Goal: Task Accomplishment & Management: Use online tool/utility

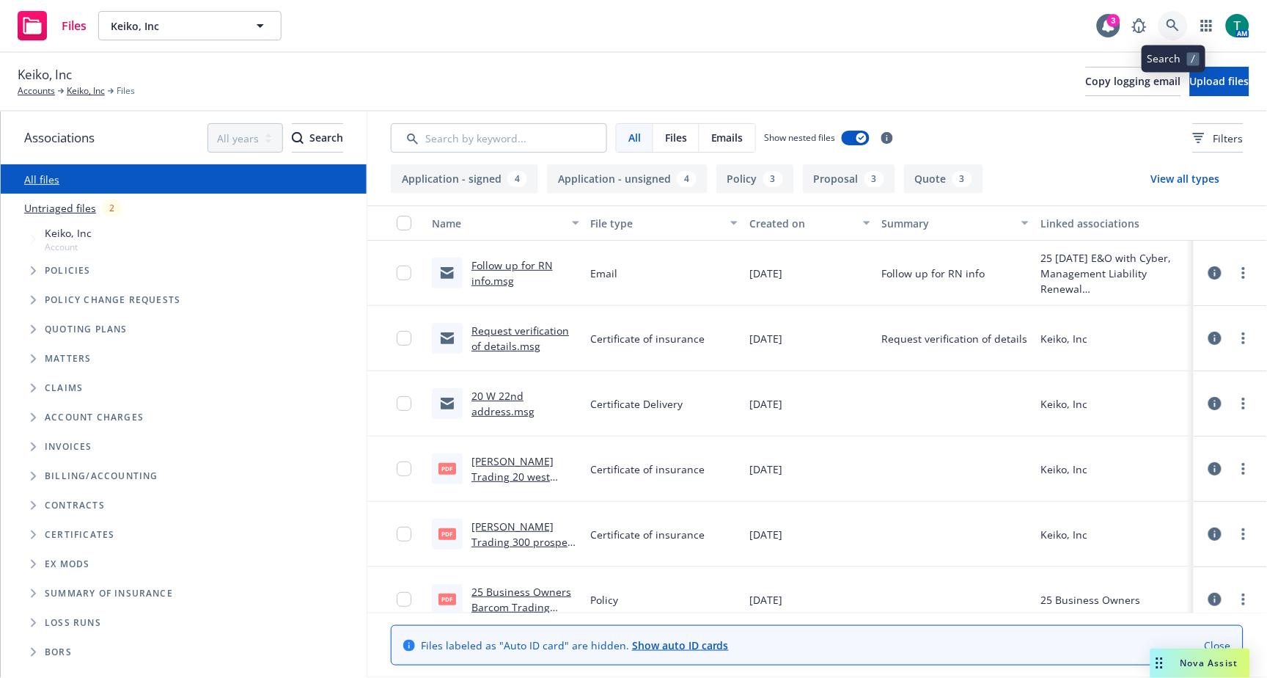
click at [1167, 23] on icon at bounding box center [1173, 25] width 13 height 13
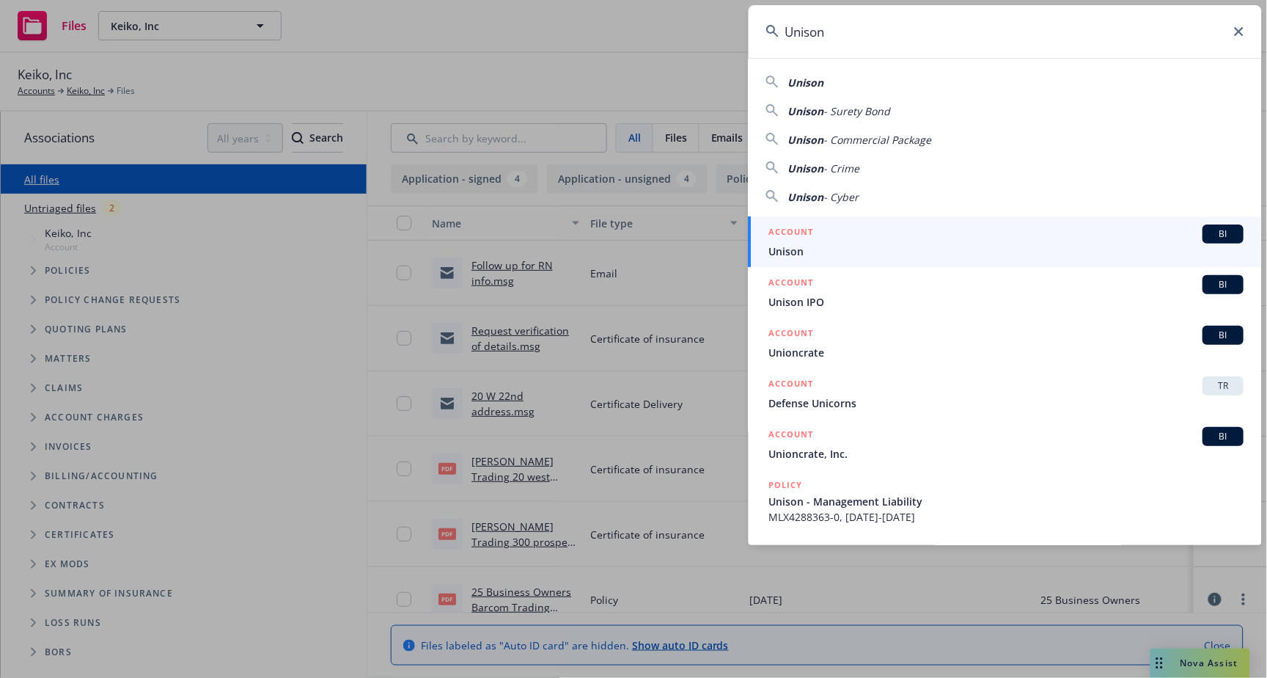
type input "Unison"
drag, startPoint x: 1221, startPoint y: 233, endPoint x: 1143, endPoint y: 274, distance: 88.2
click at [1221, 233] on span "BI" at bounding box center [1223, 233] width 29 height 13
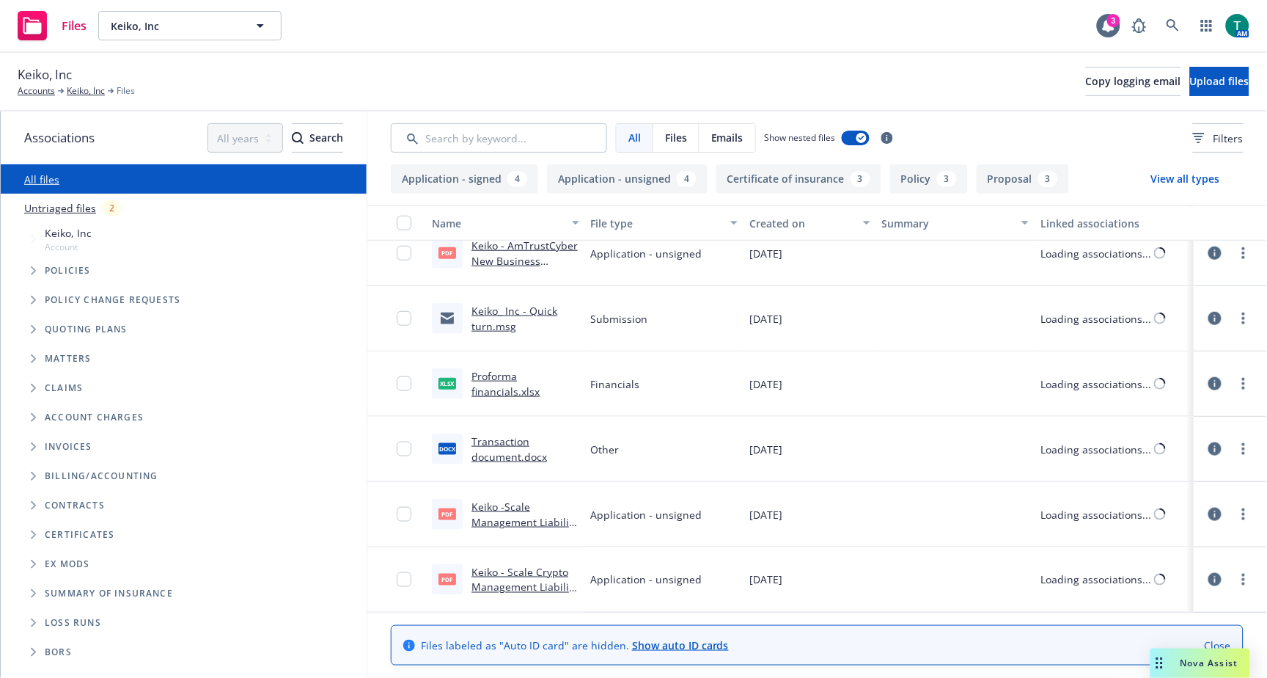
scroll to position [1763, 0]
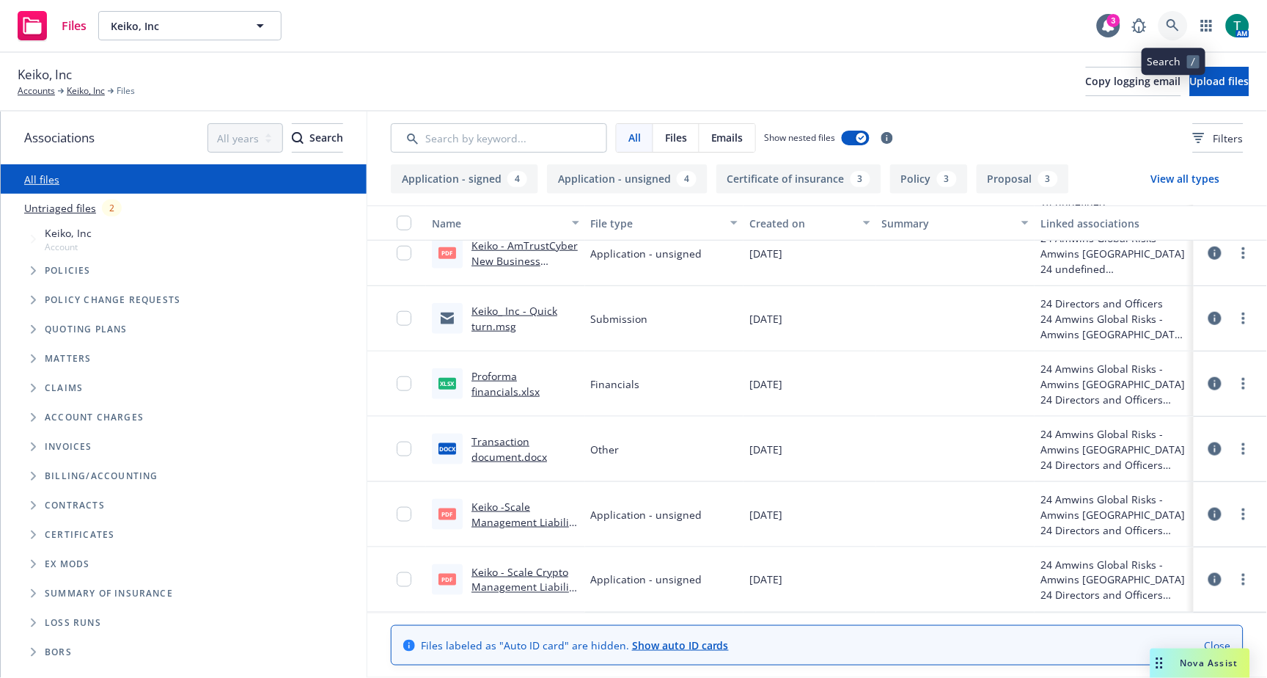
drag, startPoint x: 1178, startPoint y: 24, endPoint x: 1177, endPoint y: 6, distance: 18.3
click at [1177, 7] on div "Files Keiko, Inc Keiko, Inc 3 AM" at bounding box center [633, 26] width 1267 height 53
click at [1181, 23] on link at bounding box center [1173, 25] width 29 height 29
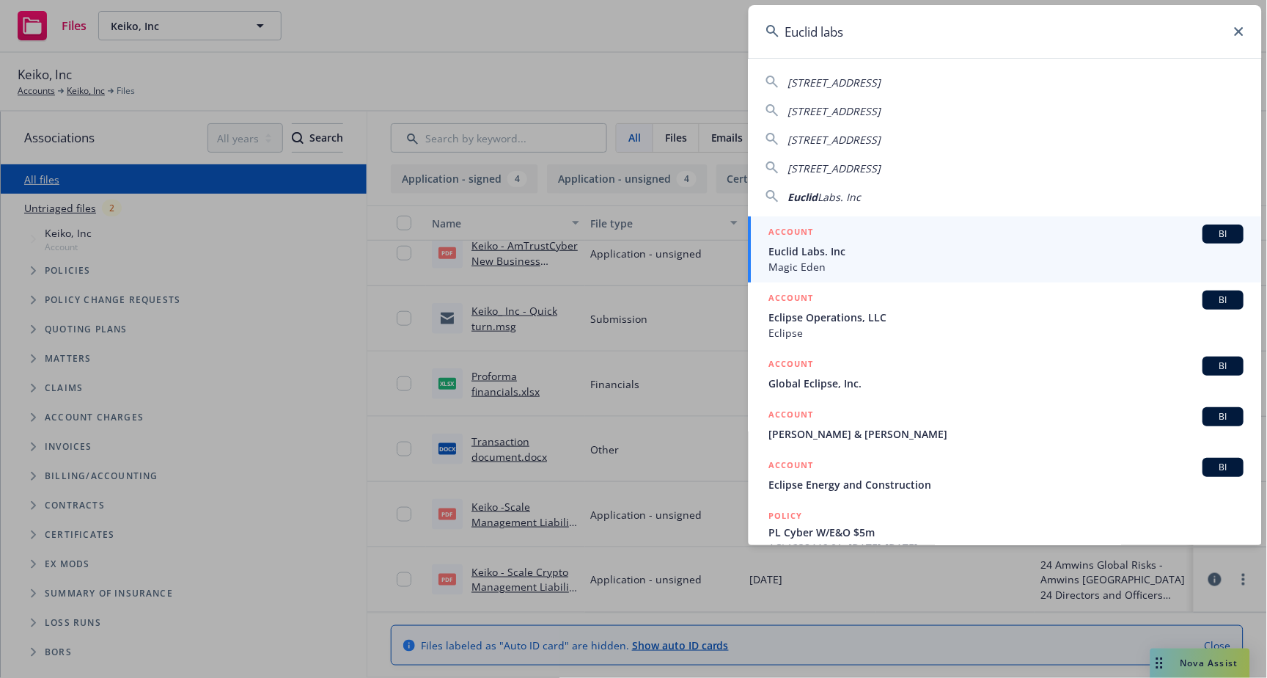
type input "Euclid labs"
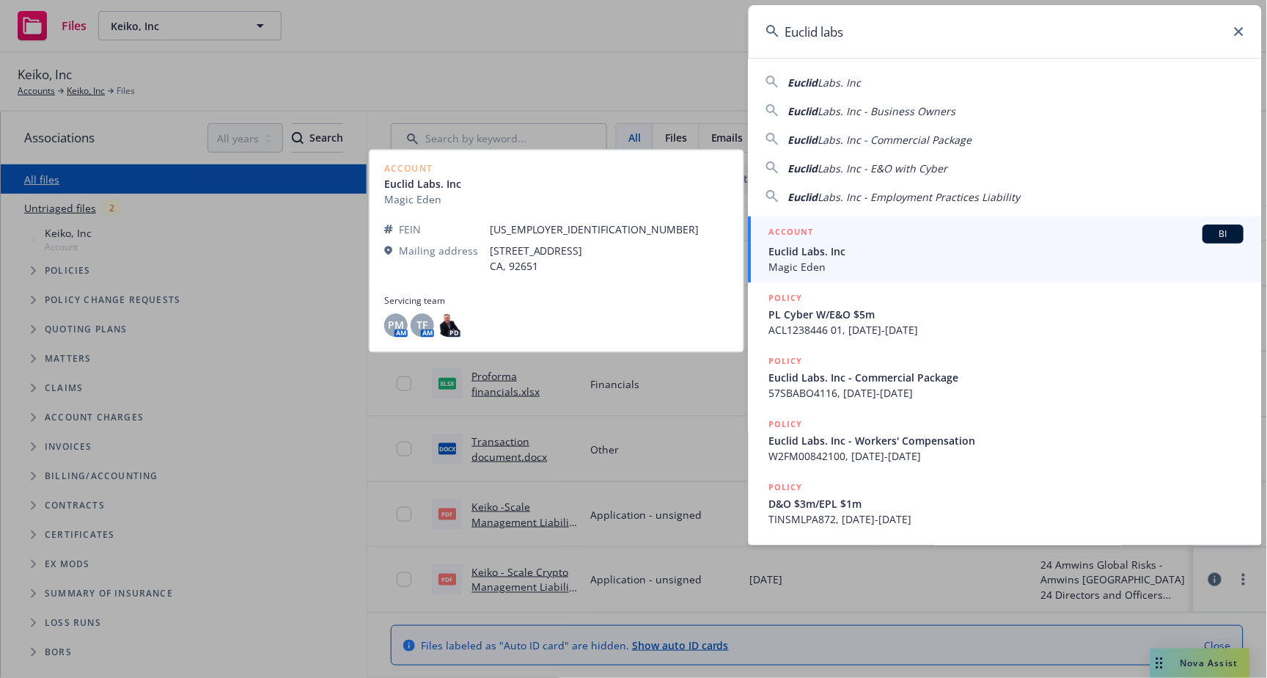
click at [881, 257] on span "Euclid Labs. Inc" at bounding box center [1006, 250] width 475 height 15
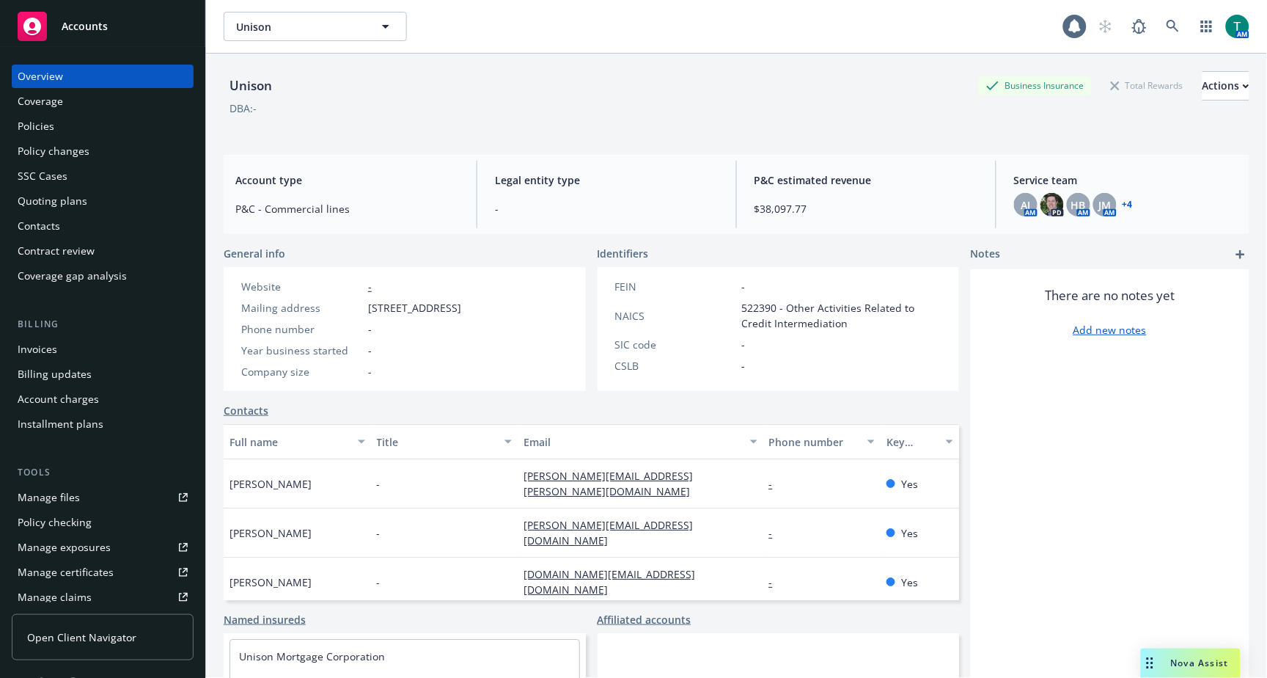
click at [103, 493] on link "Manage files" at bounding box center [103, 496] width 182 height 23
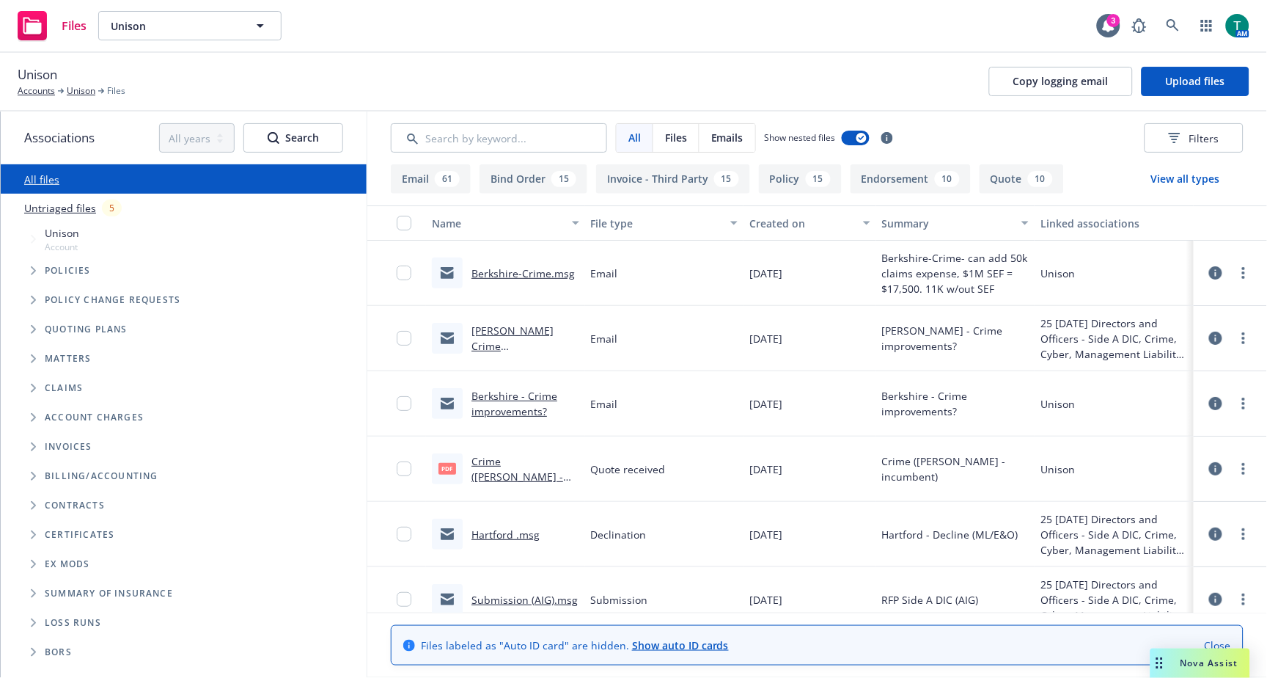
click at [507, 327] on link "[PERSON_NAME] Crime improvements?" at bounding box center [513, 345] width 82 height 45
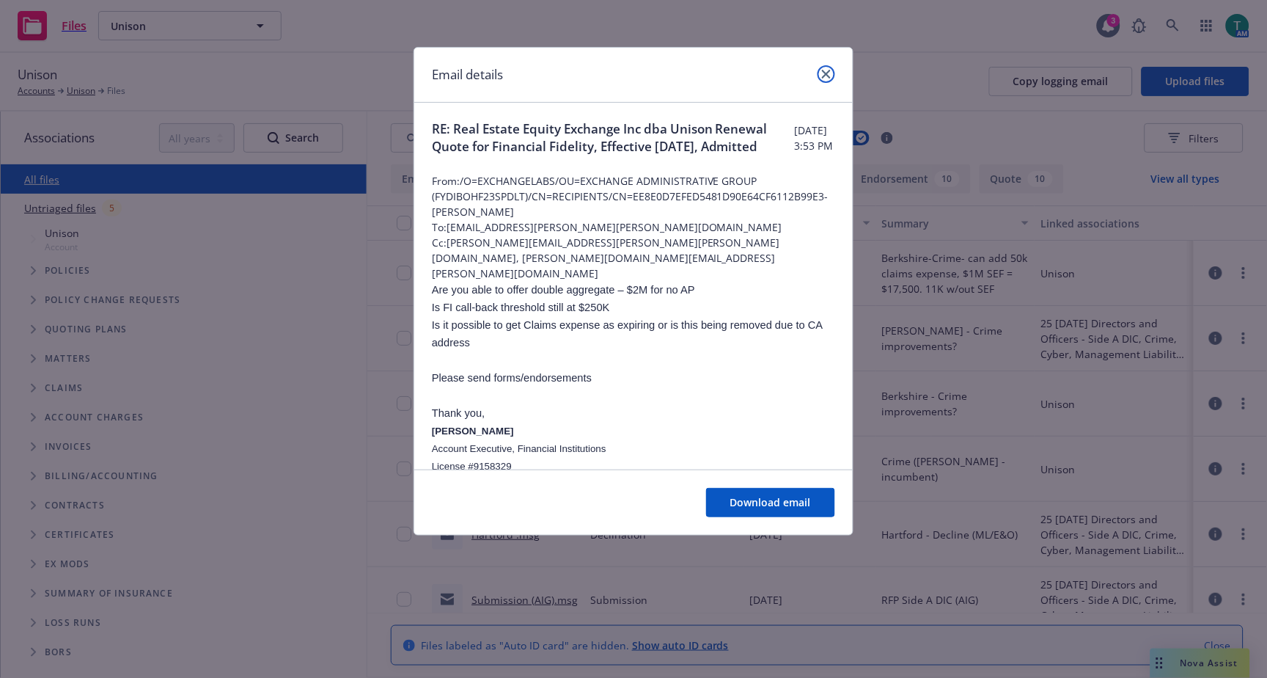
drag, startPoint x: 832, startPoint y: 73, endPoint x: 744, endPoint y: 148, distance: 115.5
click at [830, 73] on link "close" at bounding box center [827, 74] width 18 height 18
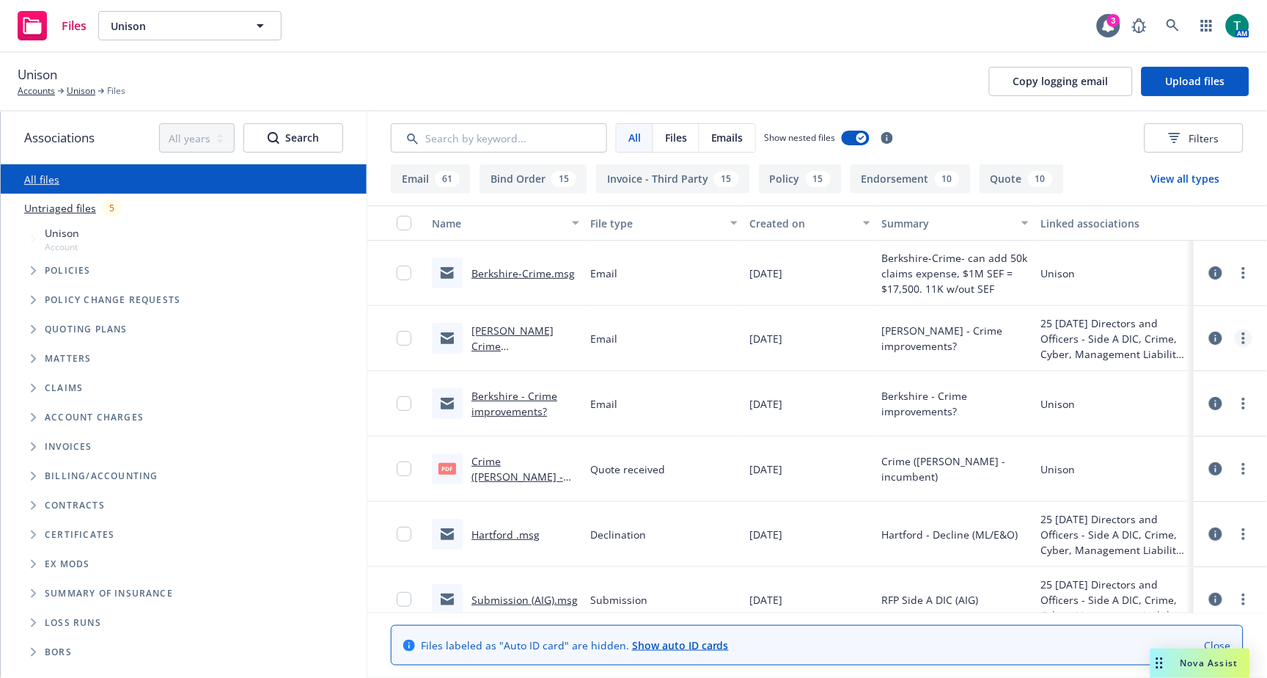
click at [1242, 340] on icon "more" at bounding box center [1243, 338] width 3 height 12
drag, startPoint x: 1184, startPoint y: 364, endPoint x: 1068, endPoint y: 362, distance: 115.1
click at [1183, 362] on link "Archive" at bounding box center [1167, 367] width 146 height 29
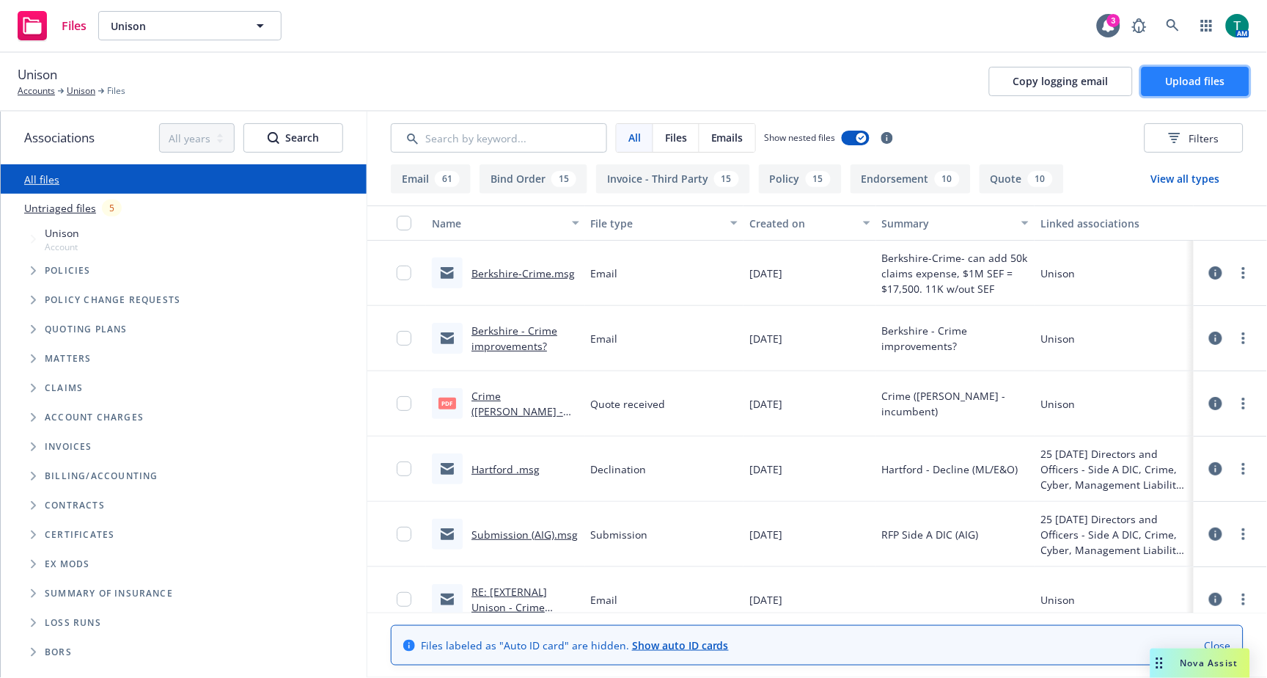
click at [1178, 87] on span "Upload files" at bounding box center [1195, 81] width 59 height 14
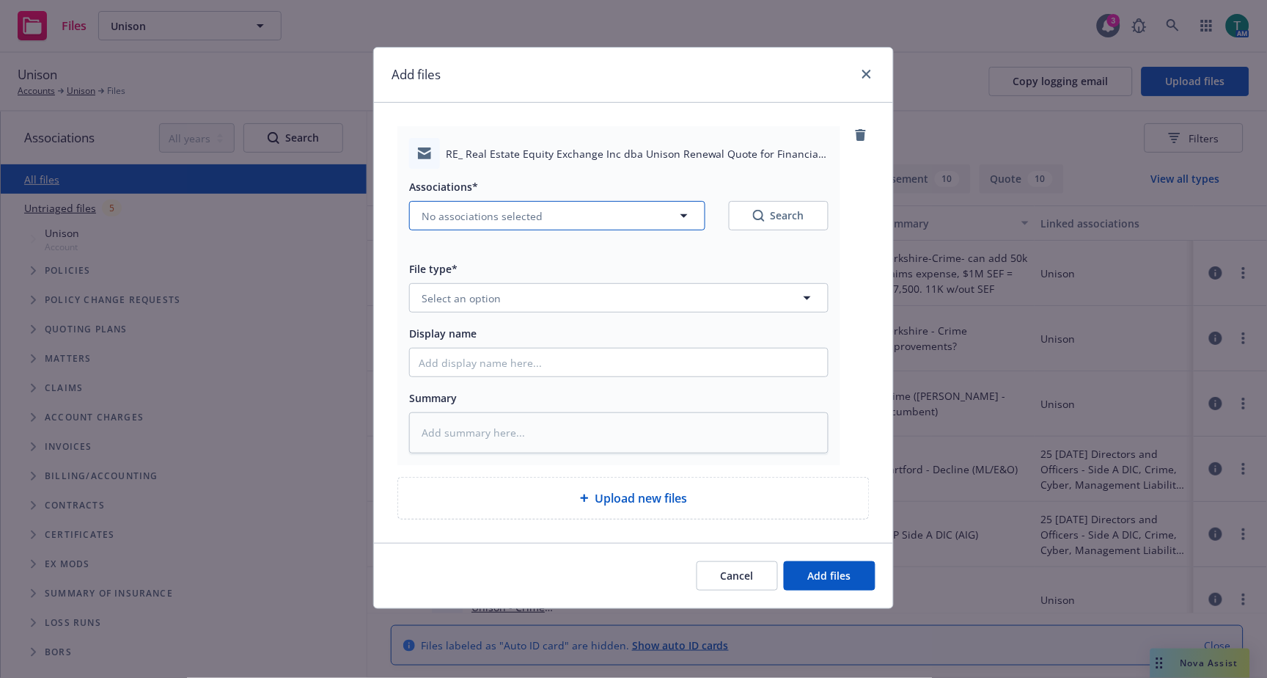
click at [463, 208] on span "No associations selected" at bounding box center [482, 215] width 121 height 15
type textarea "x"
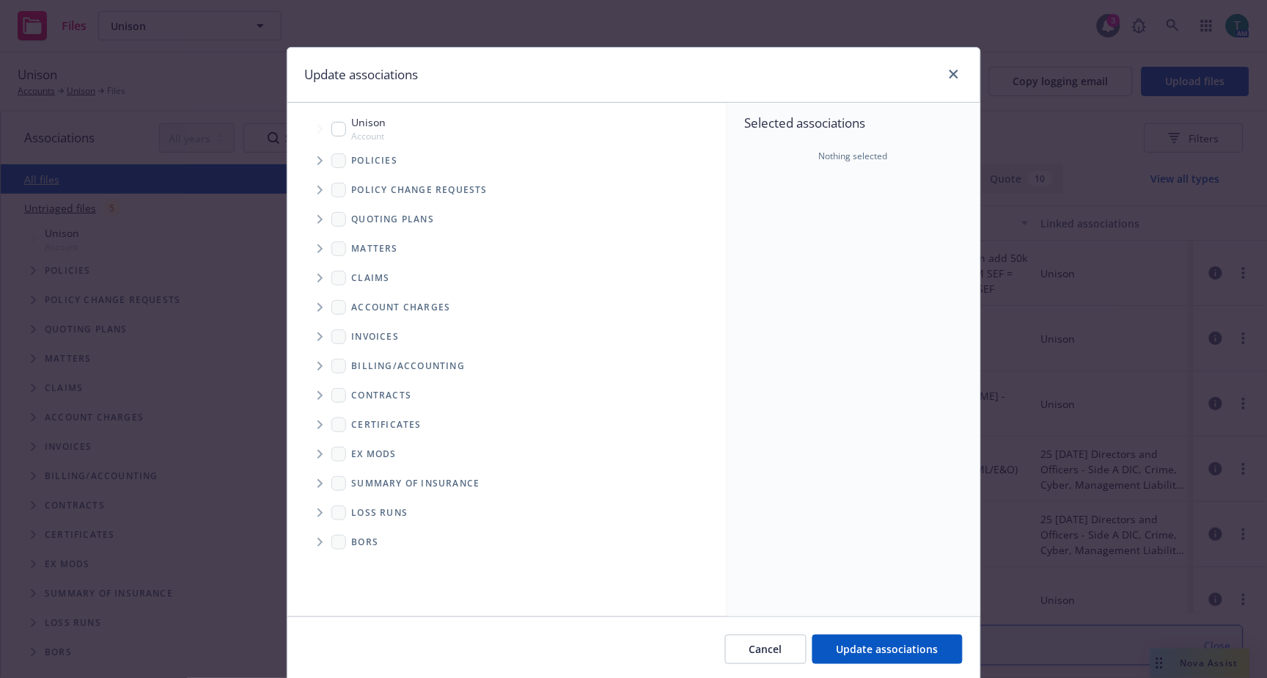
click at [337, 122] on input "Tree Example" at bounding box center [338, 129] width 15 height 15
checkbox input "true"
click at [318, 221] on icon "Tree Example" at bounding box center [320, 219] width 5 height 9
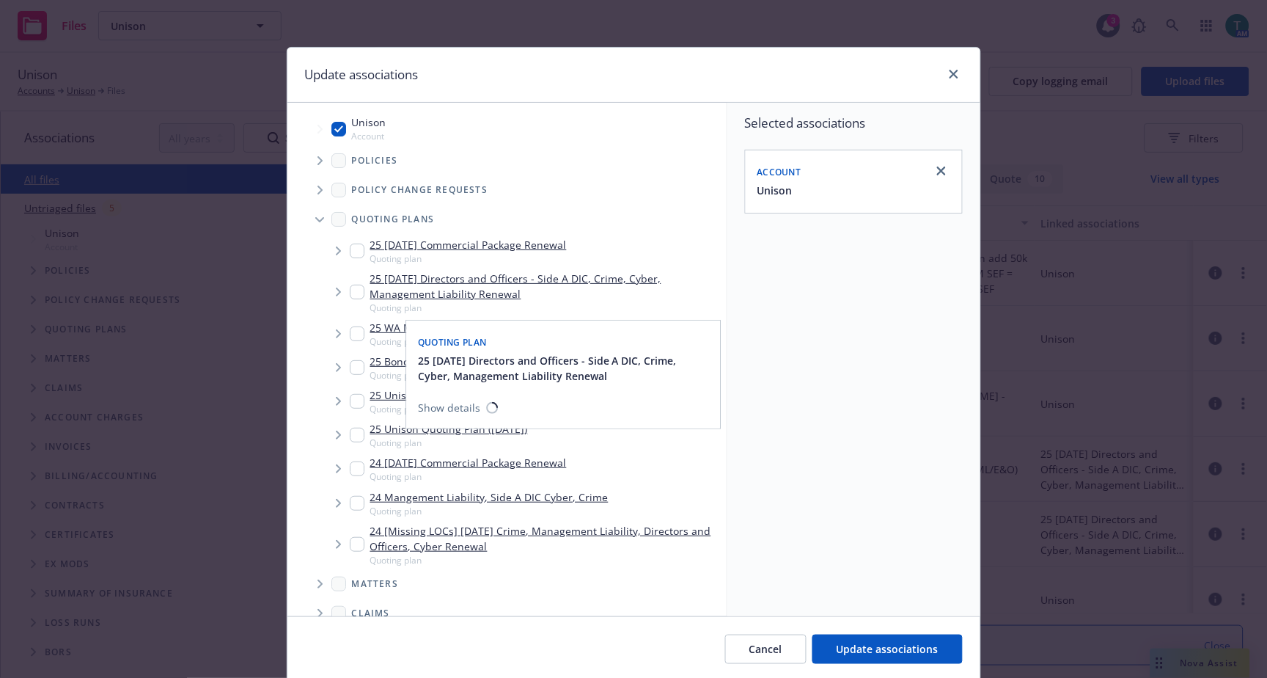
drag, startPoint x: 349, startPoint y: 287, endPoint x: 407, endPoint y: 301, distance: 59.8
click at [350, 286] on input "Tree Example" at bounding box center [357, 292] width 15 height 15
checkbox input "true"
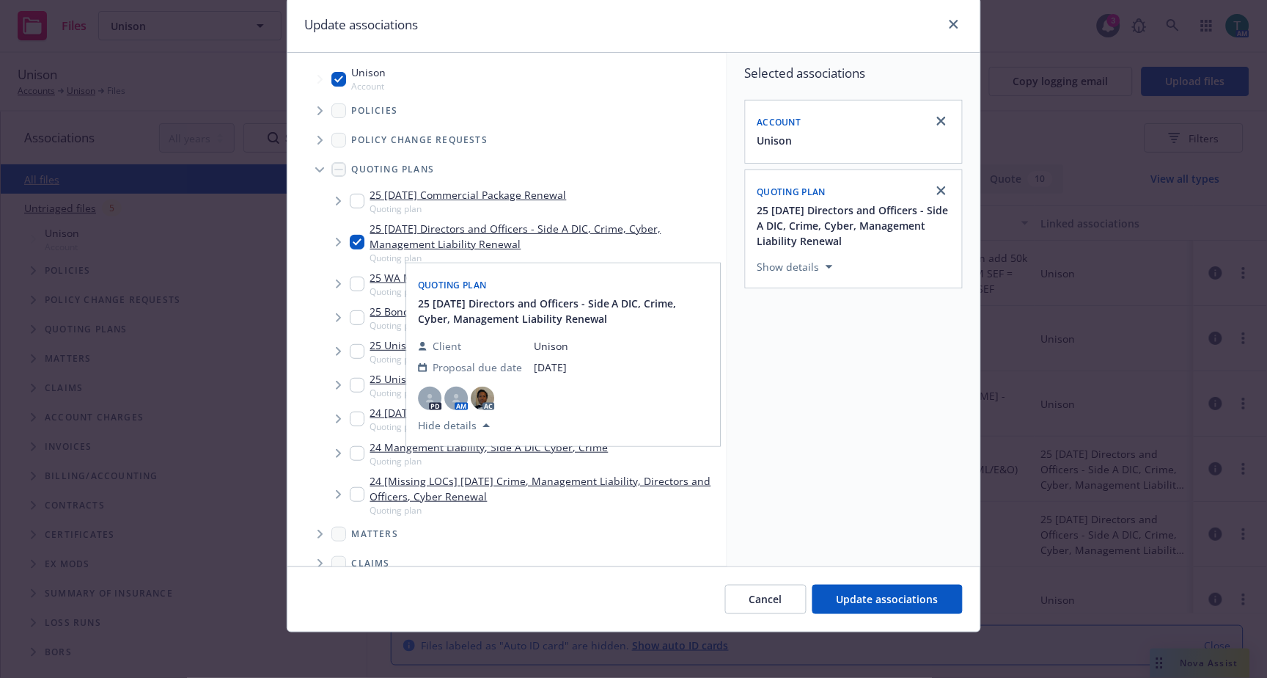
scroll to position [51, 0]
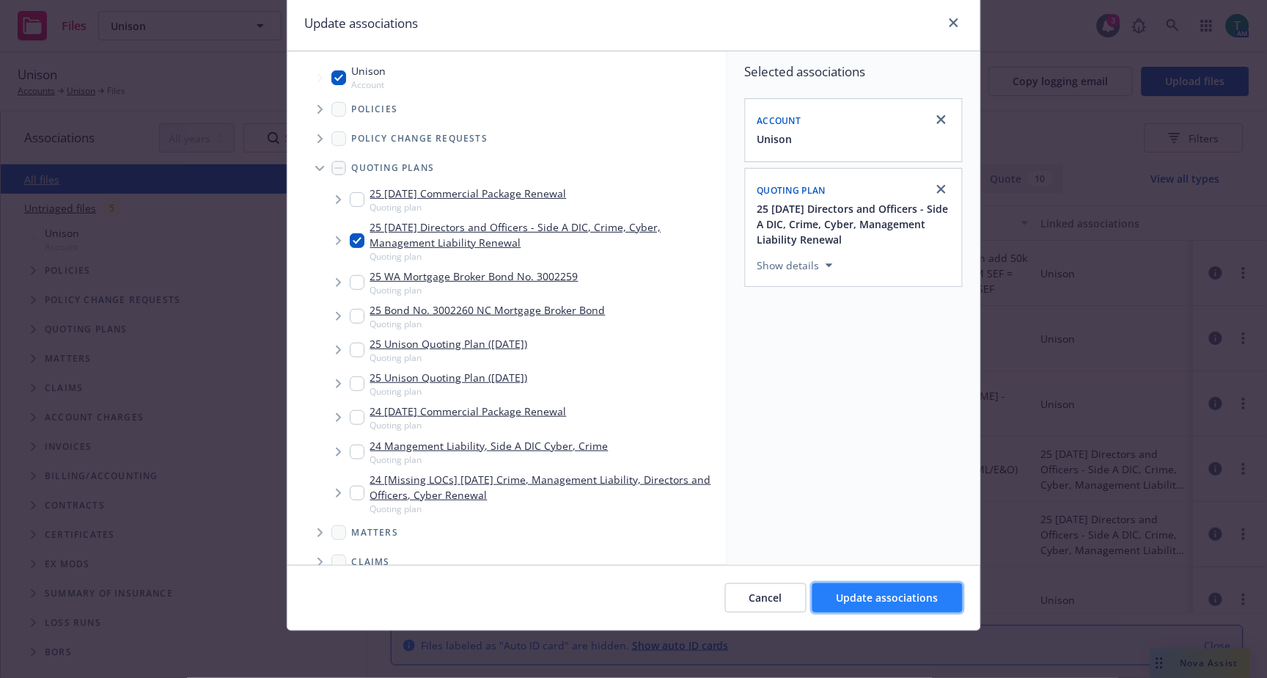
click at [864, 593] on span "Update associations" at bounding box center [888, 597] width 102 height 14
type textarea "x"
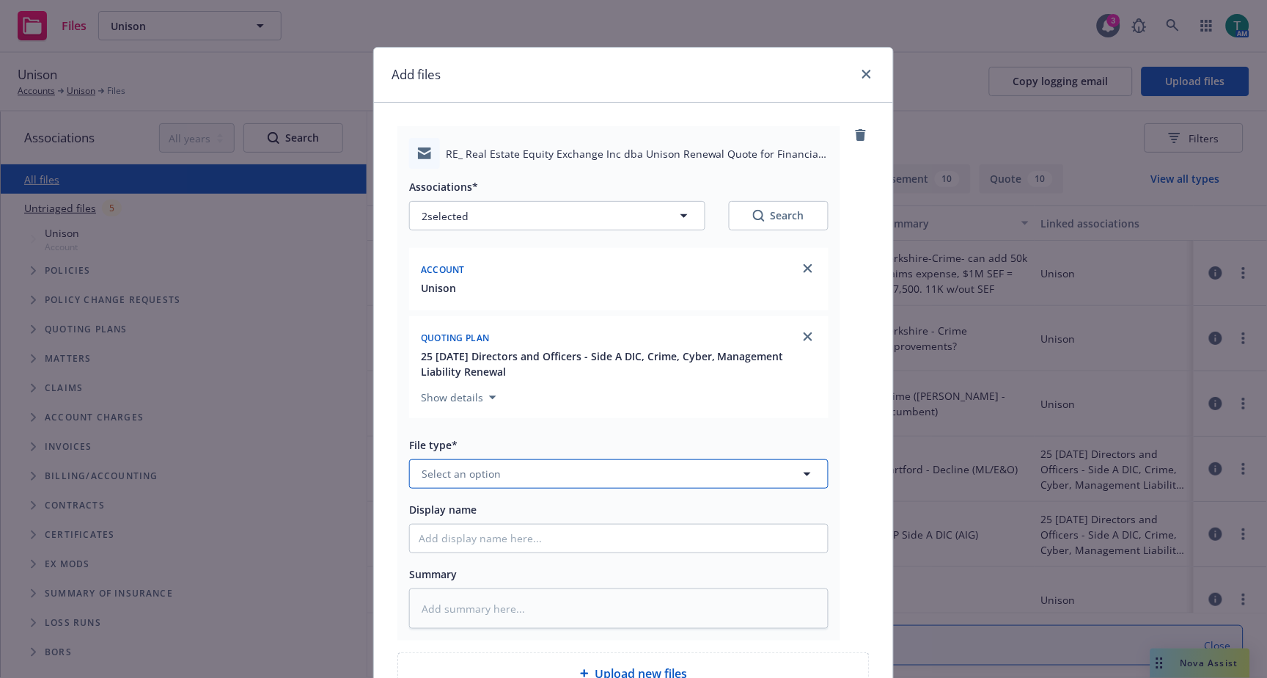
click at [463, 463] on button "Select an option" at bounding box center [618, 473] width 419 height 29
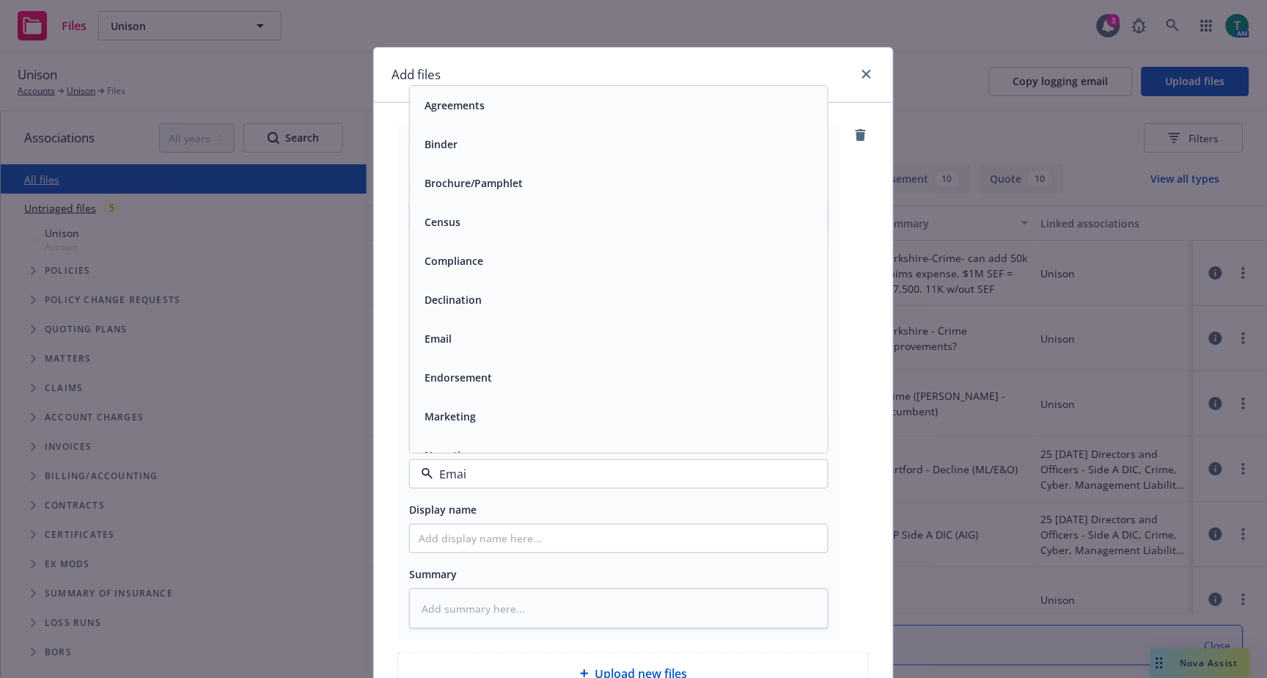
type input "Email"
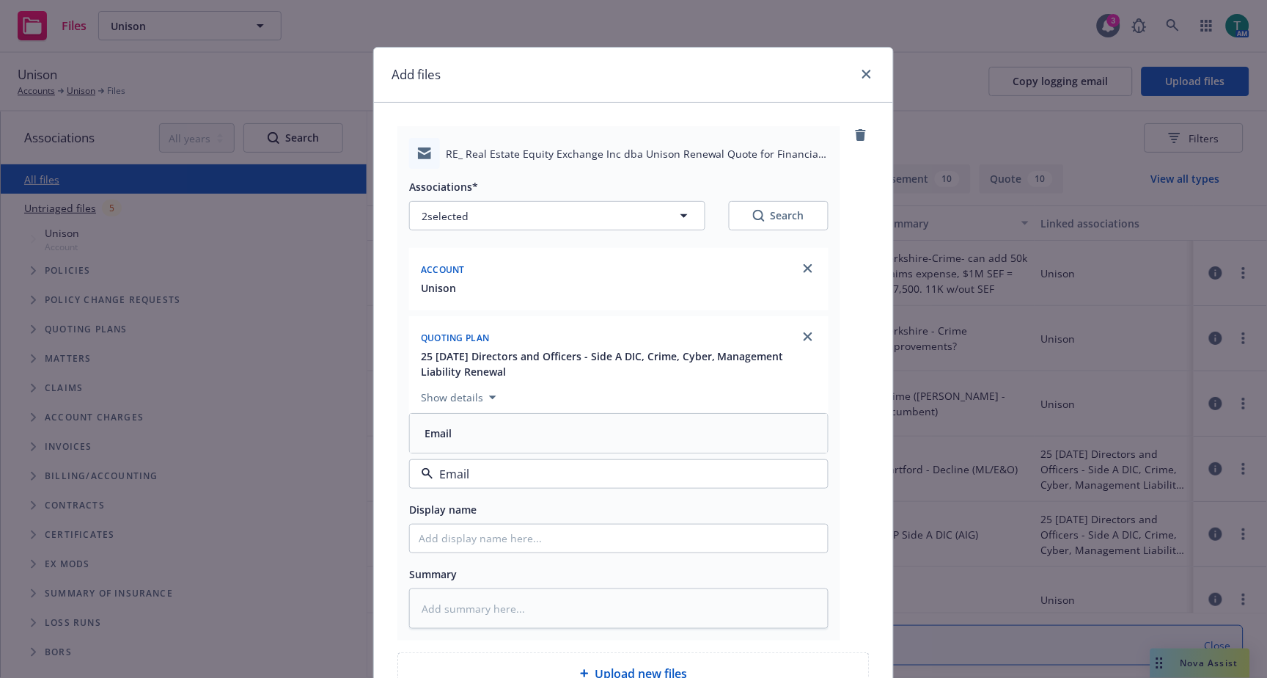
drag, startPoint x: 433, startPoint y: 428, endPoint x: 426, endPoint y: 543, distance: 115.3
click at [433, 428] on span "Email" at bounding box center [438, 432] width 27 height 15
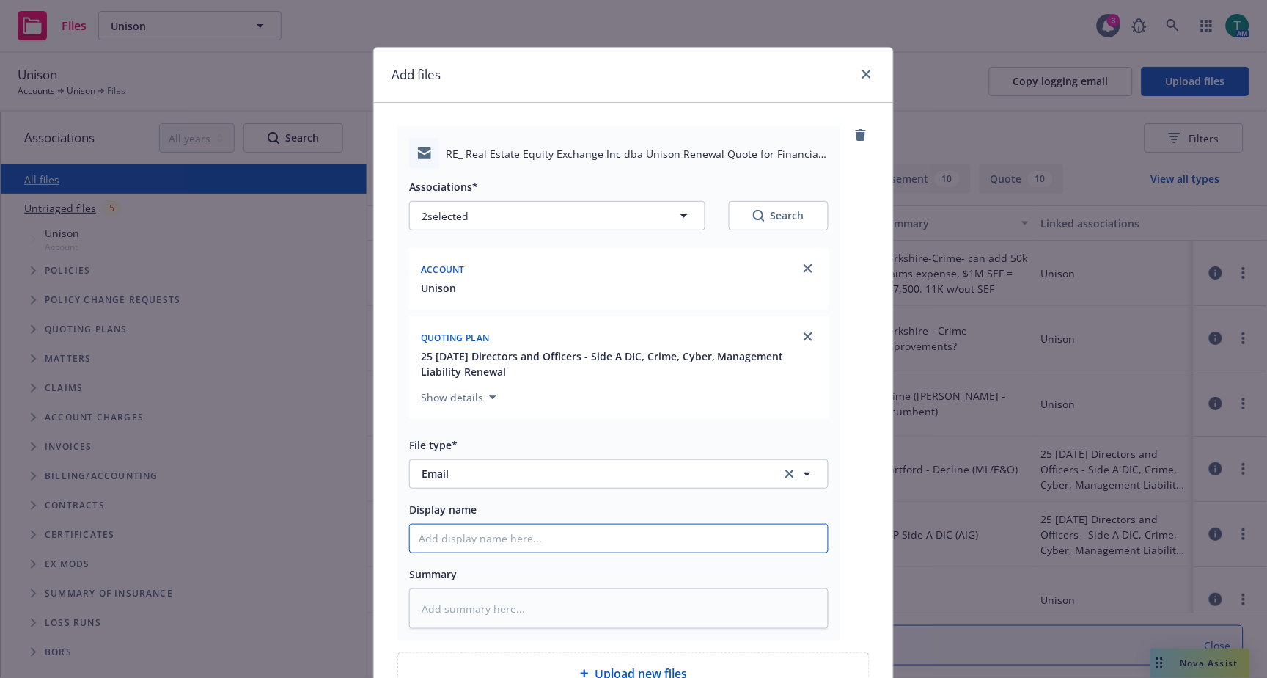
click at [437, 547] on input "Display name" at bounding box center [619, 538] width 418 height 28
type textarea "x"
type input "B"
type textarea "x"
type input "Be"
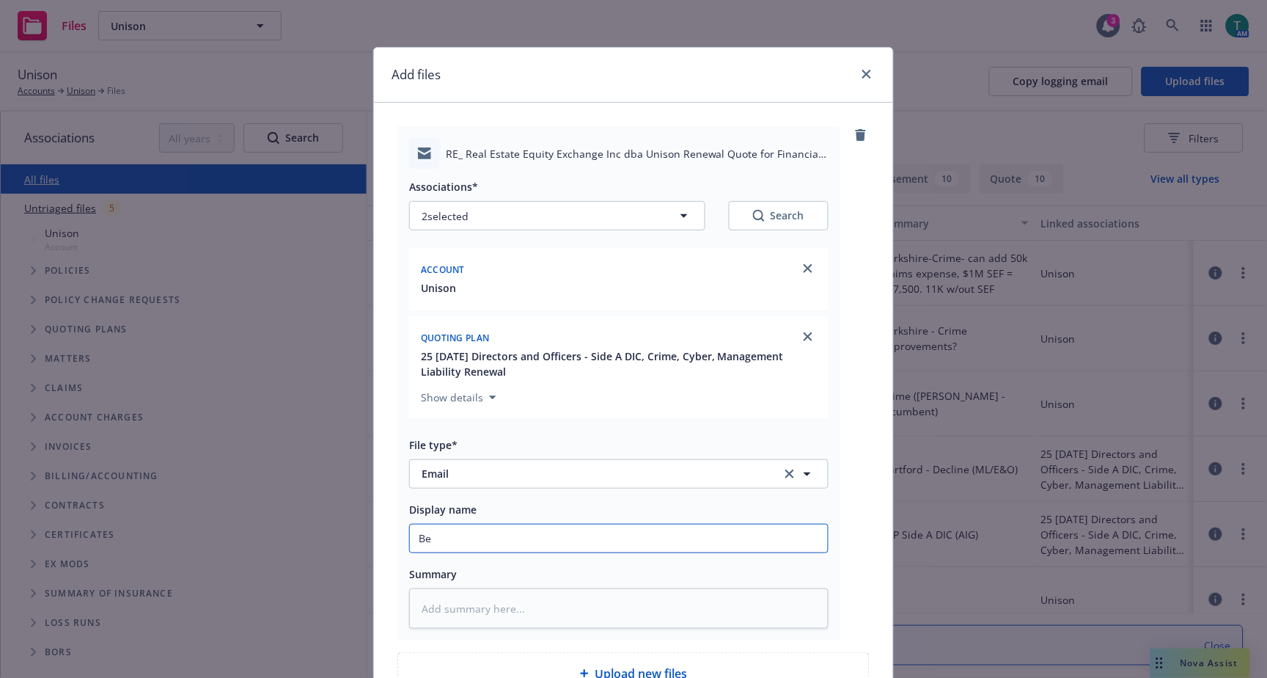
type textarea "x"
type input "Bea"
type textarea "x"
type input "Beazl"
type textarea "x"
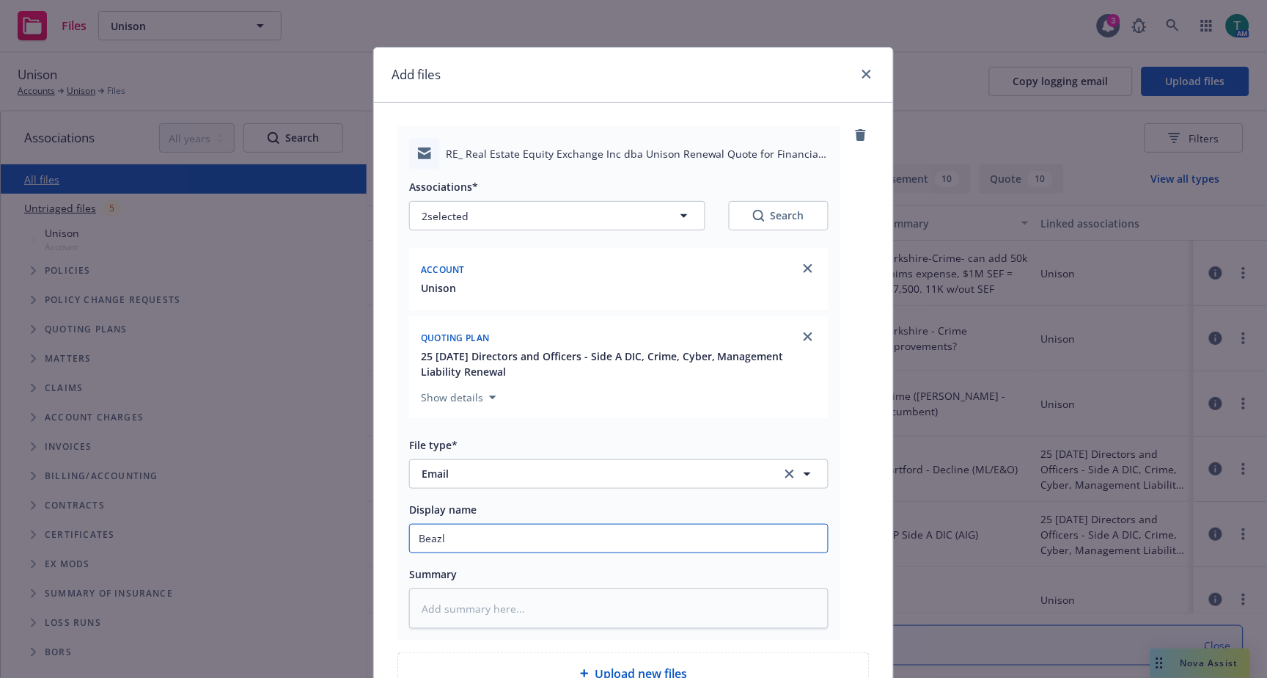
type input "Beazle"
type textarea "x"
type input "Beazley"
type textarea "x"
type input "Beazley r"
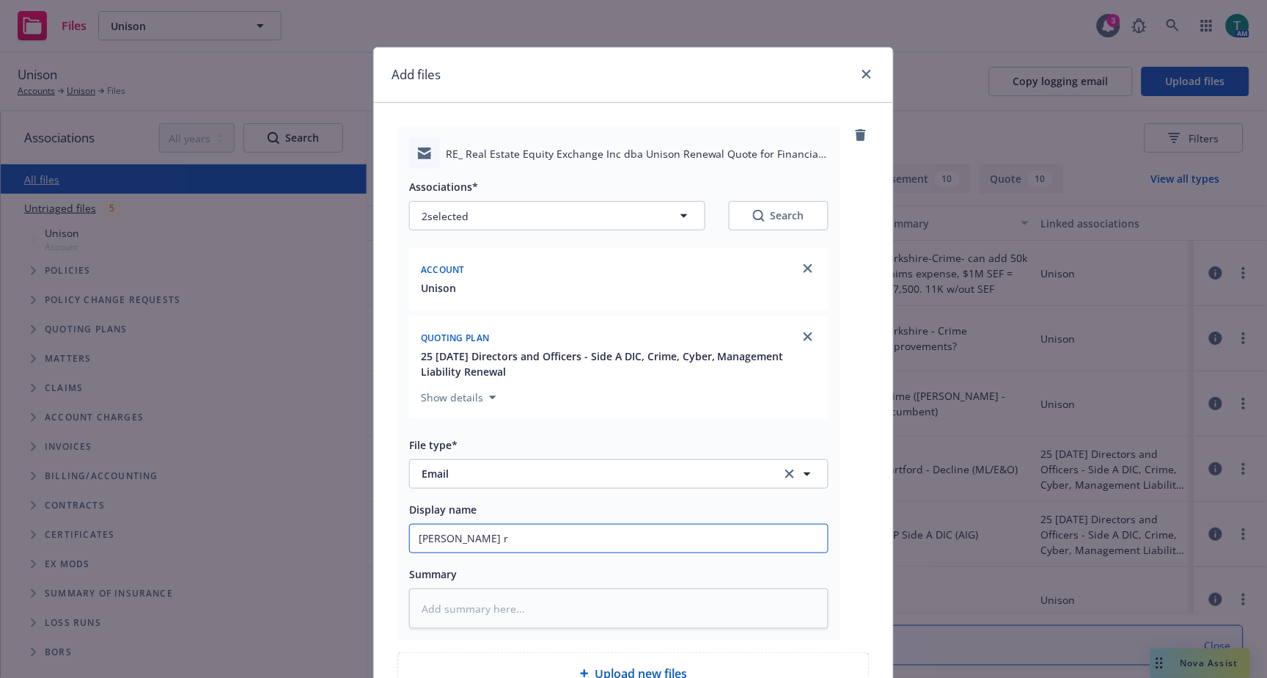
type textarea "x"
type input "Beazley re"
type textarea "x"
type input "Beazley resp"
type textarea "x"
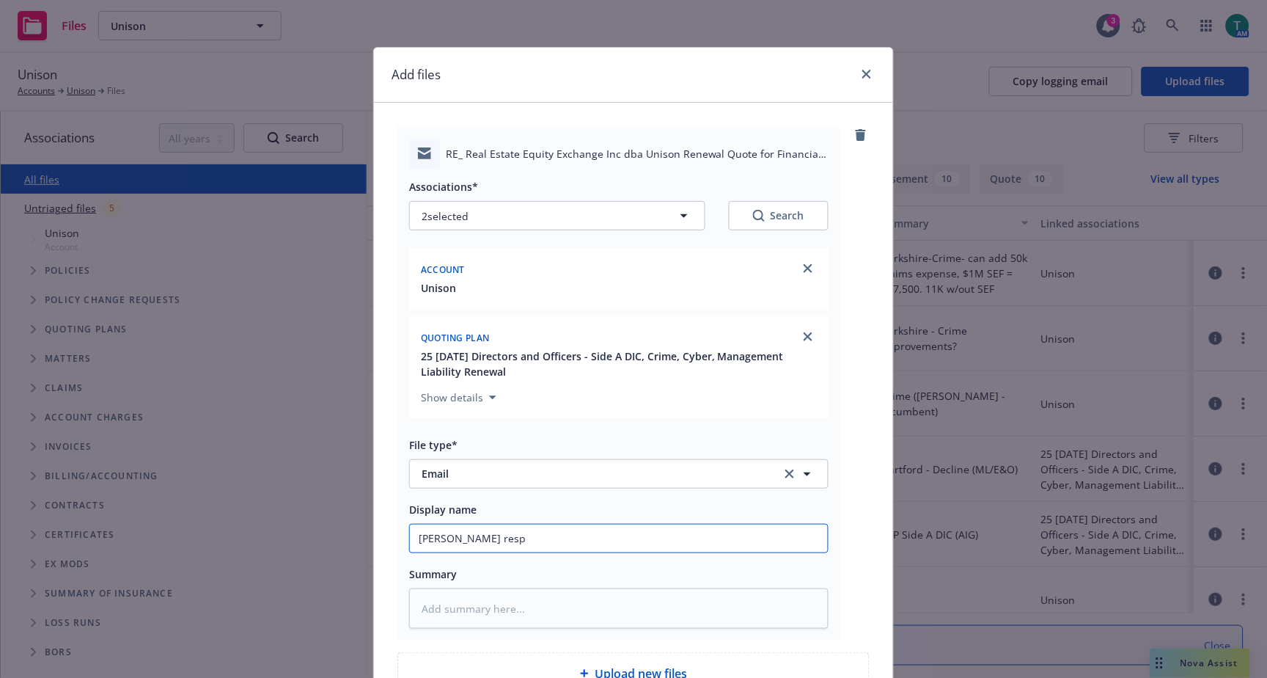
type input "Beazley respo"
type textarea "x"
type input "Beazley respon"
type textarea "x"
type input "Beazley respons"
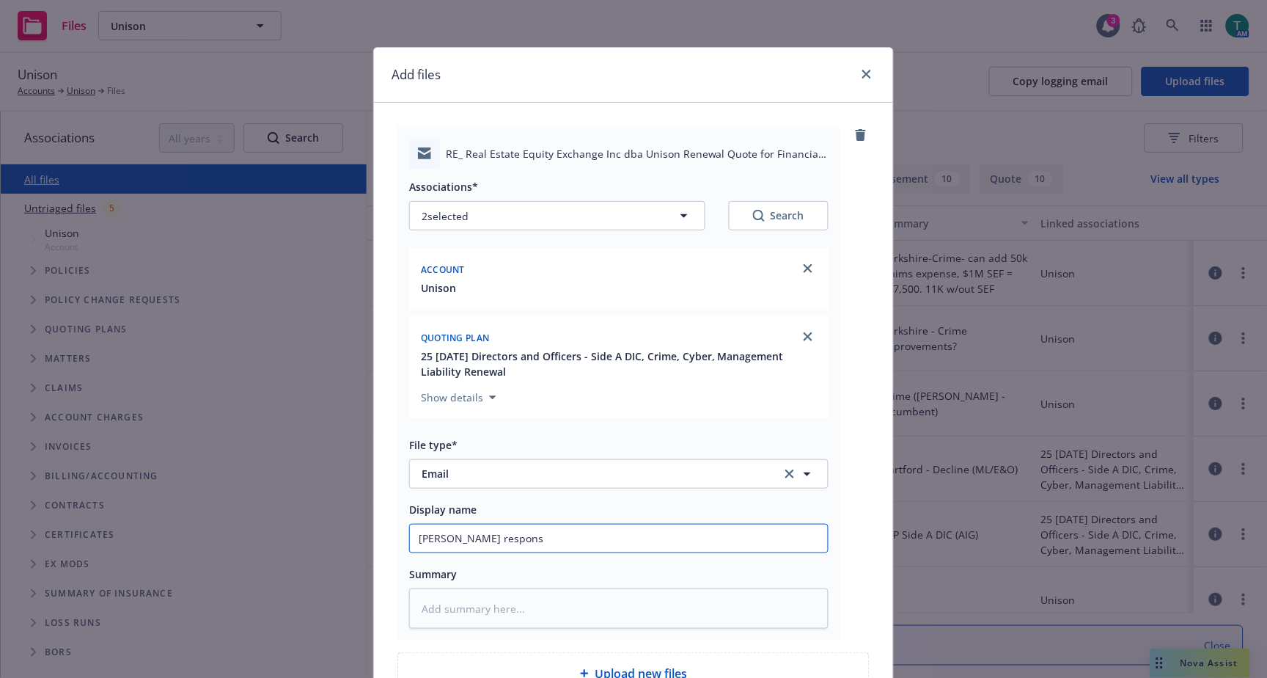
type textarea "x"
type input "Beazley response"
type textarea "x"
type input "Beazley response"
type textarea "x"
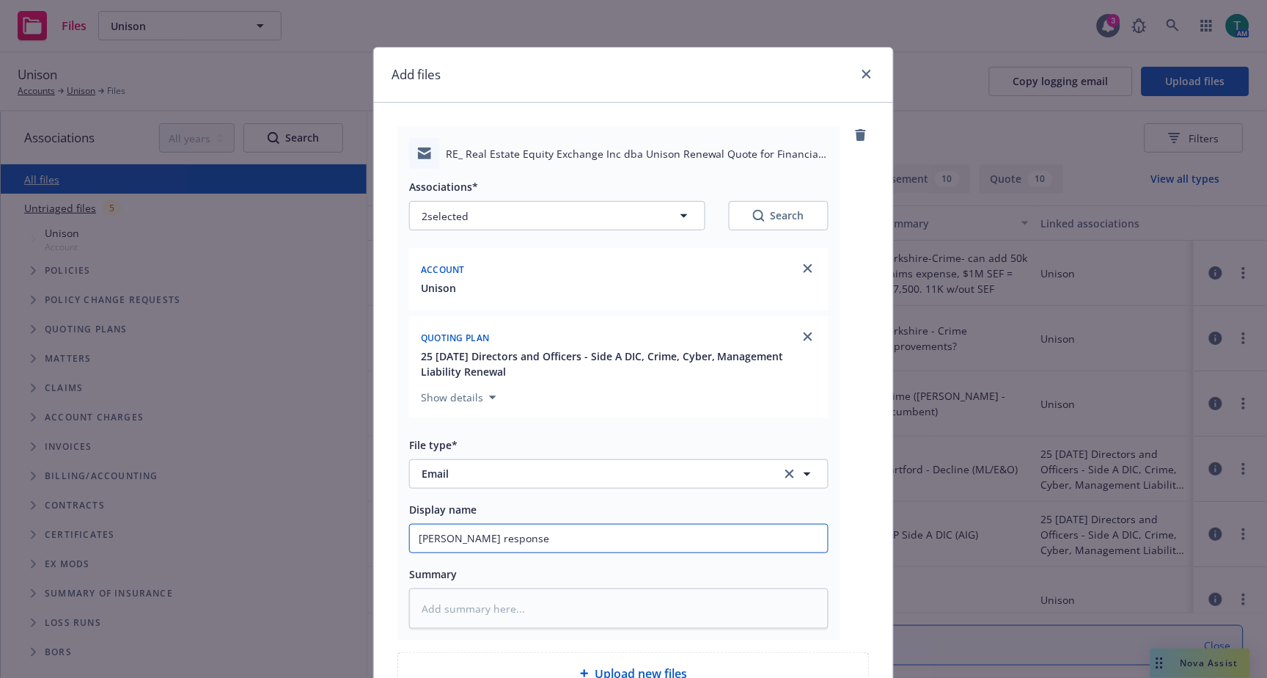
type input "Beazley response -"
type textarea "x"
type input "Beazley response -"
click at [538, 545] on input "Beazley response -" at bounding box center [619, 538] width 418 height 28
type textarea "x"
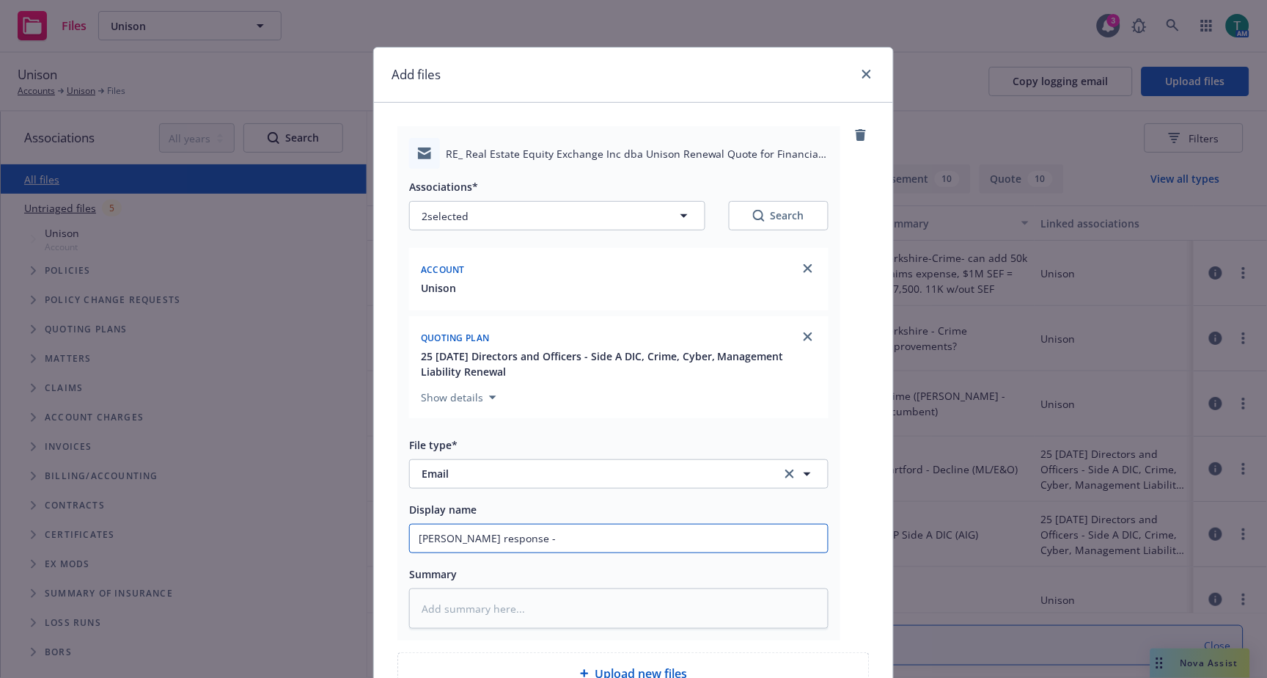
type input "Beazley response - n"
type textarea "x"
type input "Beazley response - np"
type textarea "x"
type input "Beazley response - npm"
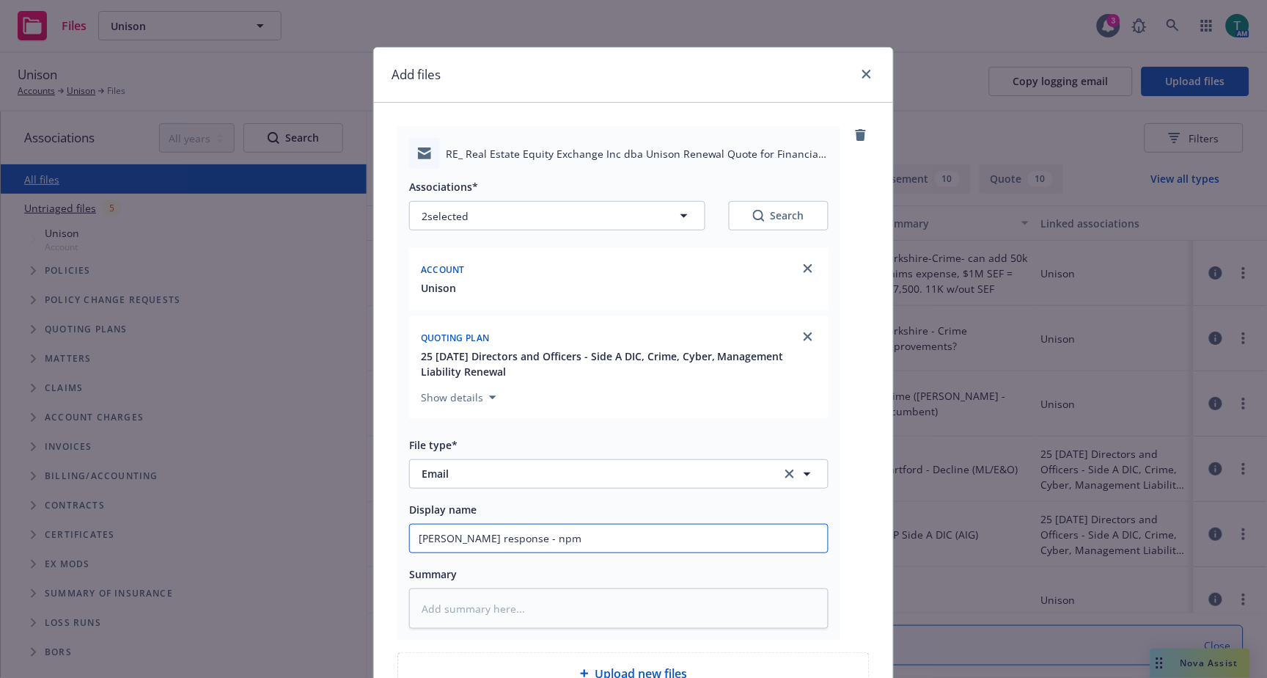
type textarea "x"
type input "Beazley response - npm"
type textarea "x"
type input "Beazley response - npm F"
type textarea "x"
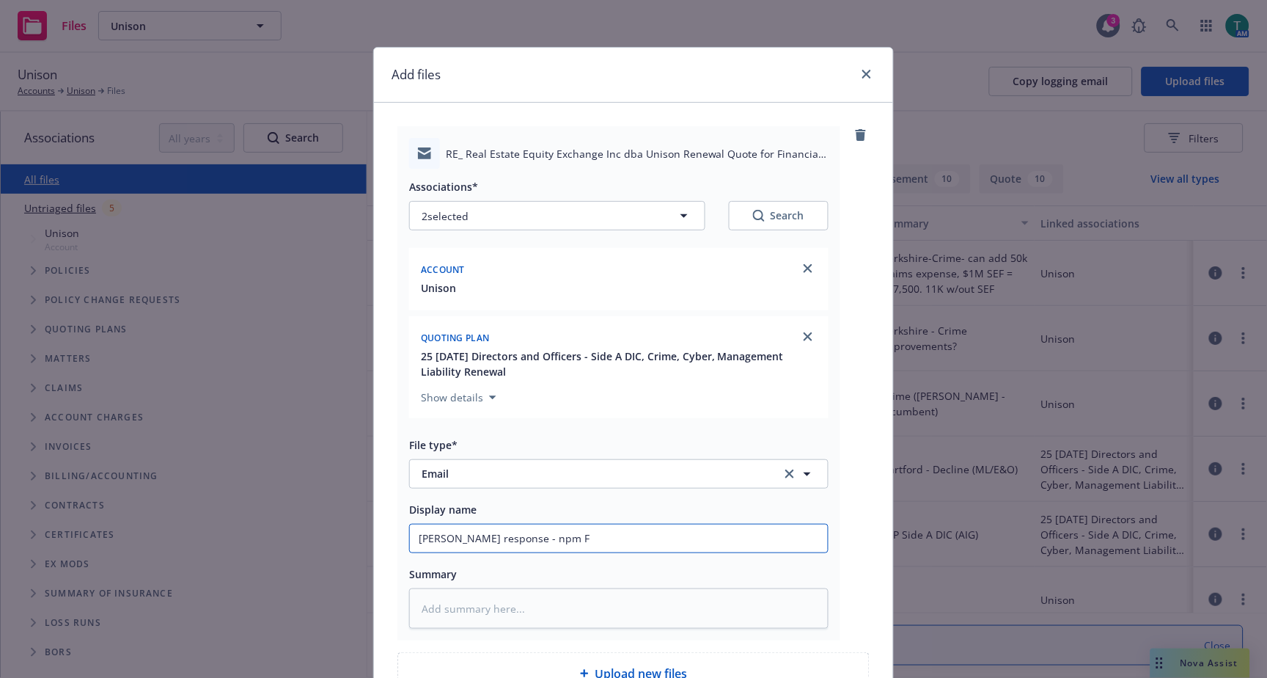
type input "Beazley response - npm"
type textarea "x"
type input "Beazley response - npm"
type textarea "x"
type input "Beazley response - n"
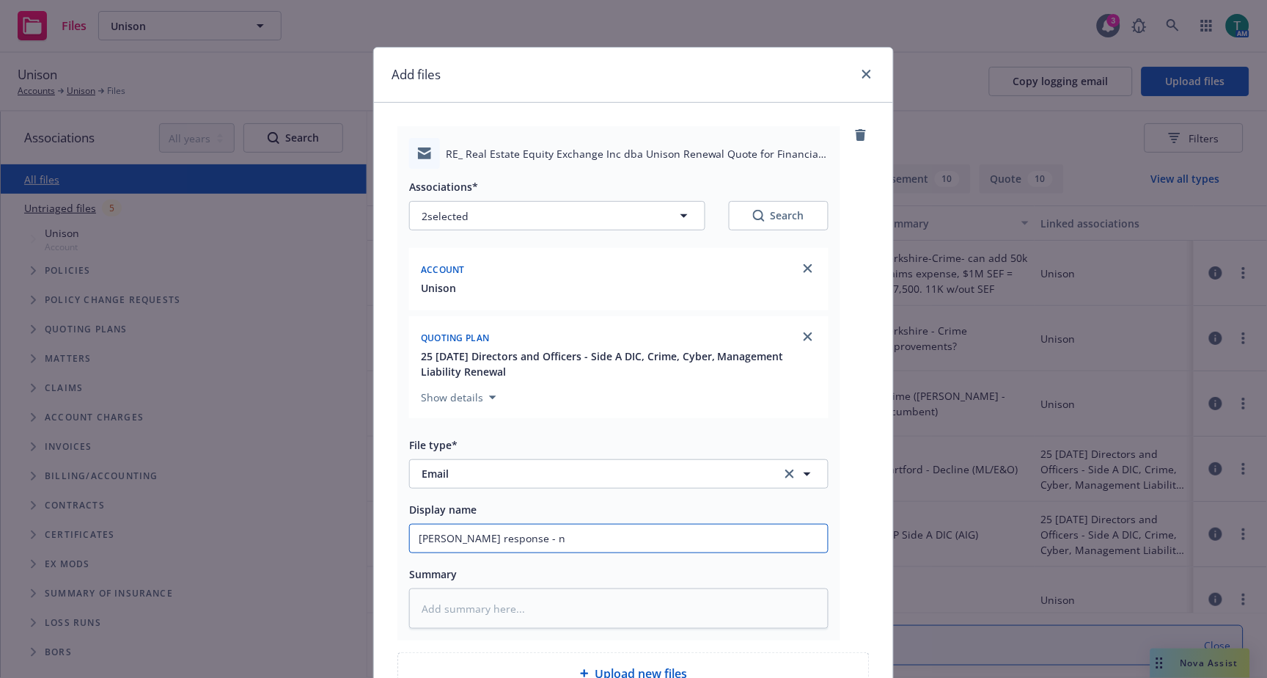
type textarea "x"
type input "Beazley response -"
type textarea "x"
type input "Beazley response - n"
type textarea "x"
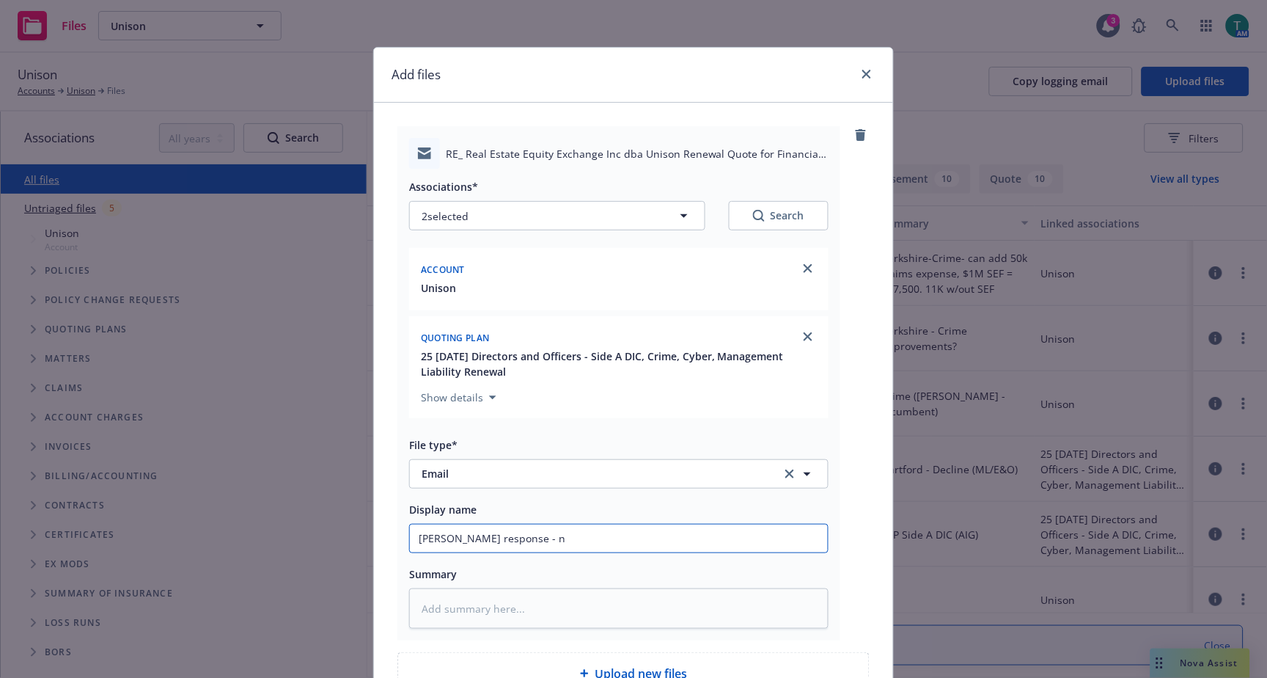
type input "Beazley response - no"
type textarea "x"
type input "Beazley response - no"
type textarea "x"
type input "Beazley response - no F"
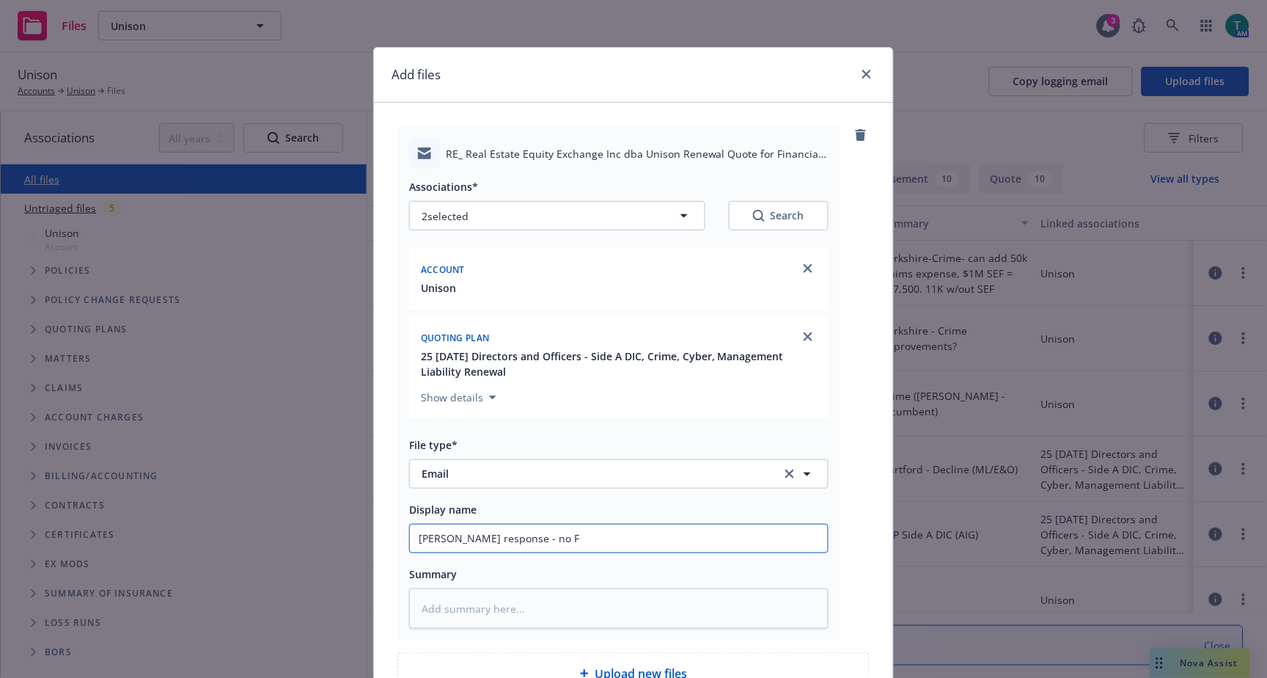
type textarea "x"
type input "Beazley response - no FI"
type textarea "x"
type input "Beazley response - no FI"
type textarea "x"
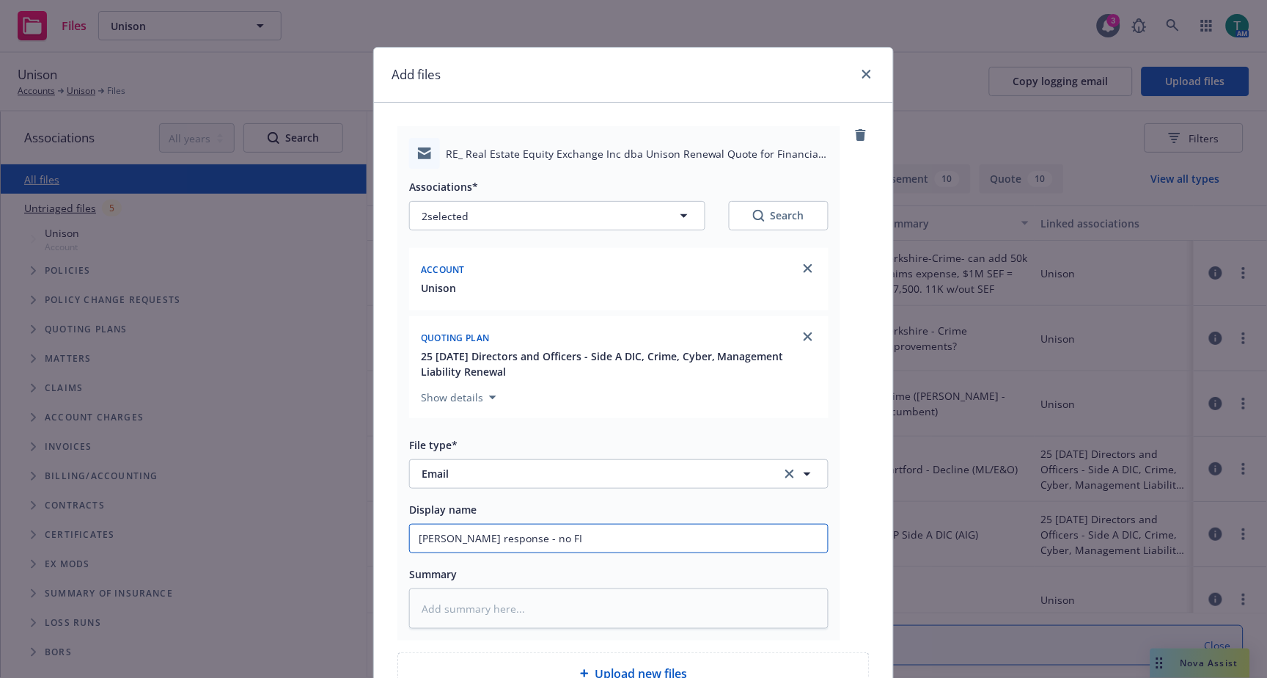
type input "Beazley response - no FI c"
type textarea "x"
type input "Beazley response - no FI ca"
type textarea "x"
type input "Beazley response - no FI cal"
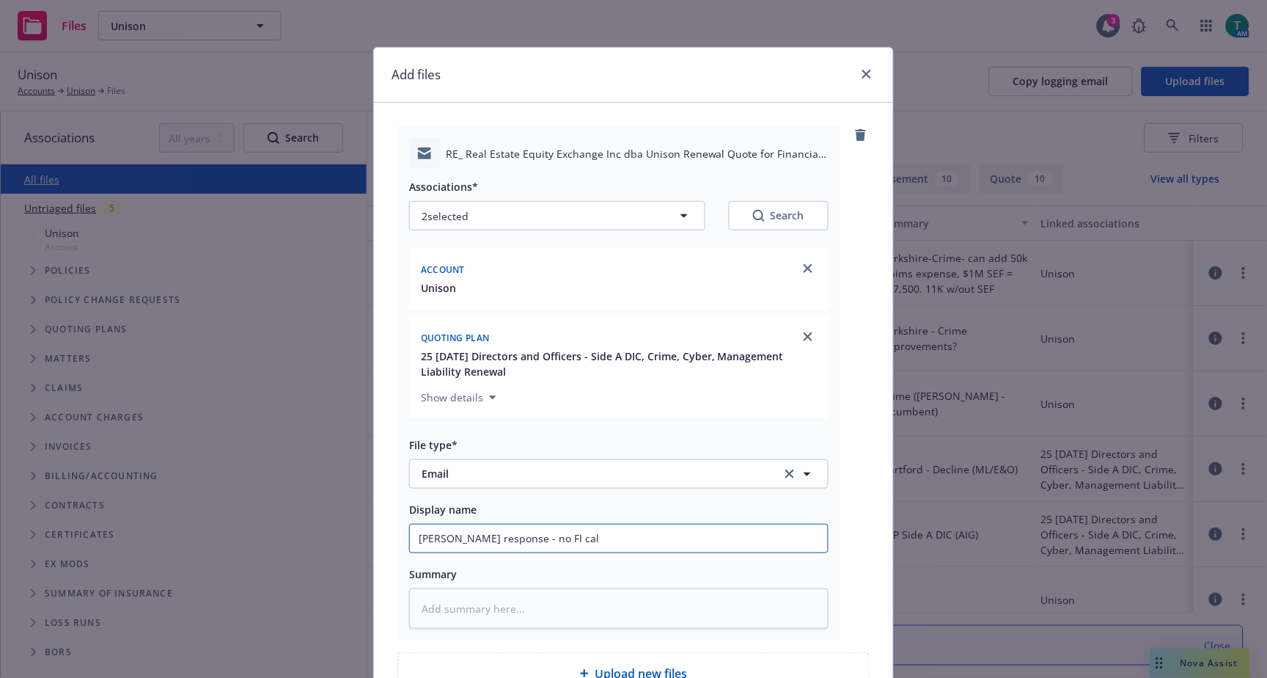
type textarea "x"
type input "Beazley response - no FI call"
type textarea "x"
type input "Beazley response - no FI callb"
type textarea "x"
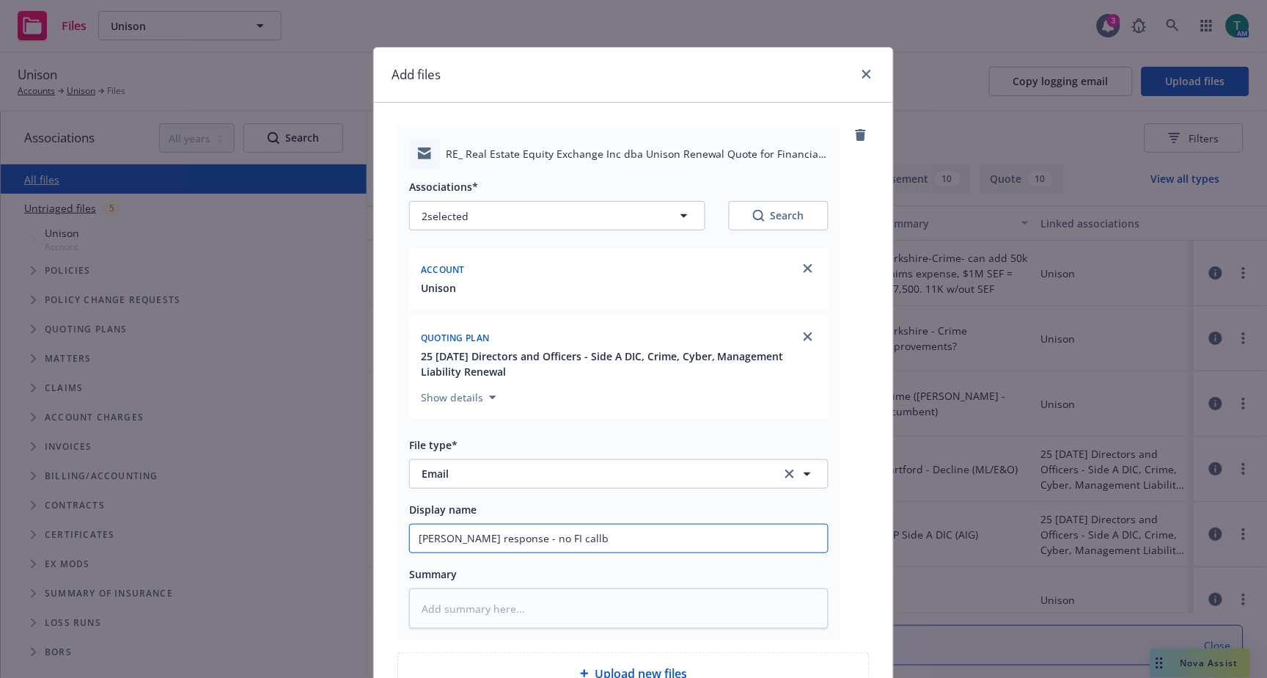
type input "Beazley response - no FI callba"
type textarea "x"
type input "Beazley response - no FI callback"
type textarea "x"
type input "Beazley response - no FI callbac"
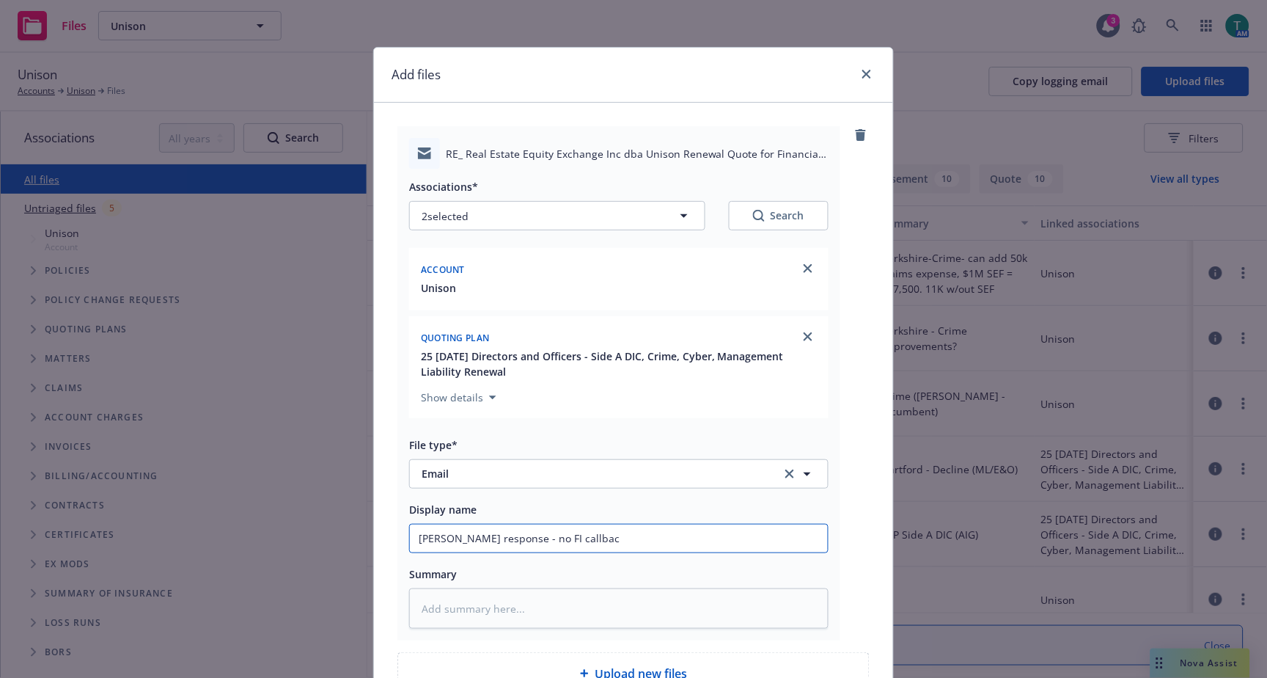
type textarea "x"
type input "Beazley response - no FI callba"
type textarea "x"
type input "Beazley response - no FI callb"
type textarea "x"
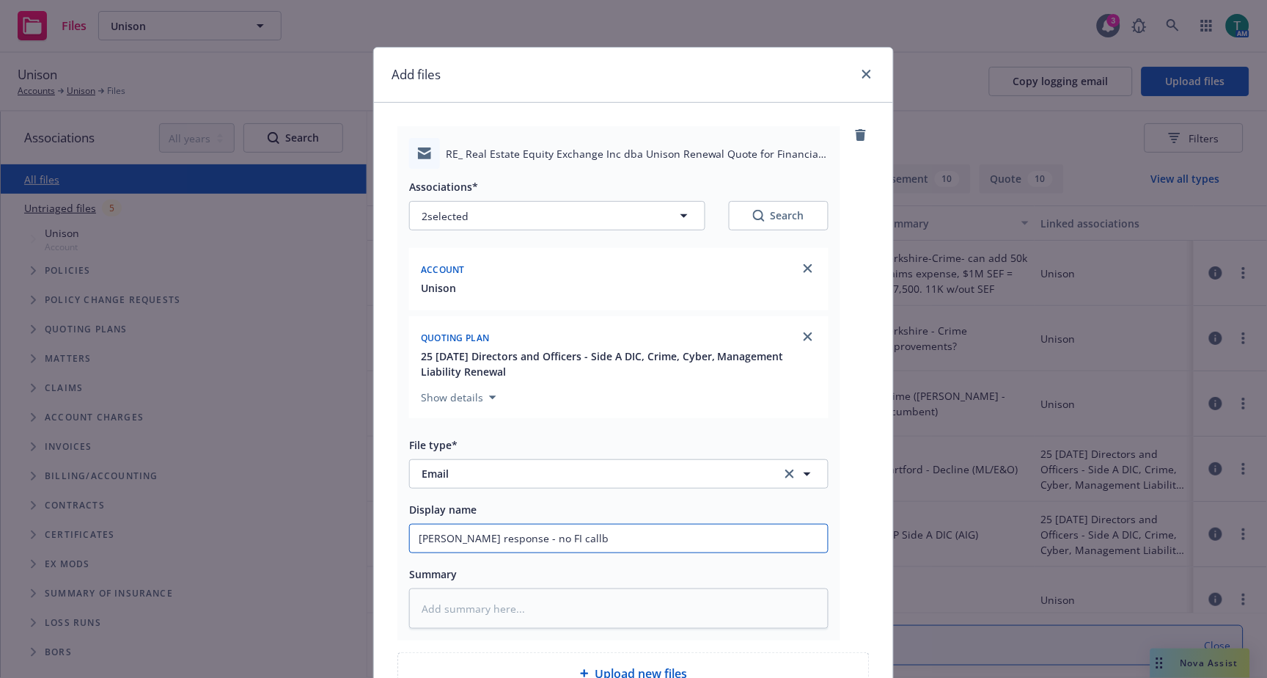
type input "Beazley response - no FI call"
type textarea "x"
type input "Beazley response - no FI cal"
type textarea "x"
type input "Beazley response - no FI ca"
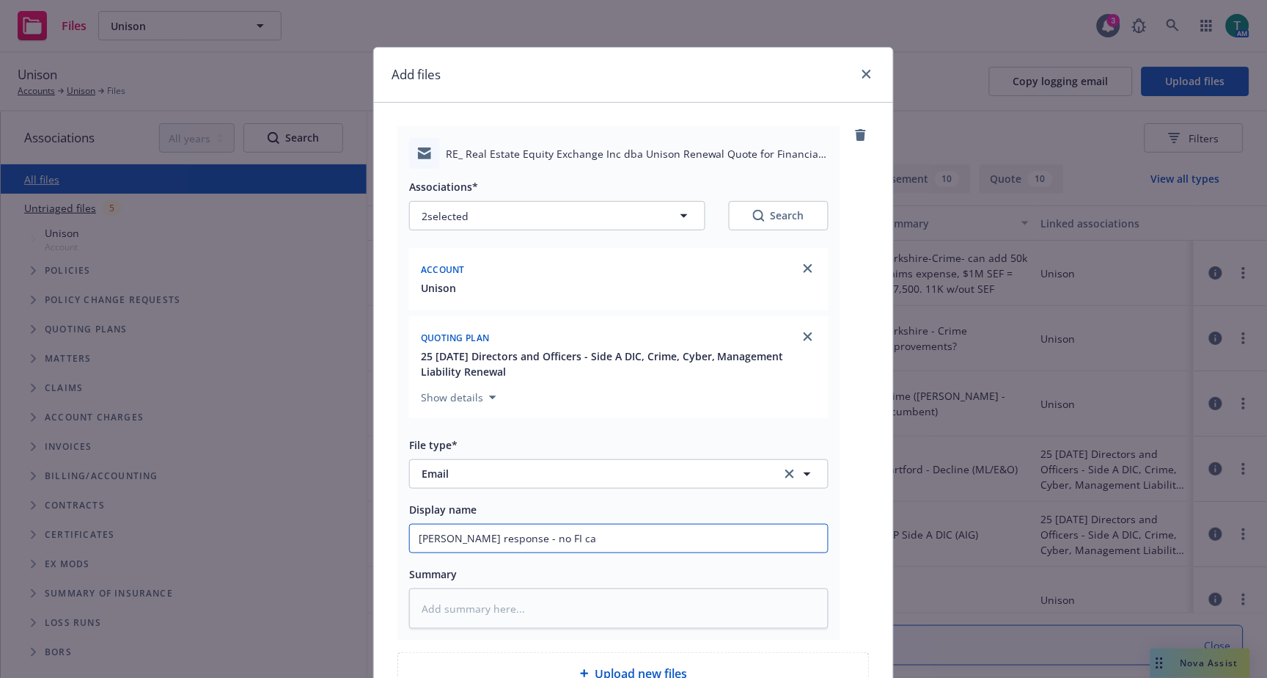
type textarea "x"
type input "Beazley response - no FI c"
type textarea "x"
type input "Beazley response - no FI"
type textarea "x"
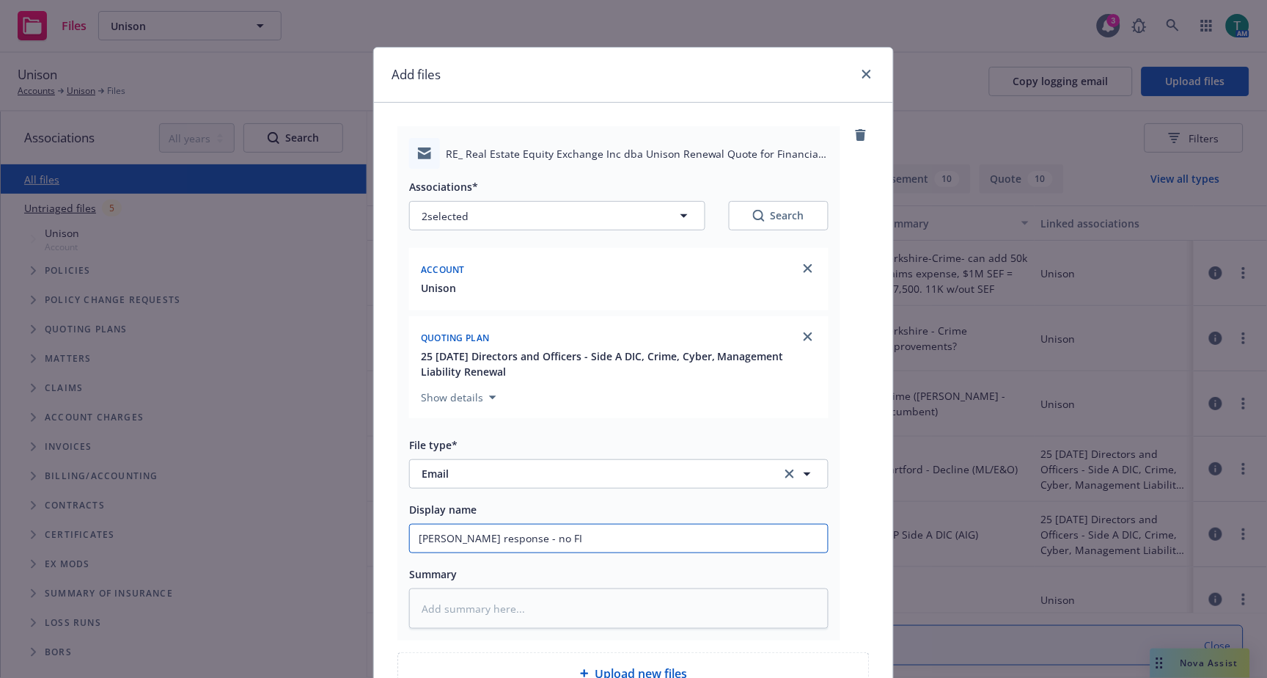
type input "Beazley response - no FI"
type textarea "x"
type input "Beazley response - no"
type textarea "x"
type input "Beazley response - no"
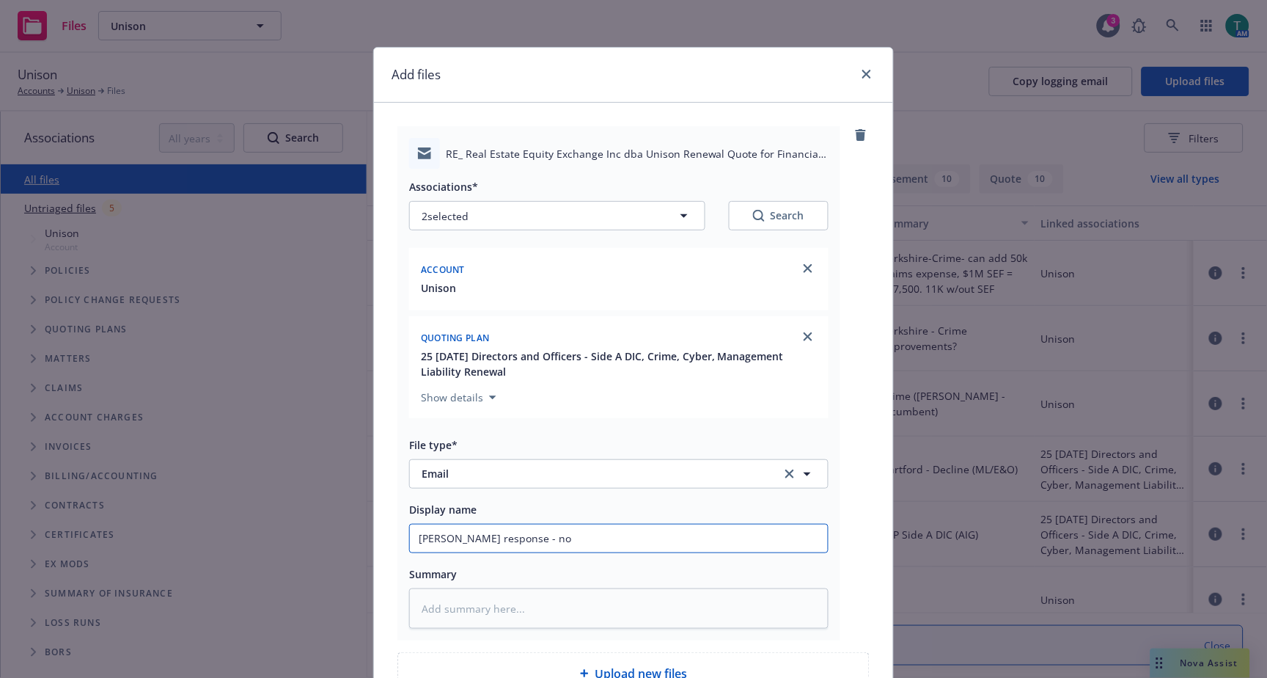
type textarea "x"
type input "Beazley response - n"
type textarea "x"
type input "Beazley response -"
type textarea "x"
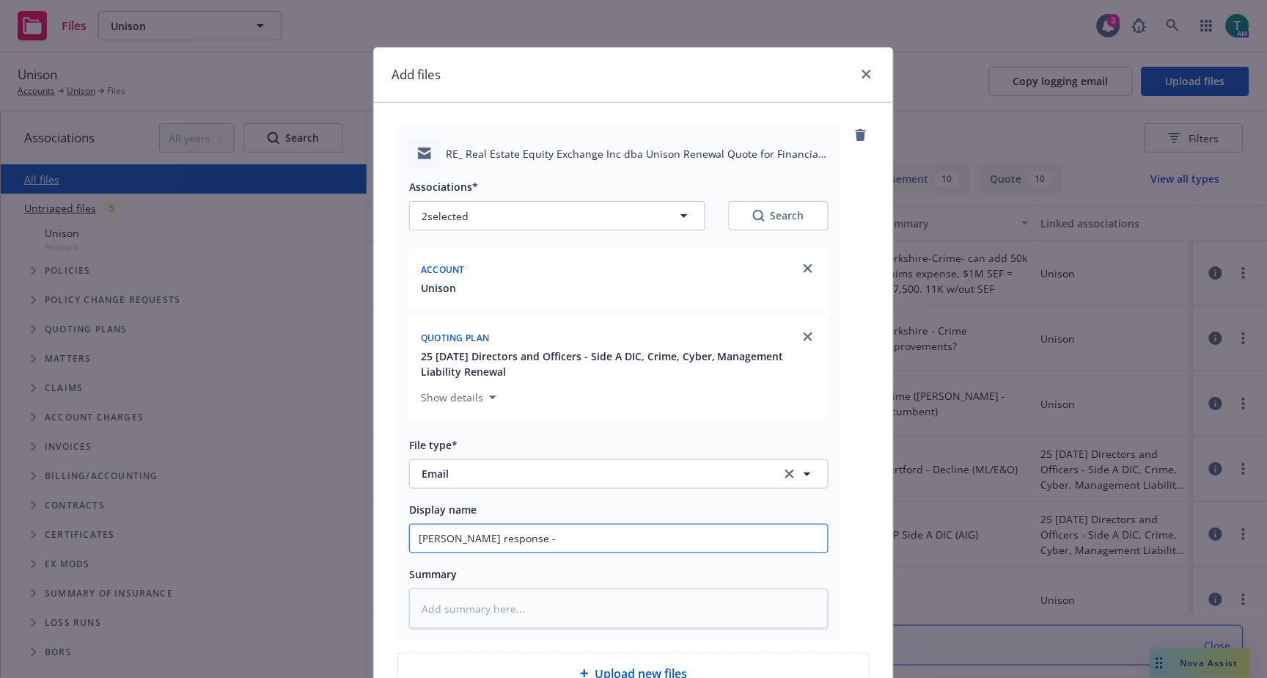
type input "Beazley response - $"
type textarea "x"
type input "Beazley response - $2"
type textarea "x"
type input "Beazley response - $25"
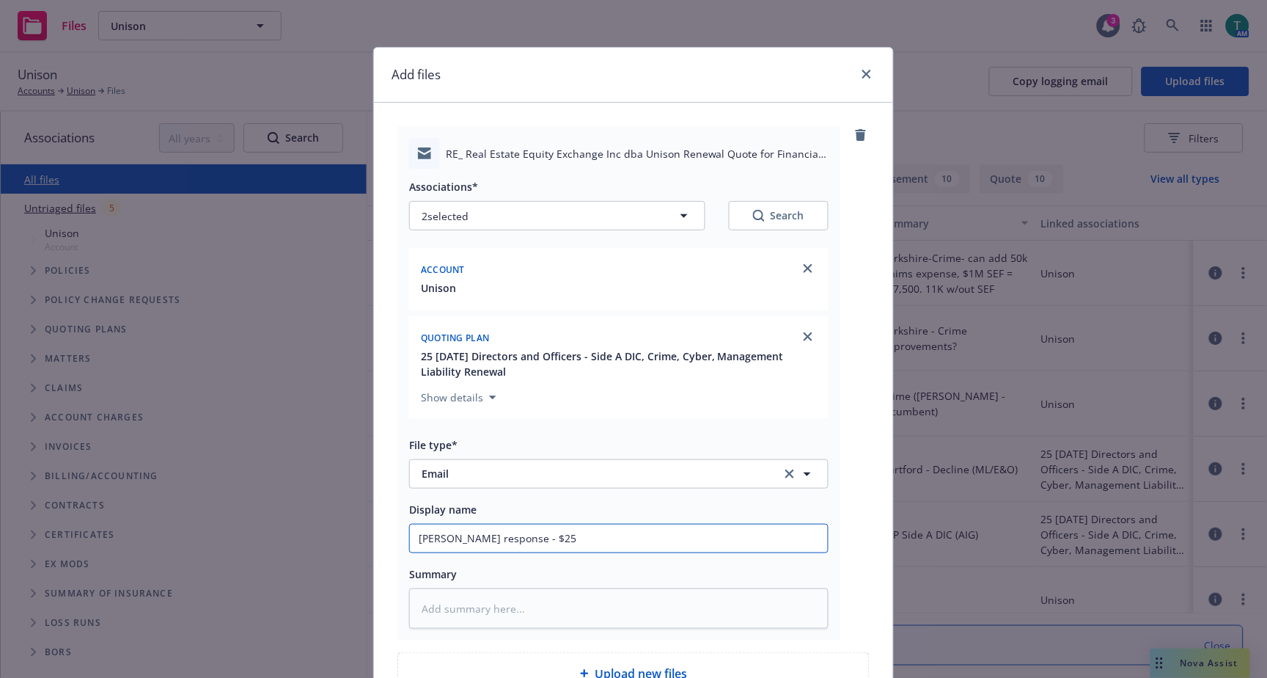
type textarea "x"
type input "Beazley response - $250"
type textarea "x"
type input "Beazley response - $250k"
type textarea "x"
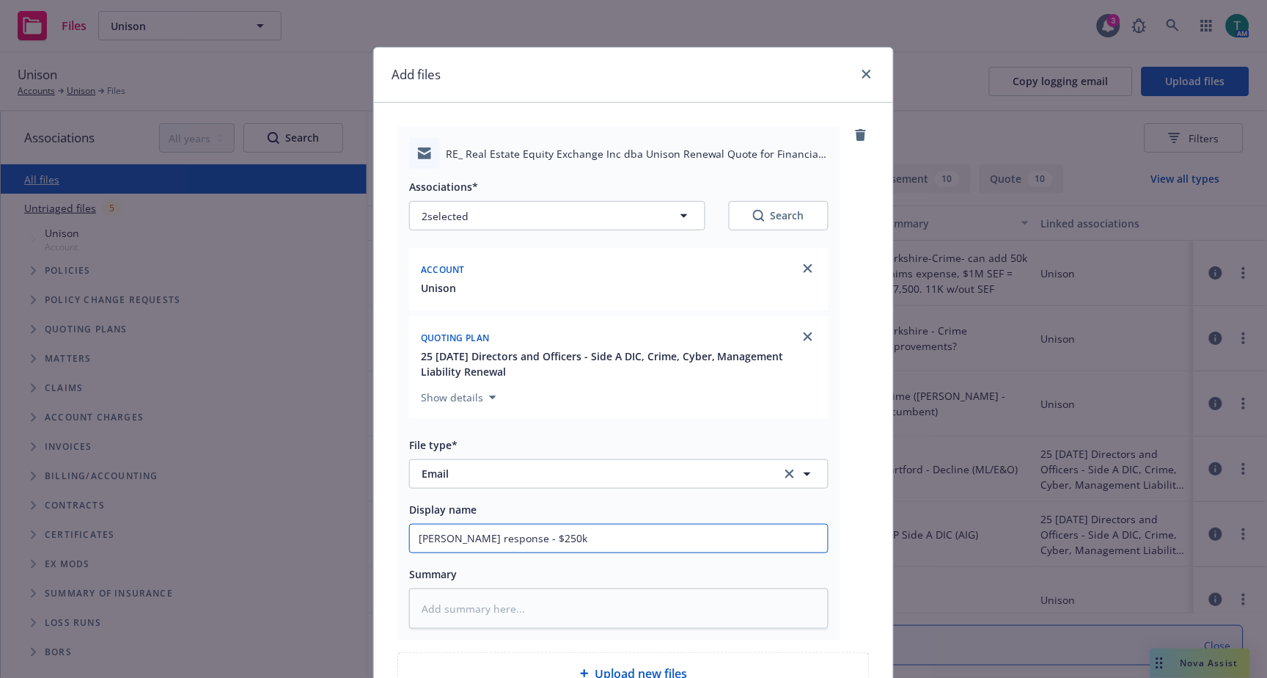
type input "Beazley response - $250k"
type textarea "x"
type input "Beazley response - $250k F"
type textarea "x"
type input "Beazley response - $250k FI"
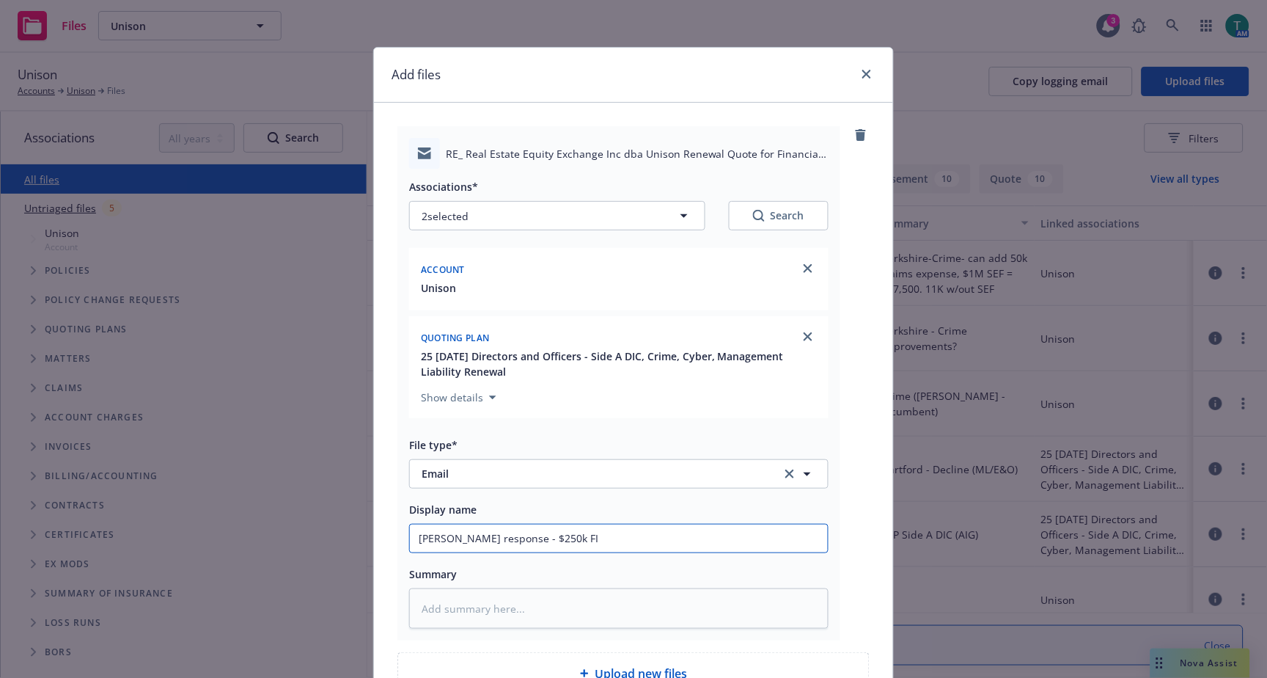
type textarea "x"
type input "Beazley response - $250k FI"
type textarea "x"
type input "Beazley response - $250k FI ca"
type textarea "x"
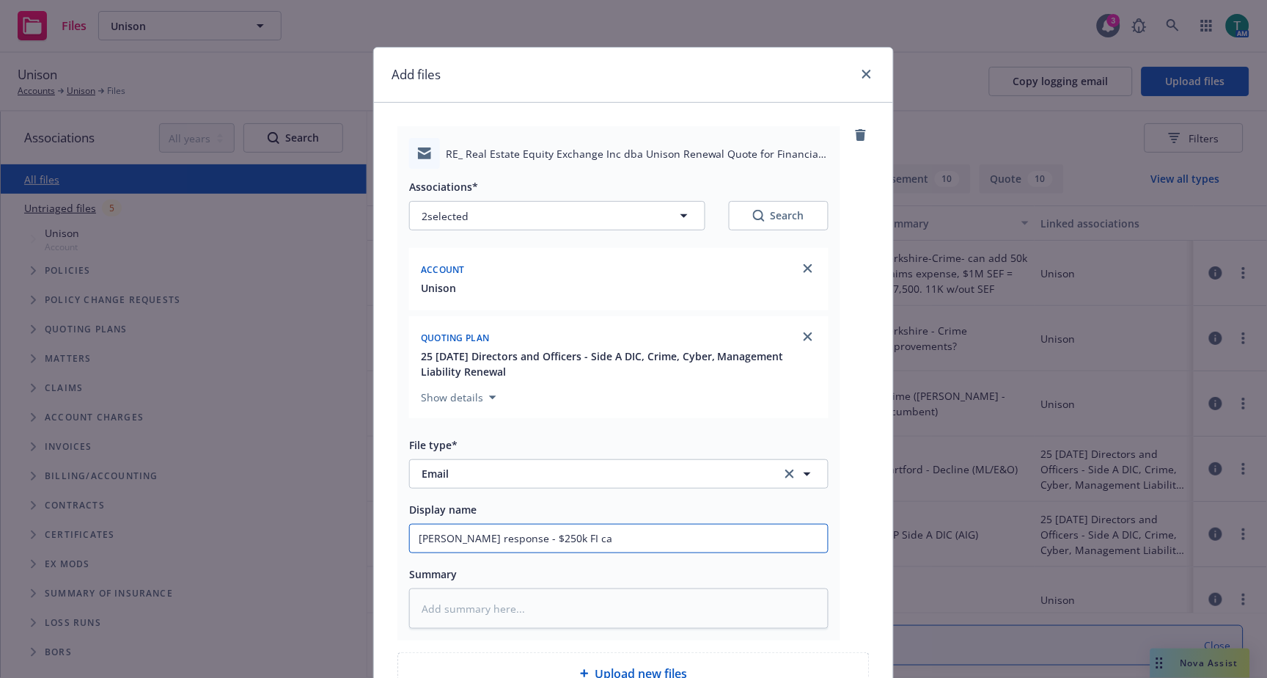
type input "Beazley response - $250k FI cal"
type textarea "x"
type input "Beazley response - $250k FI call"
type textarea "x"
type input "Beazley response - $250k FI callb"
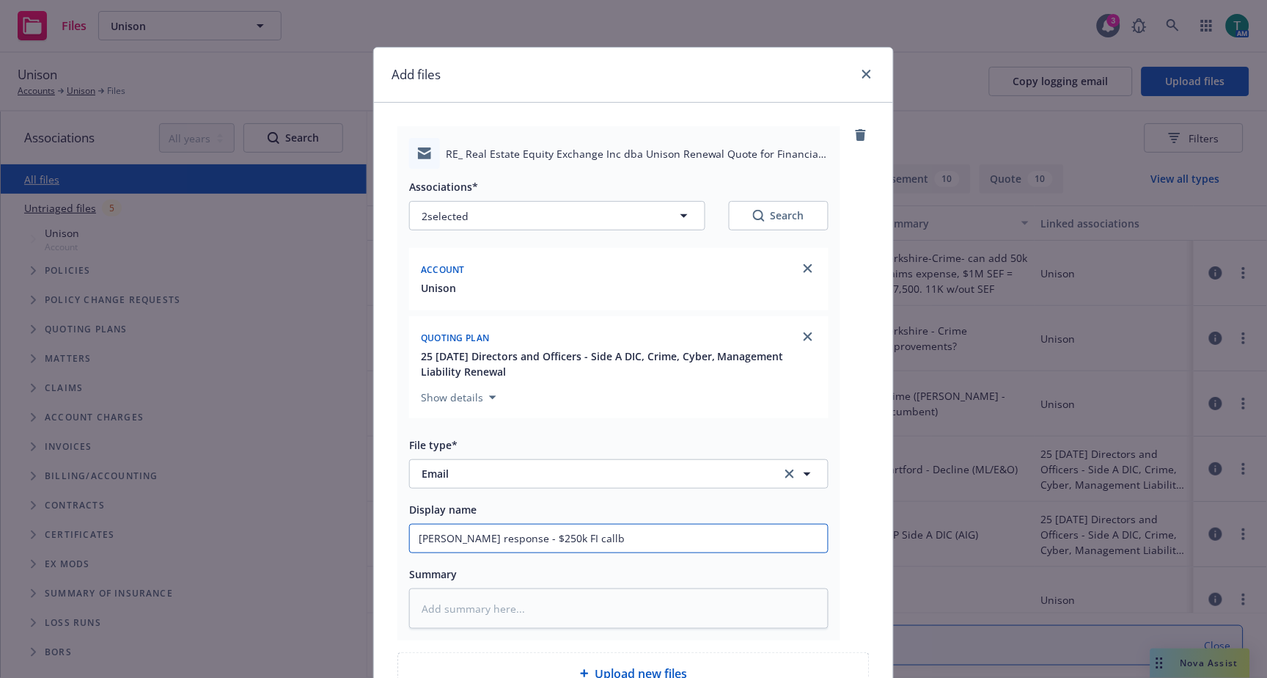
type textarea "x"
type input "Beazley response - $250k FI callba"
type textarea "x"
type input "Beazley response - $250k FI callbac"
type textarea "x"
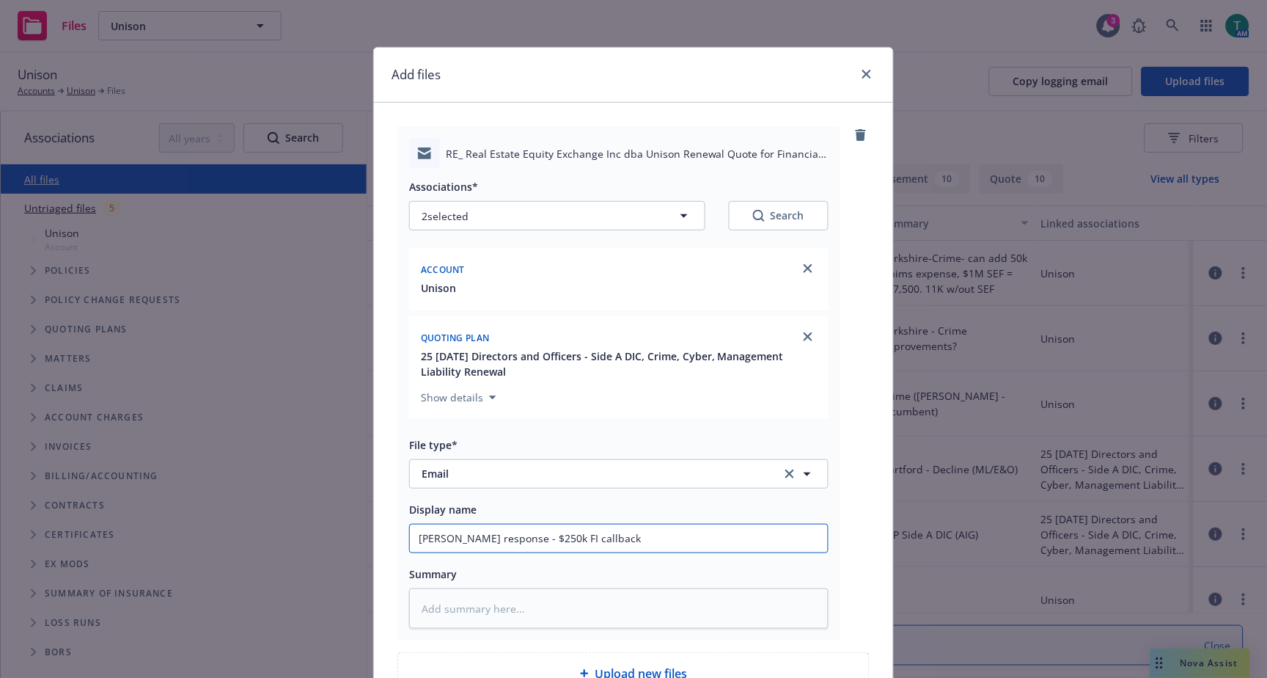
type input "Beazley response - $250k FI callback"
type textarea "x"
type input "Beazley response - $250k FI callback r"
type textarea "x"
type input "Beazley response - $250k FI callback re"
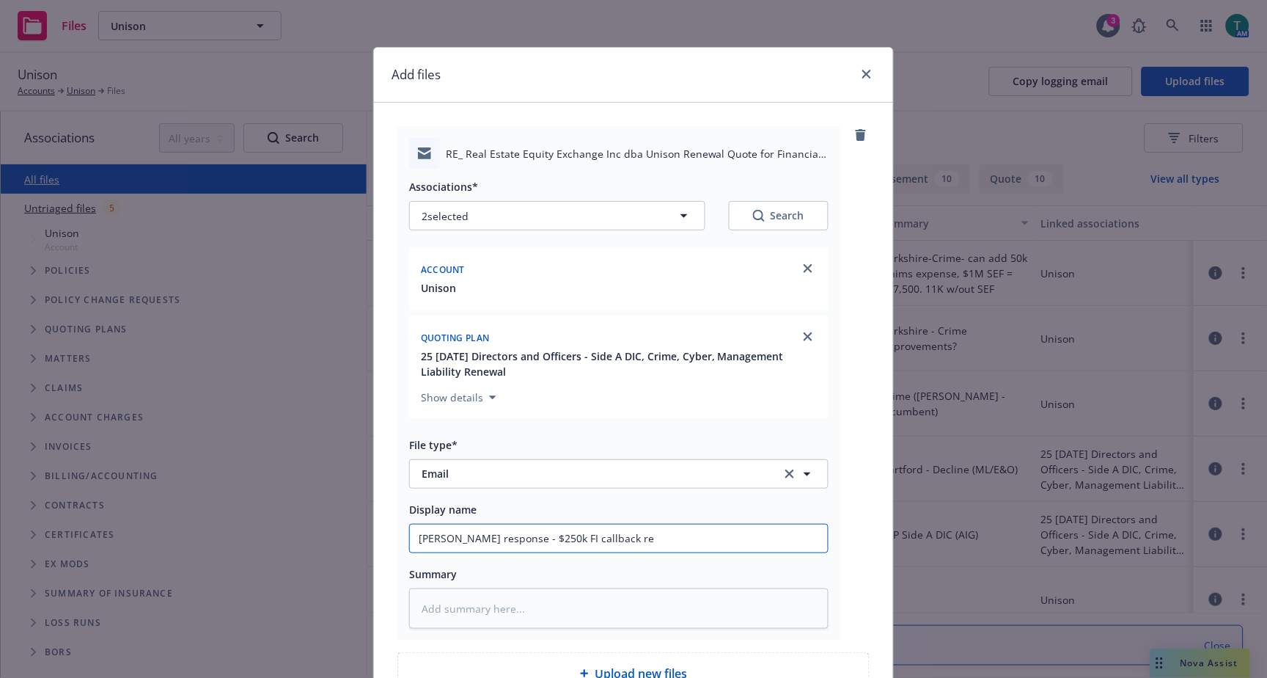
type textarea "x"
type input "Beazley response - $250k FI callback rem"
type textarea "x"
type input "Beazley response - $250k FI callback rema"
type textarea "x"
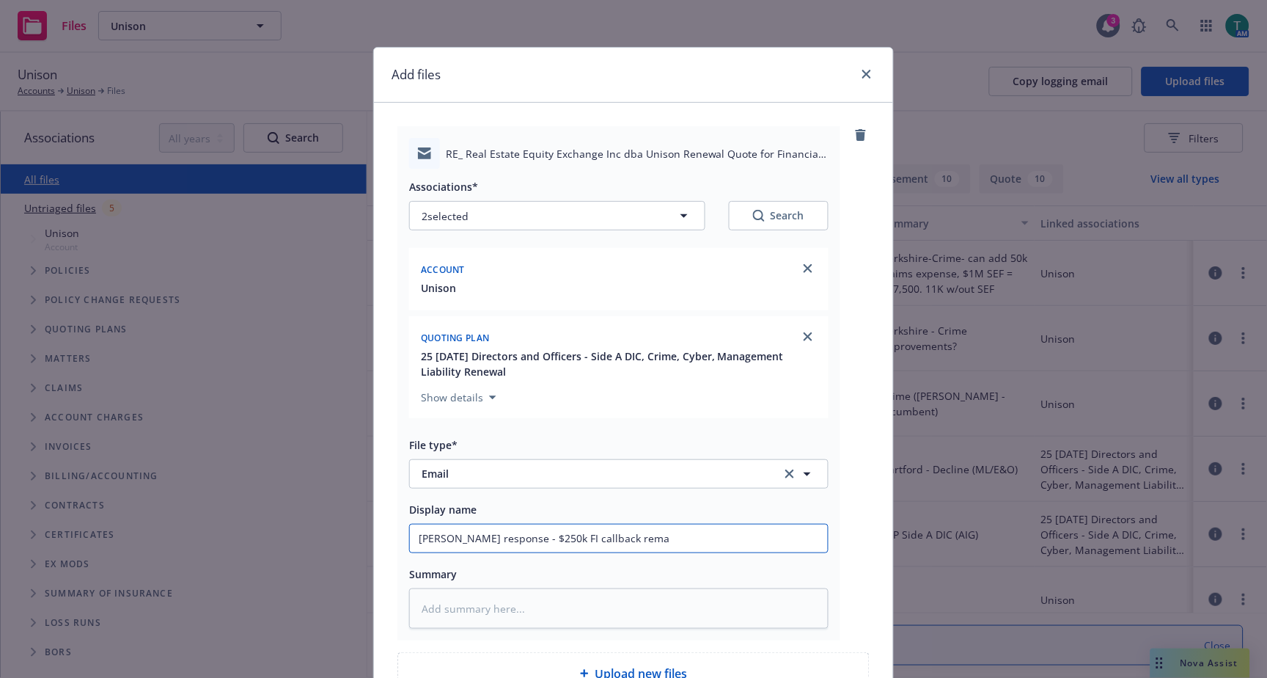
type input "Beazley response - $250k FI callback remai"
type textarea "x"
type input "Beazley response - $250k FI callback remains"
type textarea "x"
type input "Beazley response - $250k FI callback remains,"
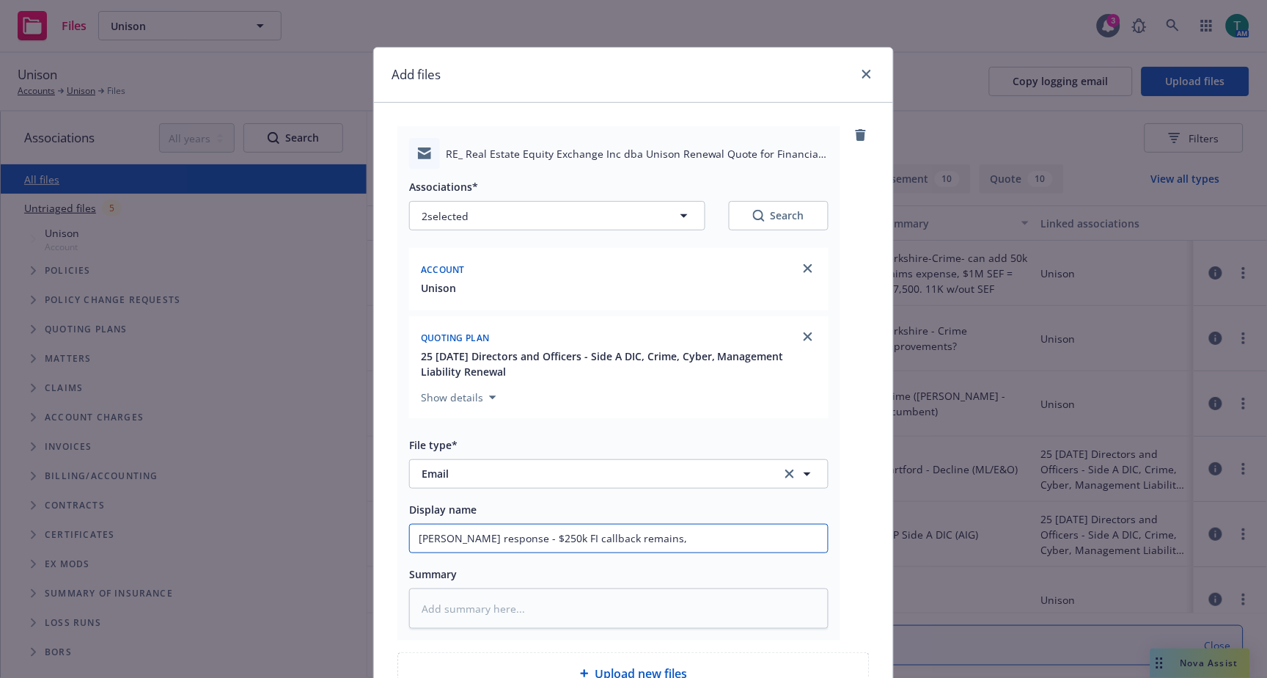
type textarea "x"
type input "Beazley response - $250k FI callback remains,"
type textarea "x"
type input "Beazley response - $250k FI callback remains, n"
type textarea "x"
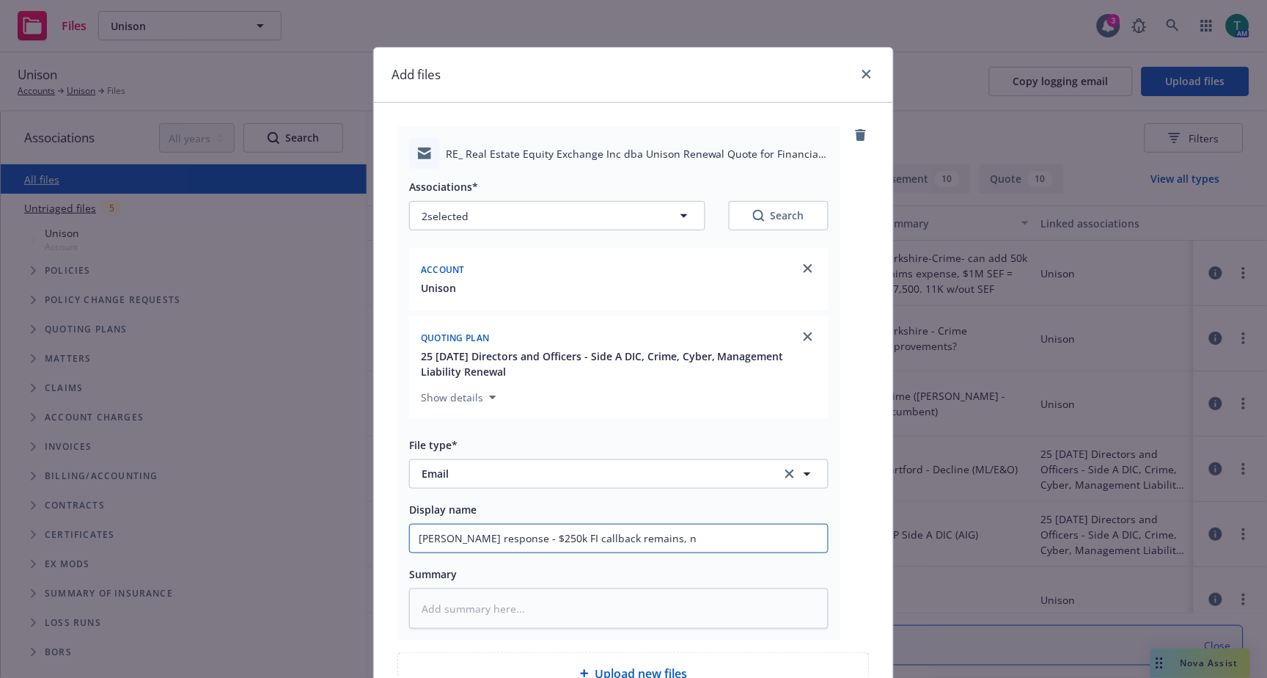
type input "Beazley response - $250k FI callback remains, no"
type textarea "x"
type input "Beazley response - $250k FI callback remains, no"
type textarea "x"
type input "Beazley response - $250k FI callback remains, no c"
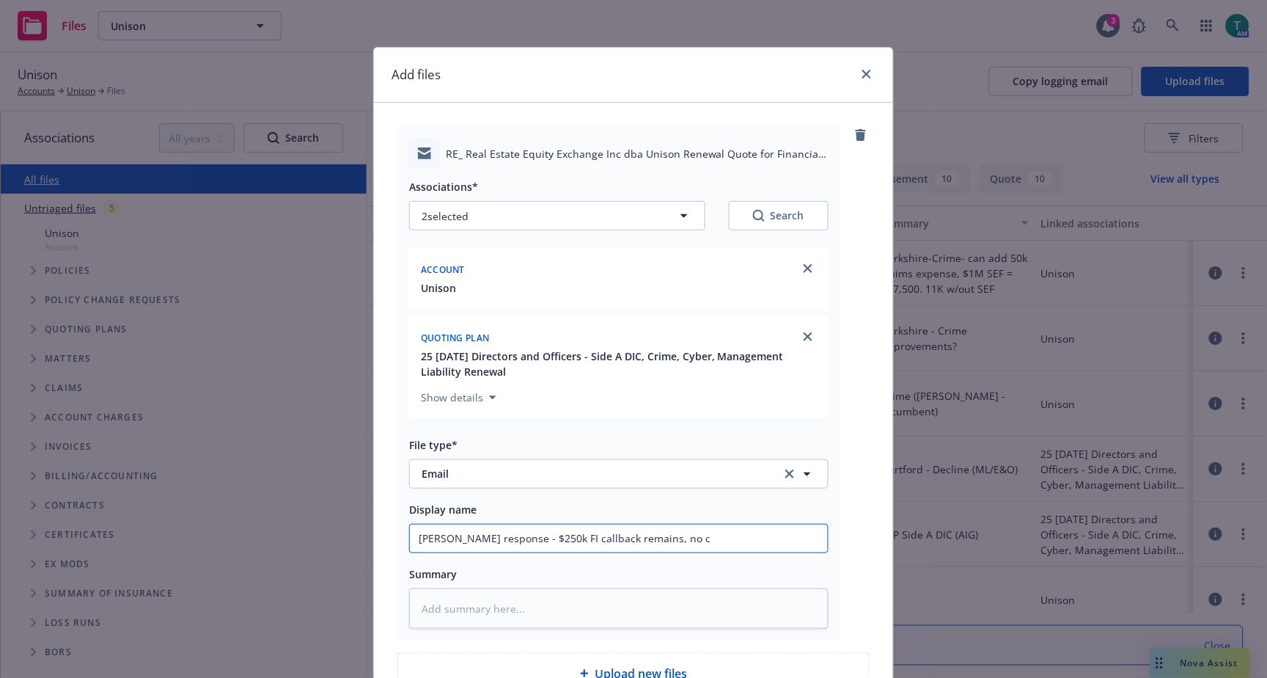
type textarea "x"
type input "Beazley response - $250k FI callback remains, no cl"
type textarea "x"
type input "Beazley response - $250k FI callback remains, no cla"
type textarea "x"
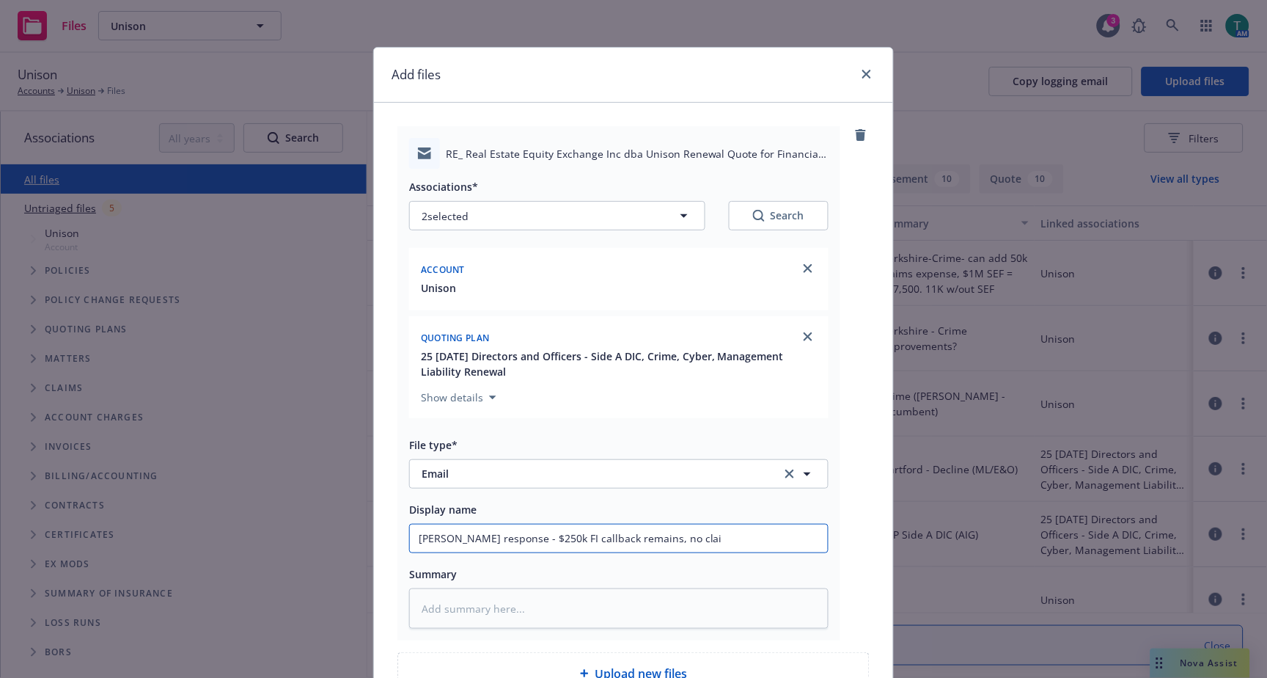
type input "Beazley response - $250k FI callback remains, no claim"
type textarea "x"
type input "Beazley response - $250k FI callback remains, no claims"
type textarea "x"
type input "Beazley response - $250k FI callback remains, no claims"
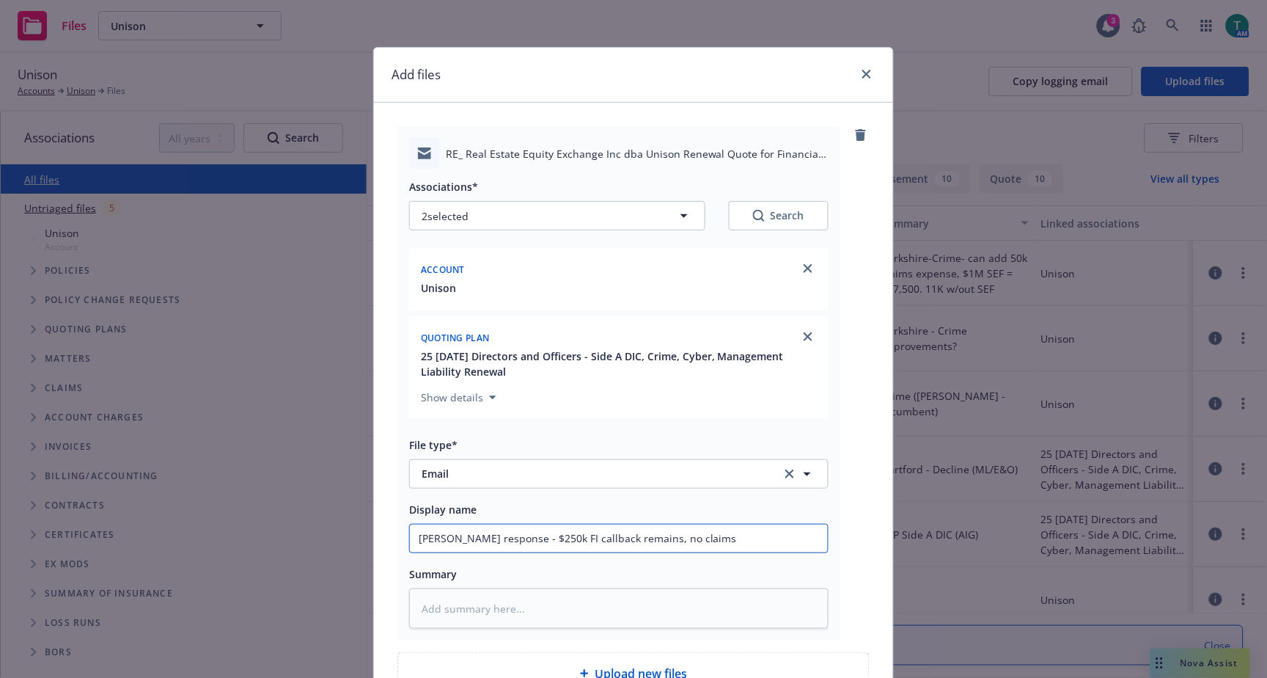
type textarea "x"
type input "Beazley response - $250k FI callback remains, no claims e"
type textarea "x"
type input "Beazley response - $250k FI callback remains, no claims exp"
type textarea "x"
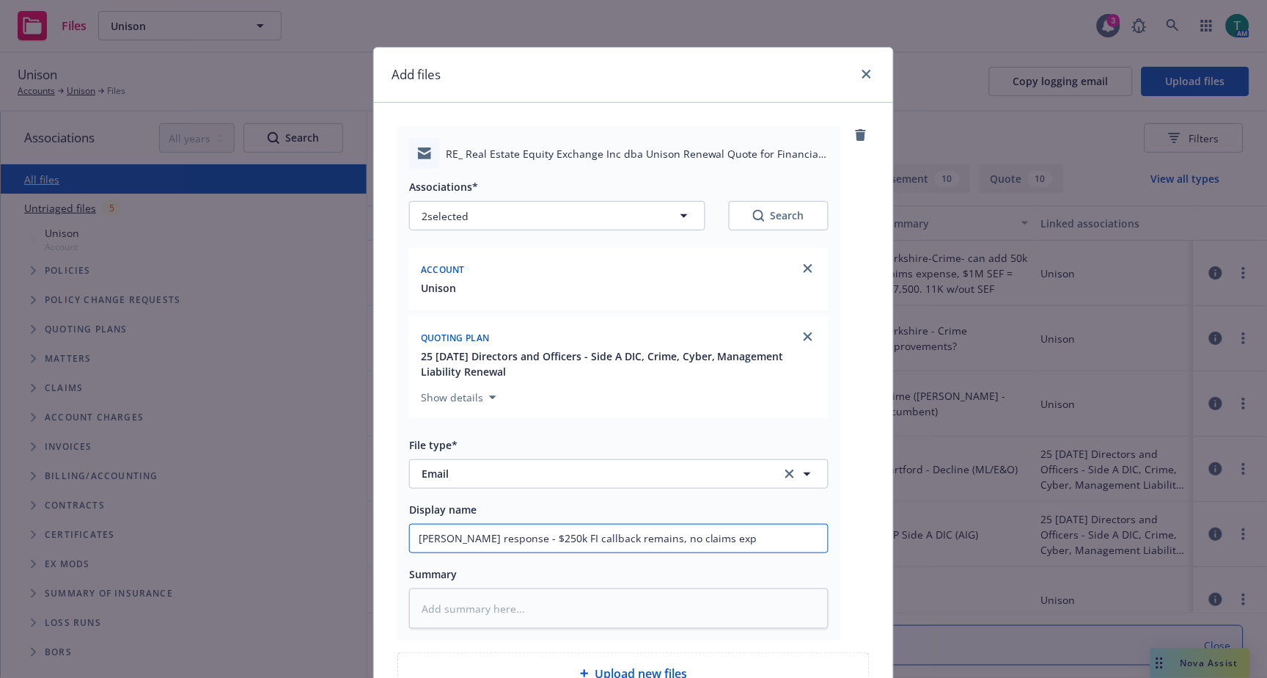
type input "Beazley response - $250k FI callback remains, no claims expe"
type textarea "x"
type input "Beazley response - $250k FI callback remains, no claims expen"
type textarea "x"
type input "Beazley response - $250k FI callback remains, no claims expens"
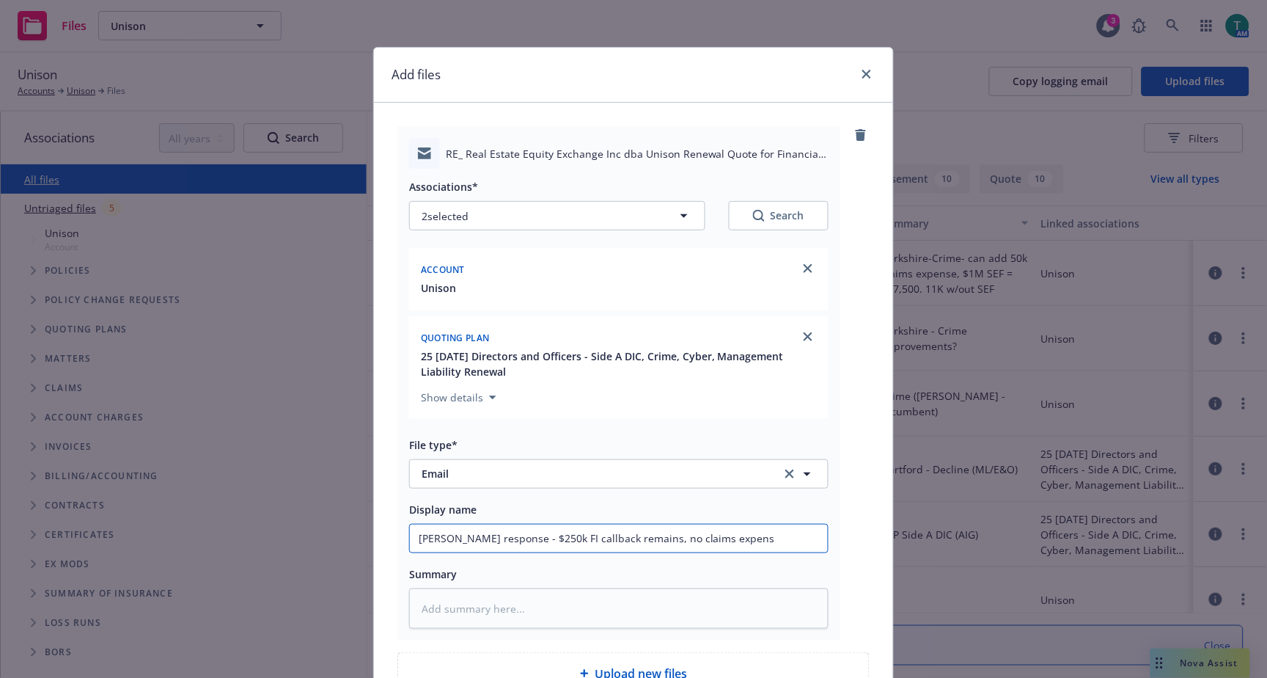
type textarea "x"
type input "Beazley response - $250k FI callback remains, no claims expense"
type textarea "x"
type input "Beazley response - $250k FI callback remains, no claims expense,"
type textarea "x"
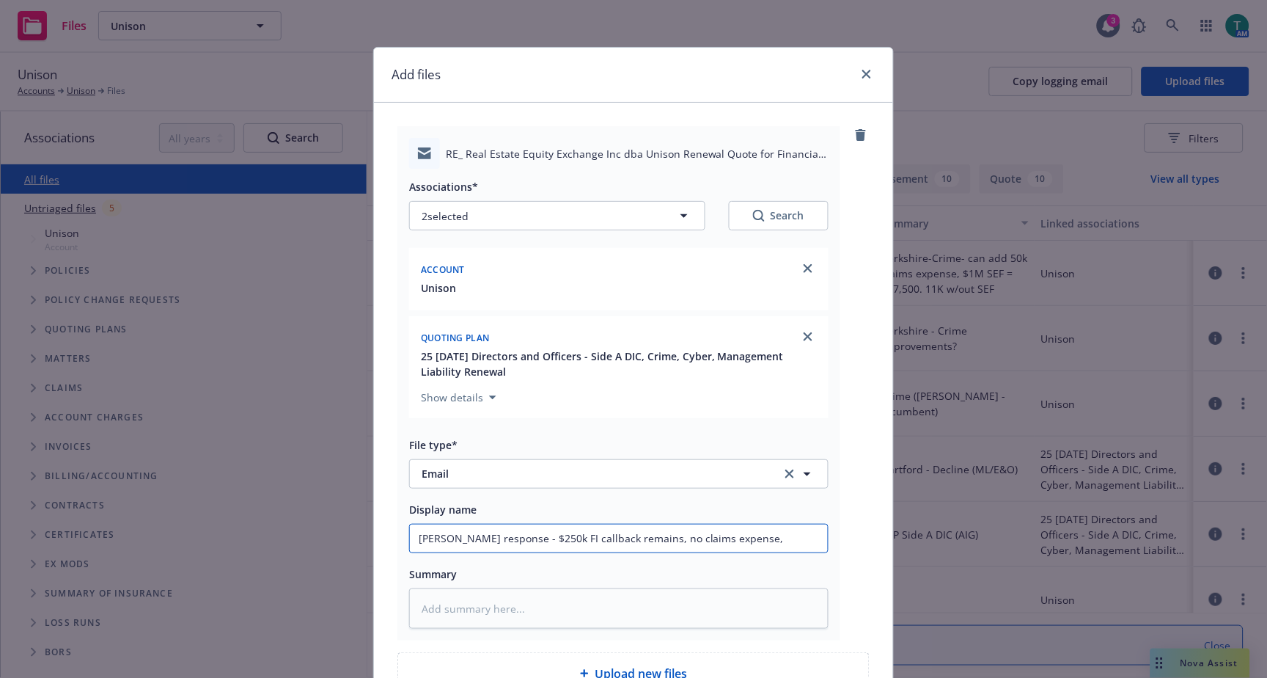
type input "Beazley response - $250k FI callback remains, no claims expense,"
type textarea "x"
type input "Beazley response - $250k FI callback remains, no claims expense, r"
type textarea "x"
type input "Beazley response - $250k FI callback remains, no claims expense, re"
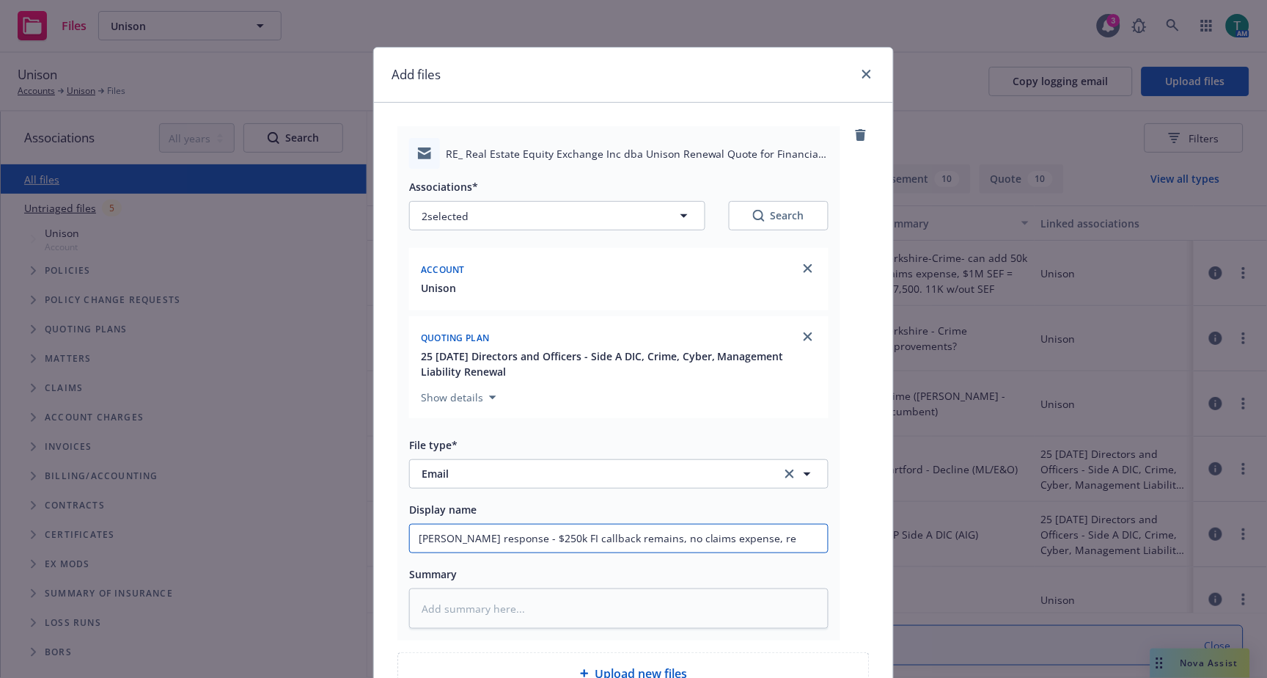
type textarea "x"
type input "Beazley response - $250k FI callback remains, no claims expense, res"
type textarea "x"
type input "Beazley response - $250k FI callback remains, no claims expense, rest"
type textarea "x"
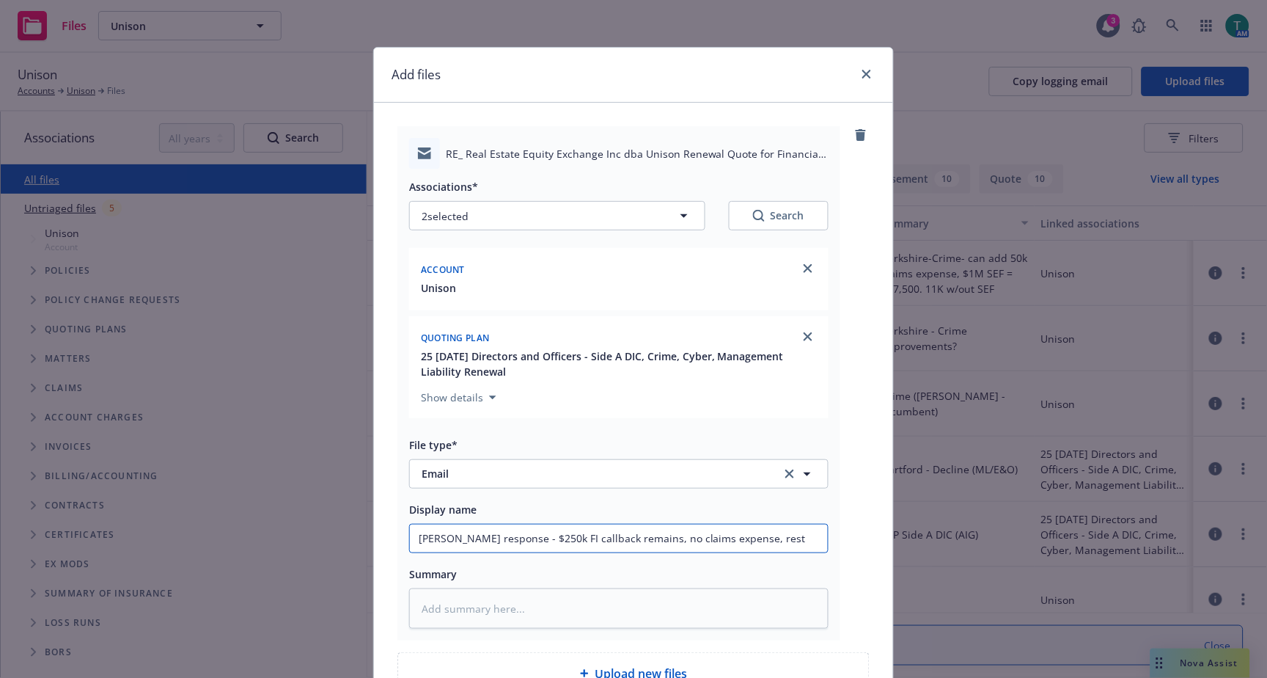
type input "Beazley response - $250k FI callback remains, no claims expense, restr"
type textarea "x"
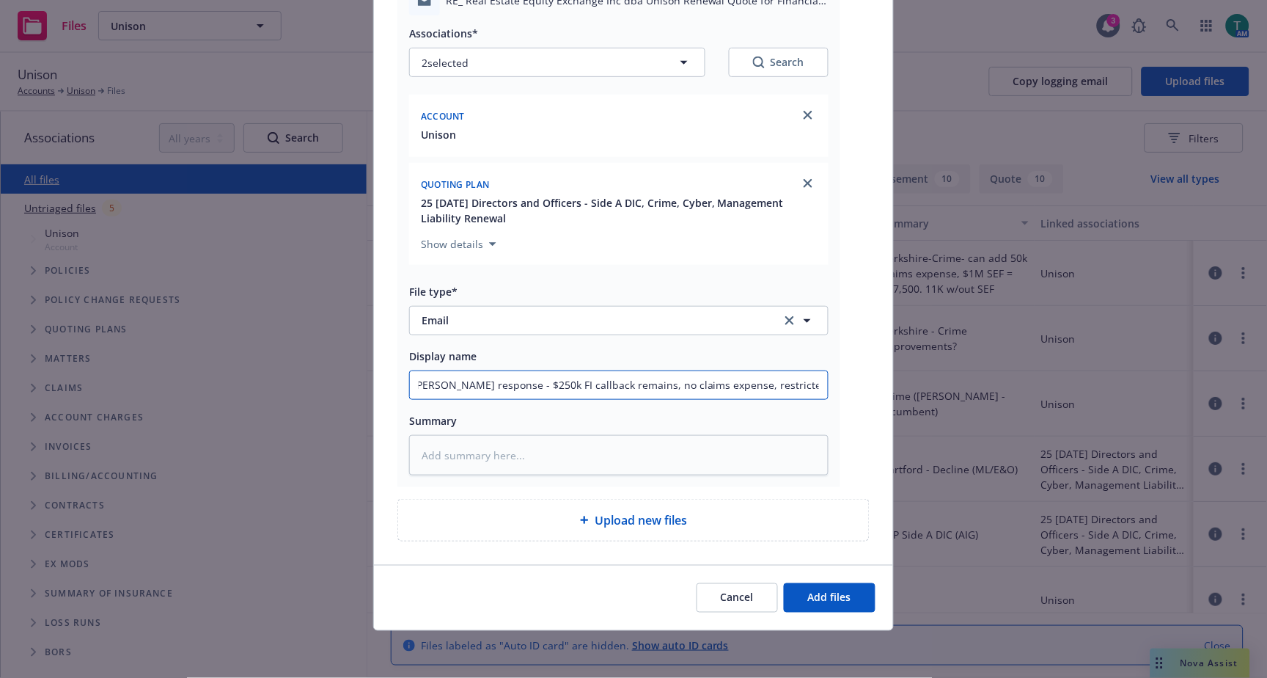
click at [416, 377] on input "Beazley response - $250k FI callback remains, no claims expense, restricted SEF…" at bounding box center [619, 385] width 418 height 28
drag, startPoint x: 409, startPoint y: 385, endPoint x: 928, endPoint y: 367, distance: 519.5
click at [928, 367] on div "Add files RE_ Real Estate Equity Exchange Inc dba Unison Renewal Quote for Fina…" at bounding box center [633, 339] width 1267 height 678
click at [465, 463] on textarea at bounding box center [618, 455] width 419 height 40
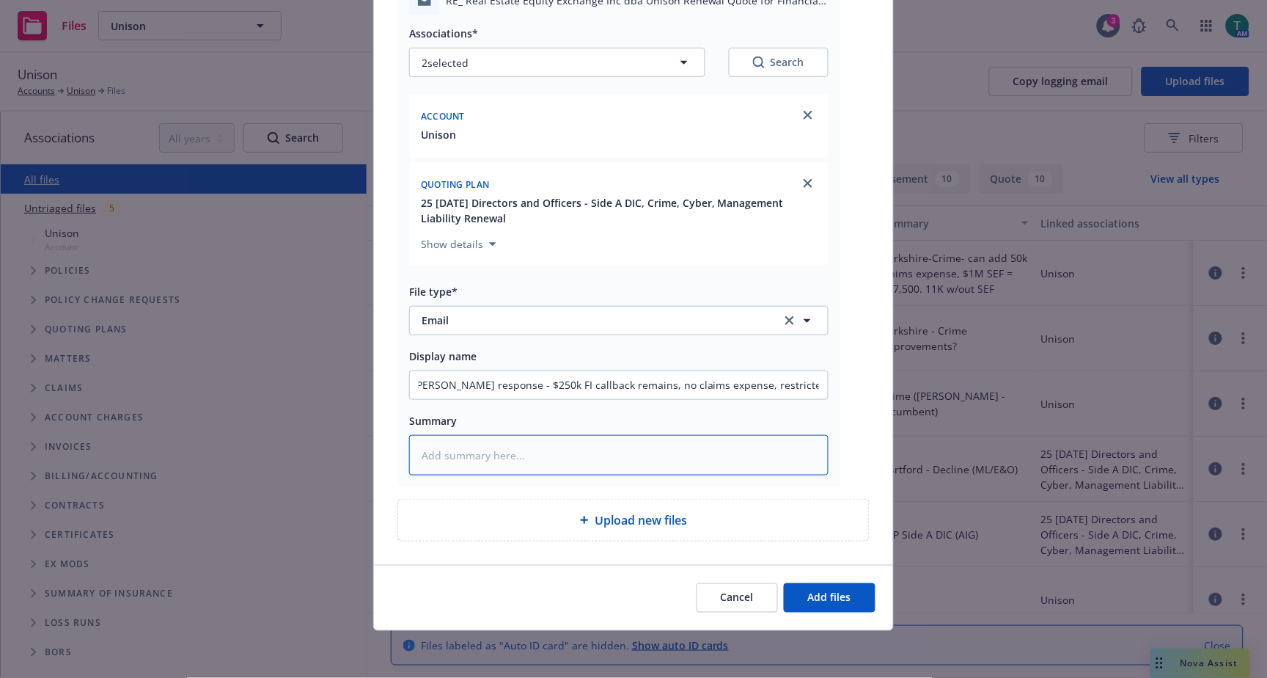
scroll to position [0, 0]
paste textarea "Beazley response - $250k FI callback remains, no claims expense, restricted SEF…"
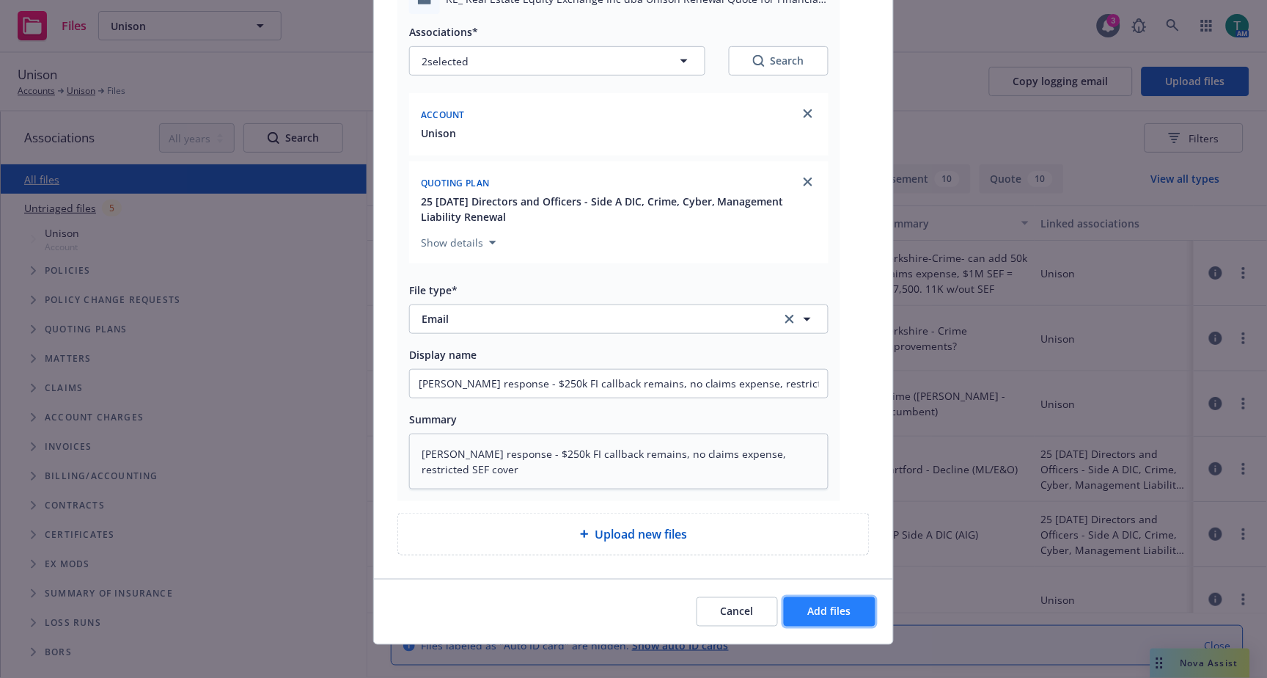
click at [825, 611] on span "Add files" at bounding box center [829, 611] width 43 height 14
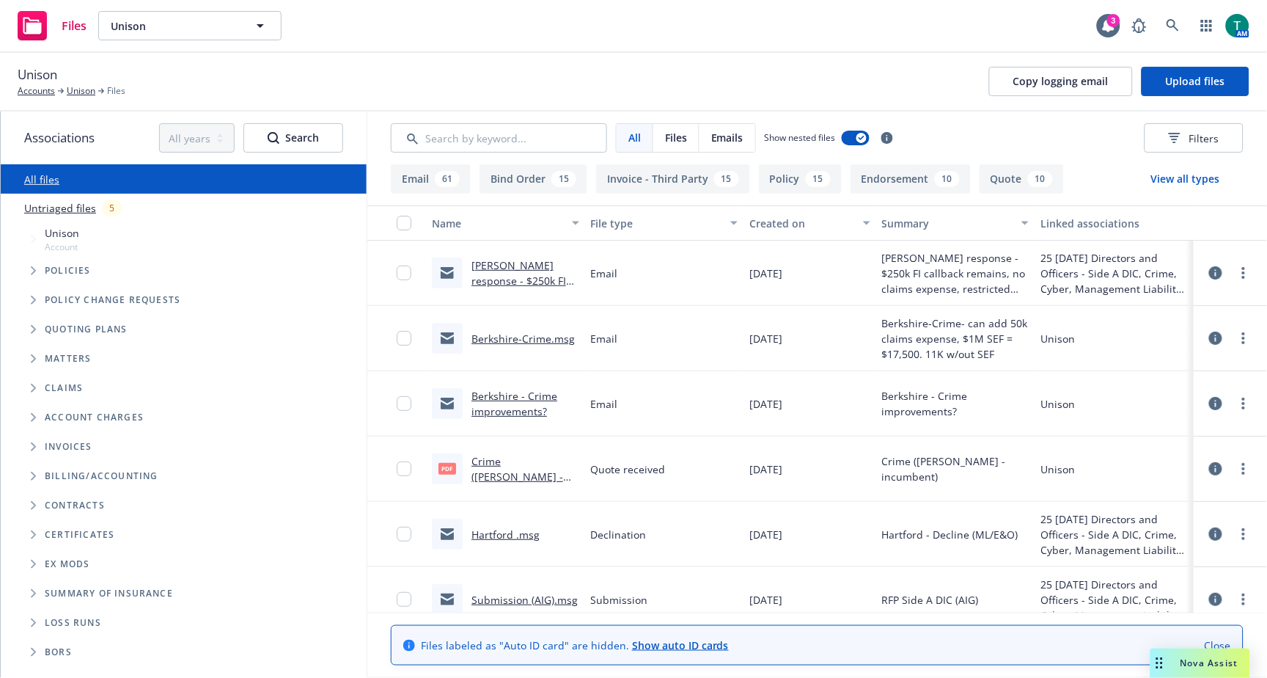
click at [511, 339] on link "Berkshire-Crime.msg" at bounding box center [523, 338] width 103 height 14
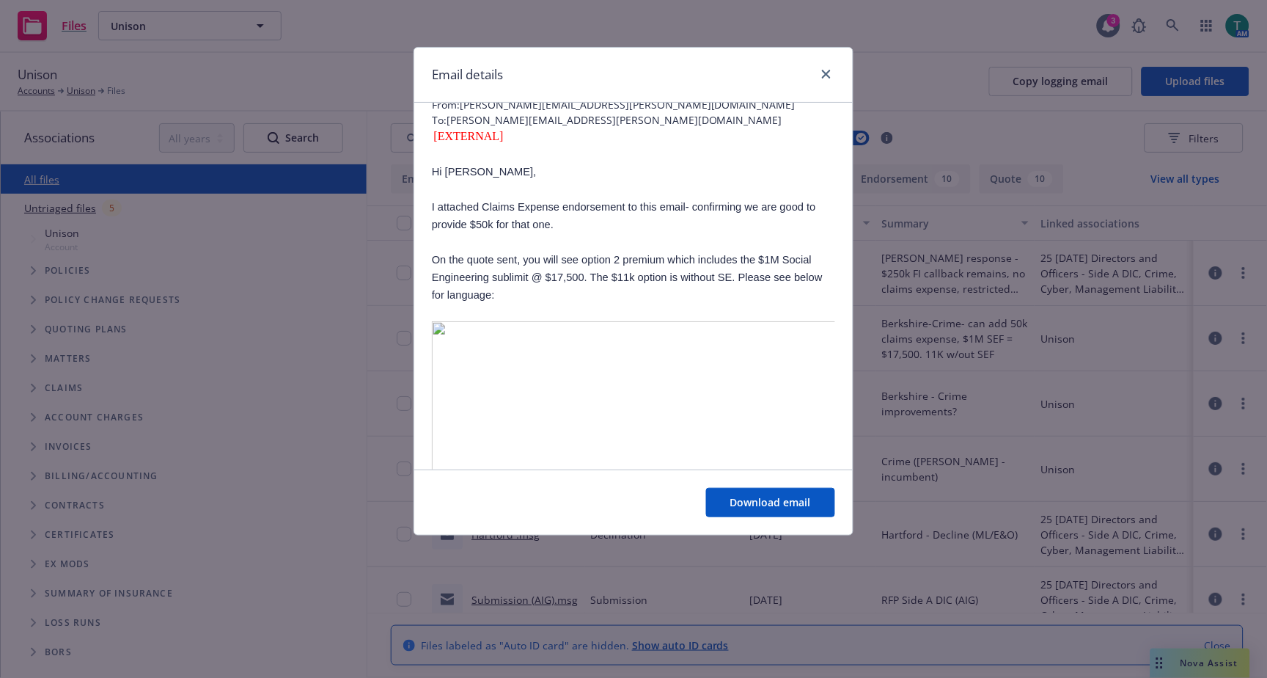
scroll to position [0, 0]
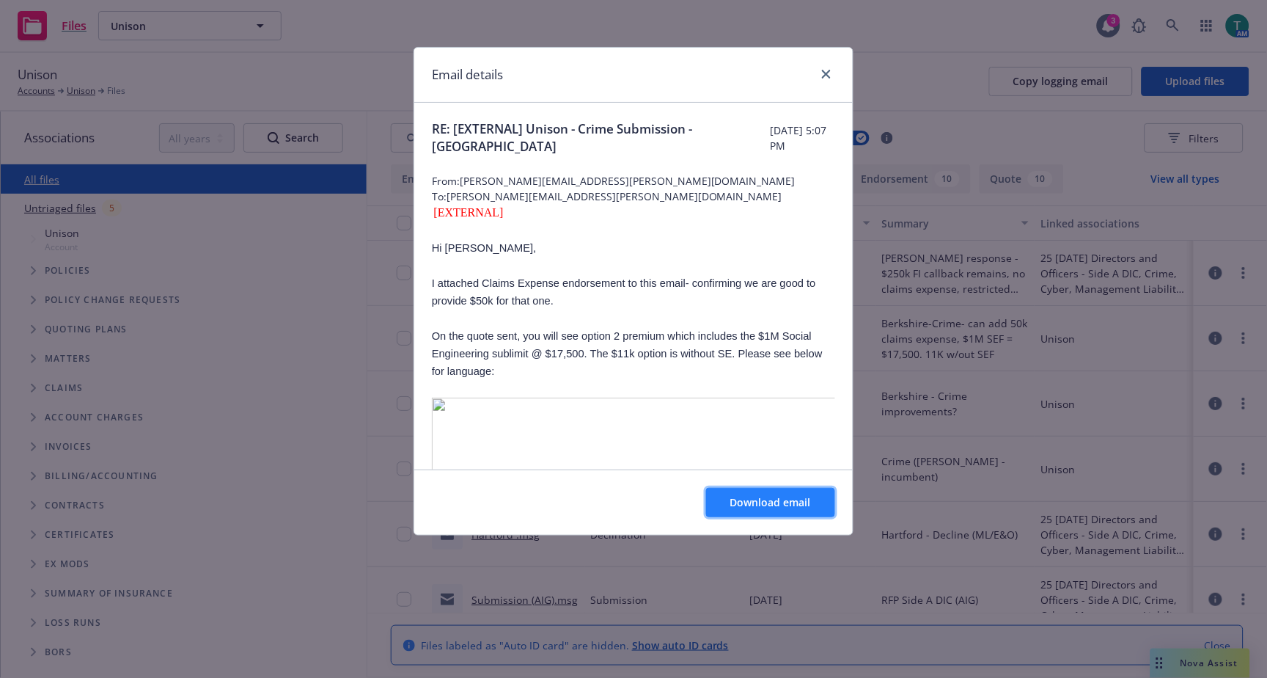
click at [766, 505] on span "Download email" at bounding box center [770, 502] width 81 height 14
drag, startPoint x: 826, startPoint y: 76, endPoint x: 852, endPoint y: 76, distance: 26.4
click at [826, 76] on icon "close" at bounding box center [826, 74] width 9 height 9
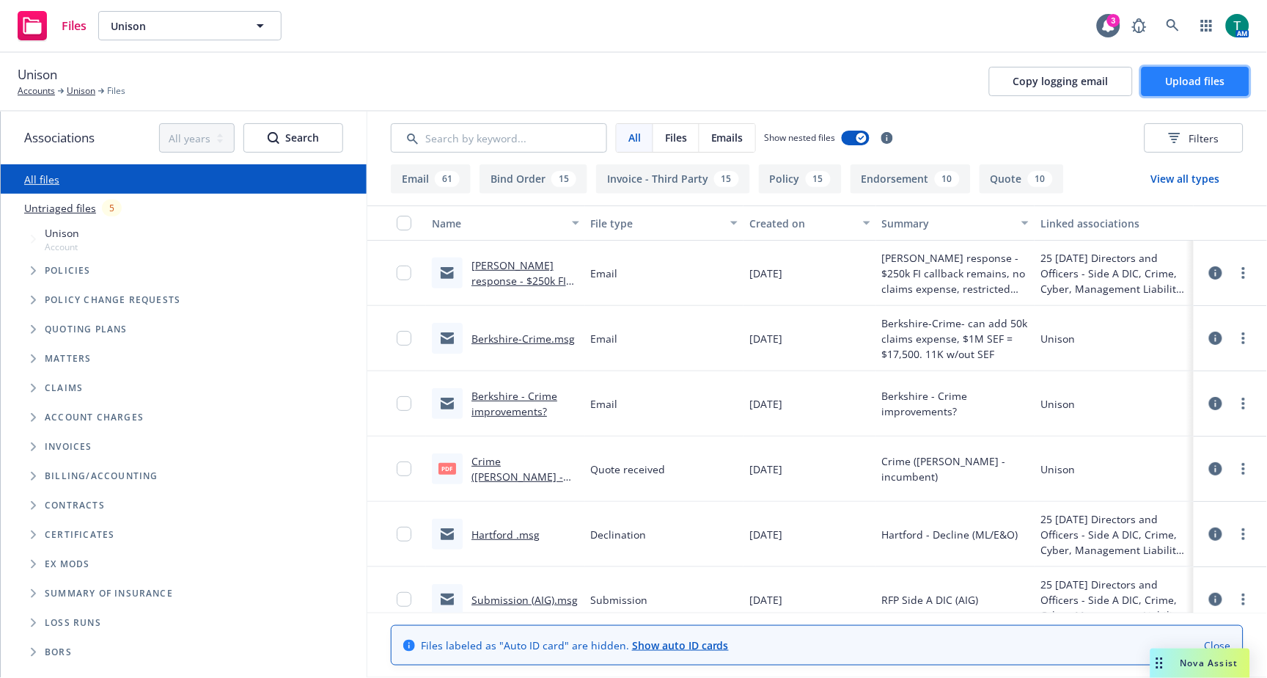
click at [1192, 82] on span "Upload files" at bounding box center [1195, 81] width 59 height 14
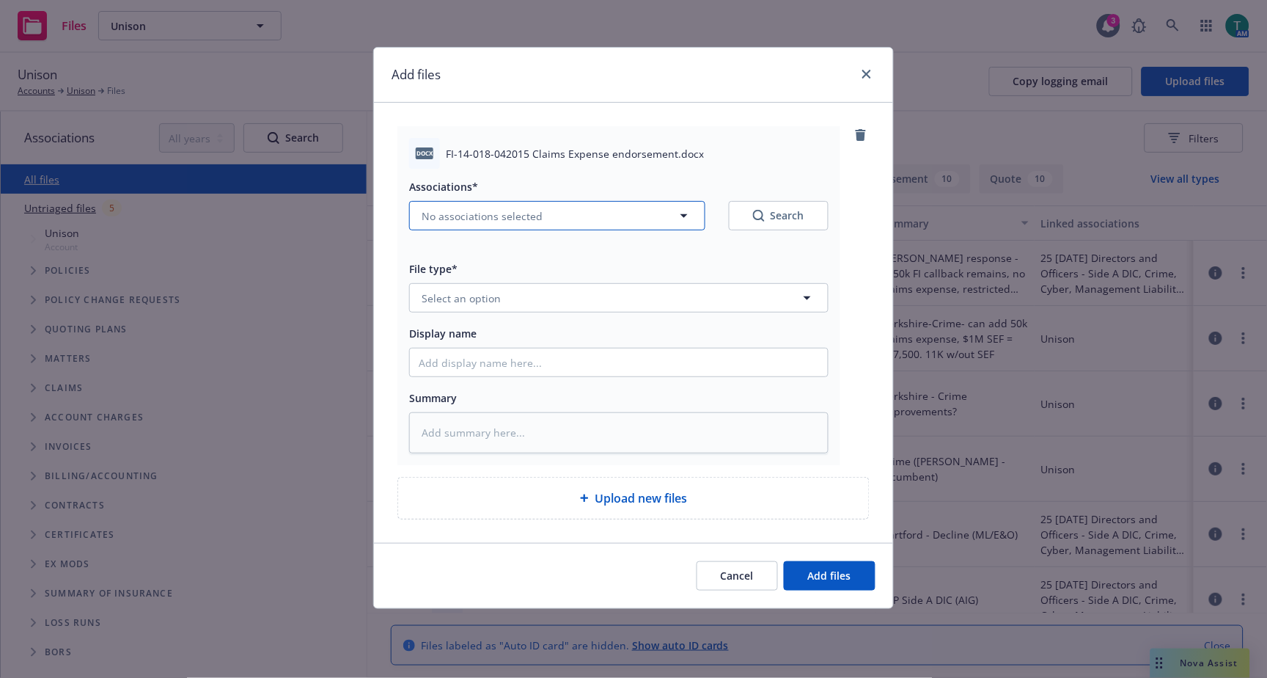
click at [458, 213] on span "No associations selected" at bounding box center [482, 215] width 121 height 15
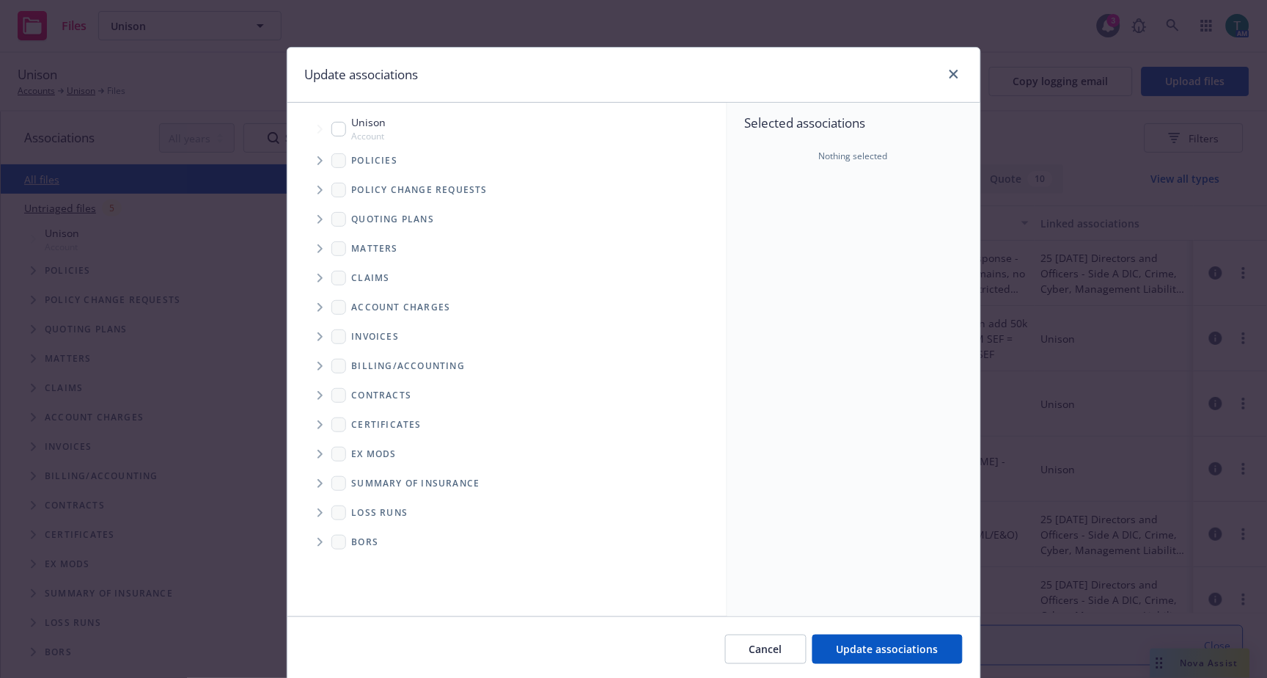
click at [336, 130] on input "Tree Example" at bounding box center [338, 129] width 15 height 15
click at [318, 220] on icon "Tree Example" at bounding box center [321, 219] width 6 height 9
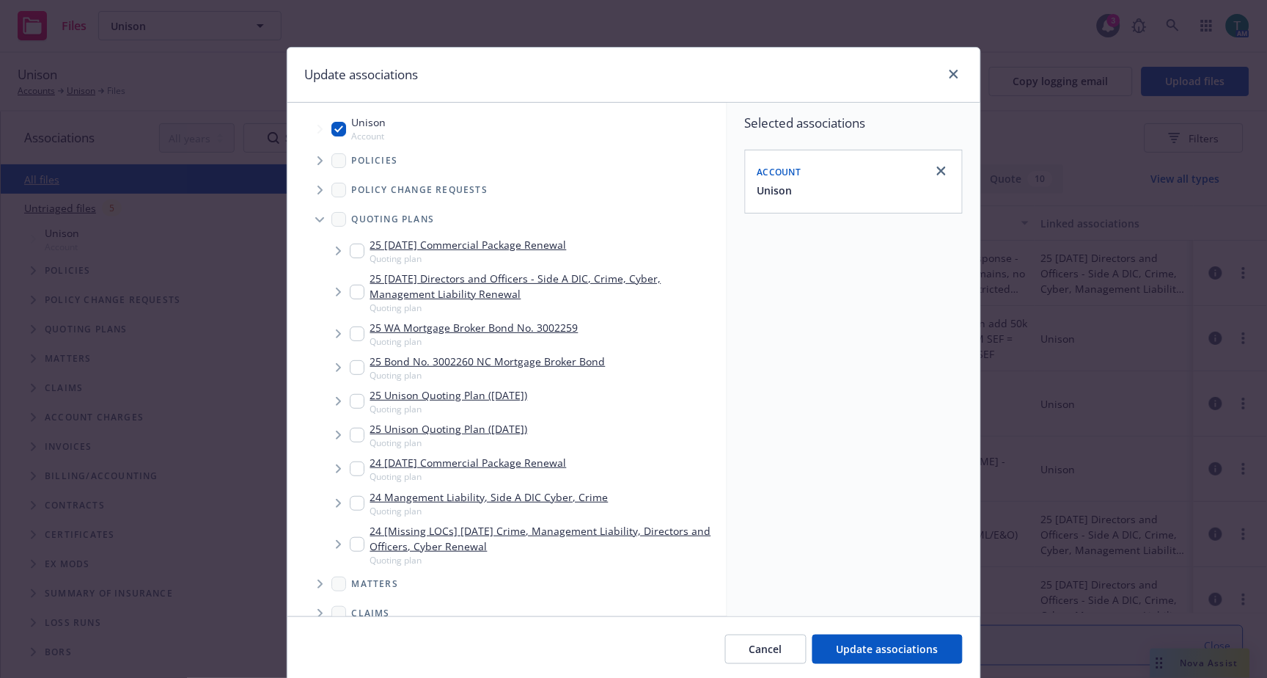
click at [359, 291] on div "25 09/30/25 Directors and Officers - Side A DIC, Crime, Cyber, Management Liabi…" at bounding box center [535, 292] width 371 height 43
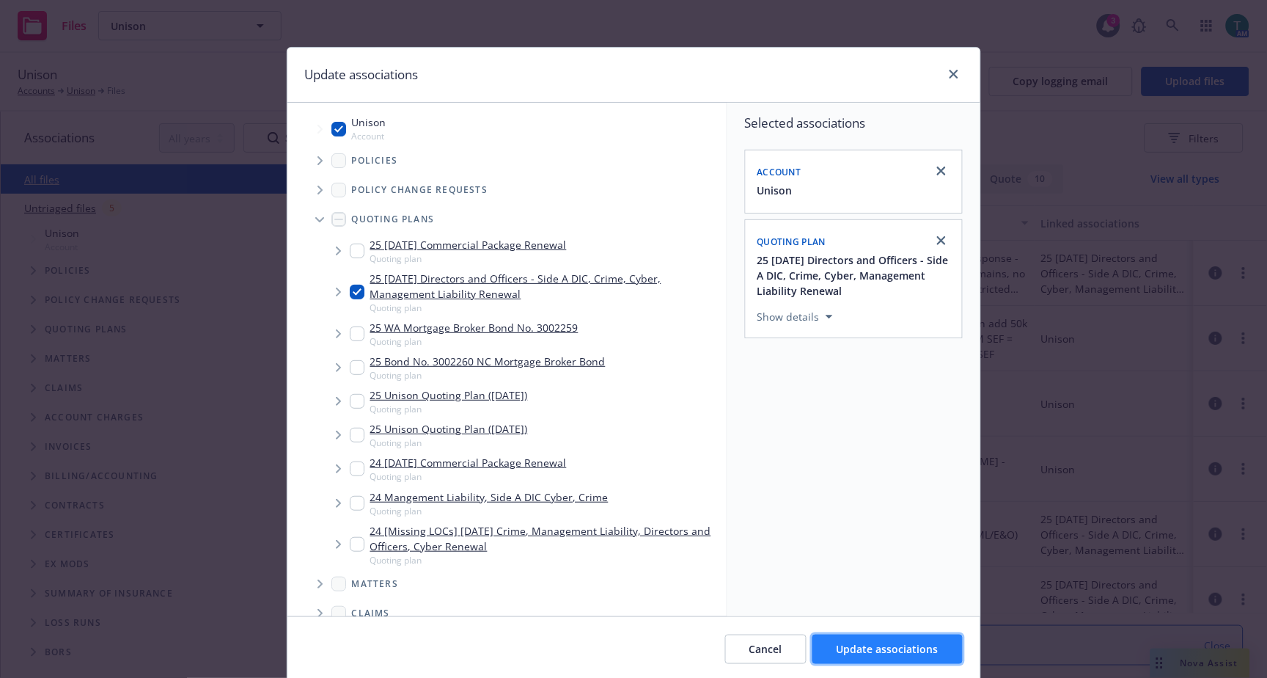
click at [870, 650] on span "Update associations" at bounding box center [888, 649] width 102 height 14
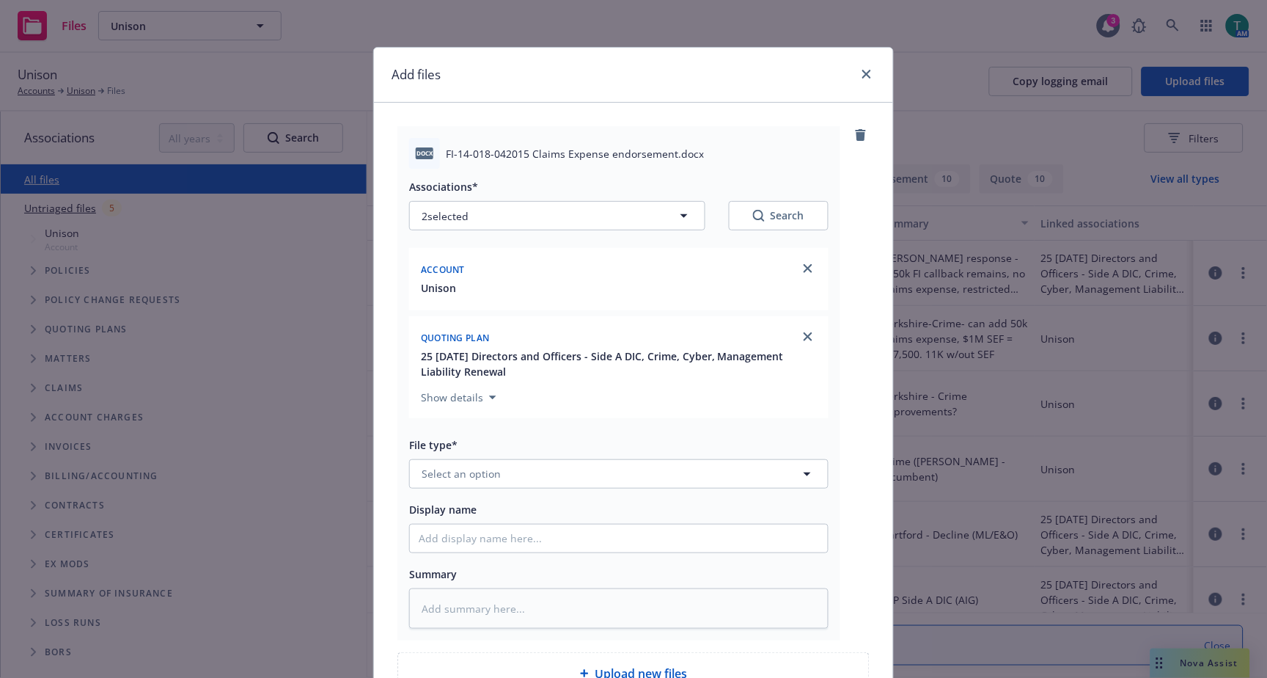
click at [448, 499] on div "Associations* 2 selected Search Account Unison Quoting plan 25 09/30/25 Directo…" at bounding box center [618, 399] width 419 height 460
click at [444, 483] on button "Select an option" at bounding box center [618, 473] width 419 height 29
drag, startPoint x: 533, startPoint y: 477, endPoint x: 208, endPoint y: 467, distance: 325.8
click at [208, 467] on div "Add files docx FI-14-018-042015 Claims Expense endorsement.docx Associations* 2…" at bounding box center [633, 339] width 1267 height 678
drag, startPoint x: 480, startPoint y: 468, endPoint x: 241, endPoint y: 468, distance: 239.1
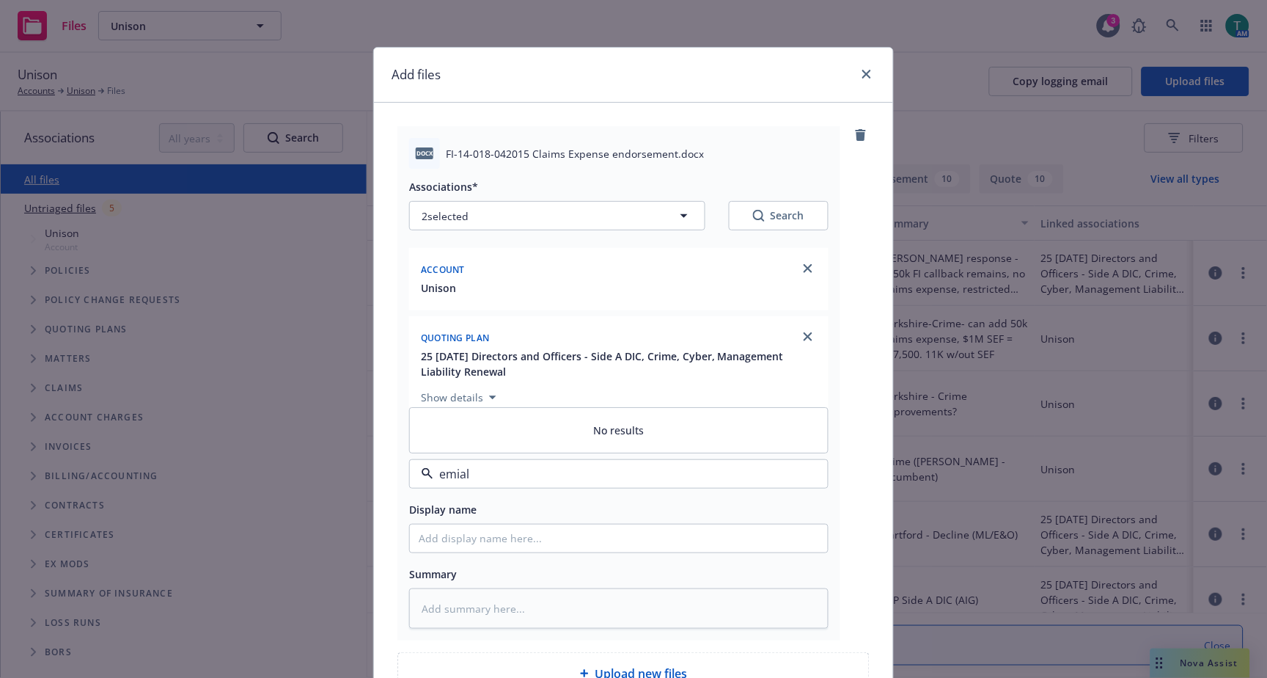
click at [244, 472] on div "Add files docx FI-14-018-042015 Claims Expense endorsement.docx Associations* 2…" at bounding box center [633, 339] width 1267 height 678
click at [472, 395] on div "Quote" at bounding box center [619, 394] width 400 height 21
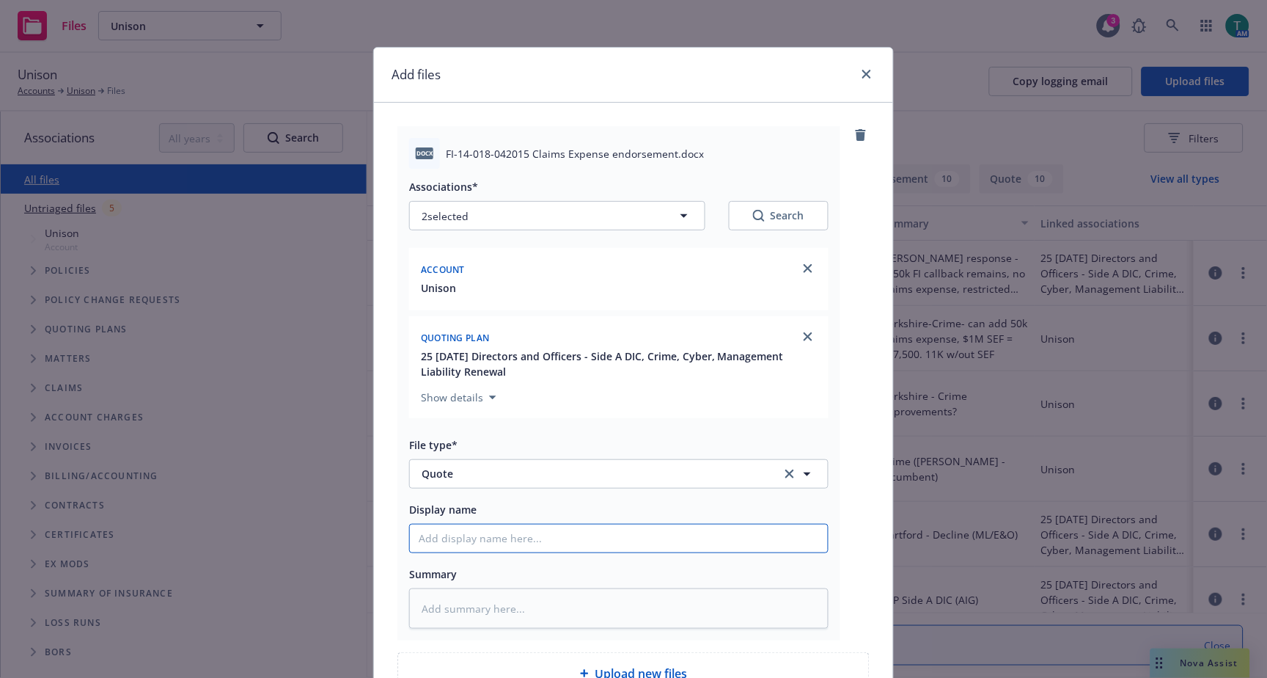
click at [484, 548] on input "Display name" at bounding box center [619, 538] width 418 height 28
drag, startPoint x: 594, startPoint y: 545, endPoint x: 314, endPoint y: 547, distance: 280.1
click at [314, 547] on div "Add files docx FI-14-018-042015 Claims Expense endorsement.docx Associations* 2…" at bounding box center [633, 339] width 1267 height 678
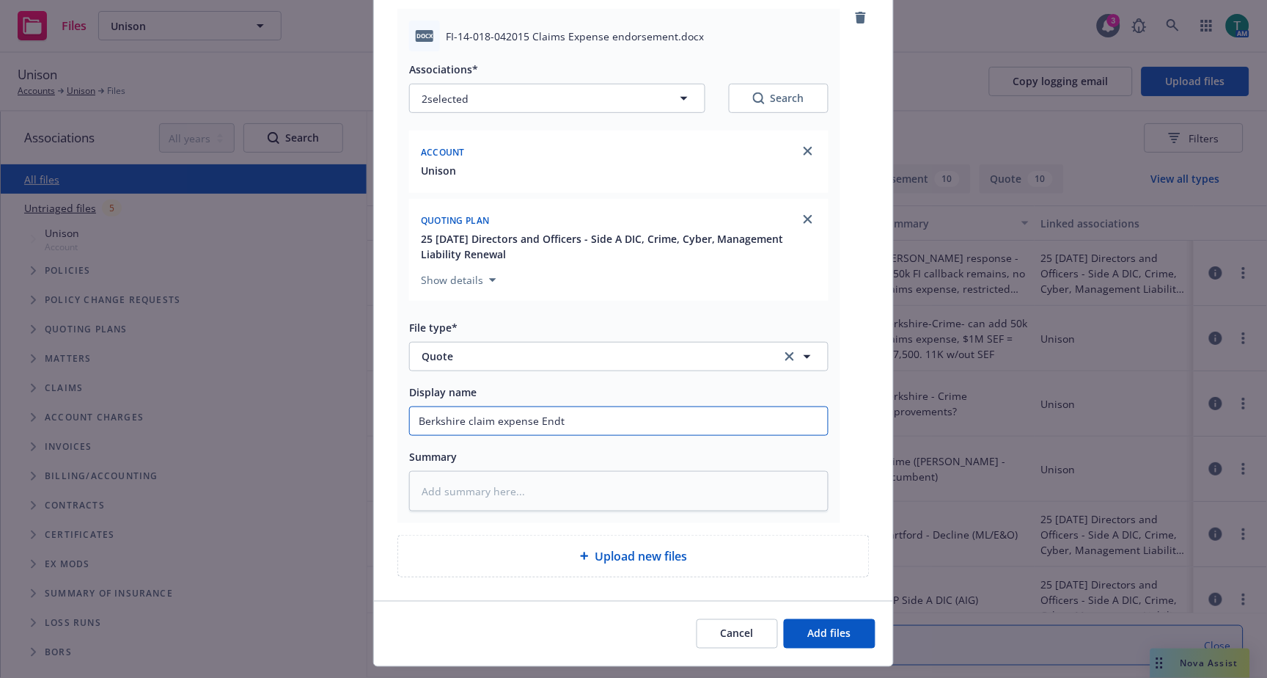
scroll to position [155, 0]
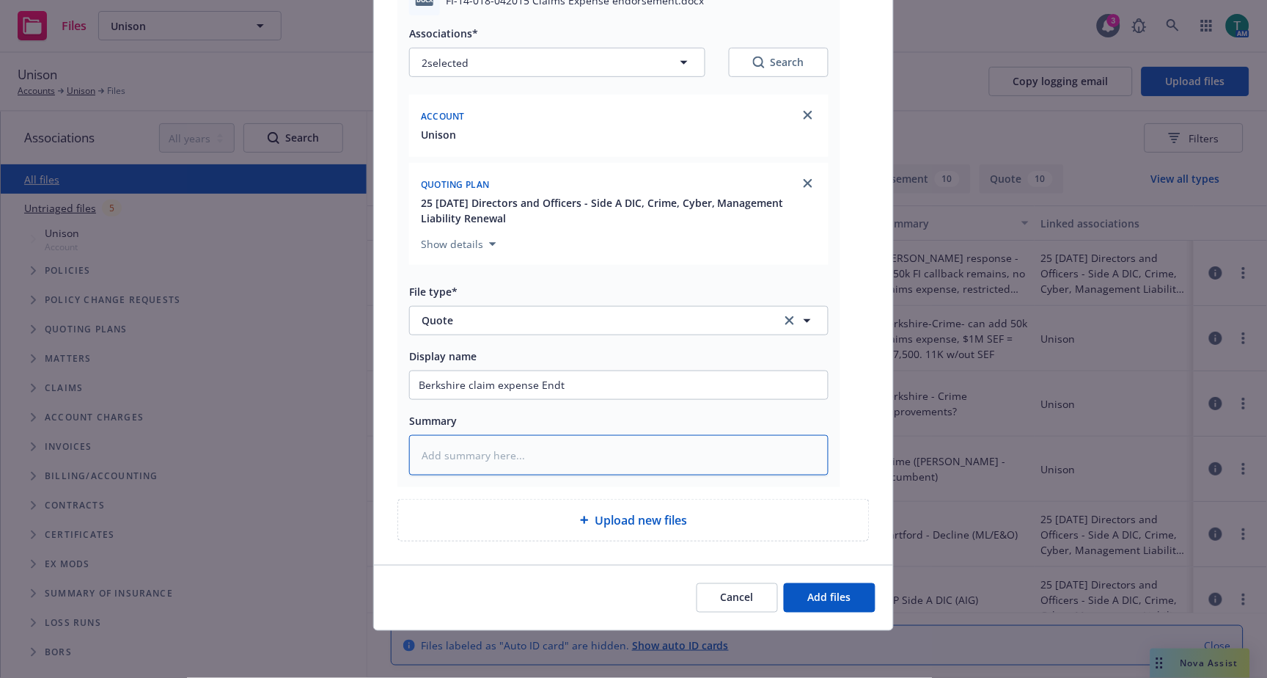
click at [481, 455] on textarea at bounding box center [618, 455] width 419 height 40
paste textarea "Berkshire claim expense Endt"
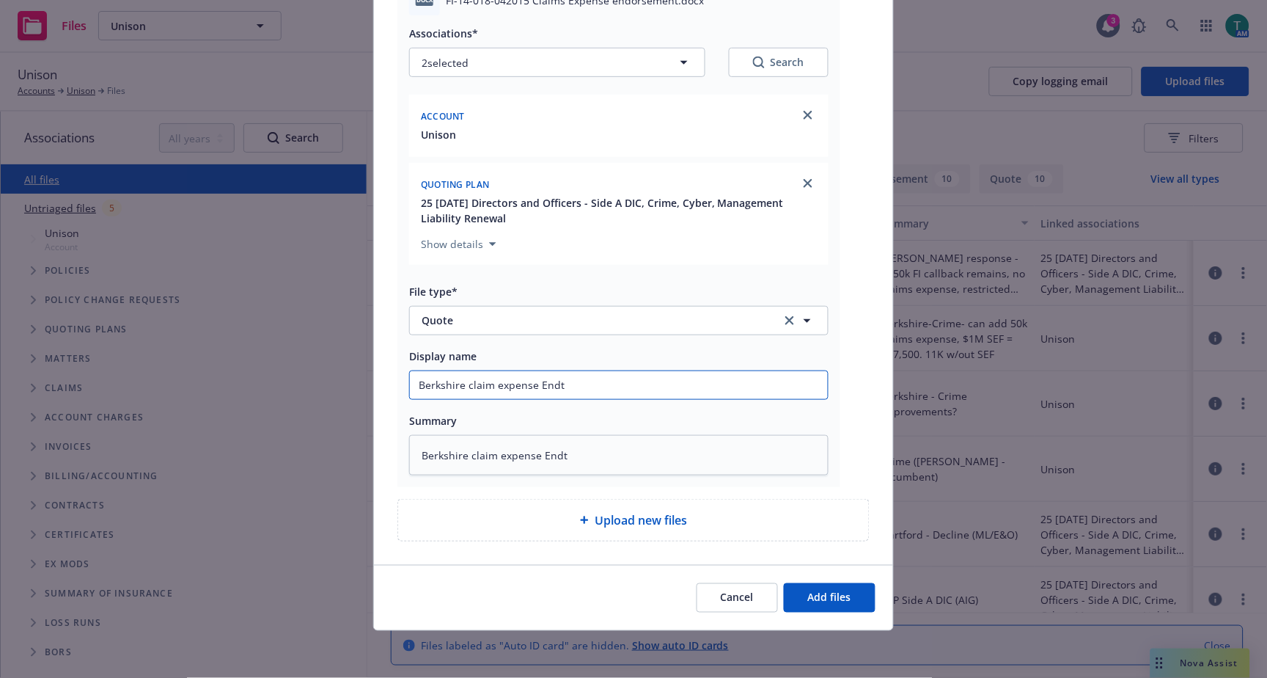
drag, startPoint x: 606, startPoint y: 398, endPoint x: 603, endPoint y: 389, distance: 9.3
click at [605, 395] on input "Berkshire claim expense Endt" at bounding box center [619, 385] width 418 height 28
drag, startPoint x: 681, startPoint y: 384, endPoint x: 180, endPoint y: 381, distance: 500.1
click at [180, 381] on div "Add files docx FI-14-018-042015 Claims Expense endorsement.docx Associations* 2…" at bounding box center [633, 339] width 1267 height 678
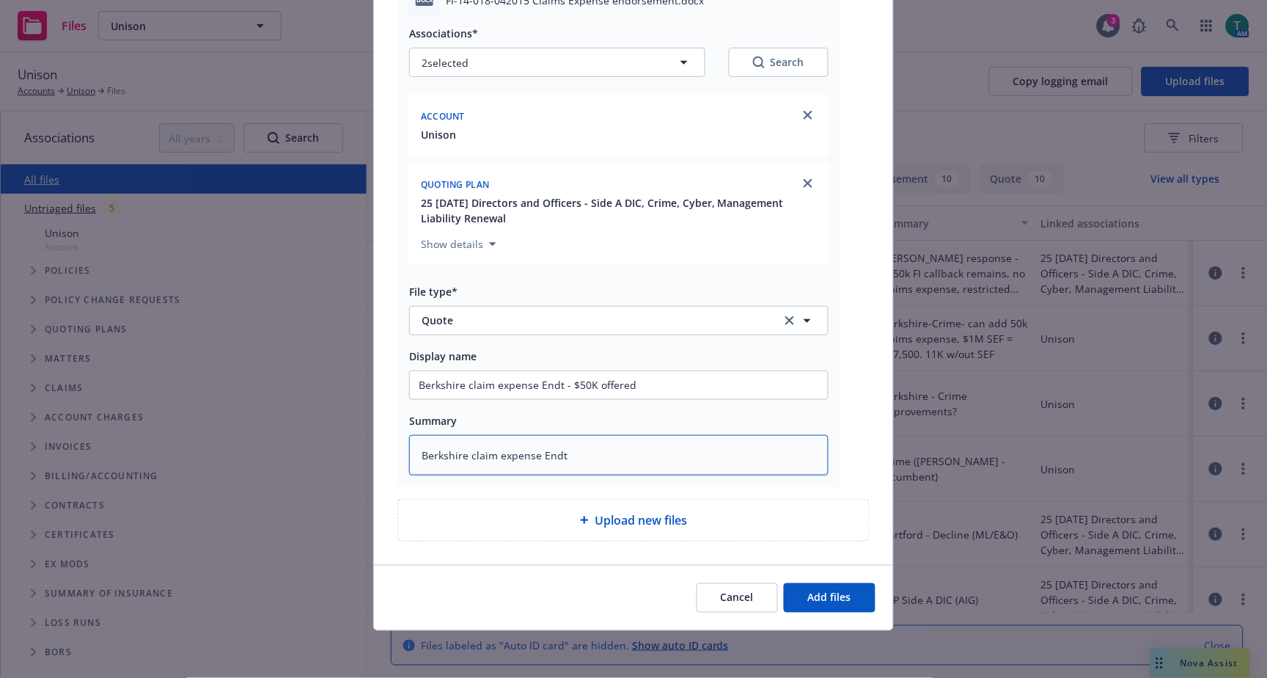
click at [604, 462] on textarea "Berkshire claim expense Endt" at bounding box center [618, 455] width 419 height 40
drag, startPoint x: 576, startPoint y: 460, endPoint x: 213, endPoint y: 452, distance: 363.1
click at [213, 452] on div "Add files docx FI-14-018-042015 Claims Expense endorsement.docx Associations* 2…" at bounding box center [633, 339] width 1267 height 678
paste textarea "- $50K offered"
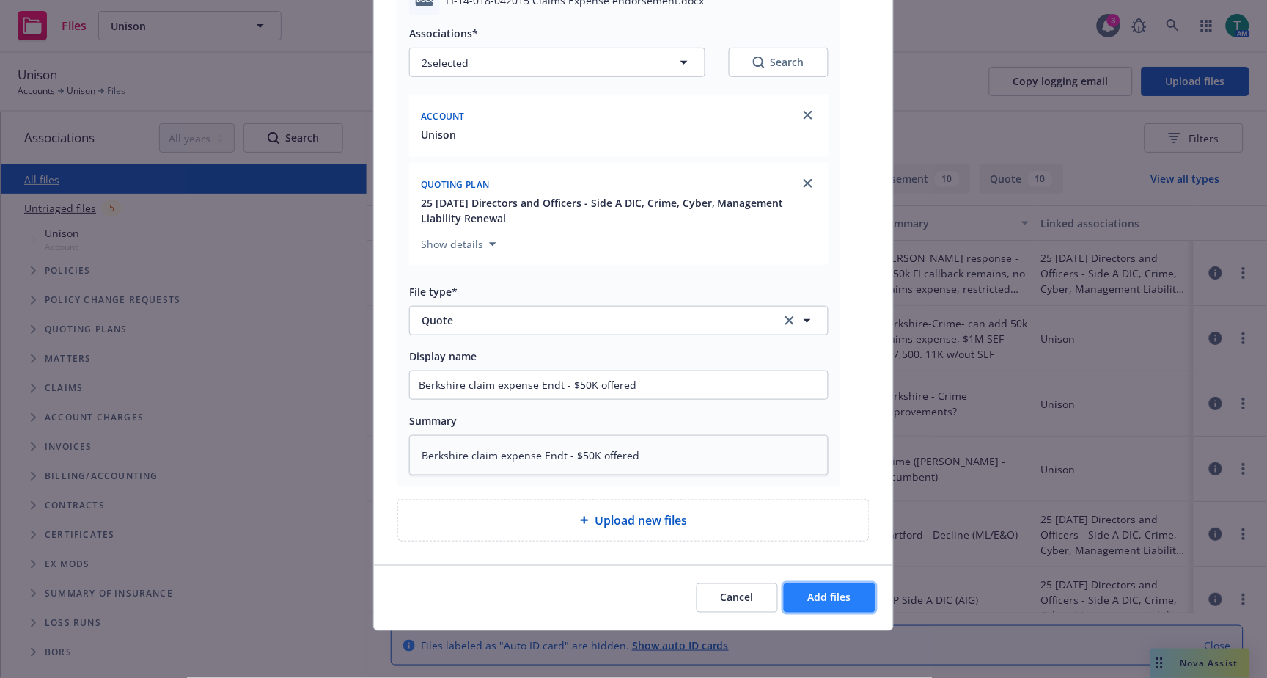
click at [860, 593] on button "Add files" at bounding box center [830, 597] width 92 height 29
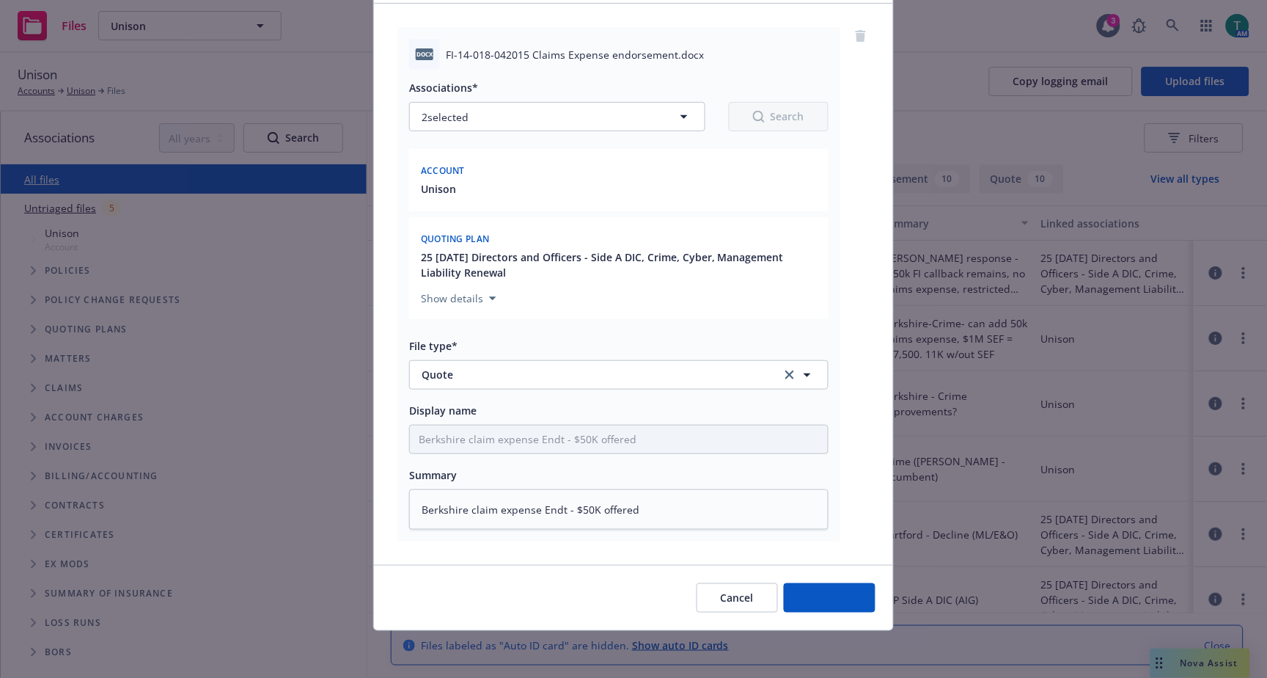
scroll to position [100, 0]
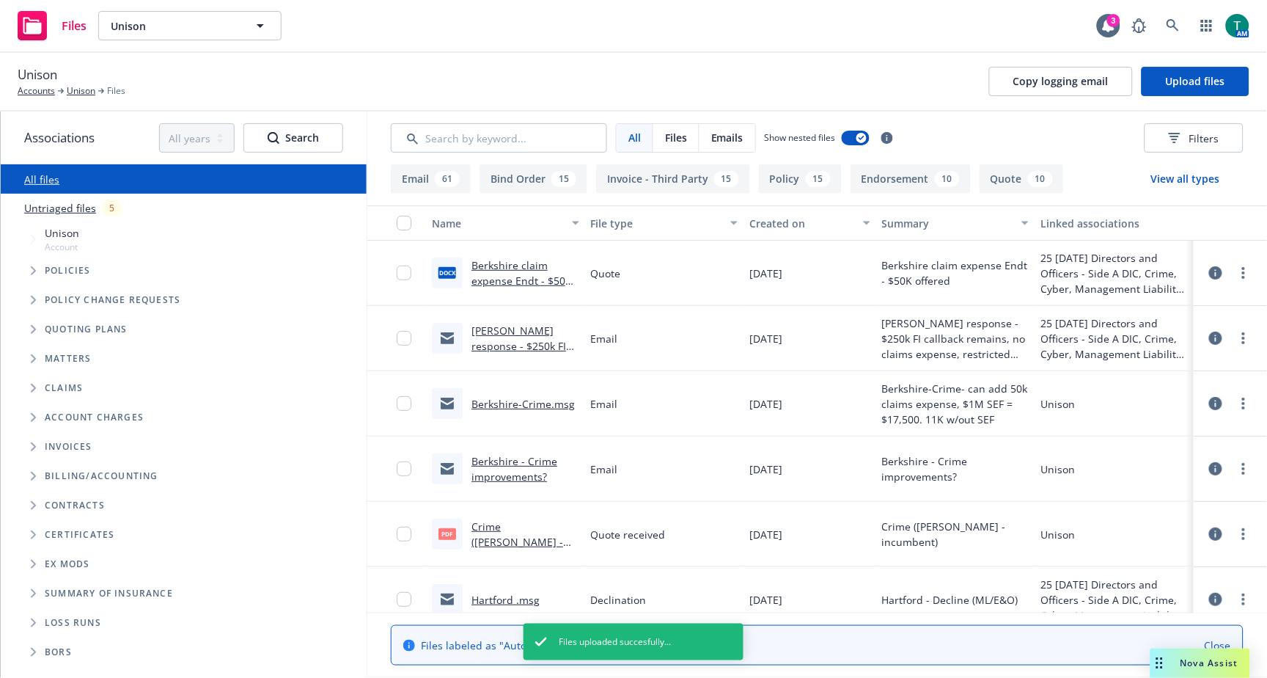
click at [521, 400] on link "Berkshire-Crime.msg" at bounding box center [523, 404] width 103 height 14
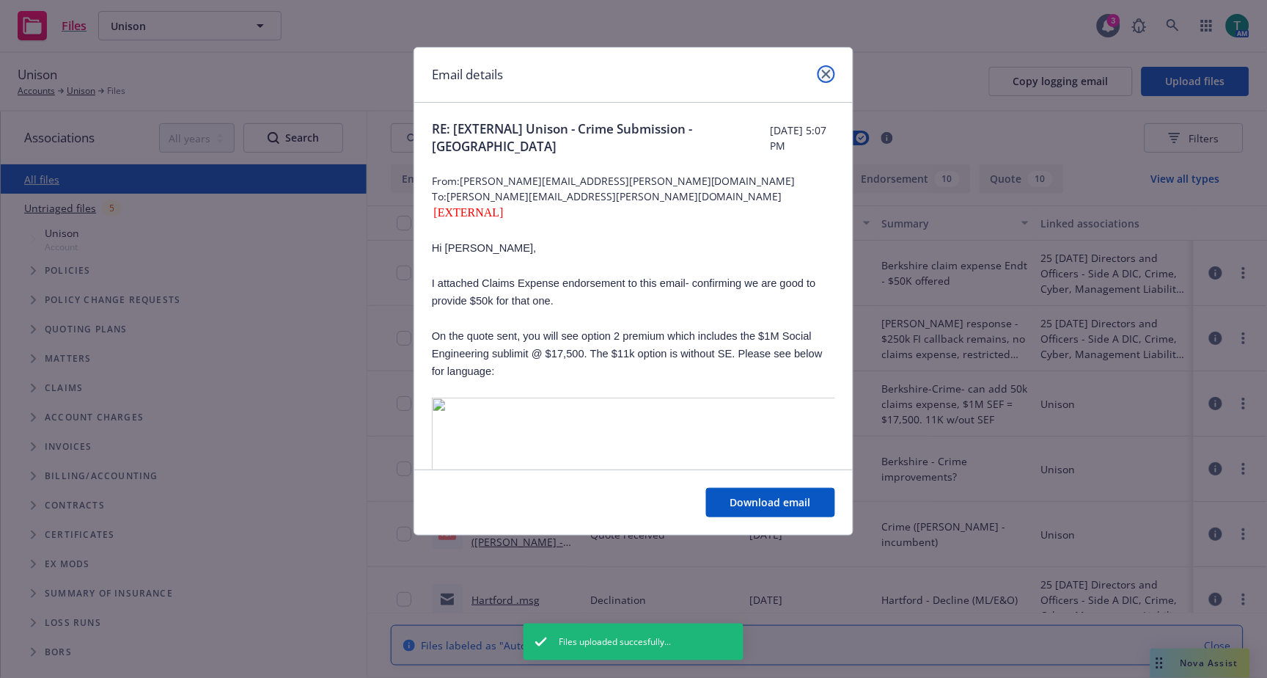
click at [826, 79] on link "close" at bounding box center [827, 74] width 18 height 18
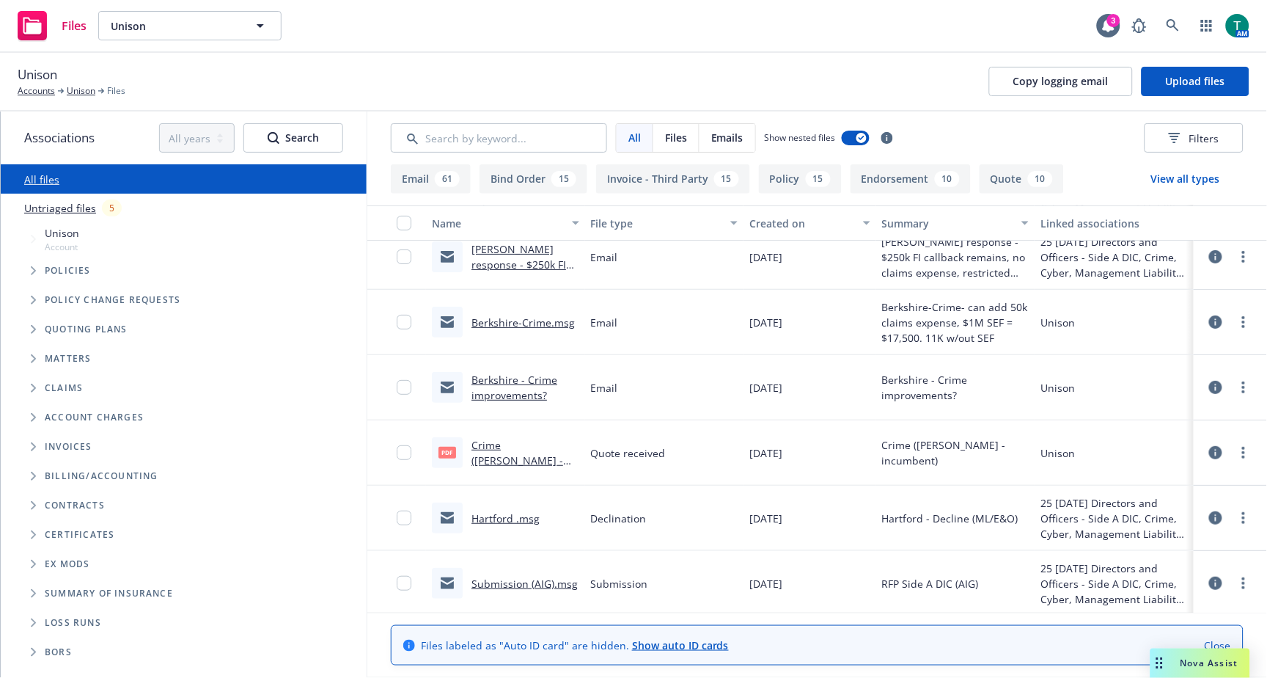
scroll to position [163, 0]
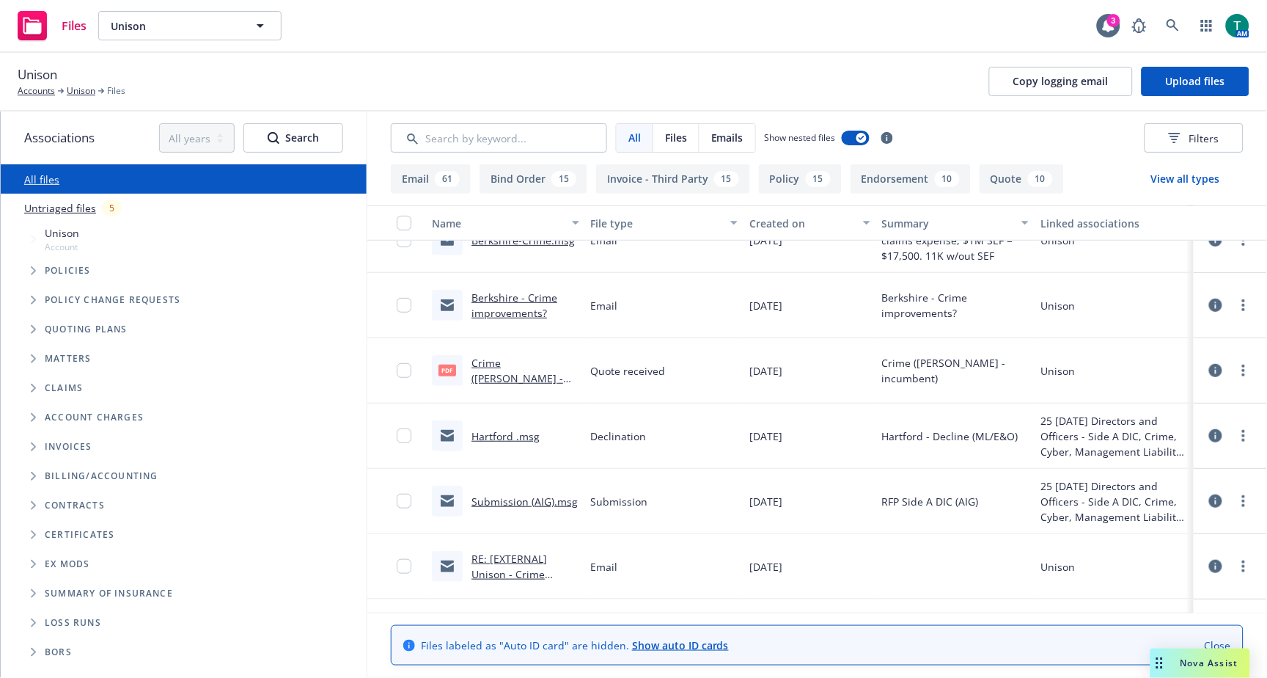
click at [534, 296] on link "Berkshire - Crime improvements?" at bounding box center [515, 304] width 86 height 29
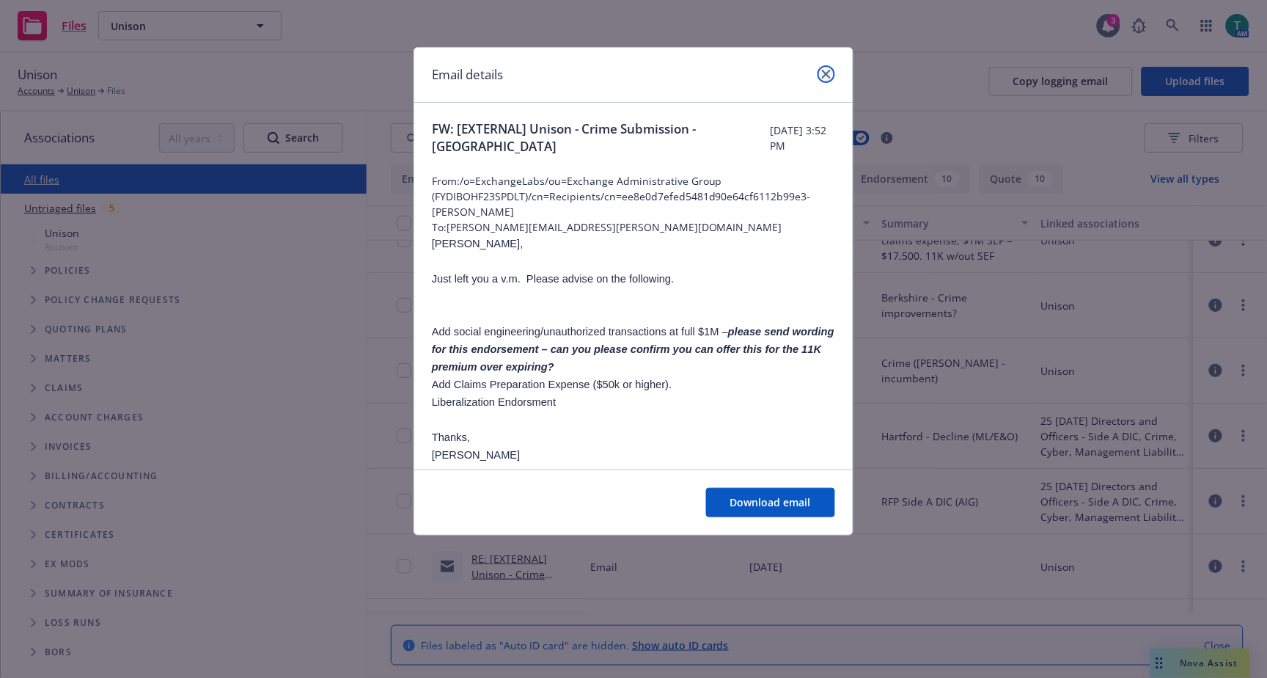
click at [829, 73] on icon "close" at bounding box center [826, 74] width 9 height 9
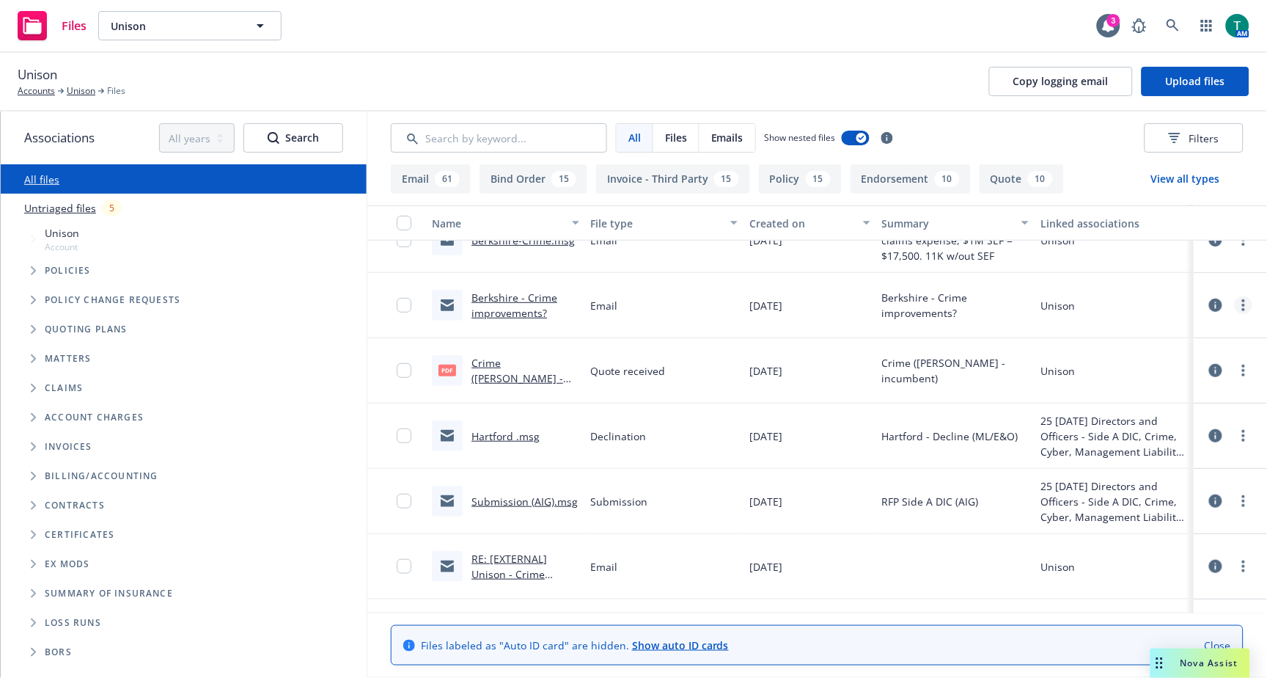
click at [1242, 305] on icon "more" at bounding box center [1243, 305] width 3 height 12
click at [1159, 336] on link "Archive" at bounding box center [1167, 334] width 146 height 29
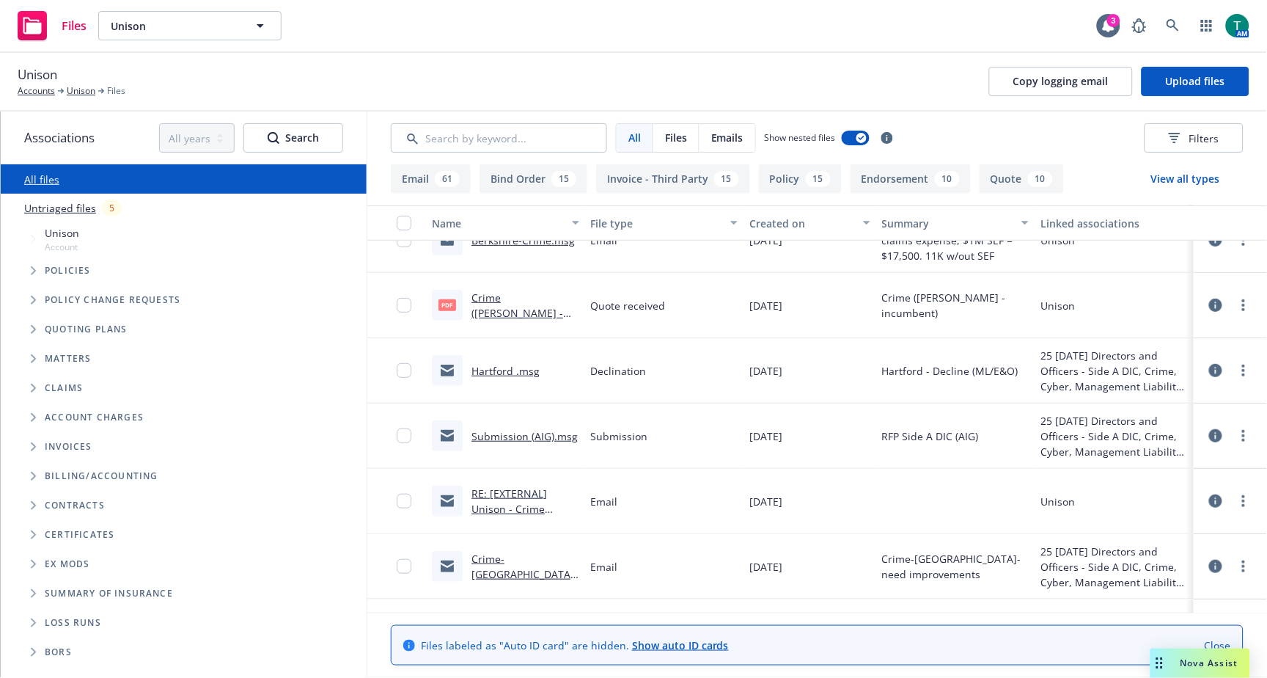
click at [518, 559] on link "Crime-Berkshire-need improvements" at bounding box center [525, 573] width 106 height 45
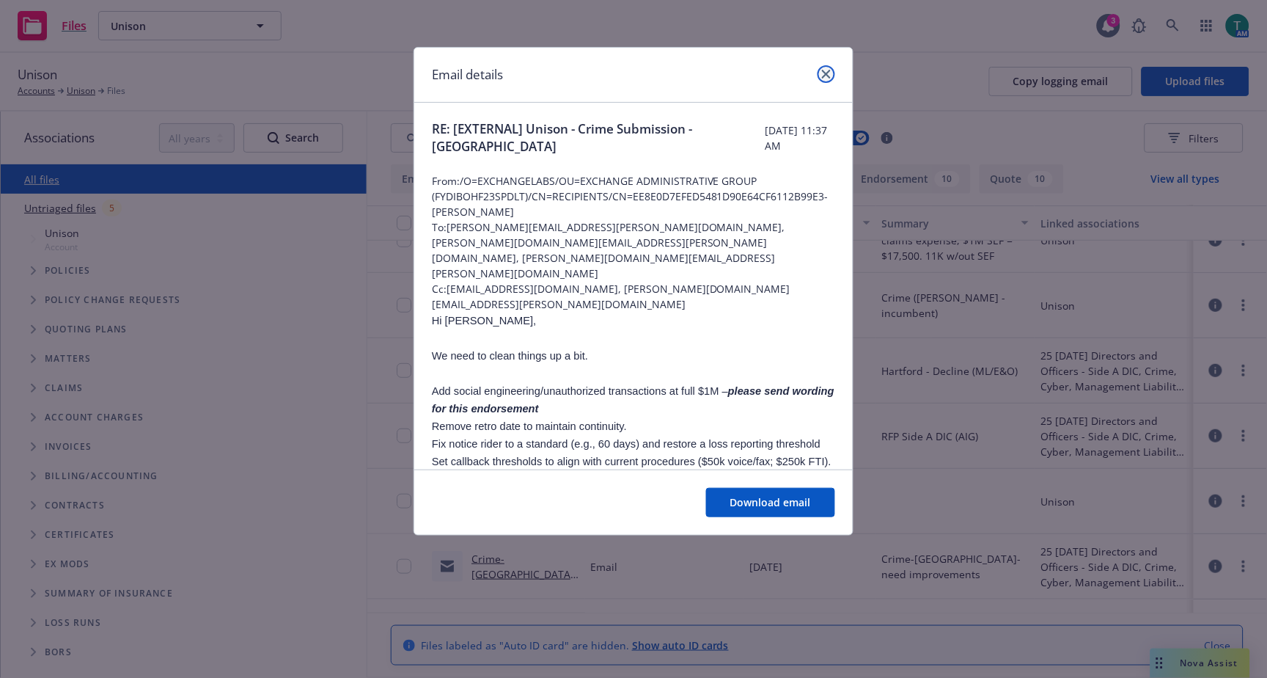
click at [824, 72] on icon "close" at bounding box center [826, 74] width 9 height 9
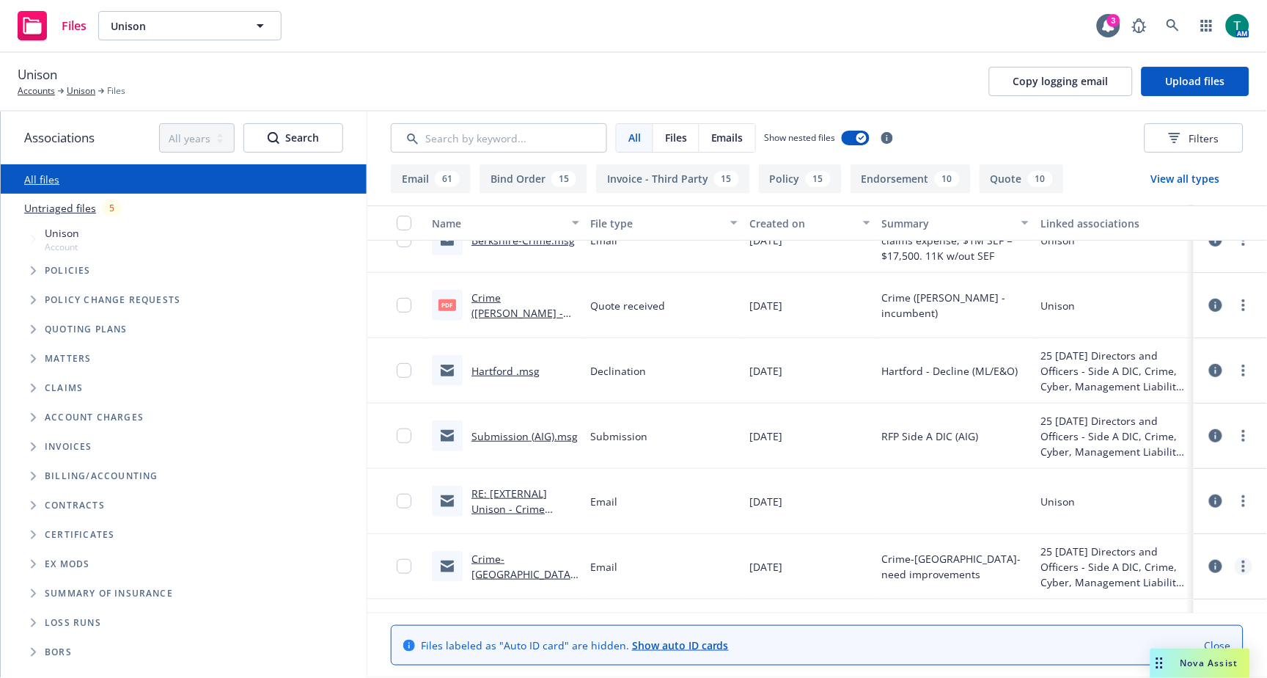
click at [1242, 565] on icon "more" at bounding box center [1243, 566] width 3 height 12
click at [1146, 455] on link "Archive" at bounding box center [1179, 461] width 146 height 29
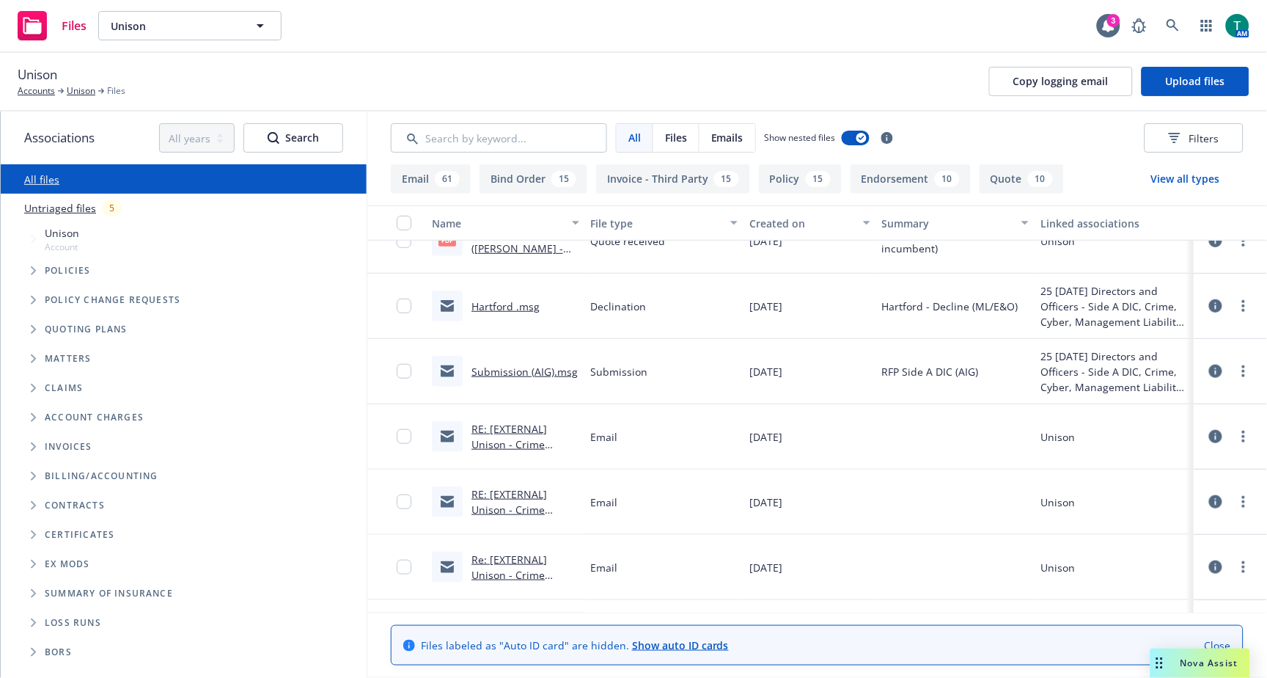
scroll to position [326, 0]
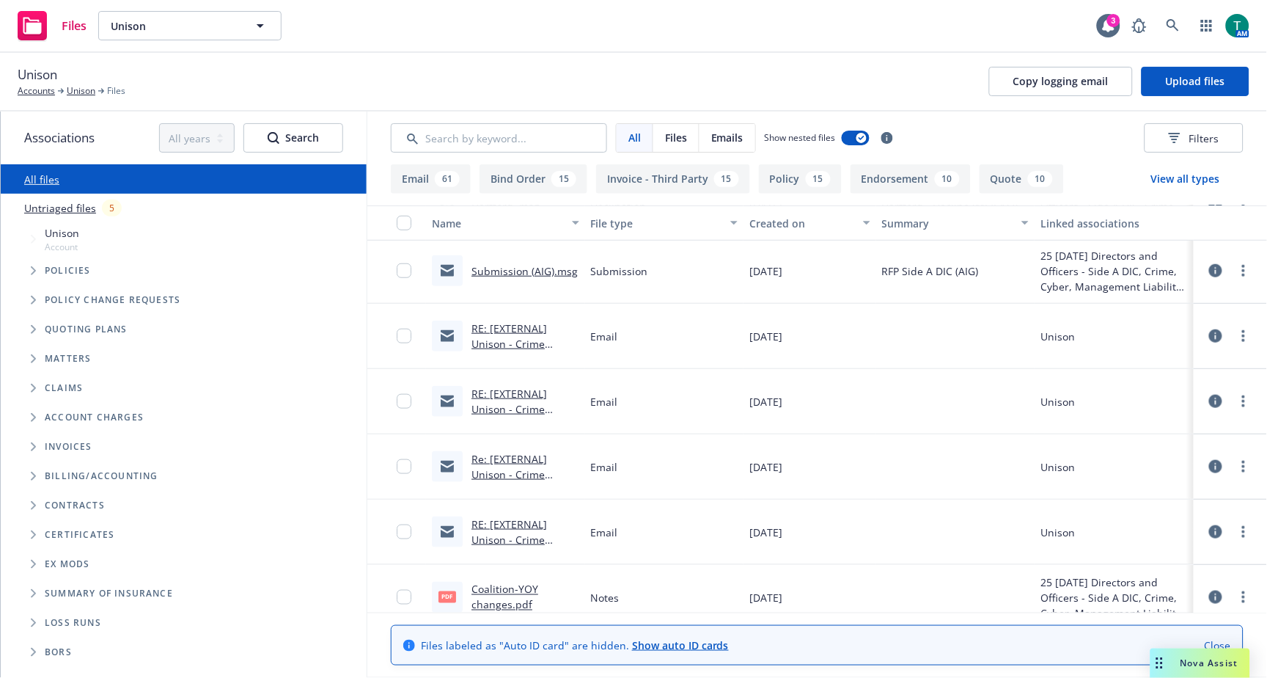
click at [510, 391] on link "RE: [EXTERNAL] Unison - Crime Submission - Berkshire" at bounding box center [523, 416] width 103 height 60
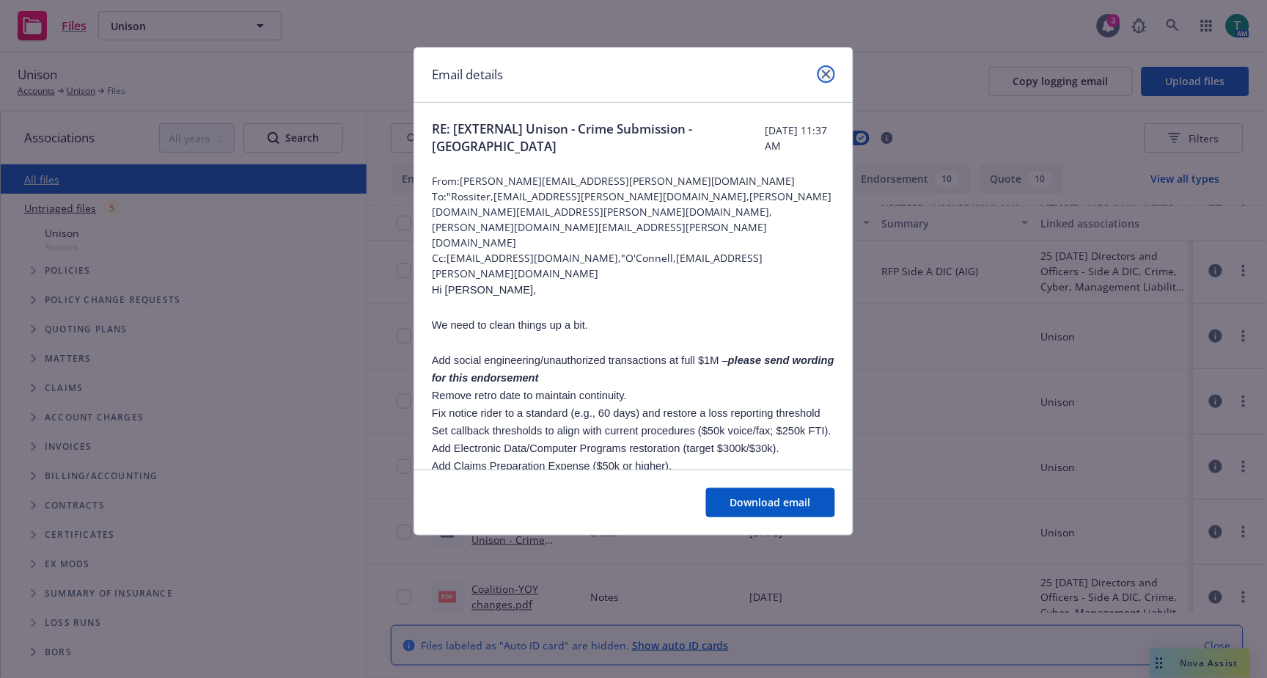
click at [824, 76] on icon "close" at bounding box center [826, 74] width 9 height 9
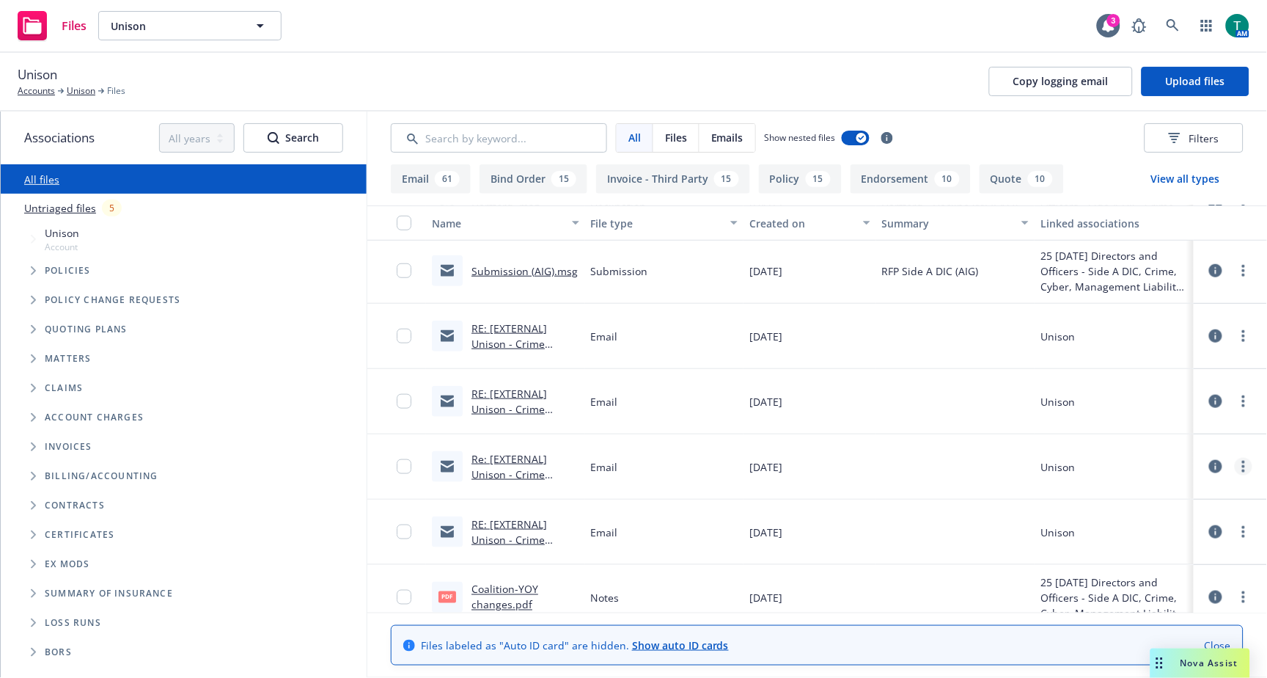
click at [1235, 459] on link "more" at bounding box center [1244, 467] width 18 height 18
click at [1151, 494] on link "Archive" at bounding box center [1167, 496] width 146 height 29
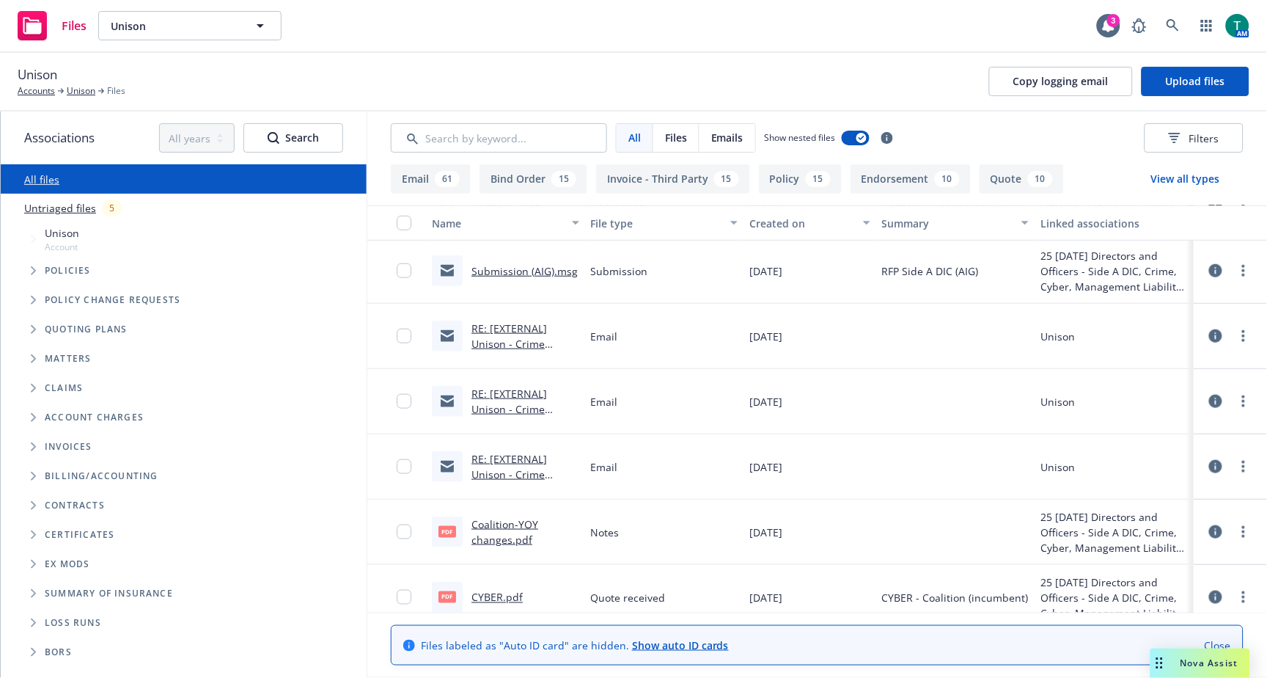
click at [510, 333] on link "RE: [EXTERNAL] Unison - Crime Submission - Berkshire" at bounding box center [523, 351] width 103 height 60
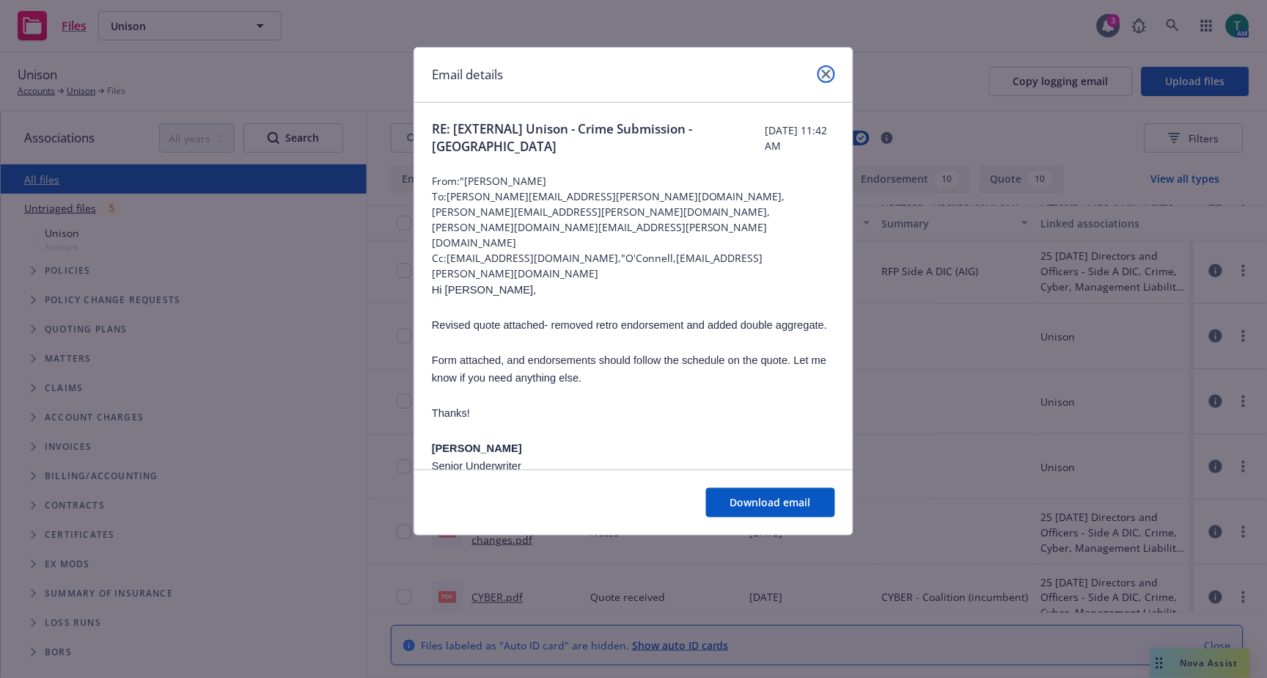
click at [829, 81] on link "close" at bounding box center [827, 74] width 18 height 18
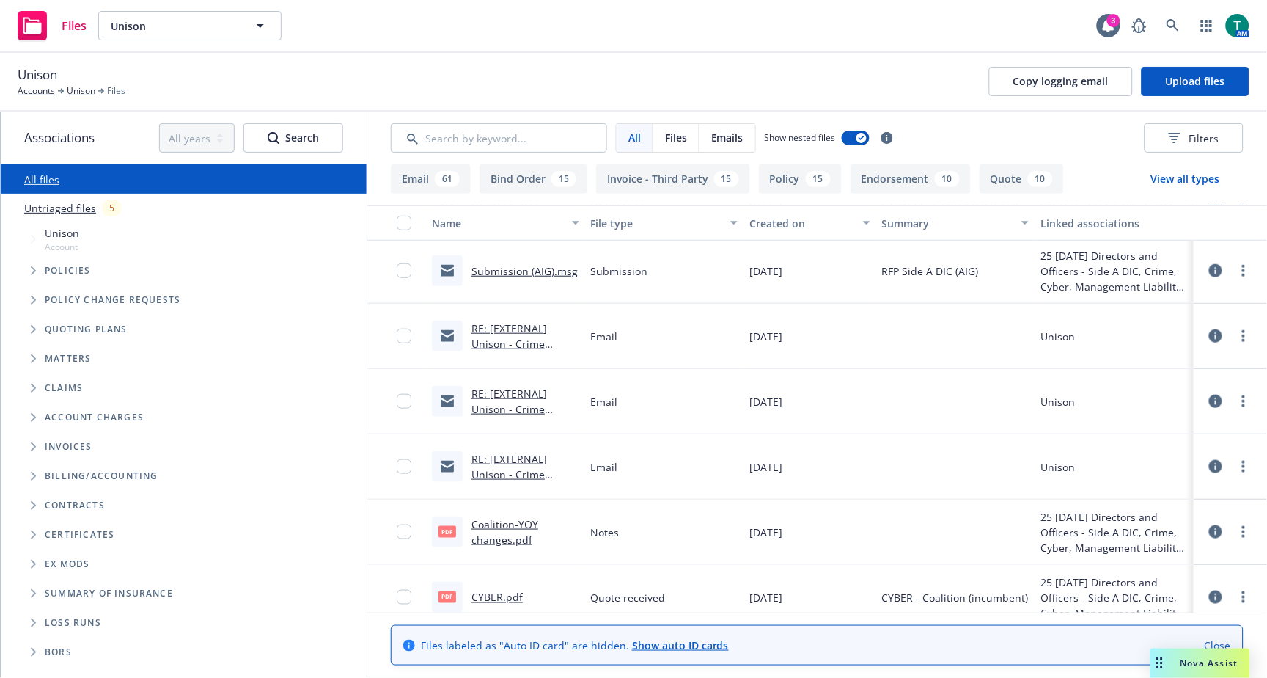
click at [518, 463] on link "RE: [EXTERNAL] Unison - Crime Submission - Berkshire" at bounding box center [523, 482] width 103 height 60
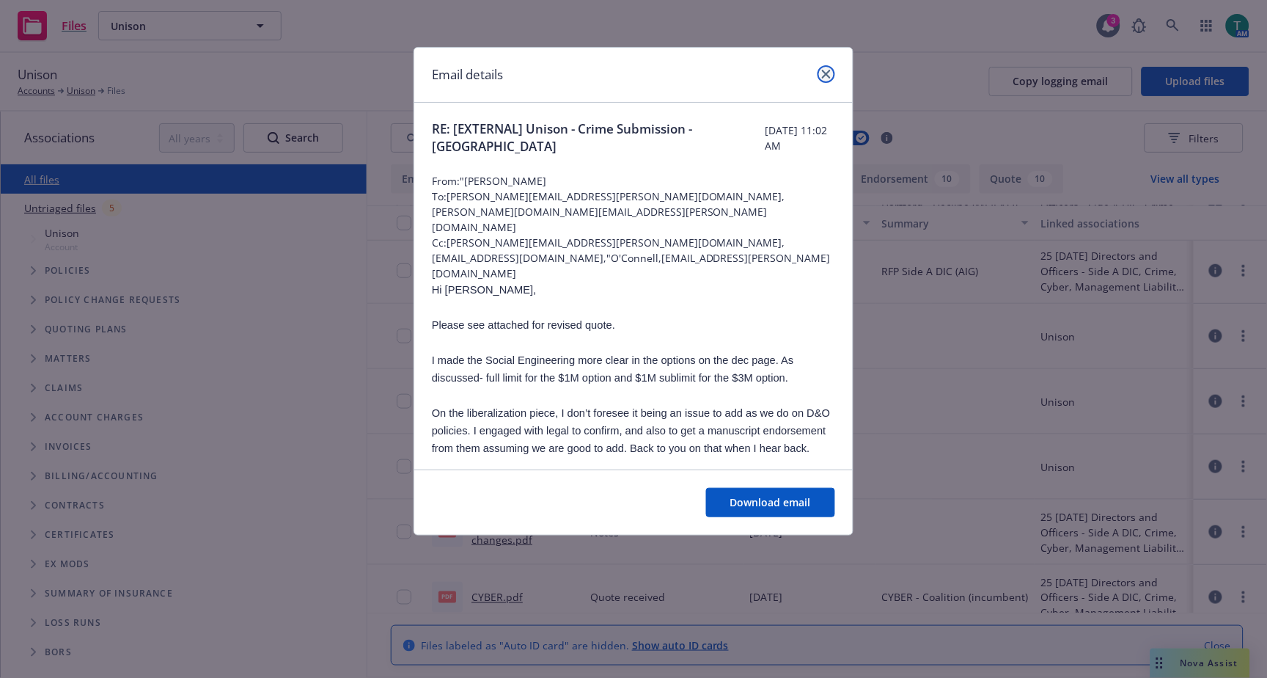
click at [830, 68] on link "close" at bounding box center [827, 74] width 18 height 18
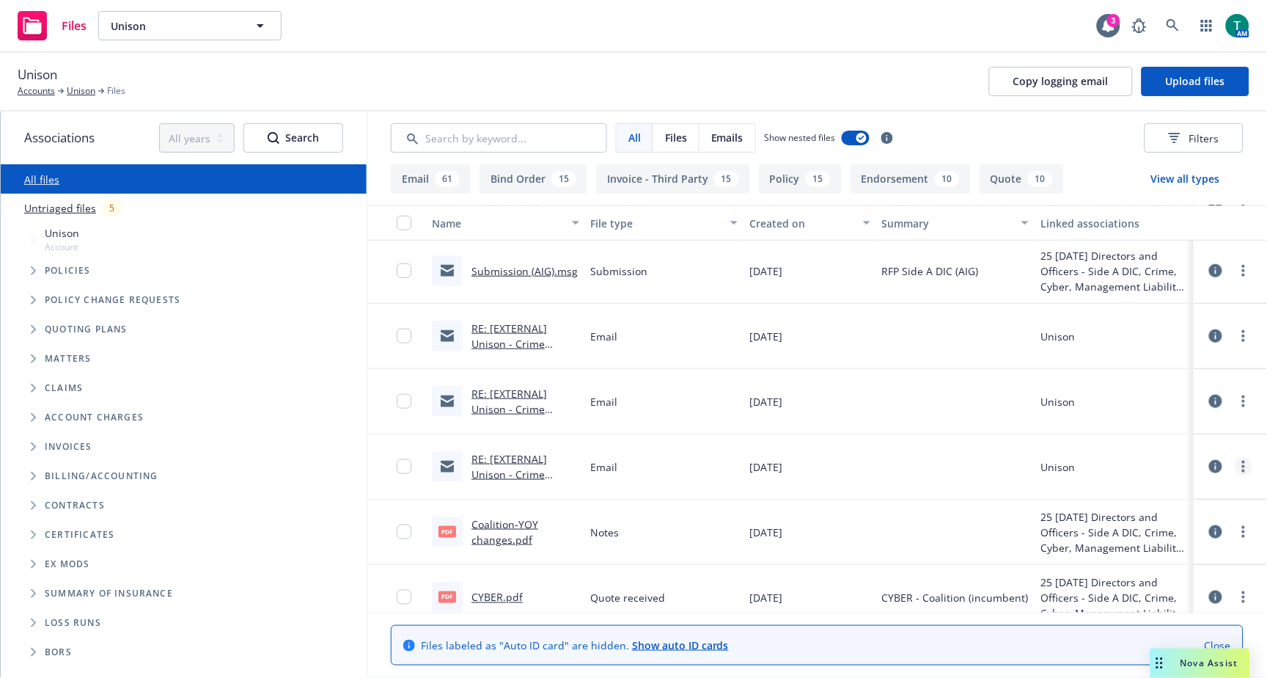
click at [1242, 466] on circle "more" at bounding box center [1243, 466] width 3 height 3
click at [1185, 503] on link "Archive" at bounding box center [1167, 496] width 146 height 29
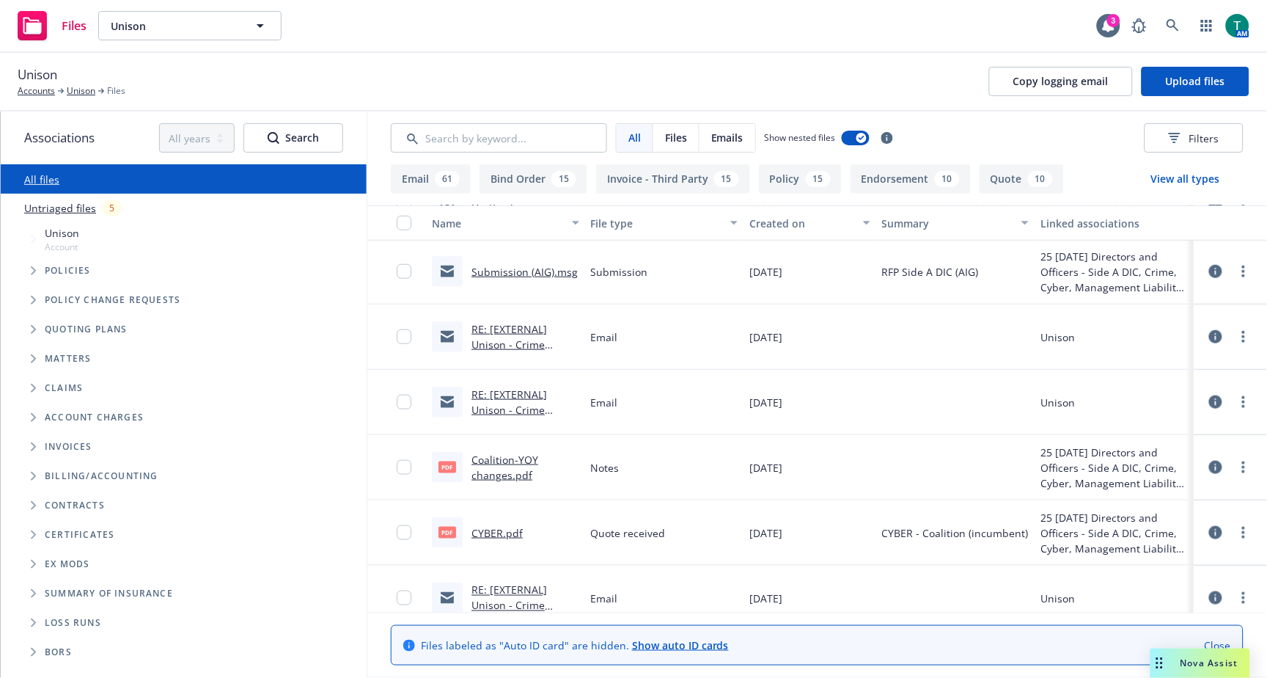
scroll to position [0, 0]
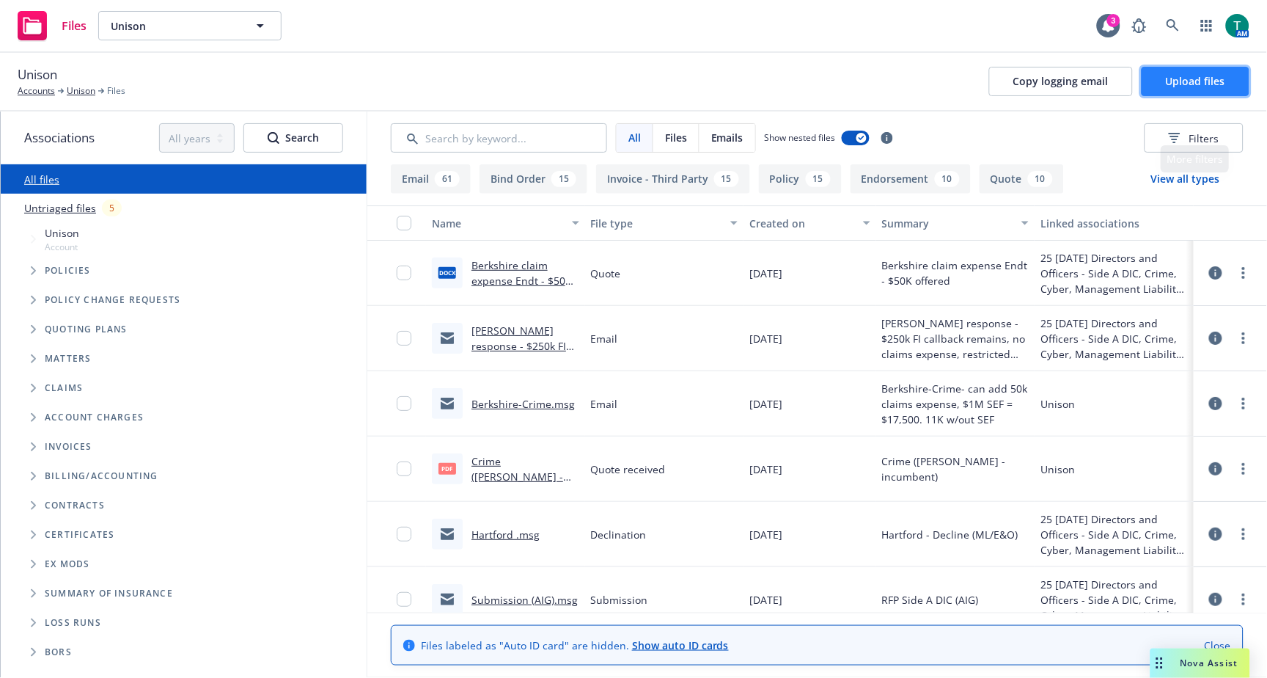
click at [1195, 78] on span "Upload files" at bounding box center [1195, 81] width 59 height 14
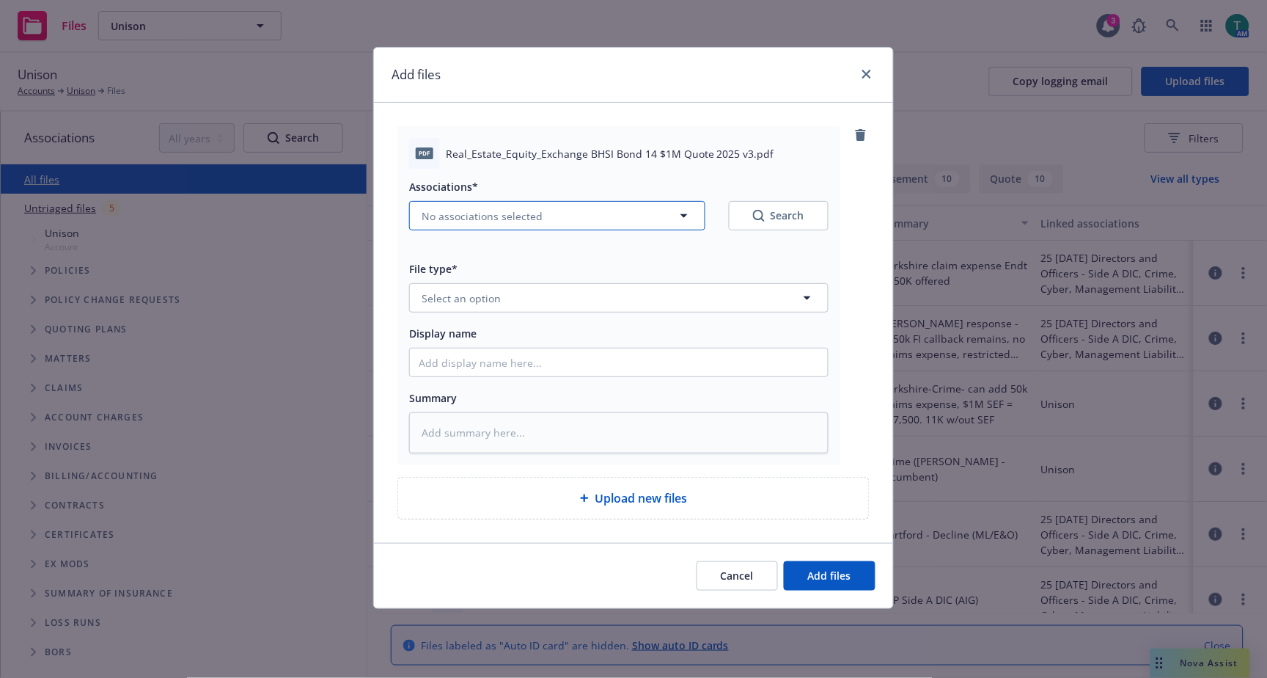
click at [452, 219] on span "No associations selected" at bounding box center [482, 215] width 121 height 15
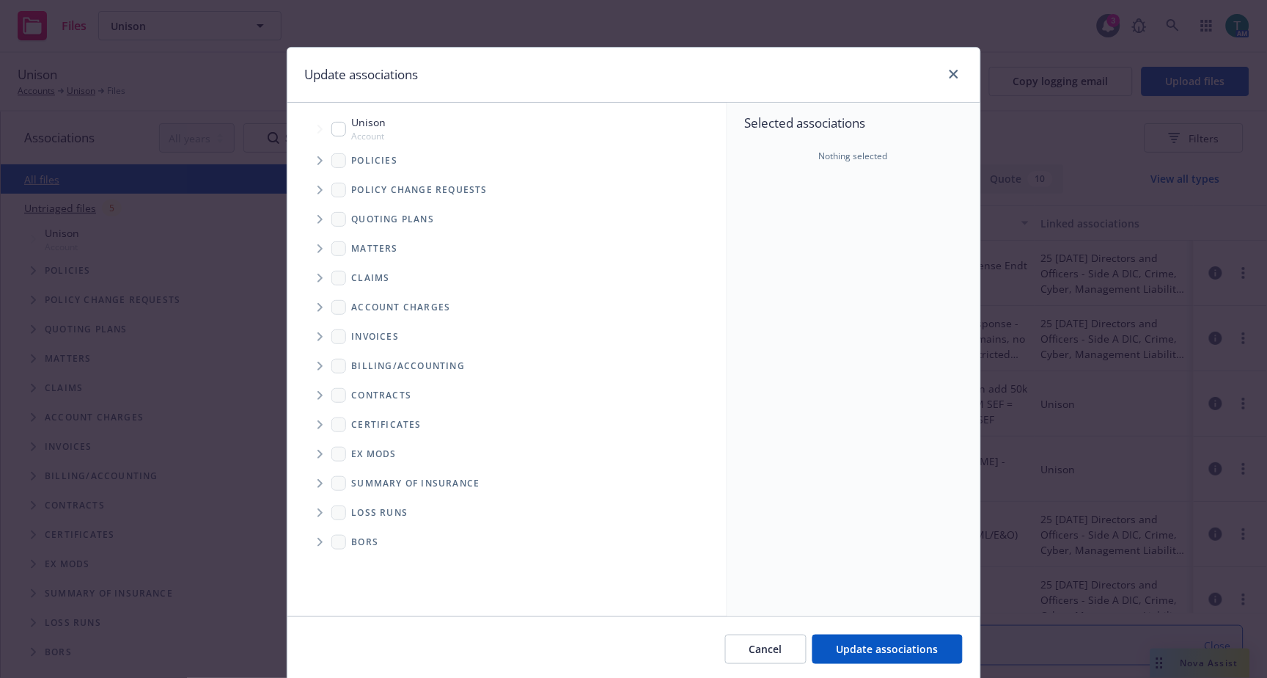
click at [334, 125] on input "Tree Example" at bounding box center [338, 129] width 15 height 15
click at [316, 223] on span "Tree Example" at bounding box center [319, 219] width 23 height 23
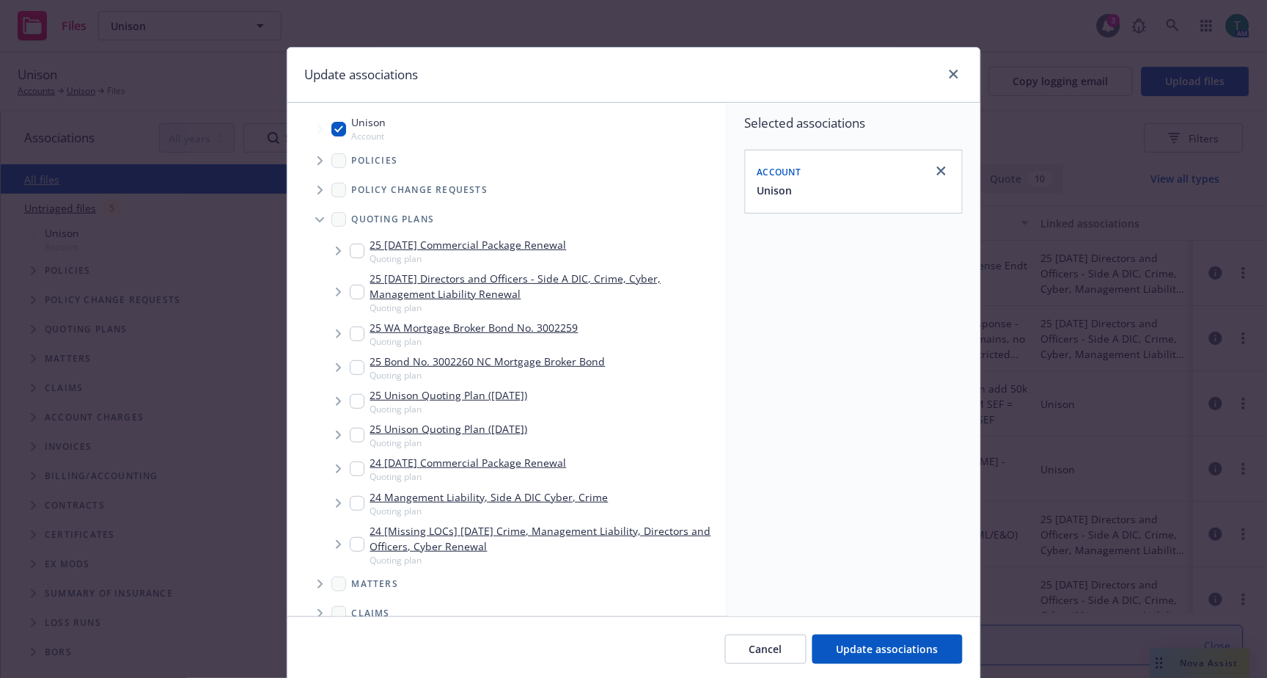
click at [350, 290] on input "Tree Example" at bounding box center [357, 292] width 15 height 15
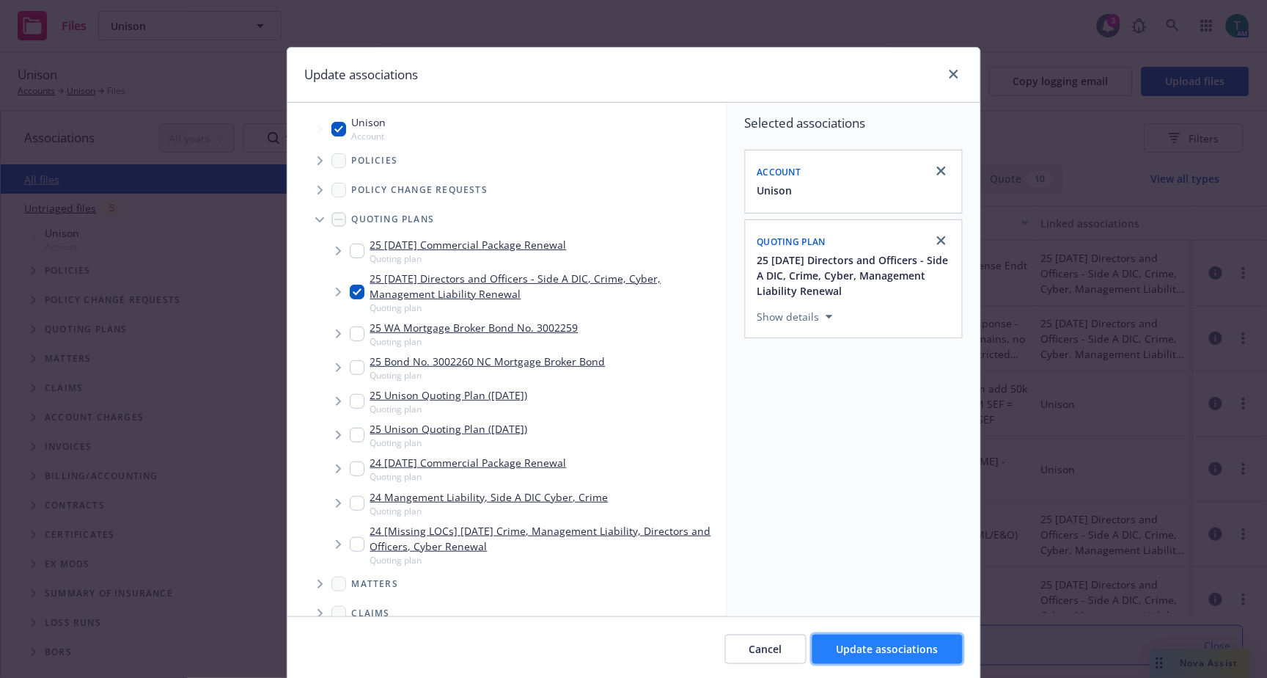
click at [860, 643] on span "Update associations" at bounding box center [888, 649] width 102 height 14
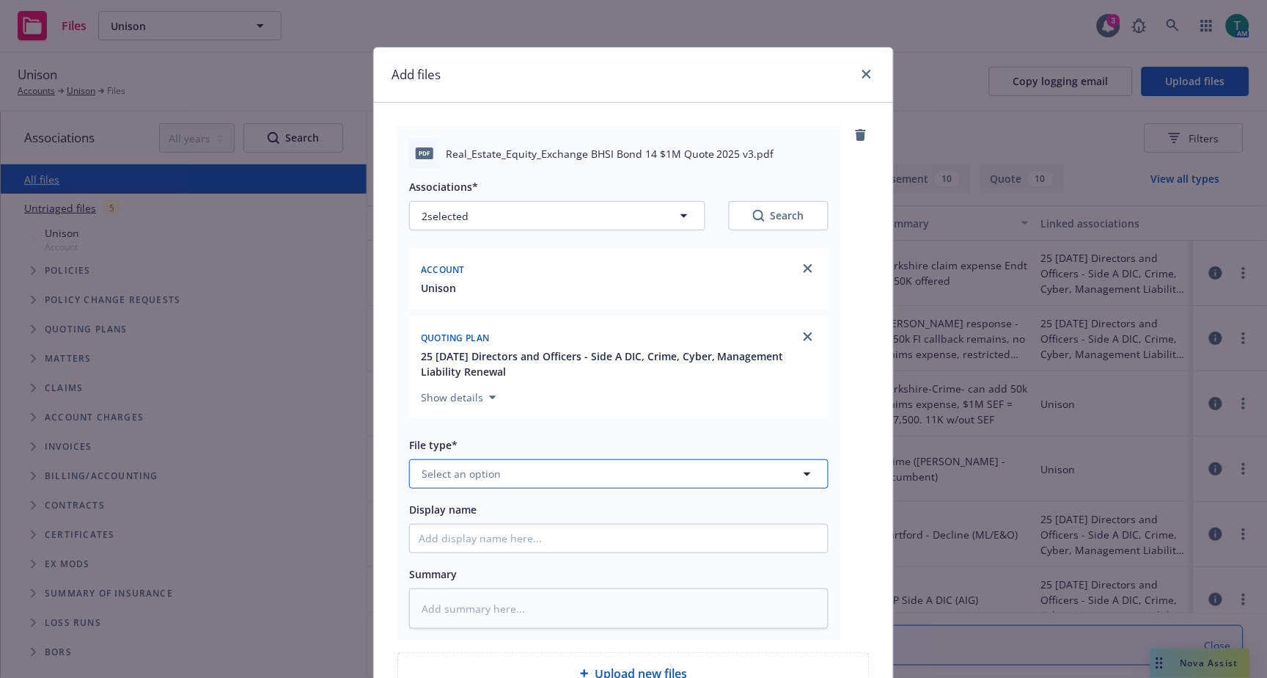
click at [447, 480] on span "Select an option" at bounding box center [461, 473] width 79 height 15
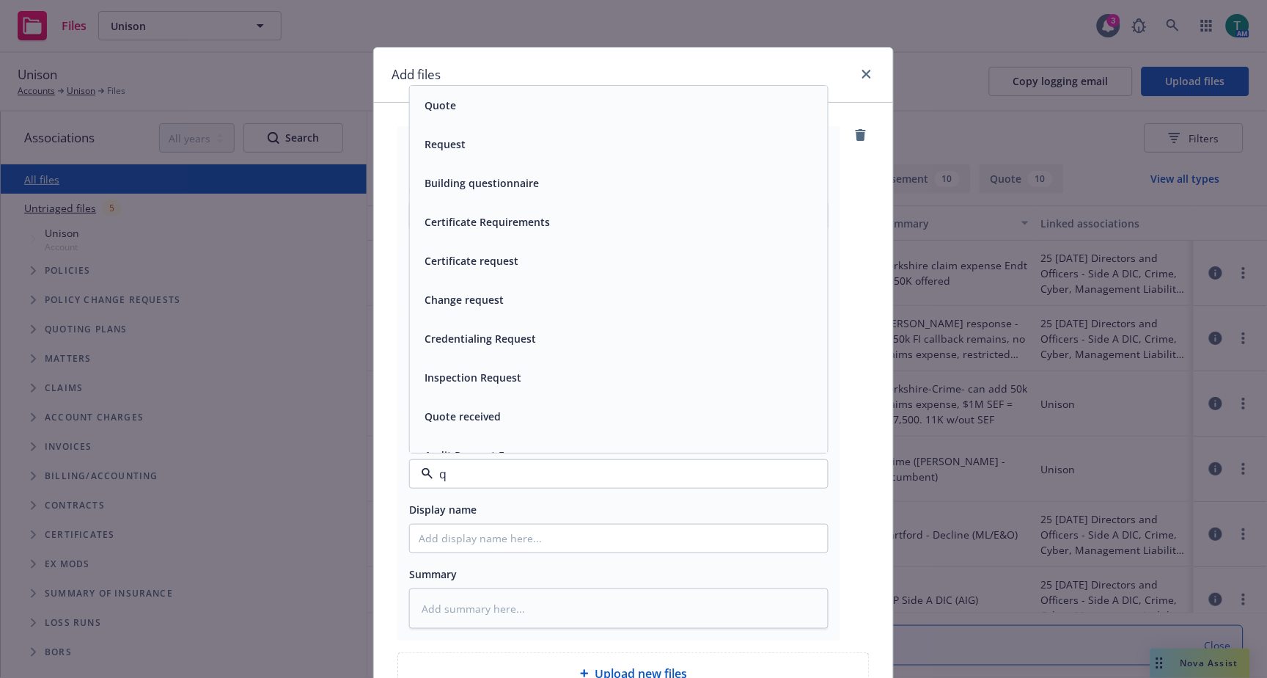
click at [475, 420] on span "Quote received" at bounding box center [463, 415] width 76 height 15
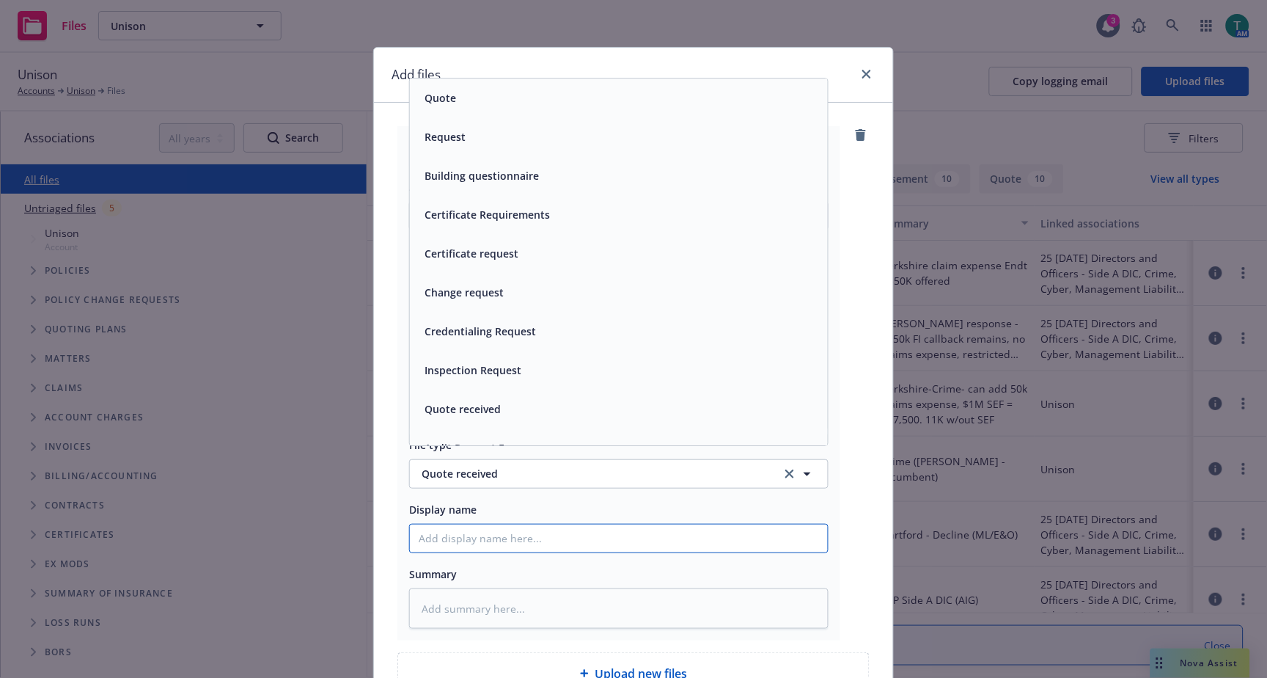
click at [441, 545] on input "Display name" at bounding box center [619, 538] width 418 height 28
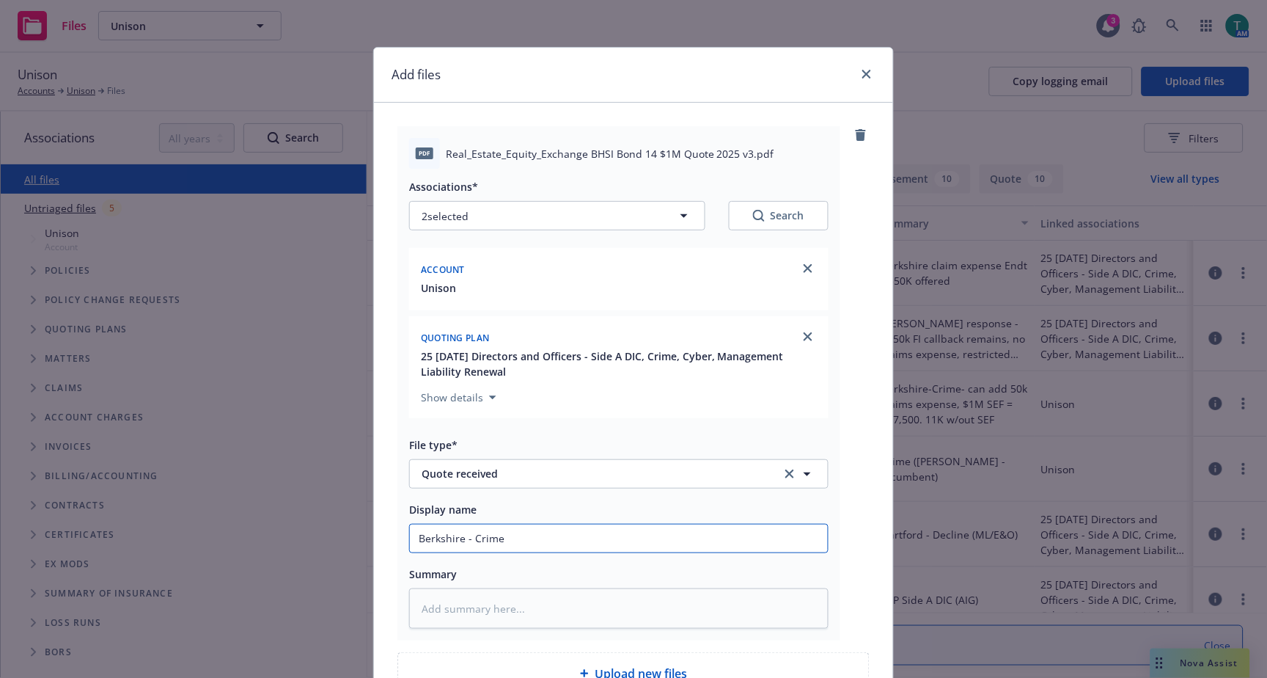
drag, startPoint x: 525, startPoint y: 540, endPoint x: 226, endPoint y: 500, distance: 301.9
click at [226, 500] on div "Add files pdf Real_Estate_Equity_Exchange BHSI Bond 14 $1M Quote 2025 v3.pdf As…" at bounding box center [633, 339] width 1267 height 678
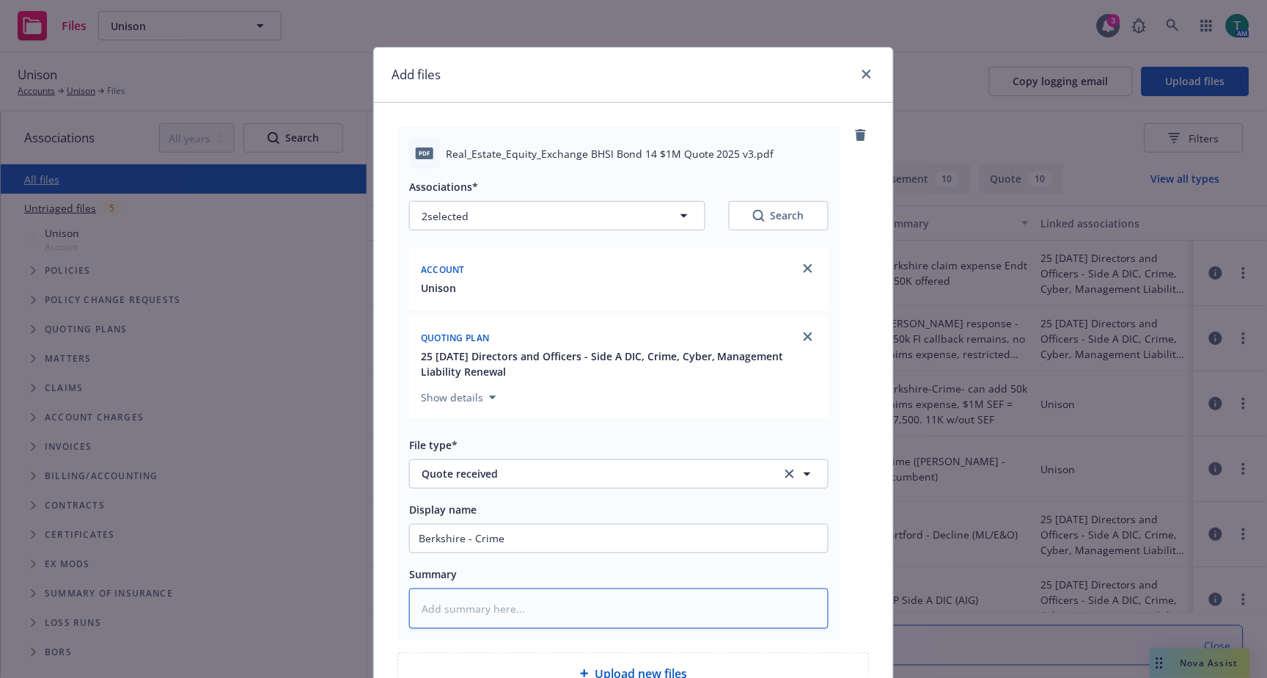
click at [436, 615] on textarea at bounding box center [618, 608] width 419 height 40
paste textarea "Berkshire - Crime"
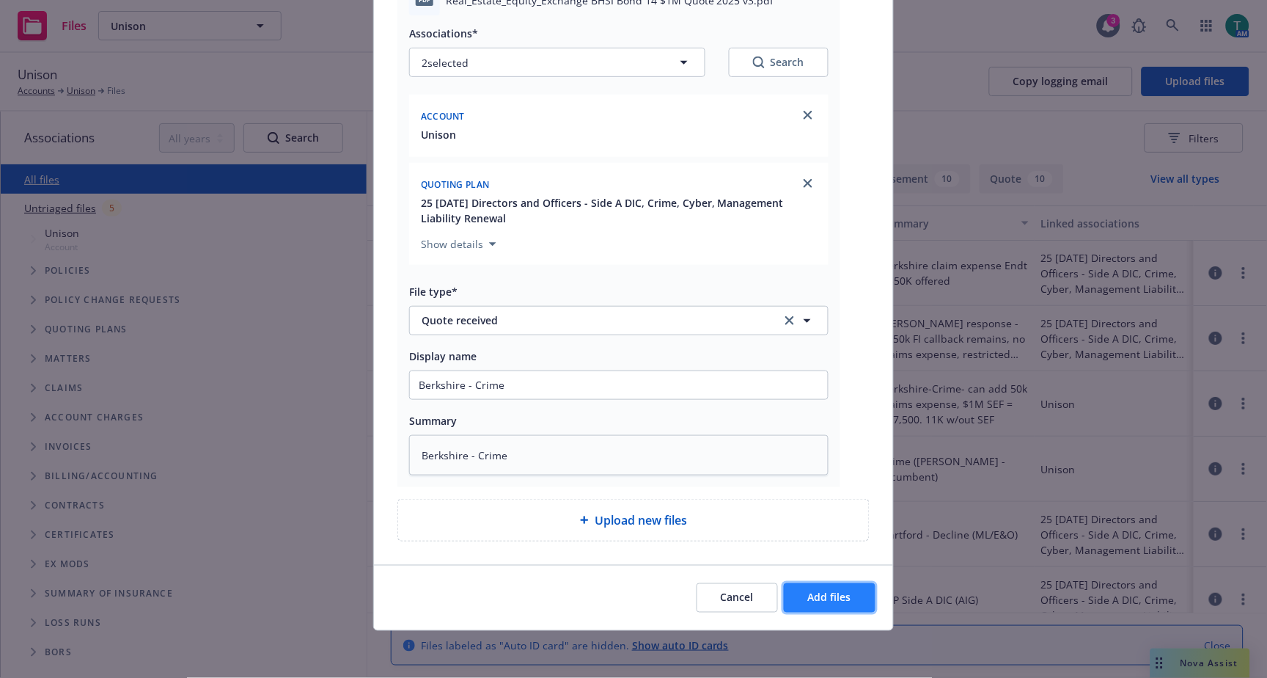
click at [851, 593] on button "Add files" at bounding box center [830, 597] width 92 height 29
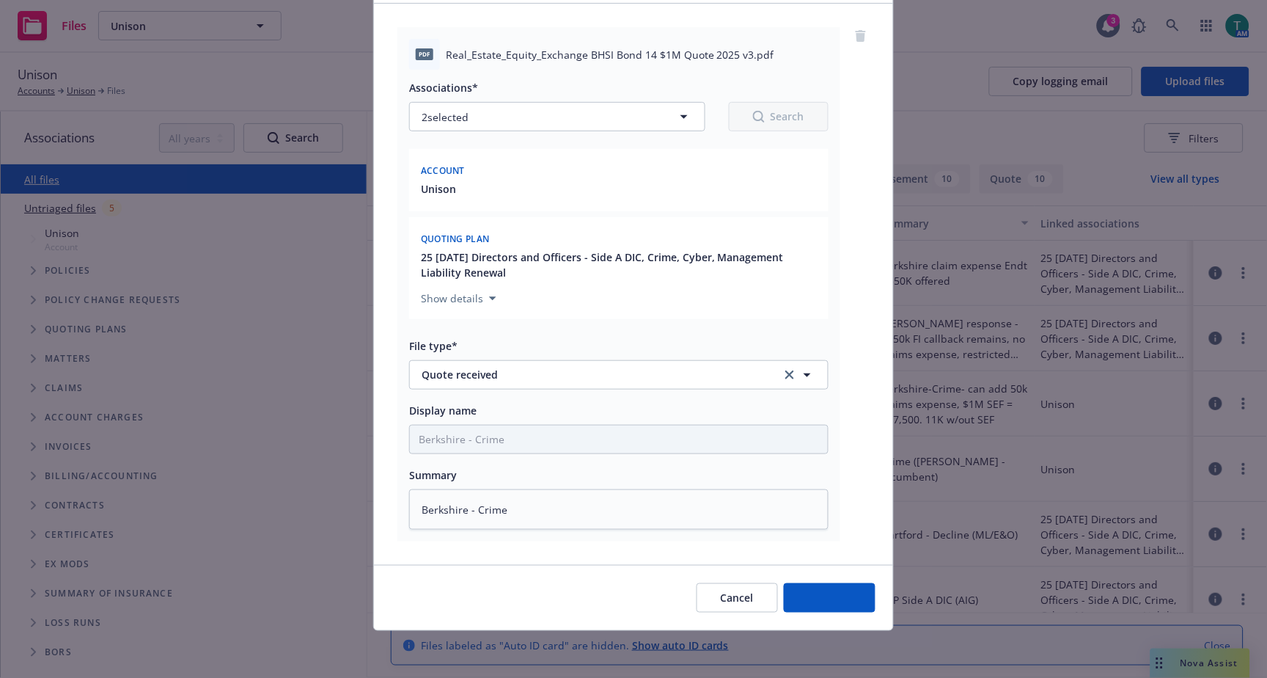
scroll to position [100, 0]
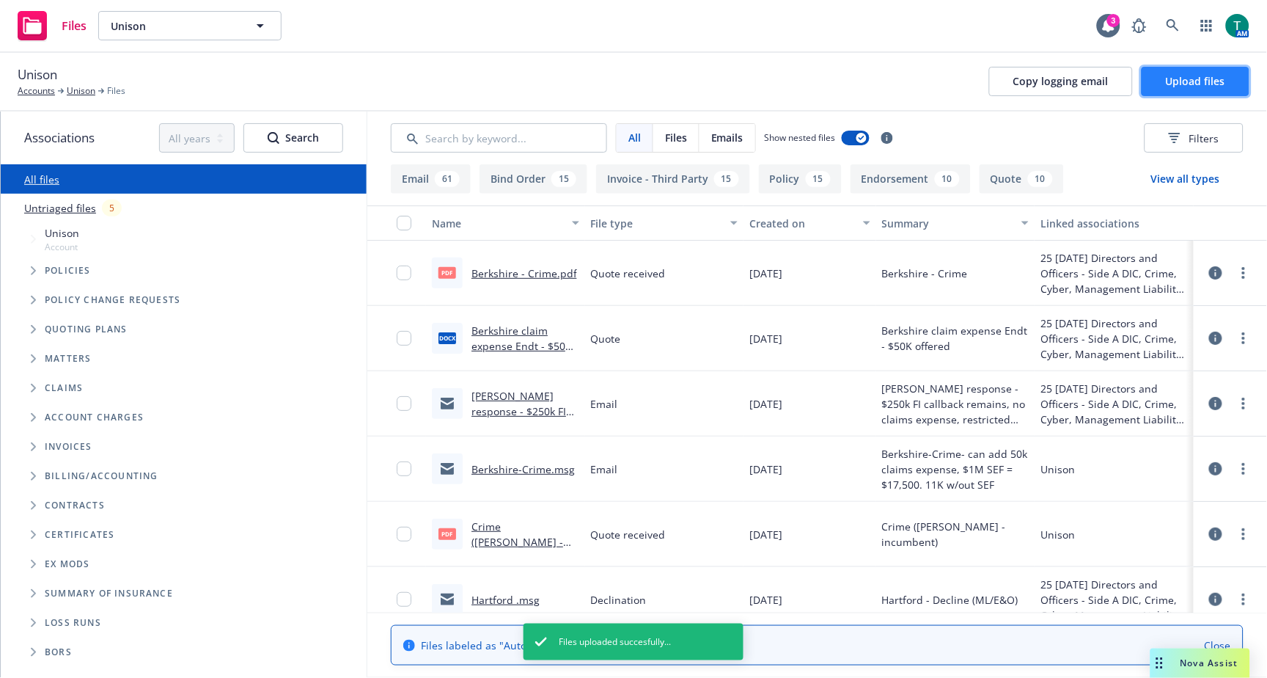
click at [1215, 73] on button "Upload files" at bounding box center [1196, 81] width 108 height 29
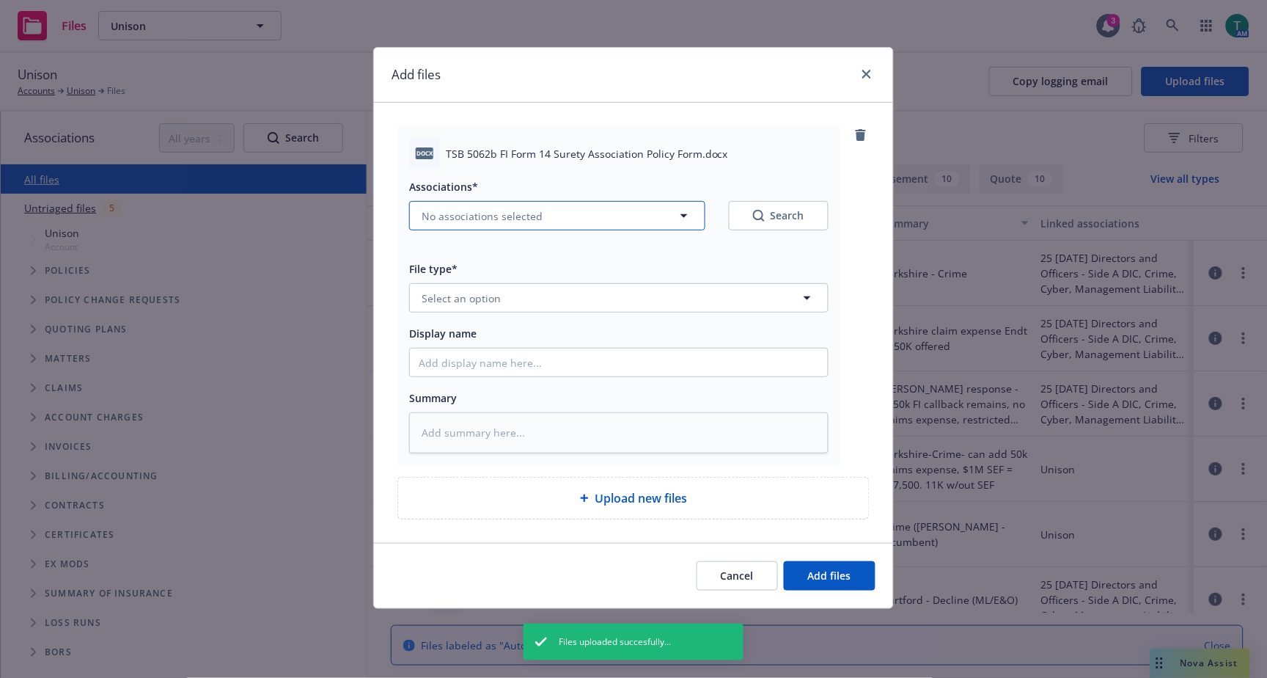
click at [440, 207] on button "No associations selected" at bounding box center [557, 215] width 296 height 29
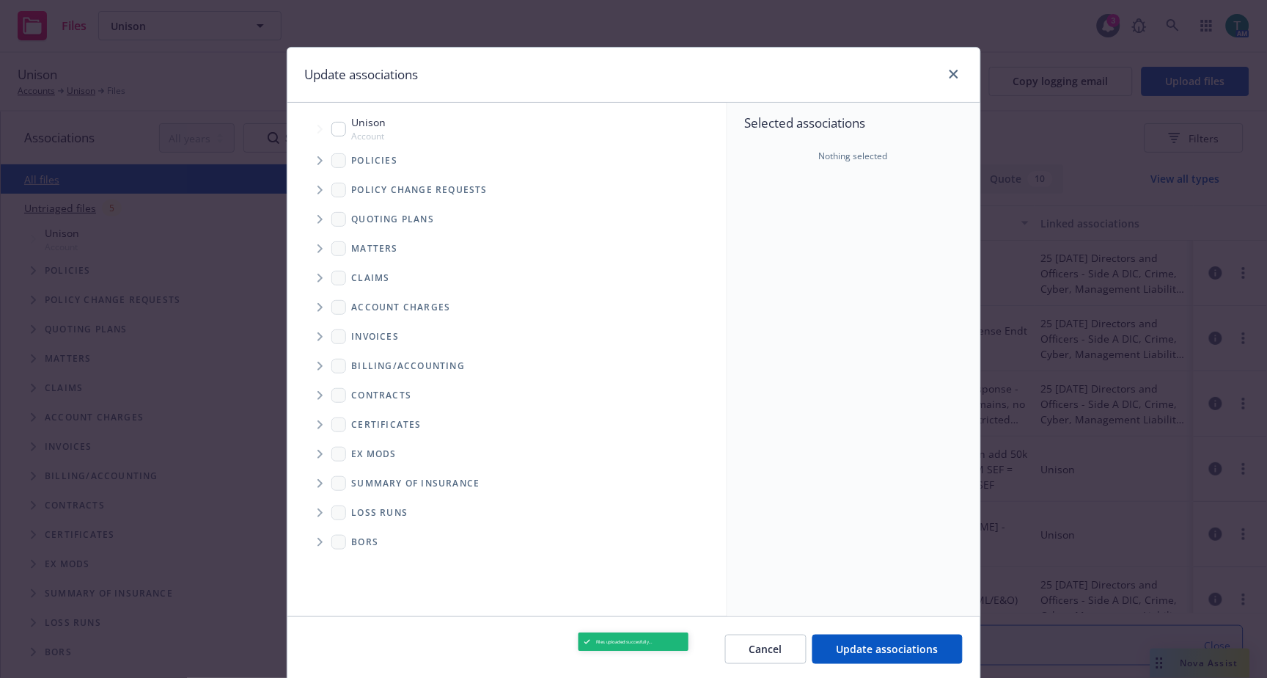
click at [333, 131] on input "Tree Example" at bounding box center [338, 129] width 15 height 15
click at [318, 221] on icon "Tree Example" at bounding box center [321, 219] width 6 height 9
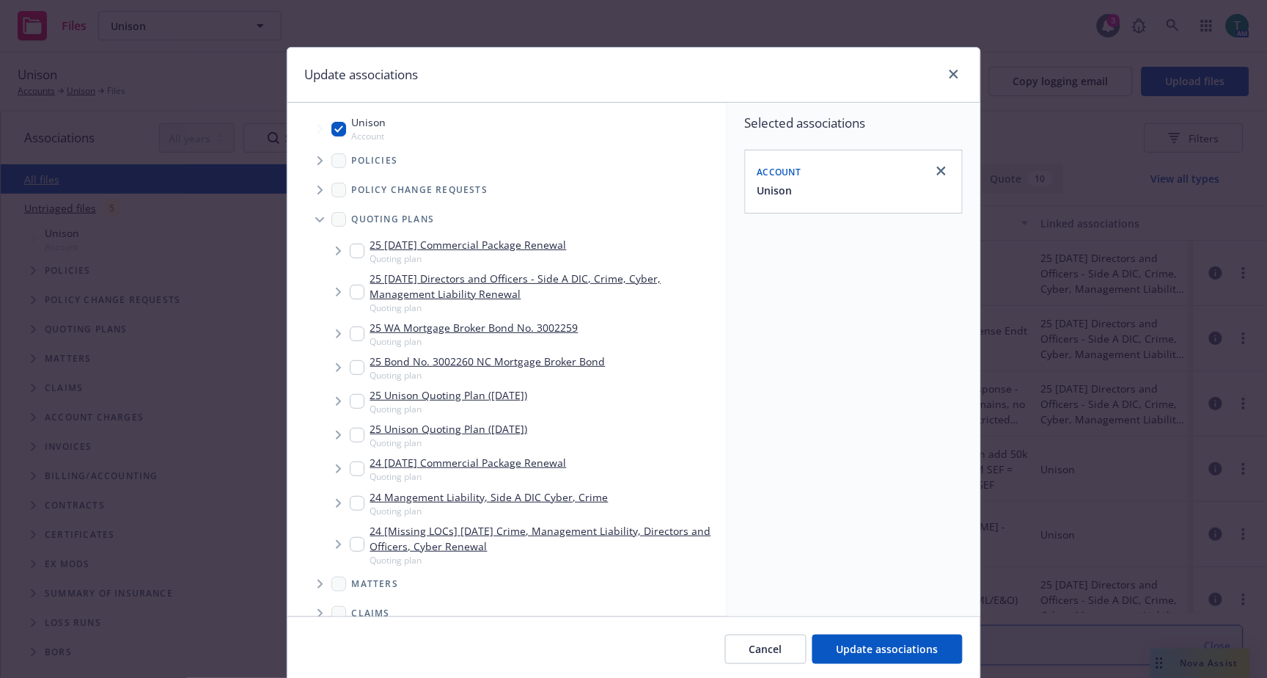
click at [350, 296] on input "Tree Example" at bounding box center [357, 292] width 15 height 15
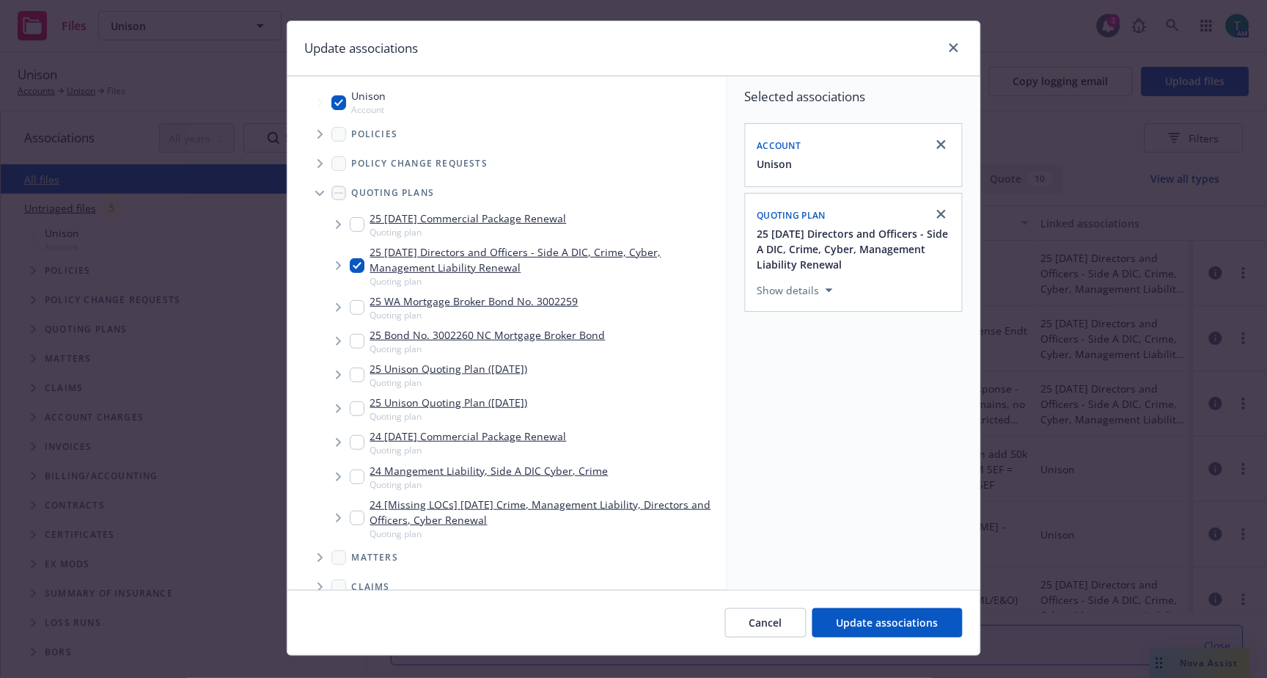
scroll to position [51, 0]
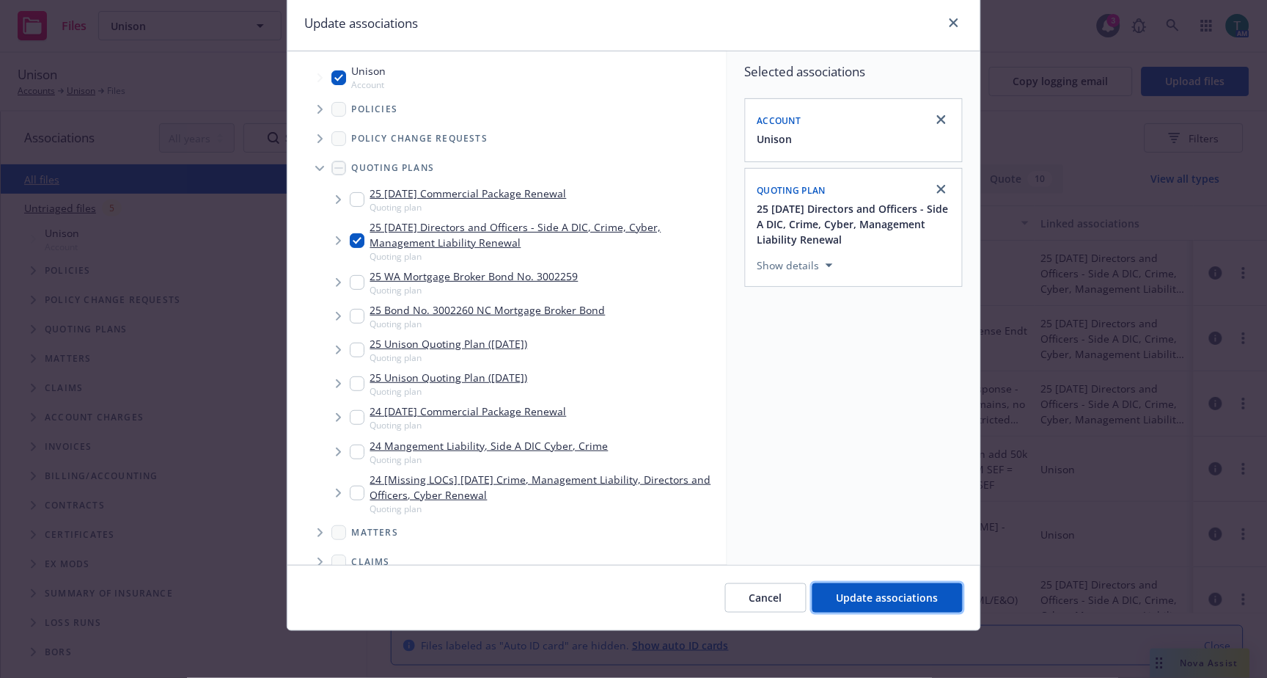
drag, startPoint x: 925, startPoint y: 597, endPoint x: 824, endPoint y: 562, distance: 107.1
click at [927, 587] on button "Update associations" at bounding box center [888, 597] width 150 height 29
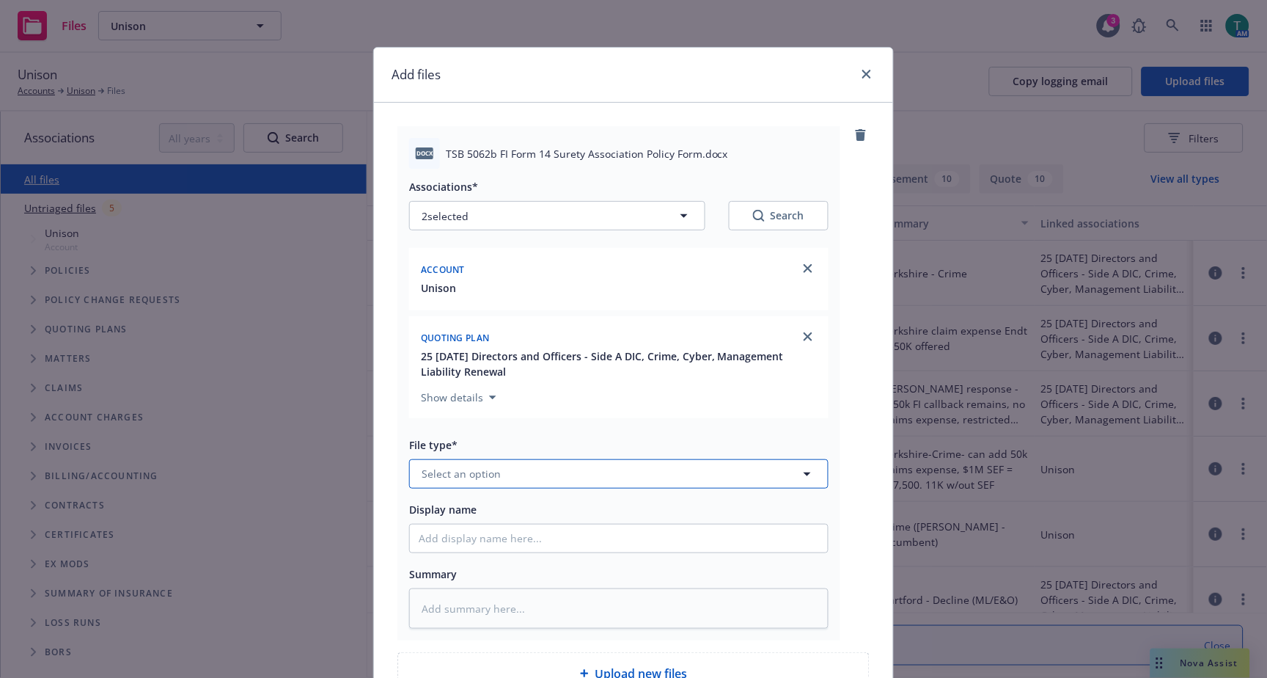
click at [528, 479] on button "Select an option" at bounding box center [618, 473] width 419 height 29
click at [496, 392] on span "Specimen Forms" at bounding box center [466, 393] width 82 height 15
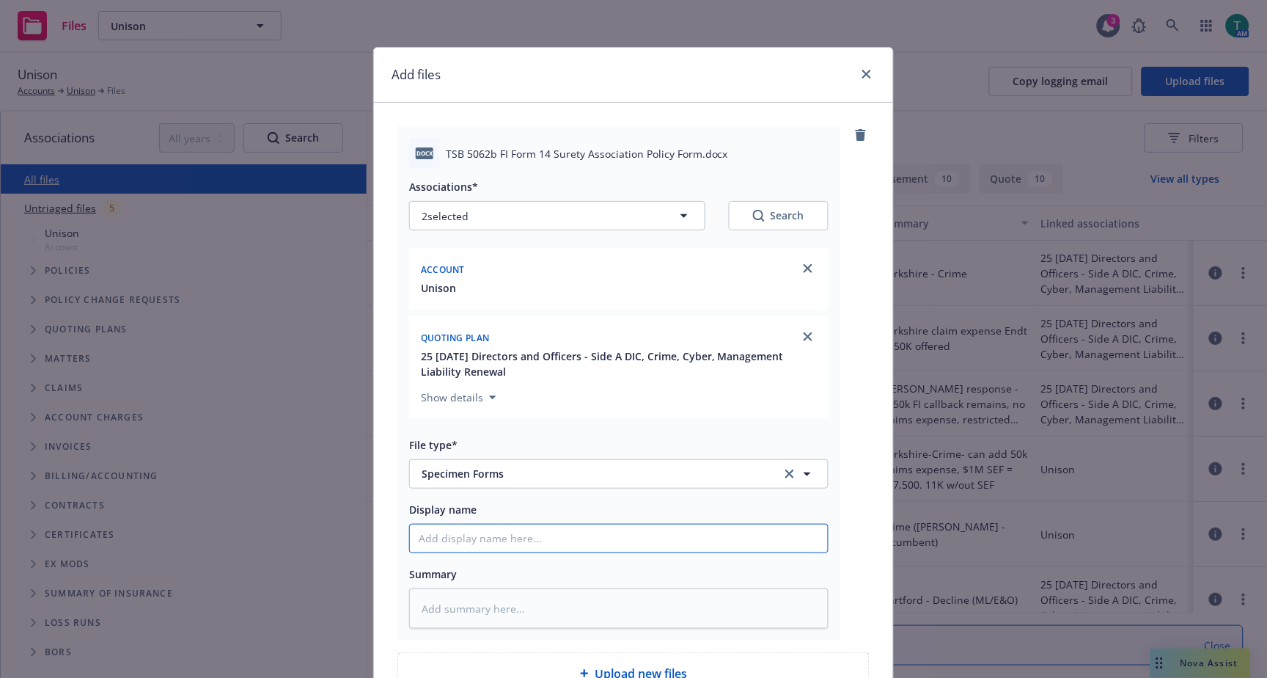
click at [460, 541] on input "Display name" at bounding box center [619, 538] width 418 height 28
drag, startPoint x: 544, startPoint y: 539, endPoint x: 179, endPoint y: 541, distance: 365.2
click at [179, 541] on div "Add files docx TSB 5062b FI Form 14 Surety Association Policy Form.docx Associa…" at bounding box center [633, 339] width 1267 height 678
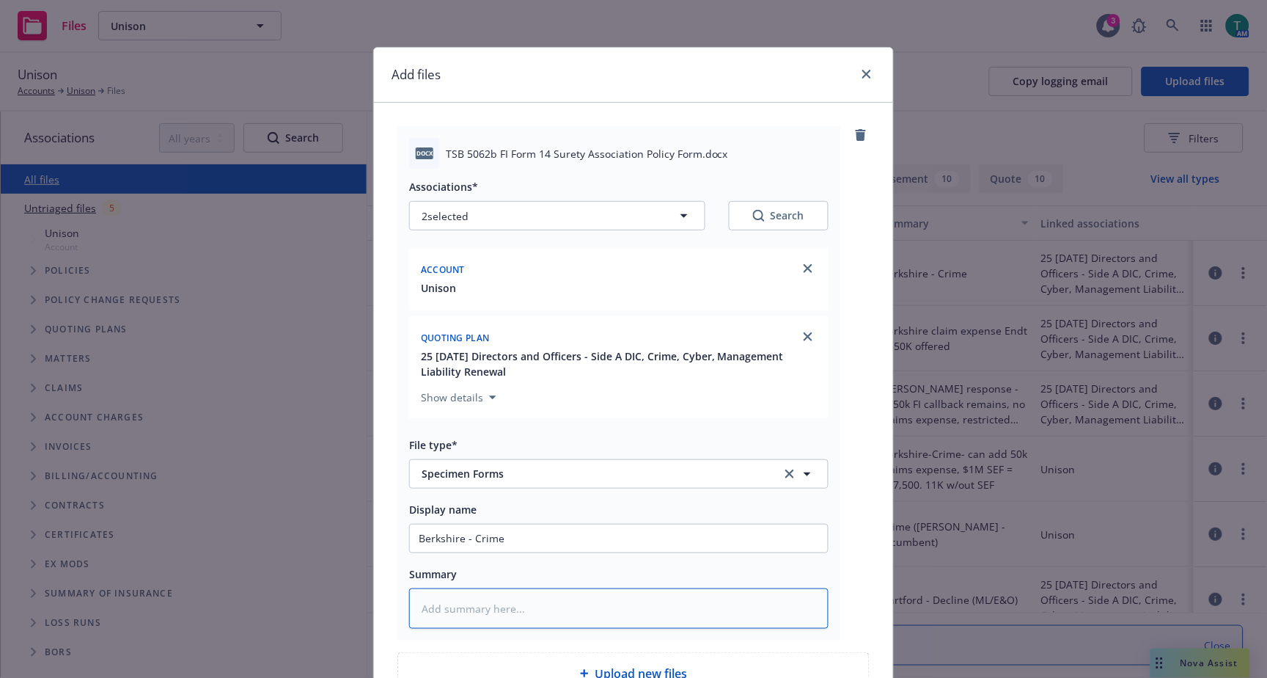
click at [528, 617] on textarea at bounding box center [618, 608] width 419 height 40
paste textarea "Berkshire - Crime"
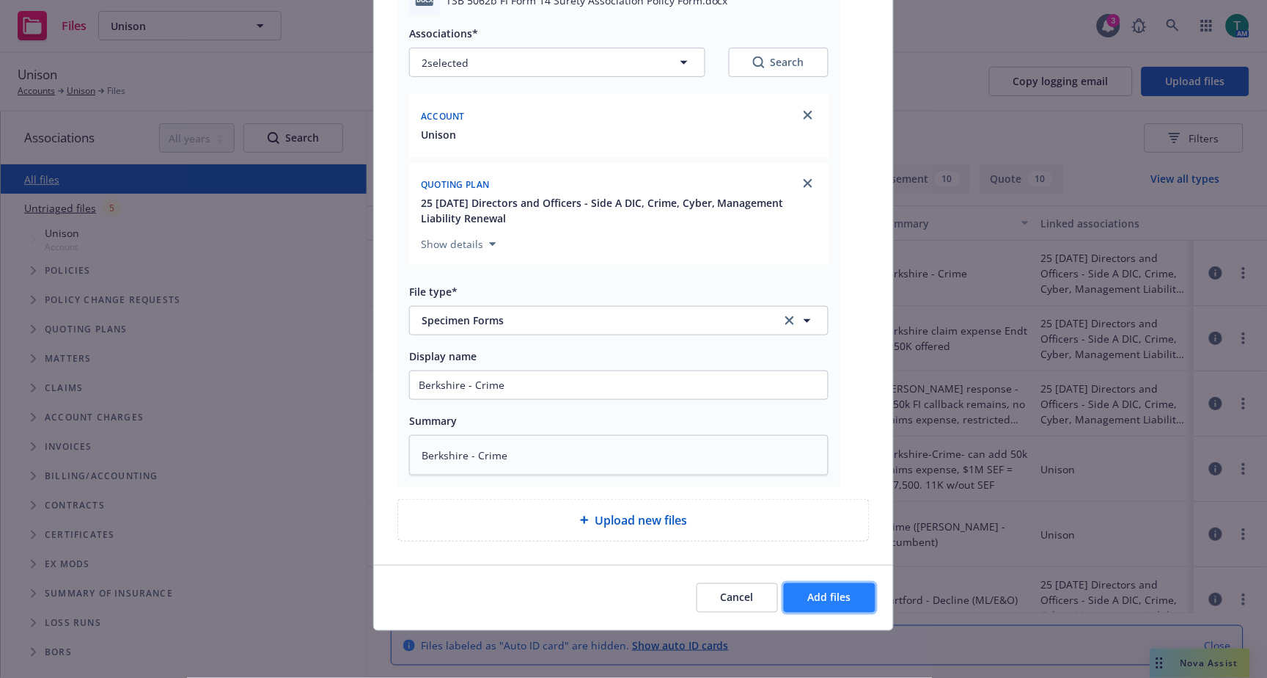
click at [846, 592] on button "Add files" at bounding box center [830, 597] width 92 height 29
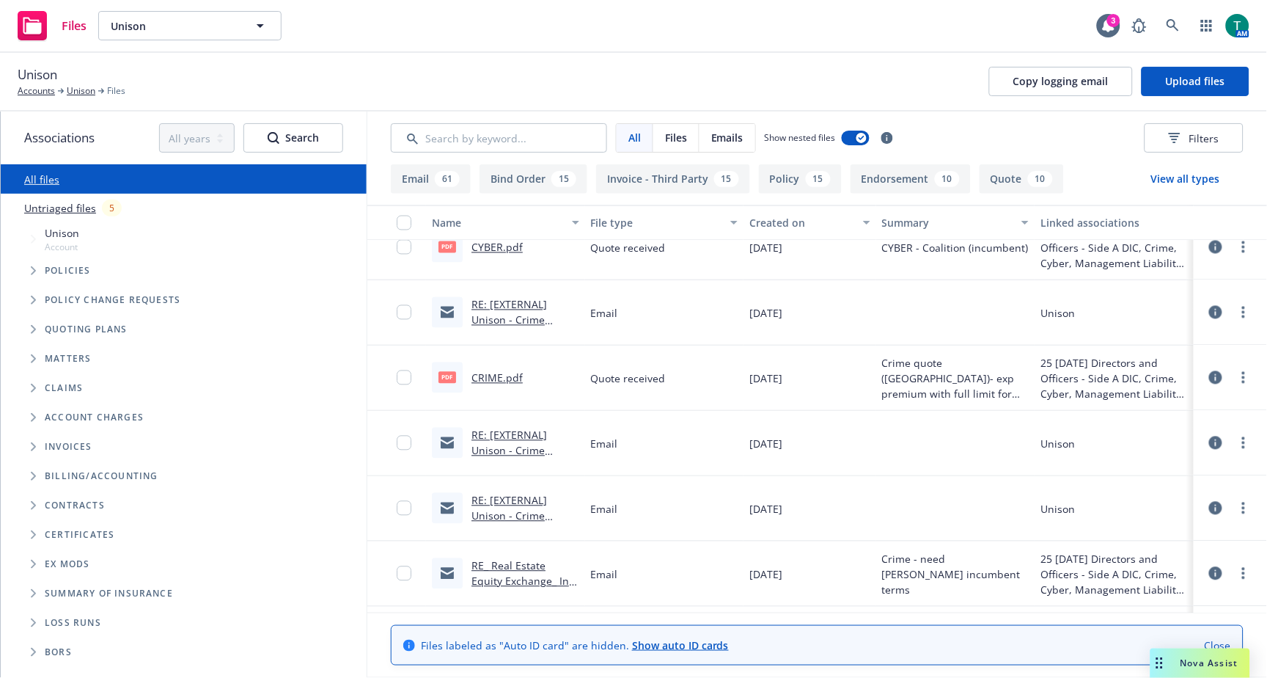
scroll to position [733, 0]
click at [1235, 380] on link "more" at bounding box center [1244, 381] width 18 height 18
click at [1156, 407] on link "Archive" at bounding box center [1167, 410] width 146 height 29
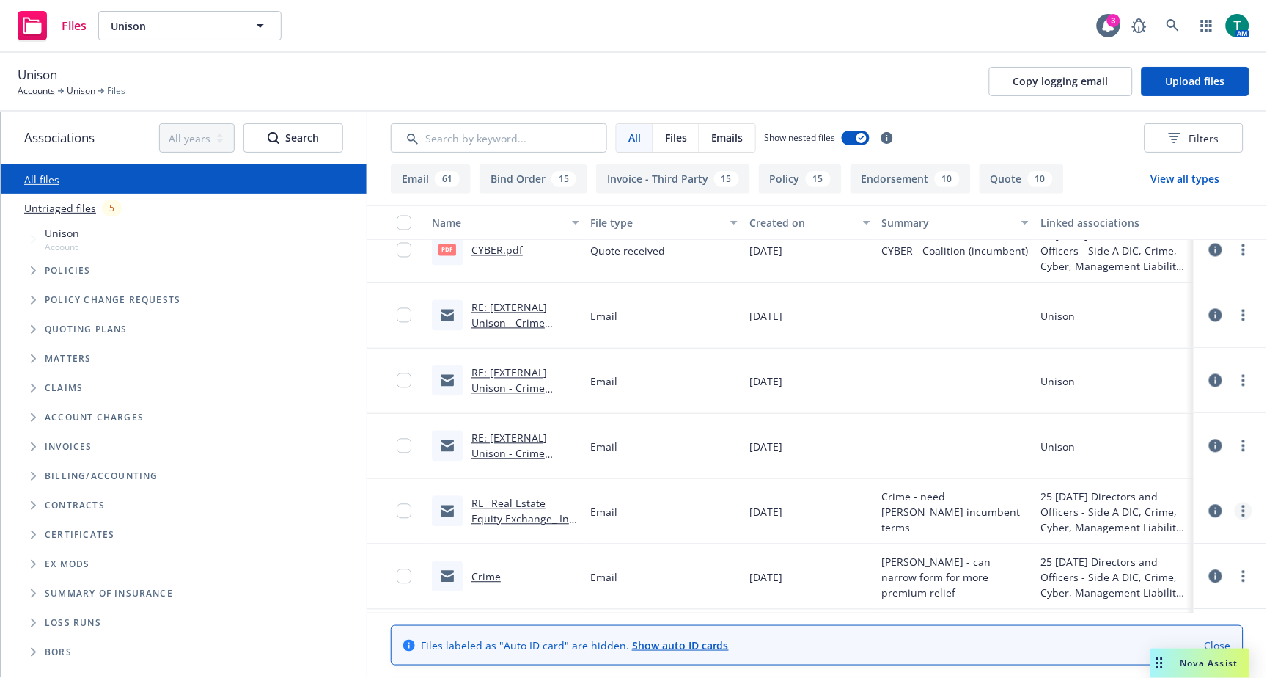
click at [1242, 513] on icon "more" at bounding box center [1243, 511] width 3 height 12
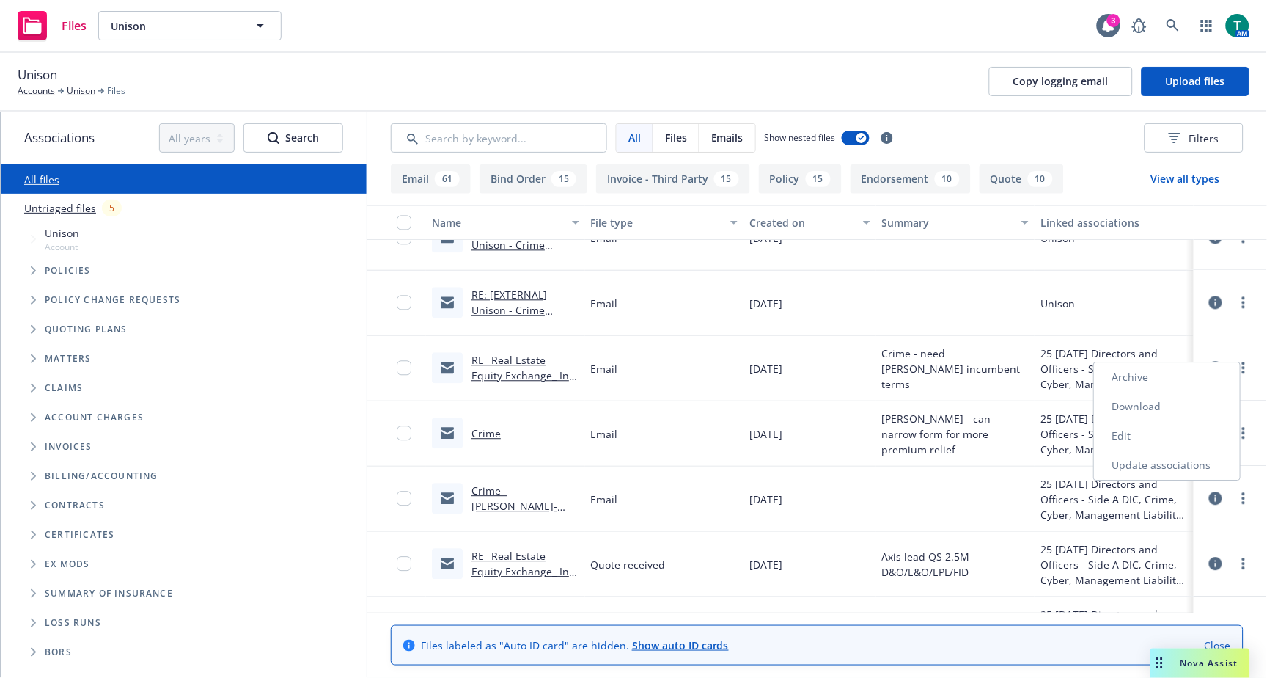
scroll to position [896, 0]
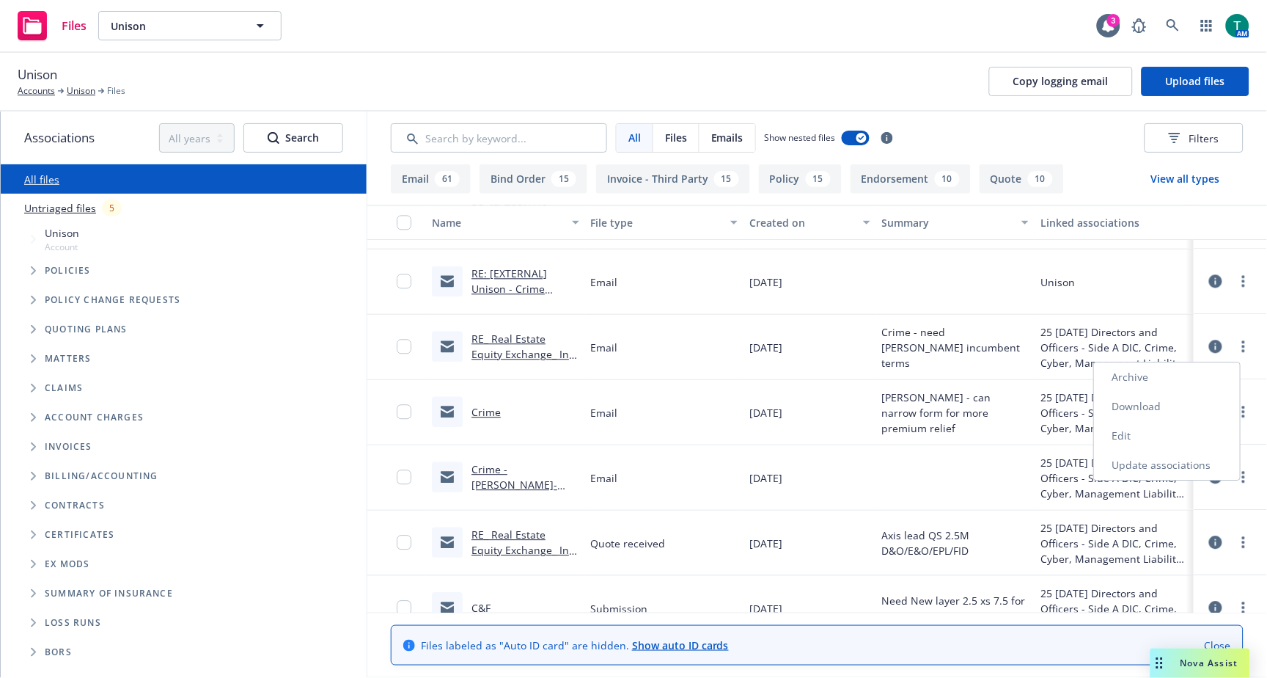
click at [1151, 374] on link "Archive" at bounding box center [1167, 376] width 146 height 29
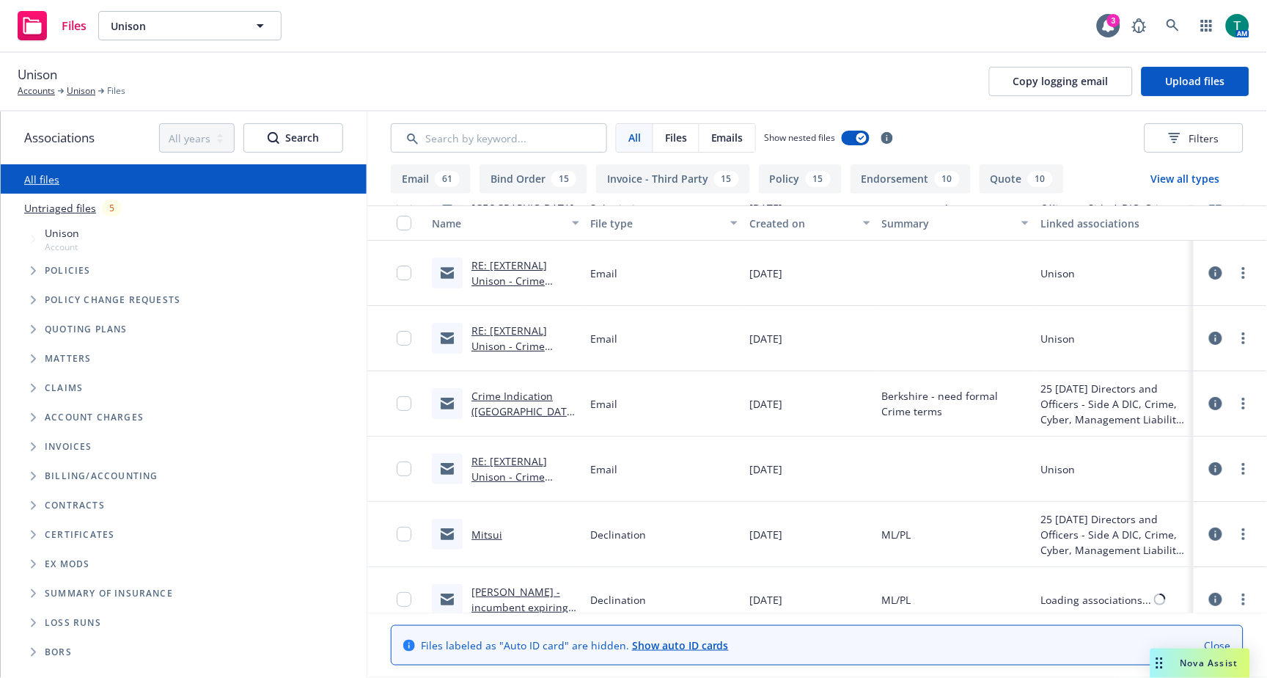
scroll to position [1385, 0]
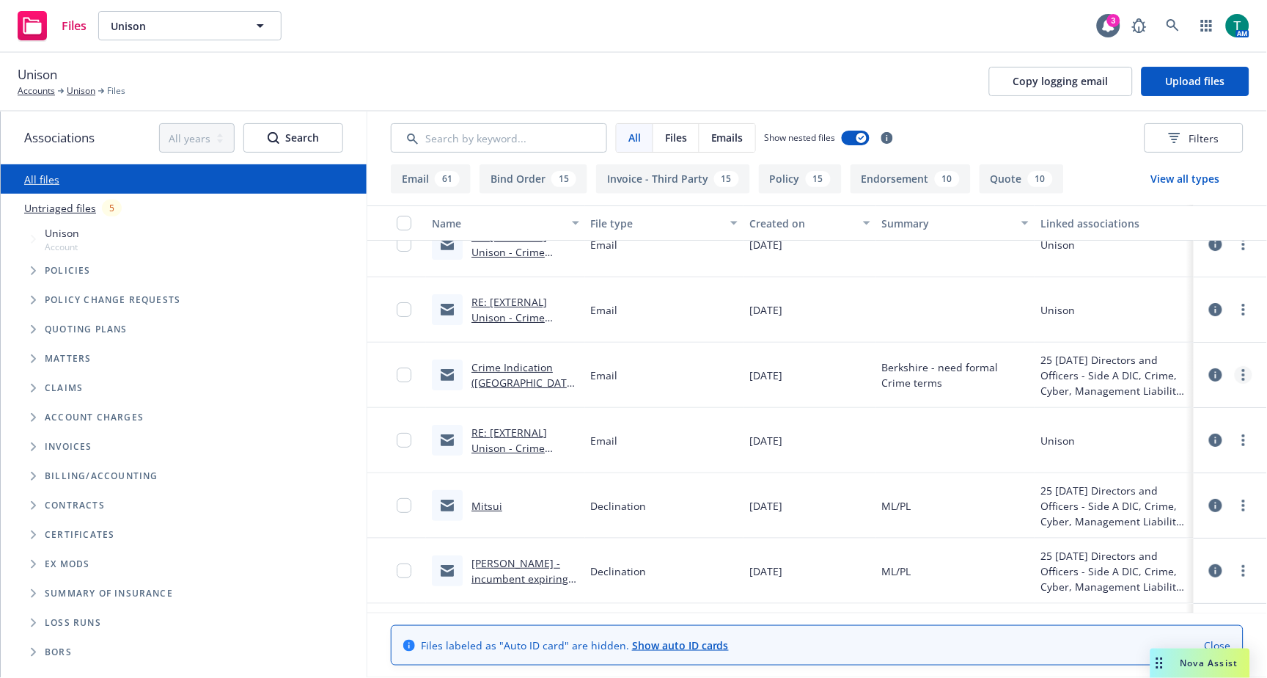
click at [1242, 376] on icon "more" at bounding box center [1243, 375] width 3 height 12
click at [1140, 405] on link "Archive" at bounding box center [1167, 403] width 146 height 29
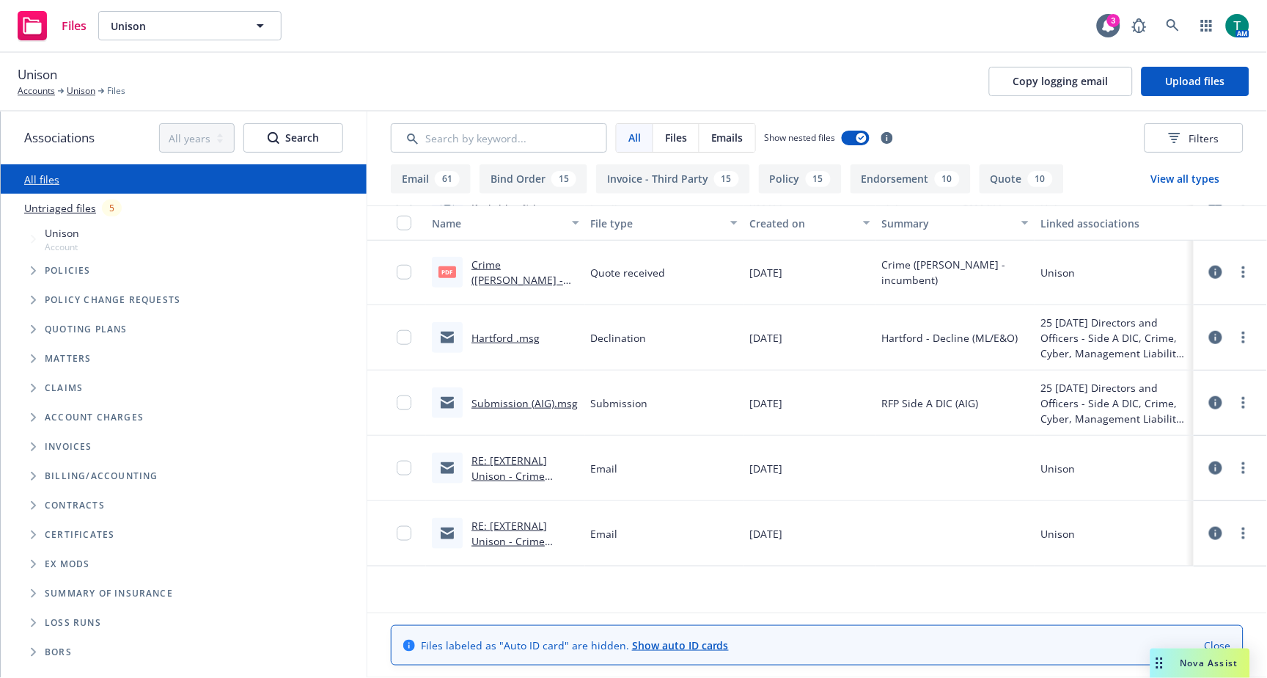
scroll to position [0, 0]
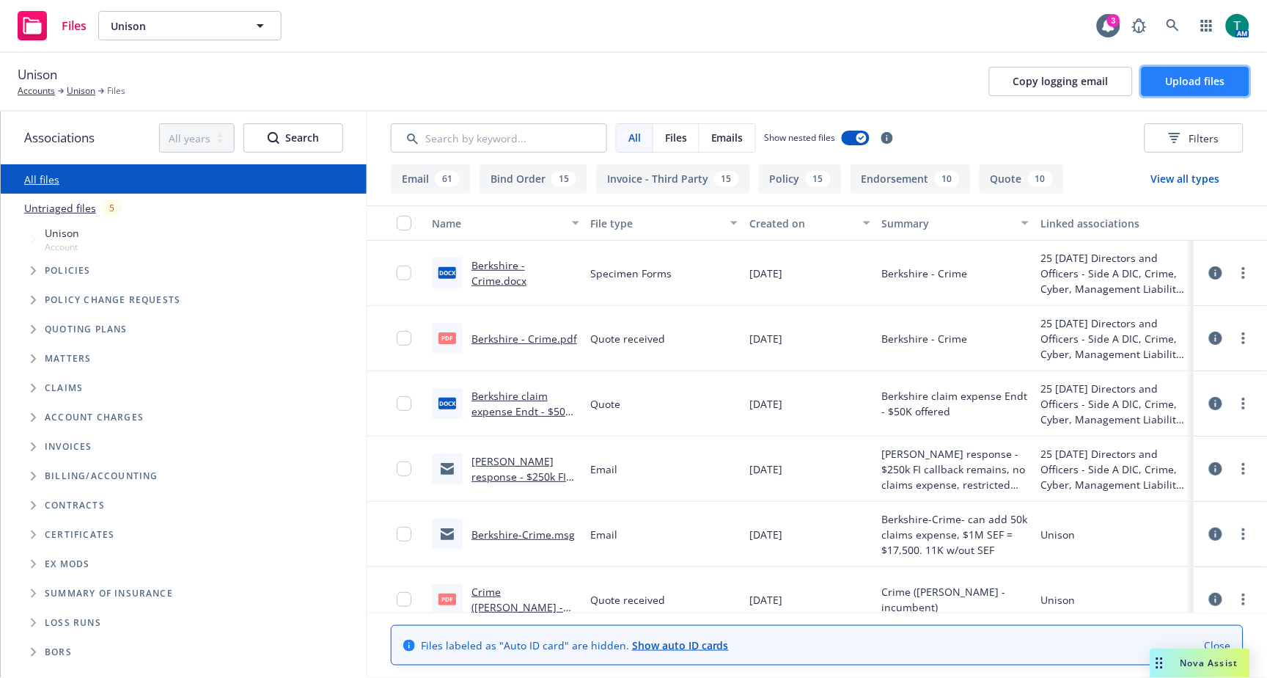
click at [1183, 82] on span "Upload files" at bounding box center [1195, 81] width 59 height 14
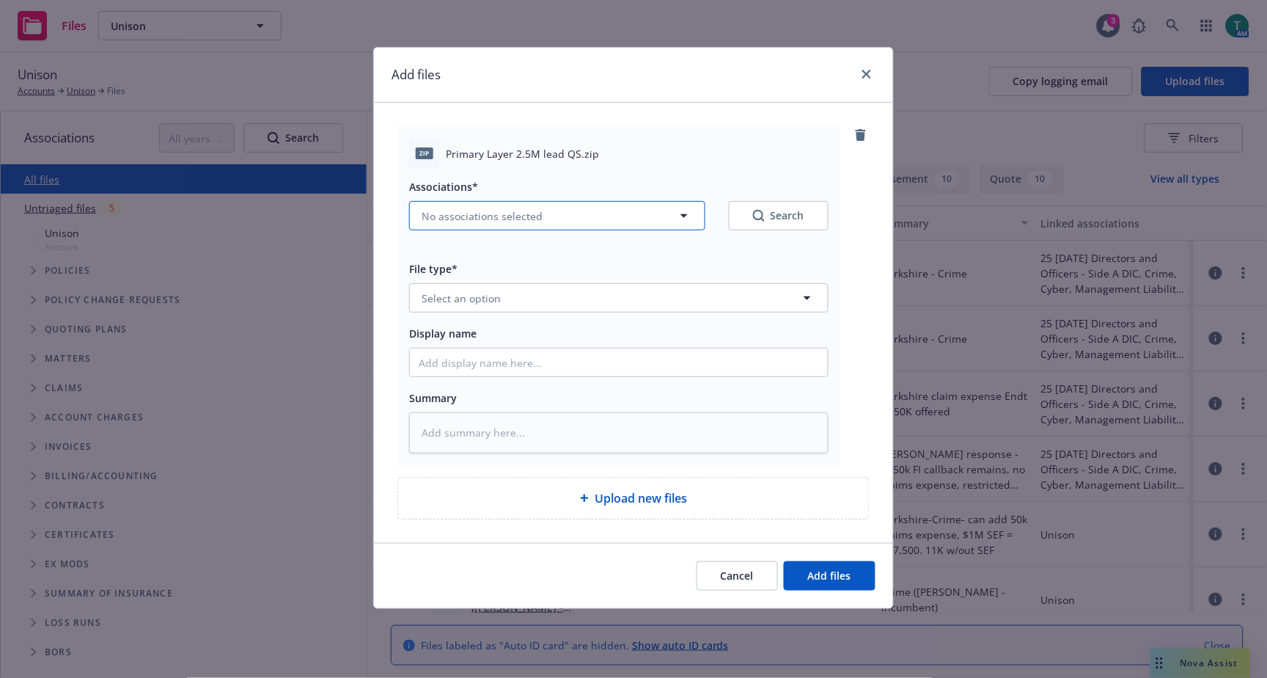
click at [458, 218] on span "No associations selected" at bounding box center [482, 215] width 121 height 15
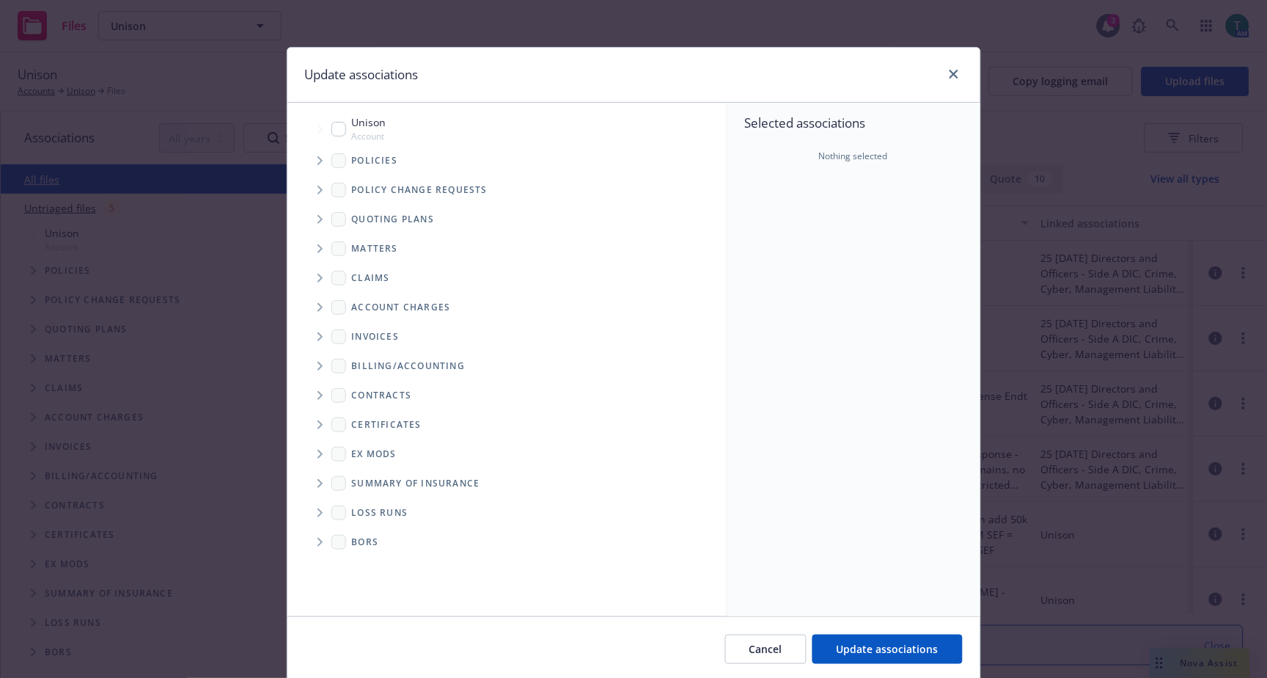
click at [337, 130] on input "Tree Example" at bounding box center [338, 129] width 15 height 15
click at [318, 217] on icon "Tree Example" at bounding box center [320, 219] width 5 height 9
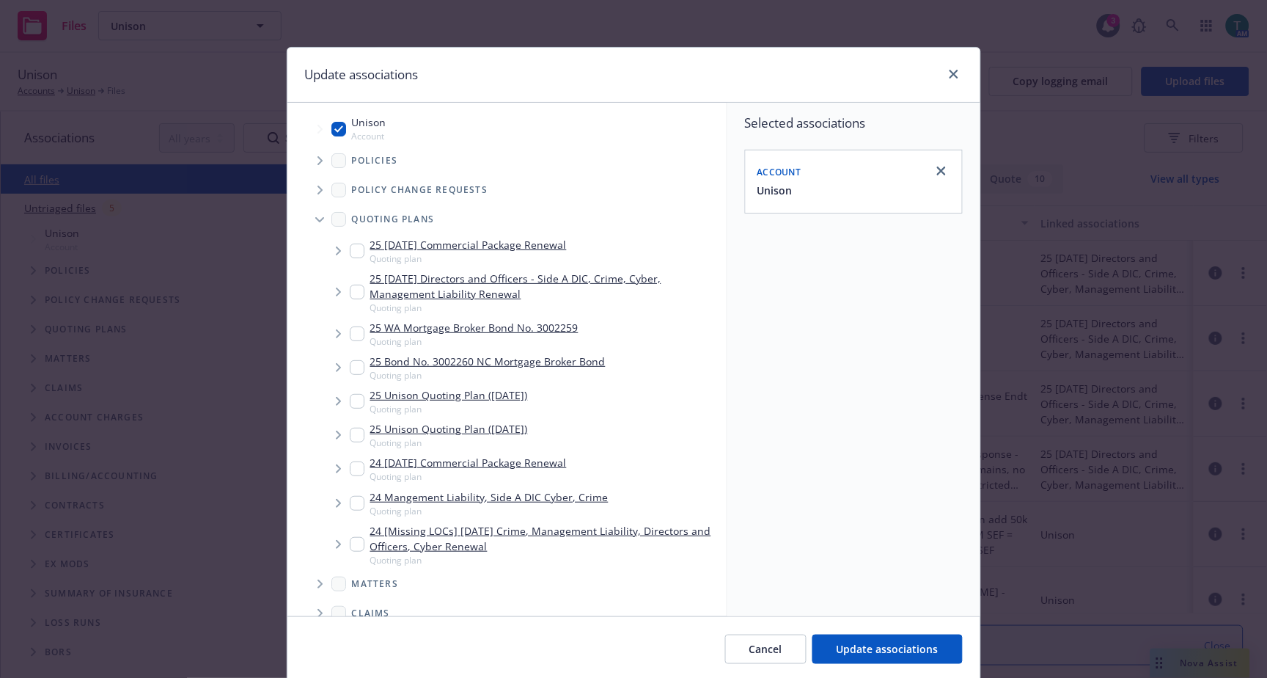
click at [353, 295] on input "Tree Example" at bounding box center [357, 292] width 15 height 15
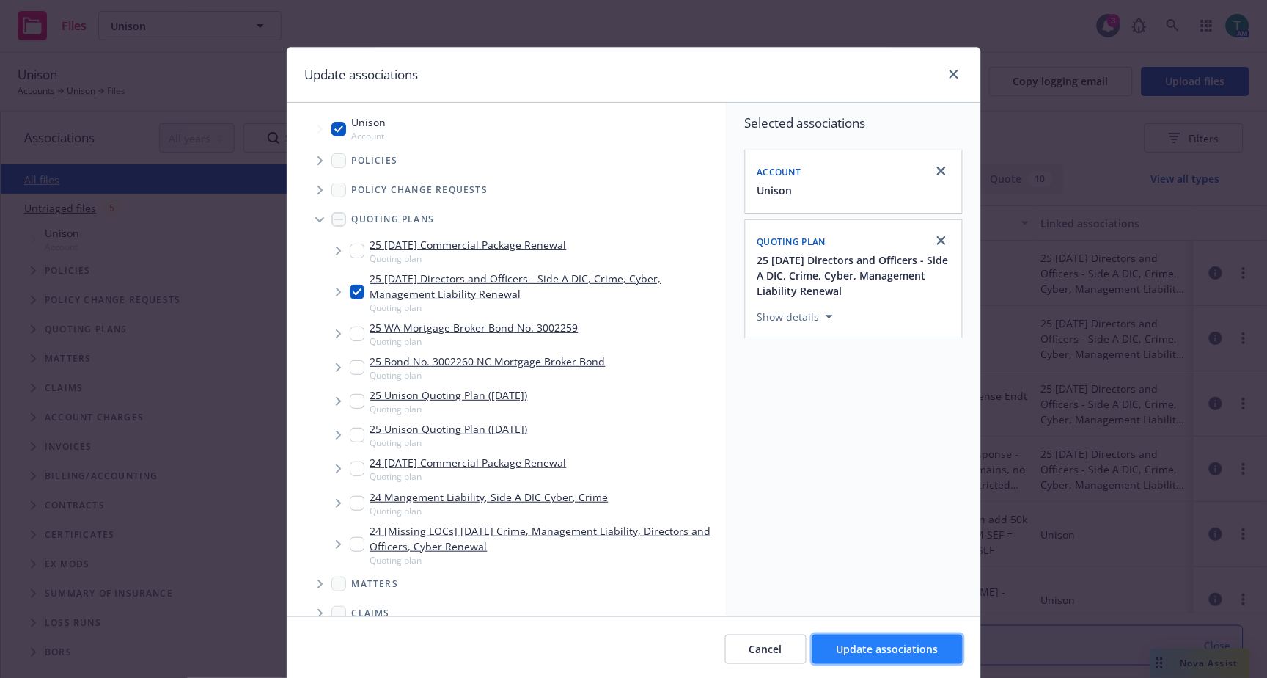
click at [859, 647] on span "Update associations" at bounding box center [888, 649] width 102 height 14
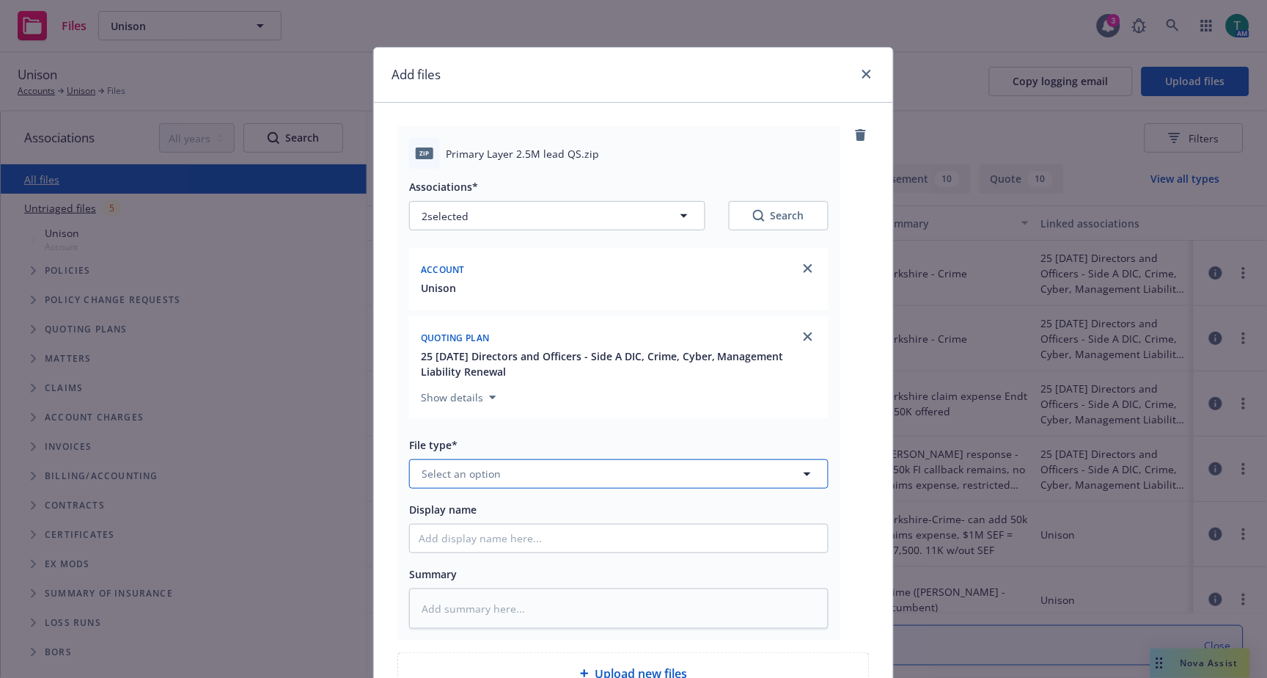
click at [450, 480] on span "Select an option" at bounding box center [461, 473] width 79 height 15
click at [474, 436] on span "Quote received" at bounding box center [463, 432] width 76 height 15
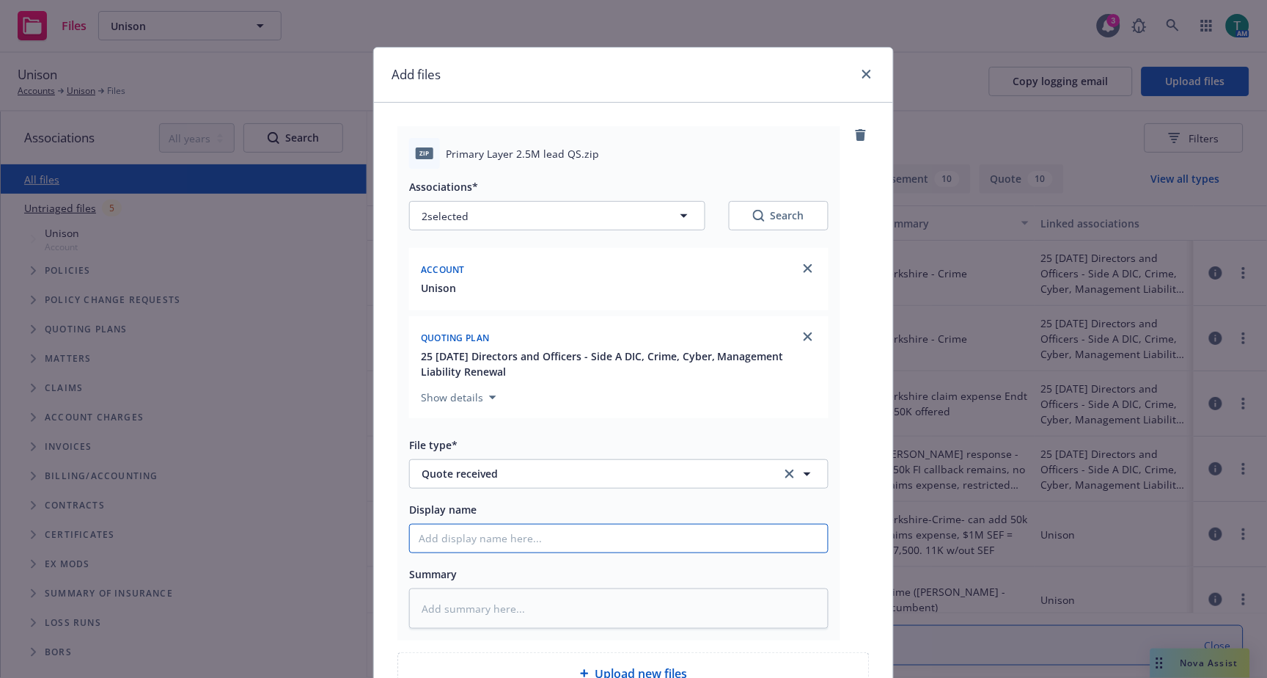
click at [483, 538] on input "Display name" at bounding box center [619, 538] width 418 height 28
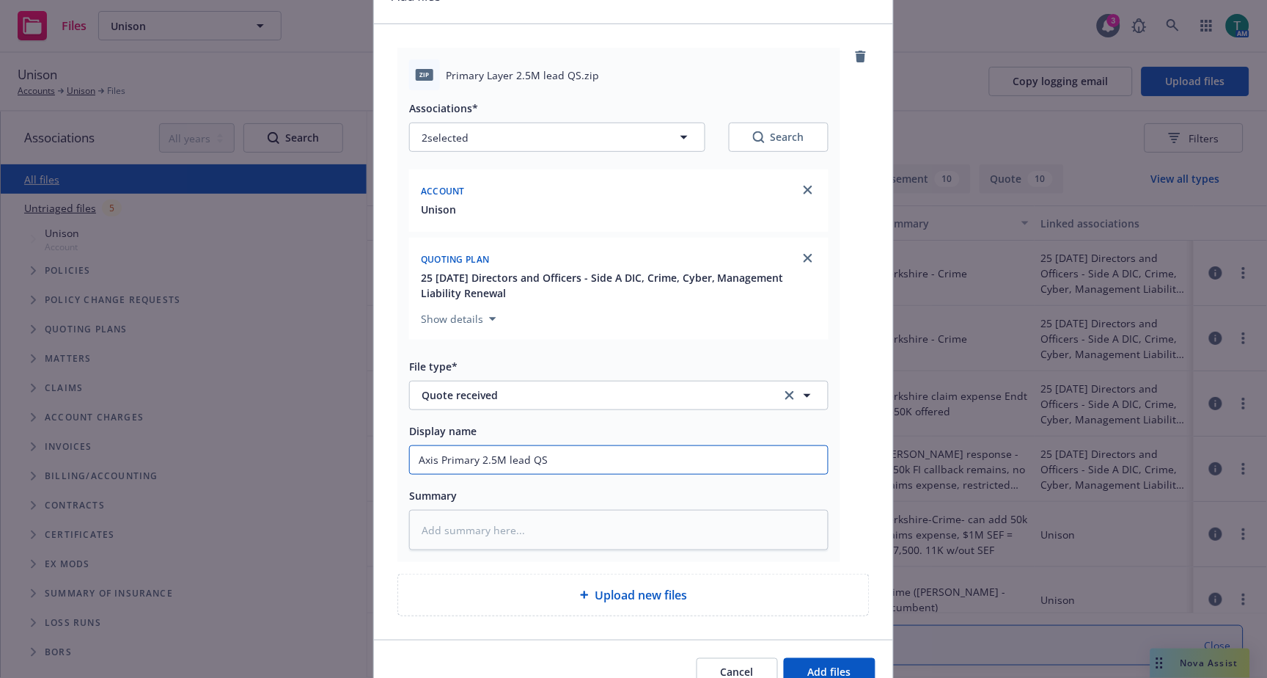
scroll to position [155, 0]
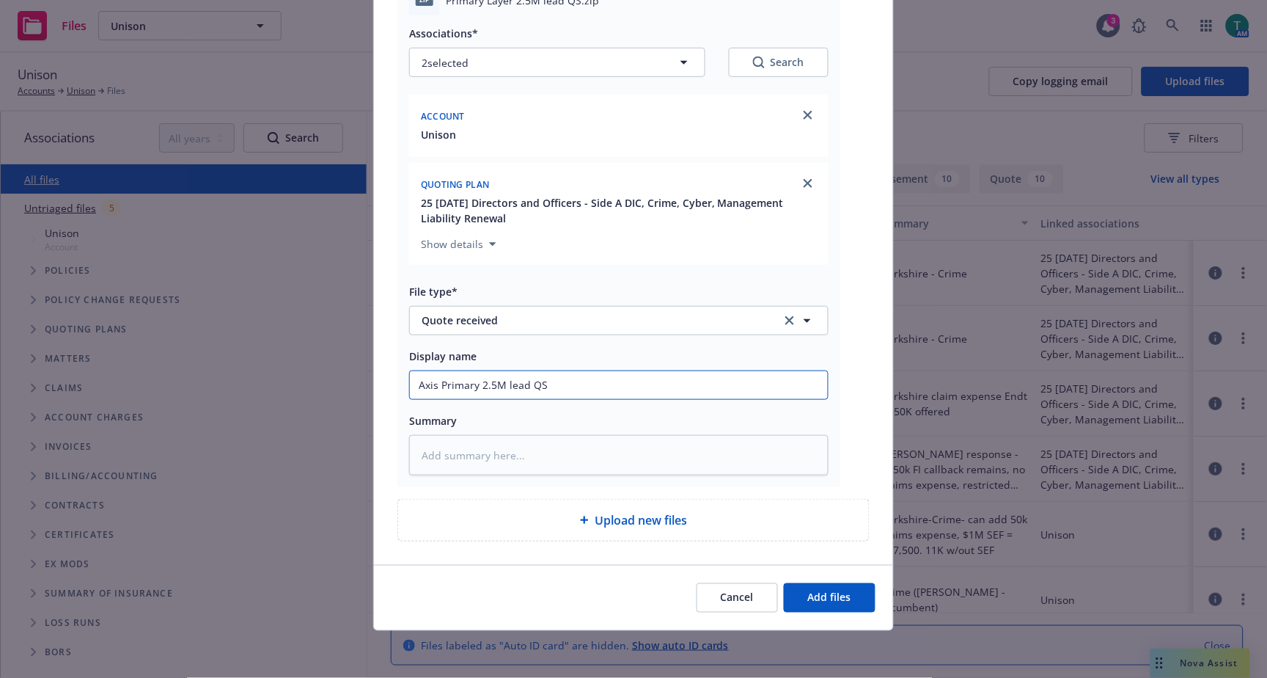
drag, startPoint x: 576, startPoint y: 386, endPoint x: 230, endPoint y: 397, distance: 345.6
click at [230, 397] on div "Add files zip Primary Layer 2.5M lead QS.zip Associations* 2 selected Search Ac…" at bounding box center [633, 339] width 1267 height 678
drag, startPoint x: 467, startPoint y: 452, endPoint x: 485, endPoint y: 466, distance: 23.0
click at [468, 452] on textarea at bounding box center [618, 455] width 419 height 40
paste textarea "Axis Primary 2.5M lead QS"
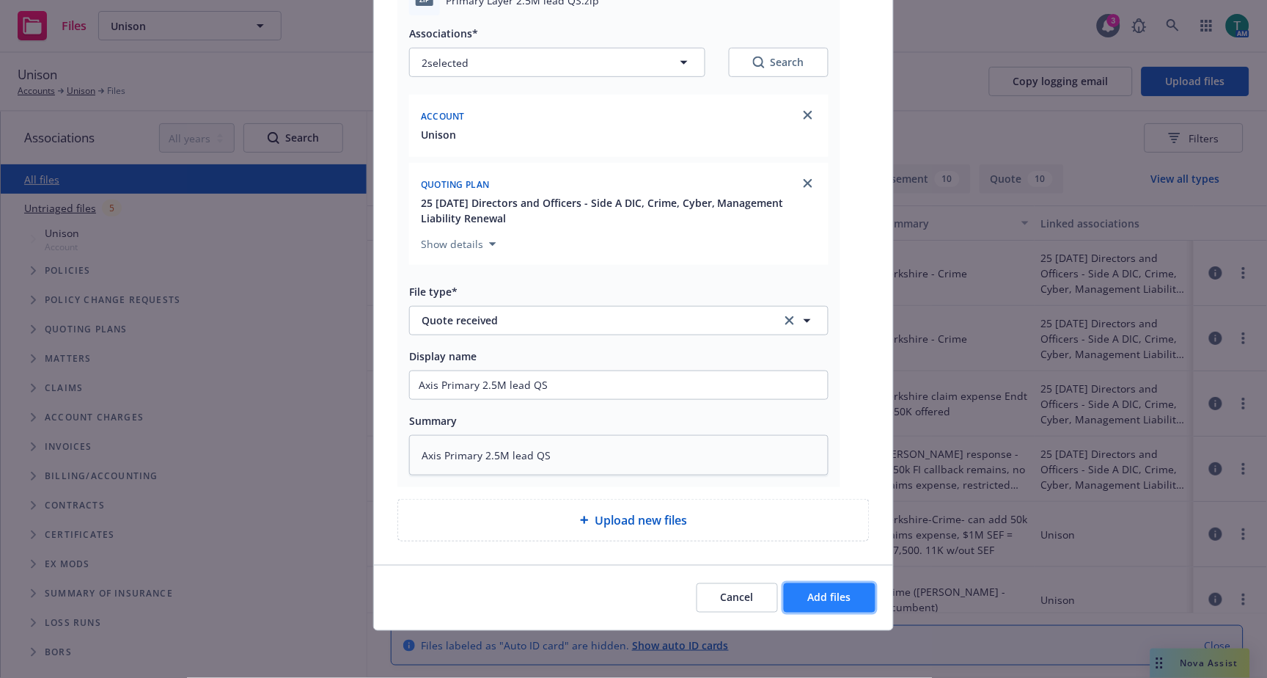
click at [834, 602] on span "Add files" at bounding box center [829, 597] width 43 height 14
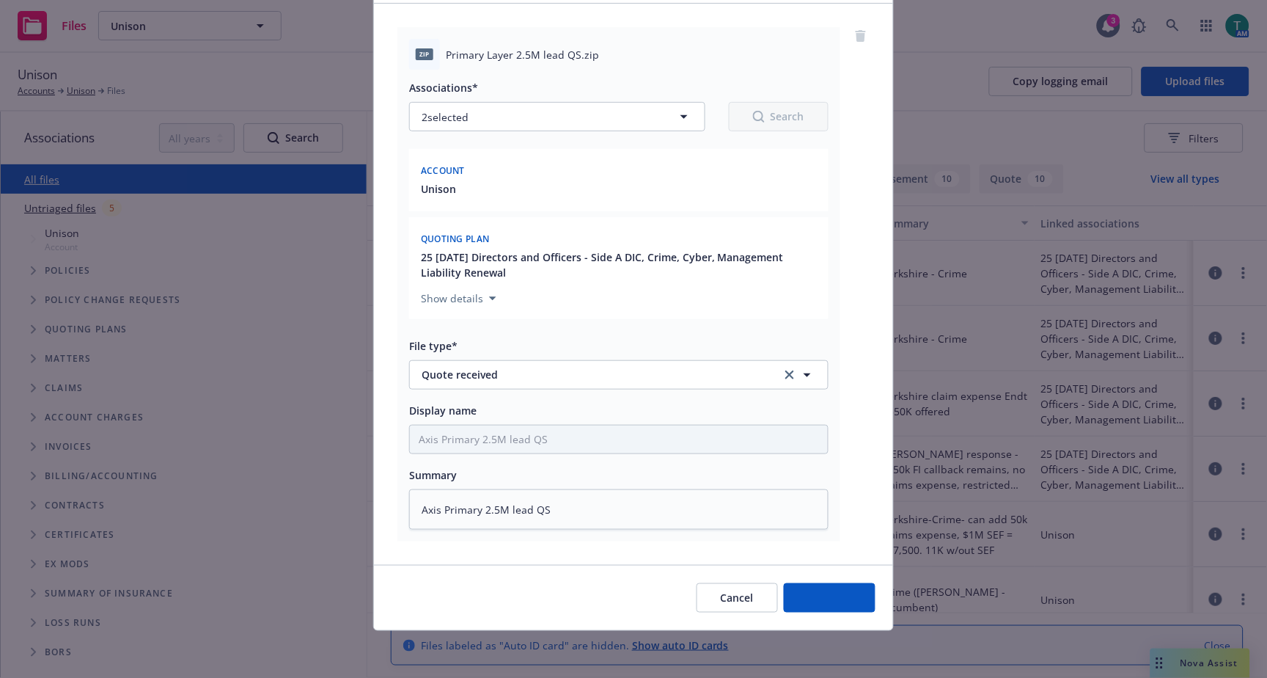
scroll to position [100, 0]
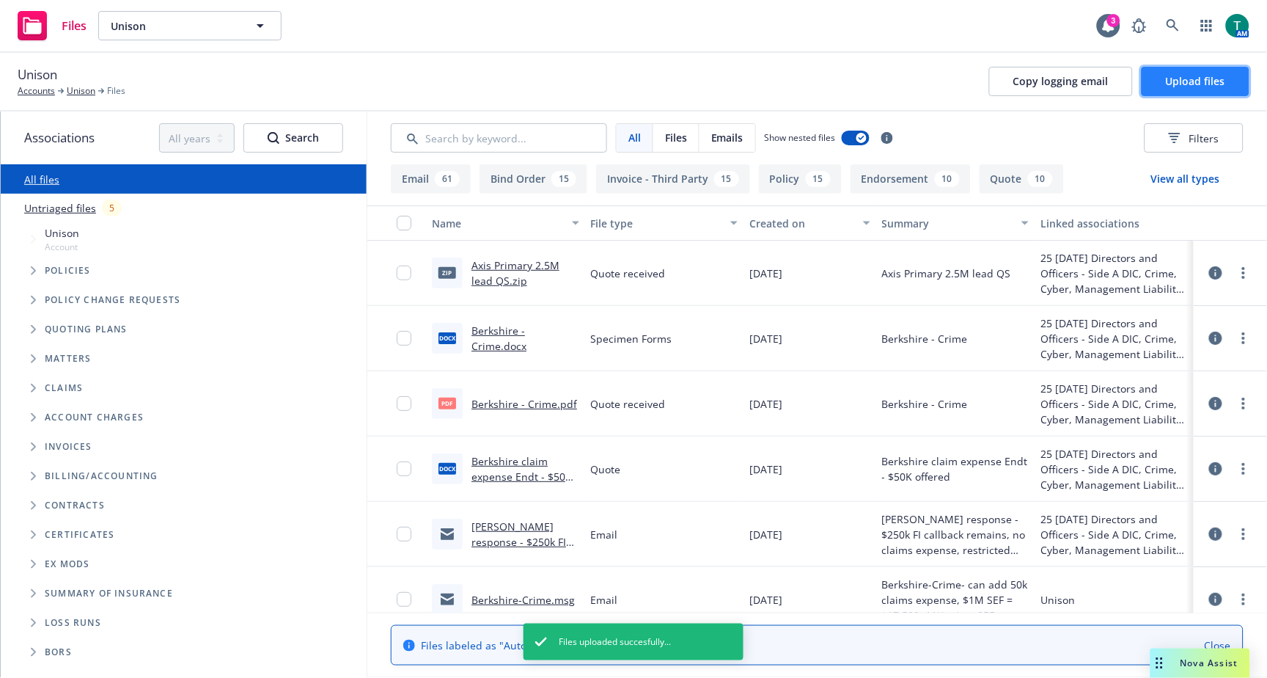
drag, startPoint x: 1170, startPoint y: 84, endPoint x: 1189, endPoint y: 83, distance: 19.8
click at [1189, 83] on span "Upload files" at bounding box center [1195, 81] width 59 height 14
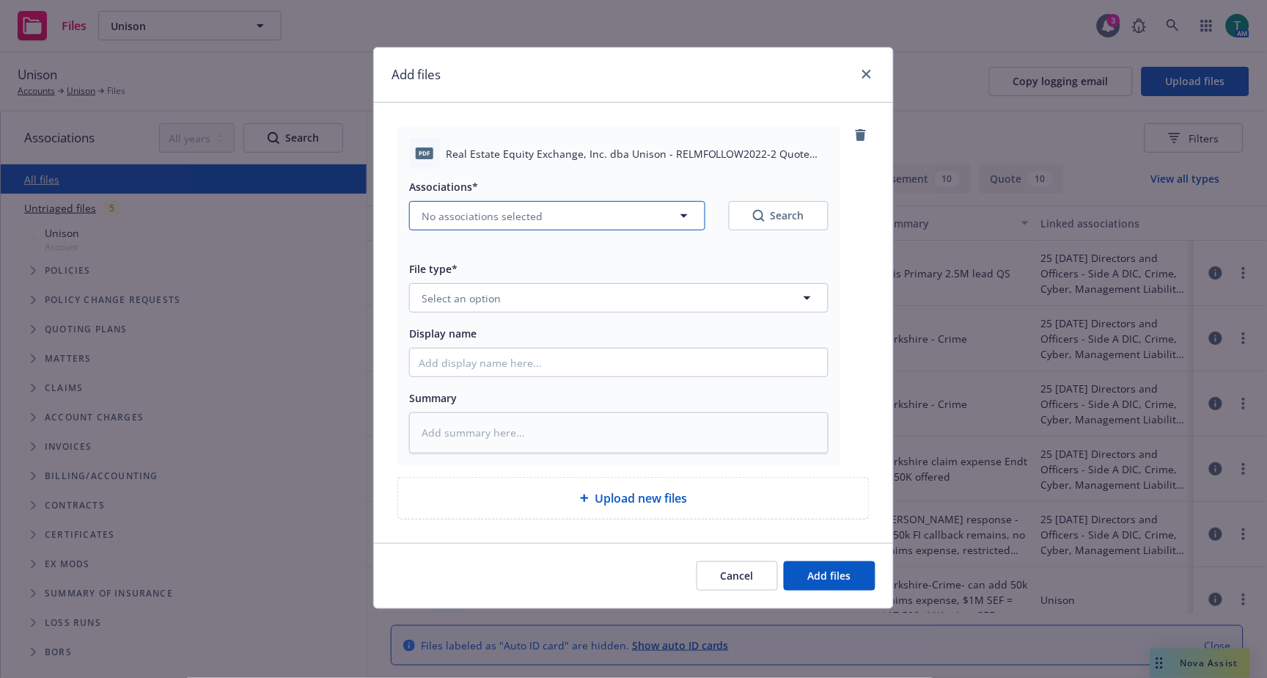
click at [462, 219] on span "No associations selected" at bounding box center [482, 215] width 121 height 15
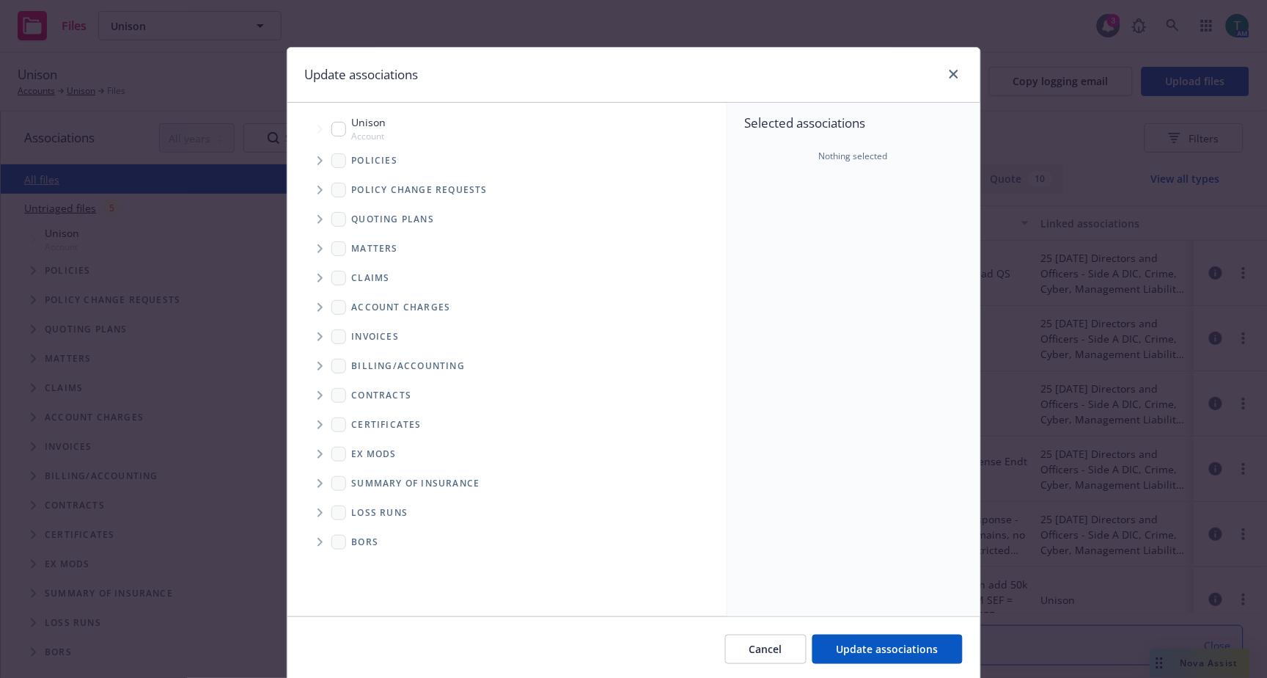
drag, startPoint x: 331, startPoint y: 127, endPoint x: 339, endPoint y: 186, distance: 59.9
click at [331, 127] on input "Tree Example" at bounding box center [338, 129] width 15 height 15
click at [311, 211] on span "Tree Example" at bounding box center [319, 219] width 23 height 23
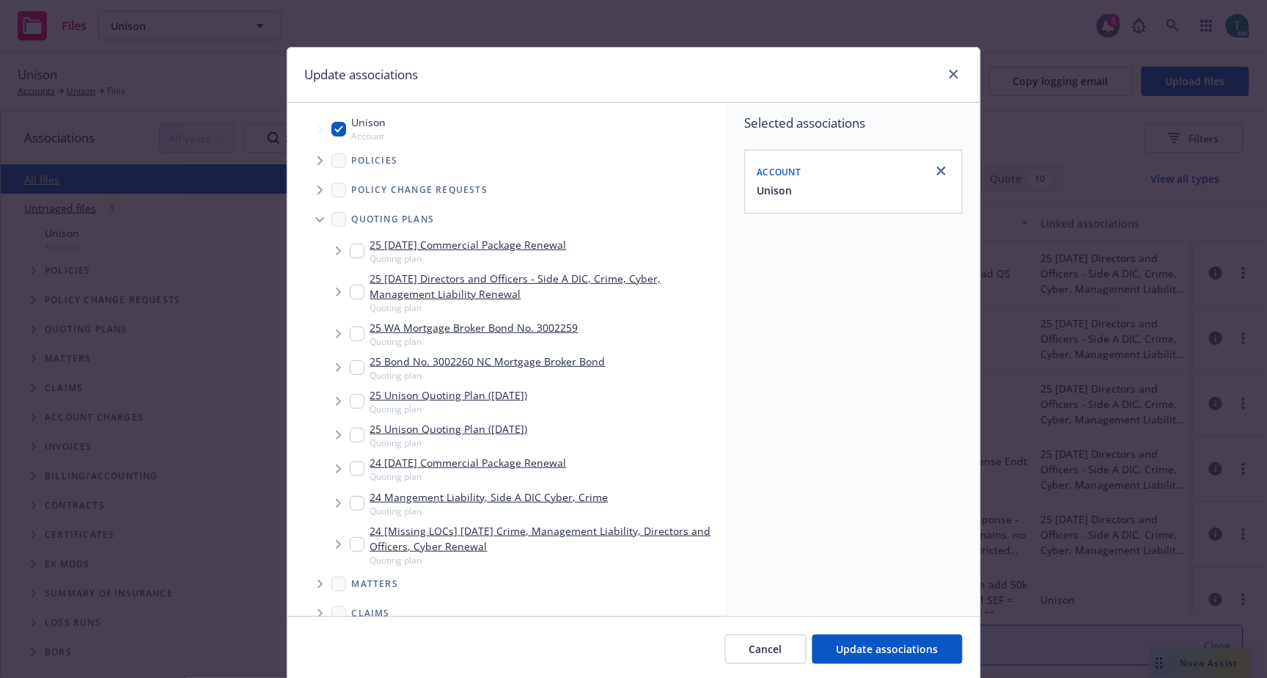
click at [358, 296] on div "25 09/30/25 Directors and Officers - Side A DIC, Crime, Cyber, Management Liabi…" at bounding box center [535, 292] width 371 height 43
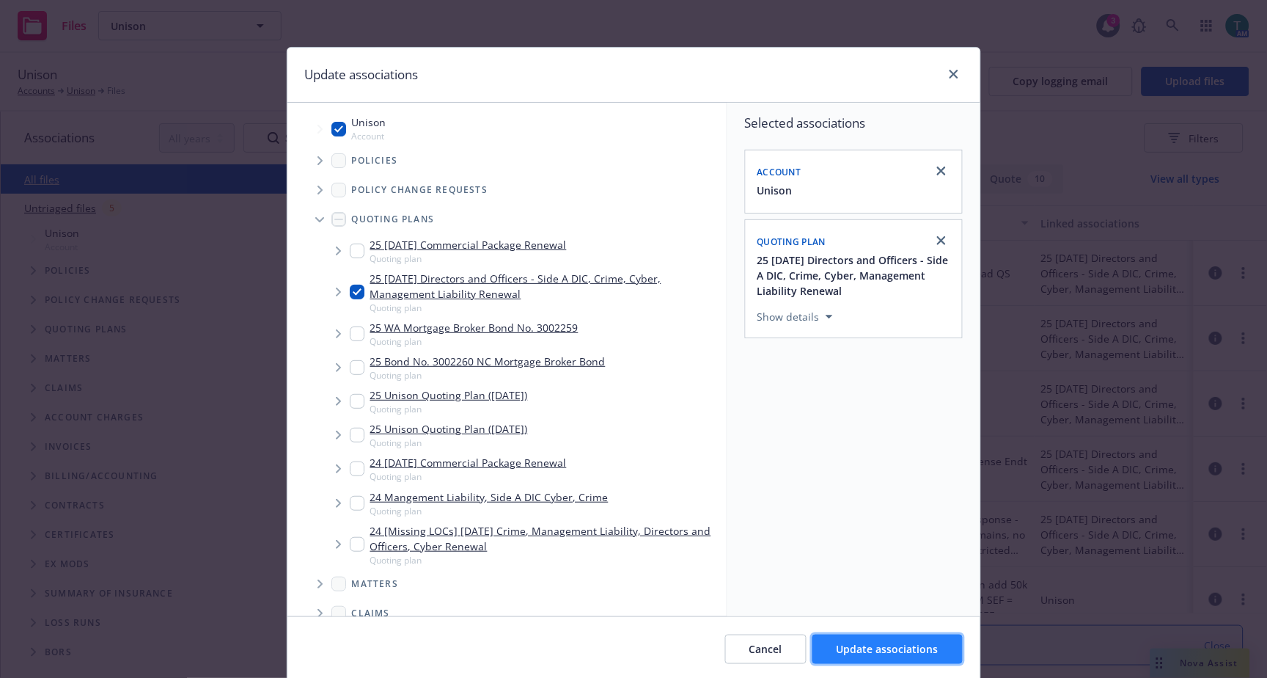
click at [884, 639] on button "Update associations" at bounding box center [888, 648] width 150 height 29
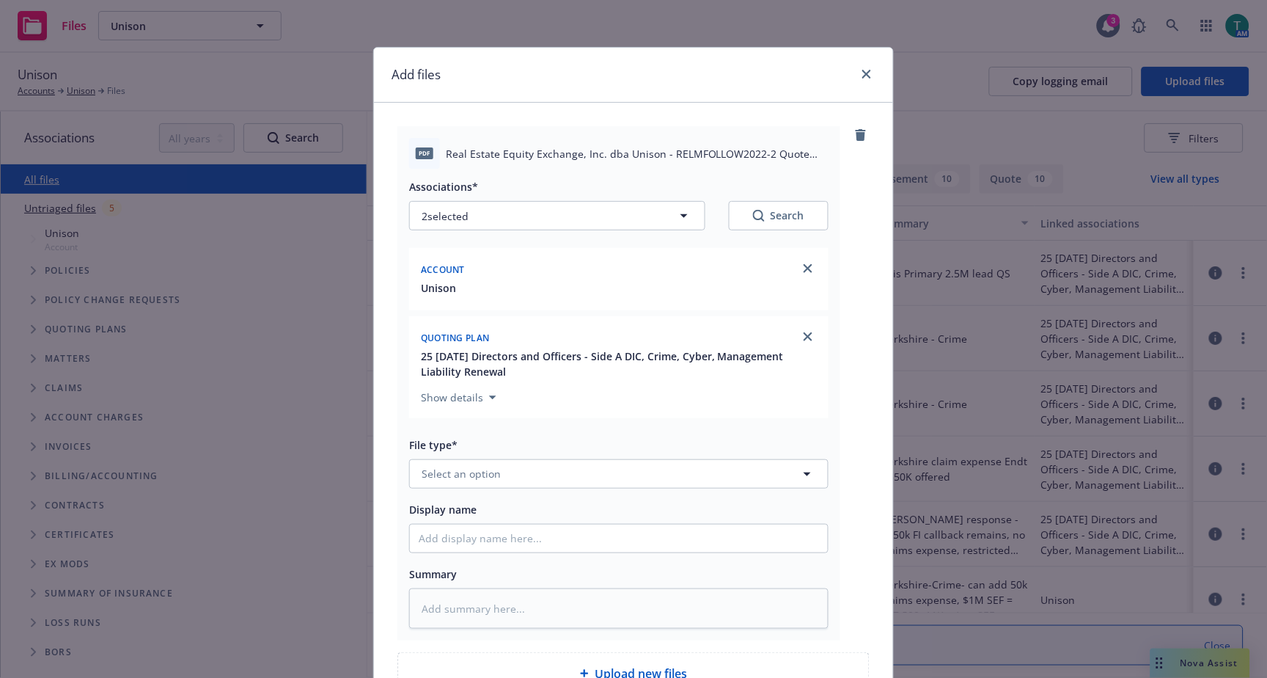
scroll to position [155, 0]
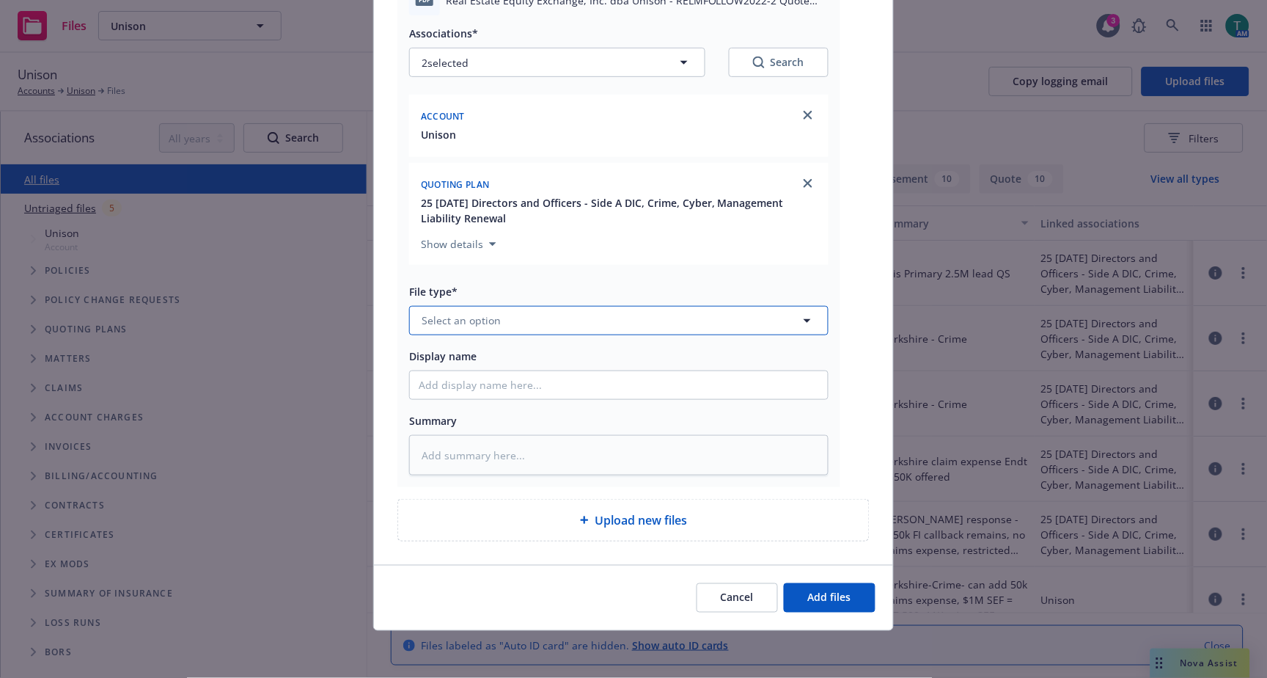
click at [480, 318] on span "Select an option" at bounding box center [461, 319] width 79 height 15
click at [466, 312] on span "Select an option" at bounding box center [461, 319] width 79 height 15
click at [511, 405] on div "Quote received" at bounding box center [619, 399] width 400 height 21
click at [474, 385] on input "Display name" at bounding box center [619, 385] width 418 height 28
drag, startPoint x: 590, startPoint y: 378, endPoint x: 155, endPoint y: 389, distance: 435.0
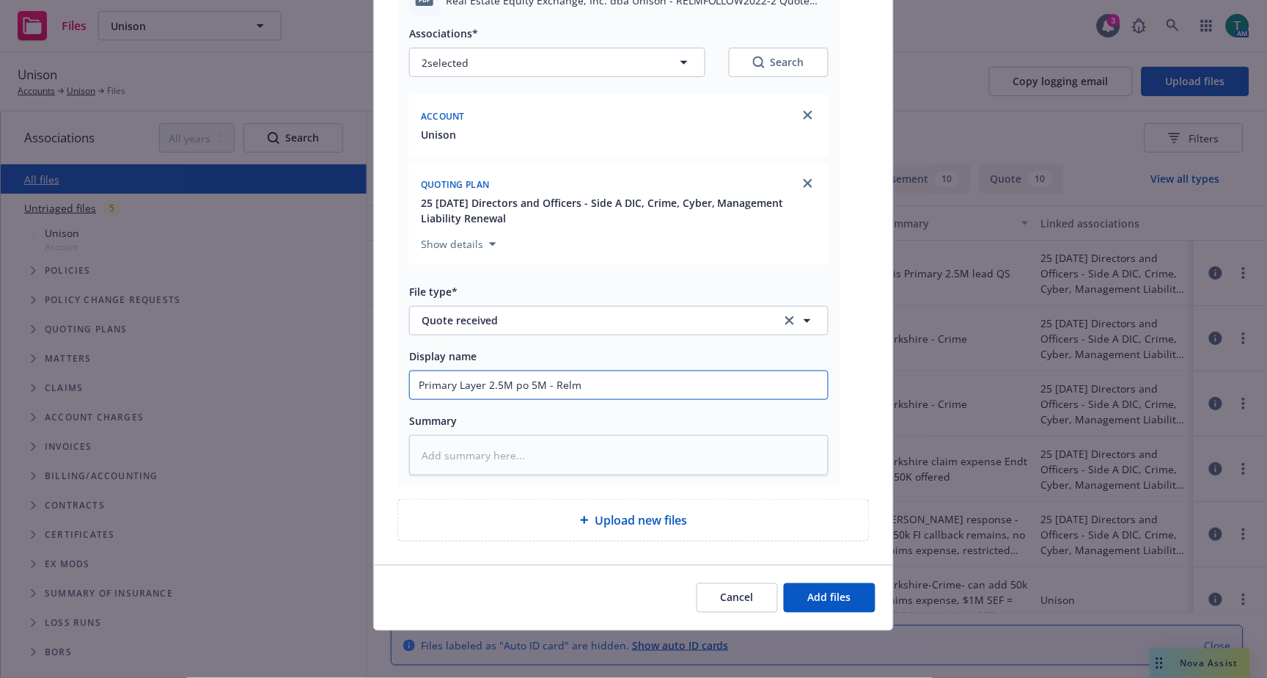
click at [155, 389] on div "Add files pdf Real Estate Equity Exchange, Inc. dba Unison - RELMFOLLOW2022-2 Q…" at bounding box center [633, 339] width 1267 height 678
drag, startPoint x: 451, startPoint y: 459, endPoint x: 535, endPoint y: 521, distance: 104.9
click at [449, 457] on textarea at bounding box center [618, 455] width 419 height 40
paste textarea "Primary Layer 2.5M po 5M - Relm"
click at [851, 603] on button "Add files" at bounding box center [830, 597] width 92 height 29
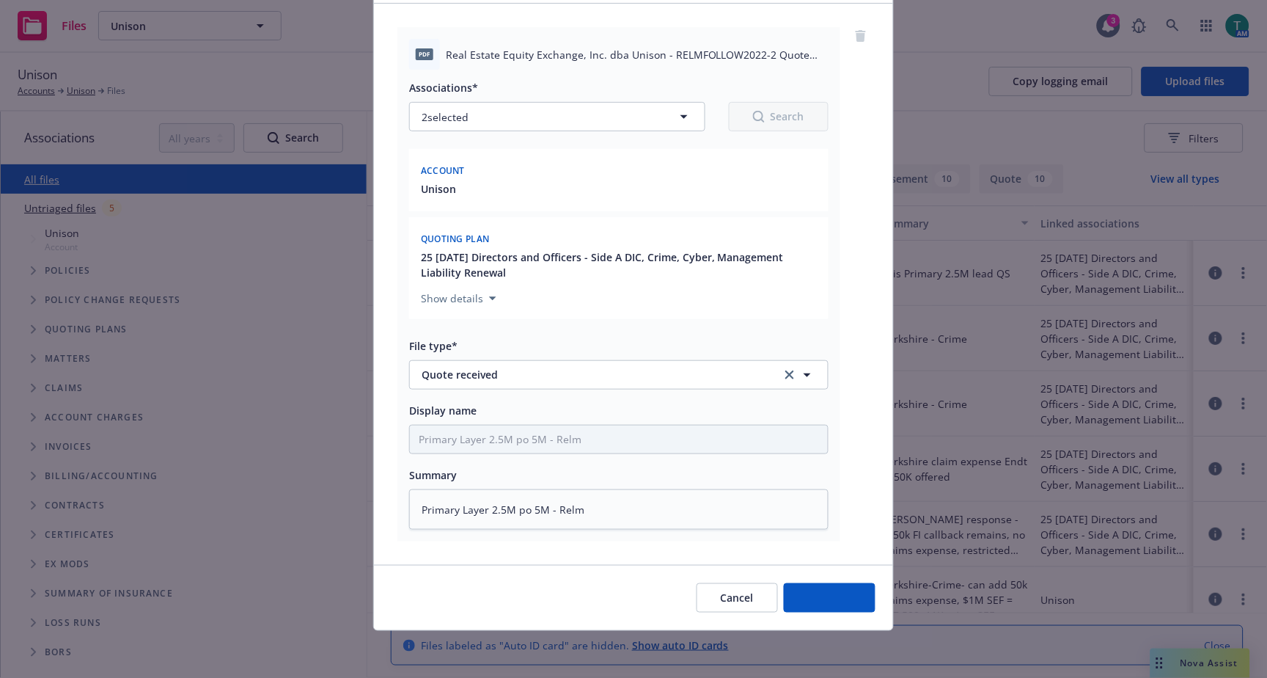
scroll to position [100, 0]
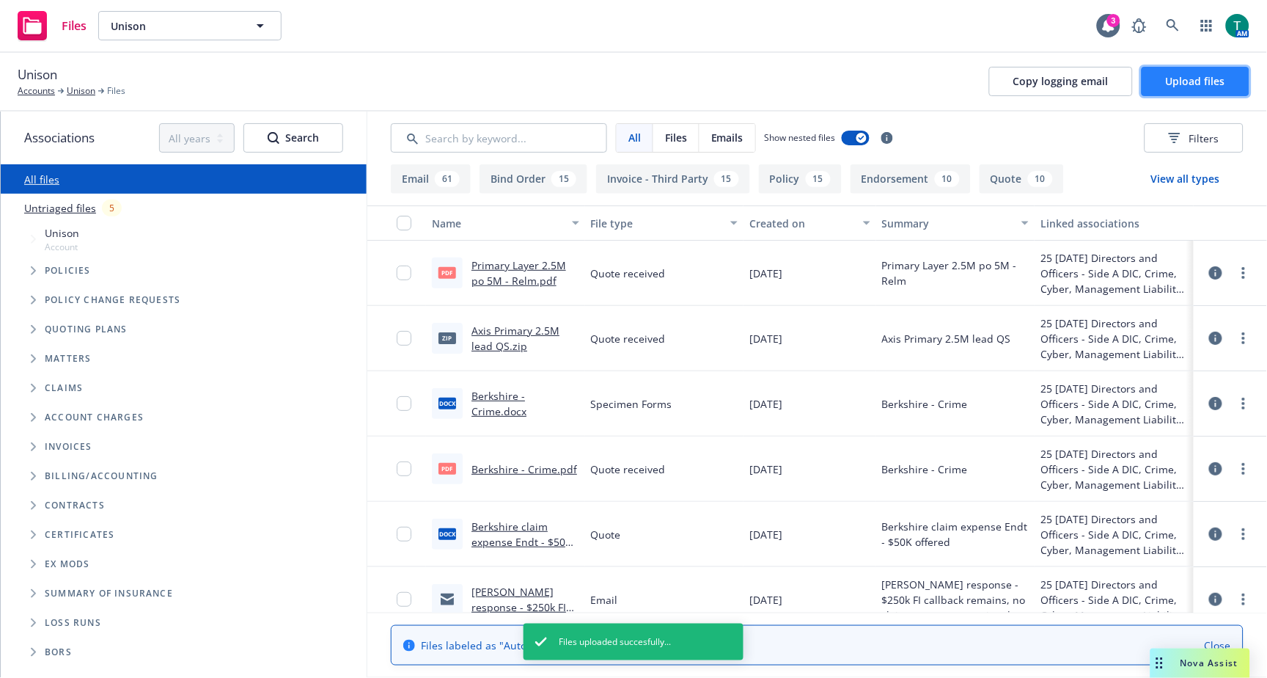
click at [1169, 79] on span "Upload files" at bounding box center [1195, 81] width 59 height 14
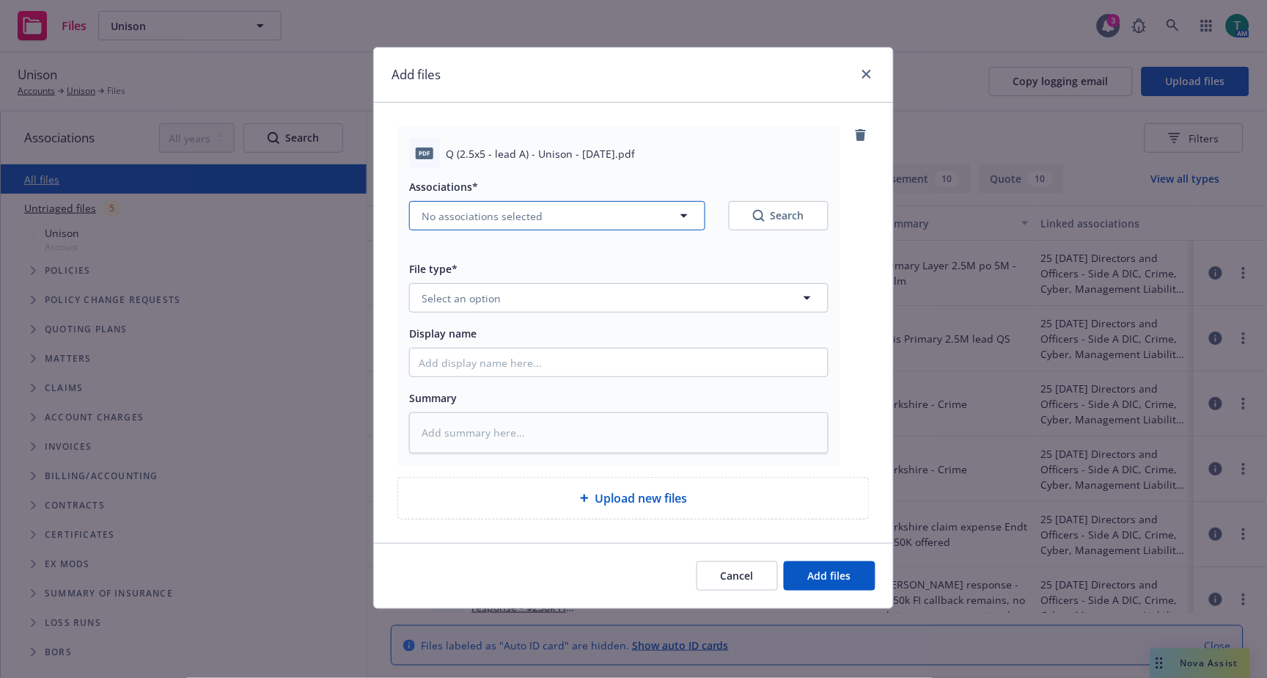
click at [433, 208] on span "No associations selected" at bounding box center [482, 215] width 121 height 15
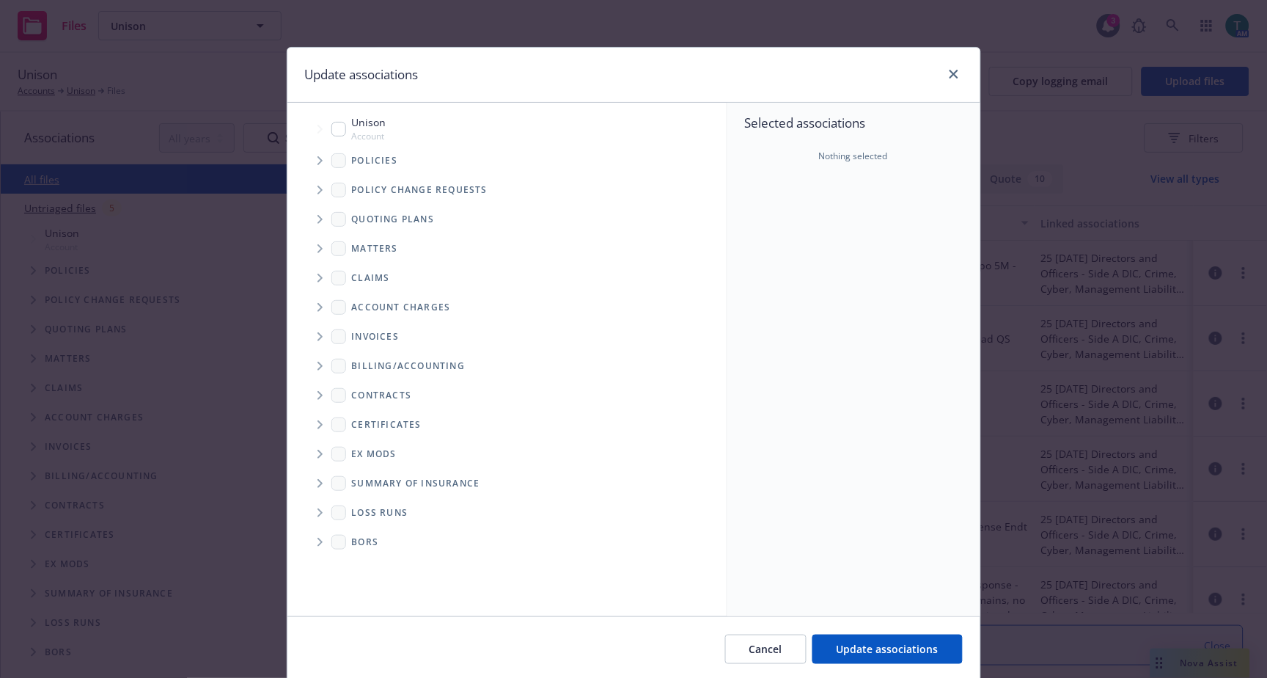
click at [340, 125] on div "Unison Account" at bounding box center [358, 128] width 55 height 28
click at [318, 221] on icon "Tree Example" at bounding box center [320, 219] width 5 height 9
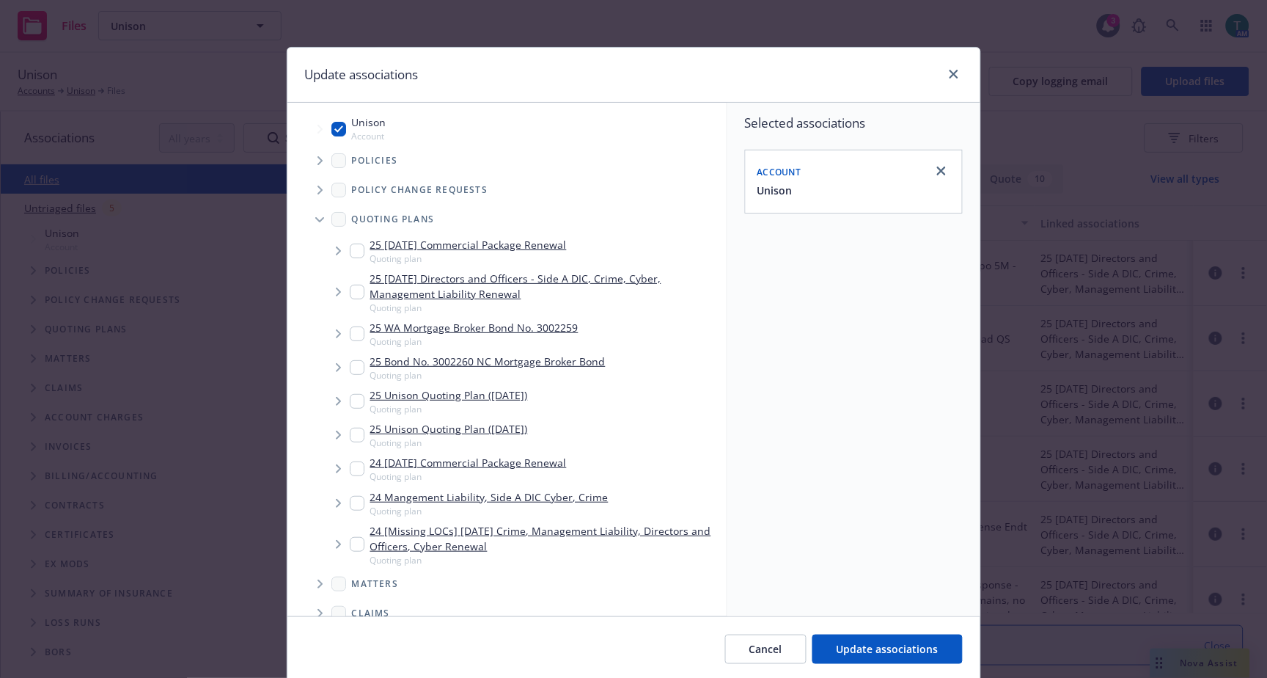
click at [359, 295] on div "25 09/30/25 Directors and Officers - Side A DIC, Crime, Cyber, Management Liabi…" at bounding box center [535, 292] width 371 height 43
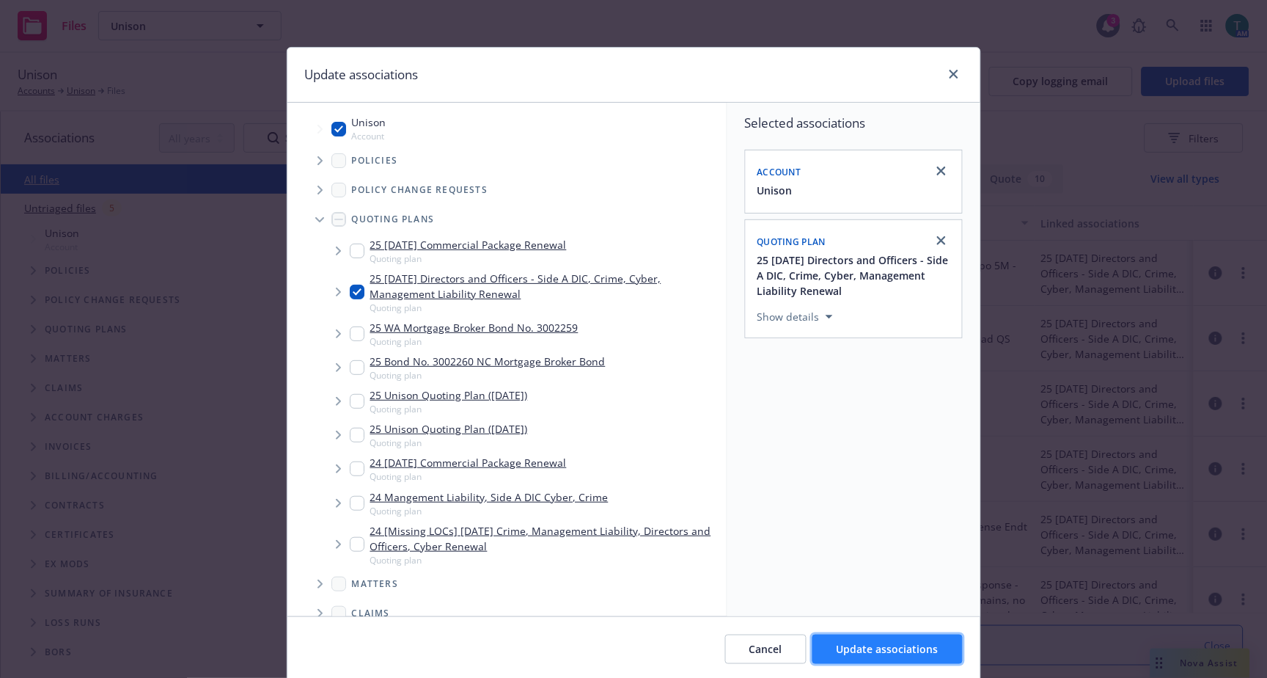
click at [849, 648] on span "Update associations" at bounding box center [888, 649] width 102 height 14
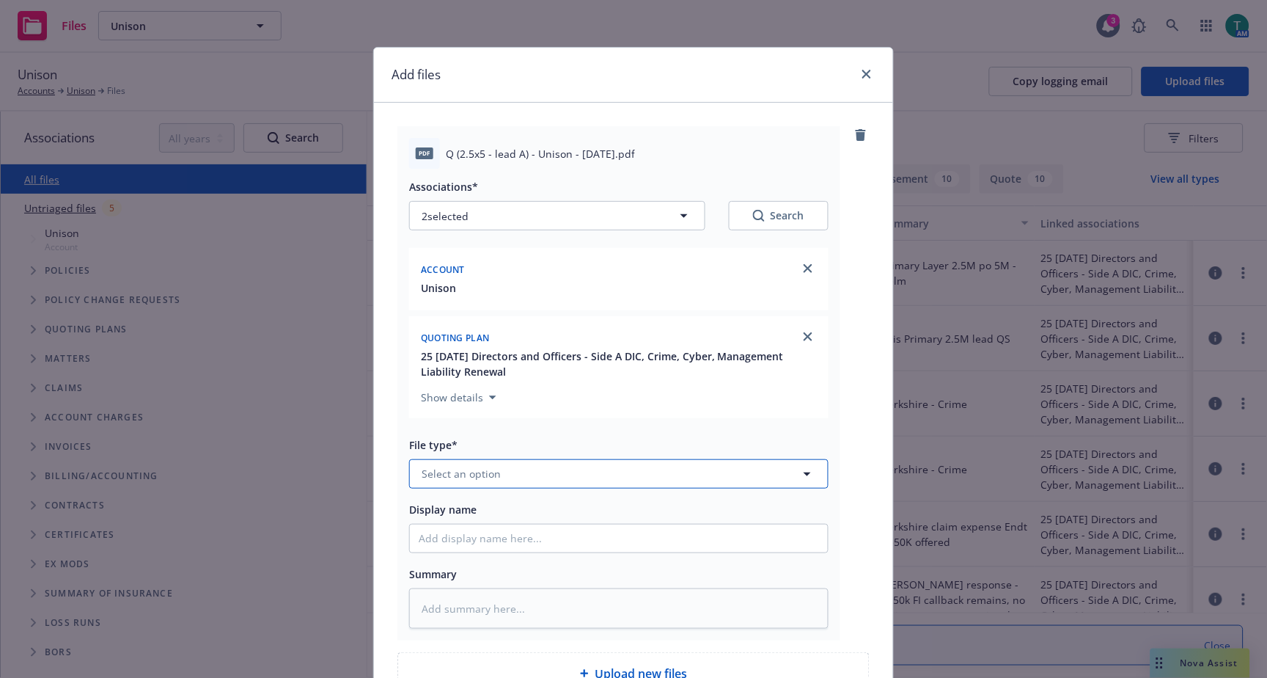
click at [470, 469] on span "Select an option" at bounding box center [461, 473] width 79 height 15
click at [483, 441] on span "Quote received" at bounding box center [463, 432] width 76 height 15
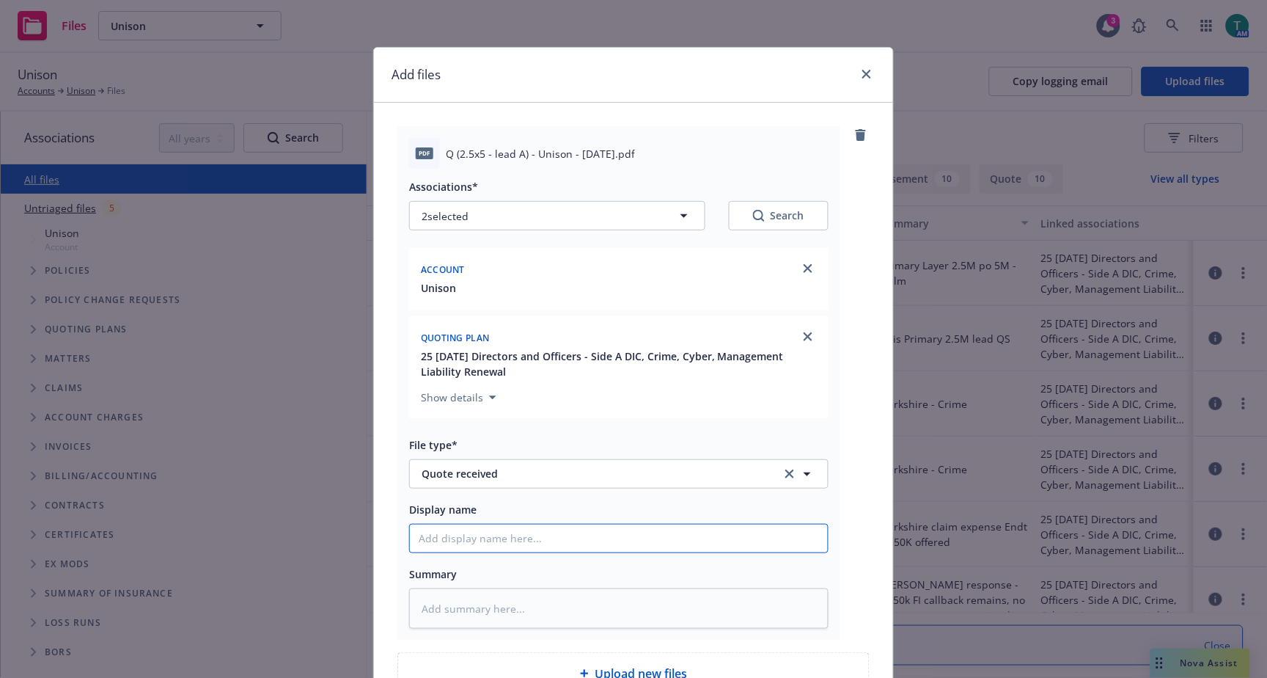
click at [459, 549] on input "Display name" at bounding box center [619, 538] width 418 height 28
click at [565, 523] on div "Display name 2.5M x 5 Lead A DIC - AIG" at bounding box center [618, 526] width 419 height 53
drag, startPoint x: 553, startPoint y: 536, endPoint x: 238, endPoint y: 528, distance: 315.4
click at [238, 528] on div "Add files pdf Q (2.5x5 - lead A) - Unison - 9.23.25.pdf Associations* 2 selecte…" at bounding box center [633, 339] width 1267 height 678
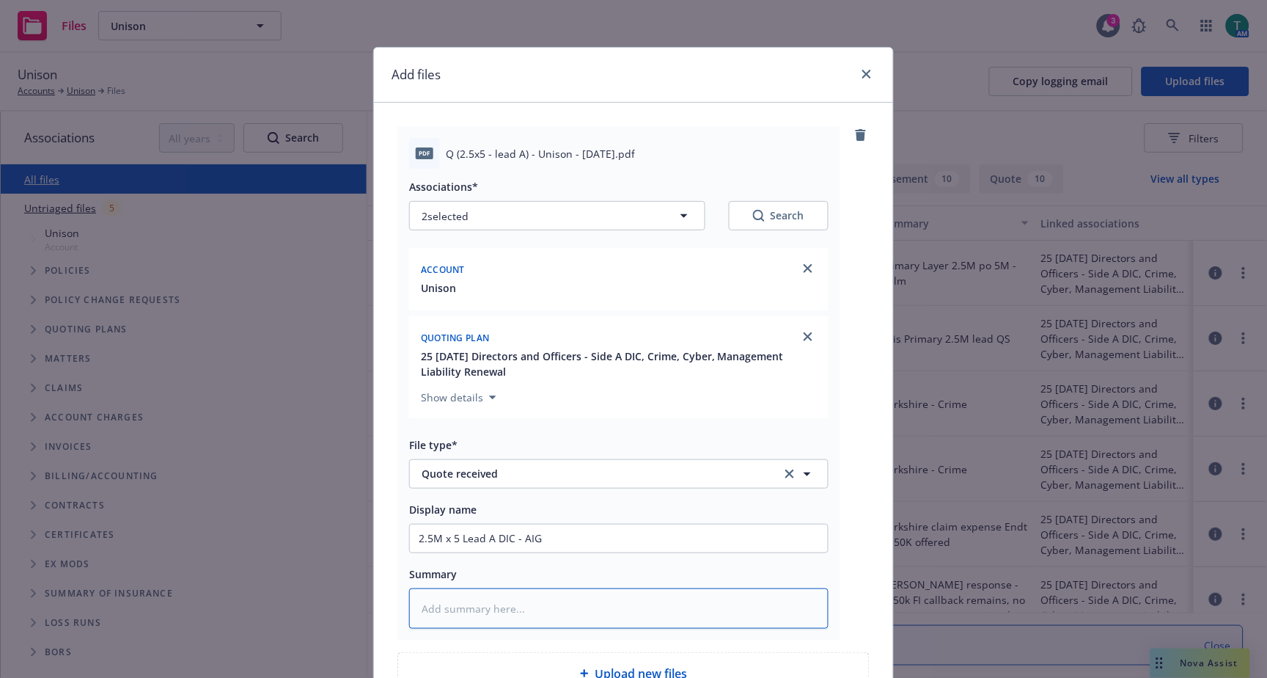
click at [416, 616] on textarea at bounding box center [618, 608] width 419 height 40
paste textarea "2.5M x 5 Lead A DIC - AIG"
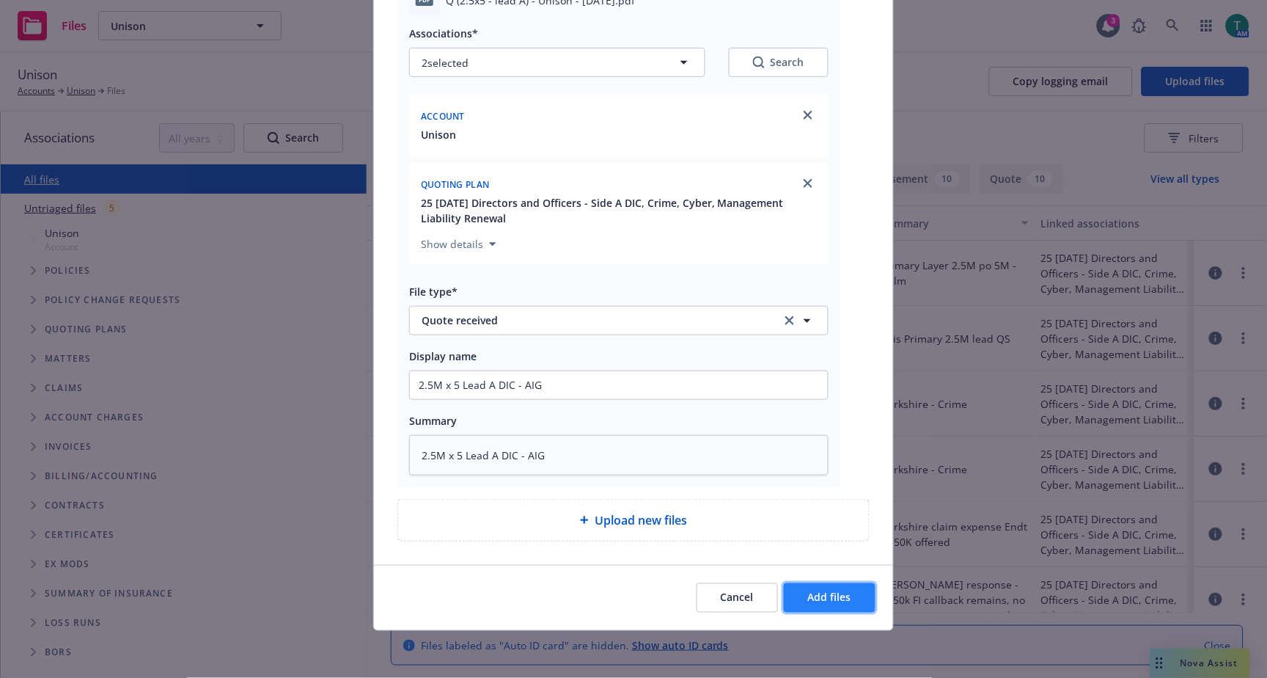
click at [826, 598] on span "Add files" at bounding box center [829, 597] width 43 height 14
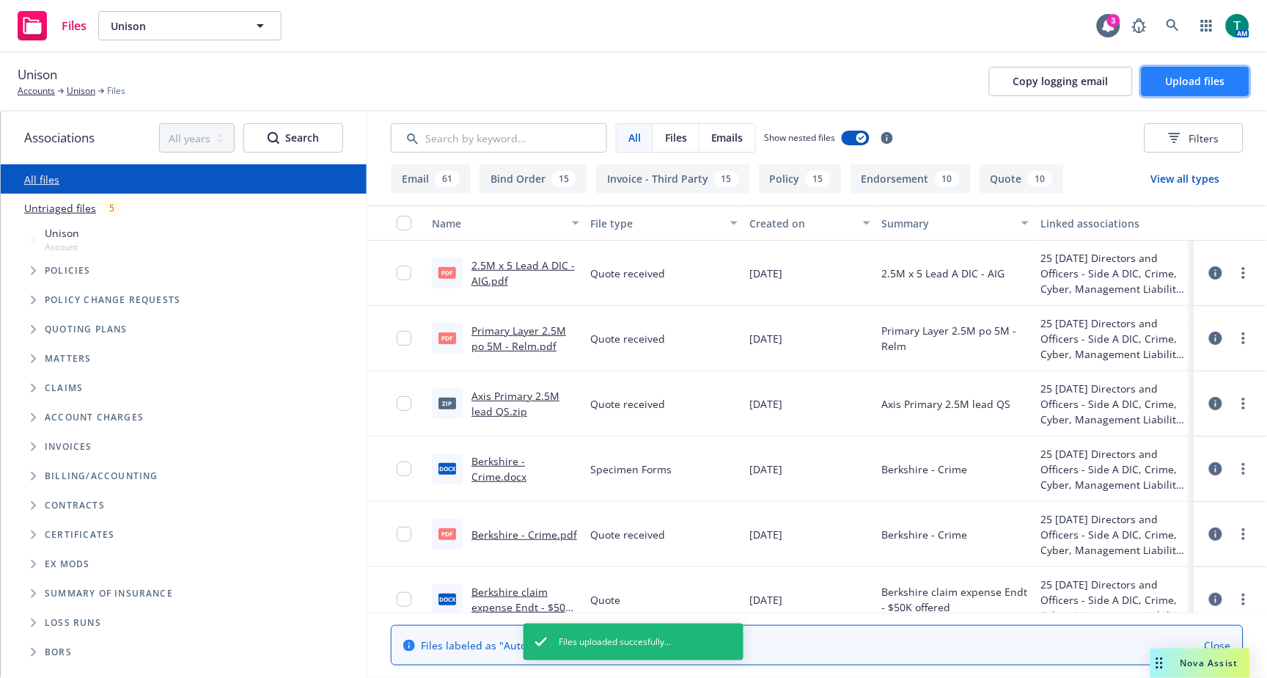
click at [1214, 78] on span "Upload files" at bounding box center [1195, 81] width 59 height 14
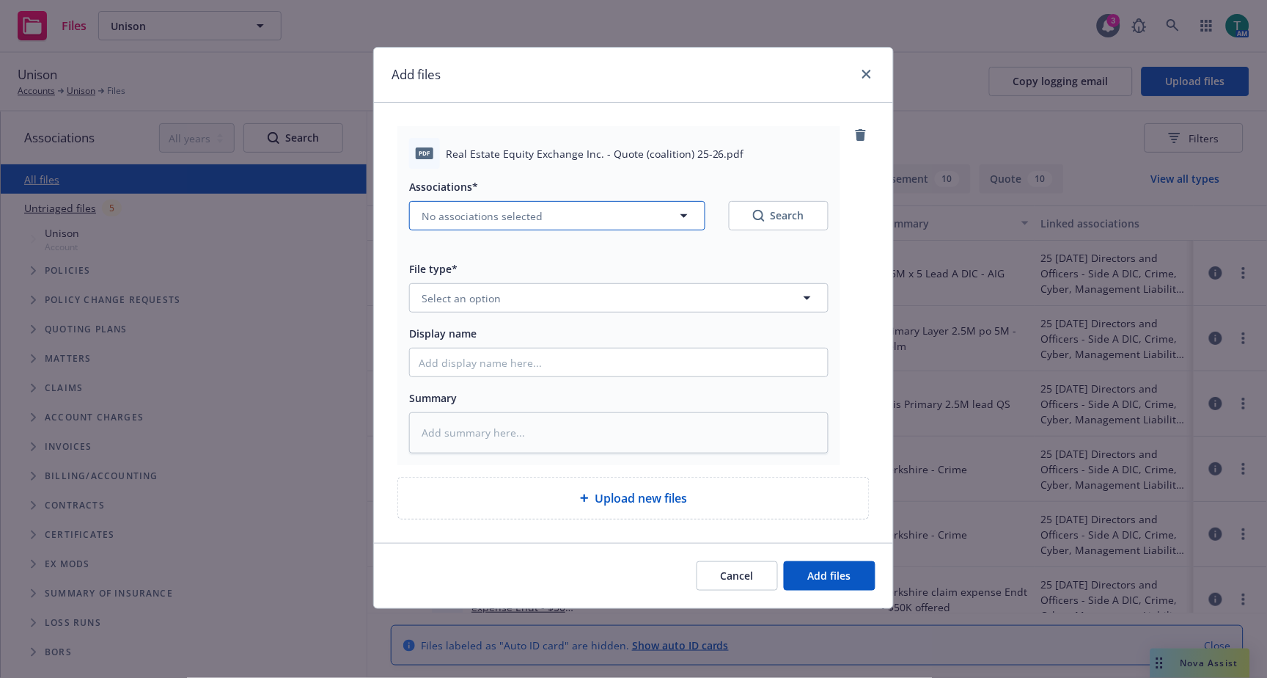
click at [455, 216] on span "No associations selected" at bounding box center [482, 215] width 121 height 15
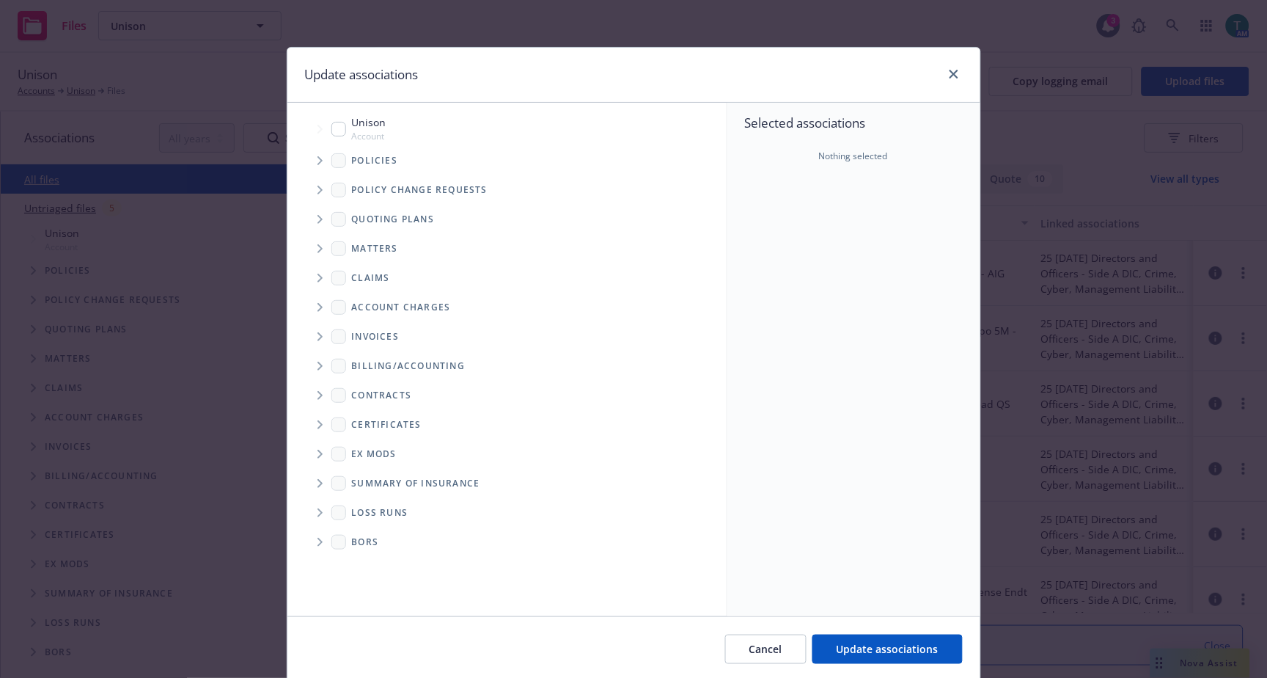
click at [336, 128] on input "Tree Example" at bounding box center [338, 129] width 15 height 15
click at [319, 215] on span "Tree Example" at bounding box center [319, 219] width 23 height 23
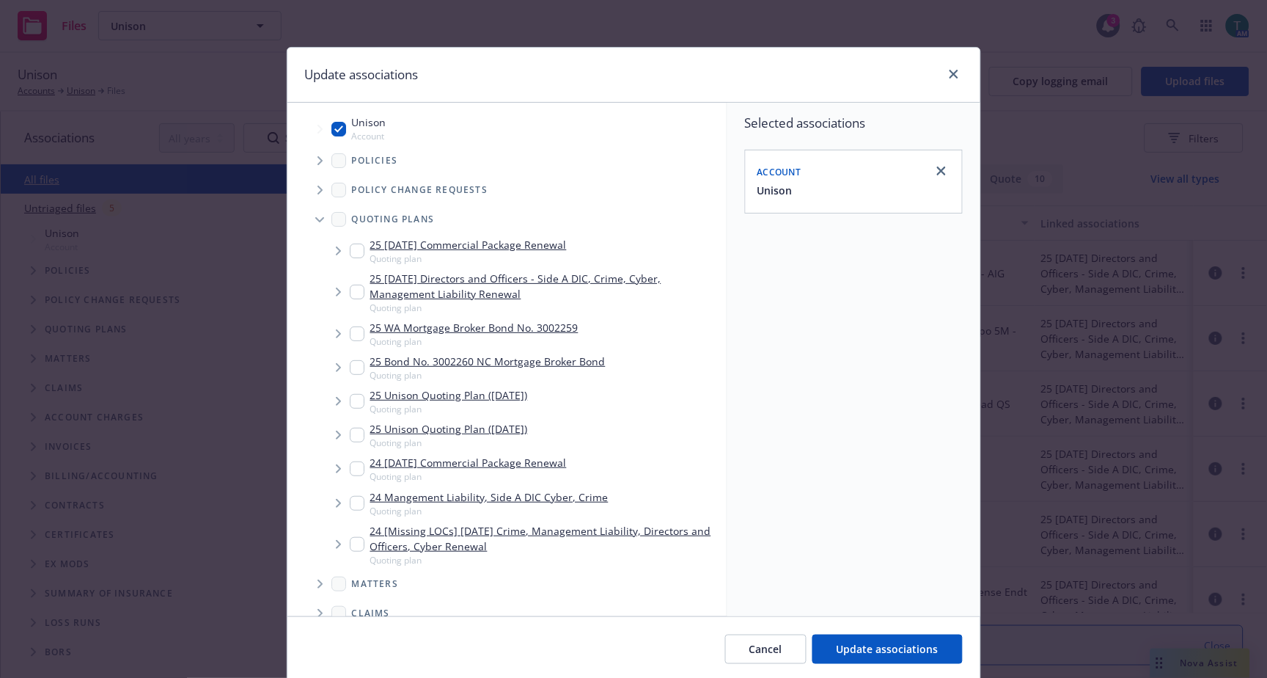
click at [350, 290] on input "Tree Example" at bounding box center [357, 292] width 15 height 15
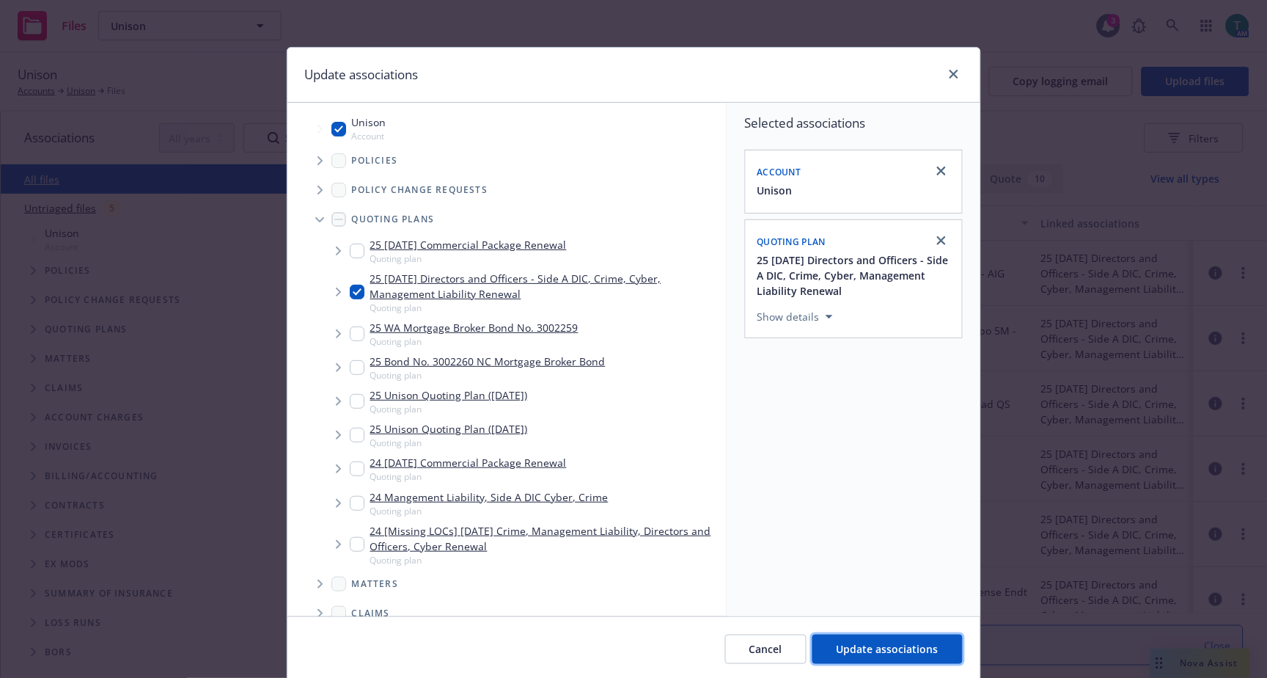
click at [845, 641] on button "Update associations" at bounding box center [888, 648] width 150 height 29
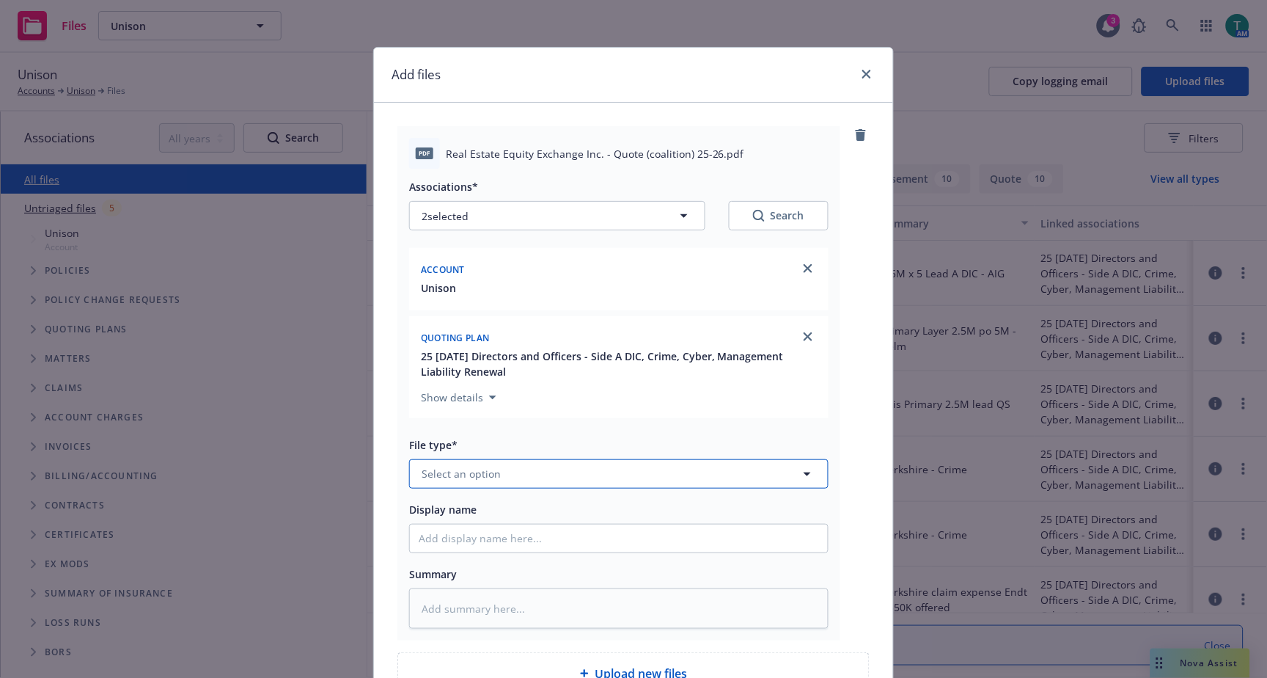
click at [436, 473] on span "Select an option" at bounding box center [461, 473] width 79 height 15
click at [509, 423] on div "Quote received" at bounding box center [619, 432] width 400 height 21
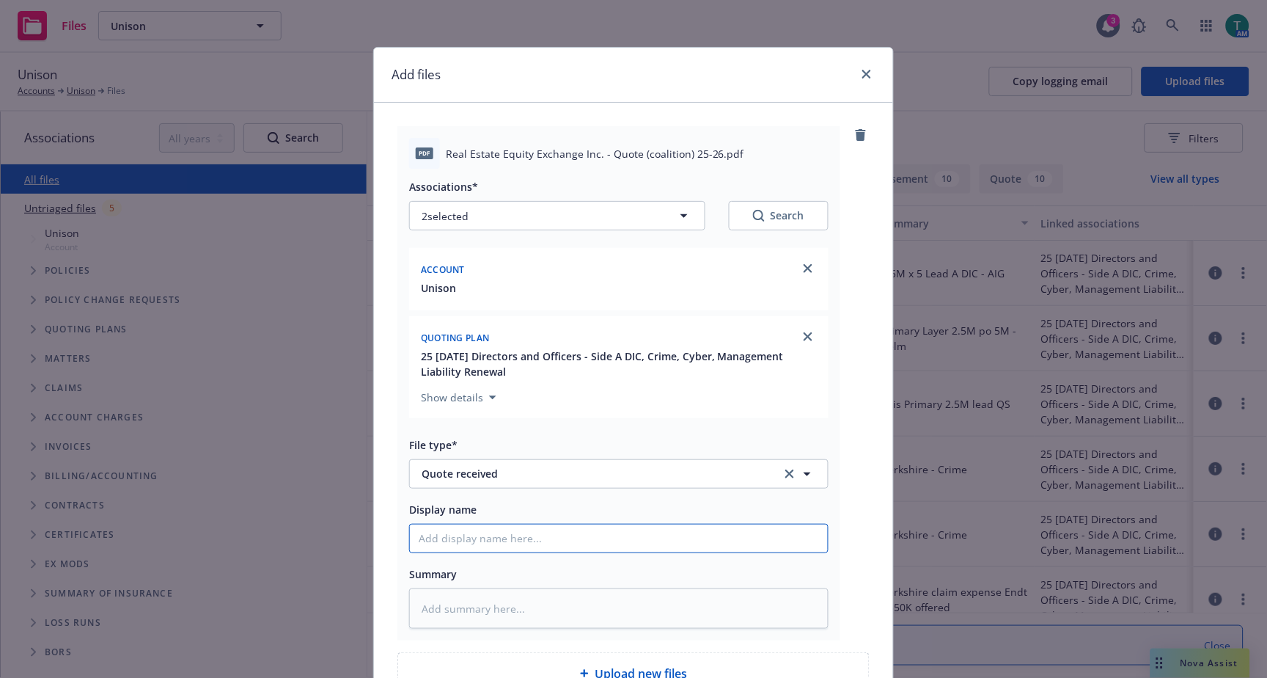
click at [501, 541] on input "Display name" at bounding box center [619, 538] width 418 height 28
drag, startPoint x: 582, startPoint y: 539, endPoint x: 263, endPoint y: 543, distance: 319.0
click at [263, 543] on div "Add files pdf Real Estate Equity Exchange Inc. - Quote (coalition) 25-26.pdf As…" at bounding box center [633, 339] width 1267 height 678
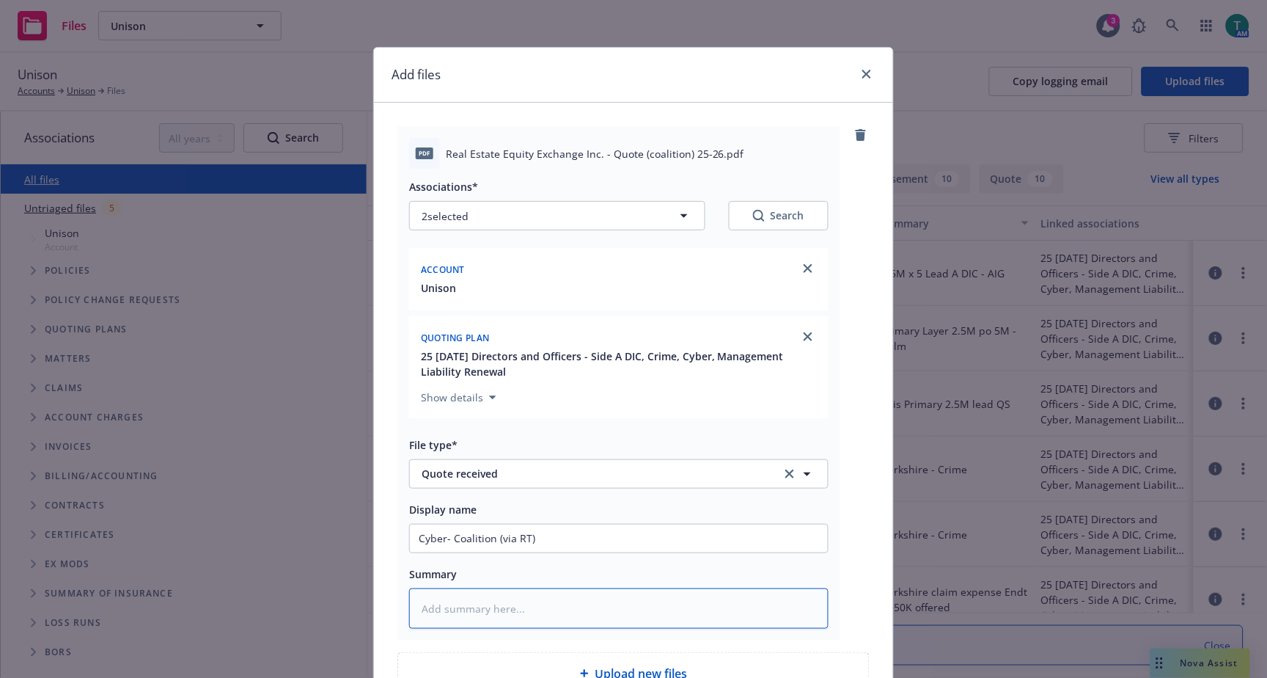
click at [444, 611] on textarea at bounding box center [618, 608] width 419 height 40
paste textarea "Cyber- Coalition (via RT)"
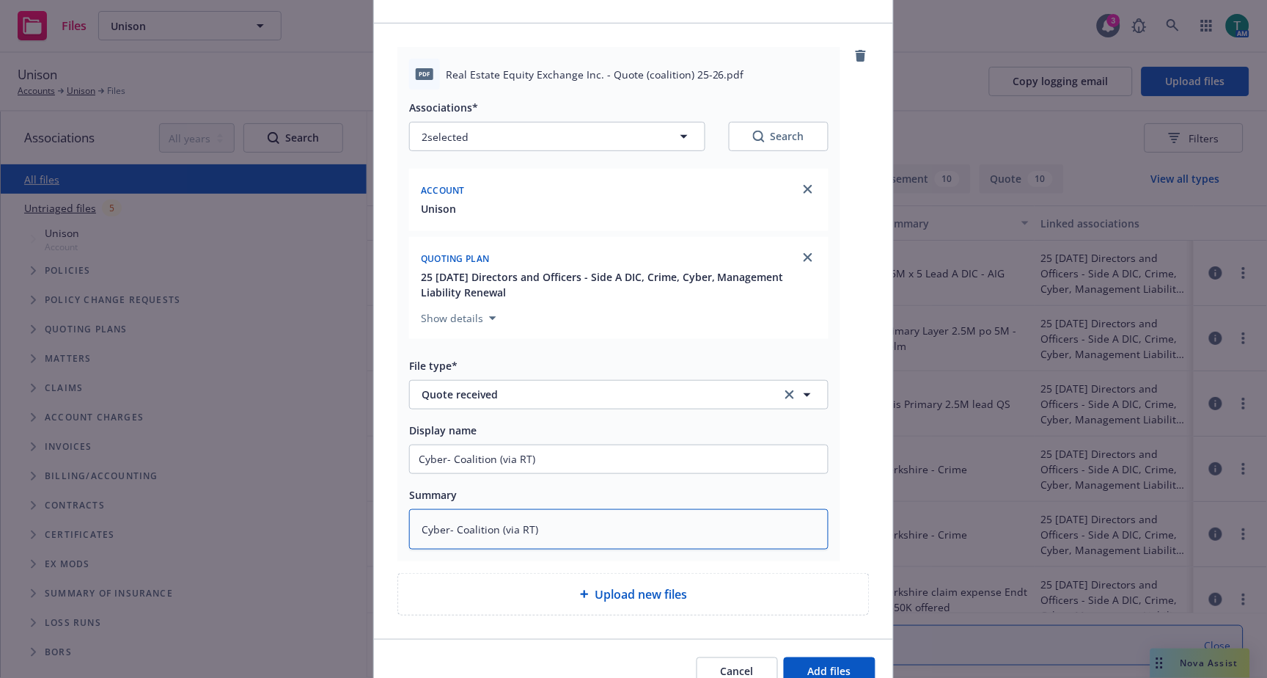
scroll to position [155, 0]
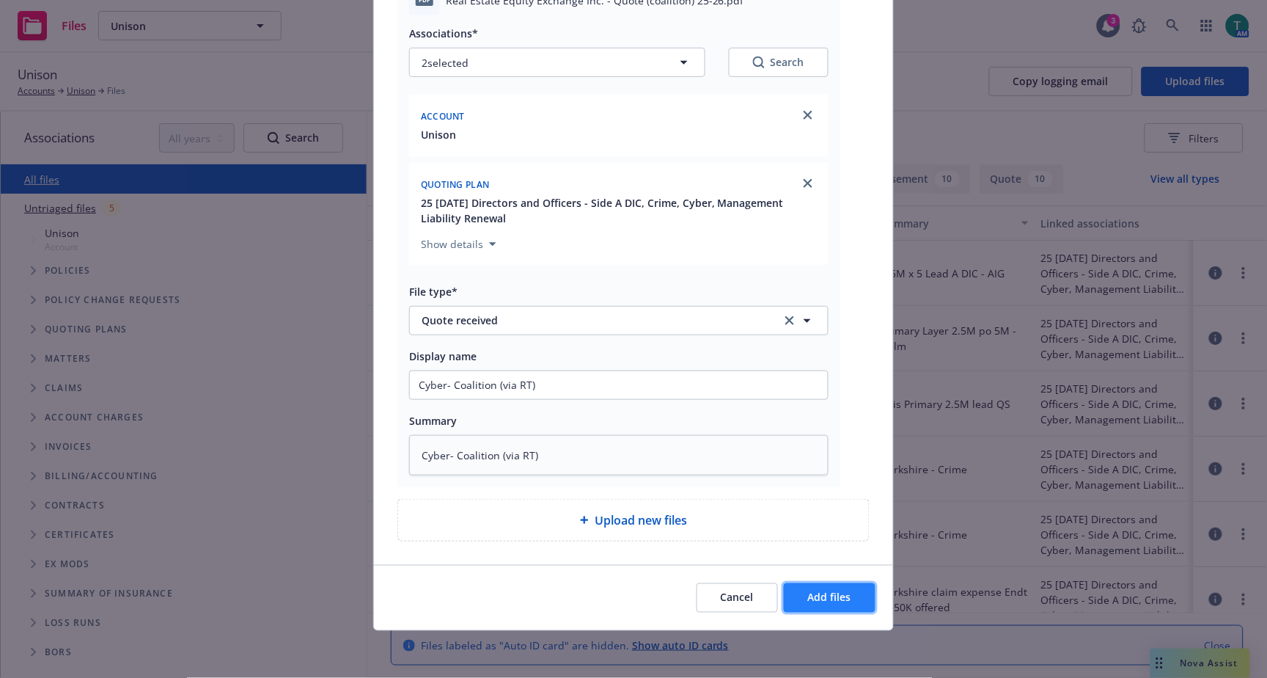
click at [851, 607] on button "Add files" at bounding box center [830, 597] width 92 height 29
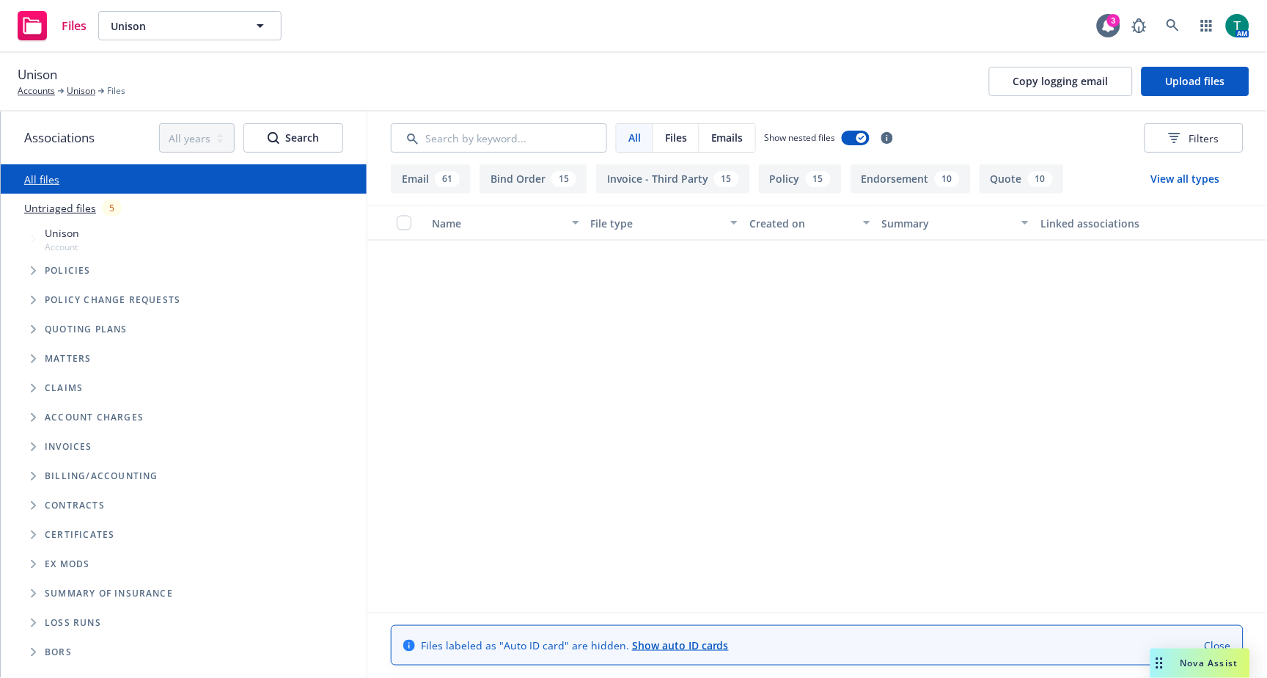
scroll to position [2037, 0]
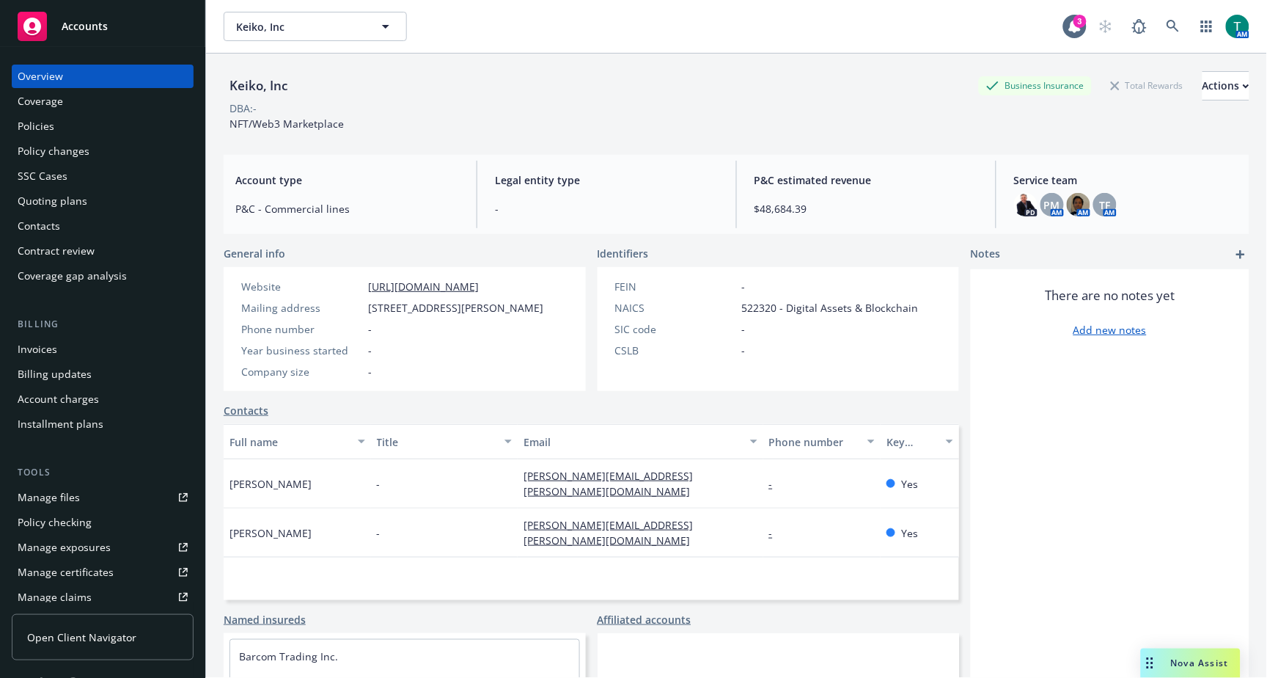
click at [41, 126] on div "Policies" at bounding box center [36, 125] width 37 height 23
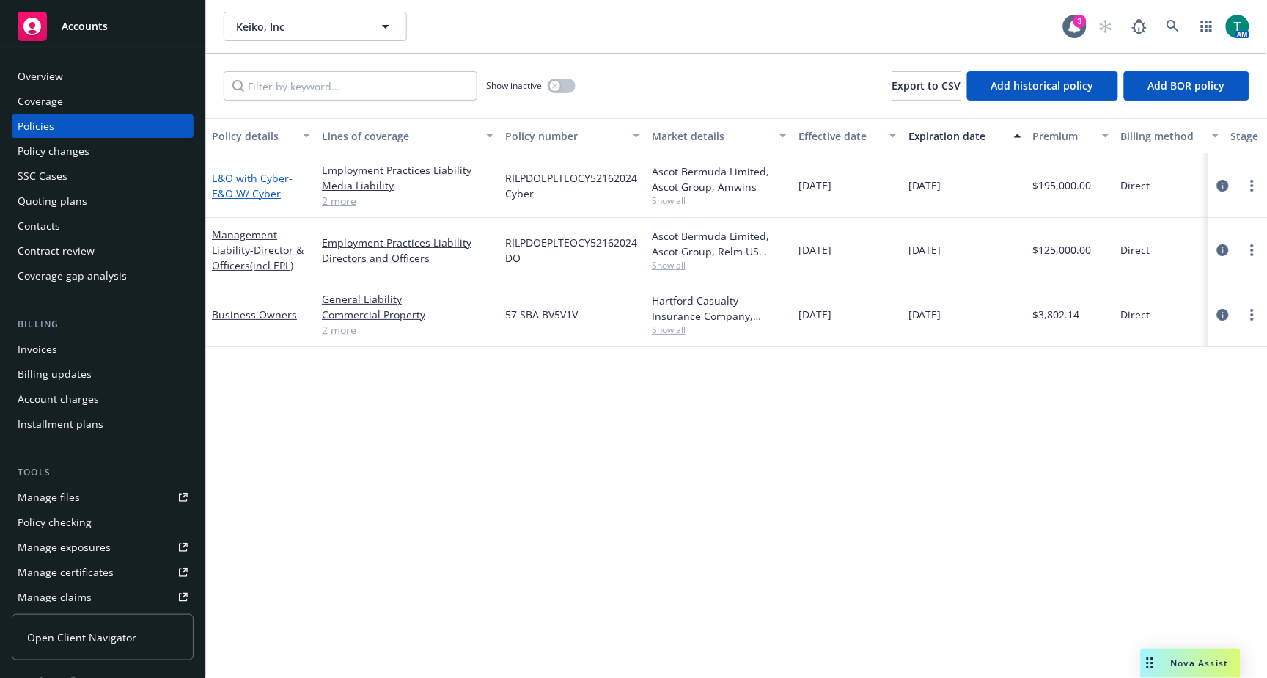
click at [254, 180] on link "E&O with Cyber - E&O W/ Cyber" at bounding box center [252, 185] width 81 height 29
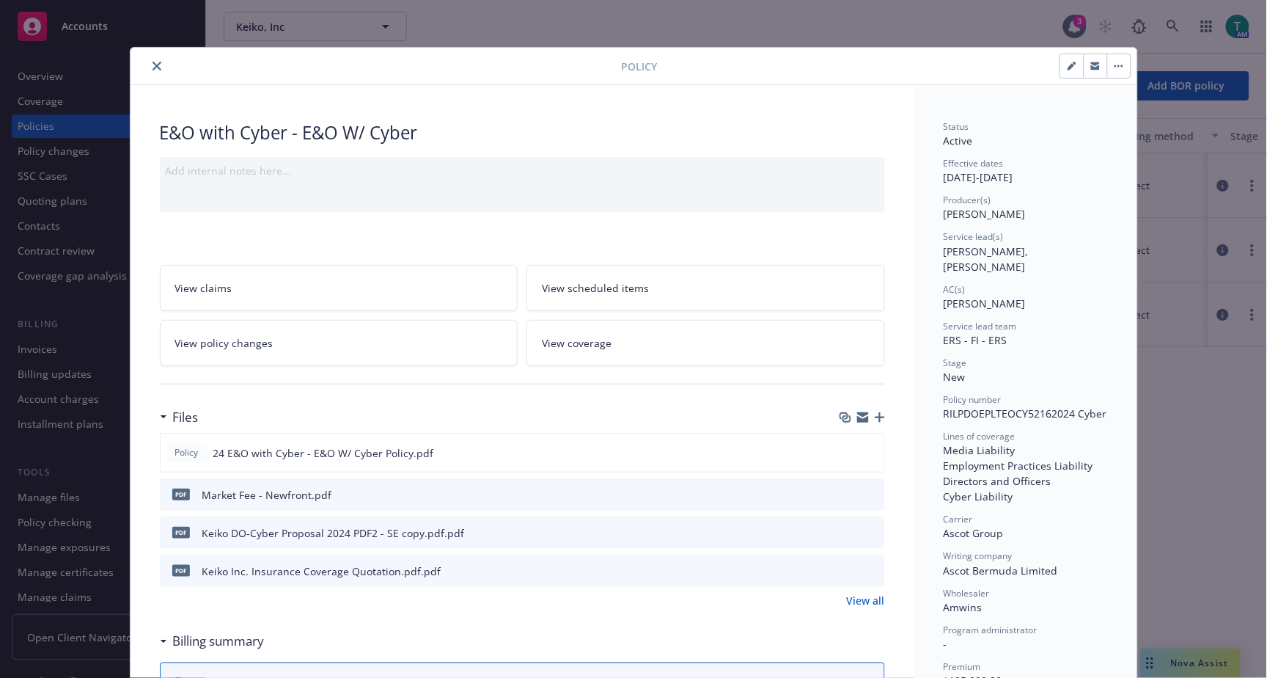
click at [865, 495] on icon "preview file" at bounding box center [871, 493] width 13 height 10
click at [870, 490] on icon "preview file" at bounding box center [871, 493] width 13 height 10
click at [153, 69] on icon "close" at bounding box center [157, 66] width 9 height 9
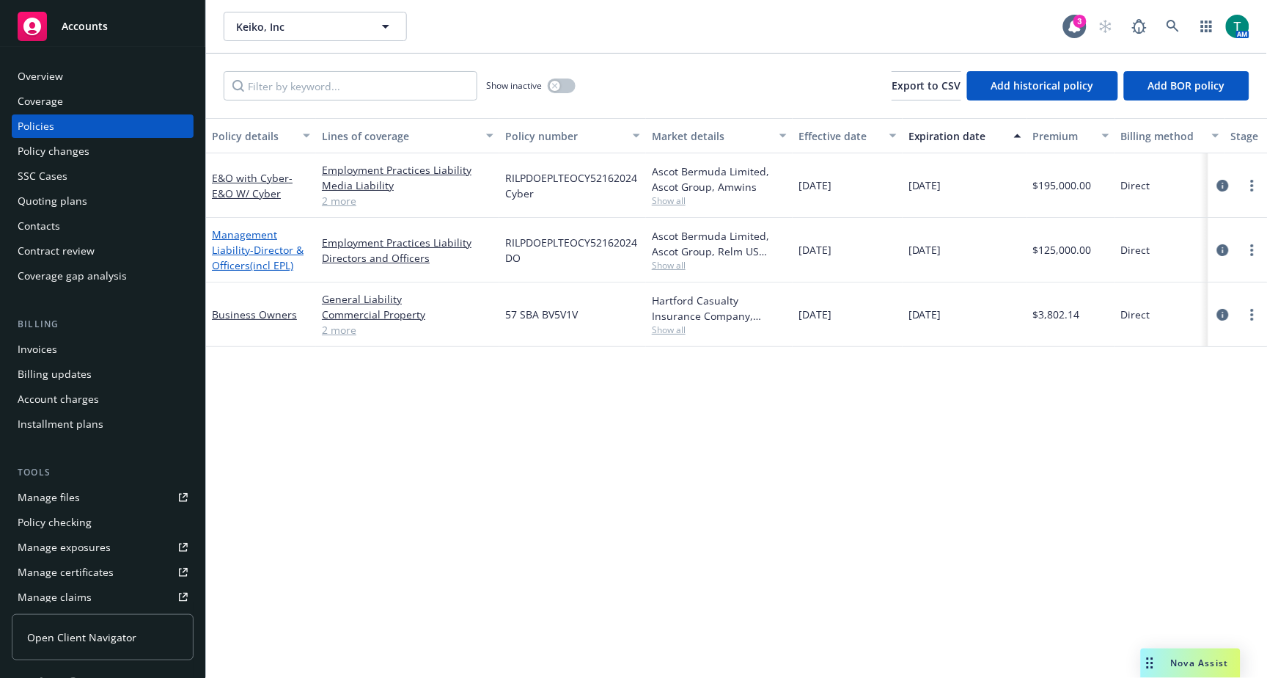
click at [247, 247] on link "Management Liability - Director & Officers(incl EPL)" at bounding box center [258, 249] width 92 height 45
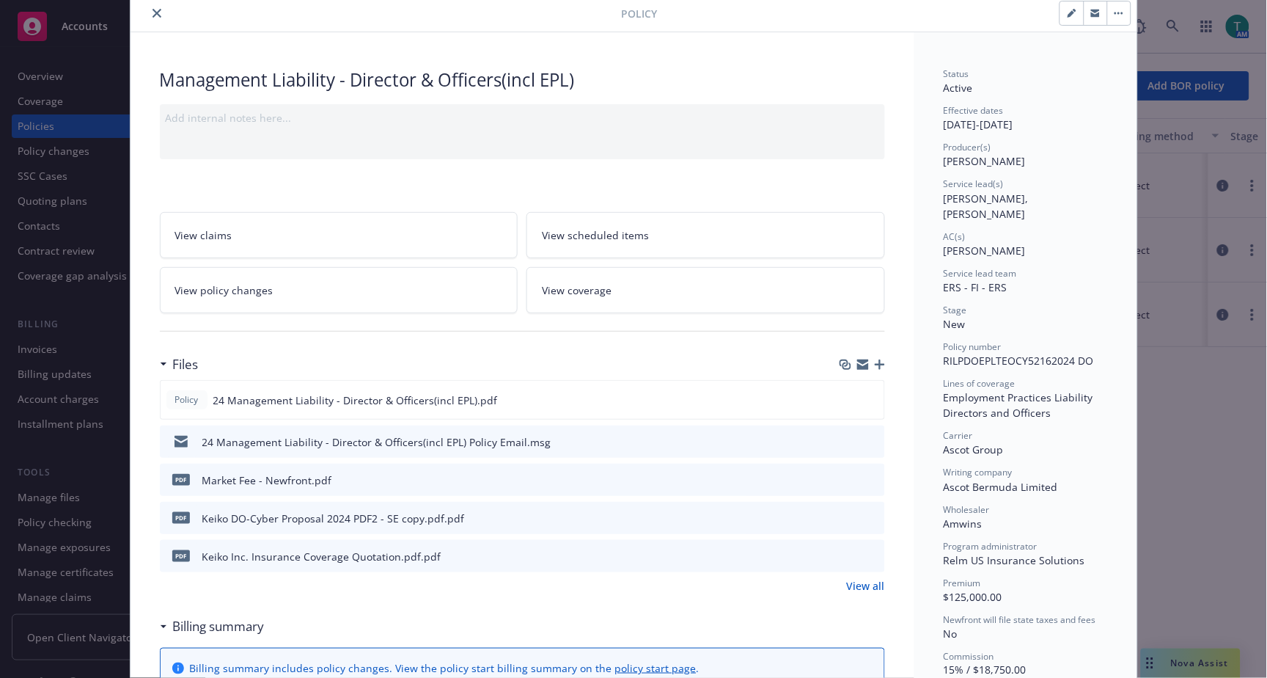
scroll to position [81, 0]
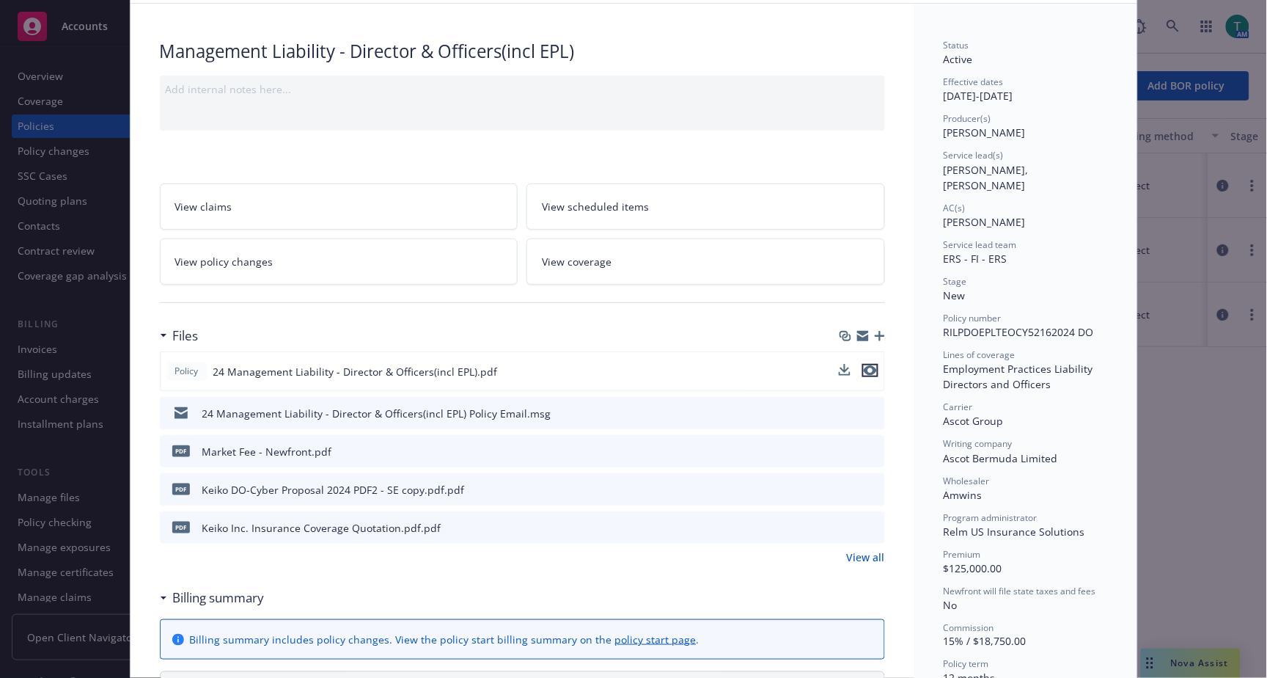
click at [868, 370] on icon "preview file" at bounding box center [870, 370] width 13 height 10
drag, startPoint x: 868, startPoint y: 451, endPoint x: 843, endPoint y: 457, distance: 24.9
click at [868, 451] on icon "preview file" at bounding box center [871, 450] width 13 height 10
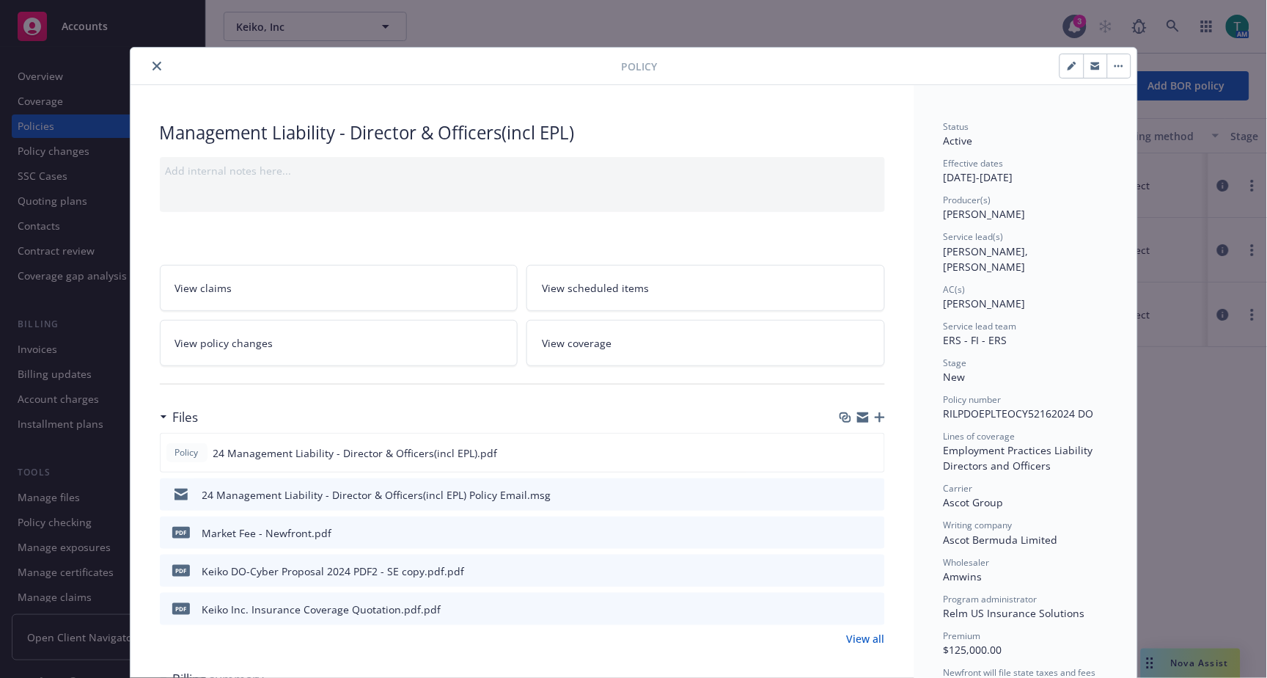
click at [153, 67] on icon "close" at bounding box center [157, 66] width 9 height 9
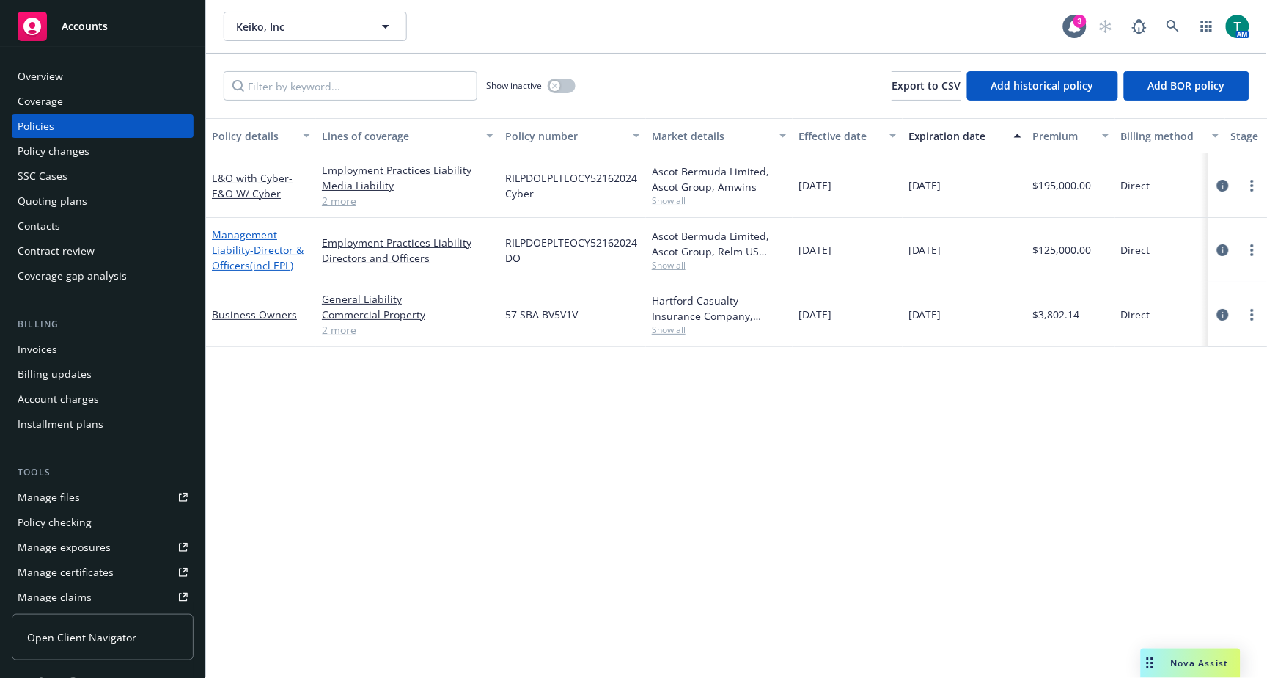
click at [242, 261] on span "- Director & Officers(incl EPL)" at bounding box center [258, 257] width 92 height 29
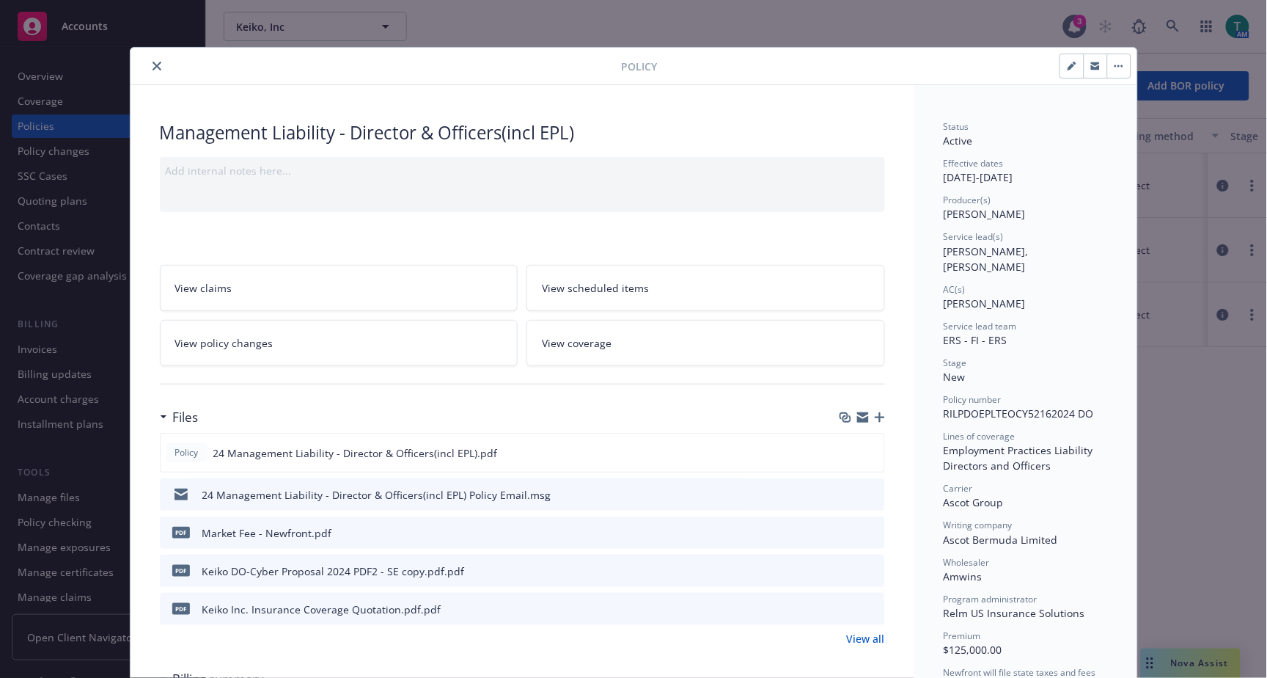
scroll to position [44, 0]
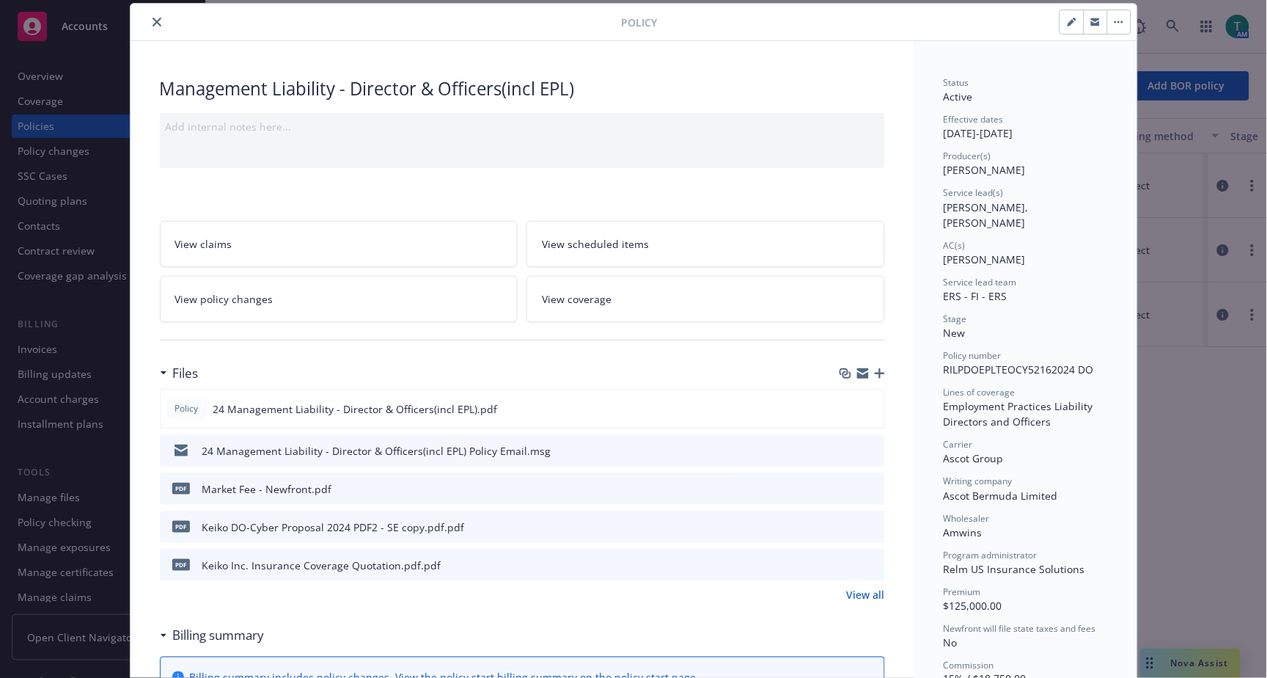
drag, startPoint x: 153, startPoint y: 21, endPoint x: 637, endPoint y: 532, distance: 704.5
click at [153, 21] on icon "close" at bounding box center [157, 22] width 9 height 9
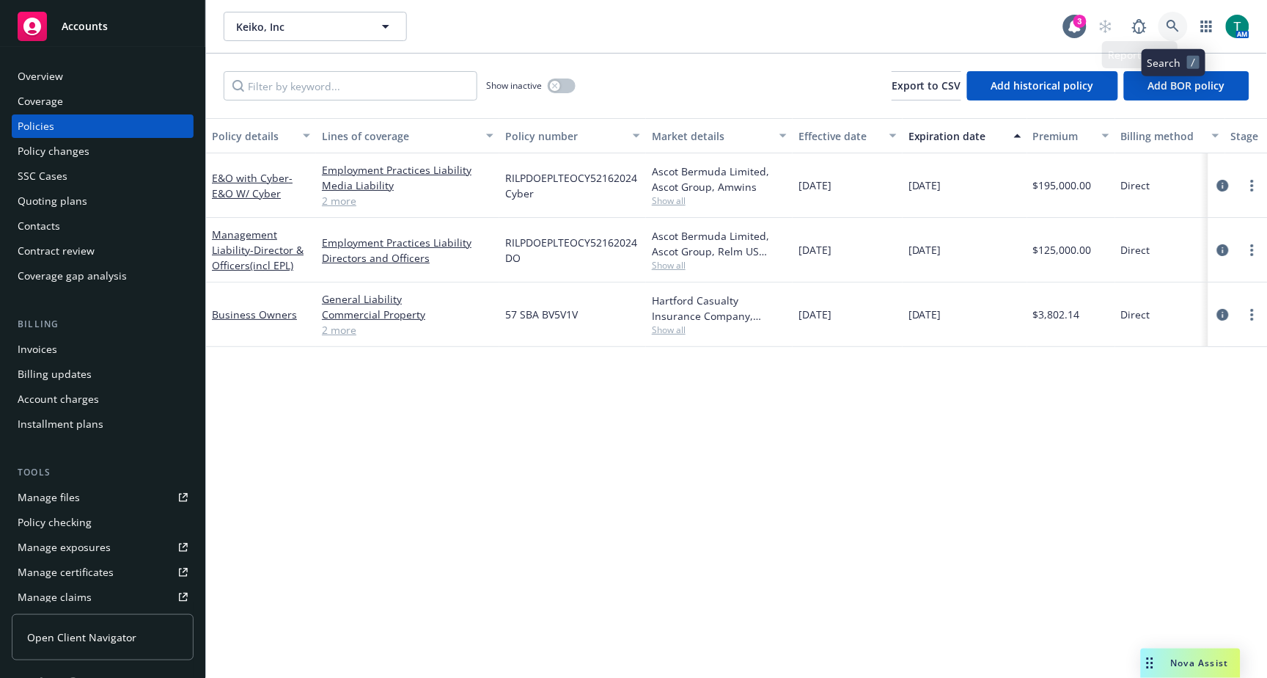
click at [1176, 31] on icon at bounding box center [1173, 26] width 13 height 13
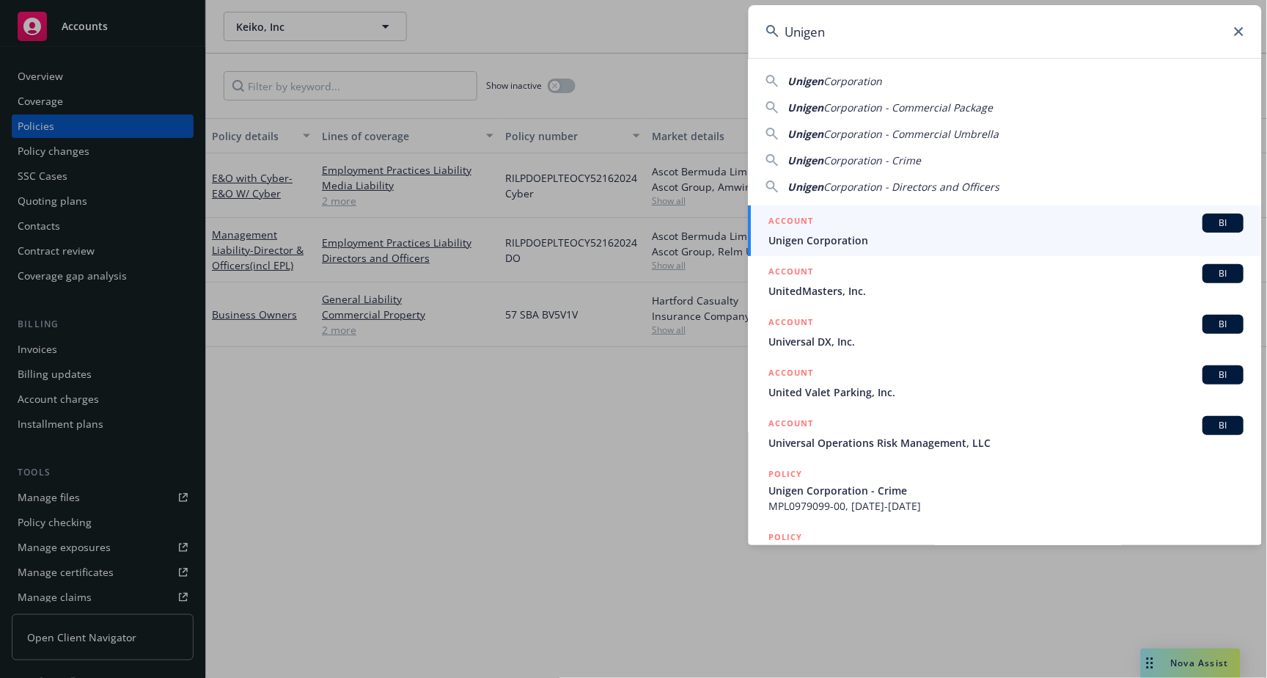
type input "Unigen"
click at [1210, 219] on span "BI" at bounding box center [1223, 222] width 29 height 13
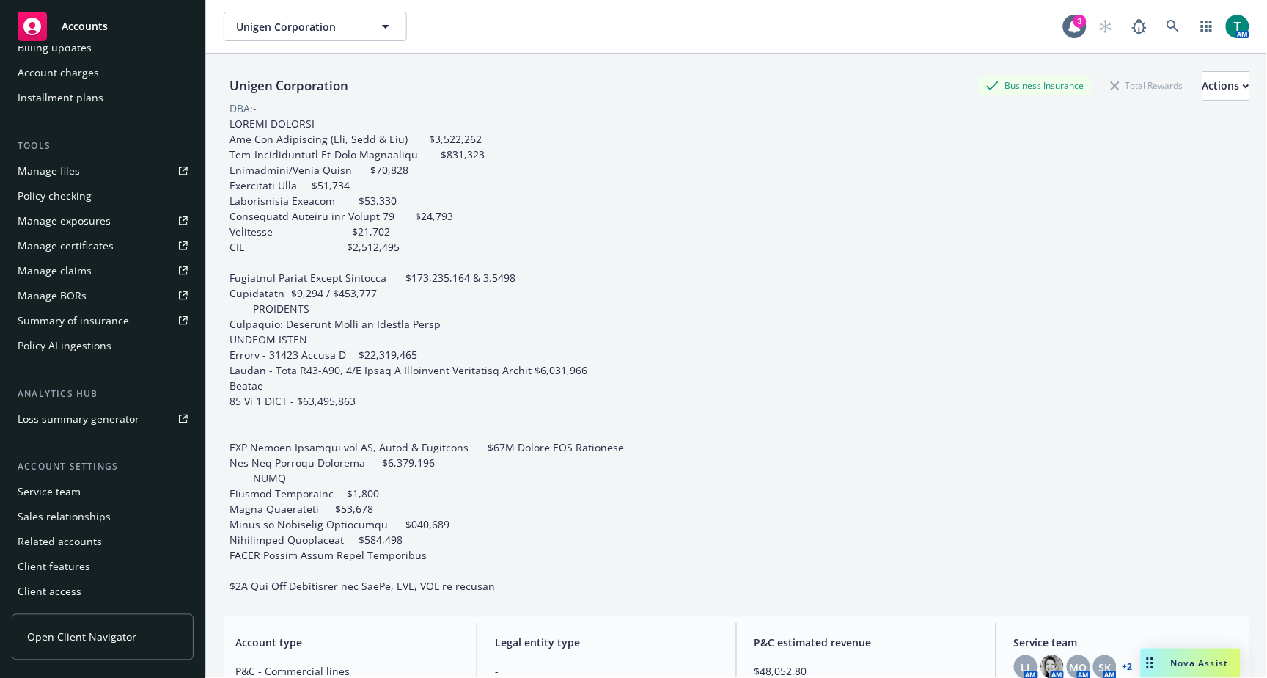
scroll to position [327, 0]
click at [88, 493] on div "Service team" at bounding box center [103, 491] width 170 height 23
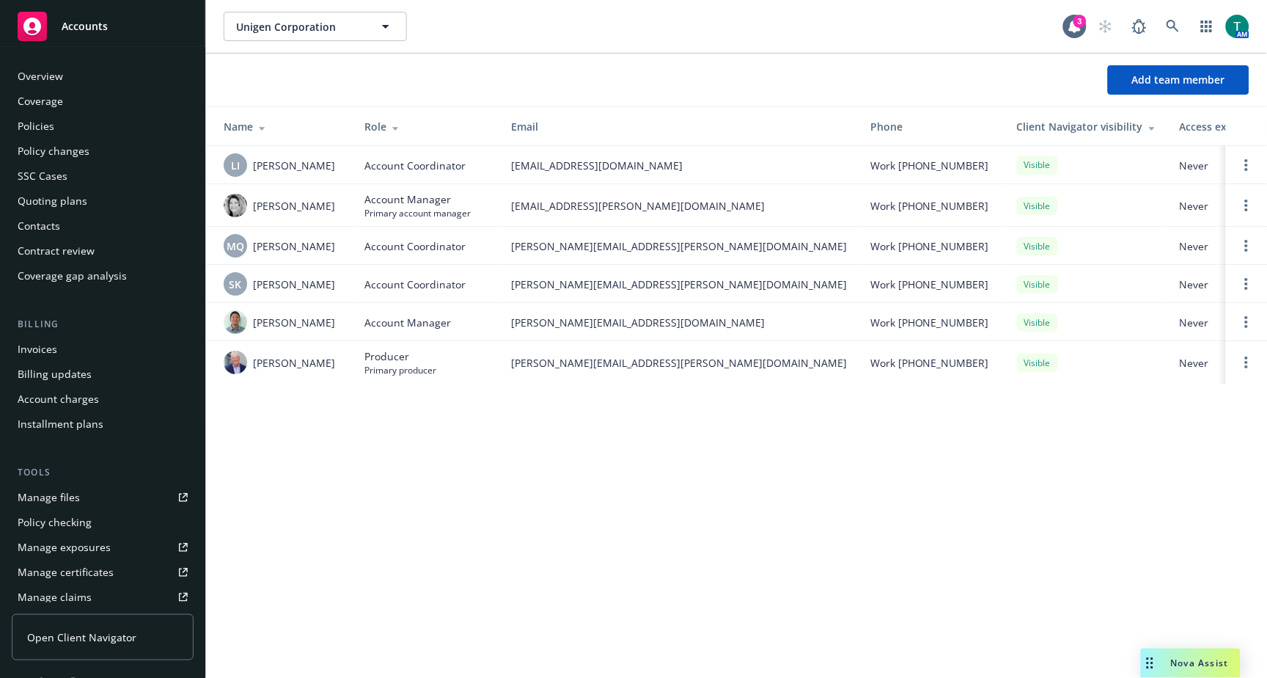
click at [55, 122] on div "Policies" at bounding box center [103, 125] width 170 height 23
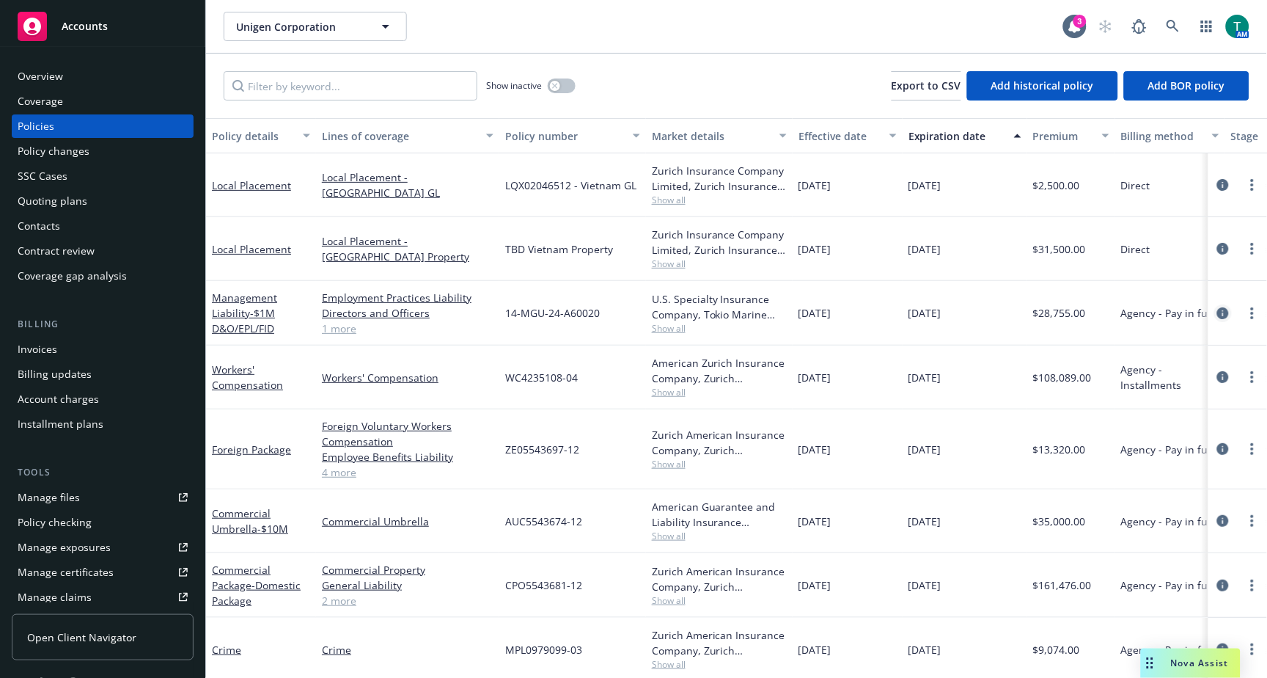
click at [1217, 309] on icon "circleInformation" at bounding box center [1223, 313] width 12 height 12
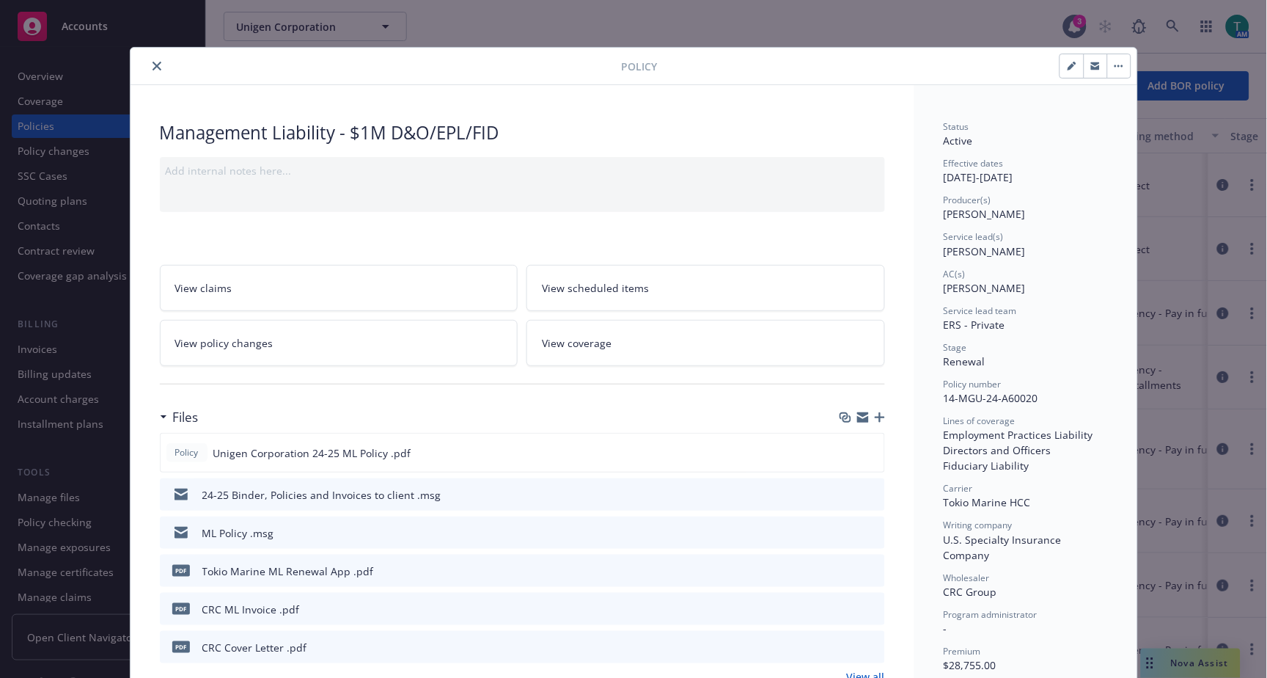
click at [153, 68] on icon "close" at bounding box center [157, 66] width 9 height 9
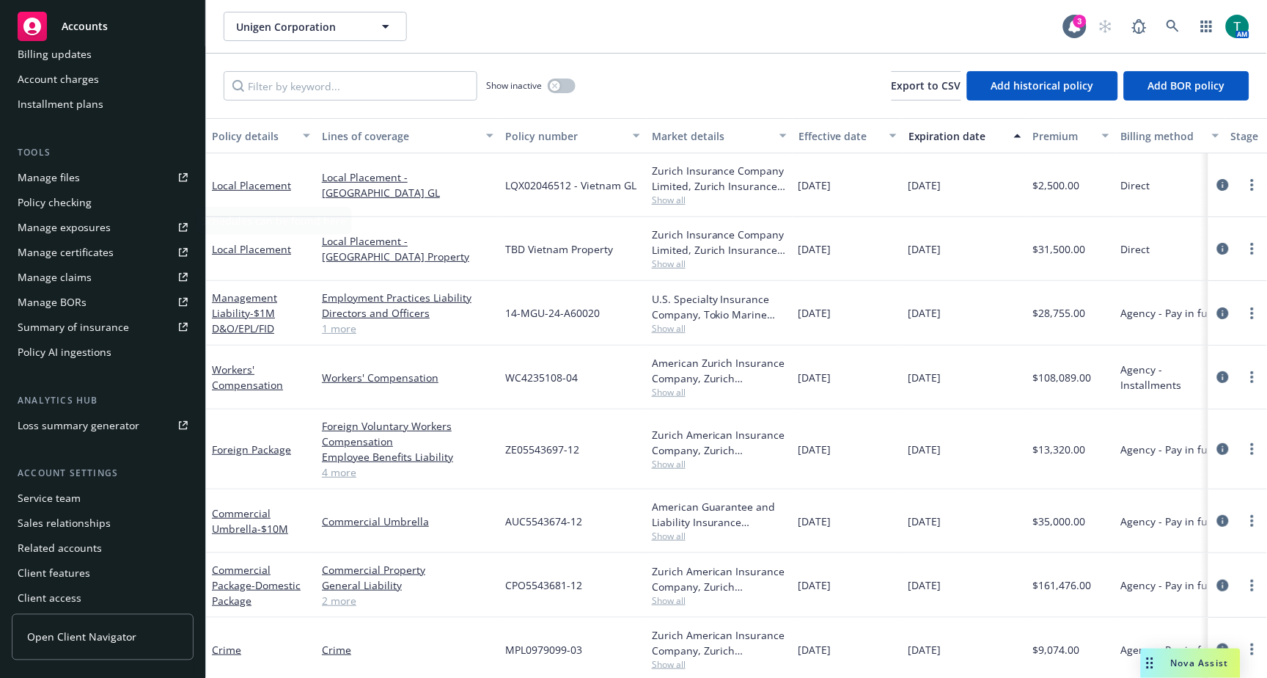
scroll to position [327, 0]
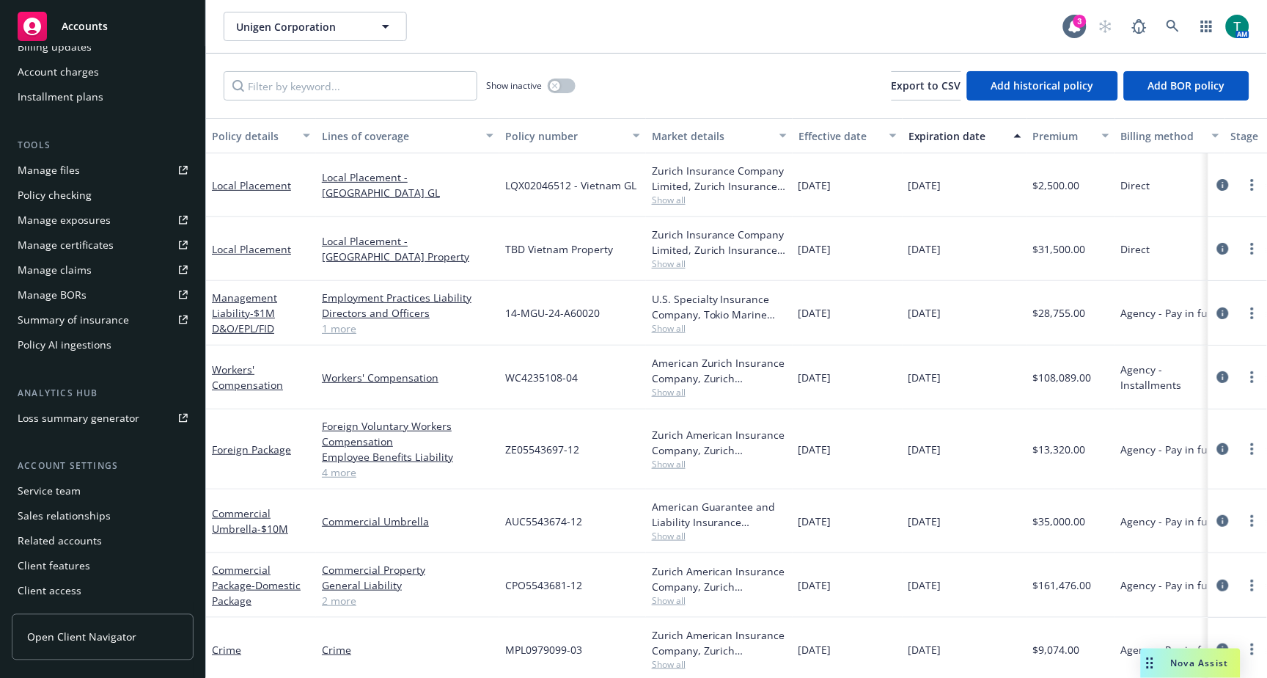
click at [65, 484] on div "Service team" at bounding box center [49, 491] width 63 height 23
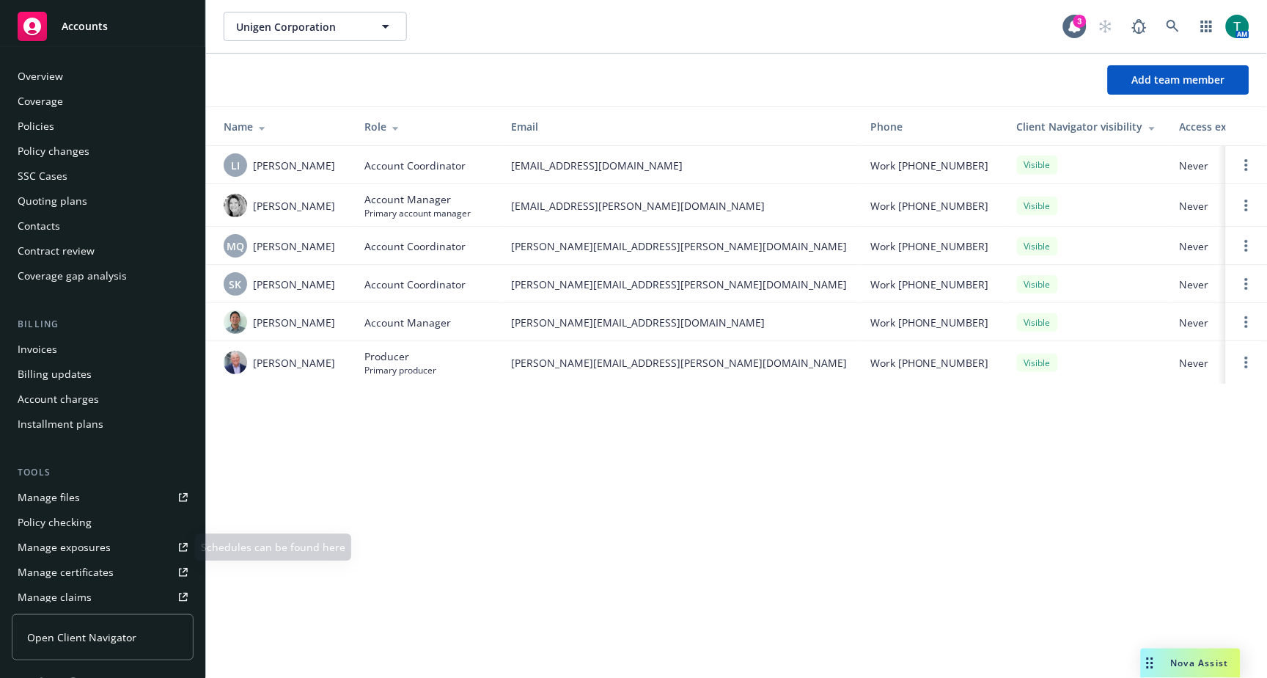
click at [65, 488] on div "Manage files" at bounding box center [49, 496] width 62 height 23
click at [1168, 28] on icon at bounding box center [1173, 26] width 13 height 13
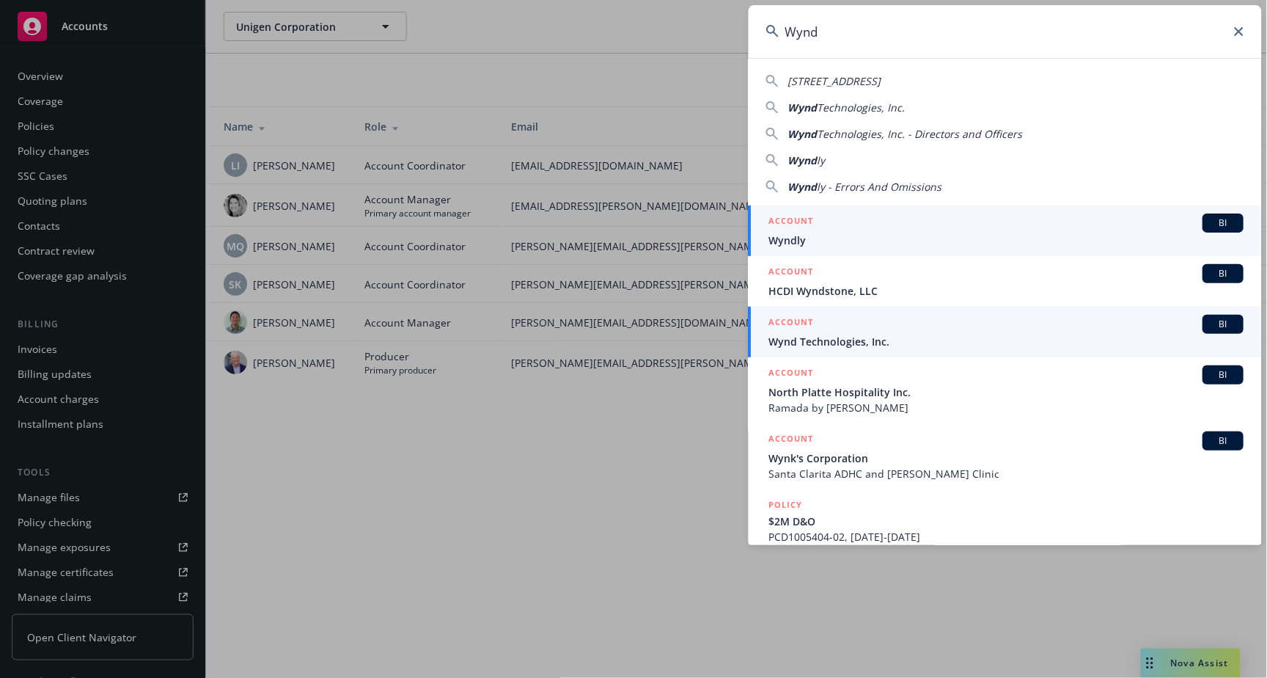
type input "Wynd"
click at [1210, 324] on span "BI" at bounding box center [1223, 324] width 29 height 13
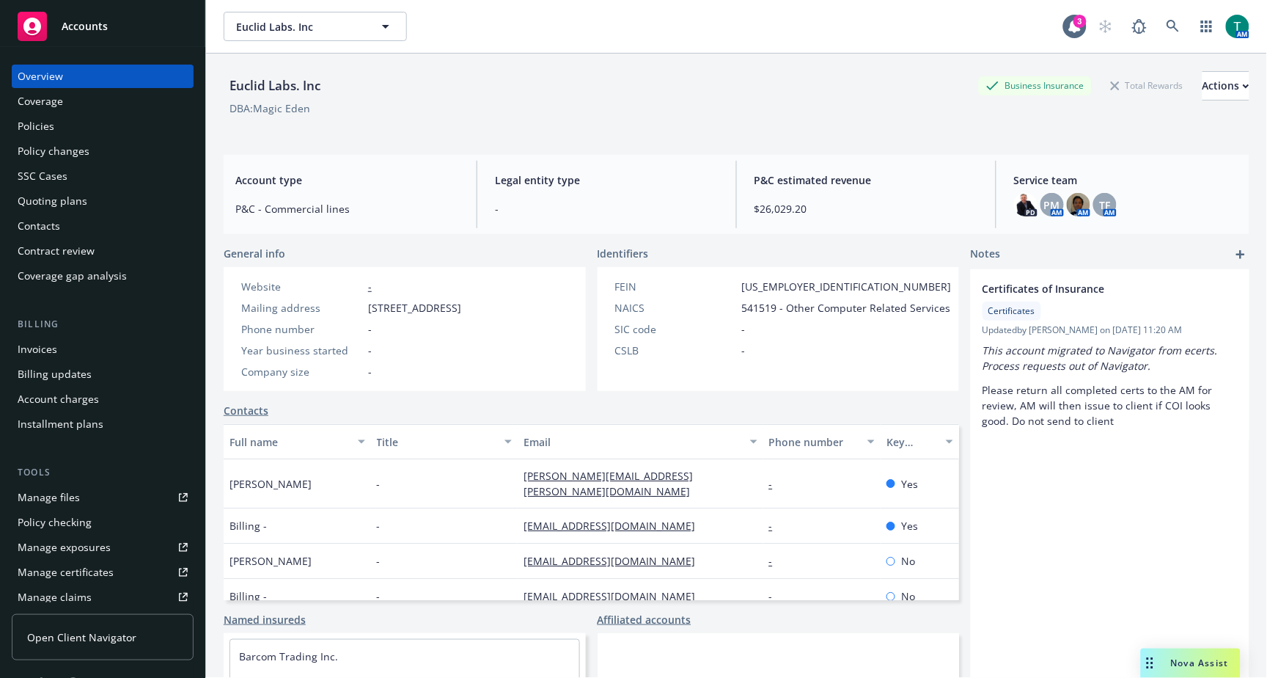
click at [70, 496] on div "Manage files" at bounding box center [49, 496] width 62 height 23
click at [1167, 30] on icon at bounding box center [1173, 26] width 13 height 13
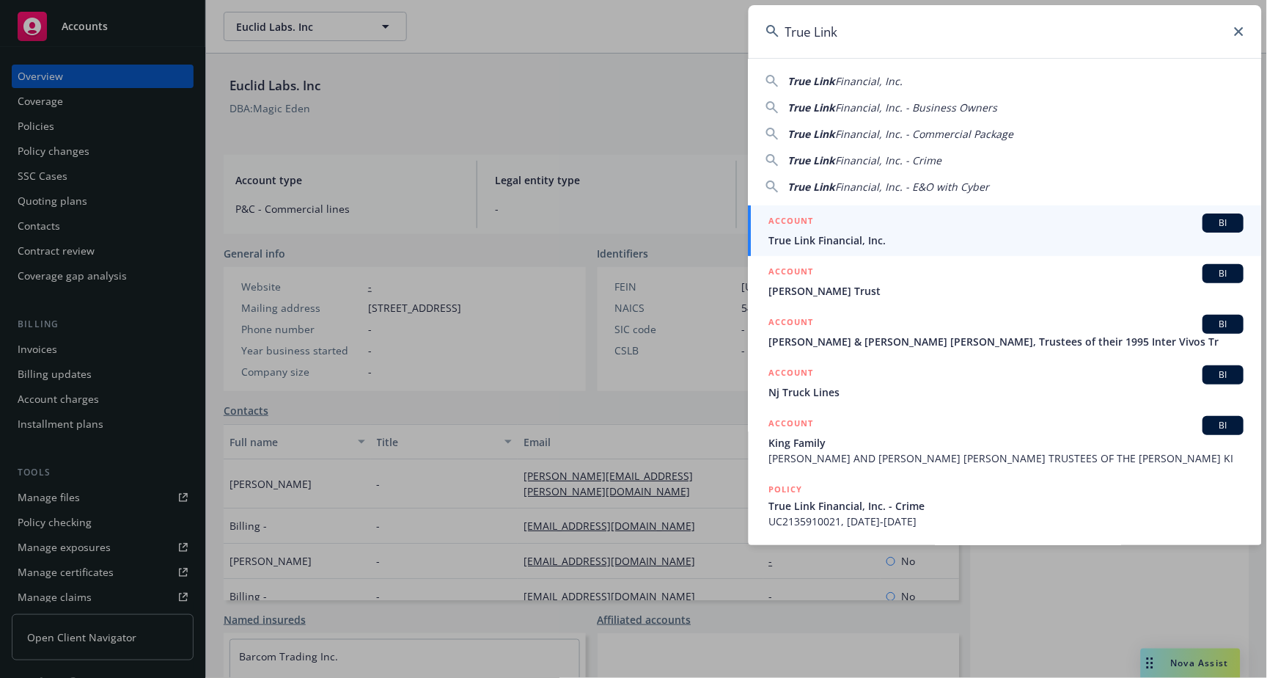
type input "True Link"
click at [1220, 224] on span "BI" at bounding box center [1223, 222] width 29 height 13
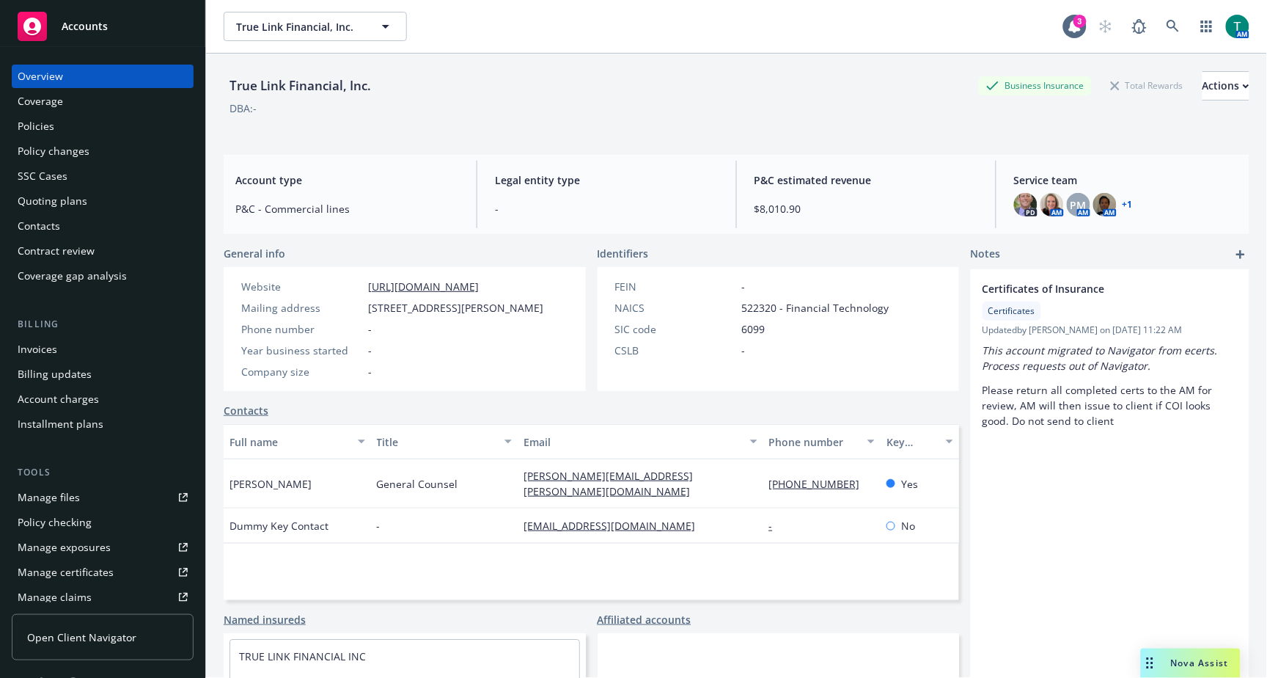
click at [91, 501] on link "Manage files" at bounding box center [103, 496] width 182 height 23
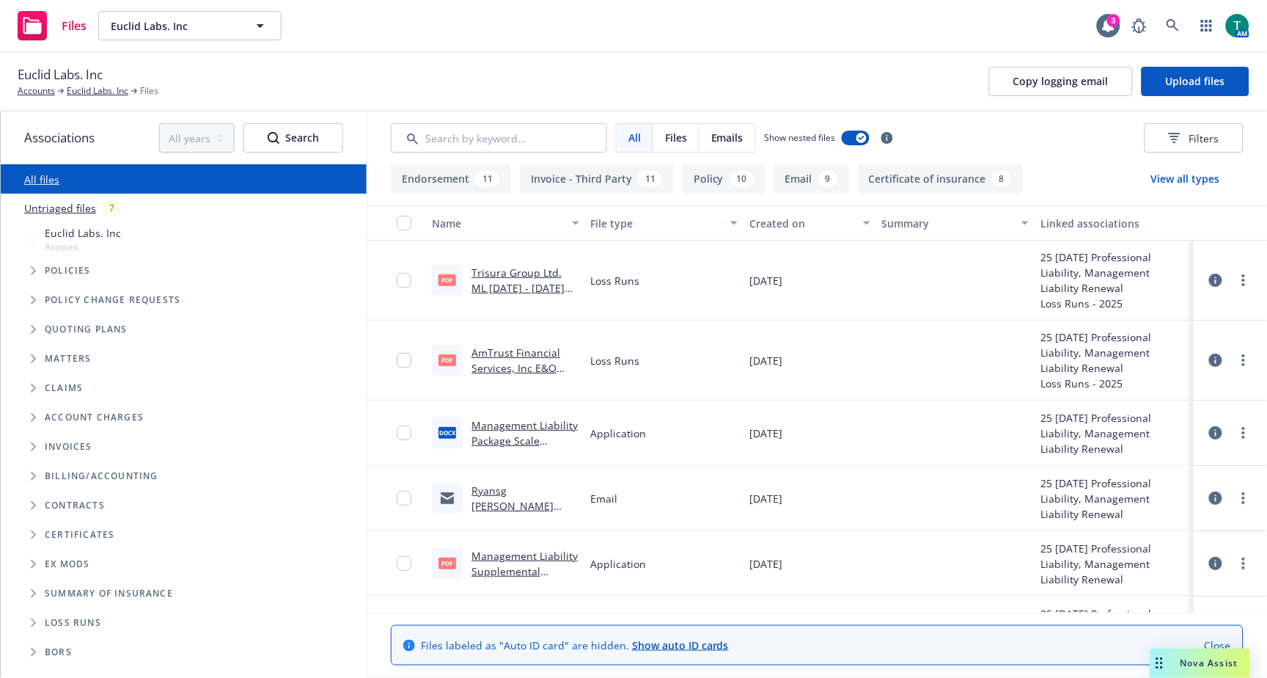
click at [32, 329] on icon "Tree Example" at bounding box center [34, 329] width 6 height 9
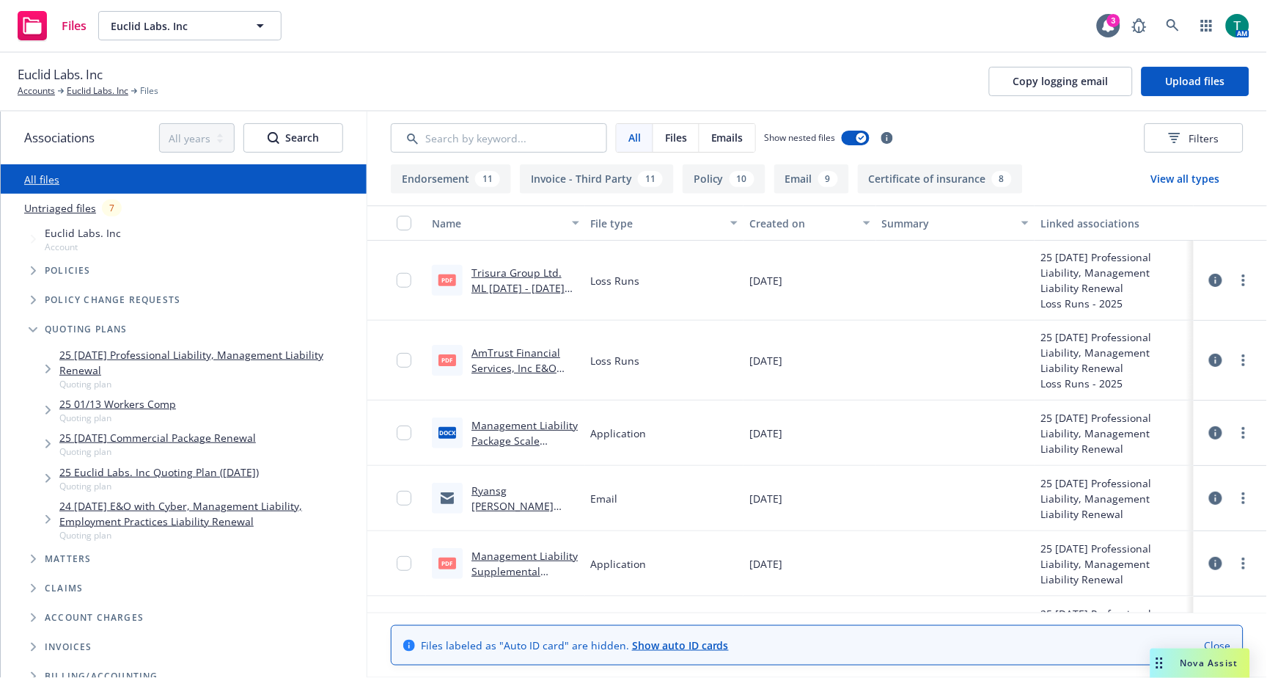
click at [211, 502] on link "24 [DATE] E&O with Cyber, Management Liability, Employment Practices Liability …" at bounding box center [209, 513] width 301 height 31
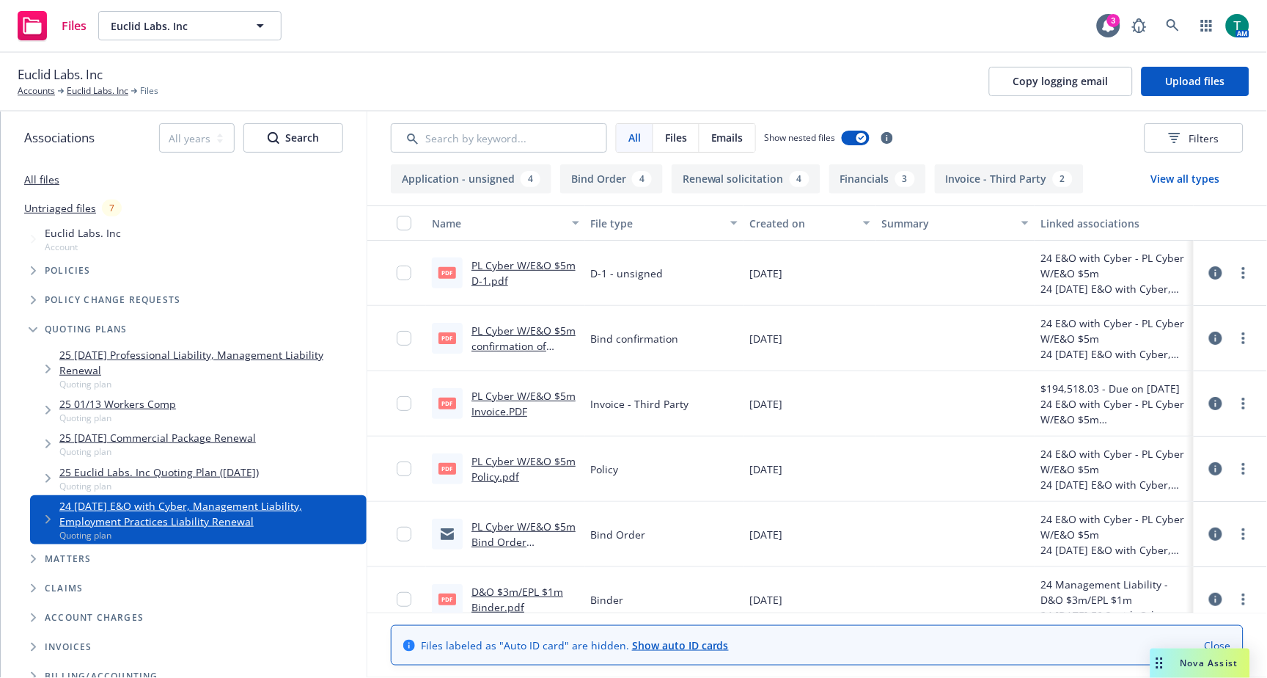
click at [45, 518] on icon "Tree Example" at bounding box center [48, 519] width 6 height 9
click at [64, 558] on icon "Tree Example" at bounding box center [62, 558] width 5 height 9
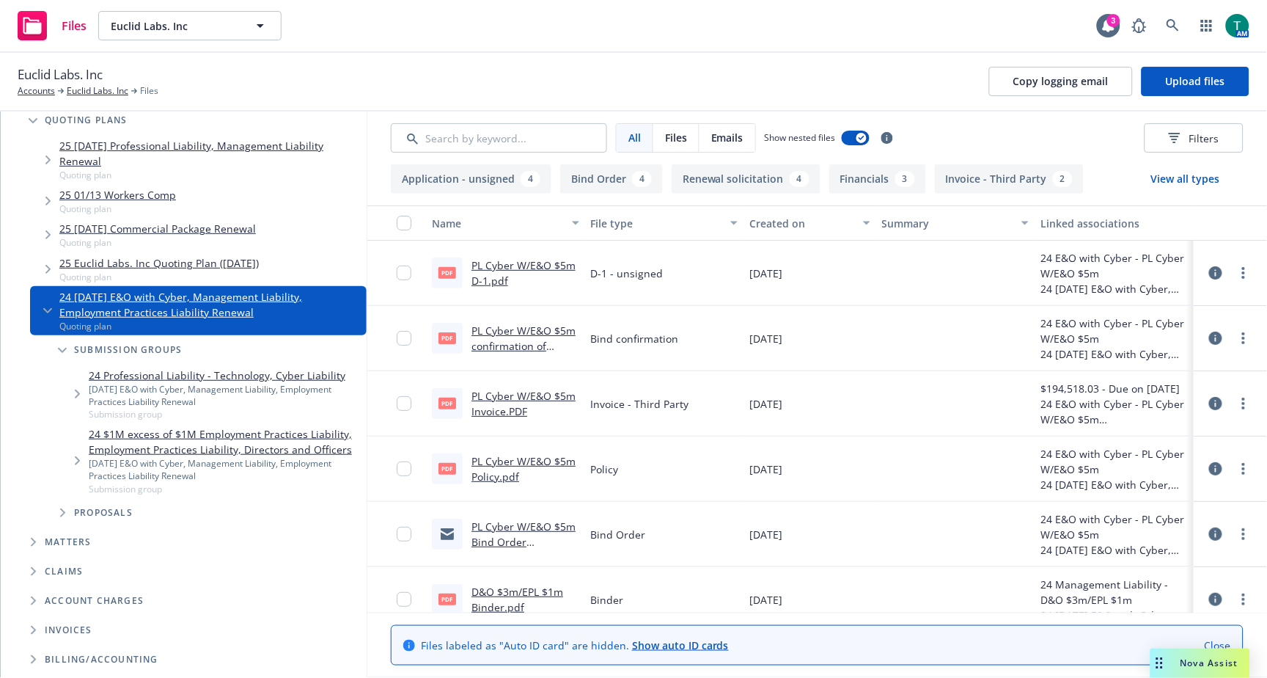
scroll to position [326, 0]
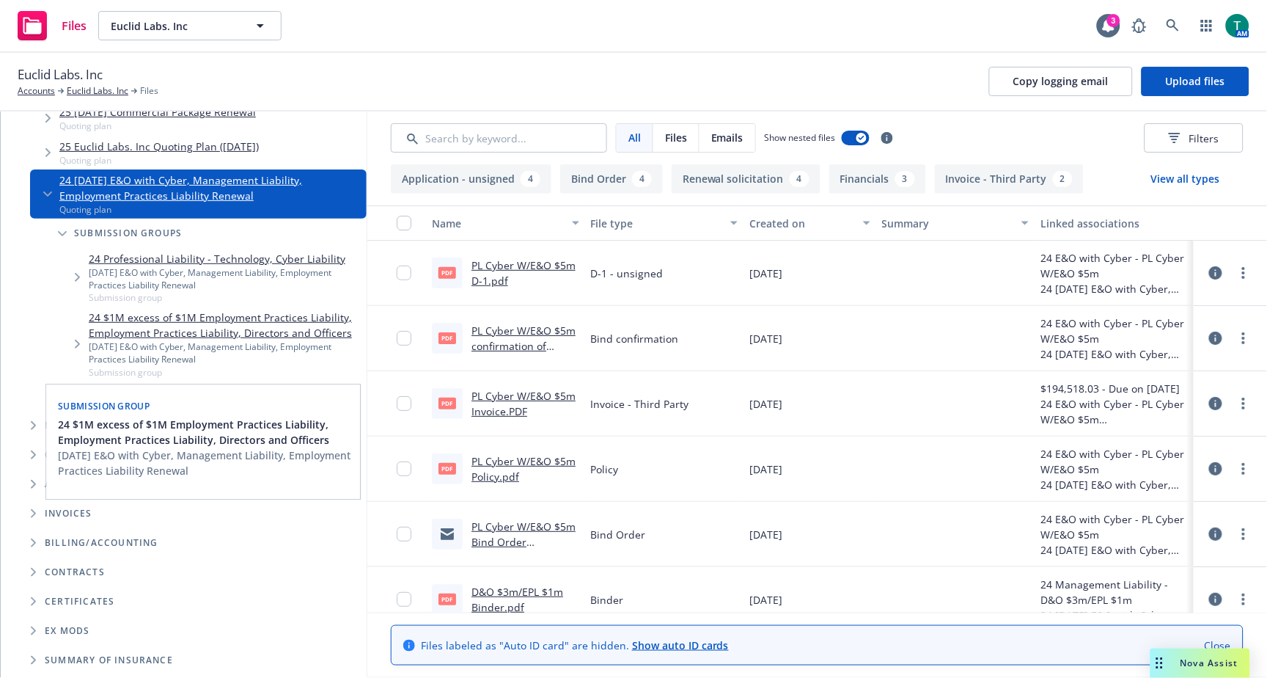
click at [235, 323] on link "24 $1M excess of $1M Employment Practices Liability, Employment Practices Liabi…" at bounding box center [225, 324] width 272 height 31
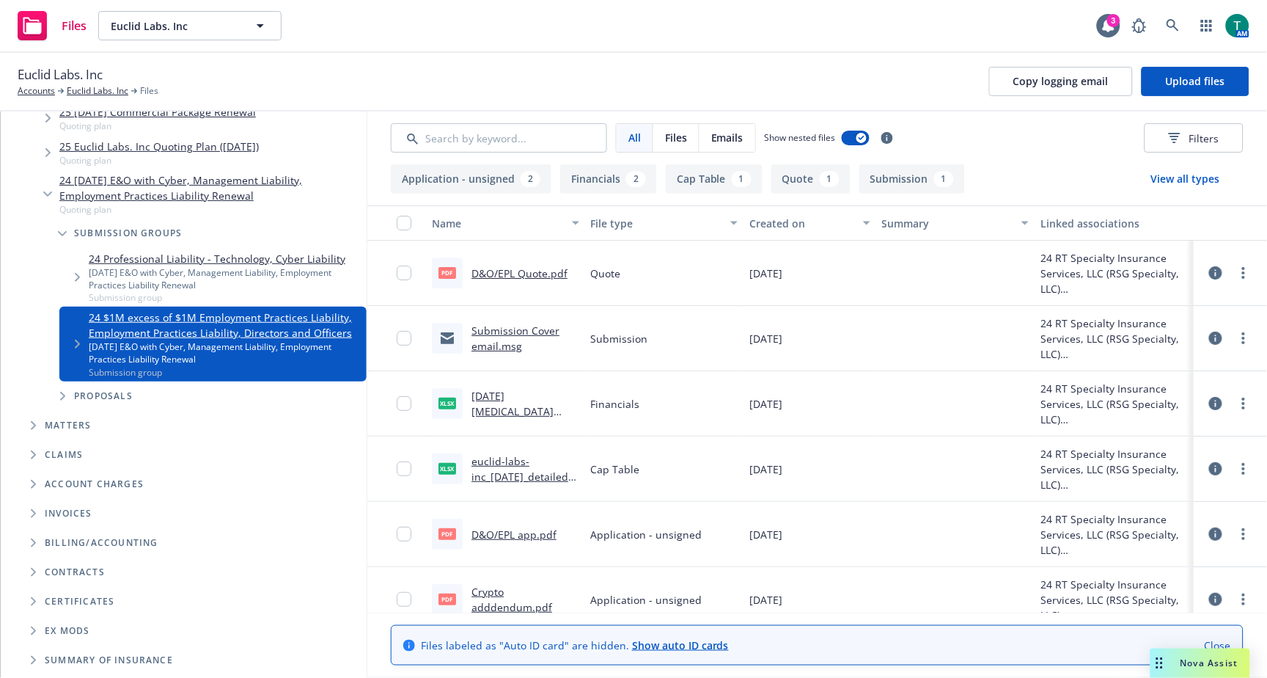
click at [103, 184] on link "24 [DATE] E&O with Cyber, Management Liability, Employment Practices Liability …" at bounding box center [209, 187] width 301 height 31
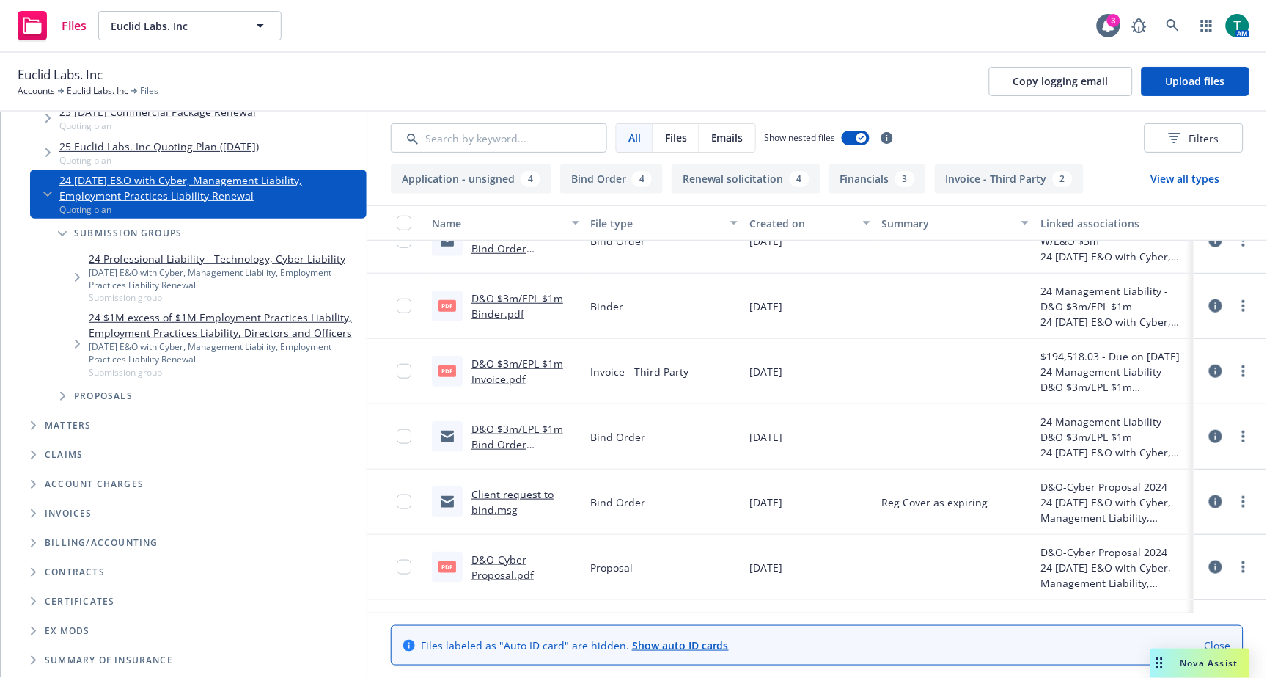
scroll to position [218, 0]
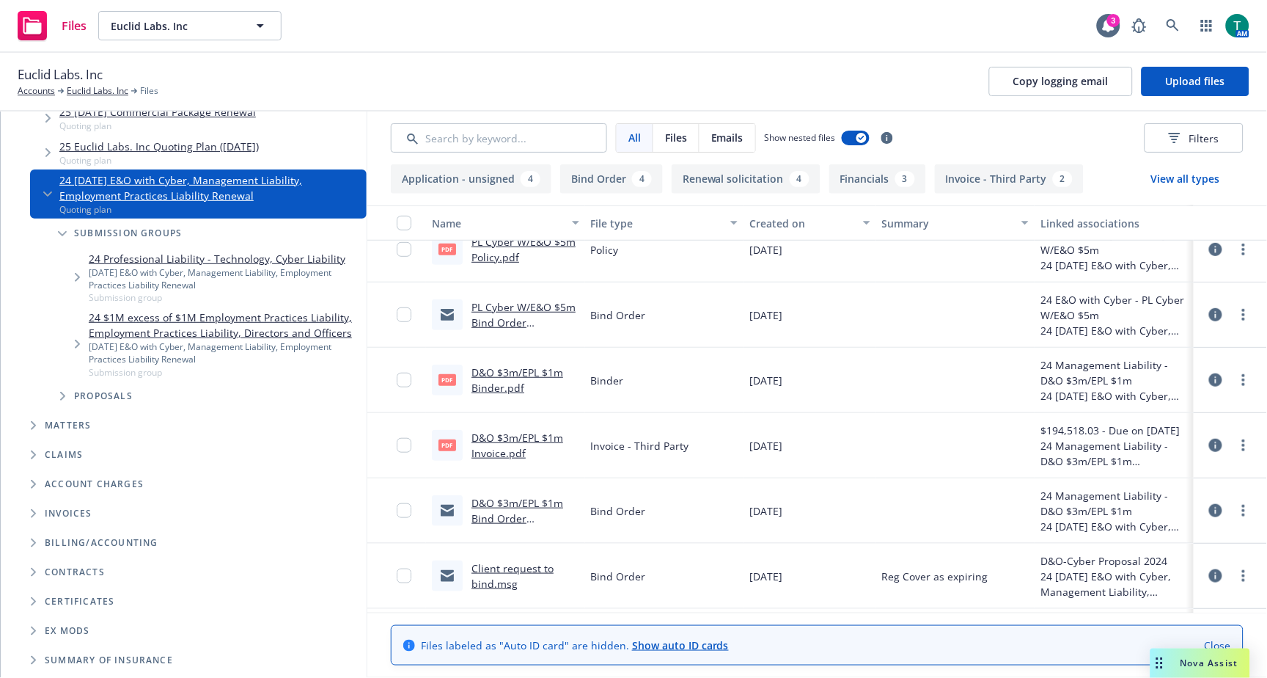
click at [516, 501] on link "D&O $3m/EPL $1m Bind Order email.msg" at bounding box center [518, 518] width 92 height 45
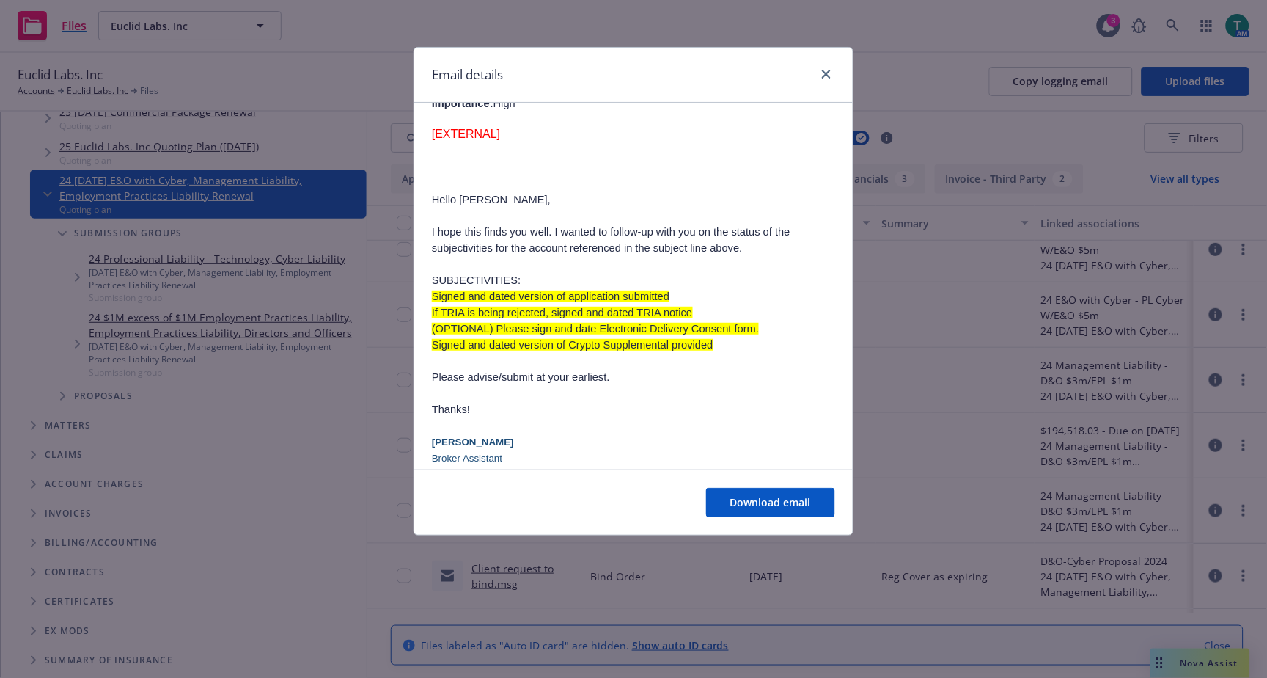
scroll to position [733, 0]
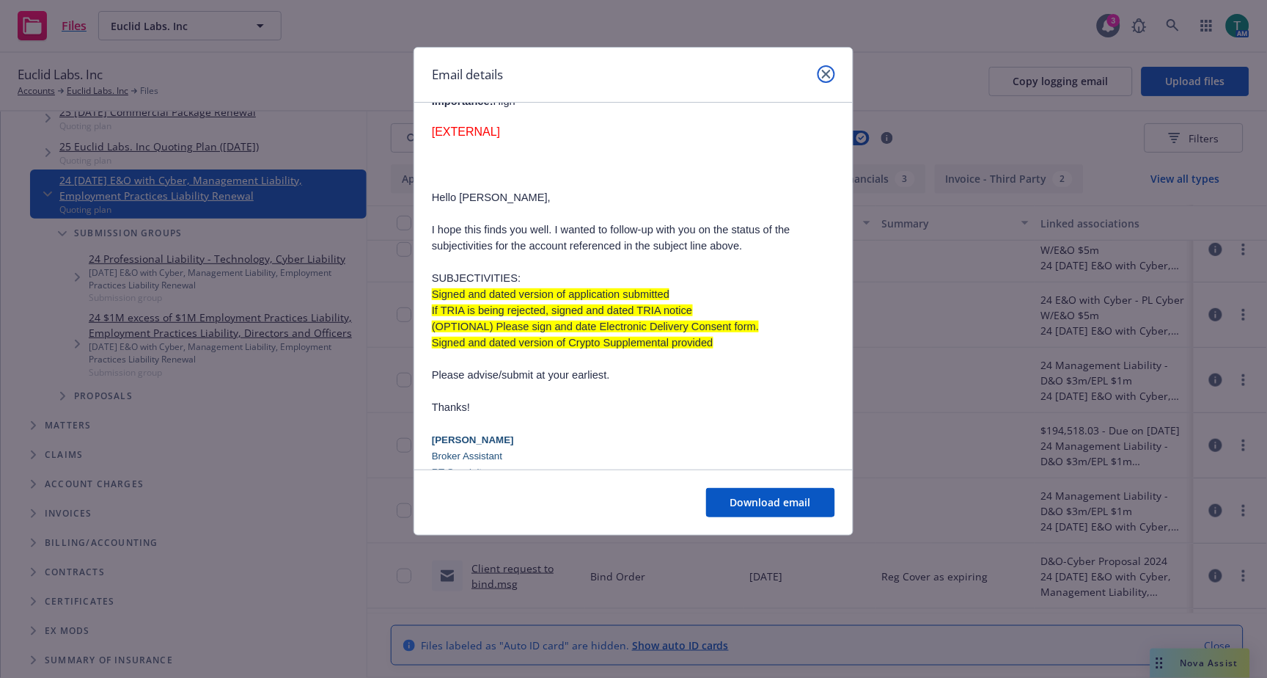
drag, startPoint x: 831, startPoint y: 72, endPoint x: 836, endPoint y: 114, distance: 42.1
click at [831, 72] on link "close" at bounding box center [827, 74] width 18 height 18
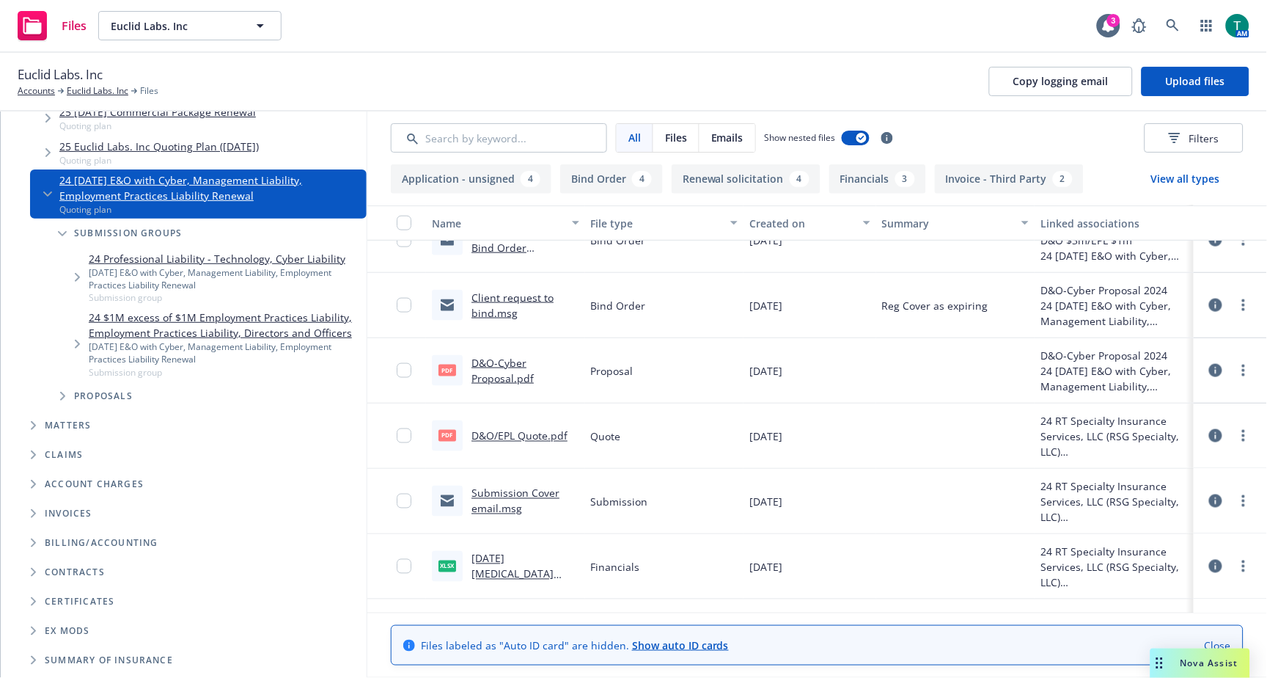
scroll to position [407, 0]
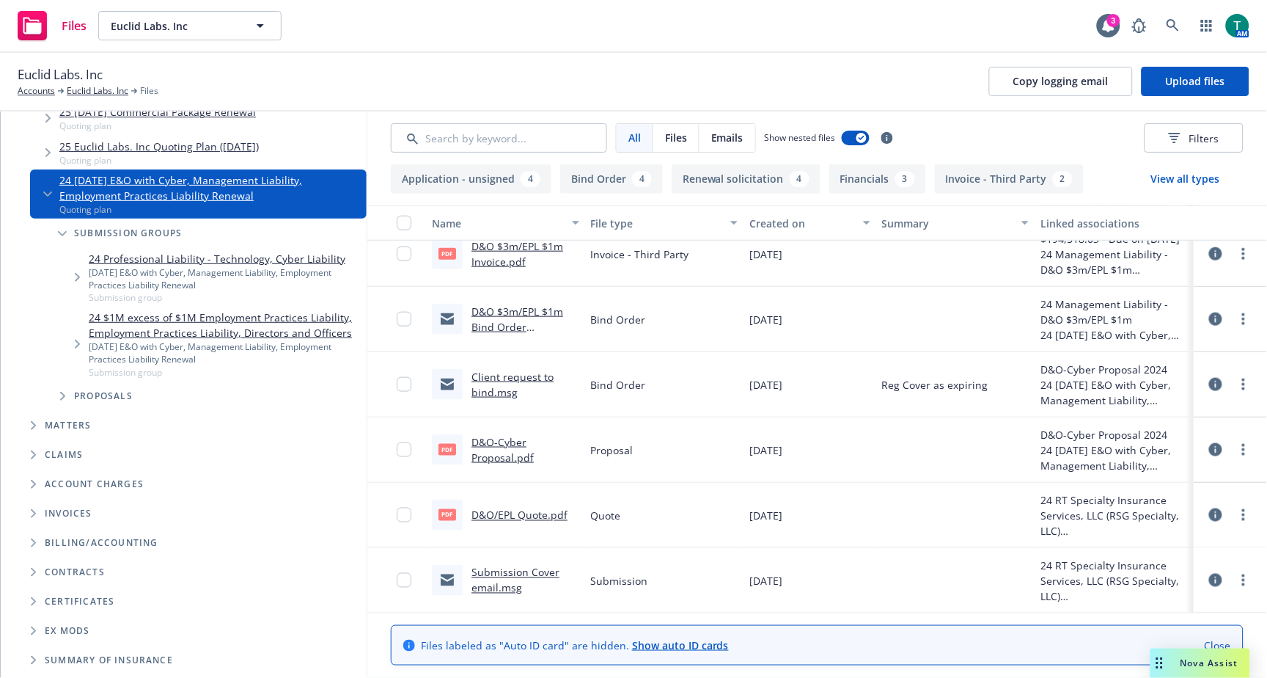
click at [493, 375] on link "Client request to bind.msg" at bounding box center [513, 384] width 82 height 29
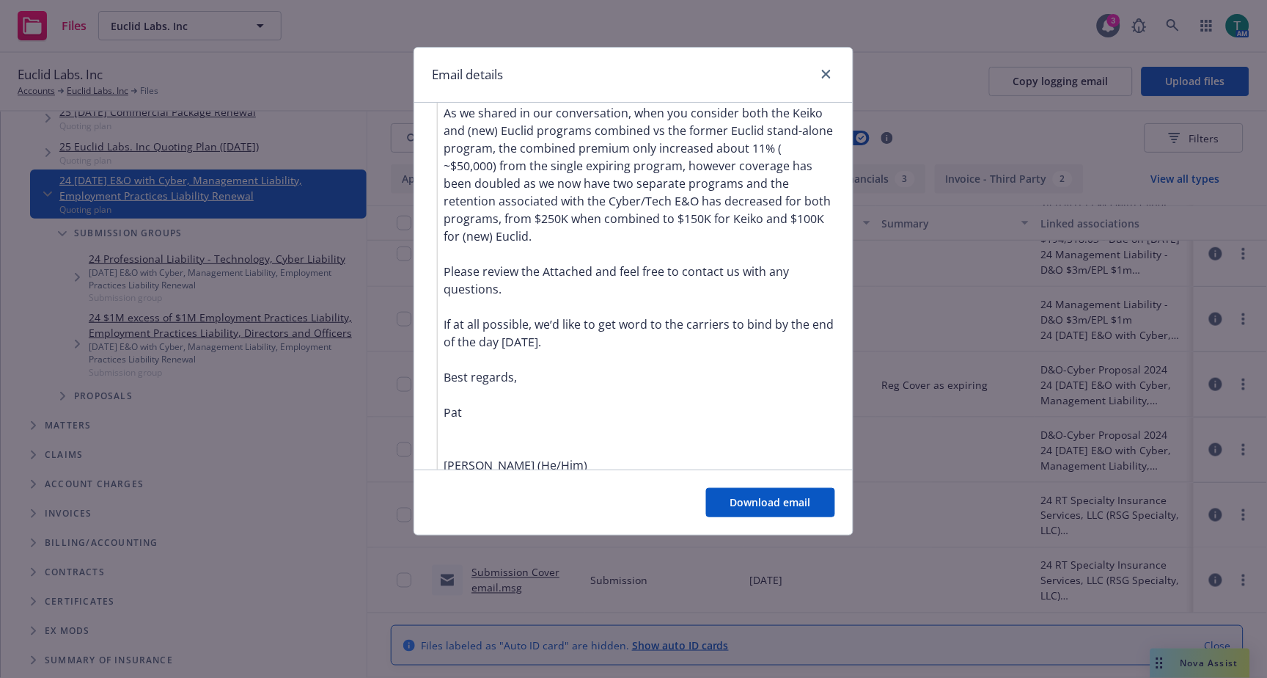
scroll to position [533, 0]
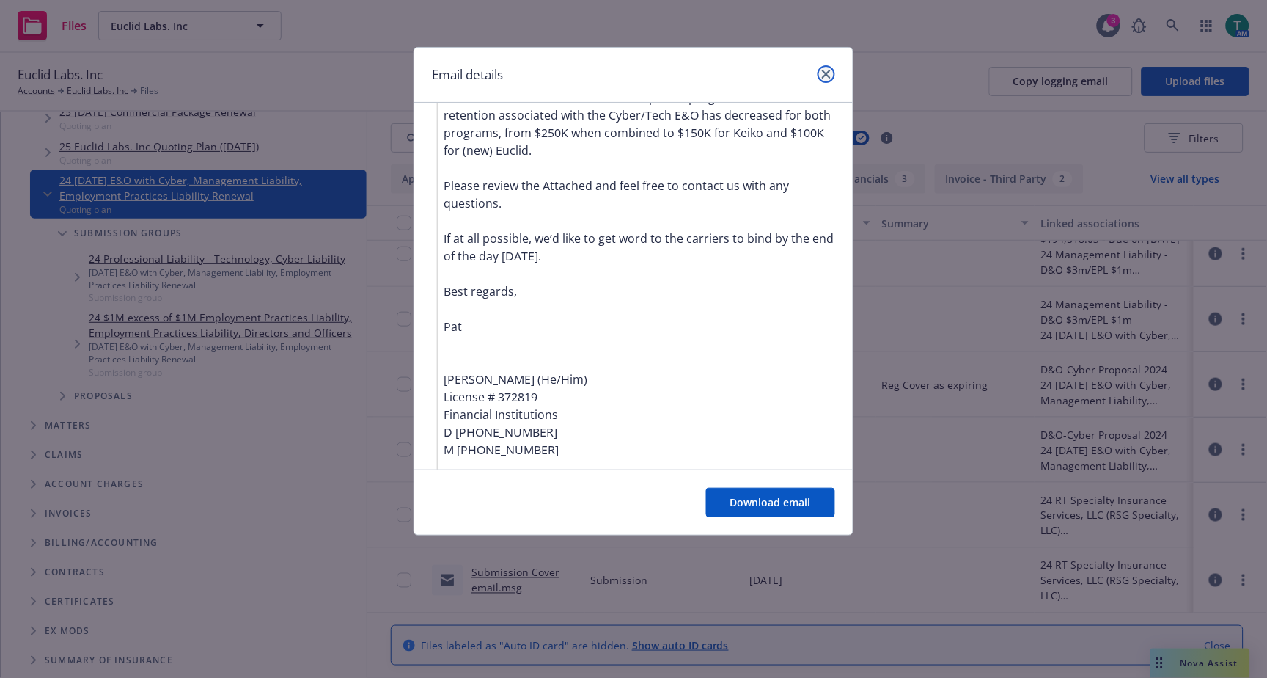
click at [833, 70] on link "close" at bounding box center [827, 74] width 18 height 18
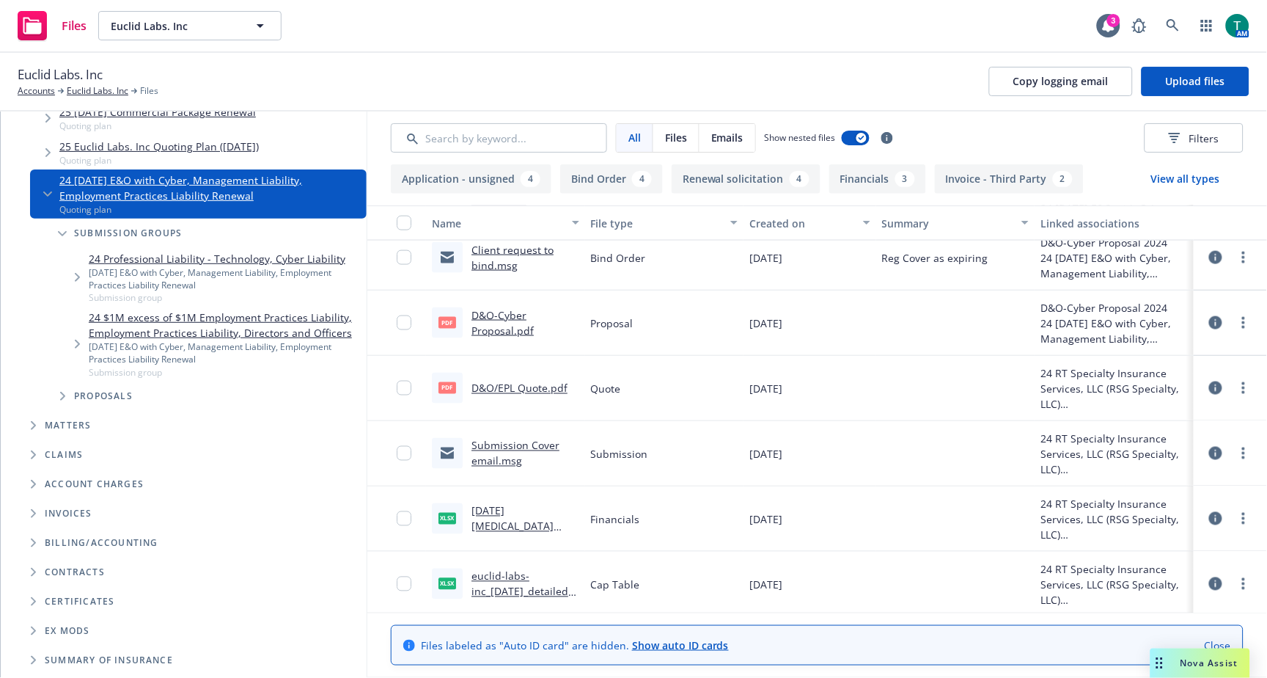
scroll to position [570, 0]
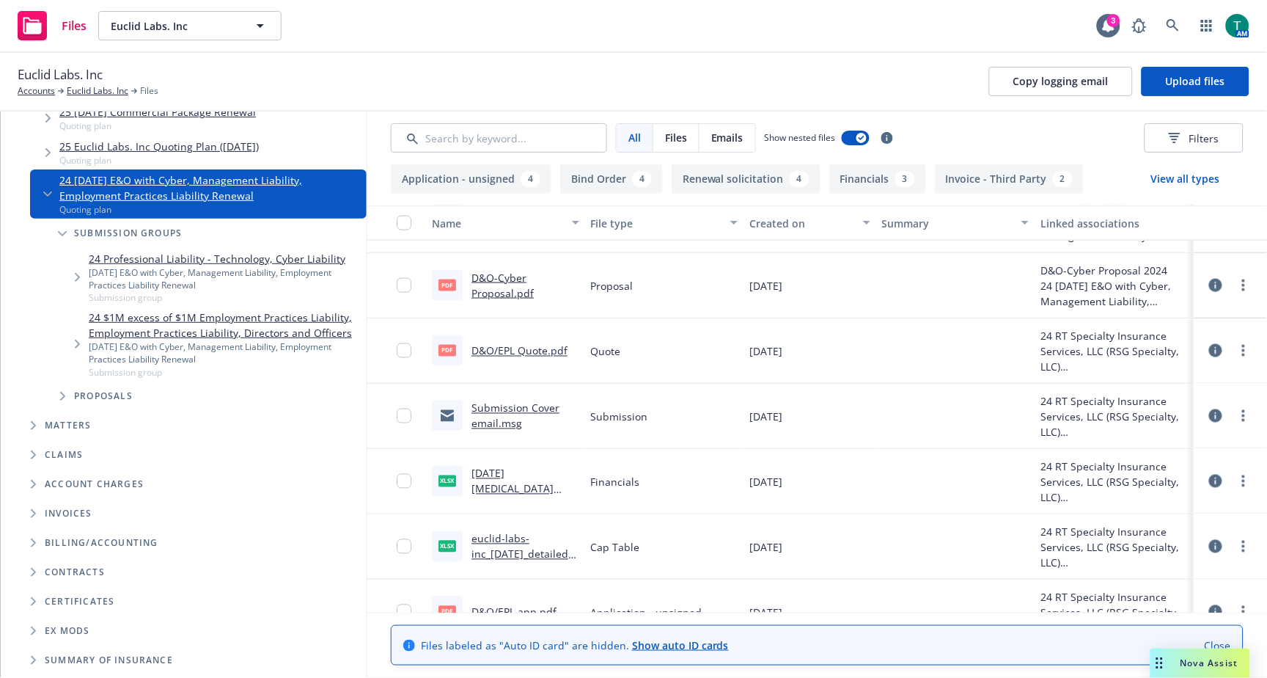
click at [494, 274] on link "D&O-Cyber Proposal.pdf" at bounding box center [503, 285] width 62 height 29
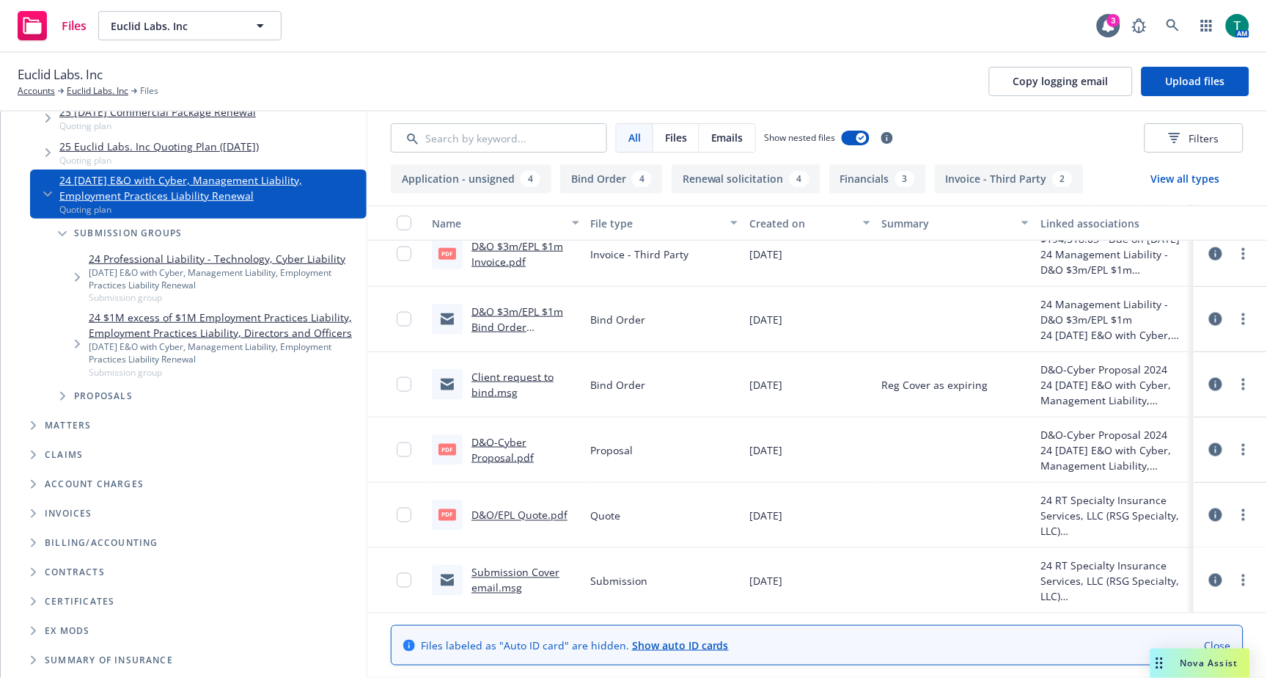
scroll to position [488, 0]
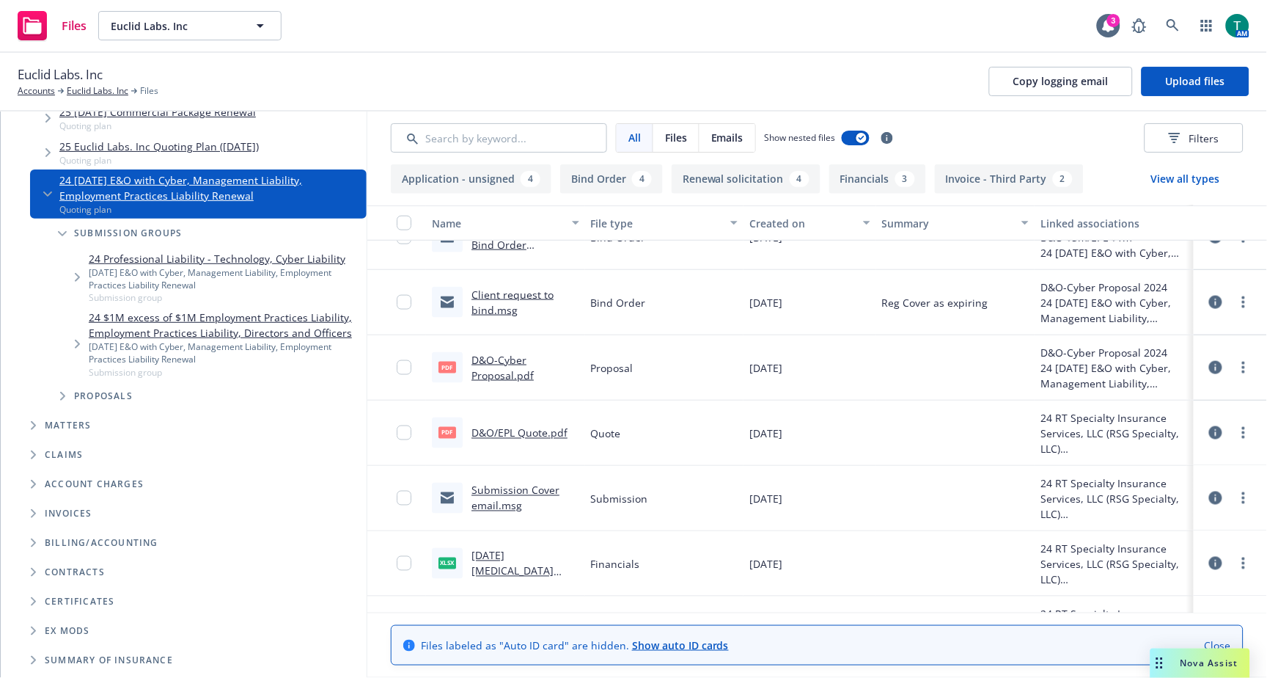
click at [503, 291] on link "Client request to bind.msg" at bounding box center [513, 301] width 82 height 29
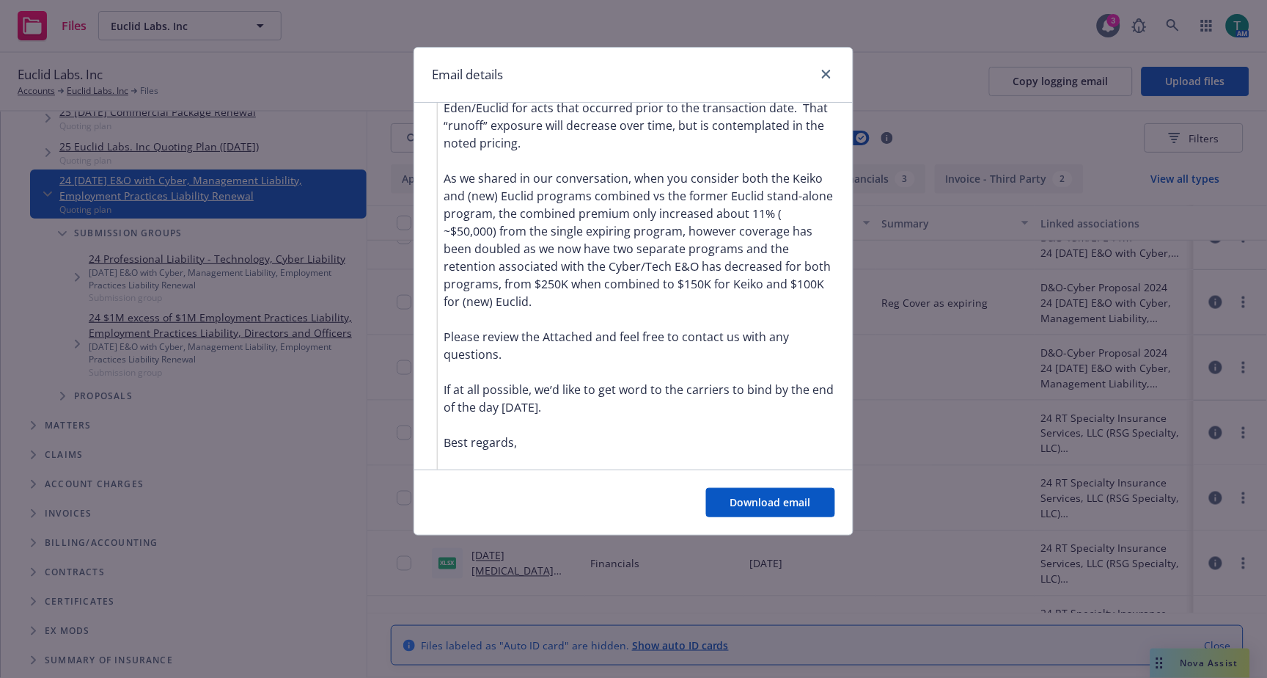
scroll to position [407, 0]
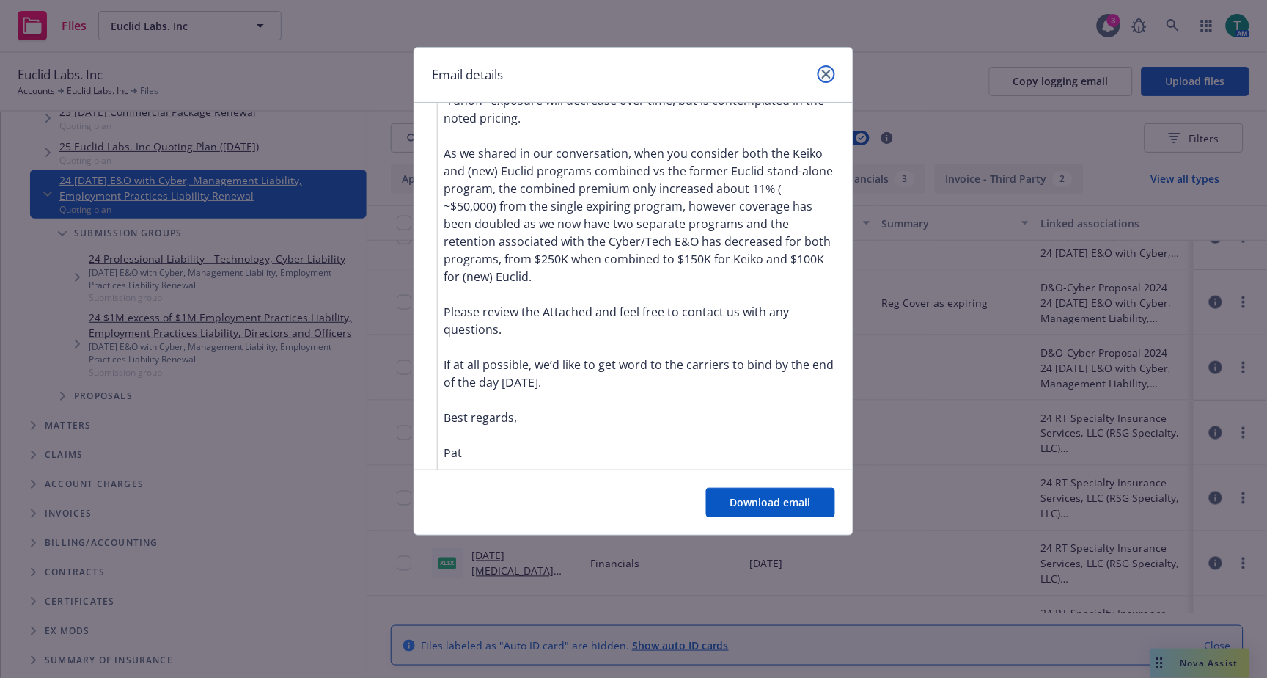
drag, startPoint x: 827, startPoint y: 71, endPoint x: 824, endPoint y: 65, distance: 7.6
click at [826, 70] on icon "close" at bounding box center [826, 74] width 9 height 9
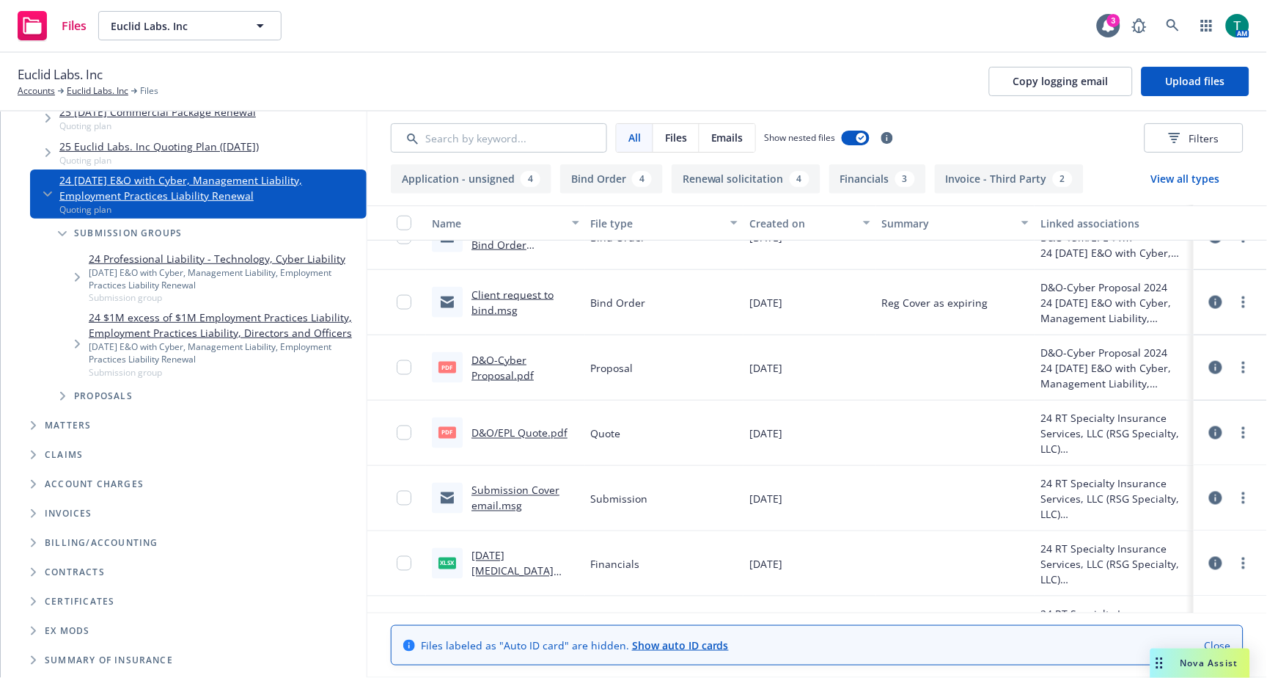
scroll to position [0, 0]
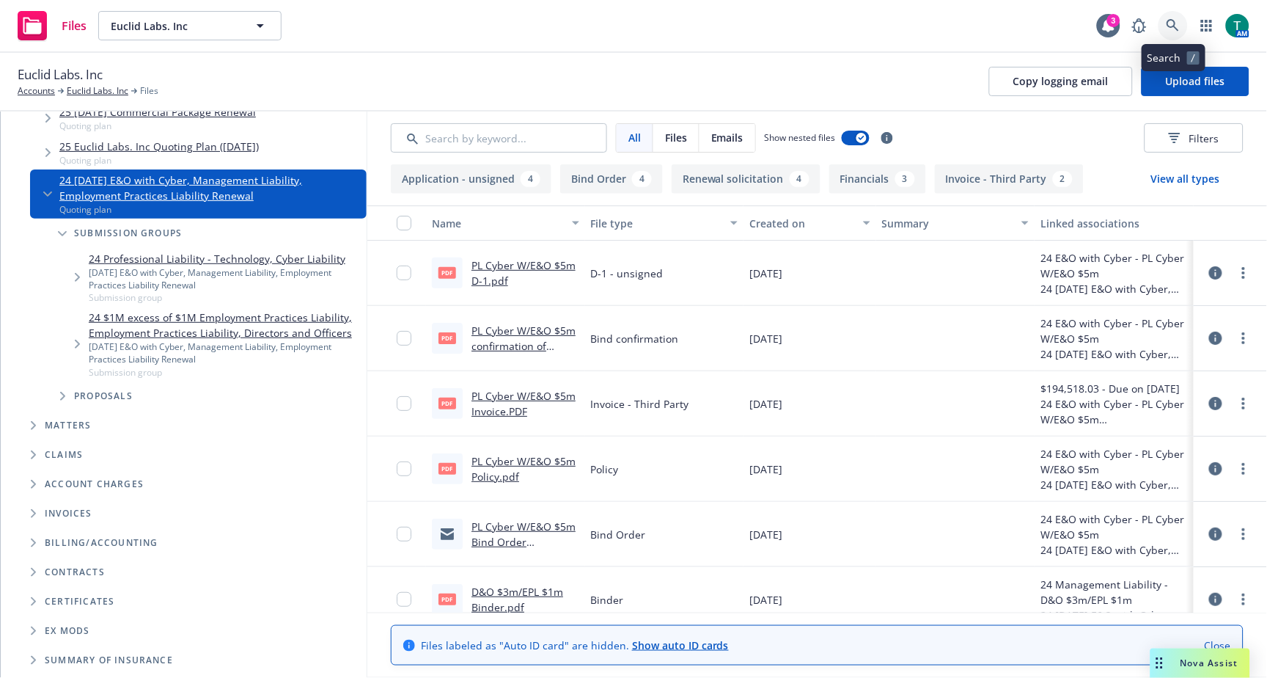
click at [1170, 33] on link at bounding box center [1173, 25] width 29 height 29
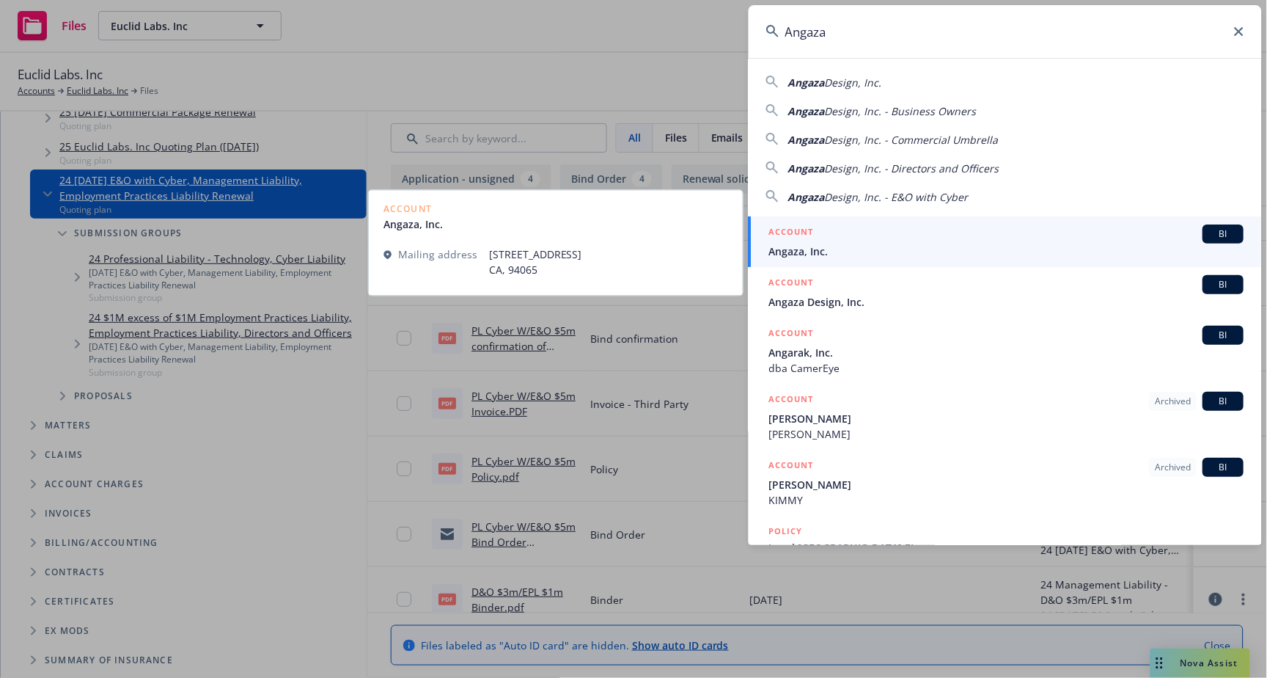
type input "Angaza"
click at [1216, 237] on span "BI" at bounding box center [1223, 233] width 29 height 13
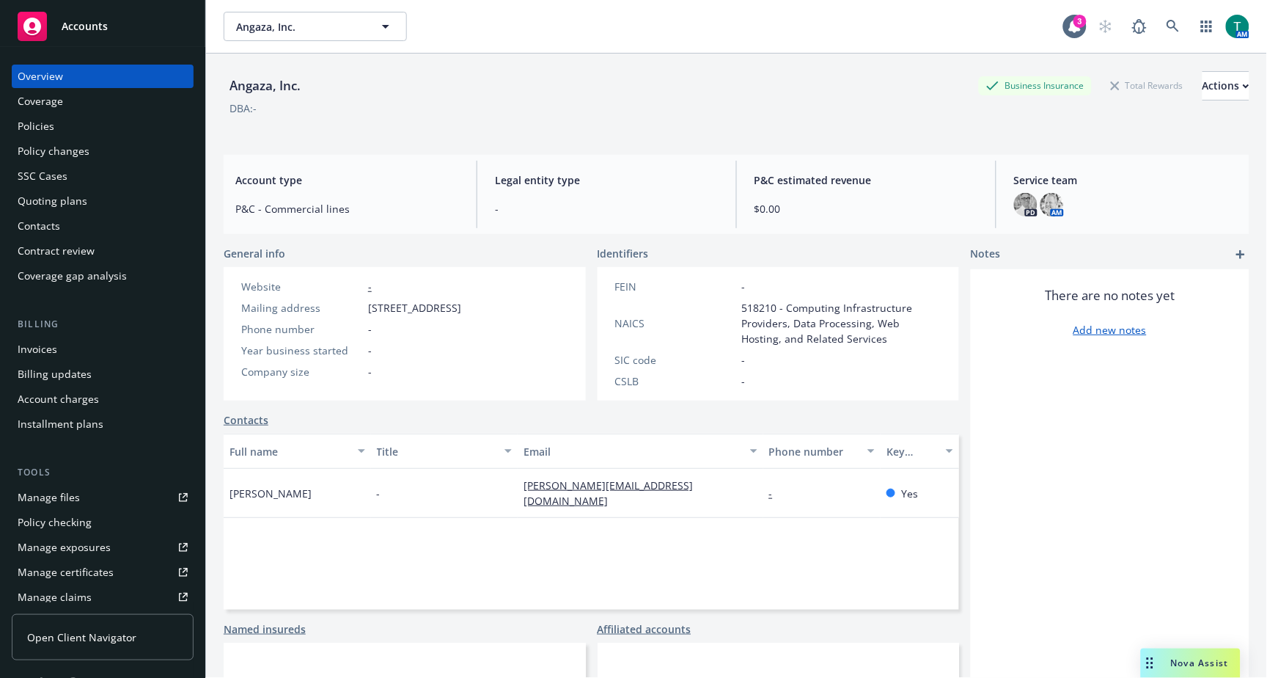
click at [45, 493] on div "Manage files" at bounding box center [49, 496] width 62 height 23
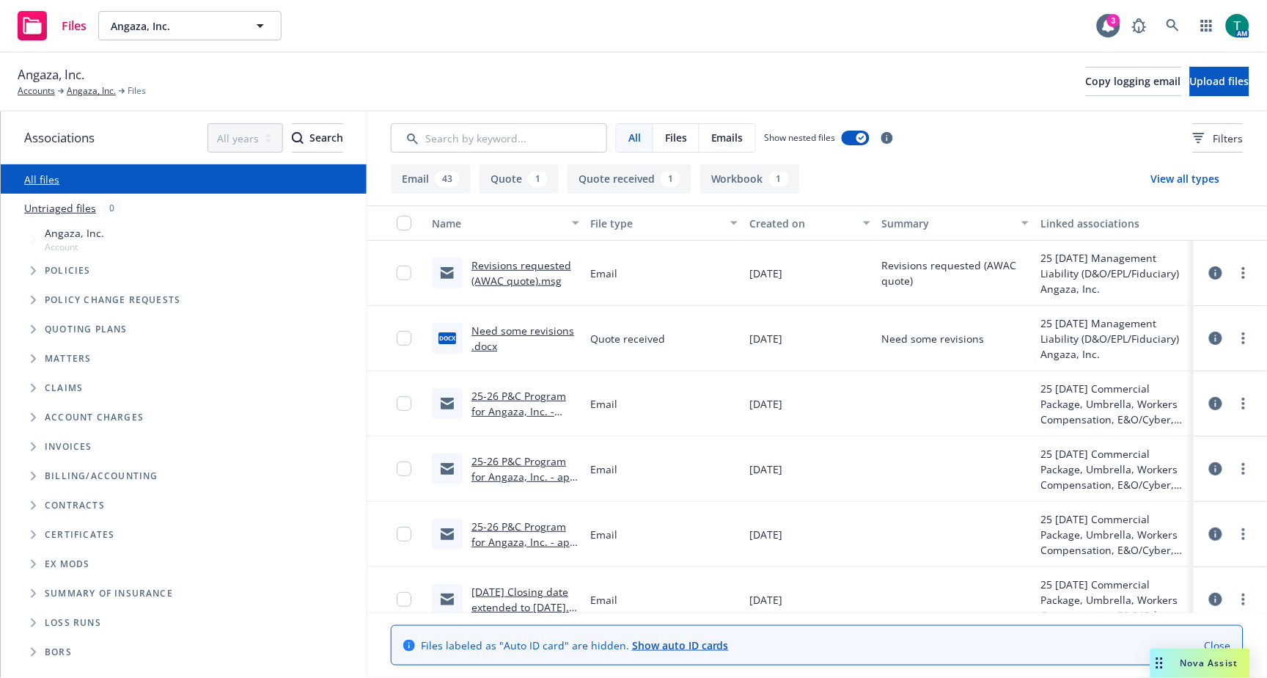
click at [31, 332] on icon "Tree Example" at bounding box center [34, 329] width 6 height 9
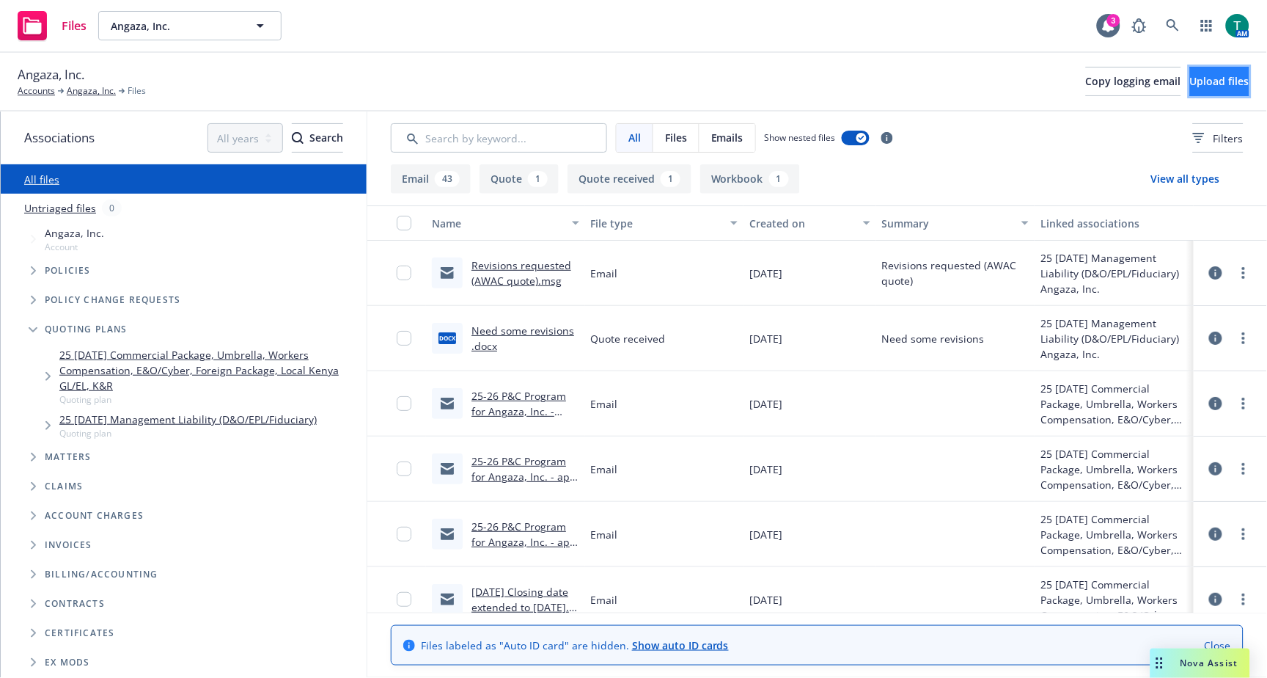
click at [1212, 78] on span "Upload files" at bounding box center [1219, 81] width 59 height 14
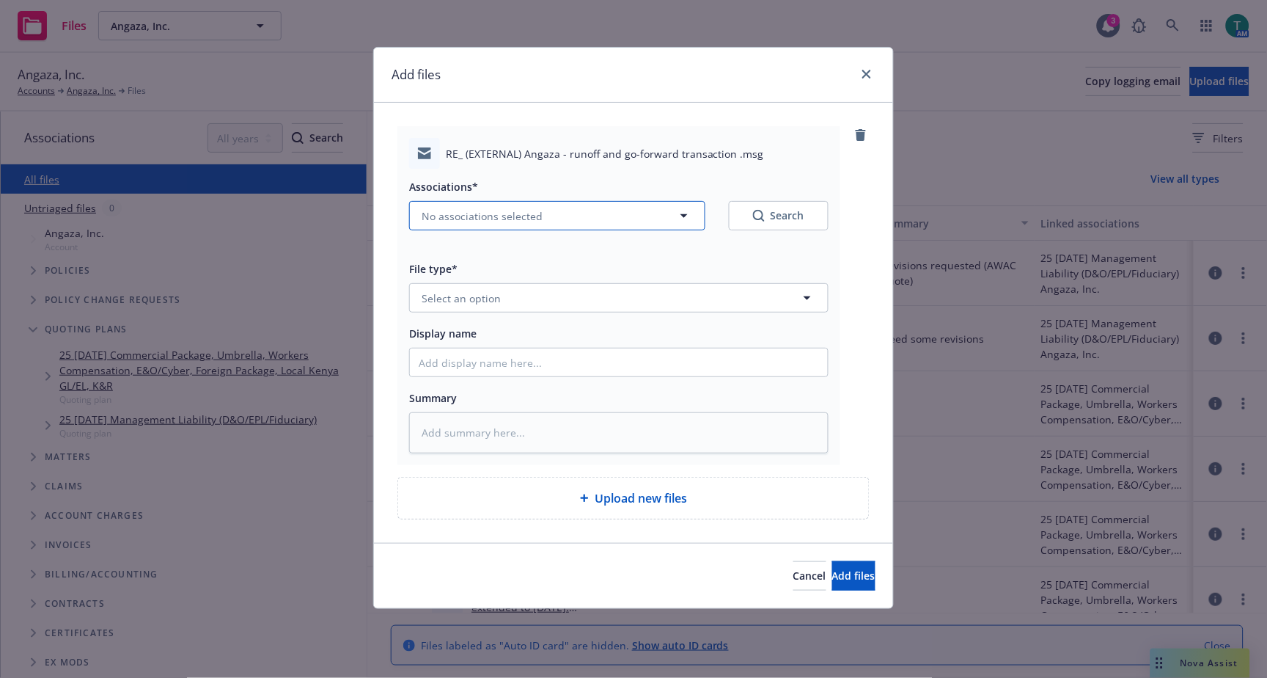
click at [456, 210] on span "No associations selected" at bounding box center [482, 215] width 121 height 15
type textarea "x"
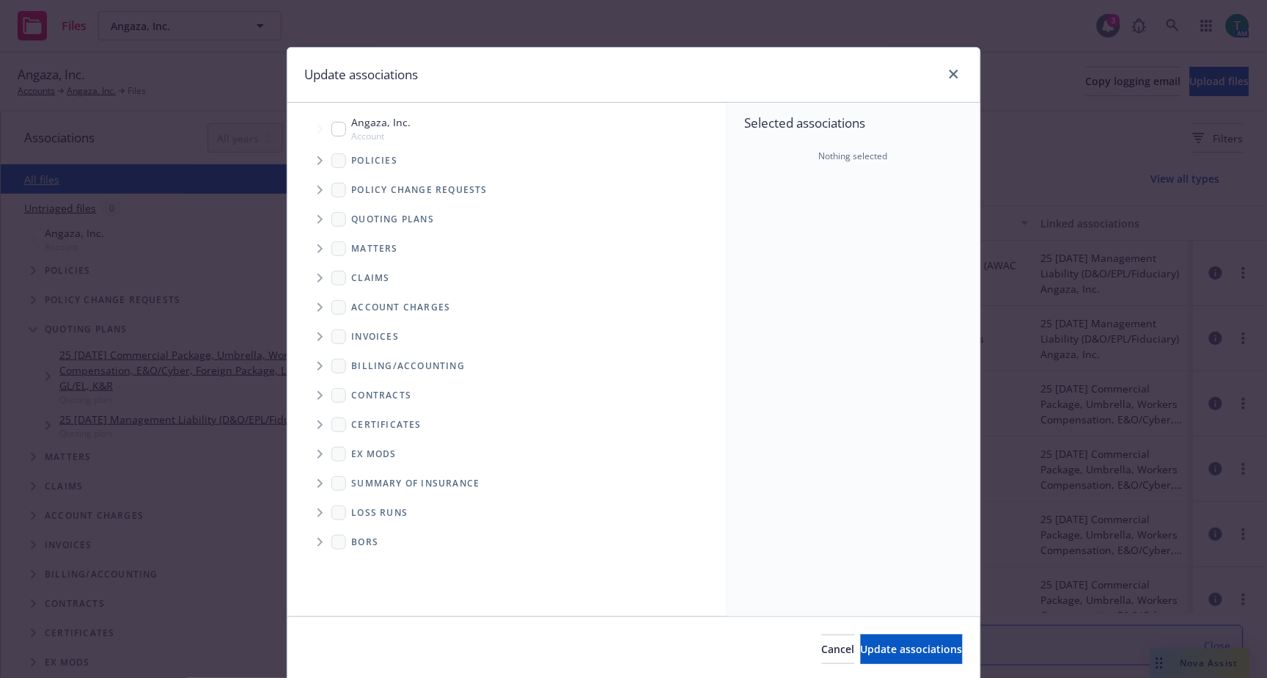
click at [333, 129] on input "Tree Example" at bounding box center [338, 129] width 15 height 15
checkbox input "true"
click at [318, 219] on icon "Tree Example" at bounding box center [321, 219] width 6 height 9
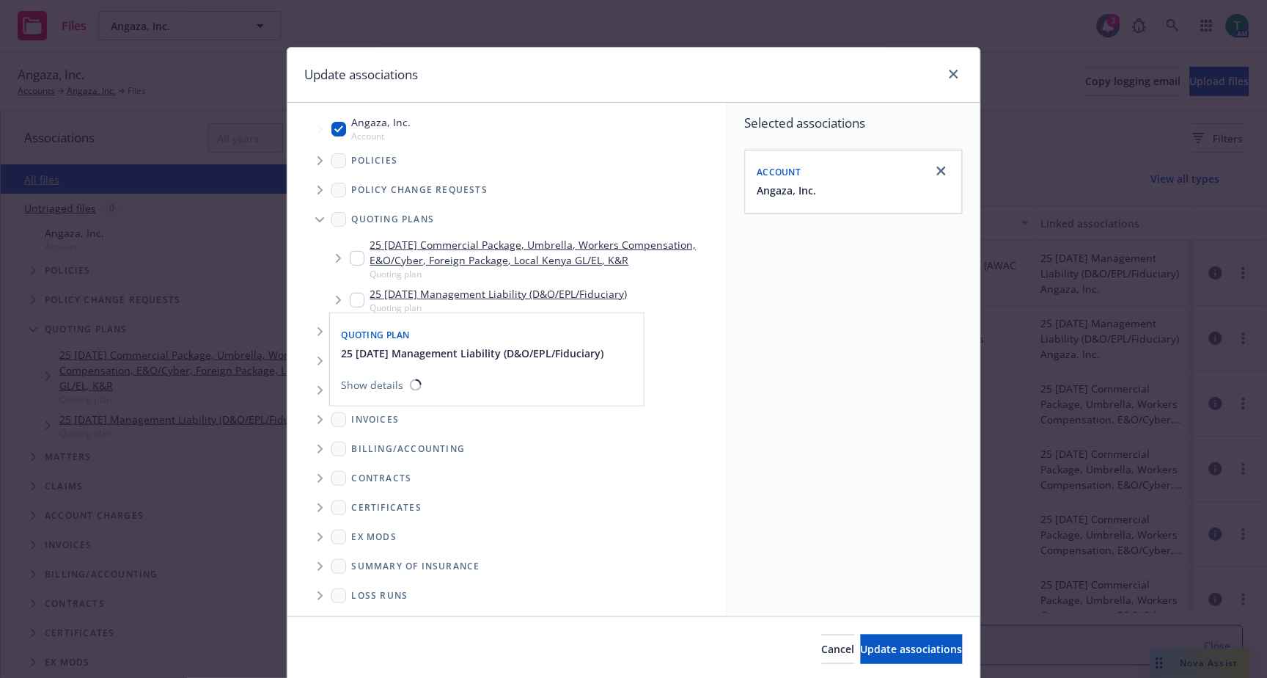
click at [350, 297] on input "Tree Example" at bounding box center [357, 300] width 15 height 15
checkbox input "true"
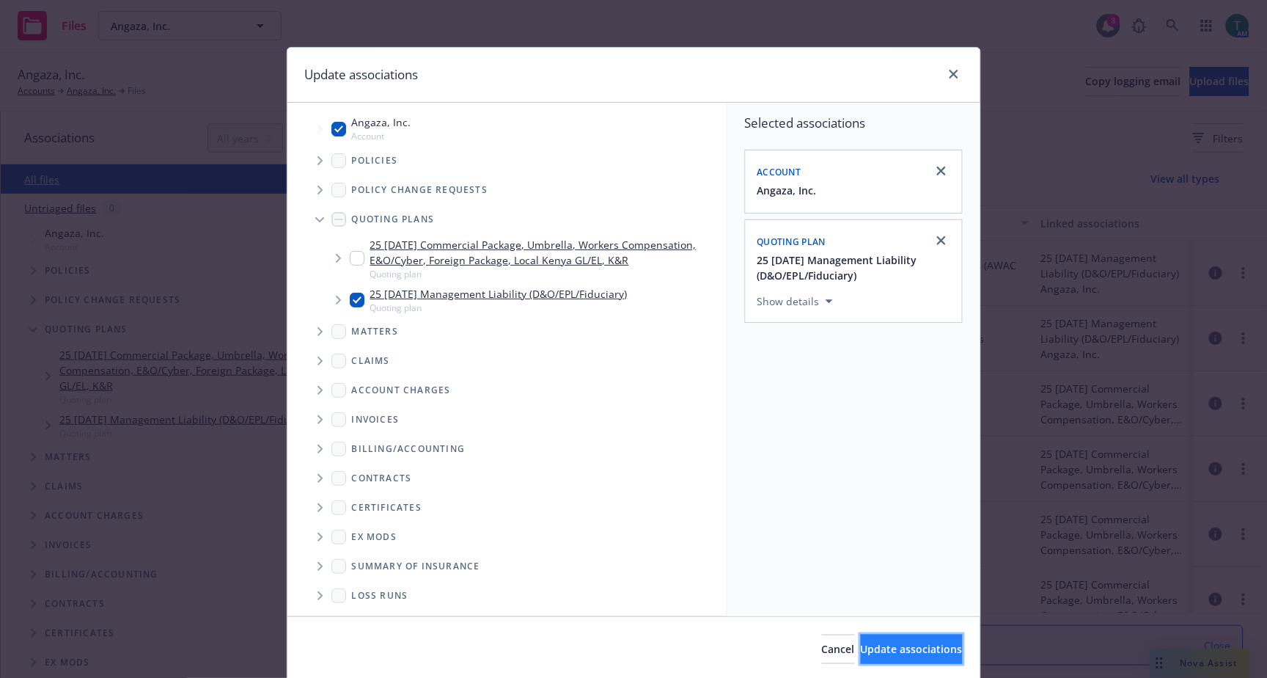
click at [899, 653] on span "Update associations" at bounding box center [912, 649] width 102 height 14
type textarea "x"
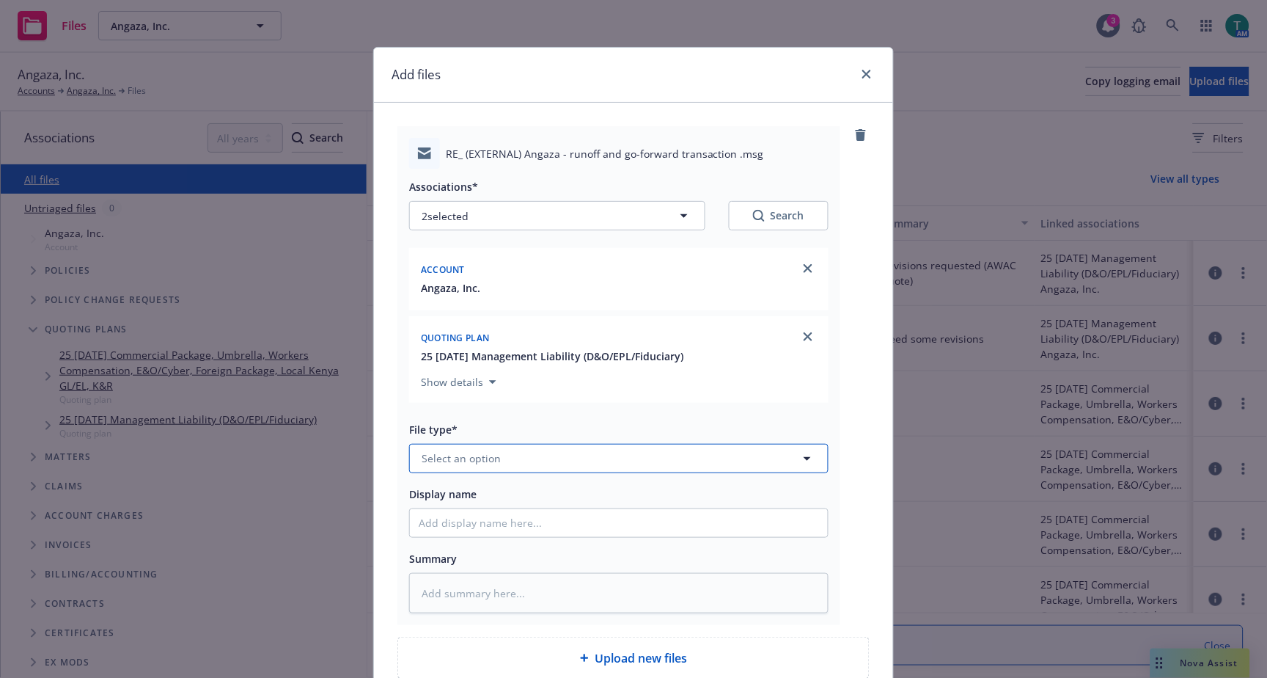
click at [480, 456] on span "Select an option" at bounding box center [461, 457] width 79 height 15
type input "email"
drag, startPoint x: 459, startPoint y: 427, endPoint x: 469, endPoint y: 504, distance: 77.7
click at [460, 427] on div "Email" at bounding box center [619, 417] width 400 height 21
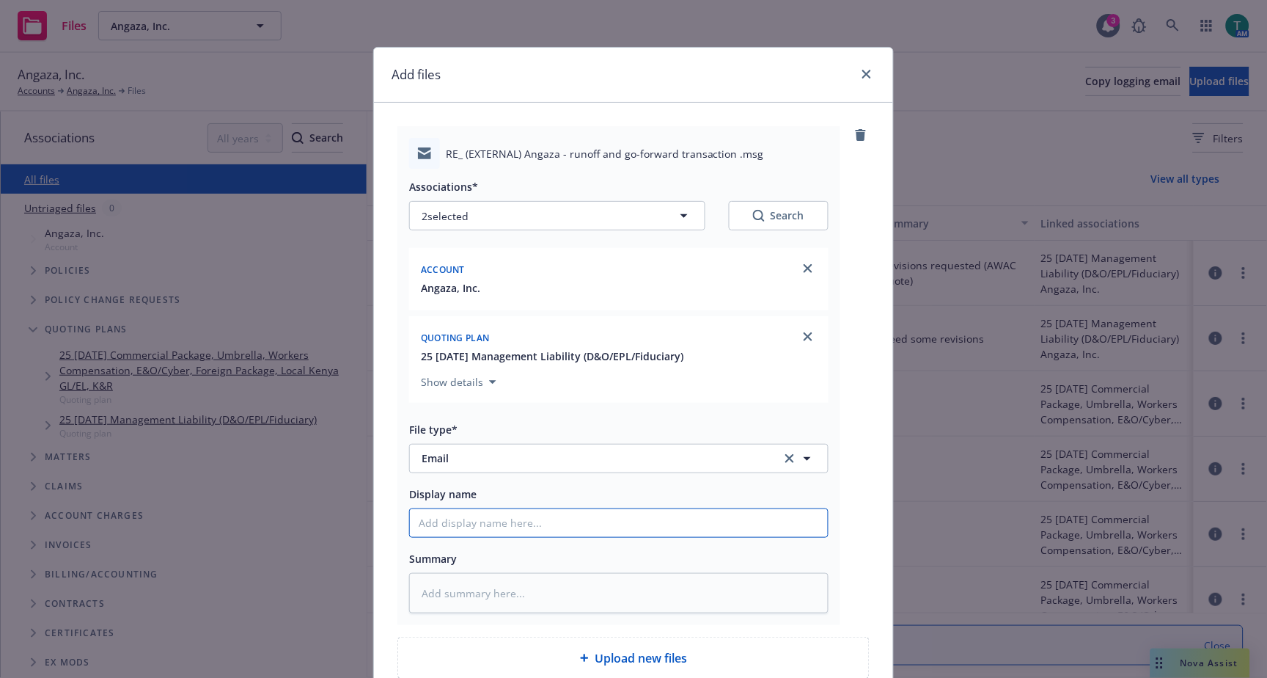
click at [474, 532] on input "Display name" at bounding box center [619, 523] width 418 height 28
type textarea "x"
type input "A"
type textarea "x"
type input "AW"
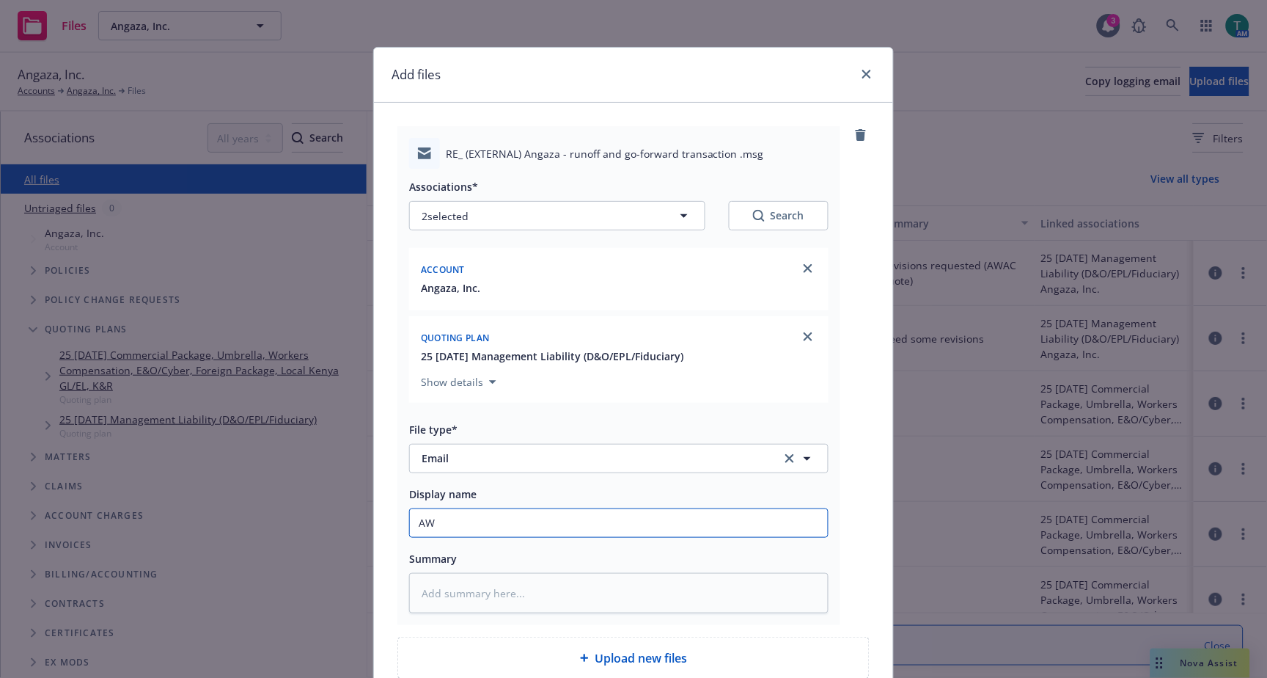
type textarea "x"
type input "AWA"
type textarea "x"
type input "AWAC"
type textarea "x"
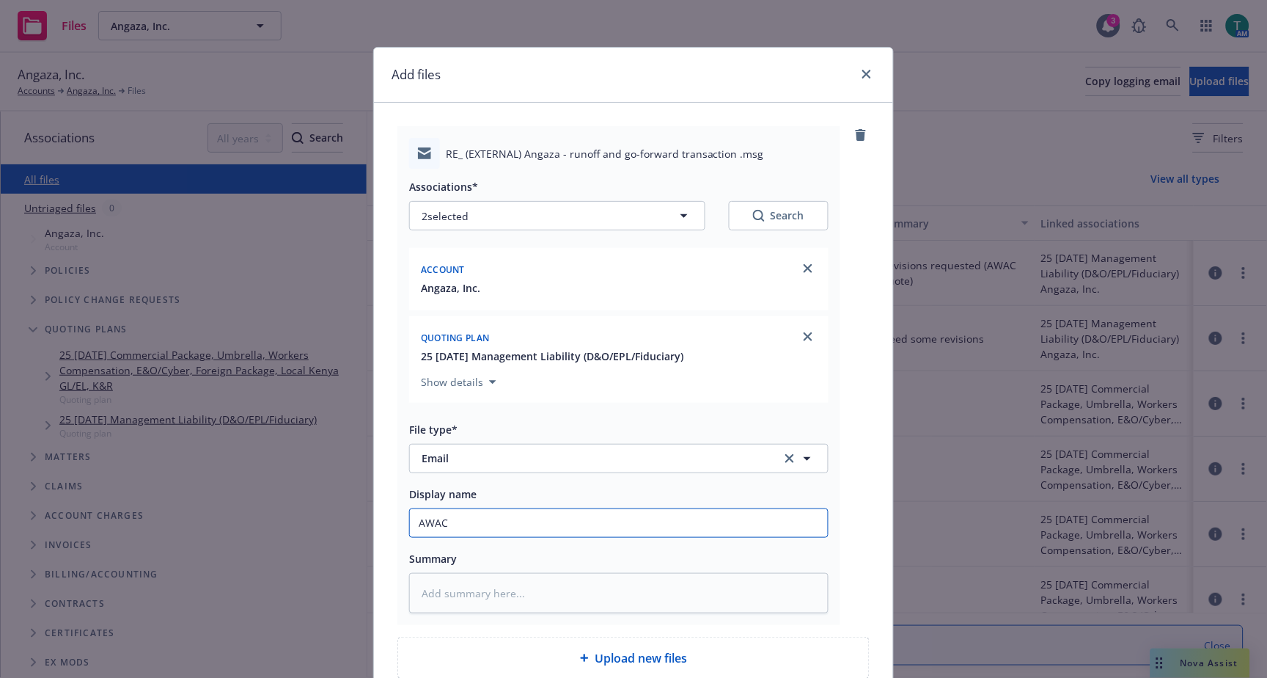
type input "AWAC a"
type textarea "x"
type input "AWAC ag"
type textarea "x"
type input "AWAC agr"
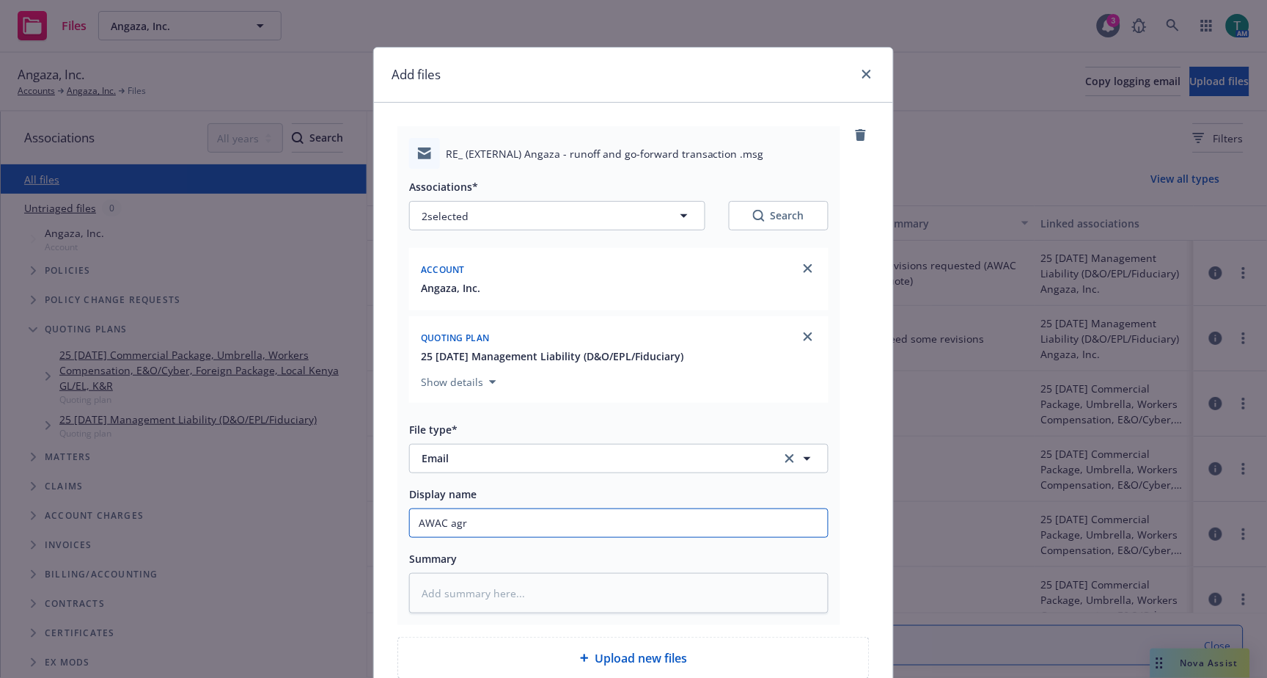
type textarea "x"
type input "AWAC agre"
type textarea "x"
type input "AWAC agred"
type textarea "x"
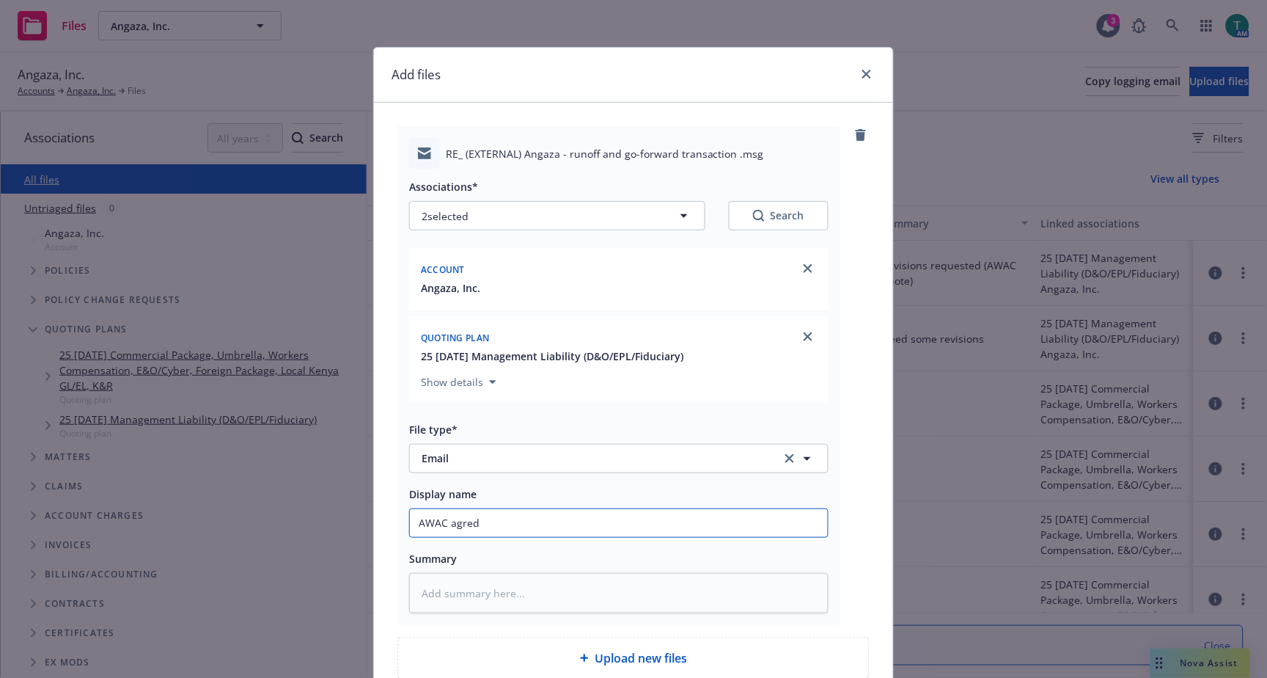
type input "AWAC agred"
type textarea "x"
type input "AWAC agred t"
type textarea "x"
type input "AWAC agred to"
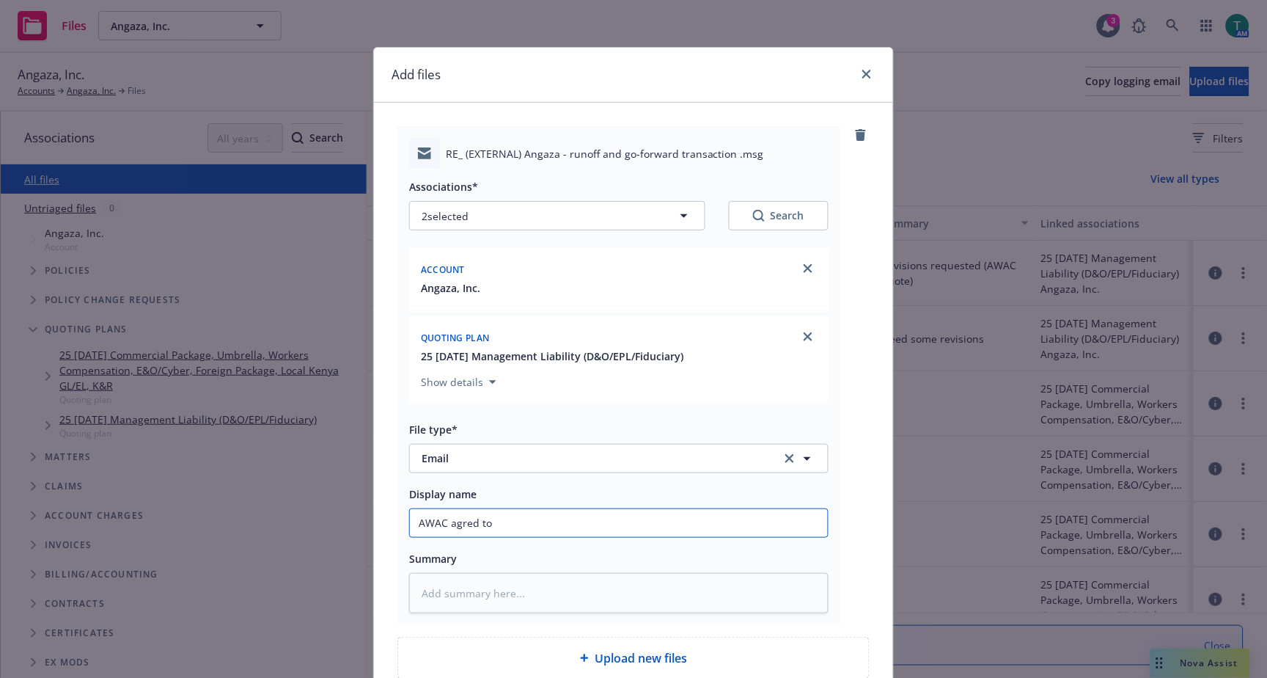
type textarea "x"
type input "AWAC agred to"
click at [494, 523] on input "AWAC agred to" at bounding box center [619, 523] width 418 height 28
type textarea "x"
type input "AWAC agred to"
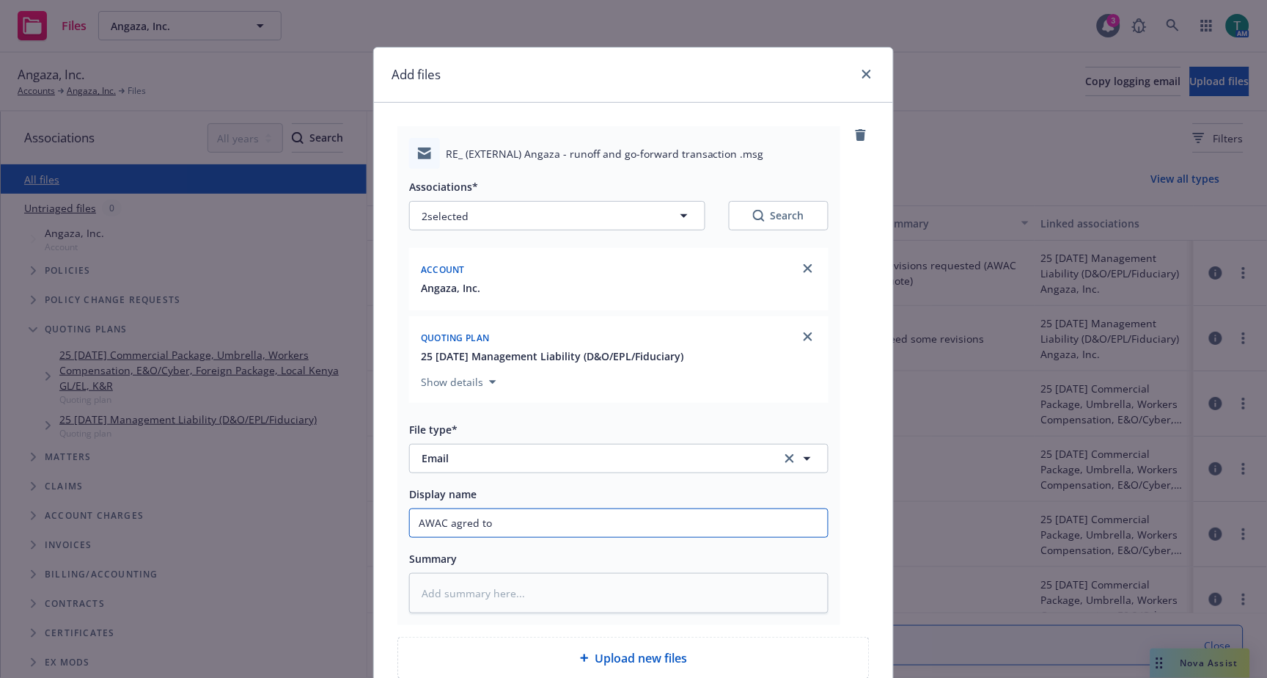
type textarea "x"
type input "AWAC agred t"
type textarea "x"
type input "AWAC agred"
type textarea "x"
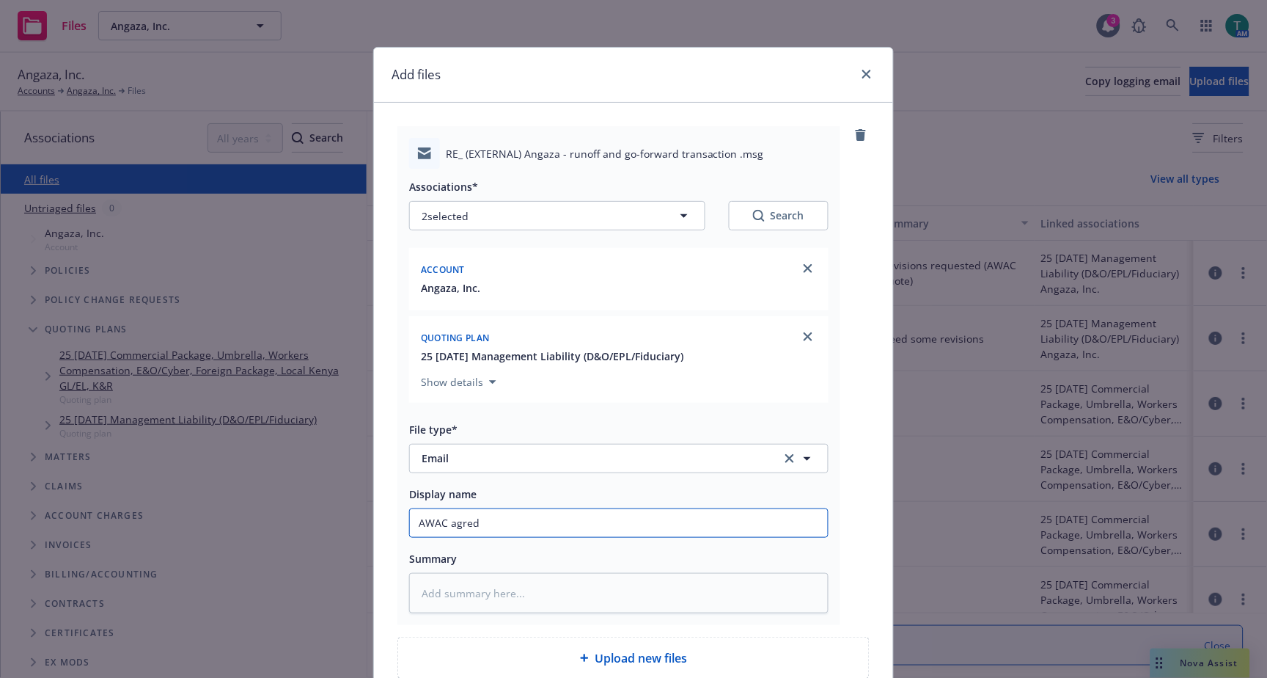
type input "AWAC agred"
type textarea "x"
type input "AWAC agre"
type textarea "x"
type input "AWAC agree"
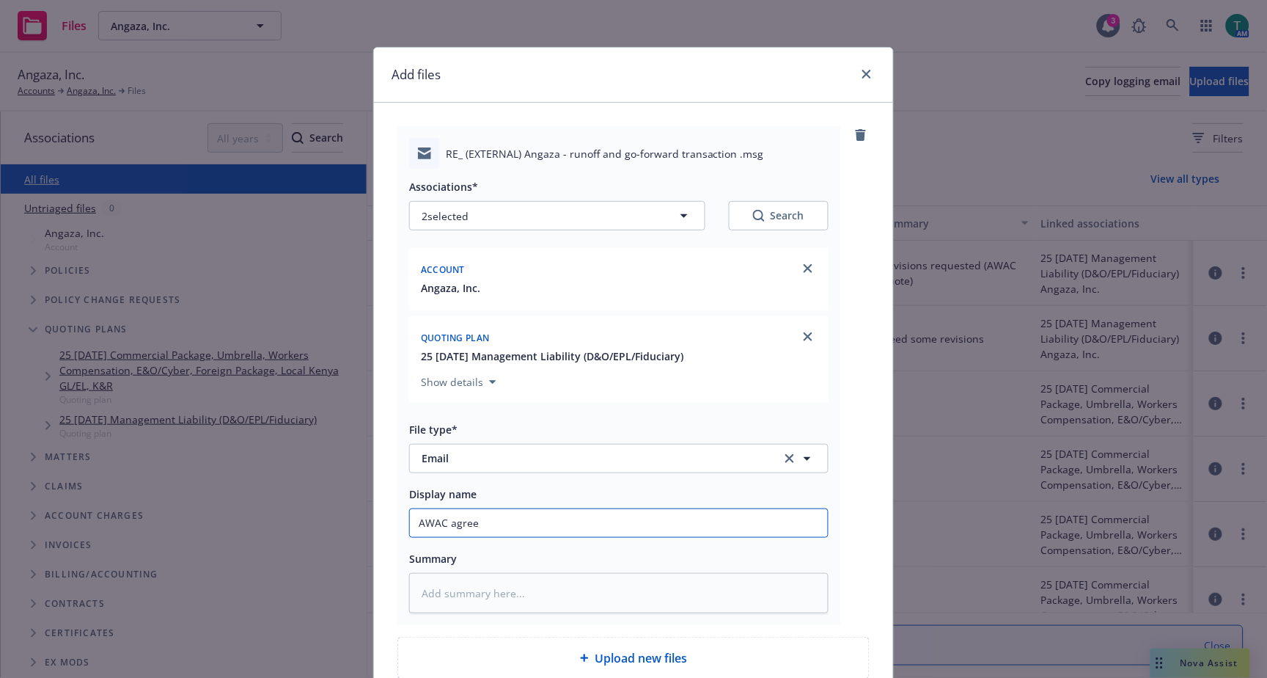
type textarea "x"
type input "AWAC agreed"
type textarea "x"
type input "AWAC agreed"
type textarea "x"
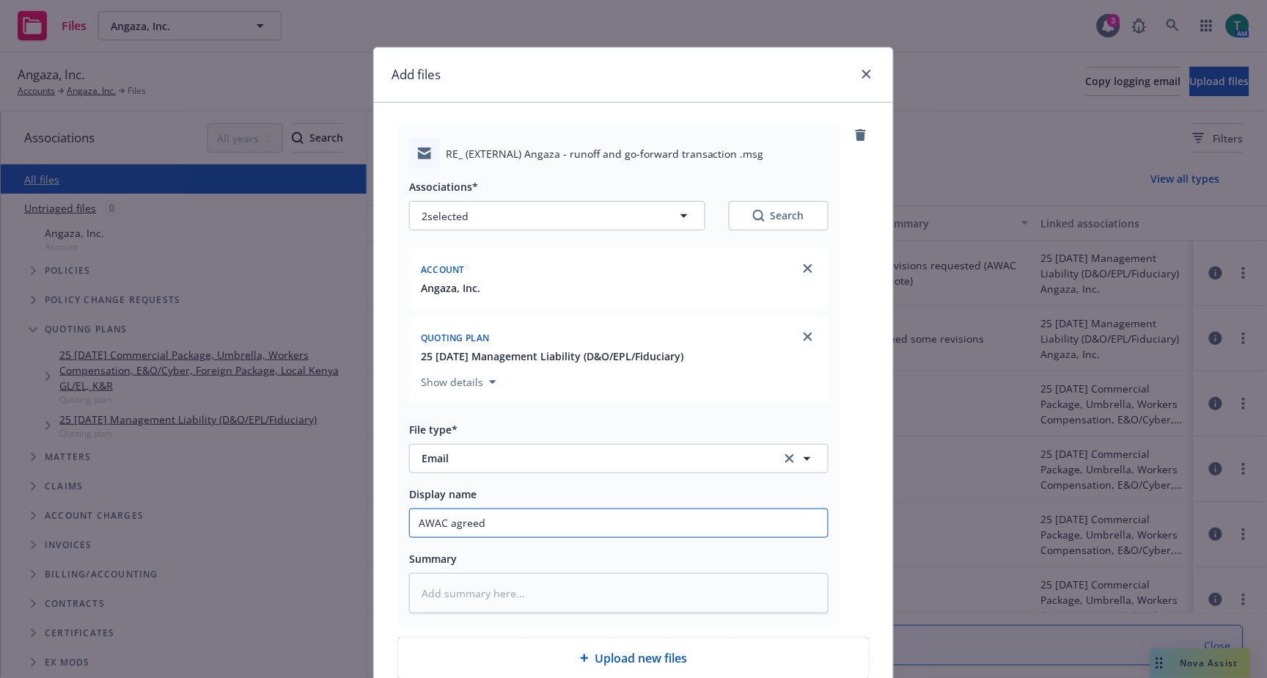
type input "AWAC agreed t"
type textarea "x"
type input "AWAC agreed to"
type textarea "x"
type input "AWAC agreed to"
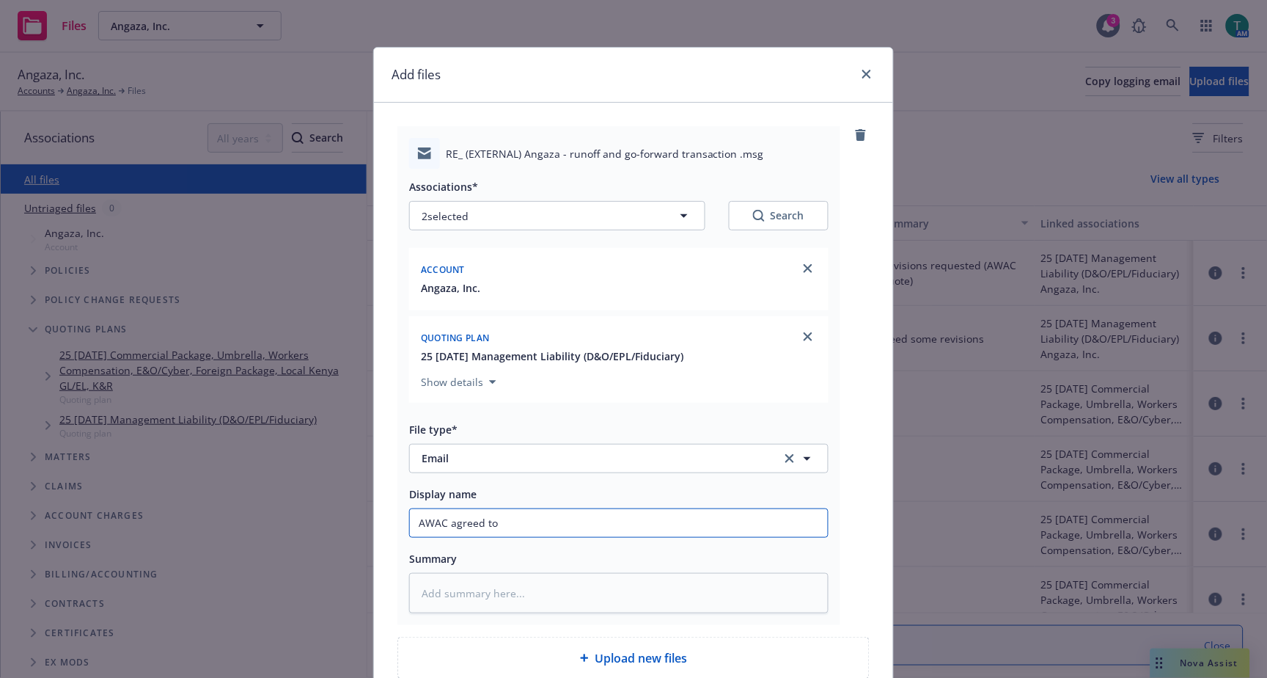
type textarea "x"
type input "AWAC agreed to ad"
type textarea "x"
type input "AWAC agreed to add"
type textarea "x"
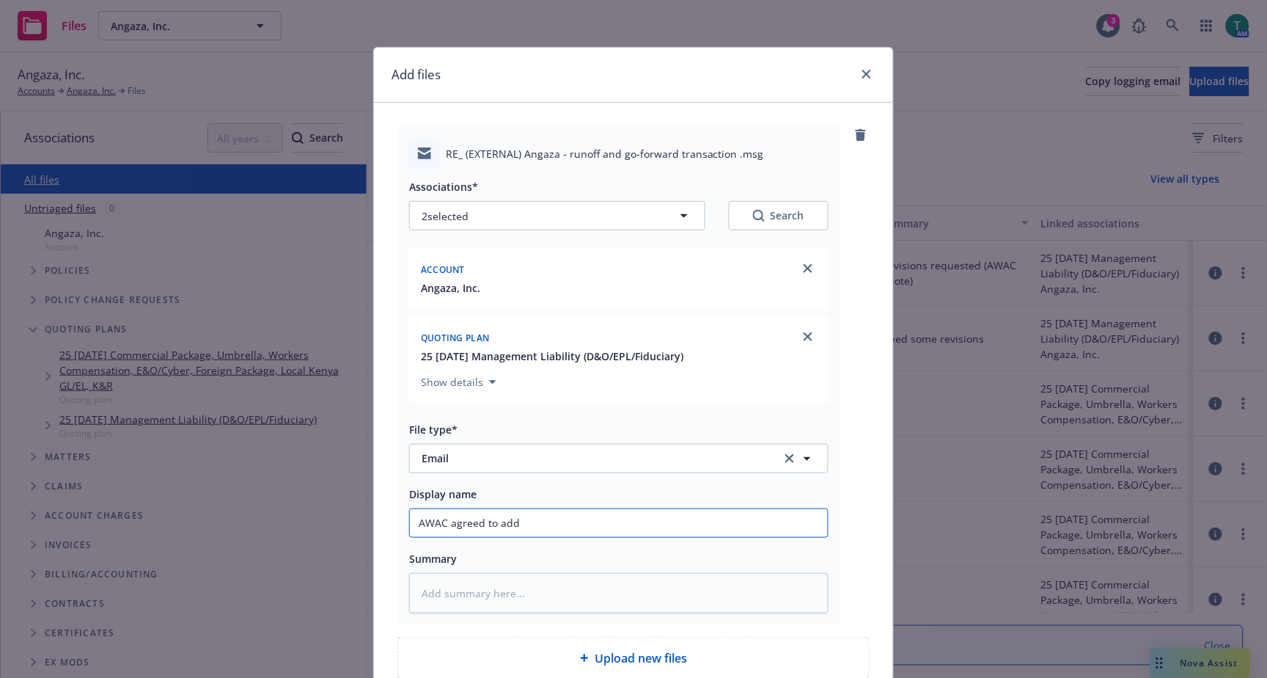
type input "AWAC agreed to add S"
type textarea "x"
type input "AWAC agreed to add Se"
type textarea "x"
type input "AWAC agreed to add Set"
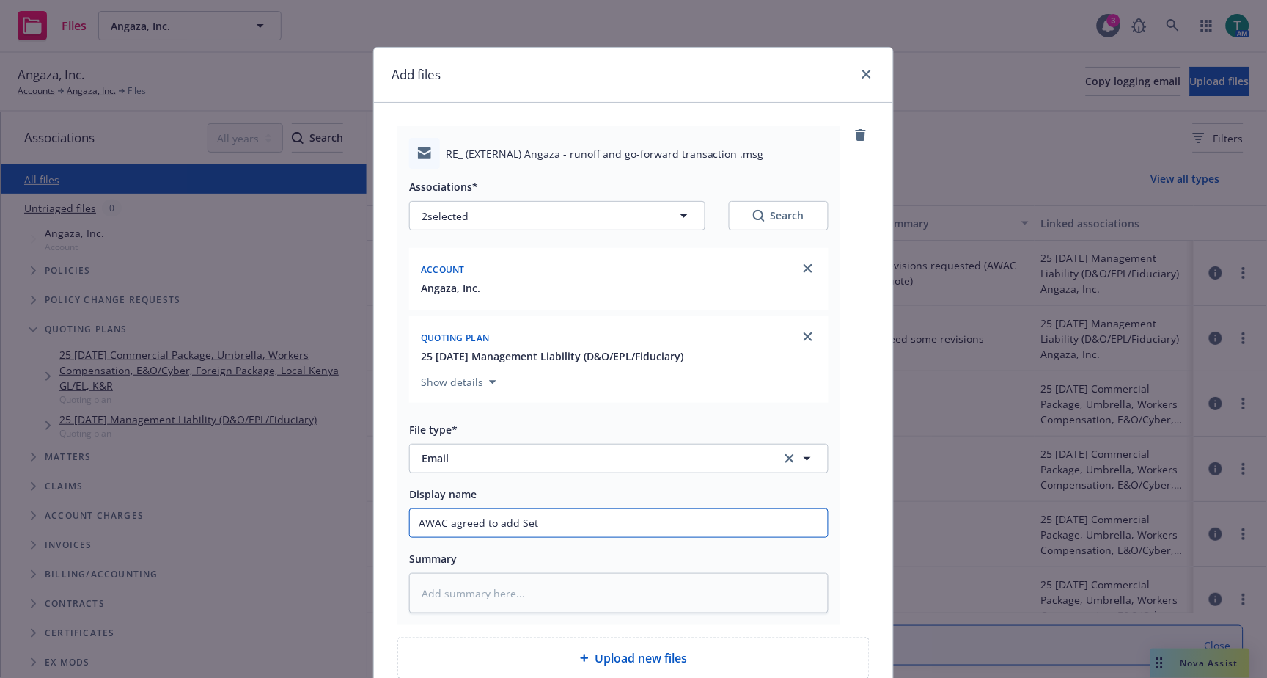
type textarea "x"
type input "AWAC agreed to add Sett"
type textarea "x"
type input "AWAC agreed to add Settl"
type textarea "x"
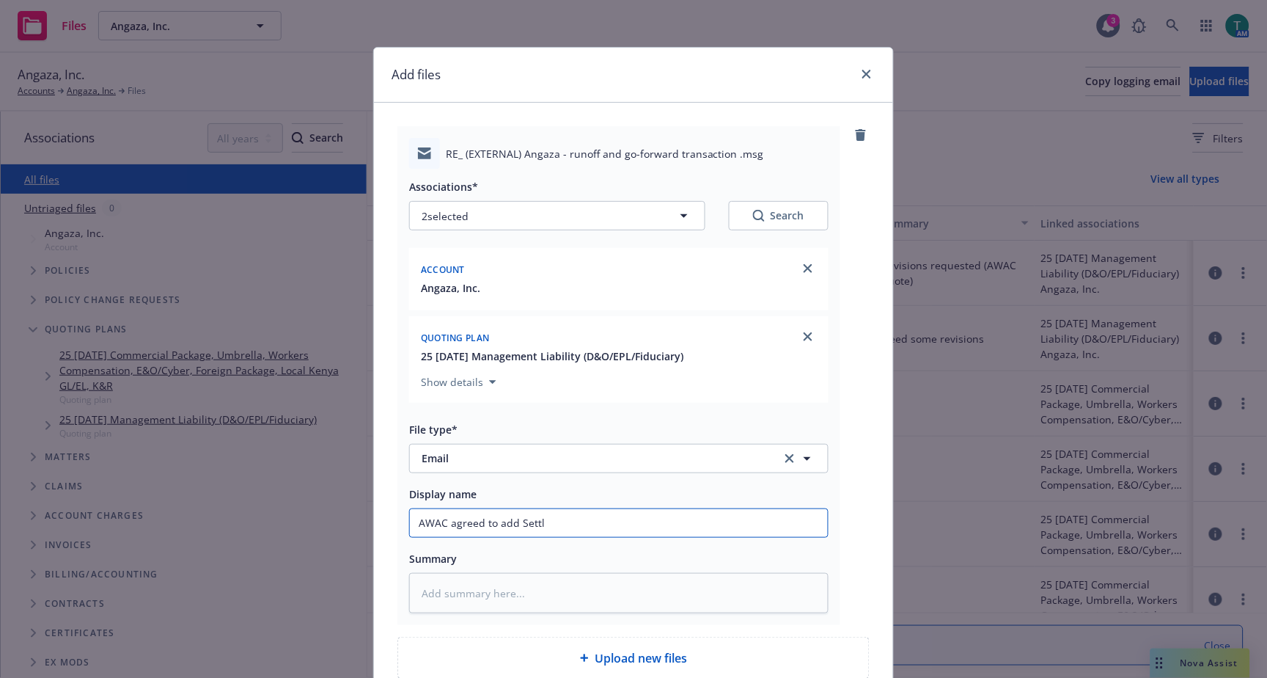
type input "AWAC agreed to add Settlo"
type textarea "x"
type input "AWAC agreed to add Settlor"
type textarea "x"
type input "AWAC agreed to add Settlor"
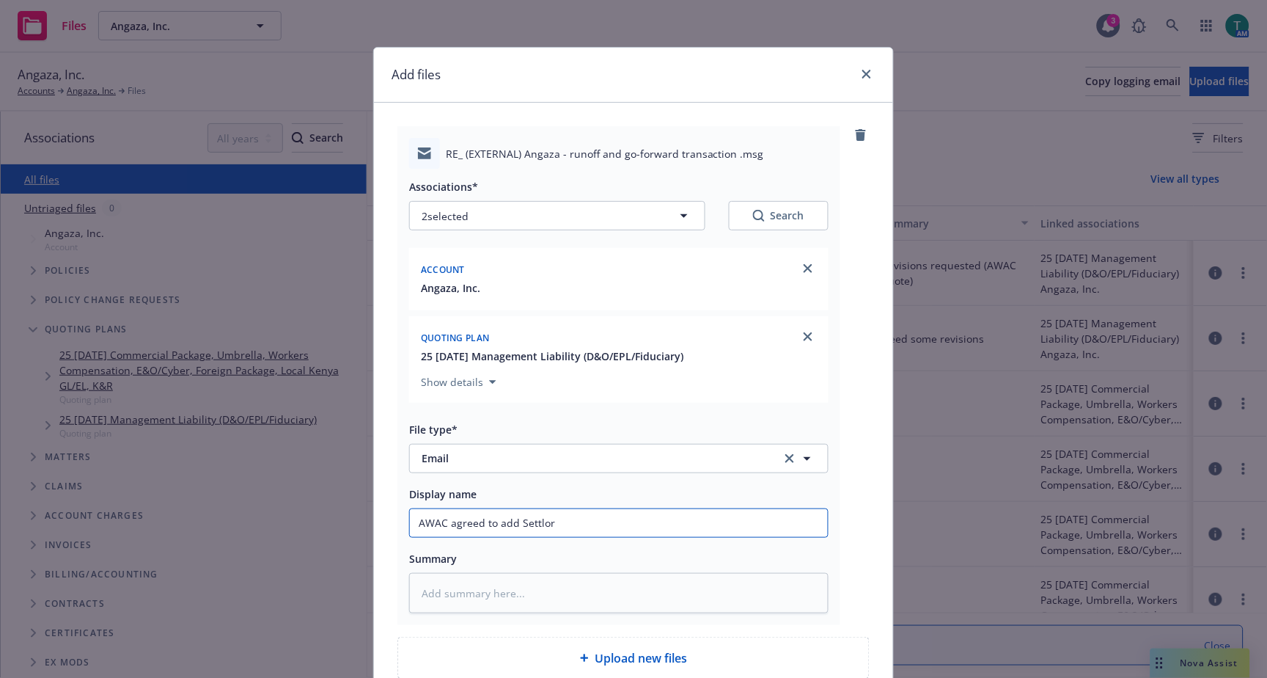
type textarea "x"
type input "AWAC agreed to add Settlor an"
type textarea "x"
type input "AWAC agreed to add Settlor and"
type textarea "x"
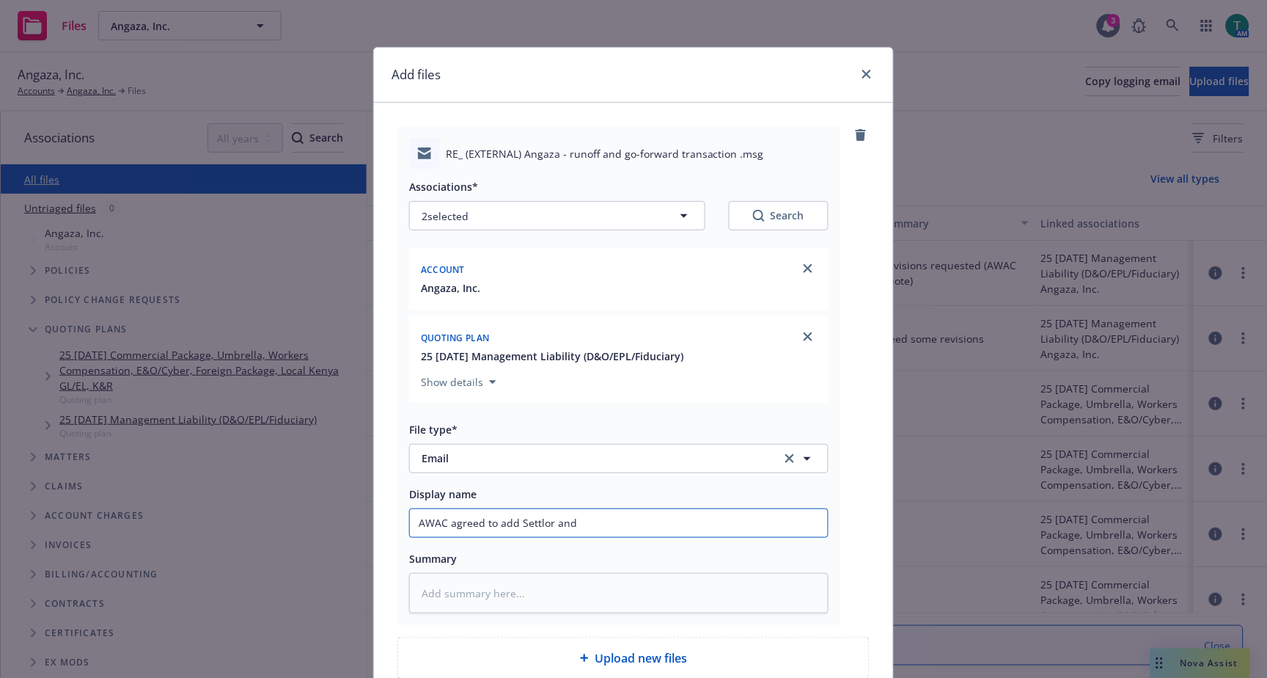
type input "AWAC agreed to add Settlor and"
type textarea "x"
type input "AWAC agreed to add Settlor and IR"
type textarea "x"
type input "AWAC agreed to add Settlor and IRA"
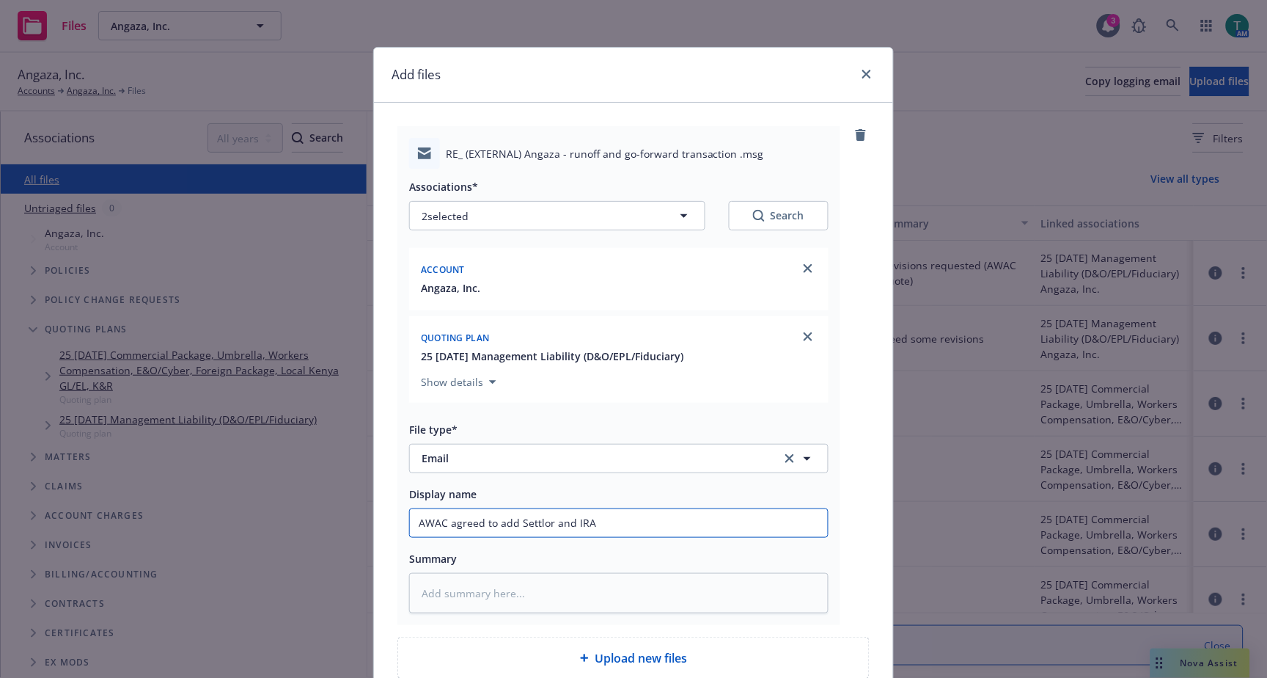
type textarea "x"
type input "AWAC agreed to add Settlor and IRA"
type textarea "x"
type input "AWAC agreed to add Settlor and IRA V"
type textarea "x"
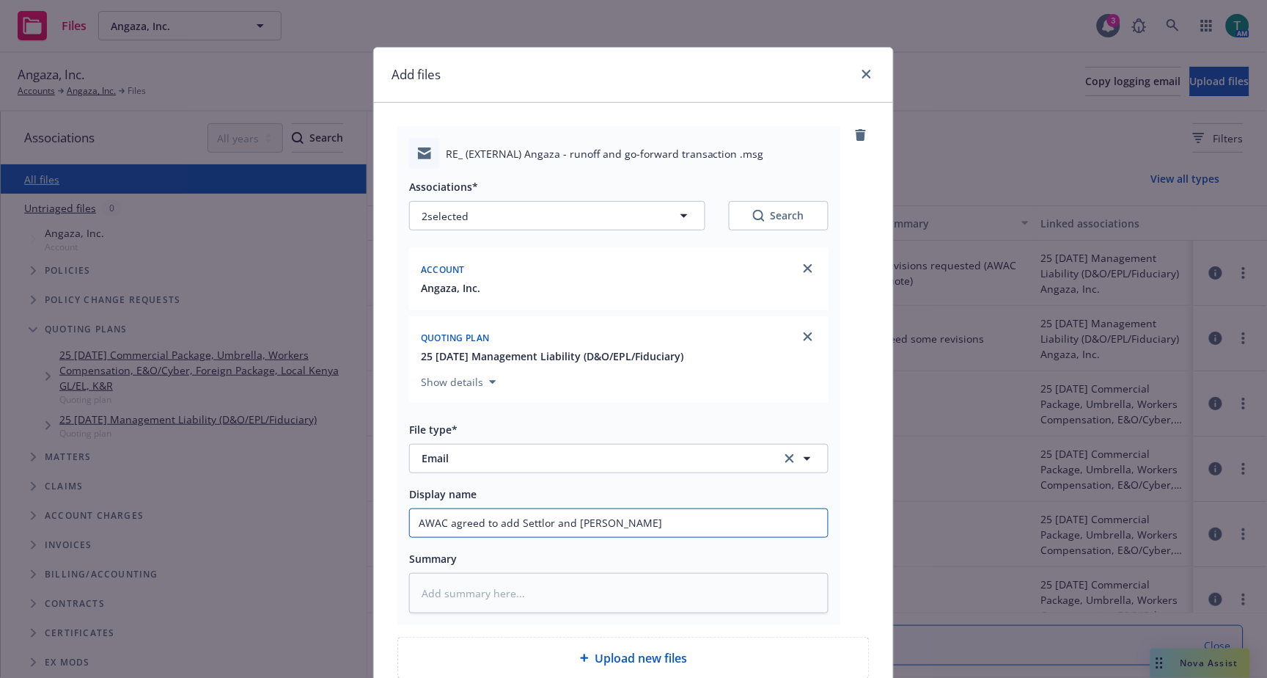
type input "AWAC agreed to add Settlor and IRA Vi"
type textarea "x"
type input "AWAC agreed to add Settlor and IRA V"
type textarea "x"
type input "AWAC agreed to add Settlor and IRA"
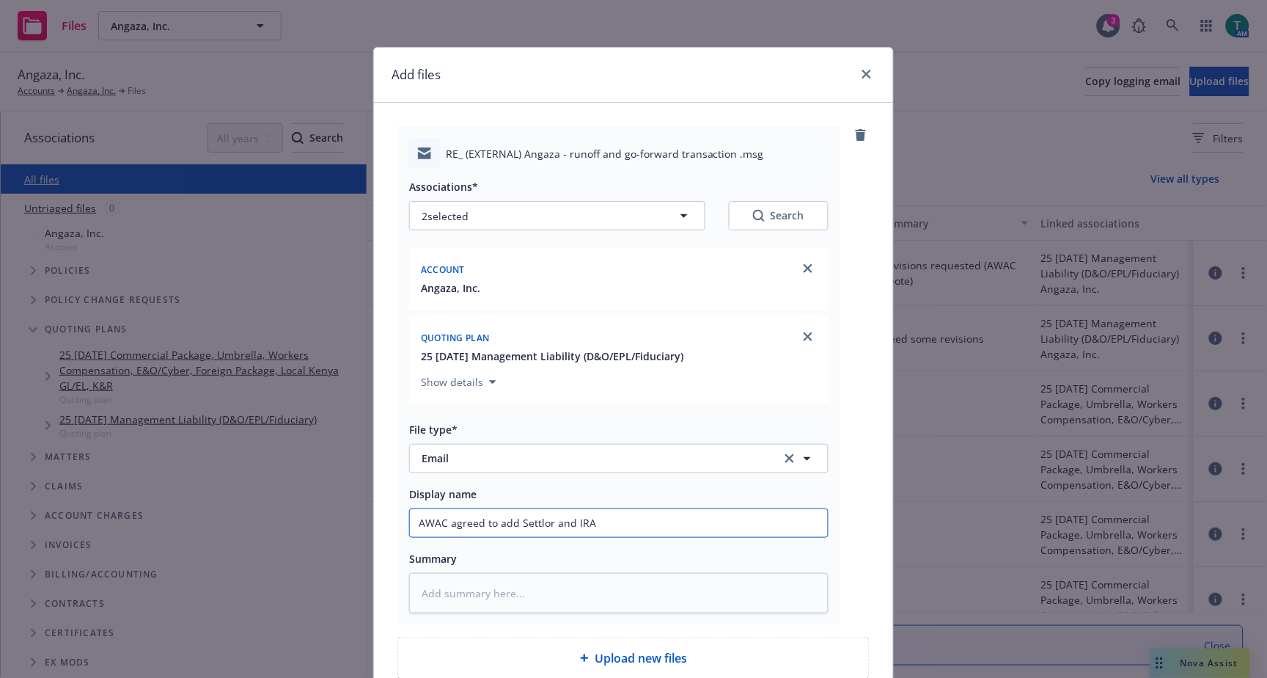
type textarea "x"
type input "AWAC agreed to add Settlor and IRA N"
type textarea "x"
type input "AWAC agreed to add Settlor and IRA No"
type textarea "x"
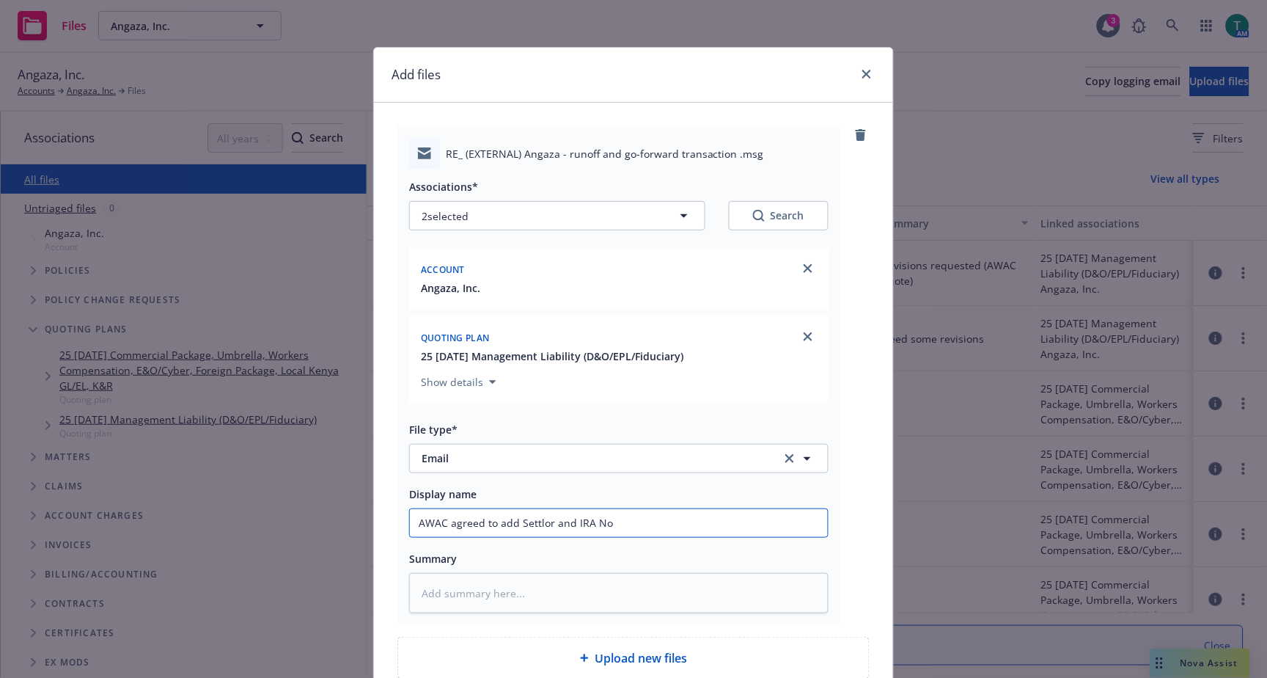
type input "AWAC agreed to add Settlor and IRA Not"
type textarea "x"
type input "AWAC agreed to add Settlor and IRA Noti"
type textarea "x"
type input "AWAC agreed to add Settlor and IRA Notic"
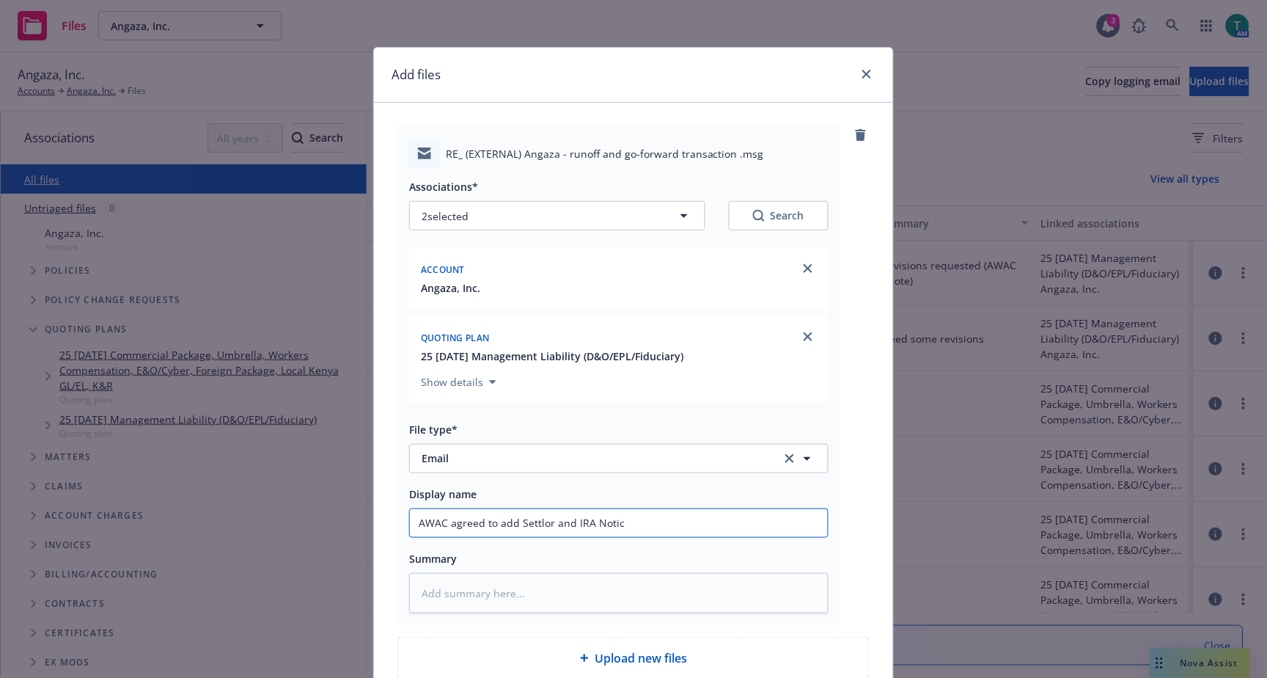
type textarea "x"
type input "AWAC agreed to add Settlor and IRA Notice"
type textarea "x"
type input "AWAC agreed to add Settlor and IRA Notice"
type textarea "x"
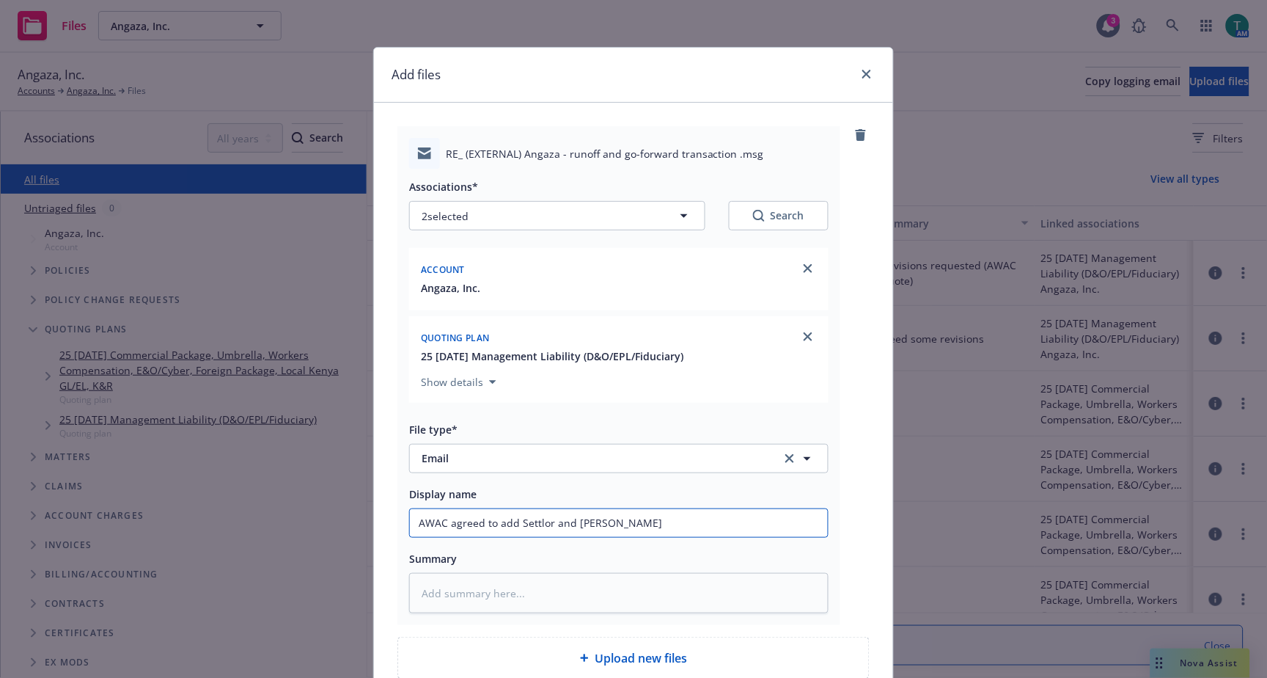
type input "AWAC agreed to add Settlor and IRA Notice"
type textarea "x"
type input "AWAC agreed to add Settlor and IRA Notic"
type textarea "x"
type input "AWAC agreed to add Settlor and IRA Noti"
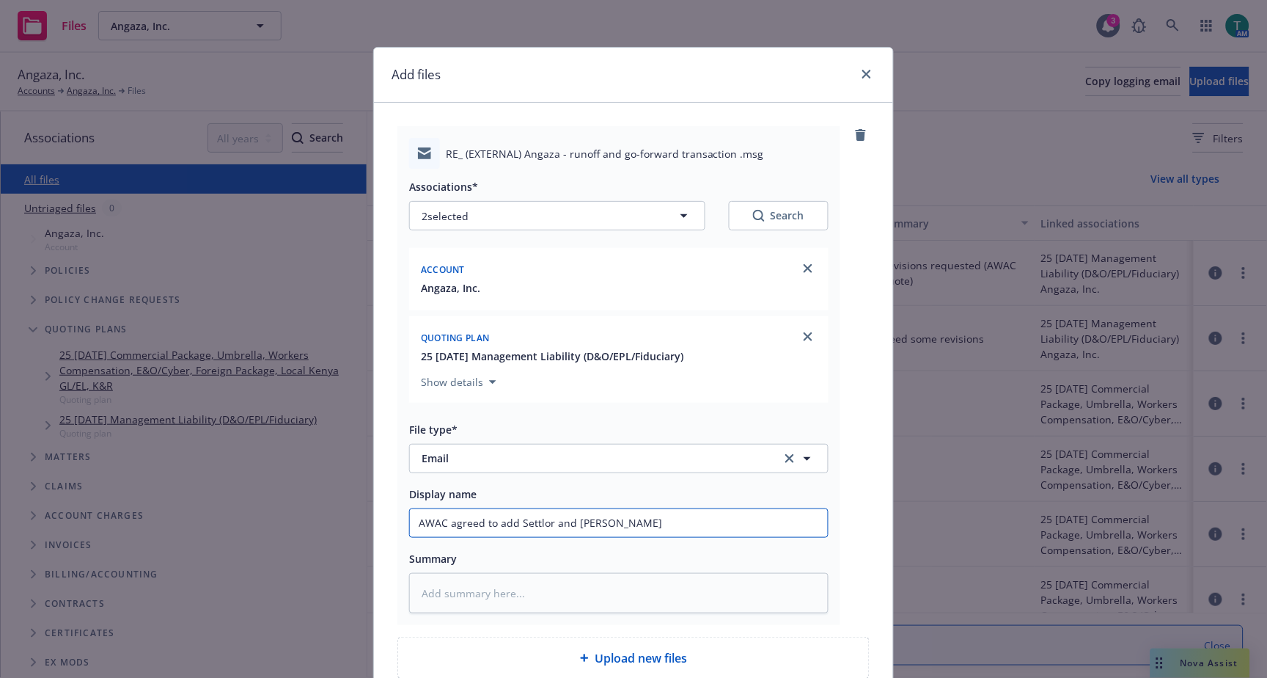
type textarea "x"
type input "AWAC agreed to add Settlor and IRA Not"
type textarea "x"
type input "AWAC agreed to add Settlor and IRA No"
type textarea "x"
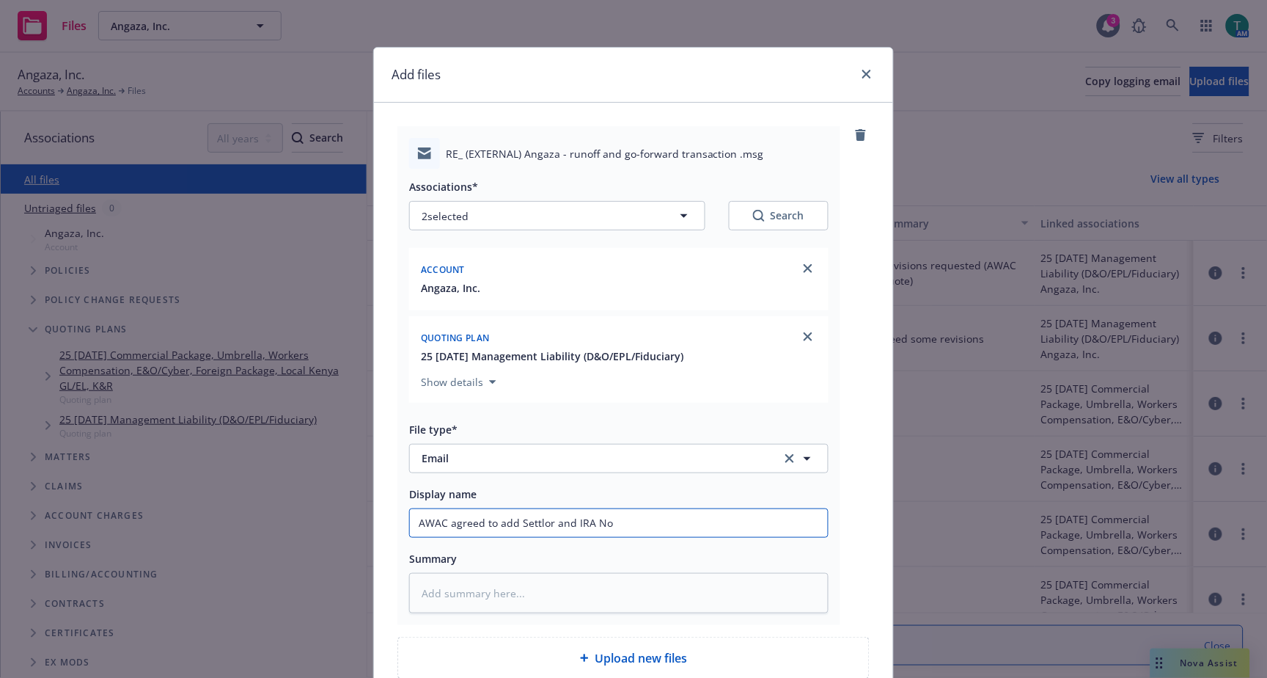
type input "AWAC agreed to add Settlor and IRA N"
type textarea "x"
type input "AWAC agreed to add Settlor and IRA"
type textarea "x"
type input "AWAC agreed to add Settlor and IRA V"
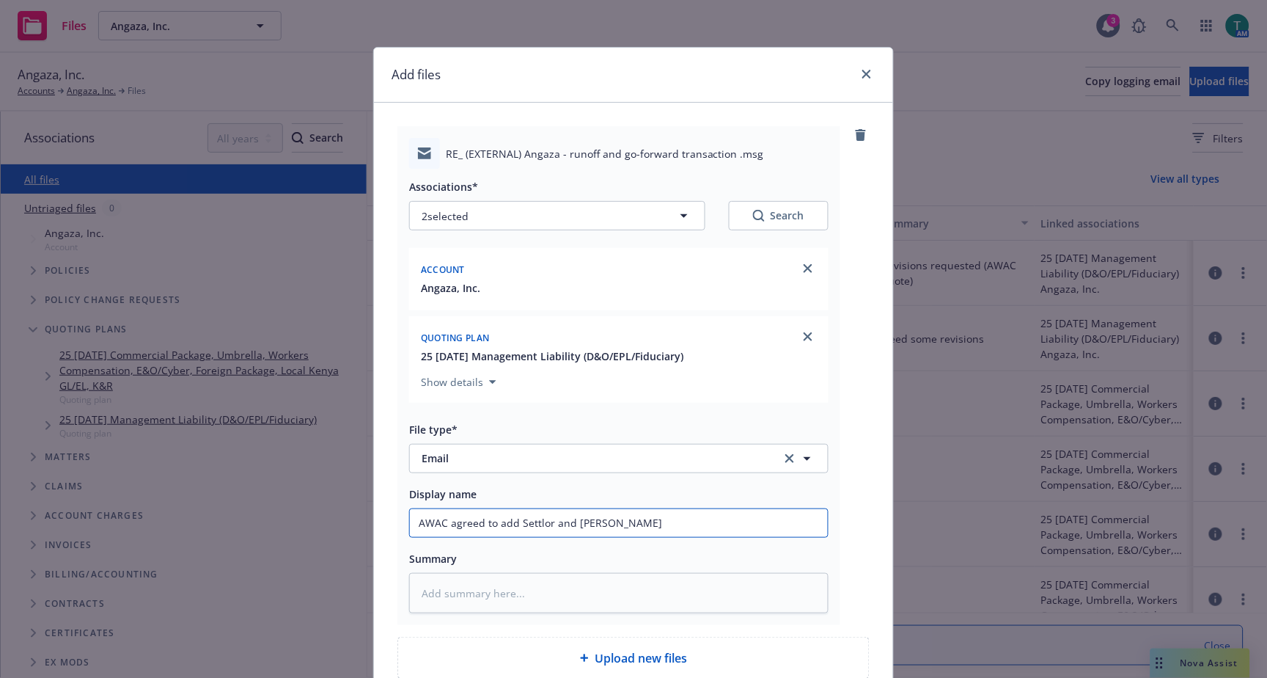
type textarea "x"
type input "AWAC agreed to add Settlor and IRA Vi"
type textarea "x"
type input "AWAC agreed to add Settlor and IRA Vio"
type textarea "x"
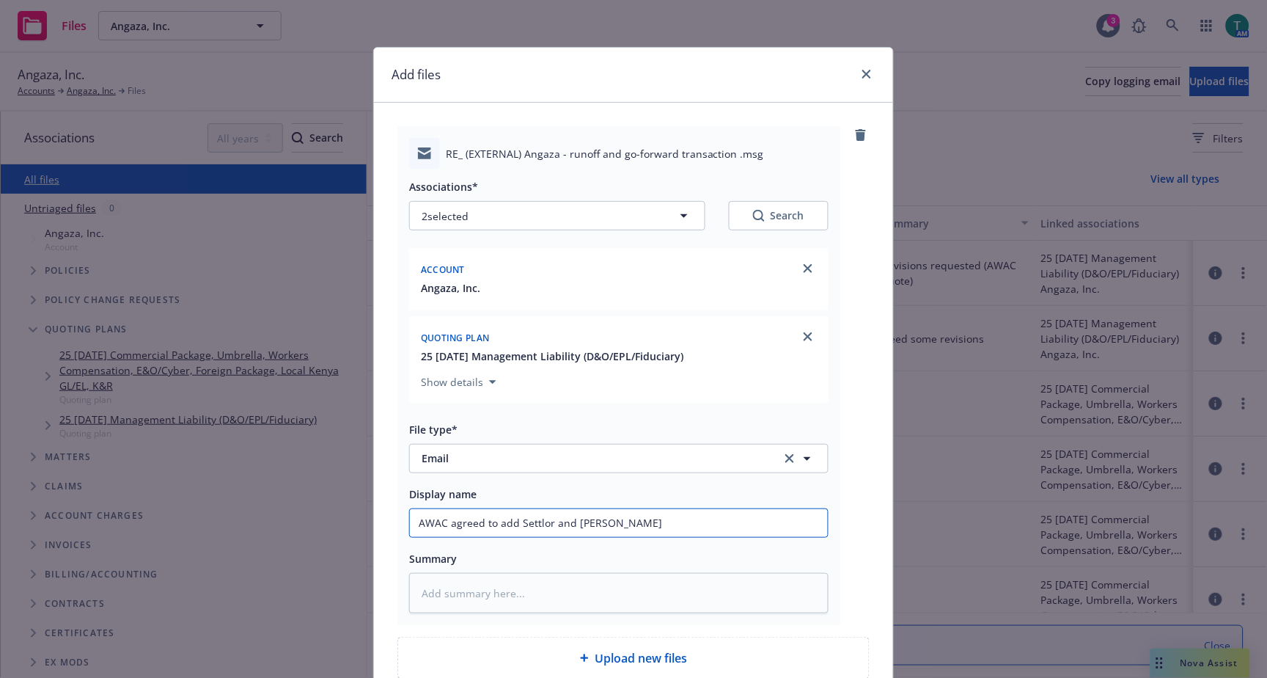
type input "AWAC agreed to add Settlor and IRA Viol"
type textarea "x"
type input "AWAC agreed to add Settlor and IRA Viola"
type textarea "x"
type input "AWAC agreed to add Settlor and IRA Violati"
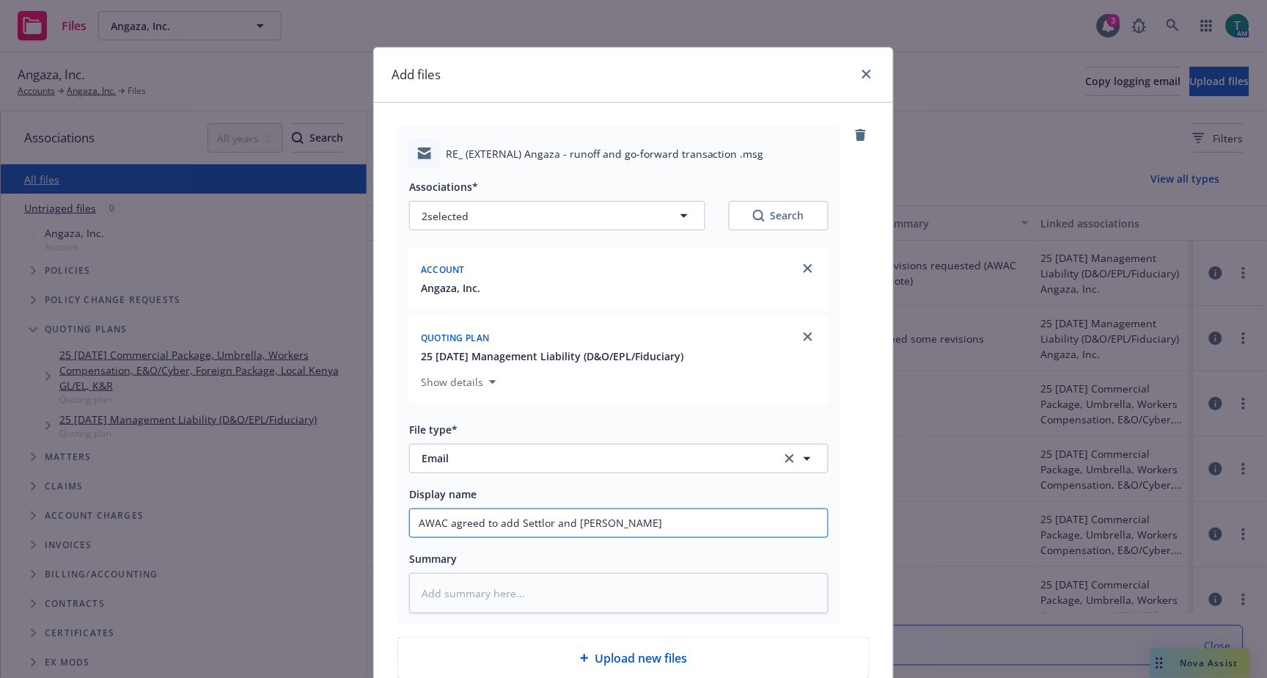
type textarea "x"
type input "AWAC agreed to add Settlor and IRA Violatio"
type textarea "x"
type input "AWAC agreed to add Settlor and IRA Violation"
type textarea "x"
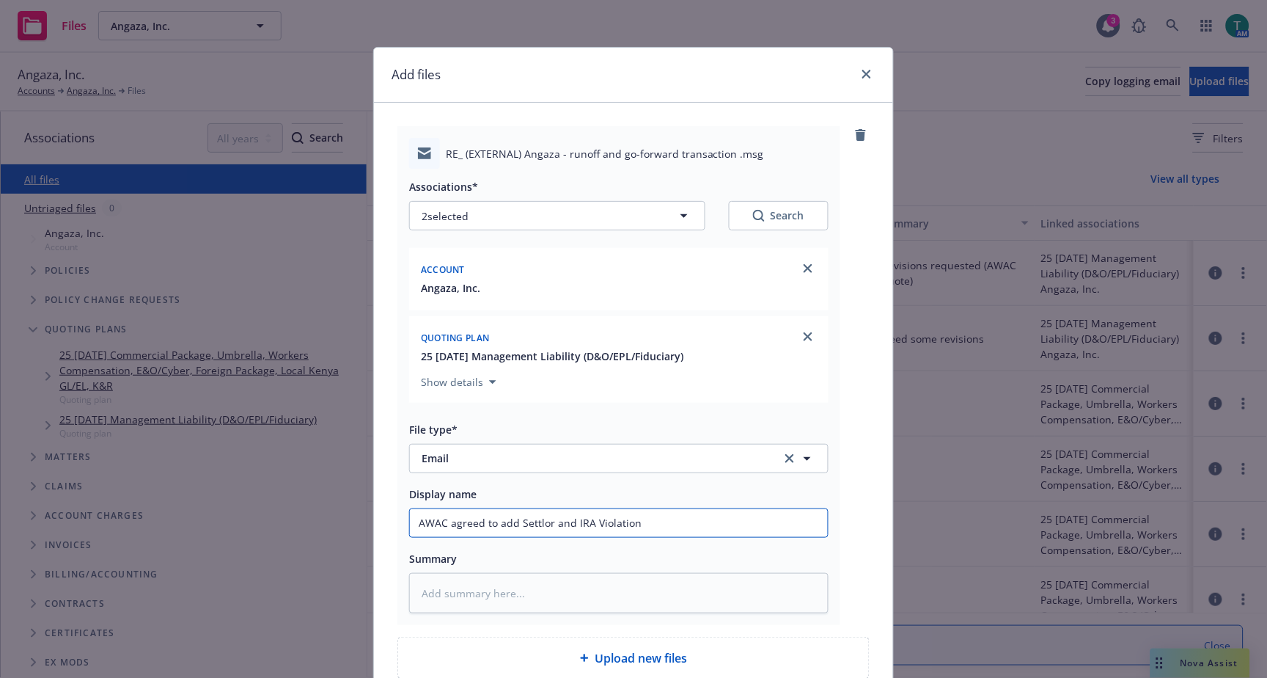
type input "AWAC agreed to add Settlor and IRA Violation"
type textarea "x"
type input "AWAC agreed to add Settlor and IRA Violation n"
type textarea "x"
type input "AWAC agreed to add Settlor and IRA Violation no"
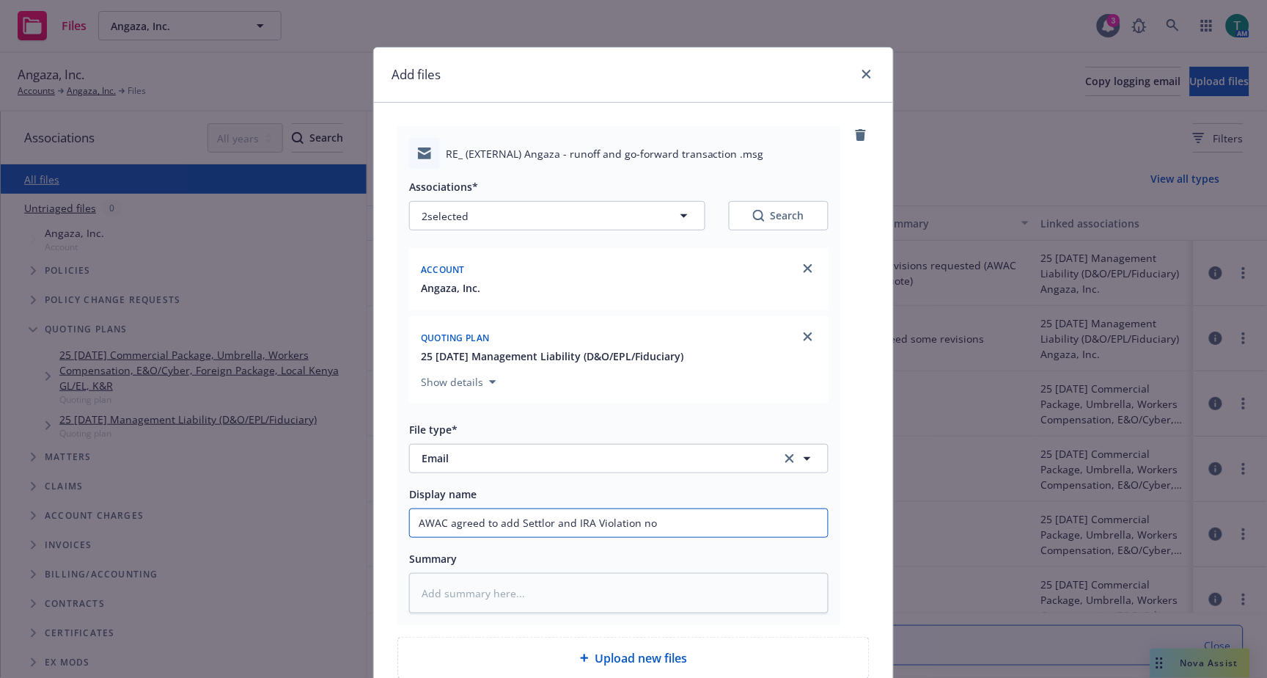
type textarea "x"
type input "AWAC agreed to add Settlor and IRA Violation not"
type textarea "x"
type input "AWAC agreed to add Settlor and IRA Violation noti"
type textarea "x"
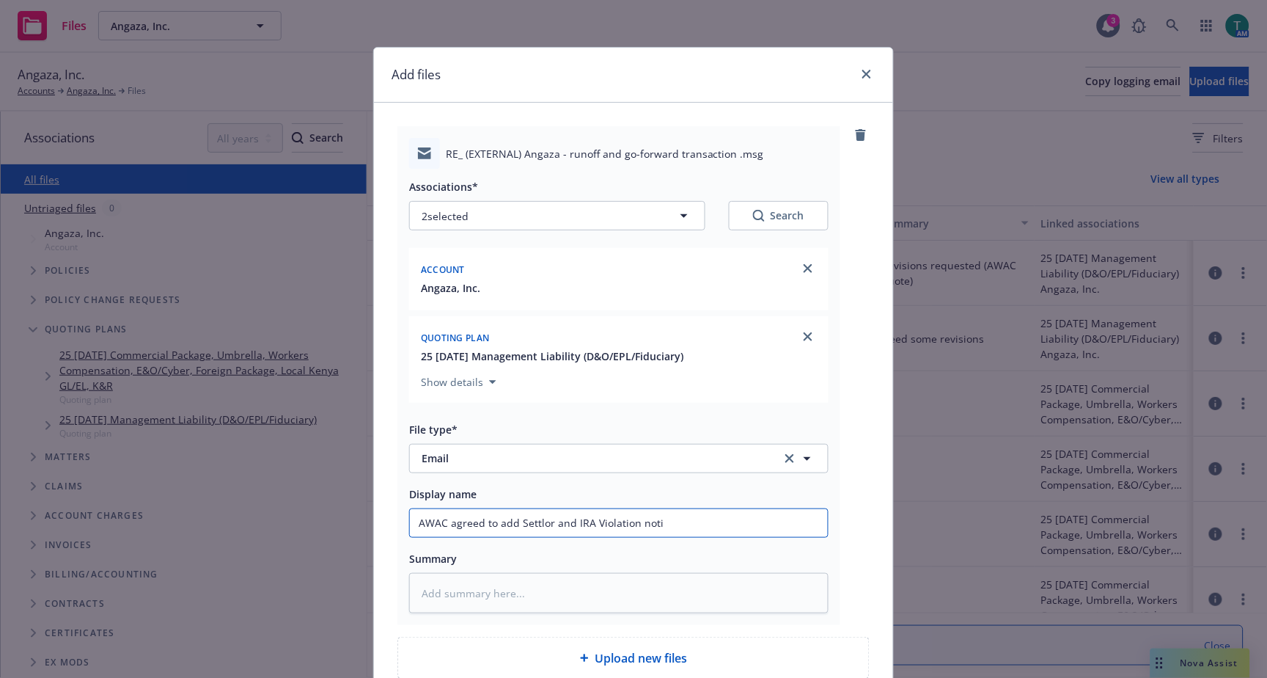
type input "AWAC agreed to add Settlor and IRA Violation notis"
type textarea "x"
type input "AWAC agreed to add Settlor and IRA Violation notis"
type textarea "x"
type input "AWAC agreed to add Settlor and IRA Violation notis"
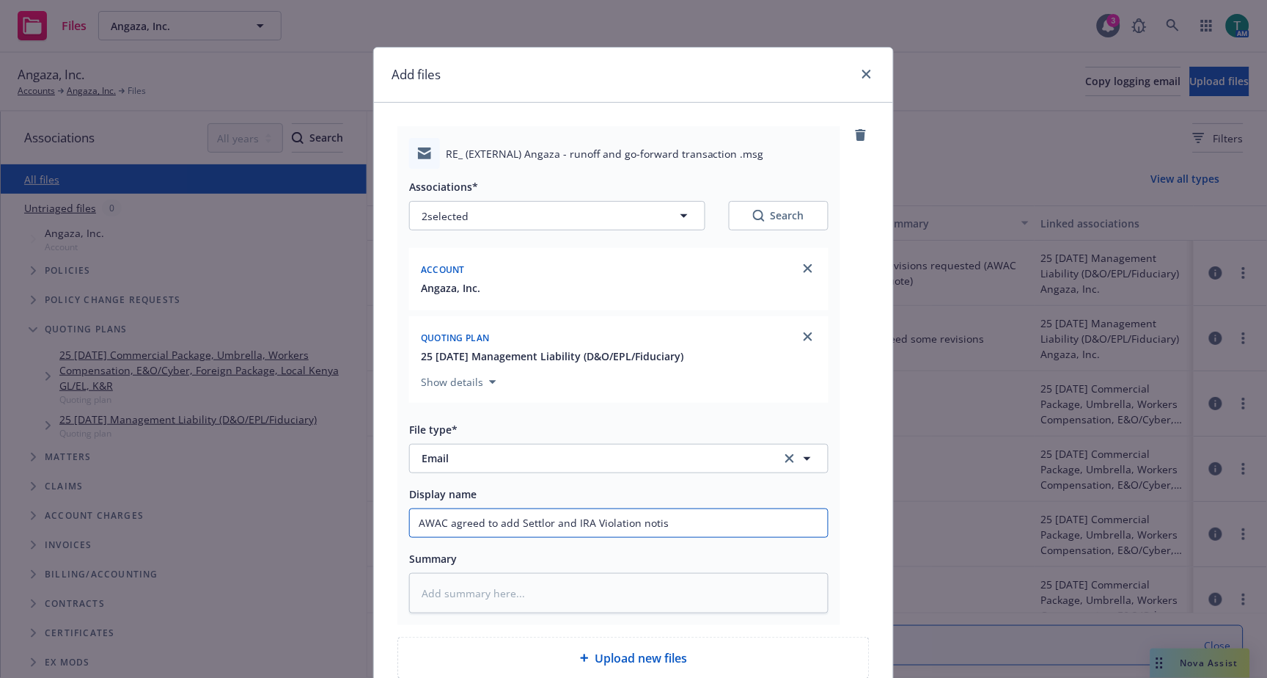
type textarea "x"
type input "AWAC agreed to add Settlor and IRA Violation noti"
type textarea "x"
type input "AWAC agreed to add Settlor and IRA Violation notic"
type textarea "x"
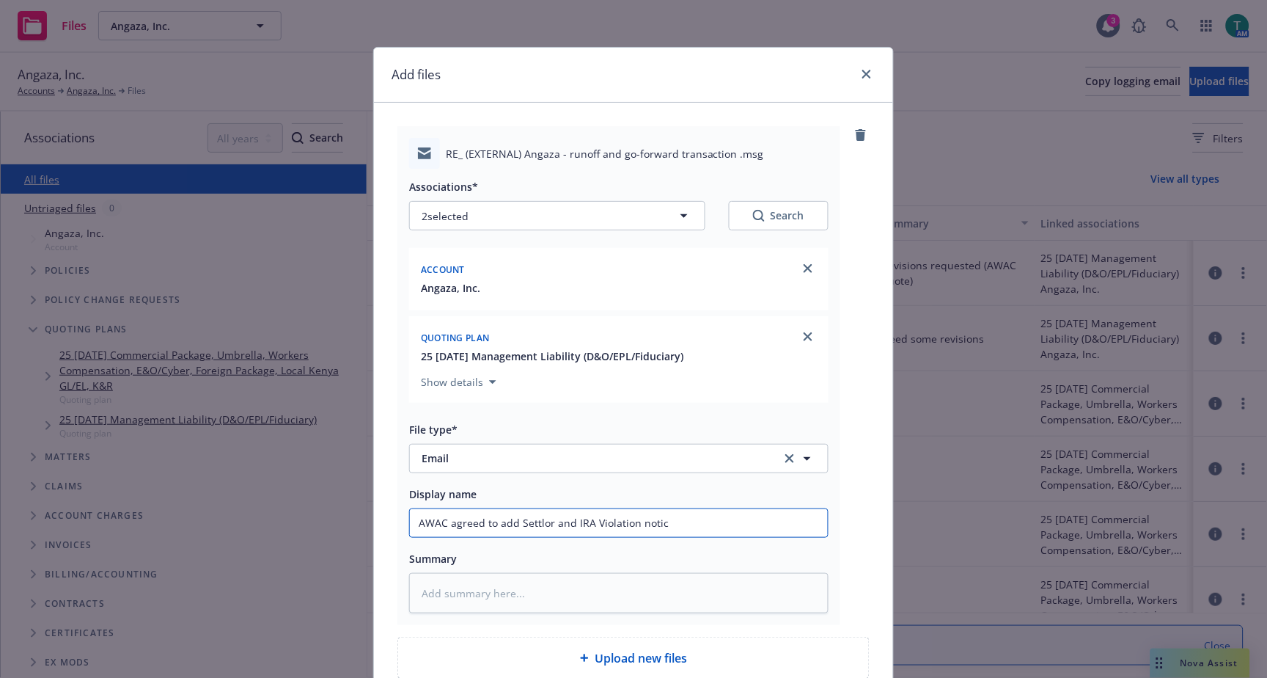
type input "AWAC agreed to add Settlor and IRA Violation notice"
type textarea "x"
type input "AWAC agreed to add Settlor and IRA Violation notice"
type textarea "x"
type input "AWAC agreed to add Settlor and IRA Violation notice SI"
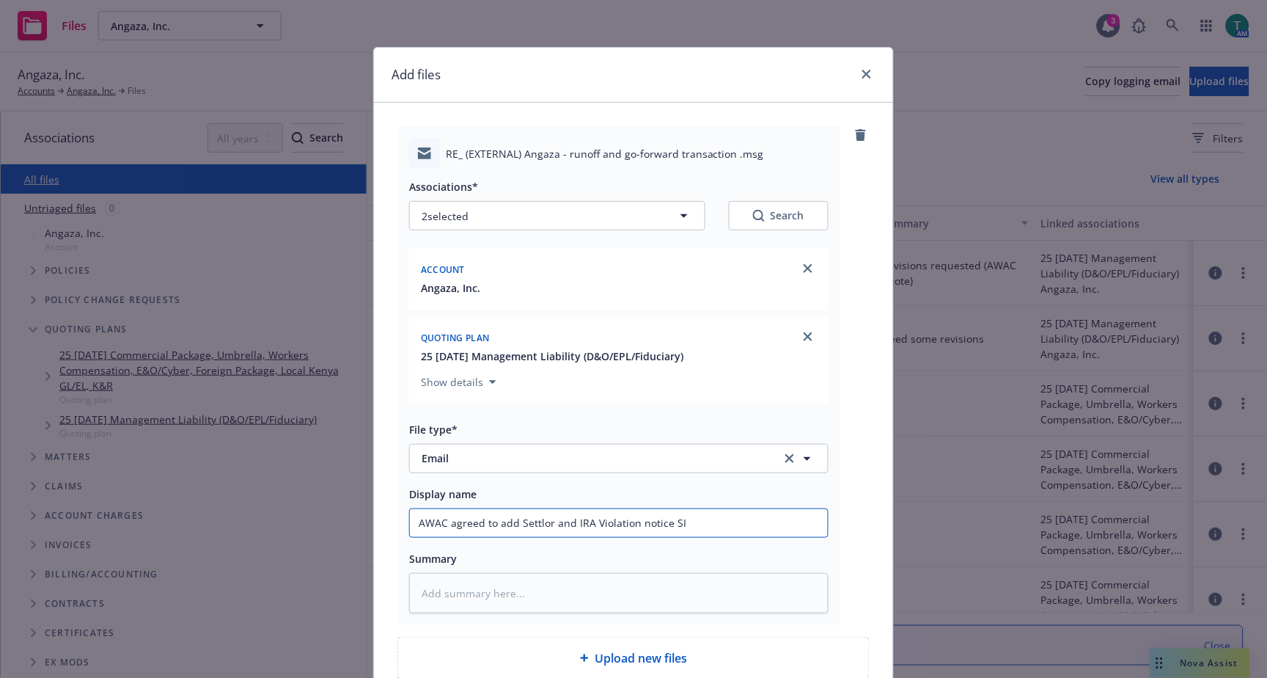
type textarea "x"
type input "AWAC agreed to add Settlor and IRA Violation notice SIR"
type textarea "x"
type input "AWAC agreed to add Settlor and IRA Violation notice SIR"
type textarea "x"
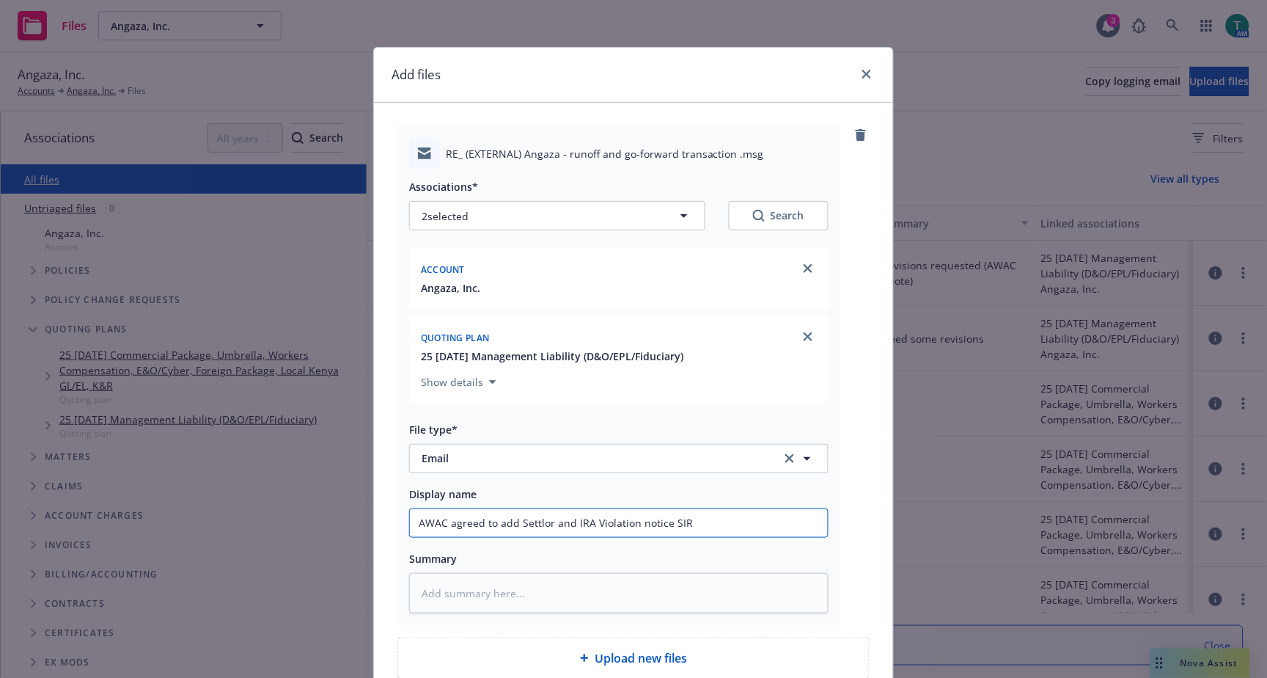
type input "AWAC agreed to add Settlor and IRA Violation notice SIR t"
type textarea "x"
type input "AWAC agreed to add Settlor and IRA Violation notice SIR to"
type textarea "x"
type input "AWAC agreed to add Settlor and IRA Violation notice SIR to"
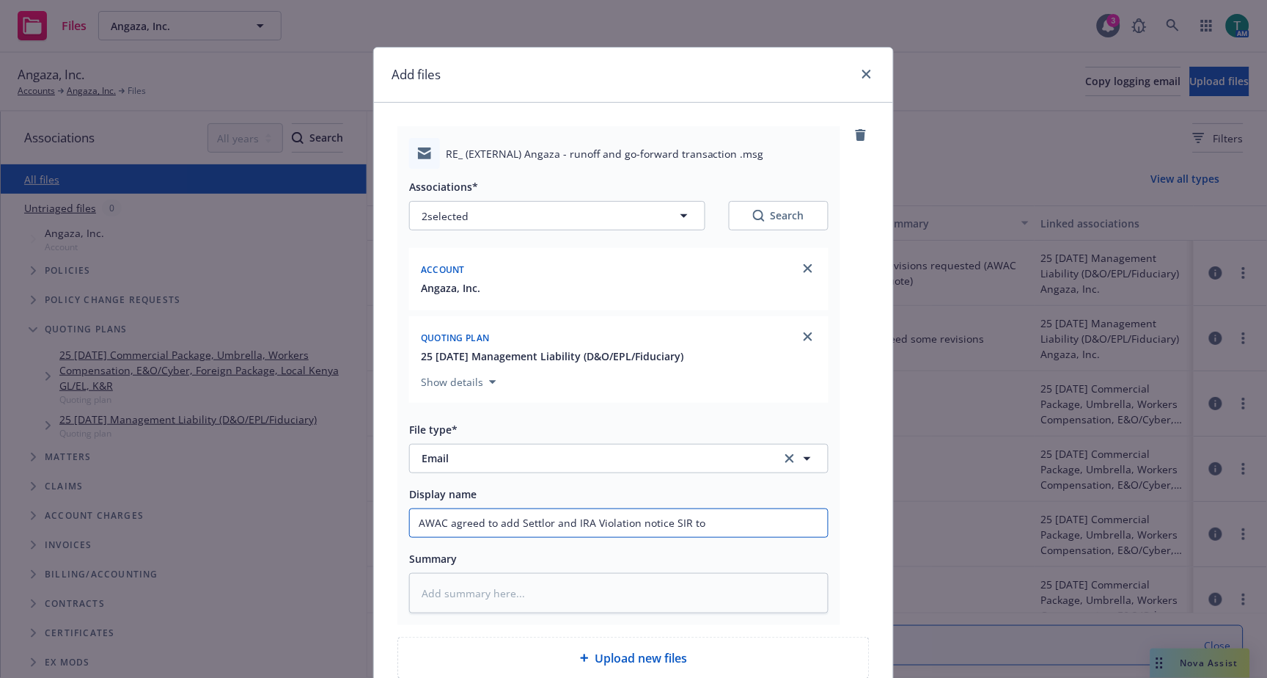
type textarea "x"
type input "AWAC agreed to add Settlor and IRA Violation notice SIR to"
type textarea "x"
type input "AWAC agreed to add Settlor and IRA Violation notice SIR t"
type textarea "x"
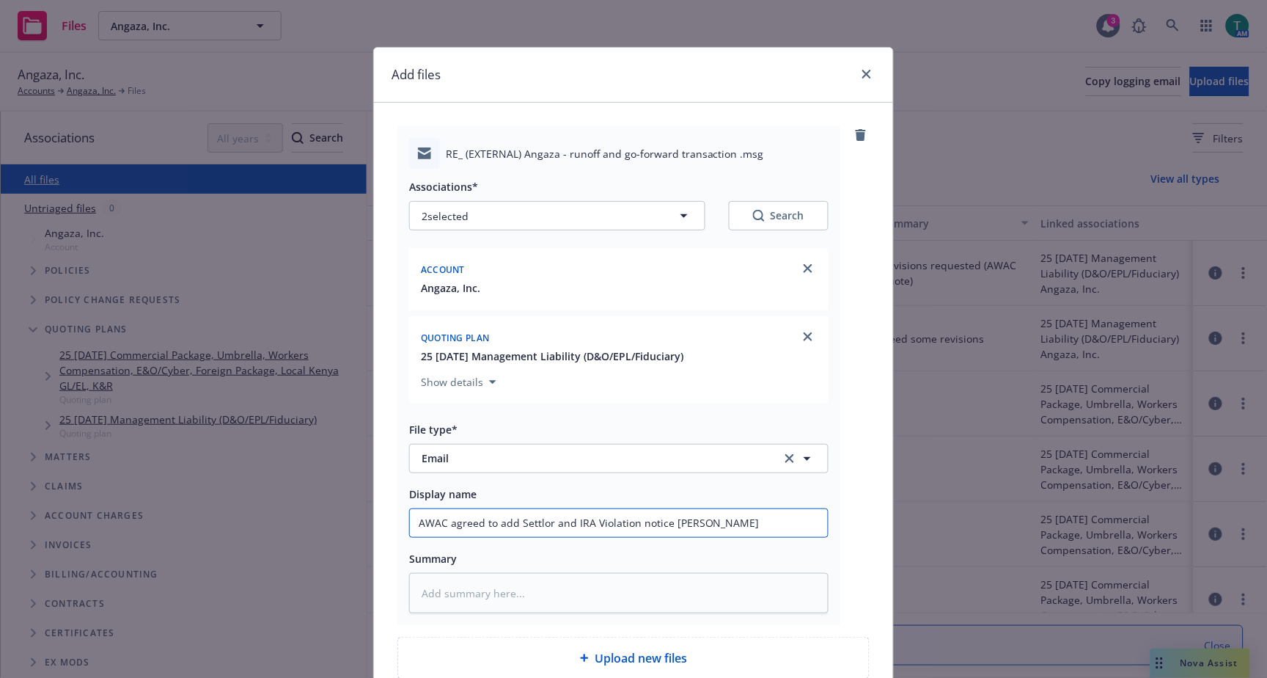
type input "AWAC agreed to add Settlor and IRA Violation notice SIR tm"
type textarea "x"
type input "AWAC agreed to add Settlor and IRA Violation notice SIR tm"
type textarea "x"
type input "AWAC agreed to add Settlor and IRA Violation notice SIR tm m"
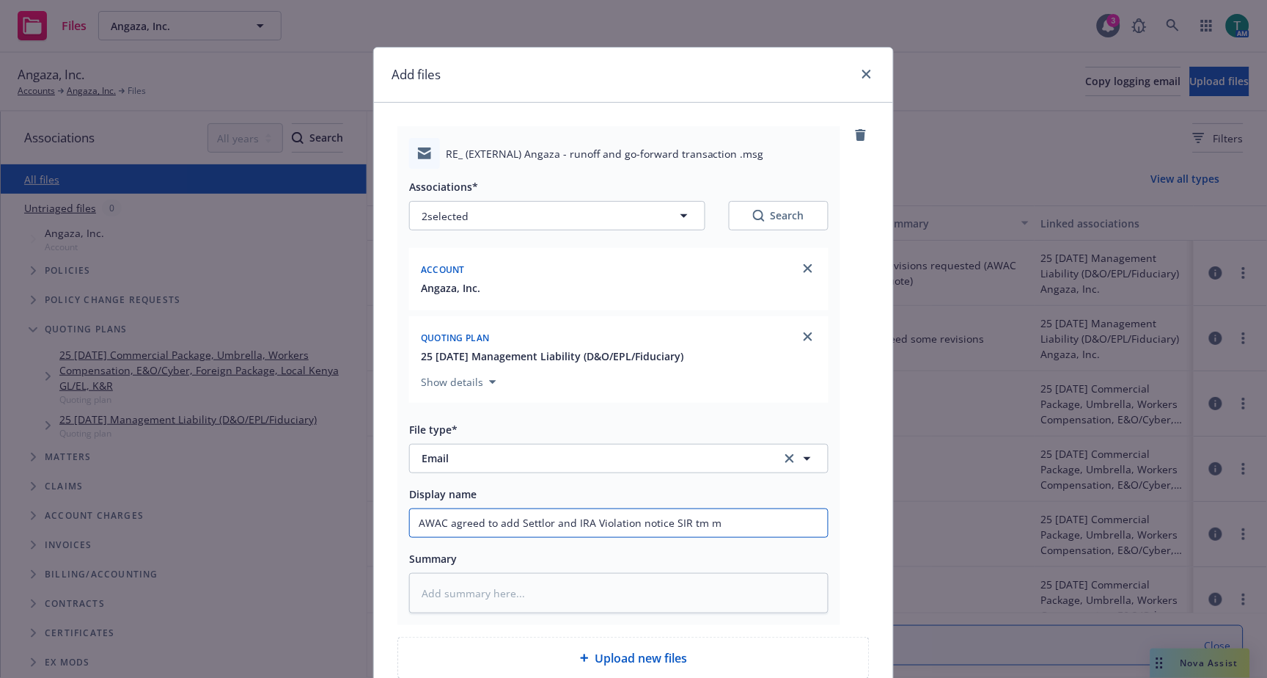
type textarea "x"
type input "AWAC agreed to add Settlor and IRA Violation notice SIR tm"
type textarea "x"
type input "AWAC agreed to add Settlor and IRA Violation notice SIR tm"
type textarea "x"
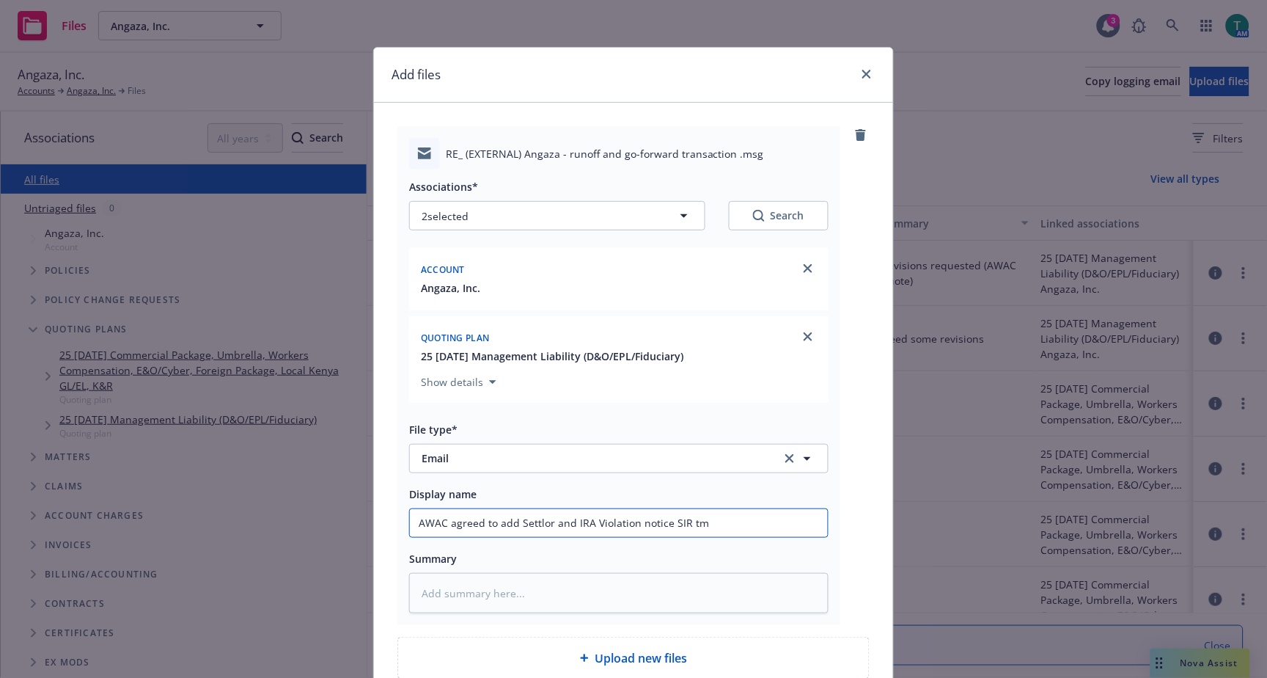
type input "AWAC agreed to add Settlor and IRA Violation notice SIR t"
type textarea "x"
type input "AWAC agreed to add Settlor and IRA Violation notice SIR to"
type textarea "x"
type input "AWAC agreed to add Settlor and IRA Violation notice SIR to m"
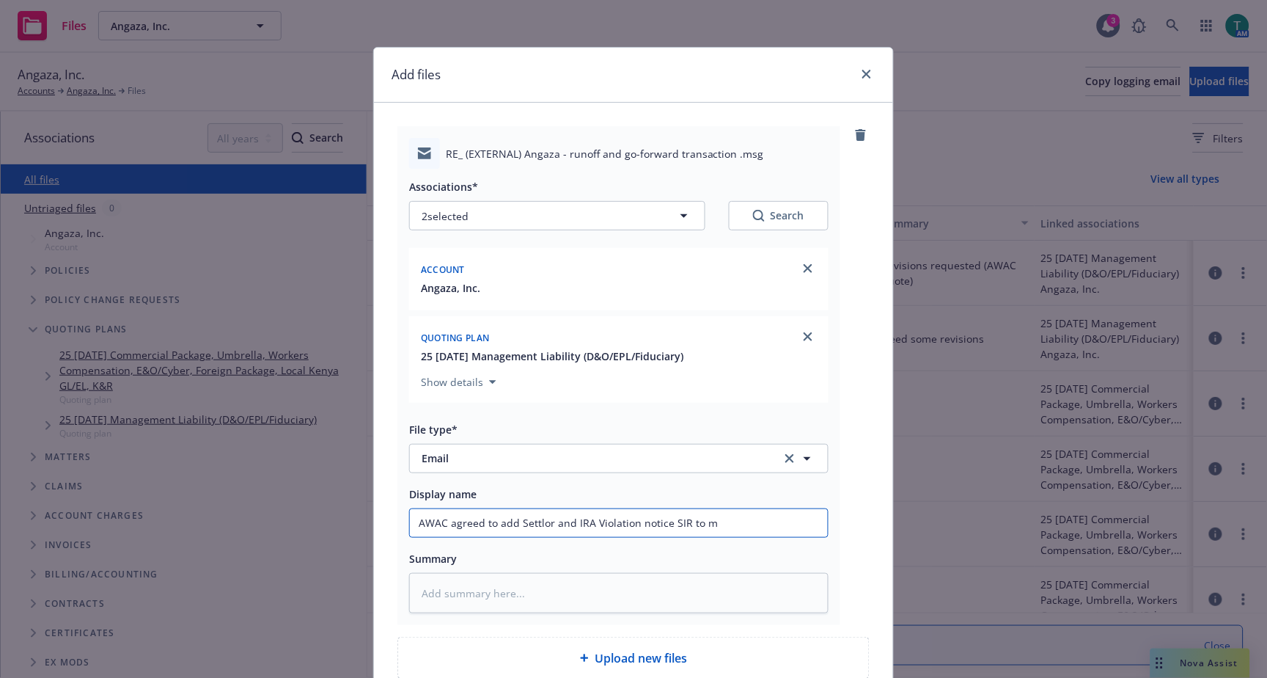
type textarea "x"
type input "AWAC agreed to add Settlor and IRA Violation notice SIR to mat"
type textarea "x"
type input "AWAC agreed to add Settlor and IRA Violation notice SIR to matc"
type textarea "x"
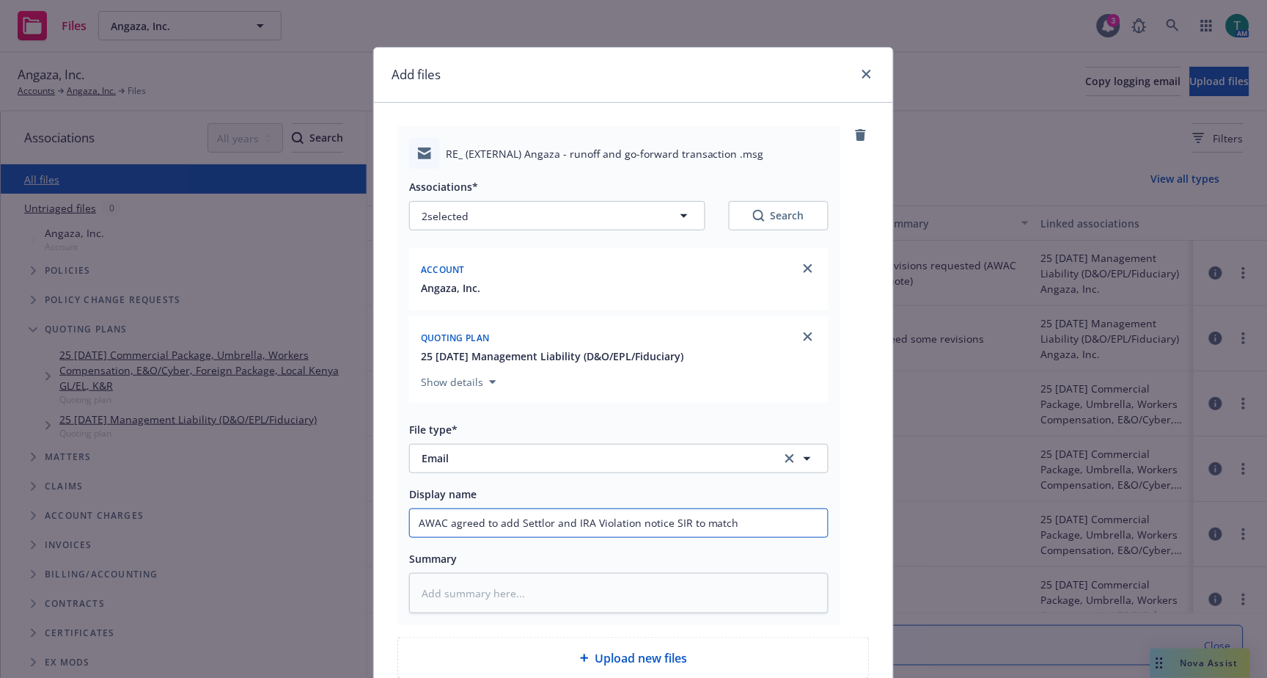
type input "AWAC agreed to add Settlor and IRA Violation notice SIR to match"
type textarea "x"
drag, startPoint x: 785, startPoint y: 528, endPoint x: 301, endPoint y: 502, distance: 484.7
click at [301, 502] on div "Add files RE_ (EXTERNAL) Angaza - runoff and go-forward transaction .msg Associ…" at bounding box center [633, 339] width 1267 height 678
click at [466, 588] on textarea at bounding box center [618, 593] width 419 height 40
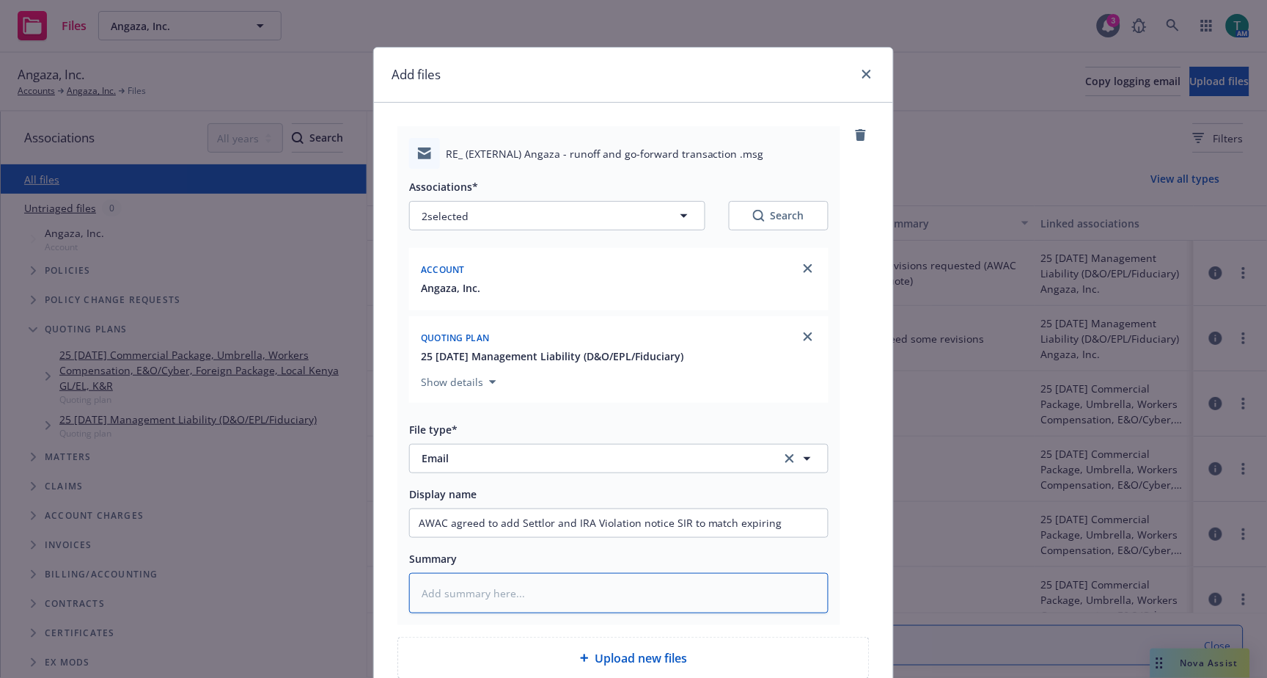
paste textarea "AWAC agreed to add Settlor and IRA Violation notice SIR to match expiring"
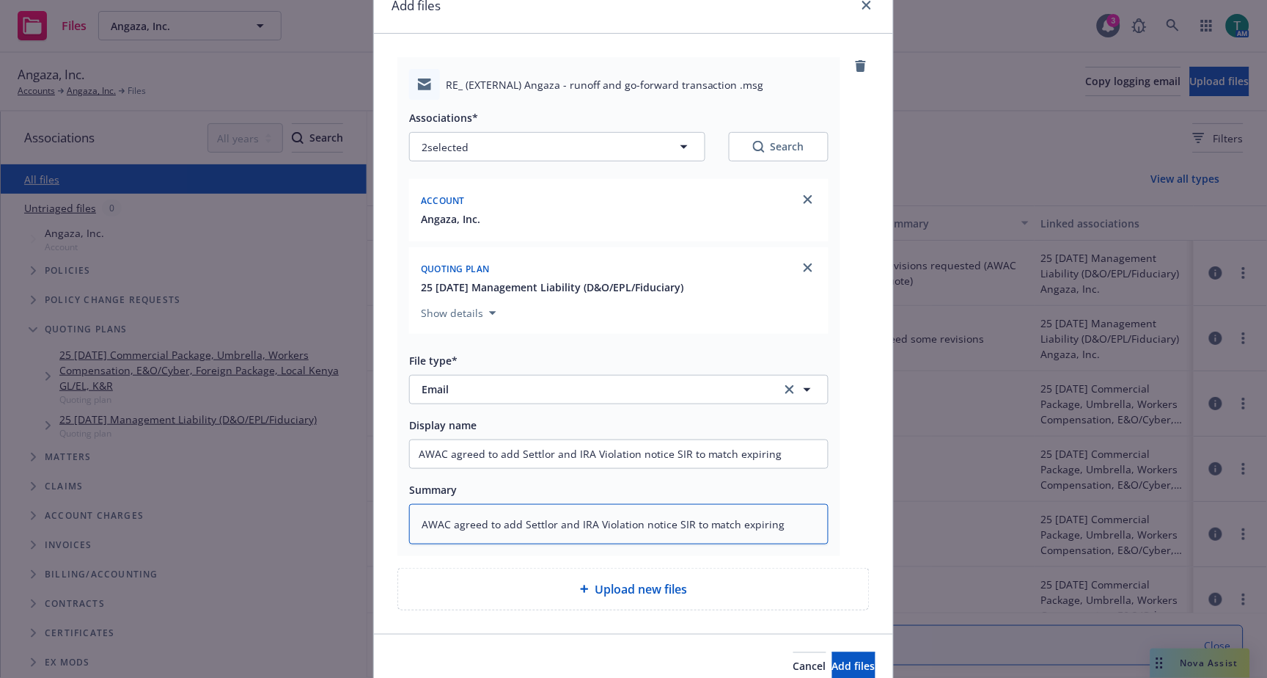
scroll to position [140, 0]
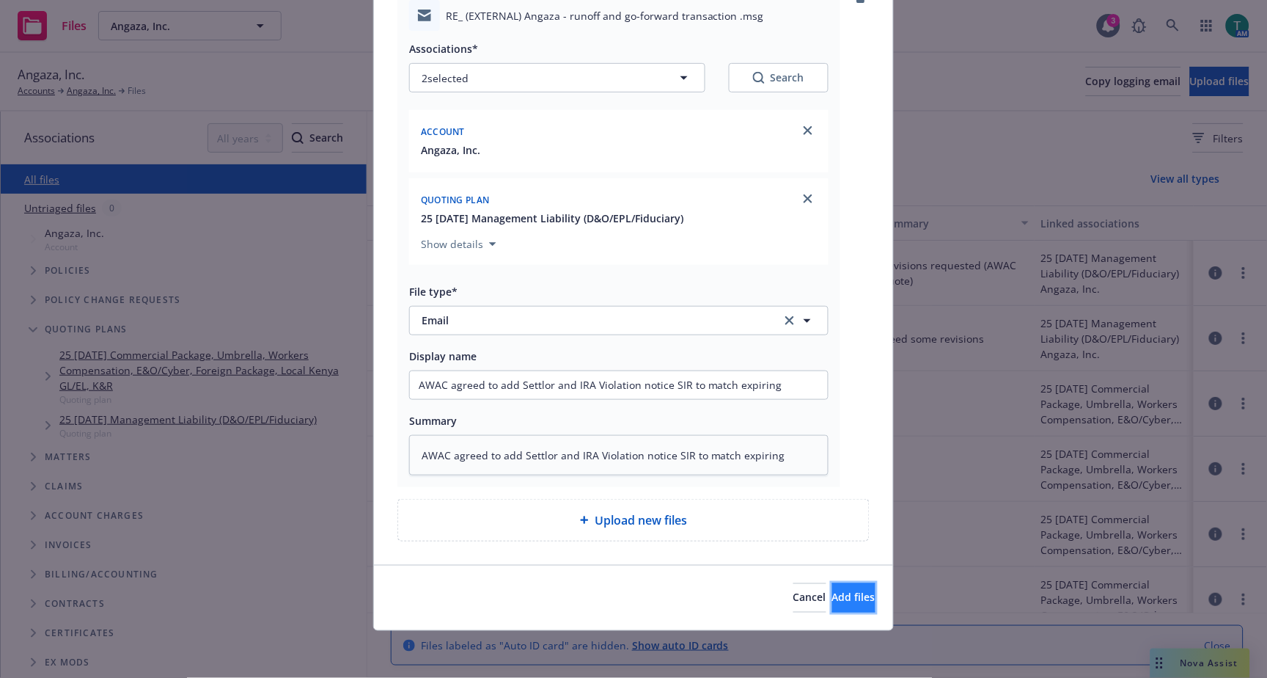
click at [832, 595] on span "Add files" at bounding box center [853, 597] width 43 height 14
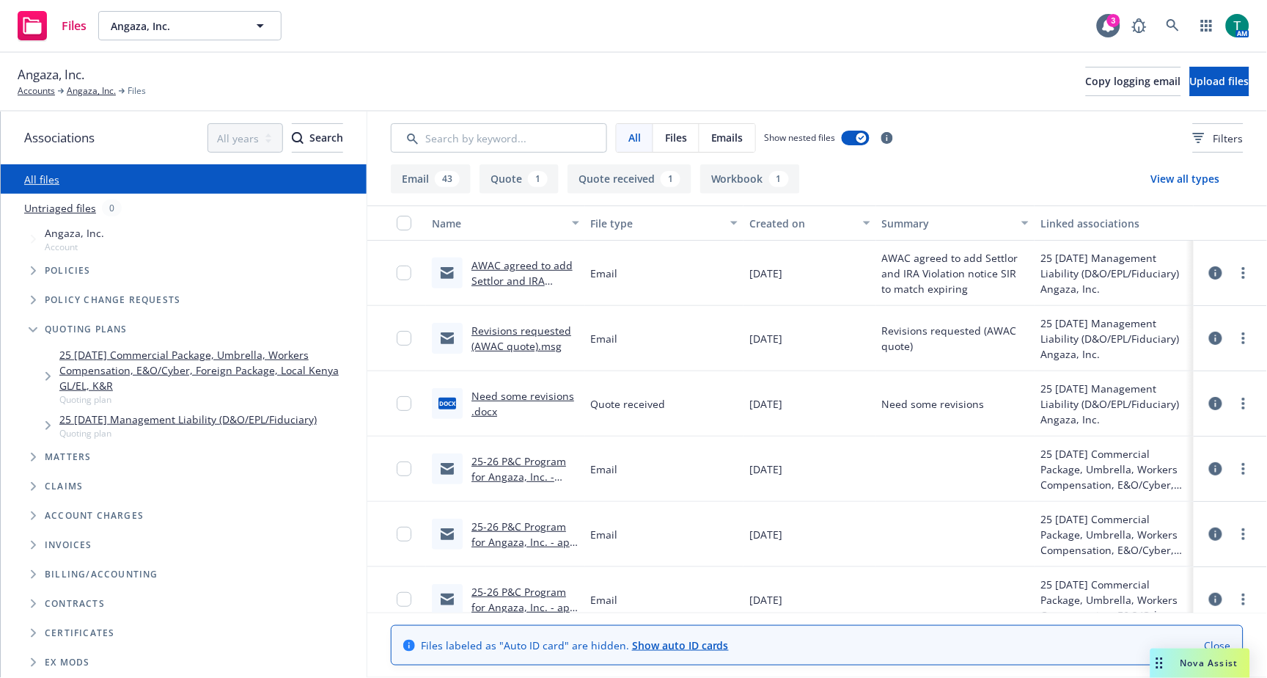
click at [1197, 675] on div "Nova Assist" at bounding box center [1201, 662] width 100 height 29
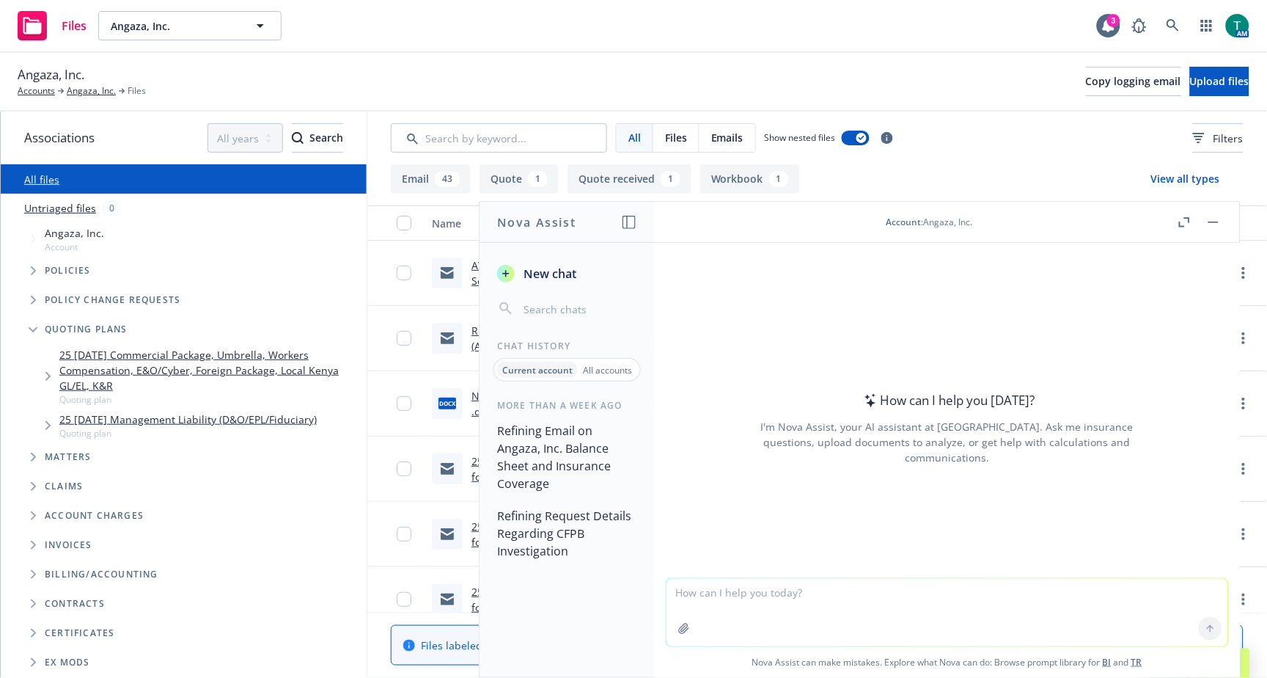
click at [789, 590] on textarea at bounding box center [948, 612] width 562 height 67
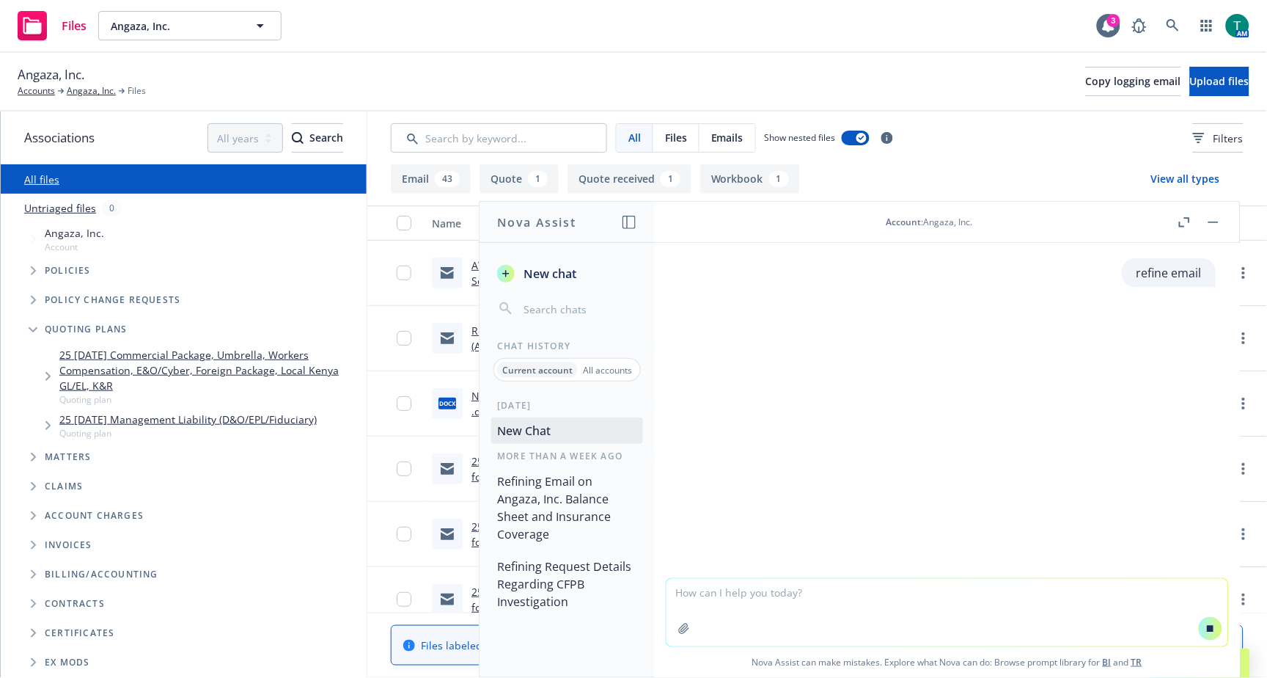
paste textarea "Thanks for your confirmation. We will get this wrapped up for you. The formal b…"
click at [789, 590] on textarea "Thanks for your confirmation. We will get this wrapped up for you. The formal b…" at bounding box center [948, 597] width 562 height 98
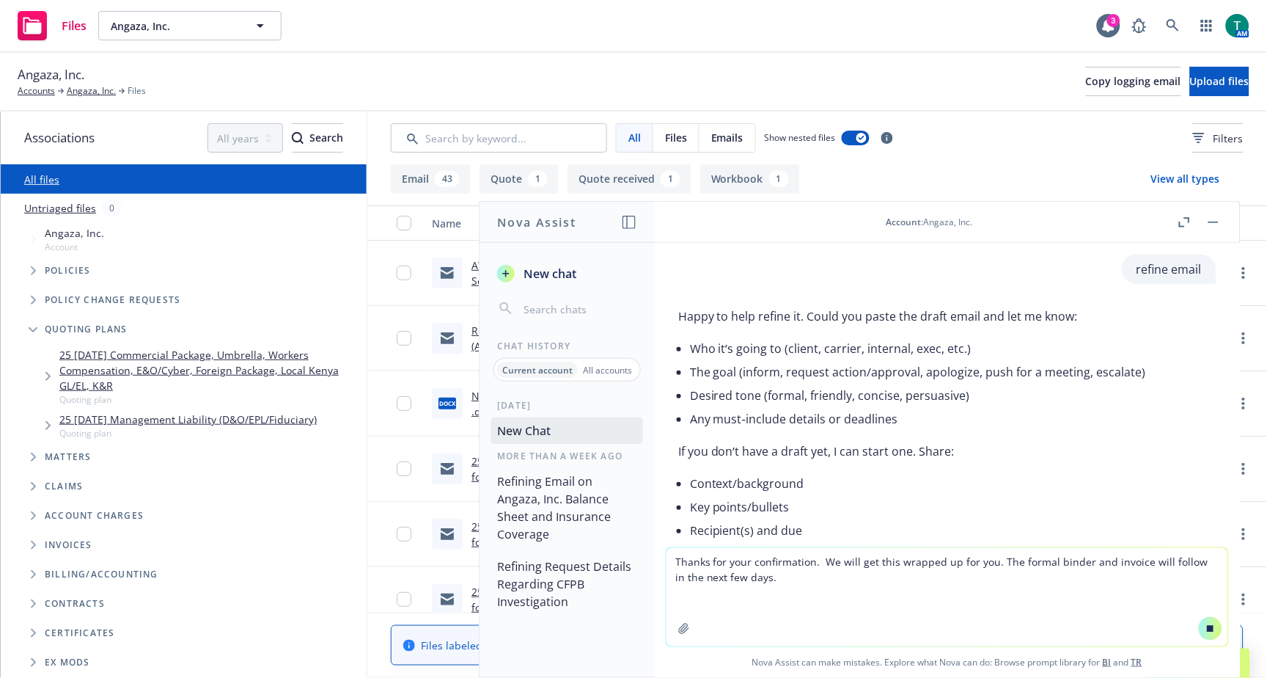
scroll to position [62, 0]
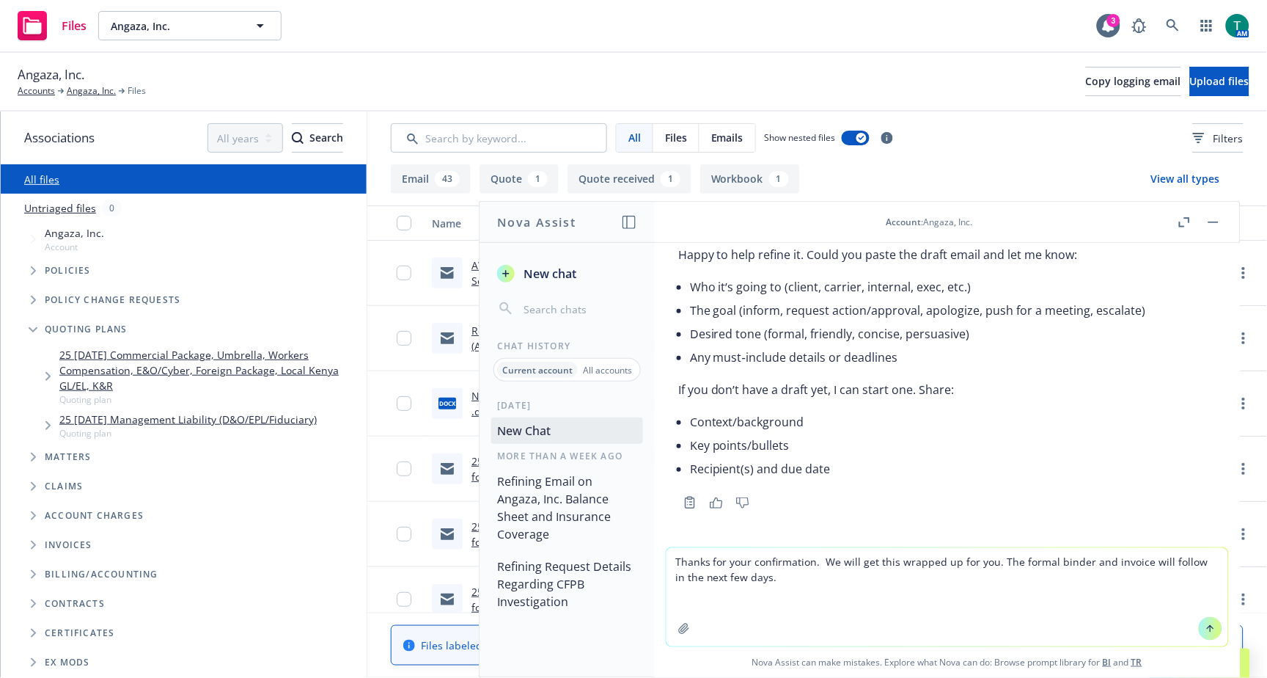
click at [772, 590] on textarea "Thanks for your confirmation. We will get this wrapped up for you. The formal b…" at bounding box center [948, 597] width 562 height 98
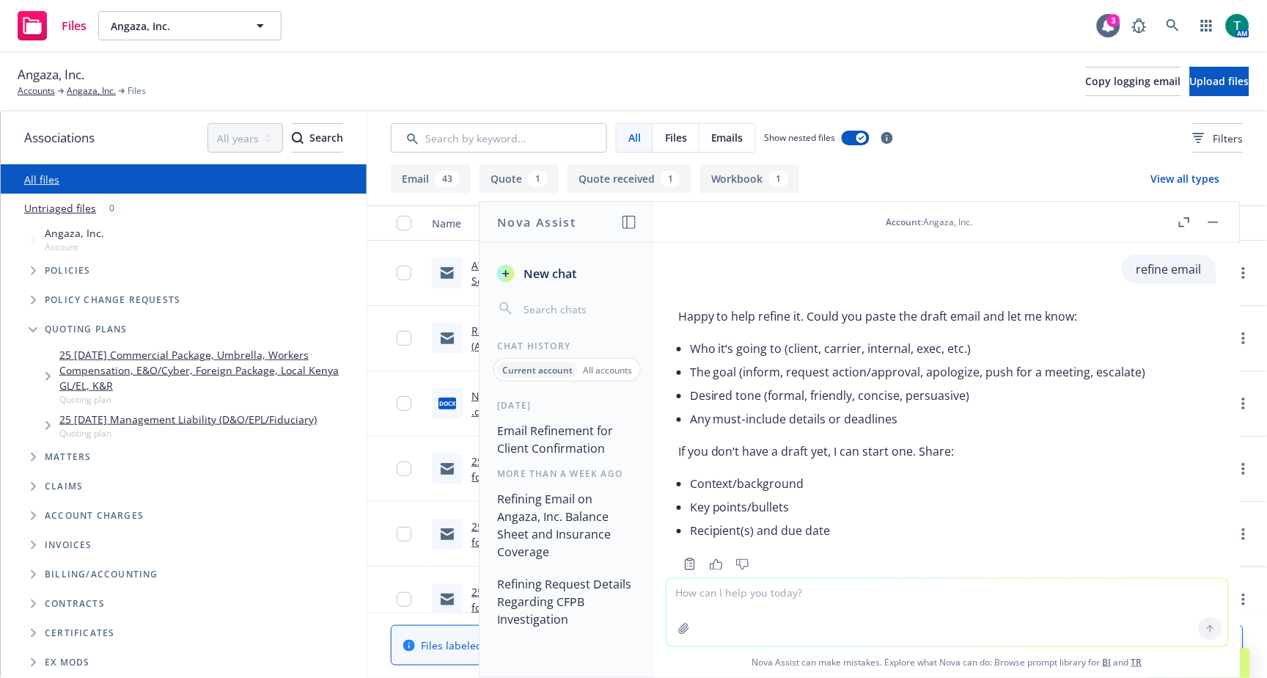
scroll to position [556, 0]
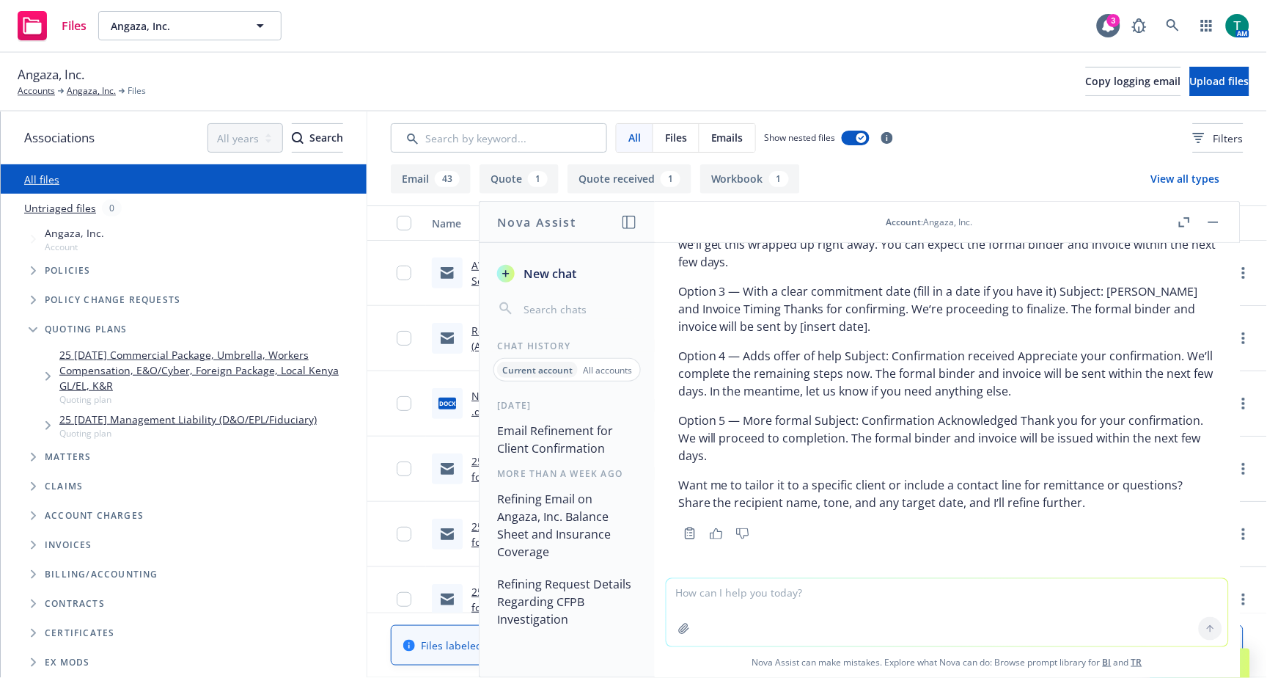
click at [690, 611] on div at bounding box center [684, 628] width 35 height 35
click at [701, 595] on textarea at bounding box center [948, 612] width 562 height 67
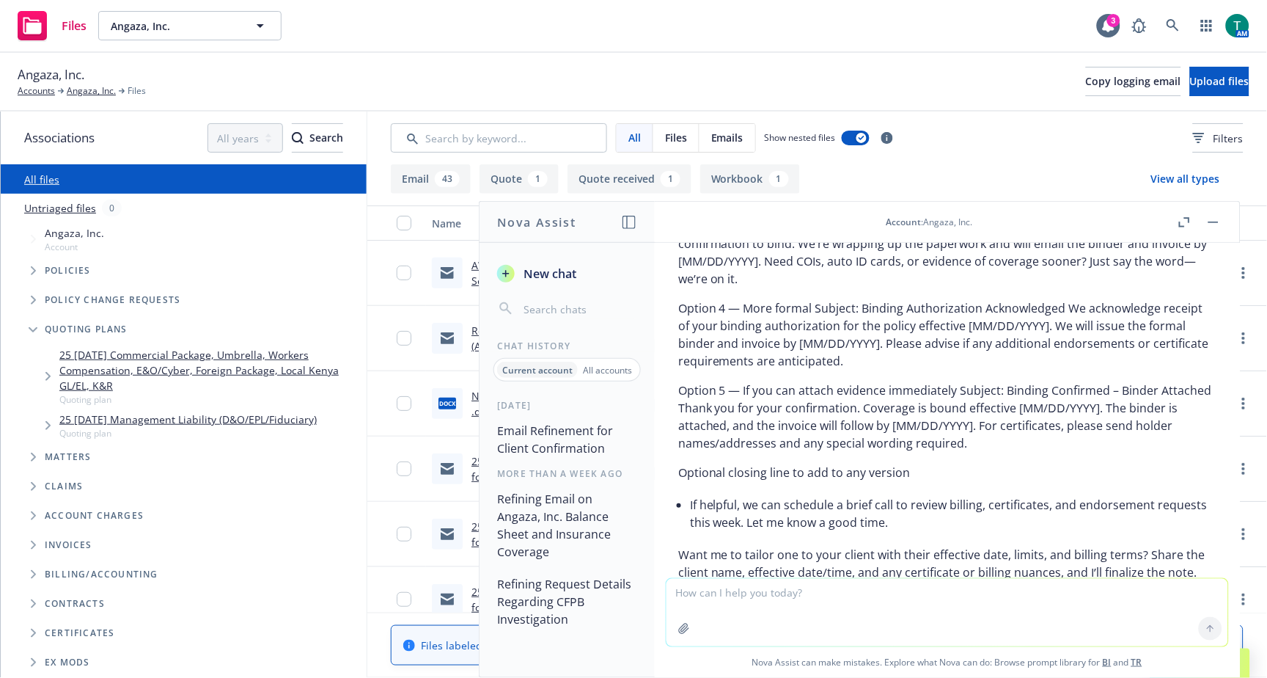
scroll to position [1352, 0]
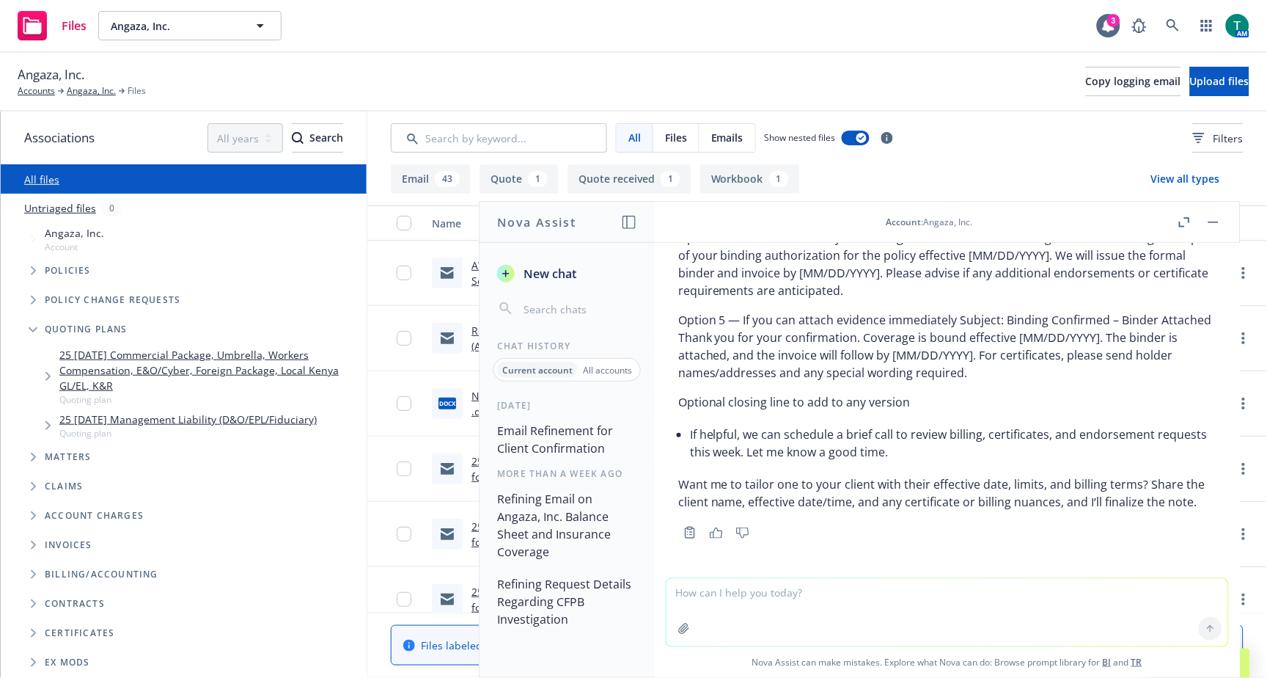
click at [788, 619] on textarea at bounding box center [948, 612] width 562 height 67
click at [722, 599] on textarea at bounding box center [948, 612] width 562 height 67
click at [1014, 588] on textarea "No just help with grammar and simplify the following email:" at bounding box center [948, 611] width 562 height 69
paste textarea "Thanks for your confirmation. We will get this wrapped up for you. The formal b…"
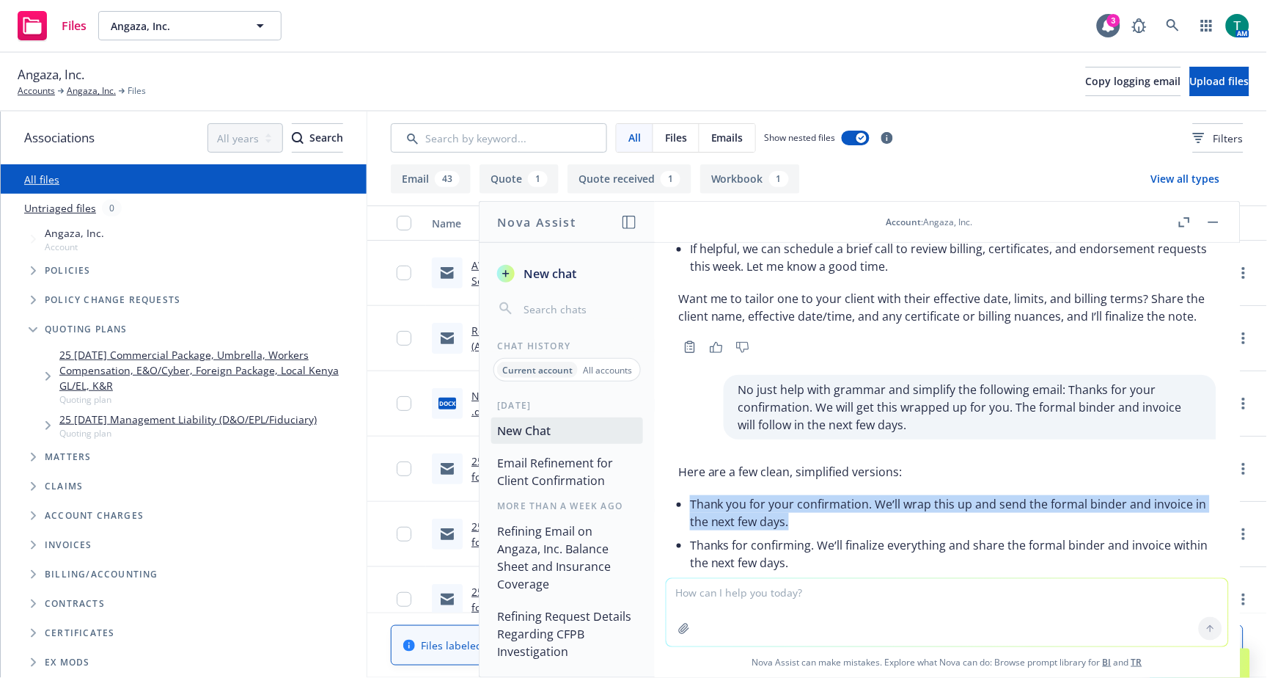
scroll to position [1641, 0]
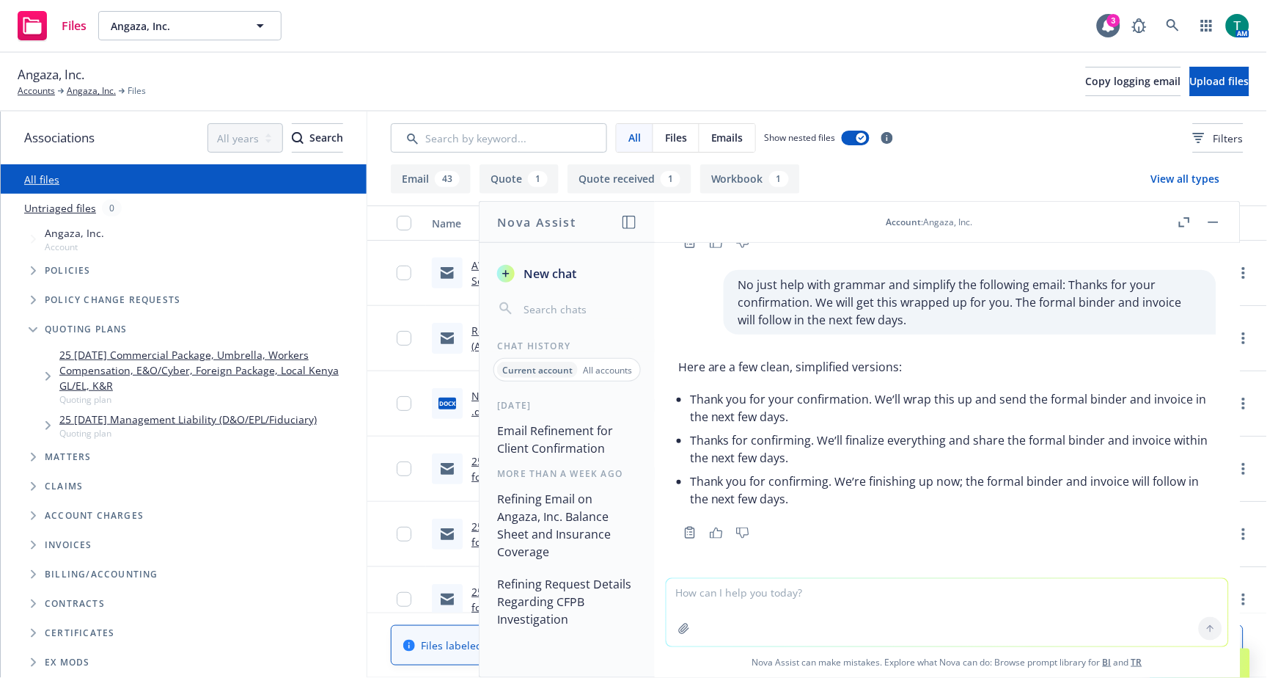
click at [1104, 537] on div "Copy to clipboard Thumbs up Thumbs down" at bounding box center [947, 532] width 538 height 21
click at [824, 411] on li "Thank you for your confirmation. We’ll wrap this up and send the formal binder …" at bounding box center [953, 407] width 527 height 41
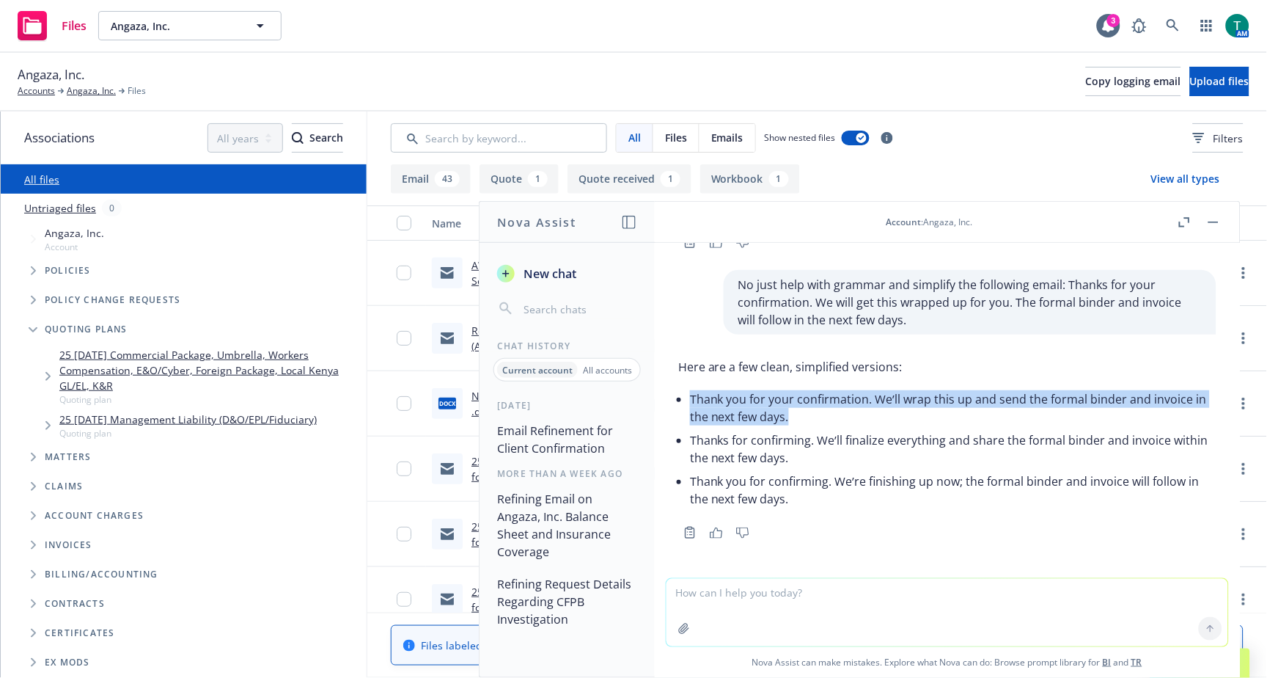
drag, startPoint x: 766, startPoint y: 409, endPoint x: 690, endPoint y: 399, distance: 76.2
click at [690, 399] on li "Thank you for your confirmation. We’ll wrap this up and send the formal binder …" at bounding box center [953, 407] width 527 height 41
copy li "Thank you for your confirmation. We’ll wrap this up and send the formal binder …"
click at [1217, 221] on icon "button" at bounding box center [1214, 221] width 10 height 1
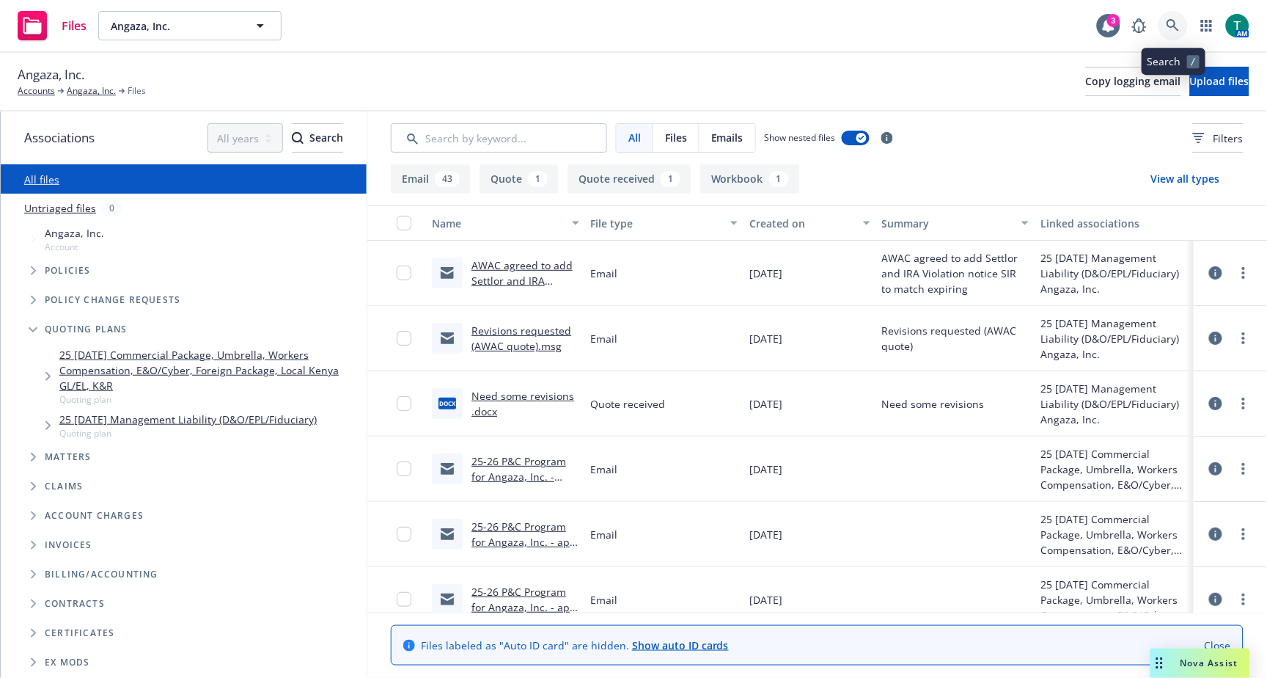
click at [1178, 27] on icon at bounding box center [1173, 25] width 13 height 13
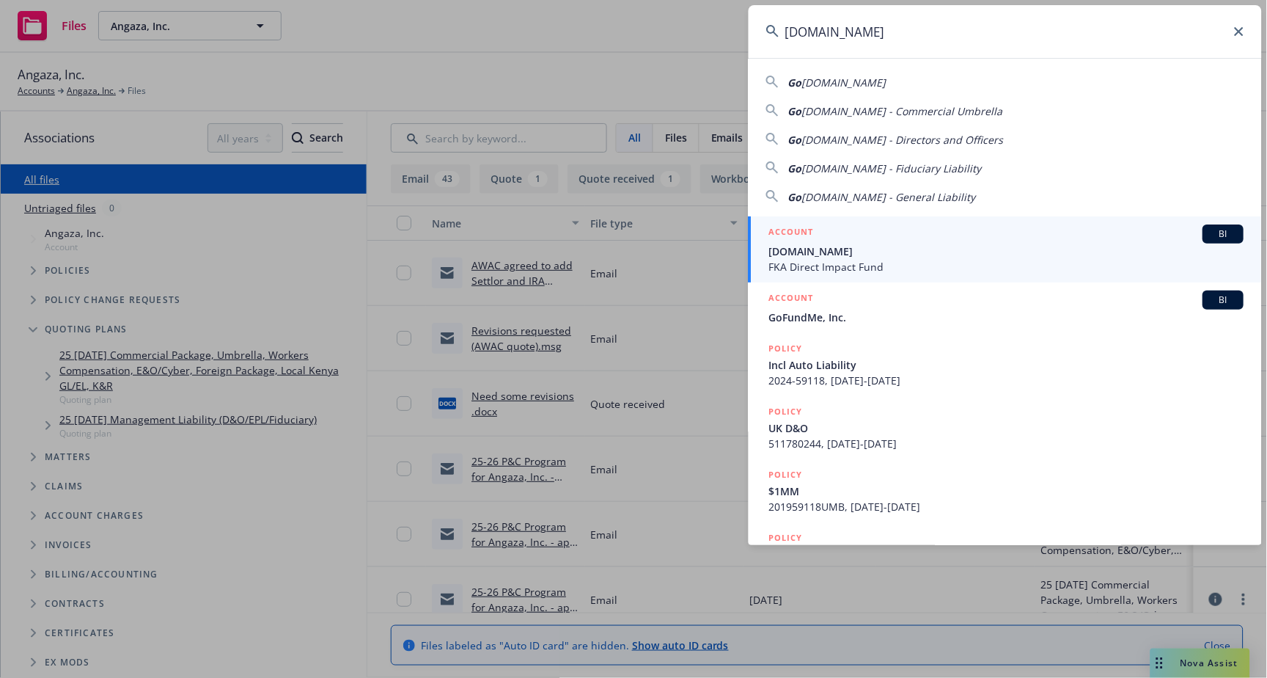
click at [1209, 235] on span "BI" at bounding box center [1223, 233] width 29 height 13
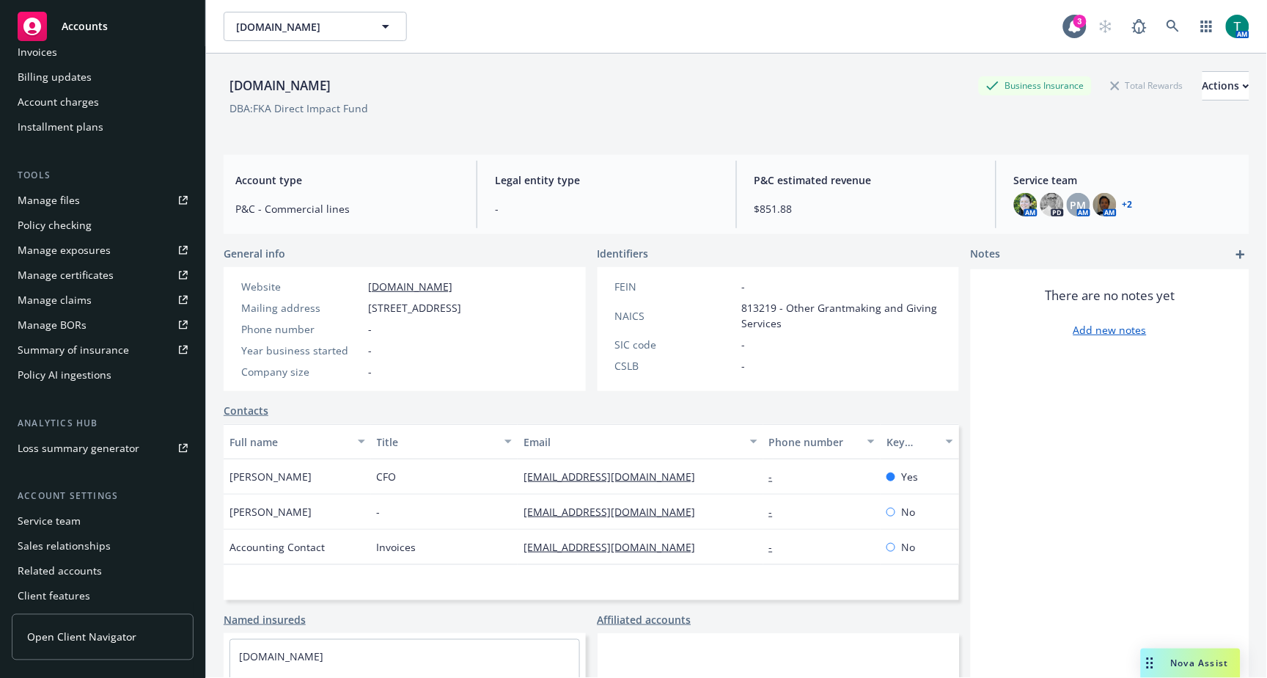
scroll to position [326, 0]
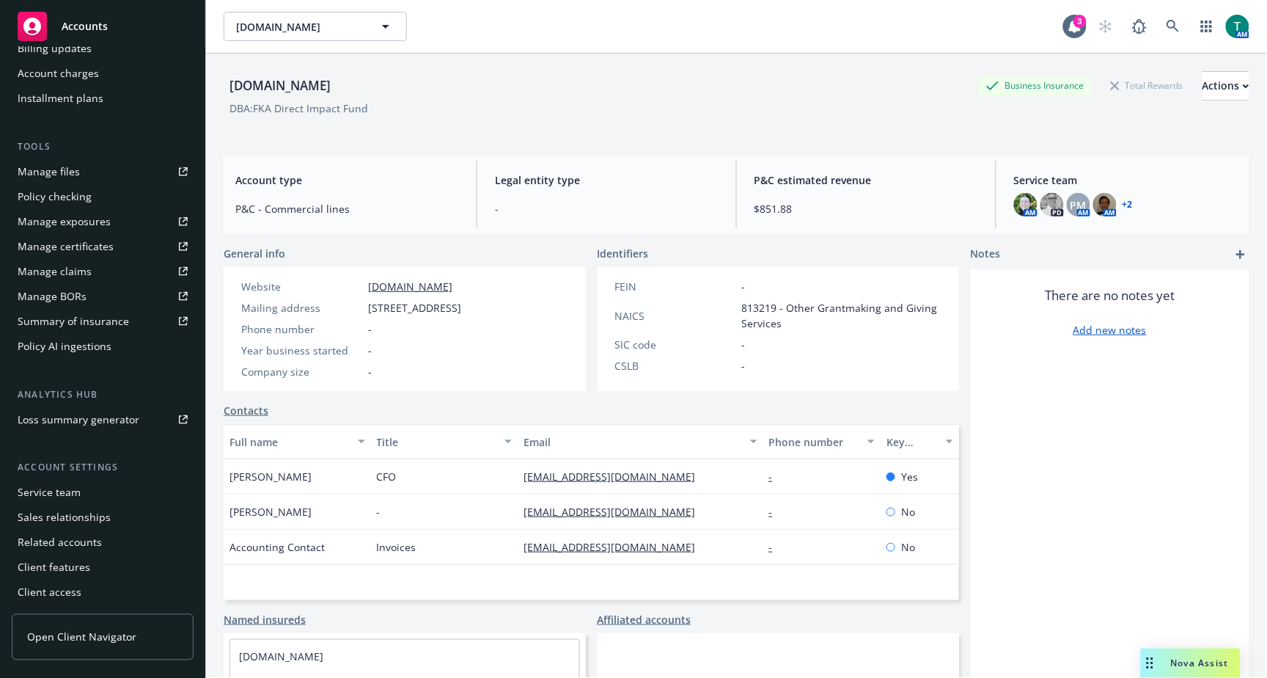
click at [111, 475] on div "Account settings Service team Sales relationships Related accounts Client featu…" at bounding box center [103, 533] width 182 height 144
click at [111, 500] on div "Service team" at bounding box center [103, 492] width 170 height 23
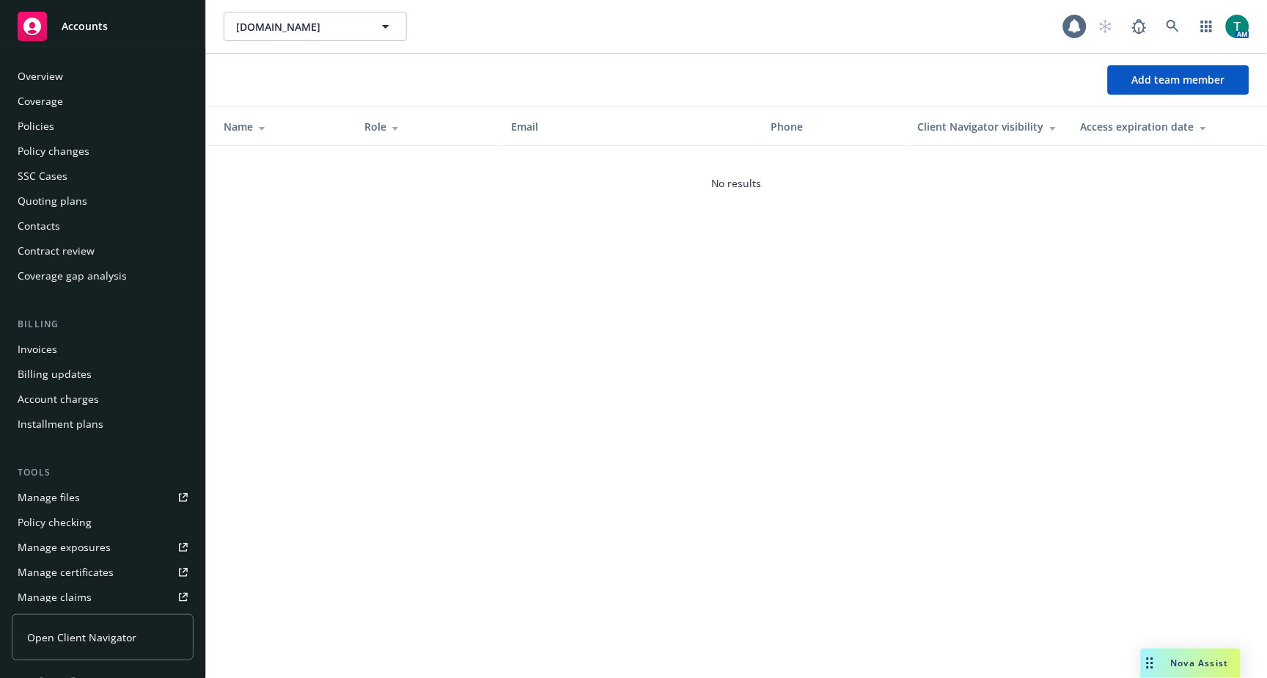
scroll to position [327, 0]
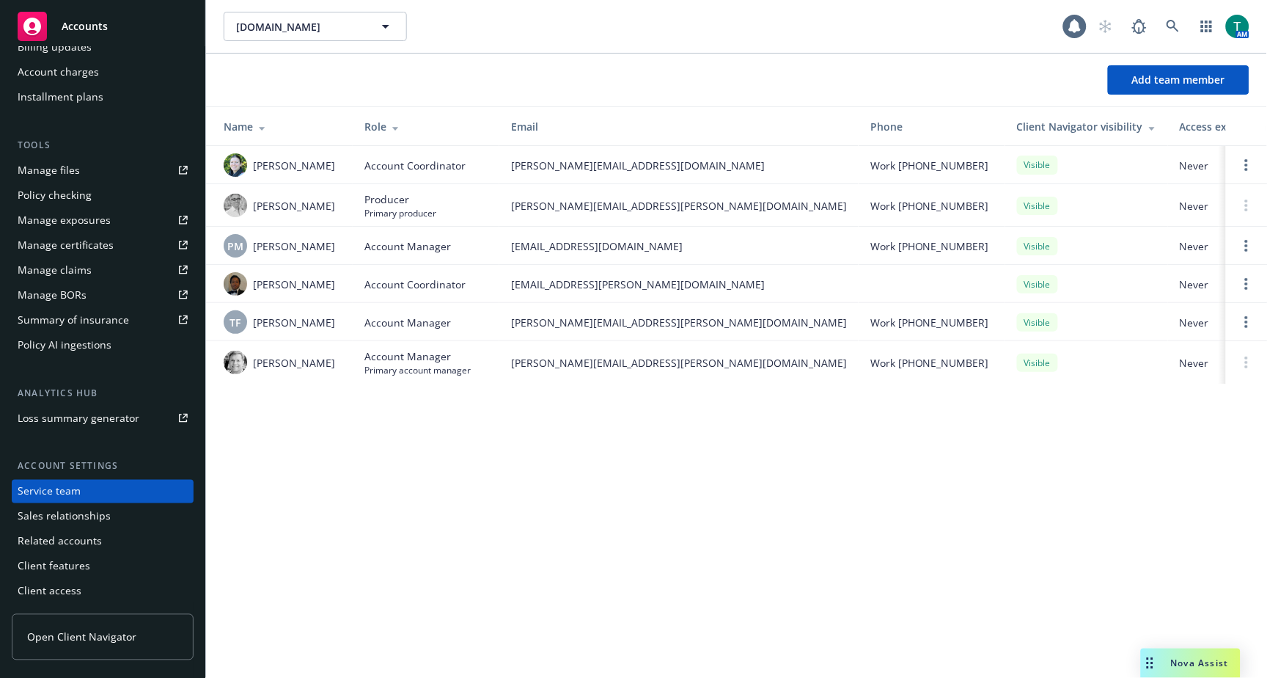
click at [81, 166] on link "Manage files" at bounding box center [103, 169] width 182 height 23
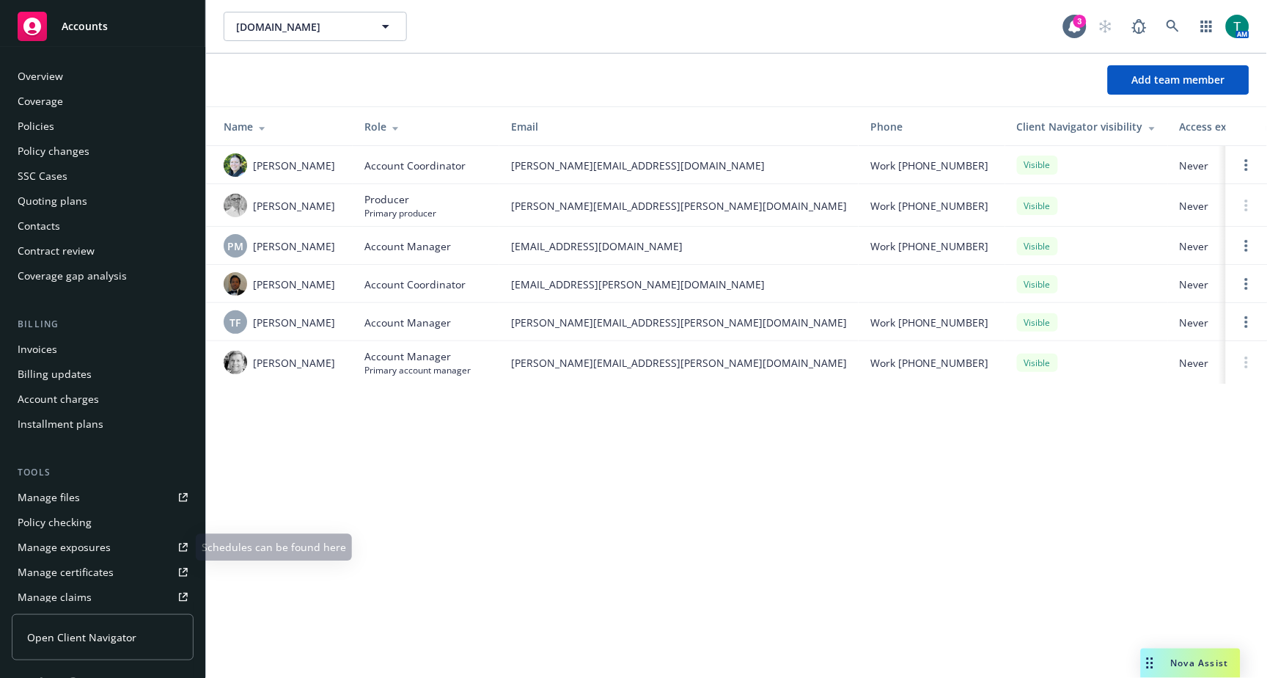
click at [74, 468] on div "Tools" at bounding box center [103, 472] width 182 height 15
click at [74, 491] on div "Manage files" at bounding box center [49, 496] width 62 height 23
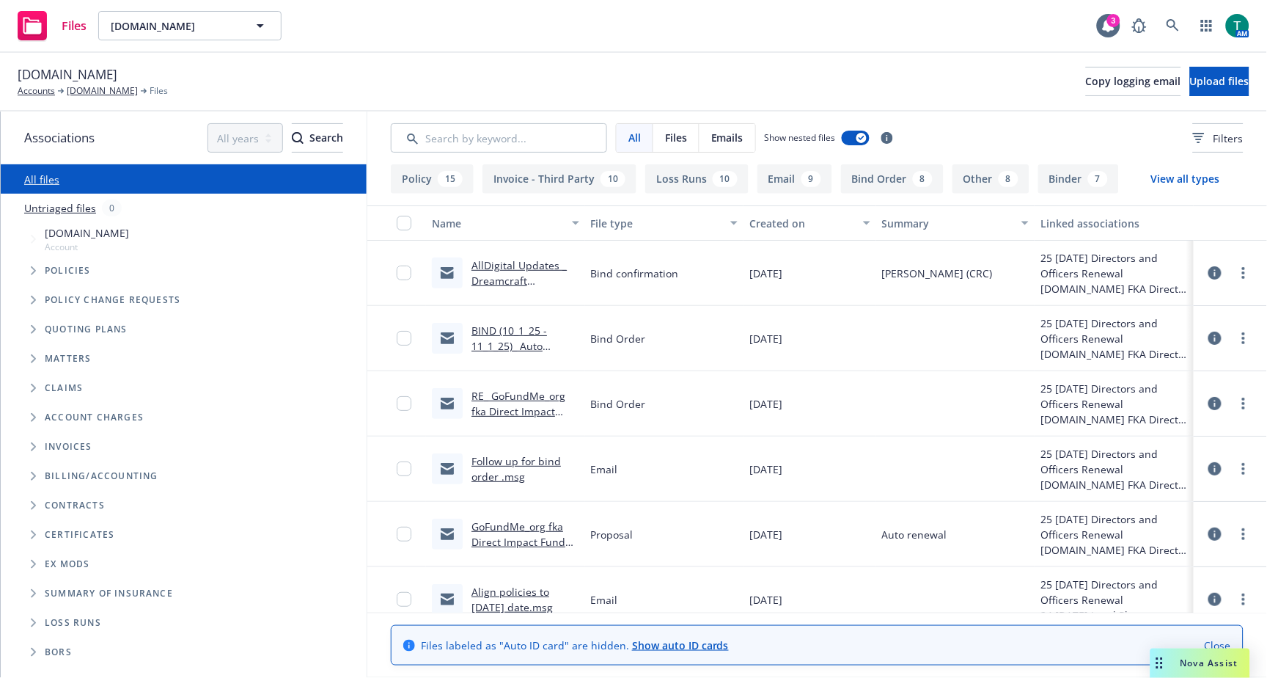
click at [512, 265] on link "AllDigital Updates _ Dreamcraft Entertainment Inc_ _ POL# AXIS00000513004 _ EXP…" at bounding box center [524, 303] width 104 height 91
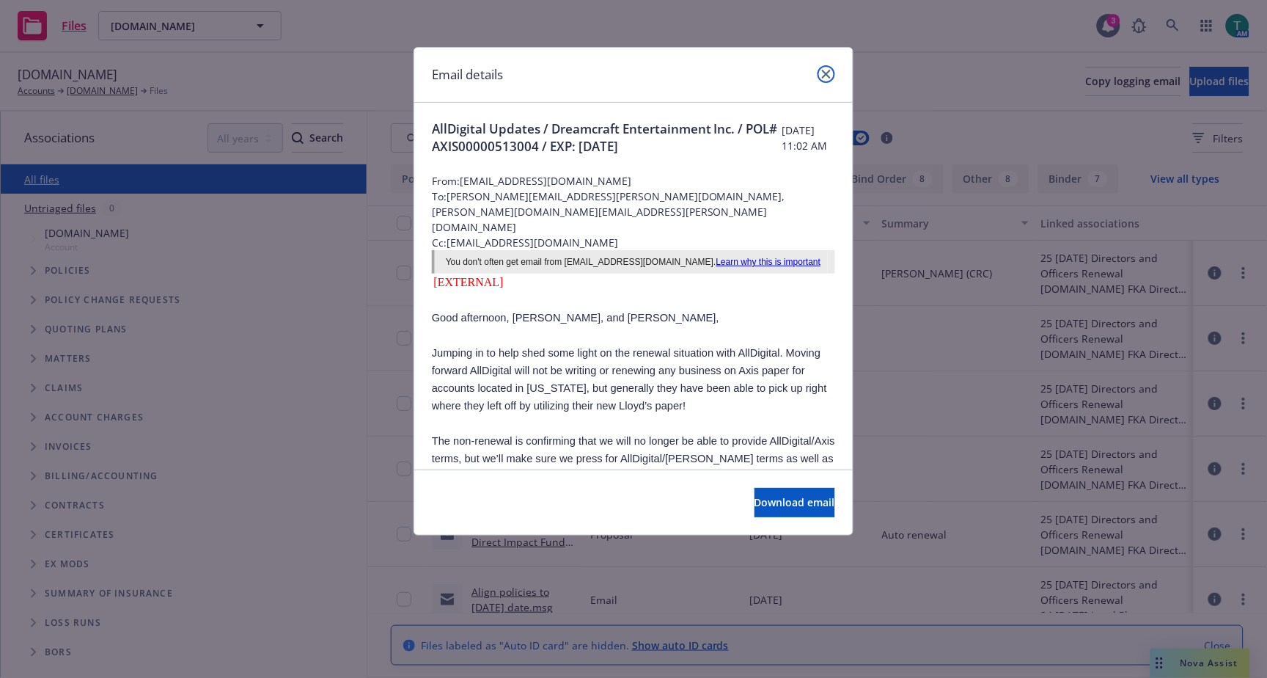
drag, startPoint x: 821, startPoint y: 71, endPoint x: 771, endPoint y: 142, distance: 86.9
click at [822, 71] on icon "close" at bounding box center [826, 74] width 9 height 9
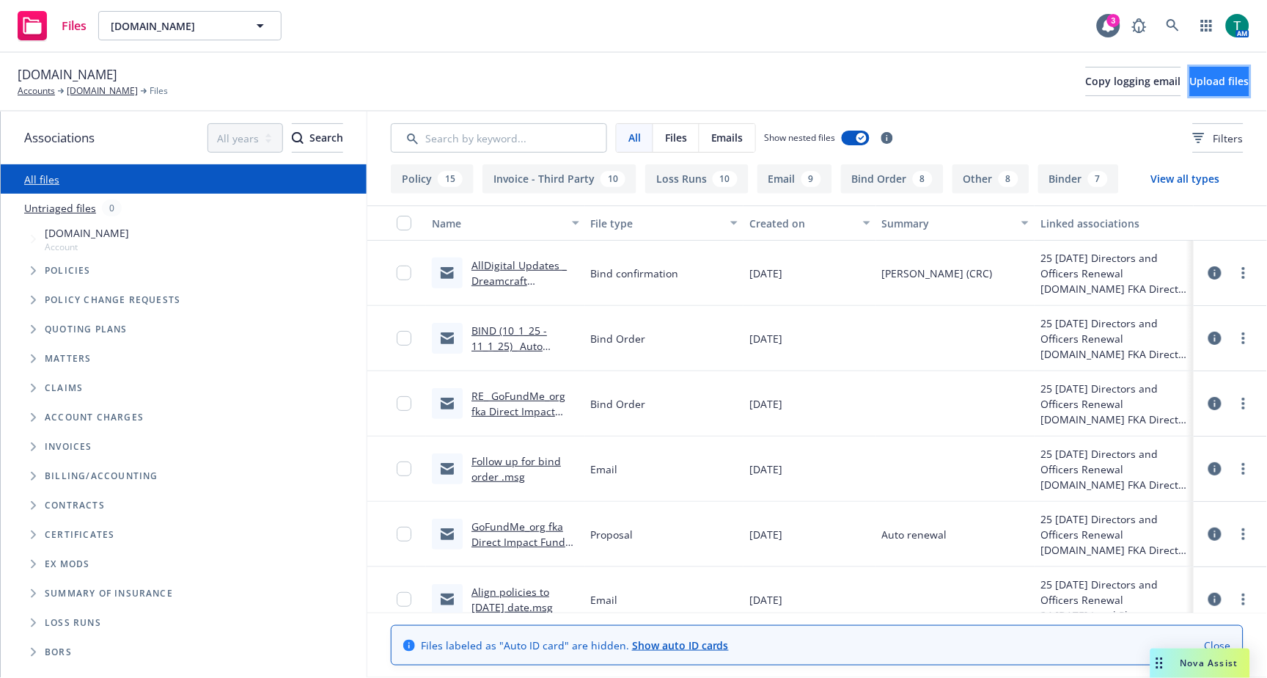
click at [1190, 74] on span "Upload files" at bounding box center [1219, 81] width 59 height 14
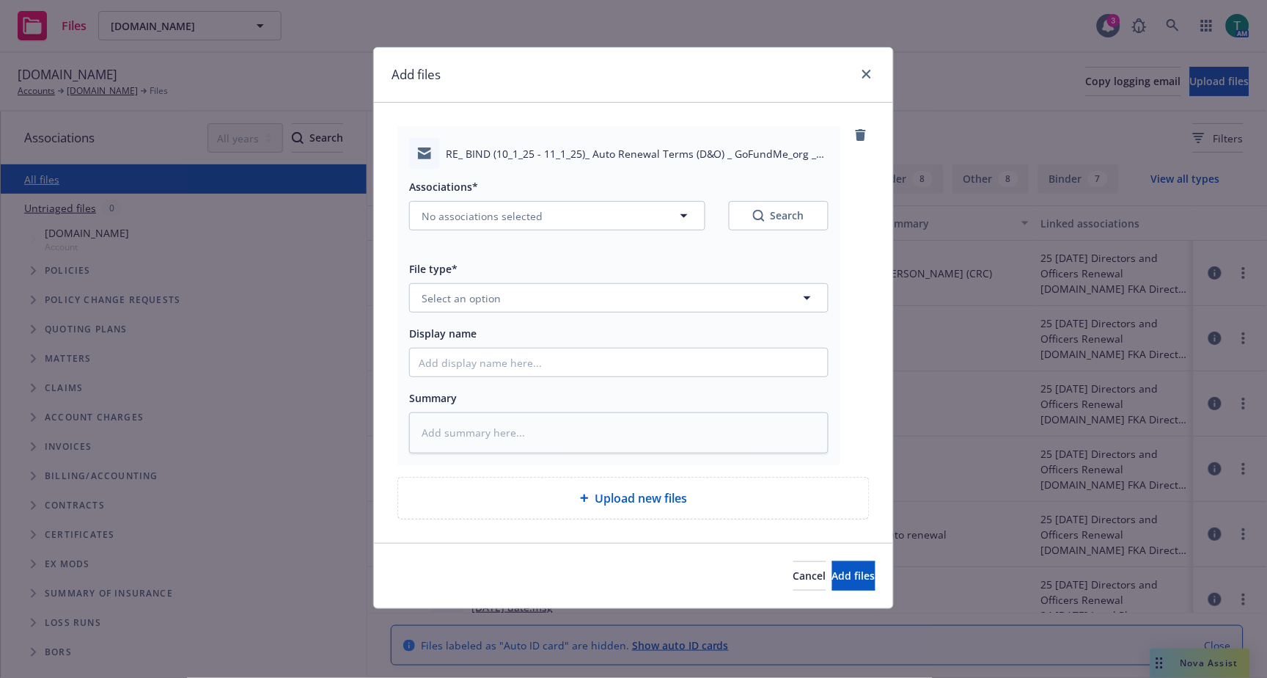
click at [447, 198] on div "Associations* No associations selected Search" at bounding box center [618, 203] width 419 height 53
click at [444, 210] on span "No associations selected" at bounding box center [482, 215] width 121 height 15
type textarea "x"
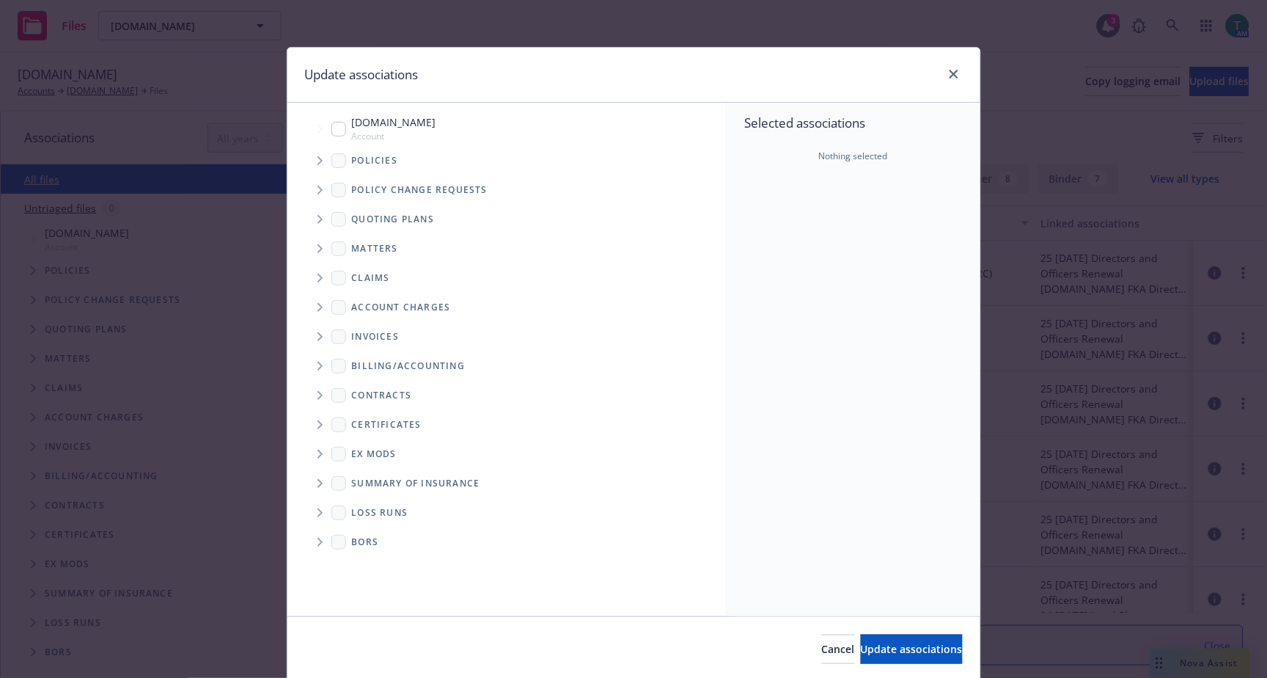
click at [334, 128] on input "Tree Example" at bounding box center [338, 129] width 15 height 15
checkbox input "true"
click at [320, 221] on span "Tree Example" at bounding box center [319, 219] width 23 height 23
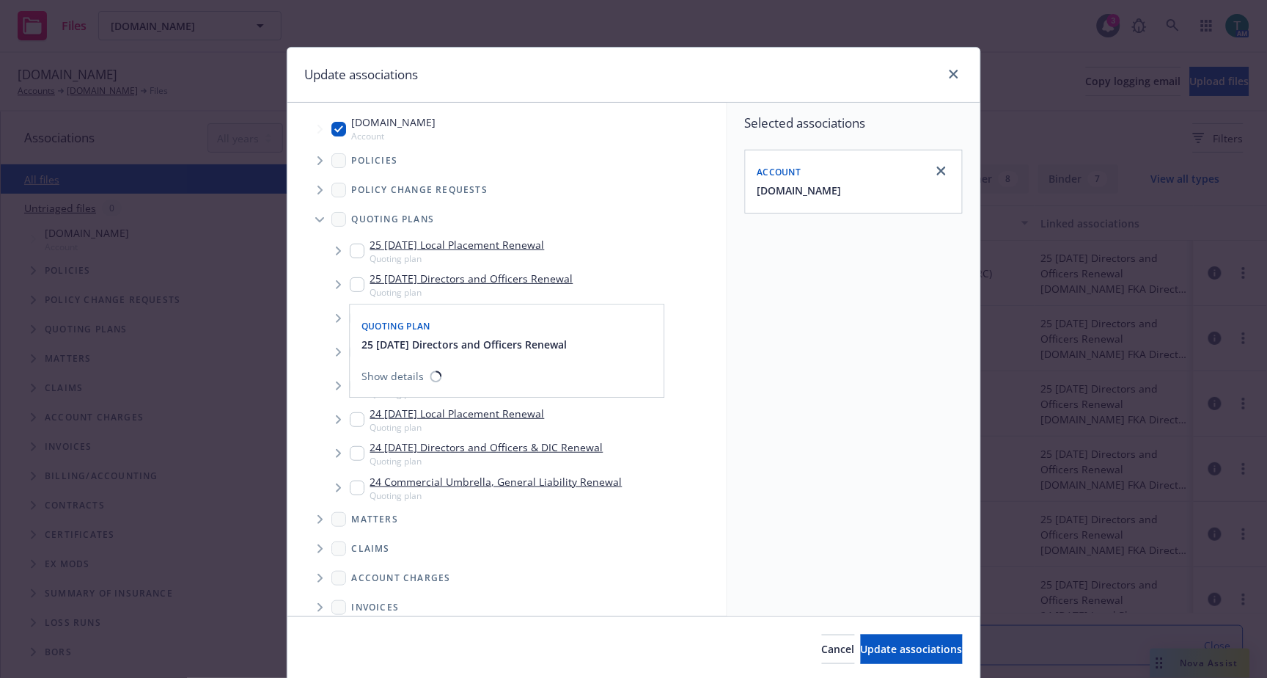
drag, startPoint x: 351, startPoint y: 280, endPoint x: 782, endPoint y: 573, distance: 521.5
click at [351, 279] on input "Tree Example" at bounding box center [357, 284] width 15 height 15
checkbox input "true"
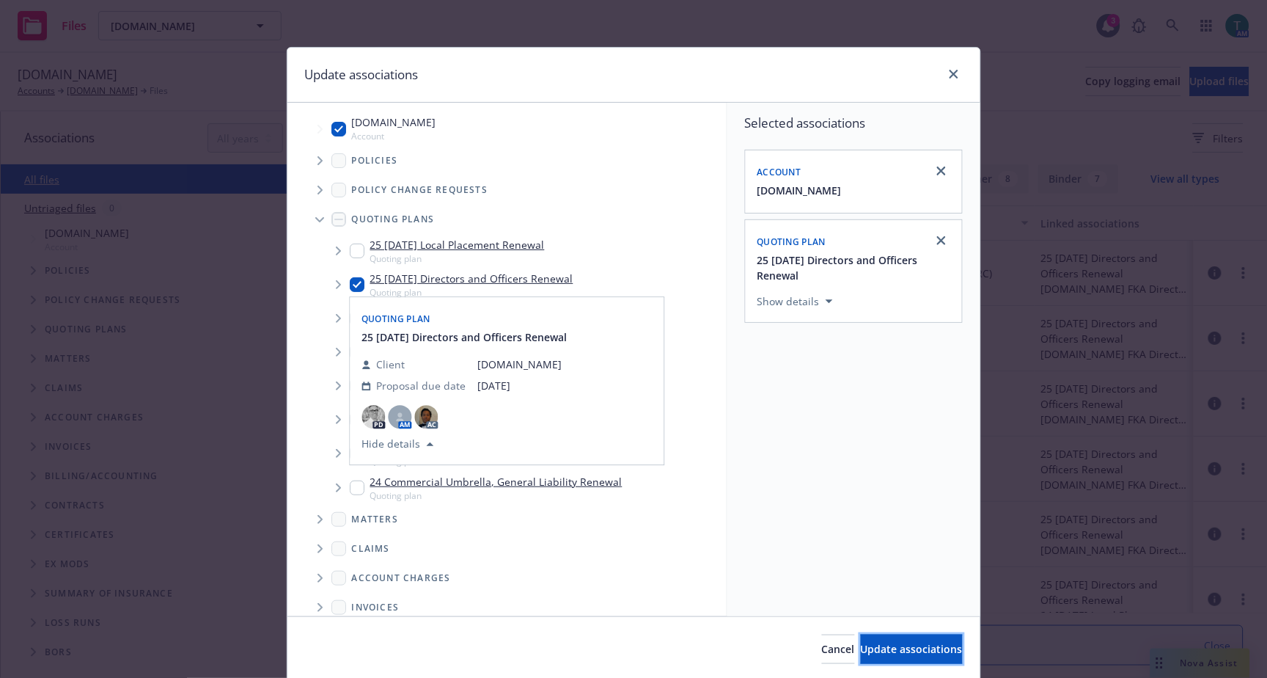
click at [886, 661] on button "Update associations" at bounding box center [912, 648] width 102 height 29
type textarea "x"
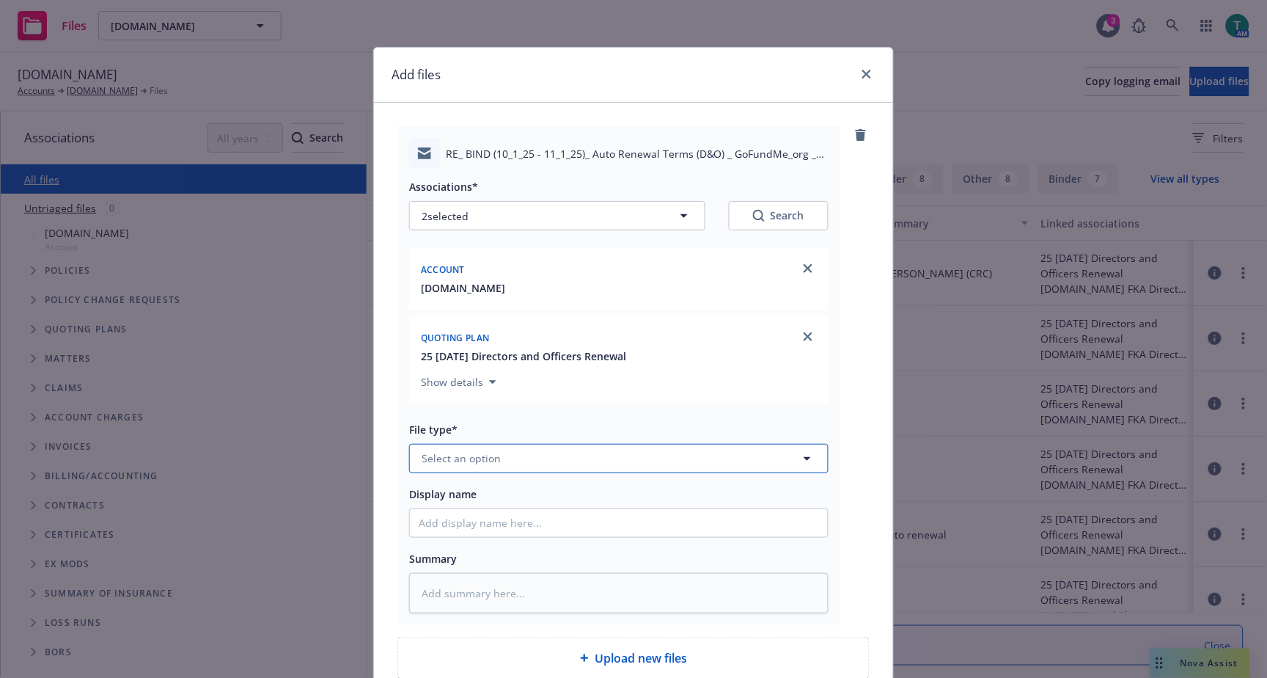
click at [452, 455] on span "Select an option" at bounding box center [461, 457] width 79 height 15
type input "email"
click at [447, 421] on div "Email" at bounding box center [437, 417] width 36 height 21
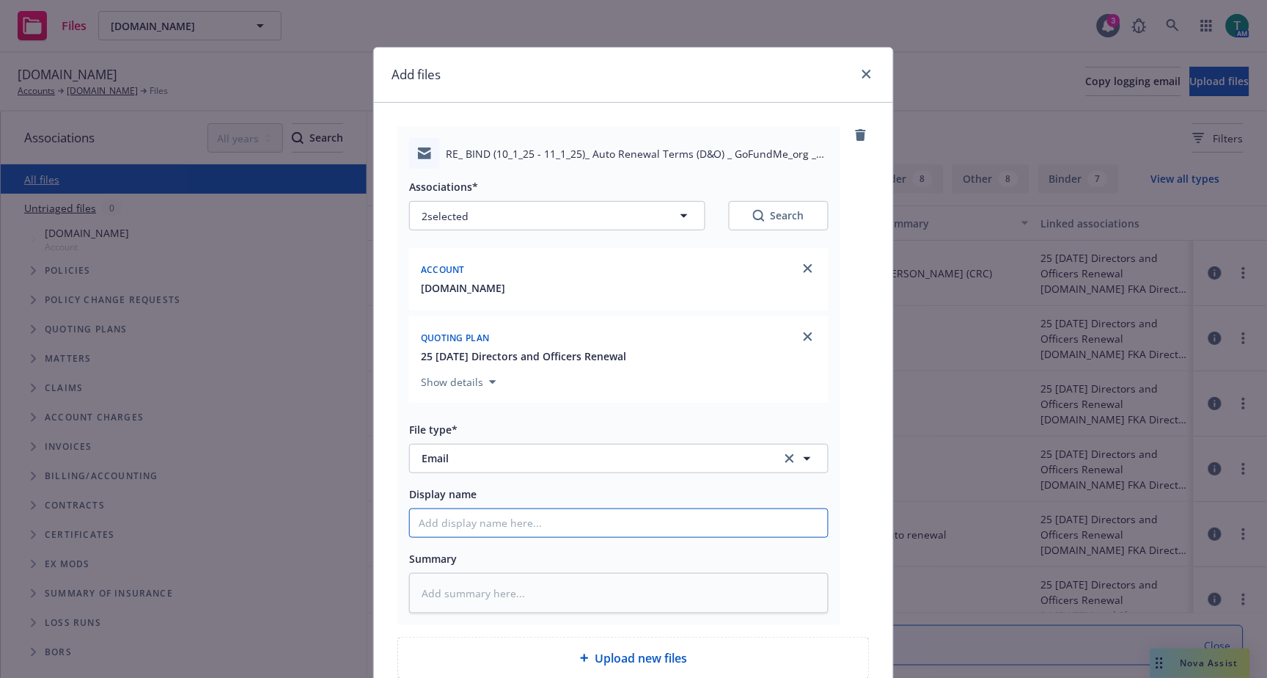
click at [447, 524] on input "Display name" at bounding box center [619, 523] width 418 height 28
type textarea "x"
type input "N"
type textarea "x"
type input "Ne"
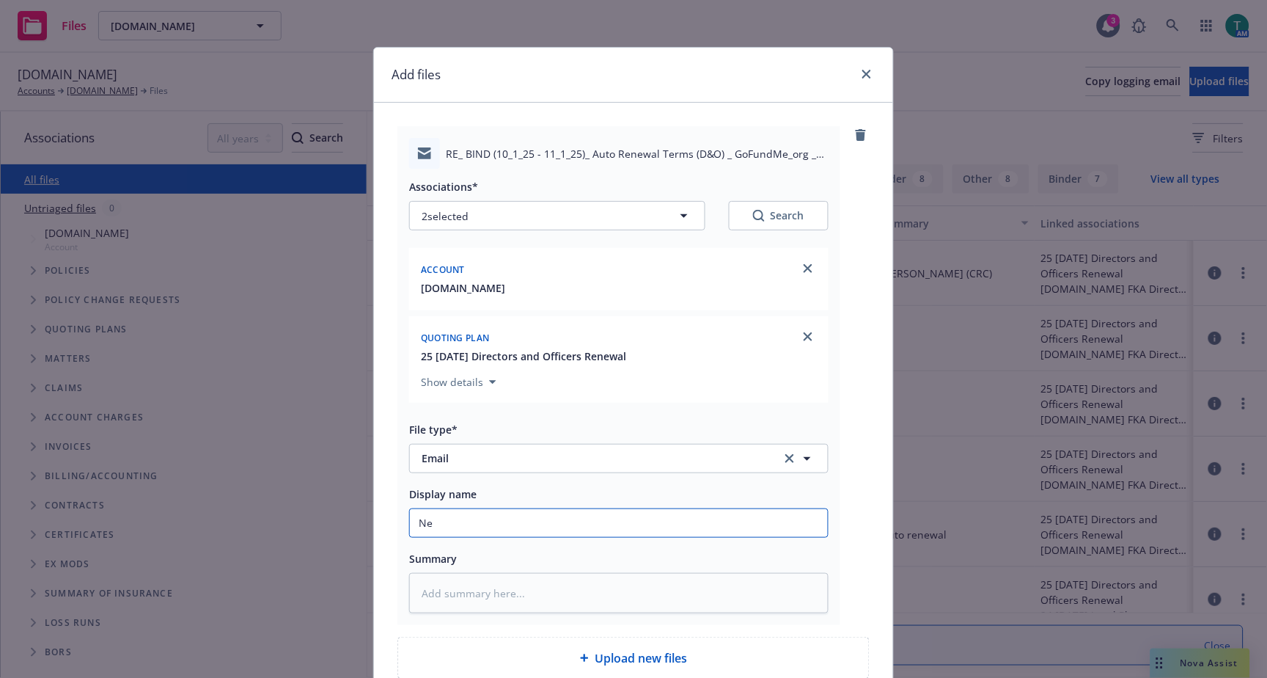
type textarea "x"
type input "Nee"
type textarea "x"
type input "Need"
type textarea "x"
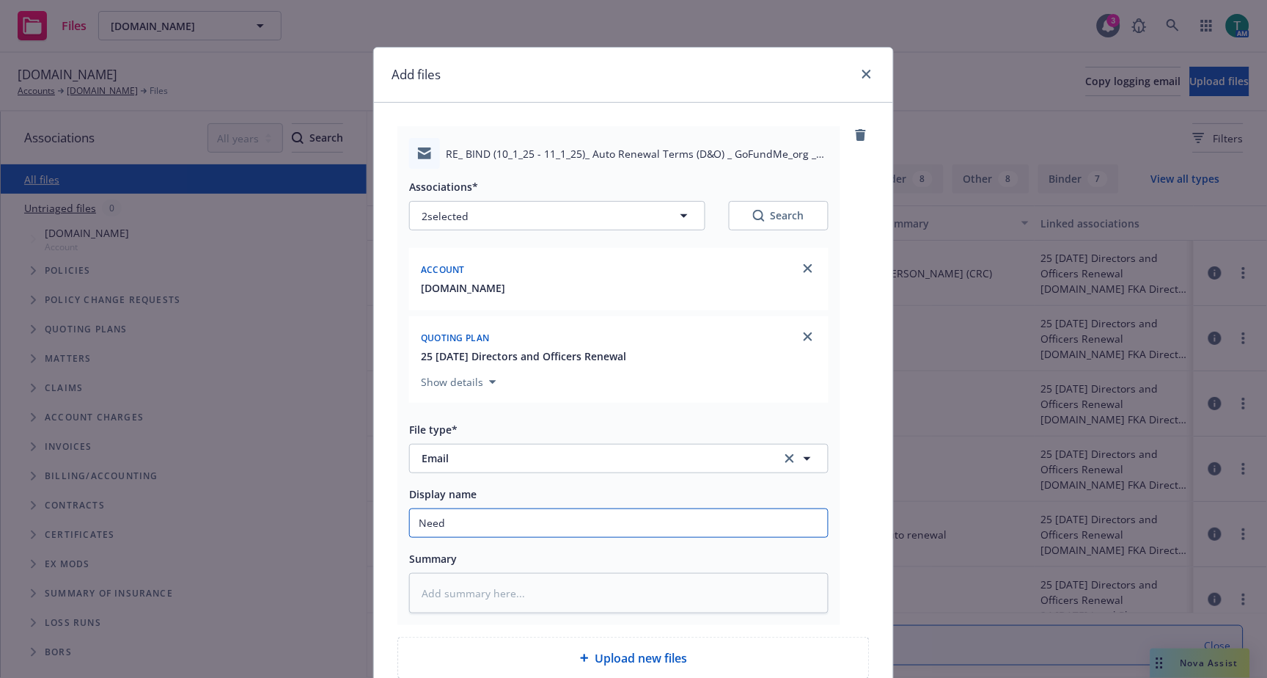
type input "Need"
type textarea "x"
type input "Need bi"
type textarea "x"
type input "Need bind"
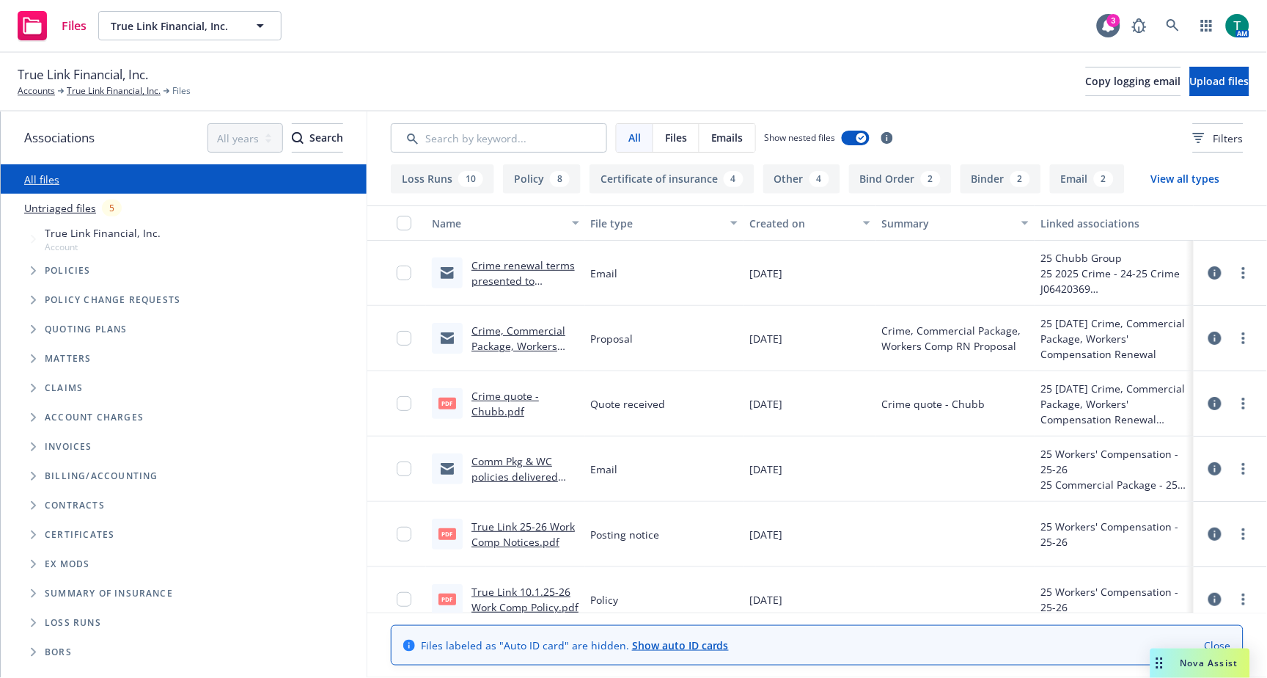
click at [499, 397] on link "Crime quote - Chubb.pdf" at bounding box center [505, 403] width 67 height 29
click at [1215, 75] on span "Upload files" at bounding box center [1219, 81] width 59 height 14
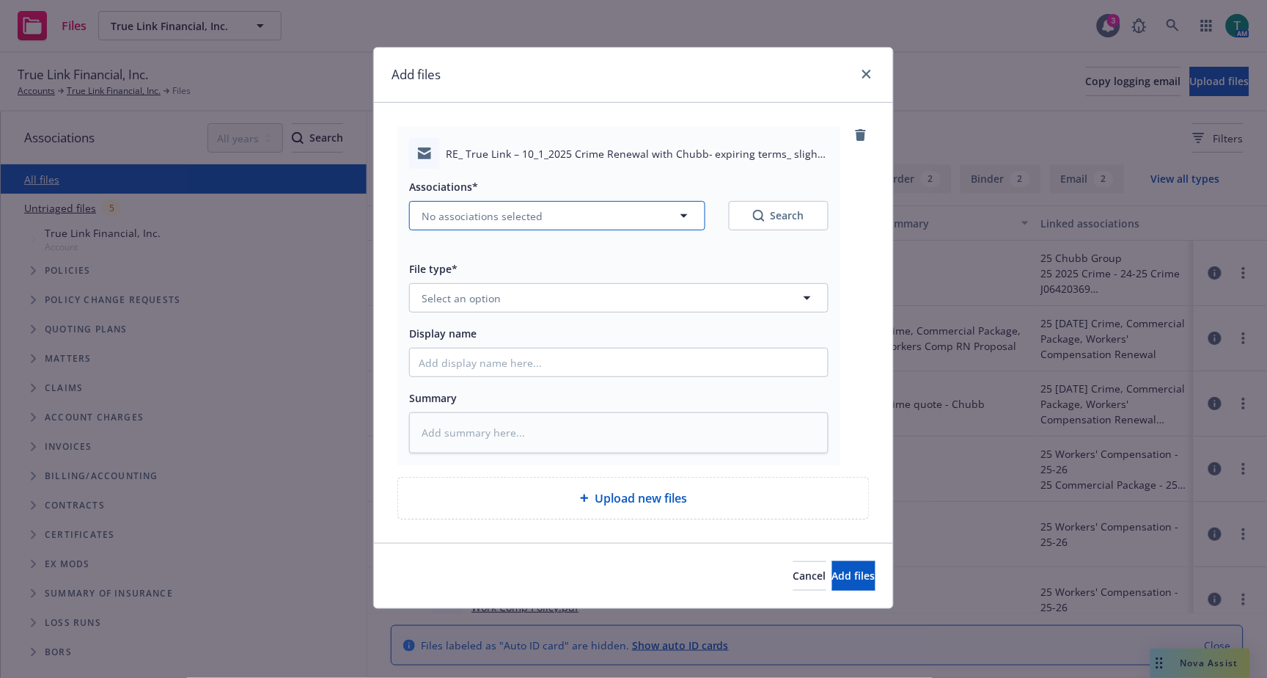
click at [444, 221] on span "No associations selected" at bounding box center [482, 215] width 121 height 15
type textarea "x"
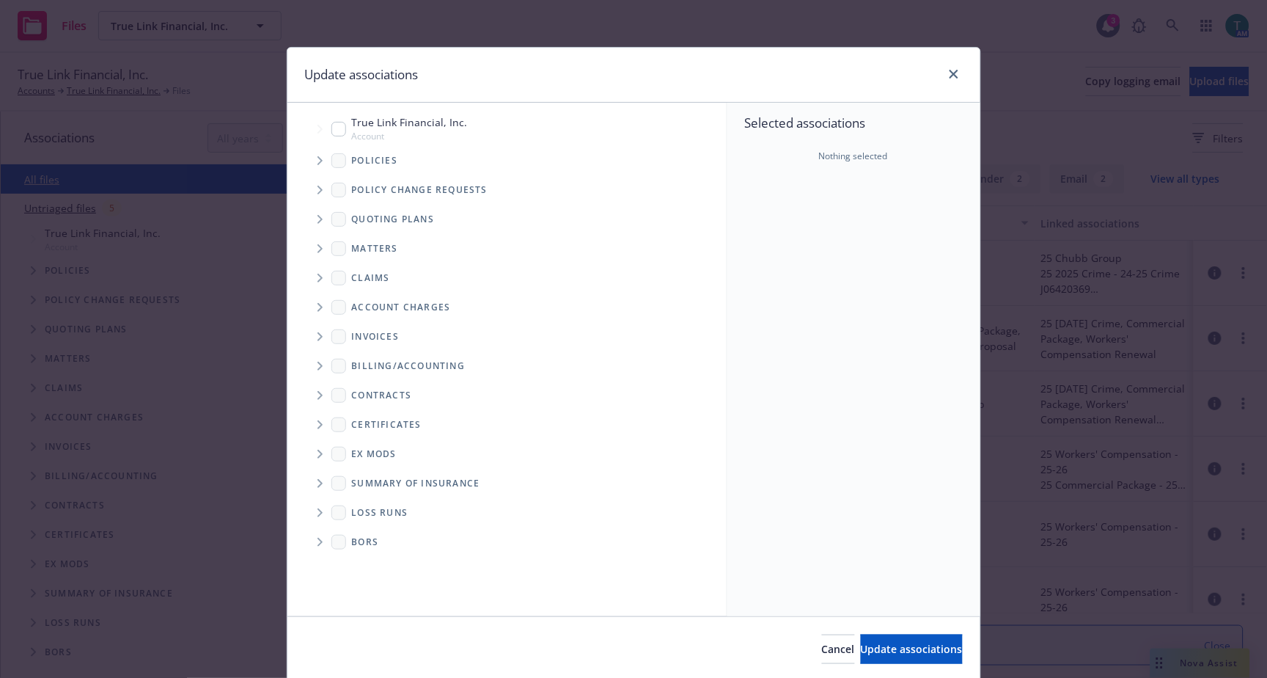
click at [342, 130] on div "True Link Financial, Inc. Account" at bounding box center [399, 128] width 136 height 28
checkbox input "true"
click at [318, 222] on icon "Tree Example" at bounding box center [321, 219] width 6 height 9
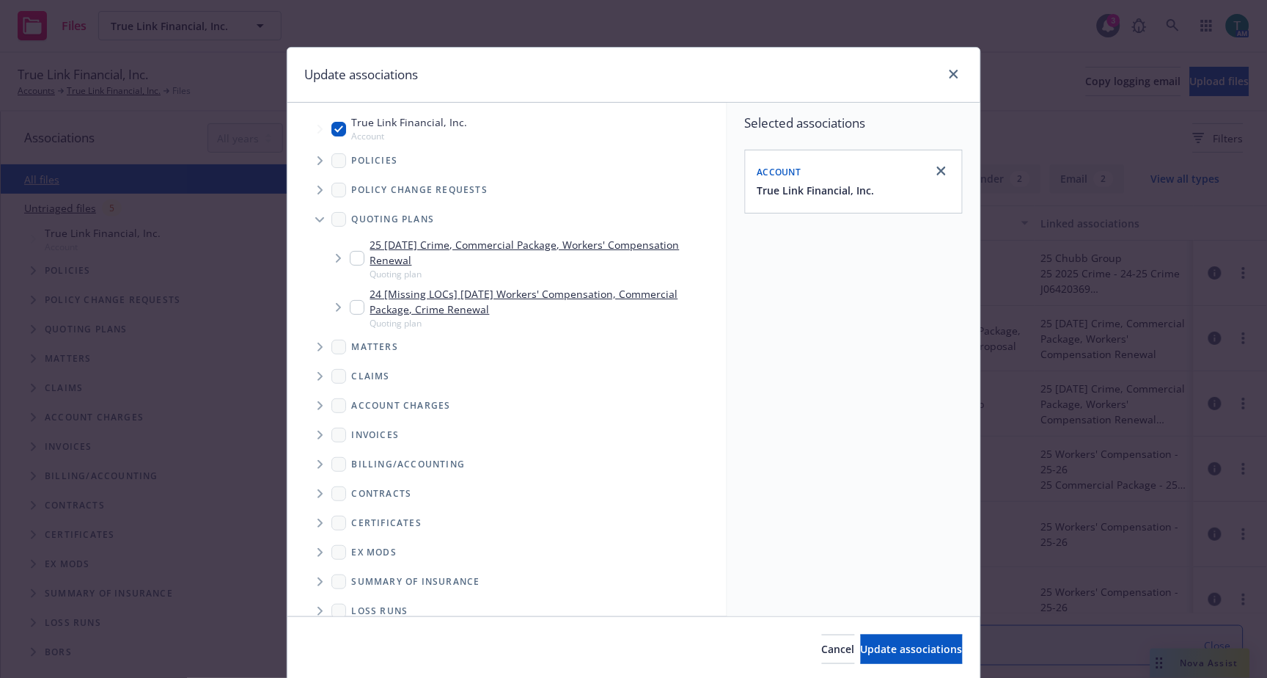
click at [352, 254] on input "Tree Example" at bounding box center [357, 258] width 15 height 15
checkbox input "true"
click at [861, 650] on span "Update associations" at bounding box center [912, 649] width 102 height 14
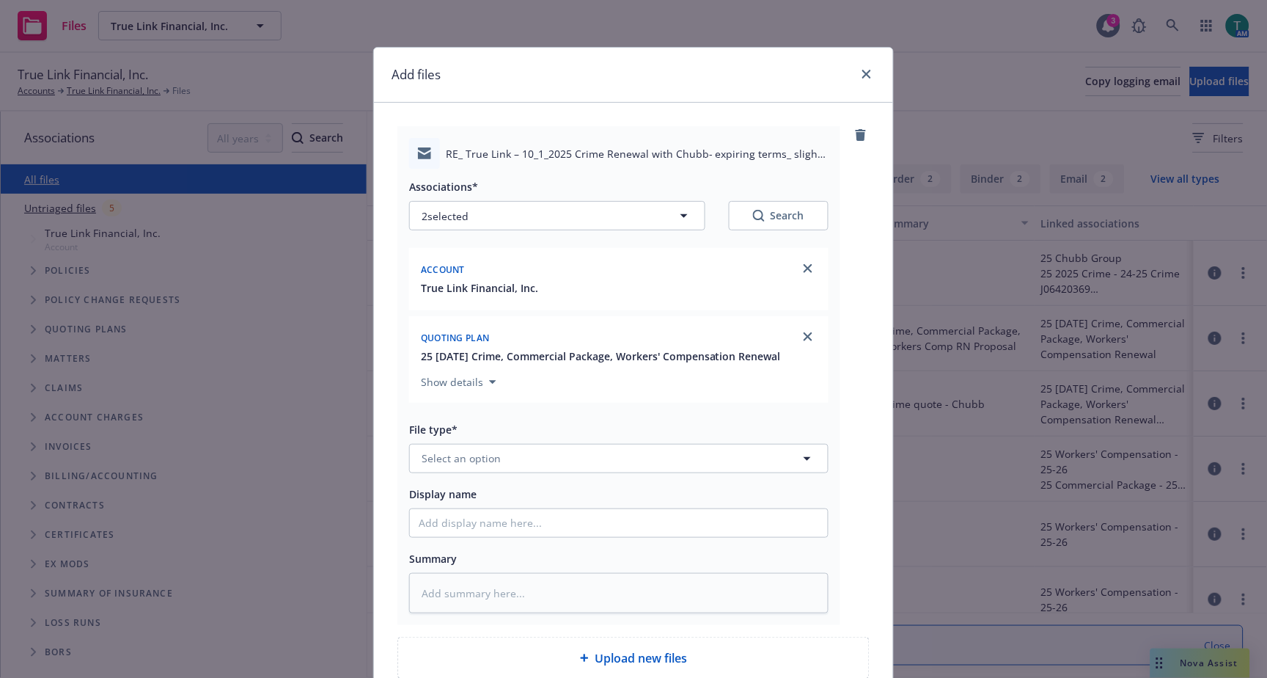
type textarea "x"
click at [494, 466] on button "Select an option" at bounding box center [618, 458] width 419 height 29
type input "Bind ord"
click at [489, 415] on div "Bind Order" at bounding box center [619, 417] width 400 height 21
click at [507, 528] on input "Display name" at bounding box center [619, 523] width 418 height 28
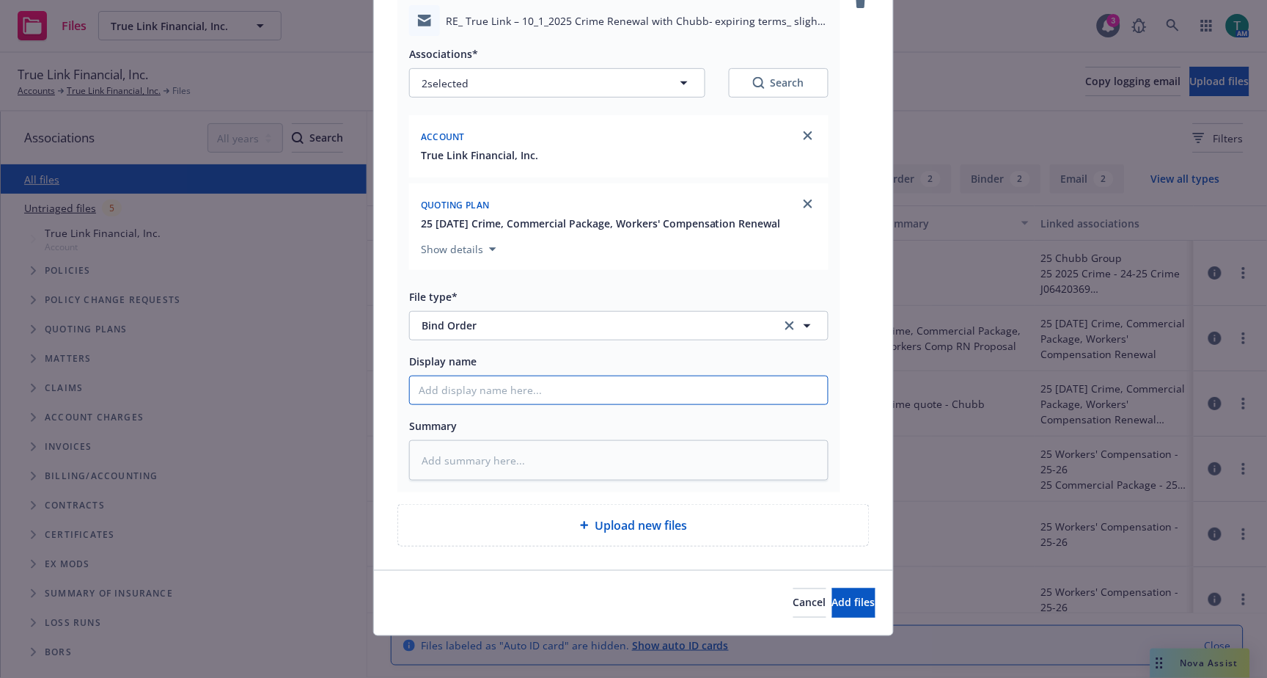
scroll to position [140, 0]
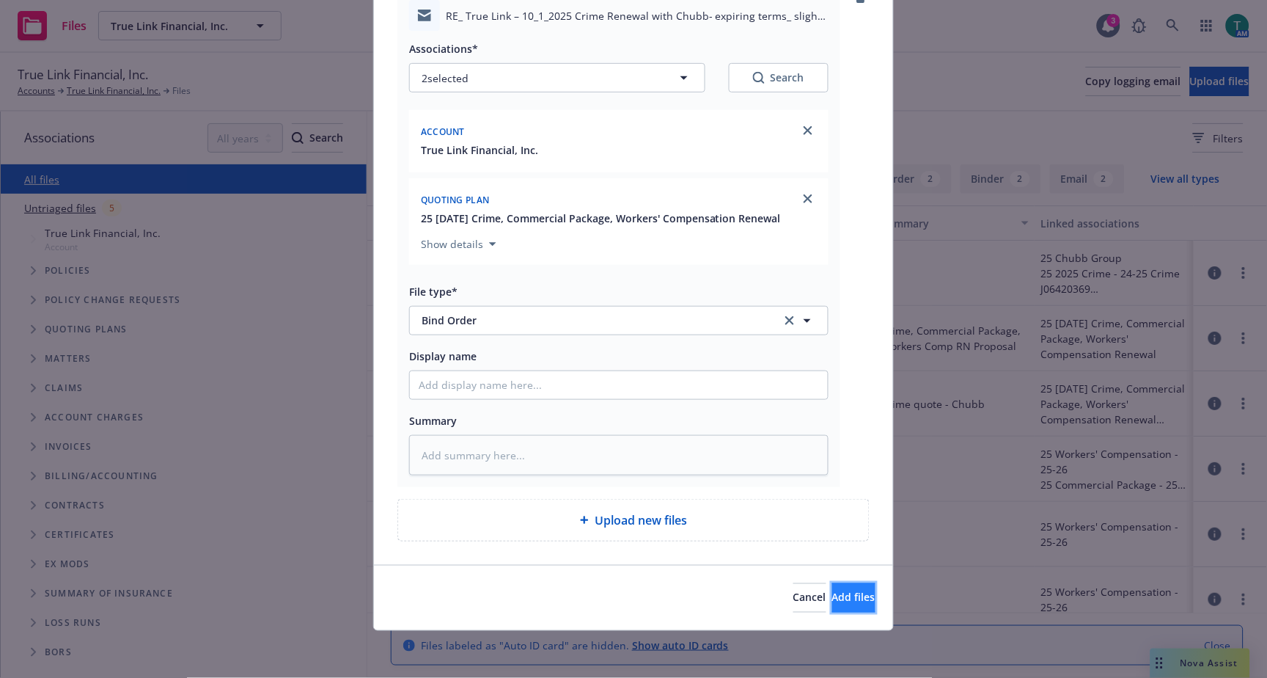
click at [832, 597] on span "Add files" at bounding box center [853, 597] width 43 height 14
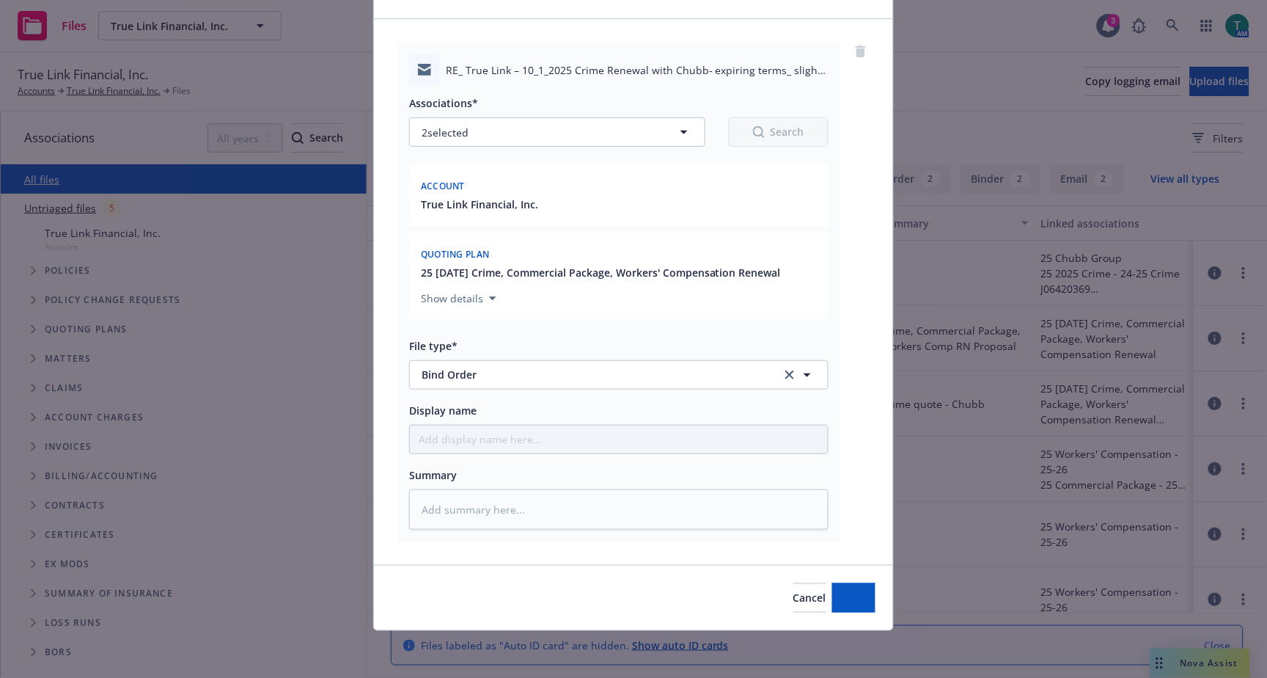
scroll to position [85, 0]
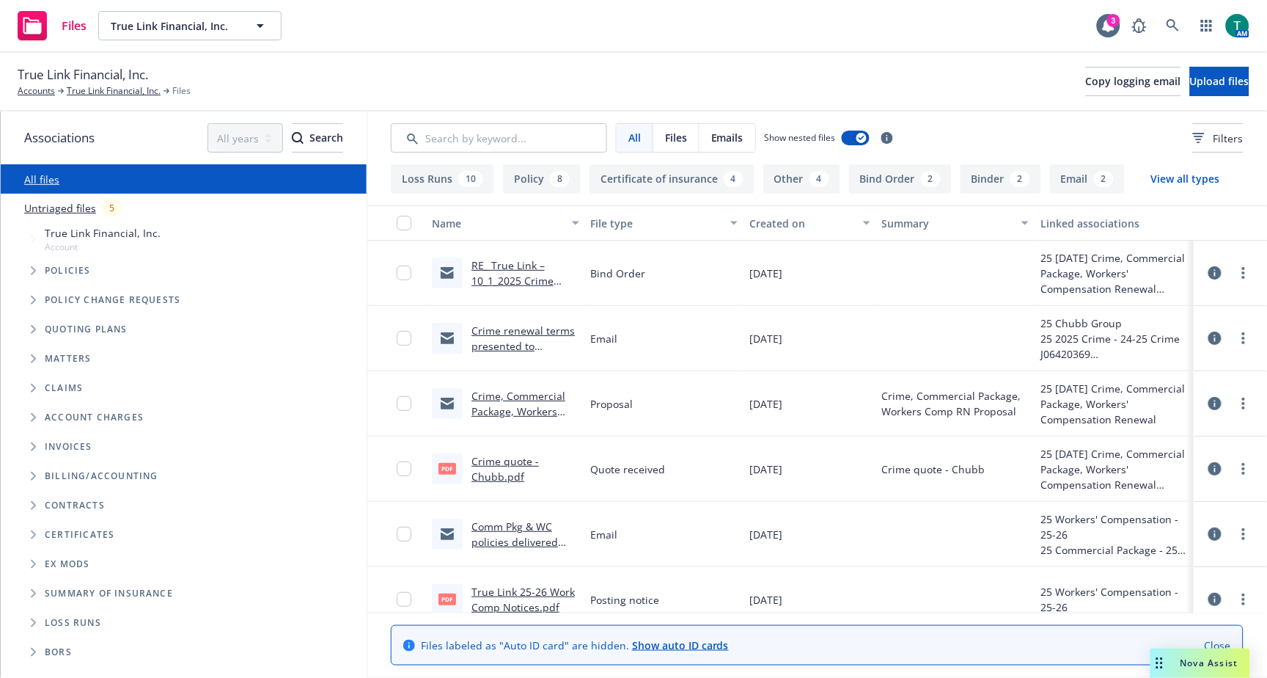
click at [497, 265] on link "RE_ True Link – 10_1_2025 Crime Renewal with Chubb- expiring terms_ slight prem…" at bounding box center [525, 303] width 106 height 91
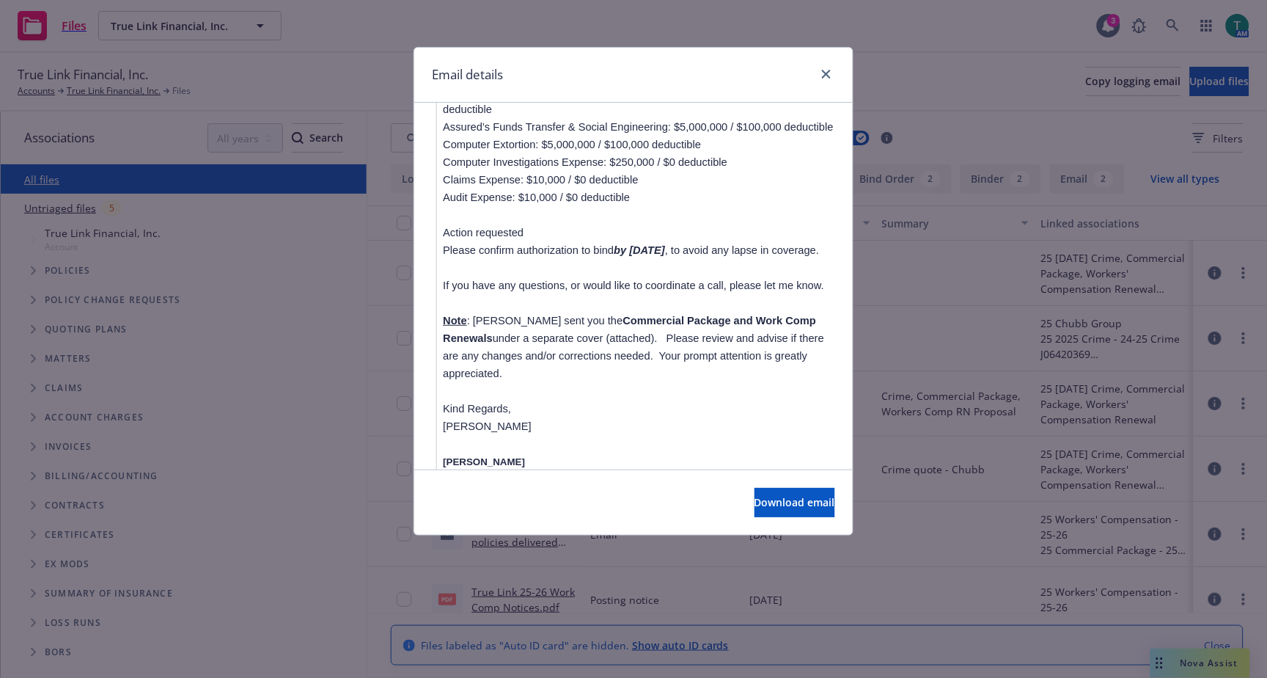
scroll to position [1467, 0]
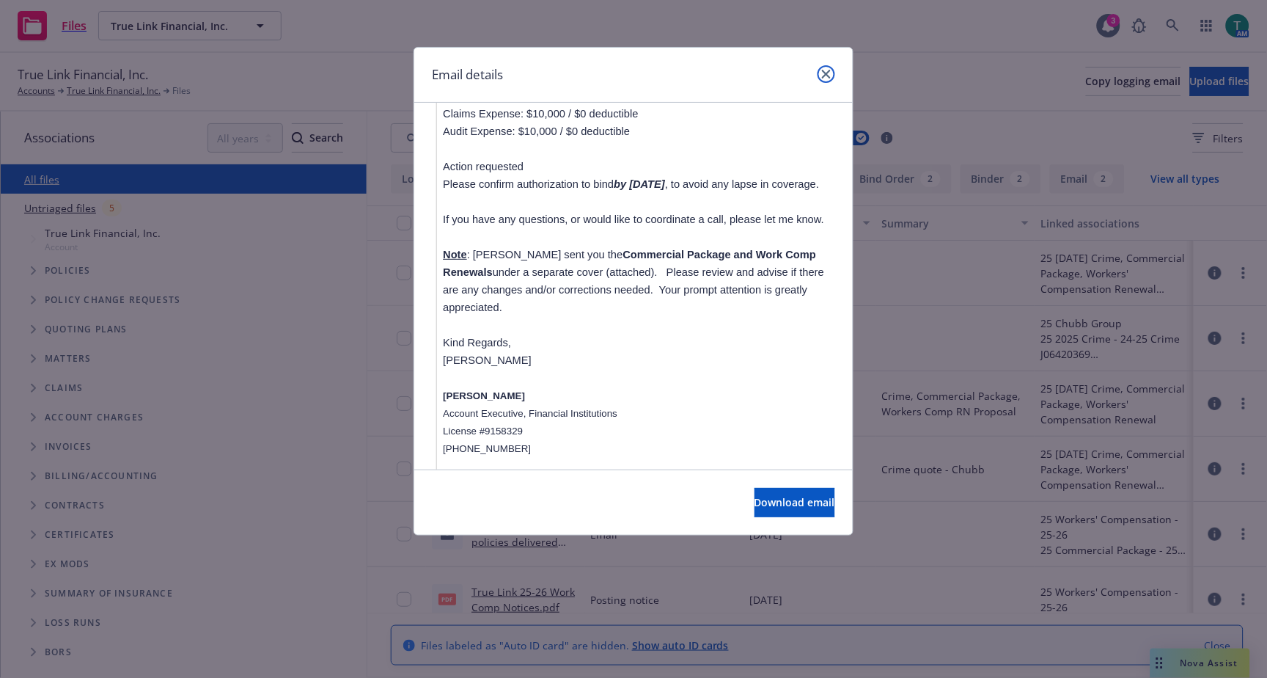
click at [829, 72] on icon "close" at bounding box center [826, 74] width 9 height 9
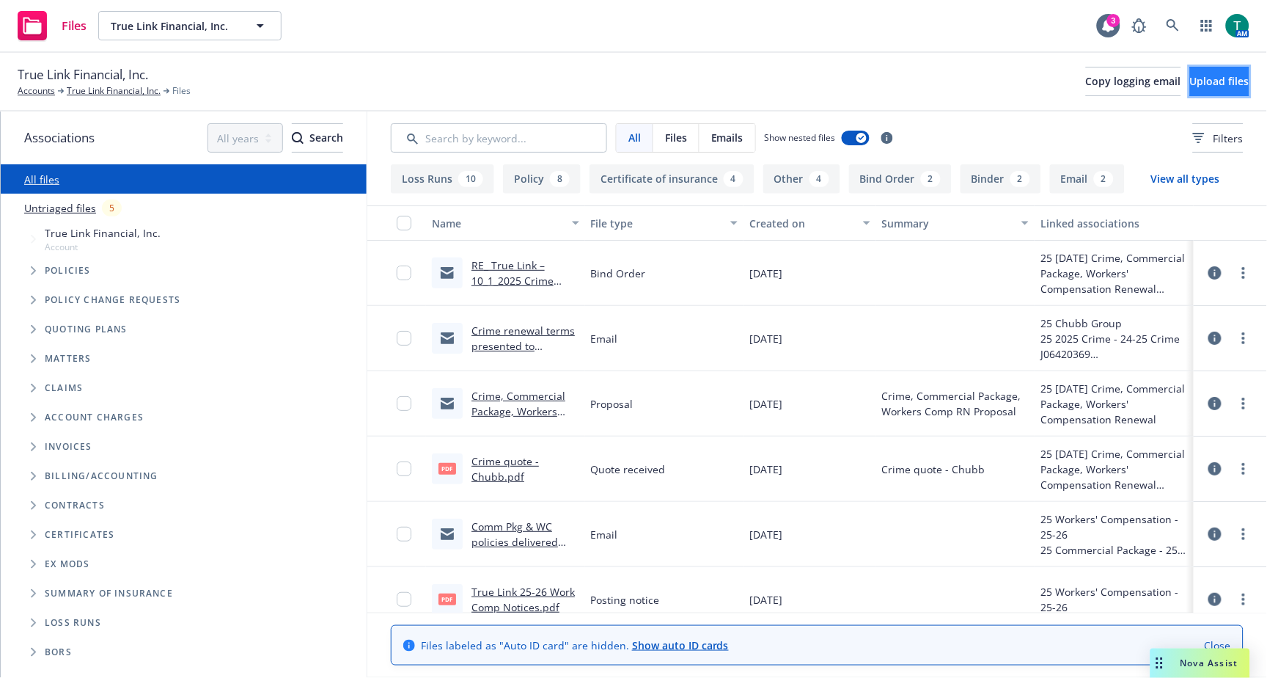
click at [1211, 74] on span "Upload files" at bounding box center [1219, 81] width 59 height 14
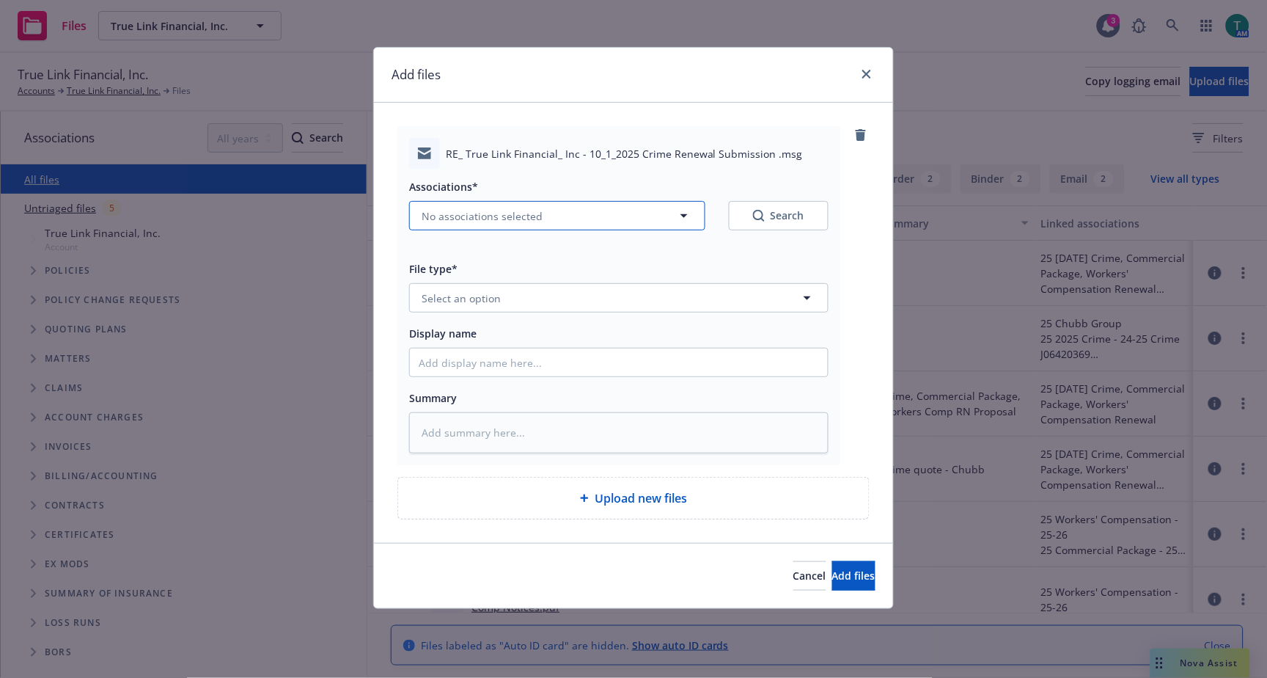
click at [456, 205] on button "No associations selected" at bounding box center [557, 215] width 296 height 29
type textarea "x"
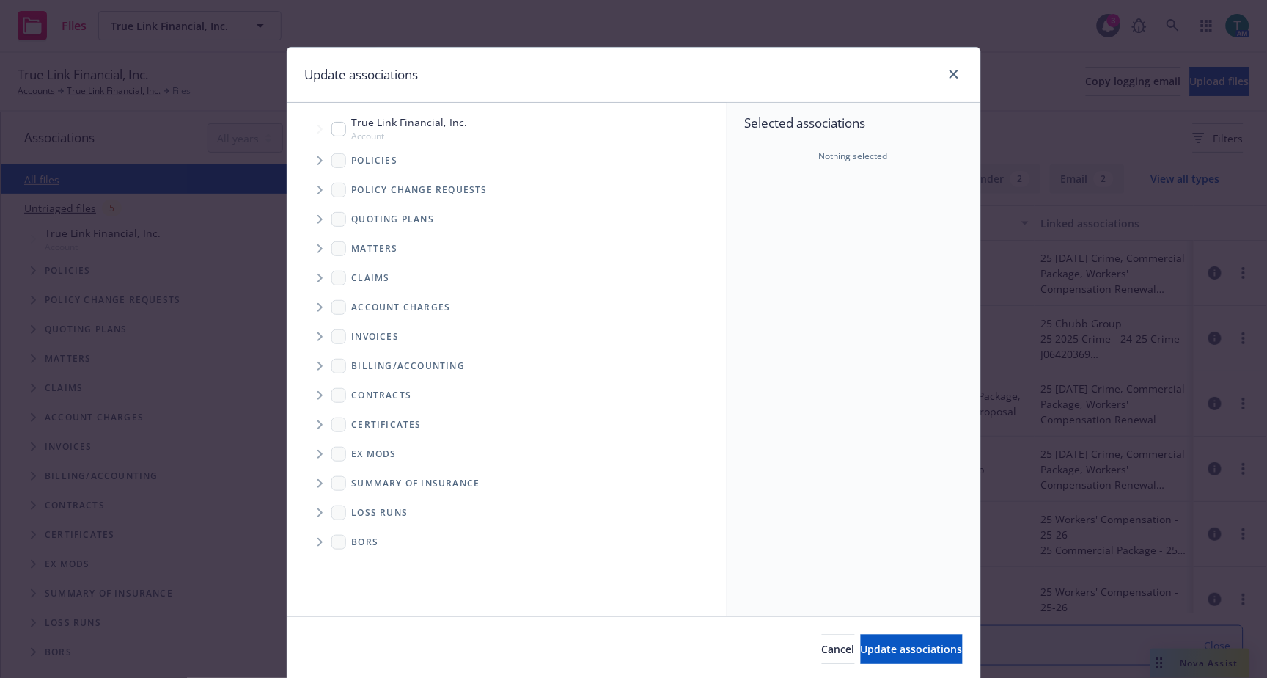
click at [331, 127] on input "Tree Example" at bounding box center [338, 129] width 15 height 15
checkbox input "true"
drag, startPoint x: 315, startPoint y: 220, endPoint x: 353, endPoint y: 213, distance: 38.0
click at [318, 219] on icon "Tree Example" at bounding box center [320, 219] width 5 height 9
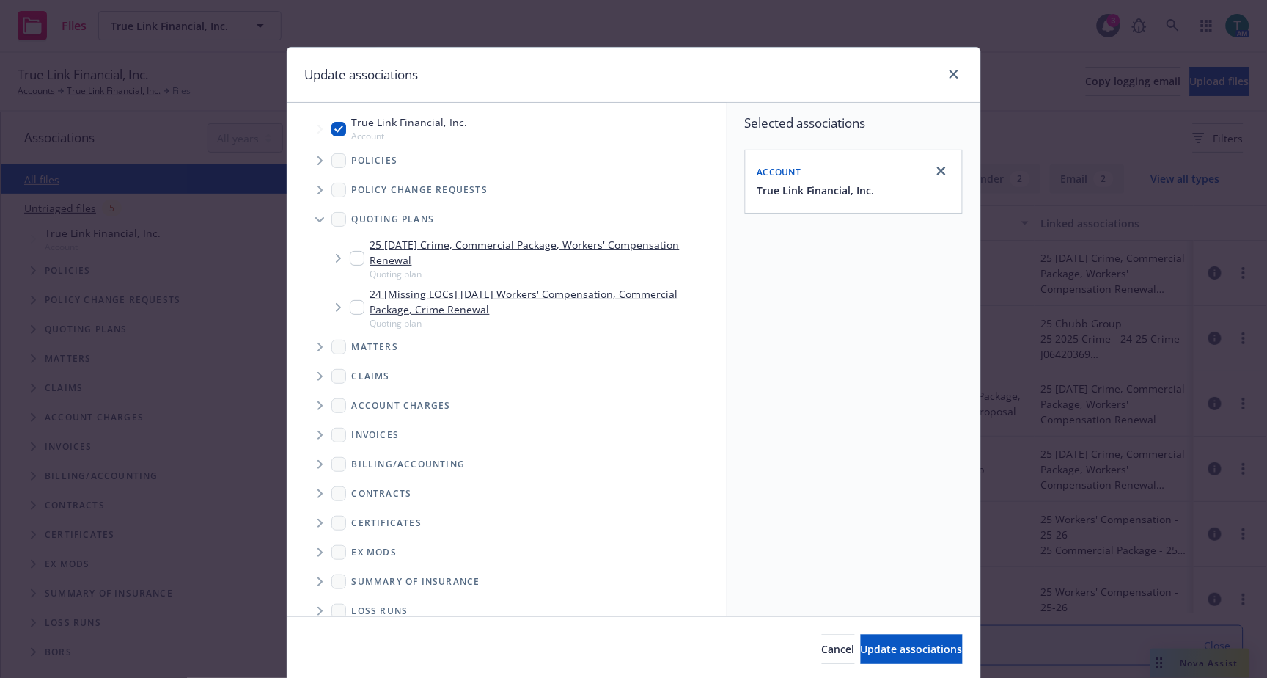
click at [356, 254] on input "Tree Example" at bounding box center [357, 258] width 15 height 15
checkbox input "true"
click at [904, 654] on span "Update associations" at bounding box center [912, 649] width 102 height 14
type textarea "x"
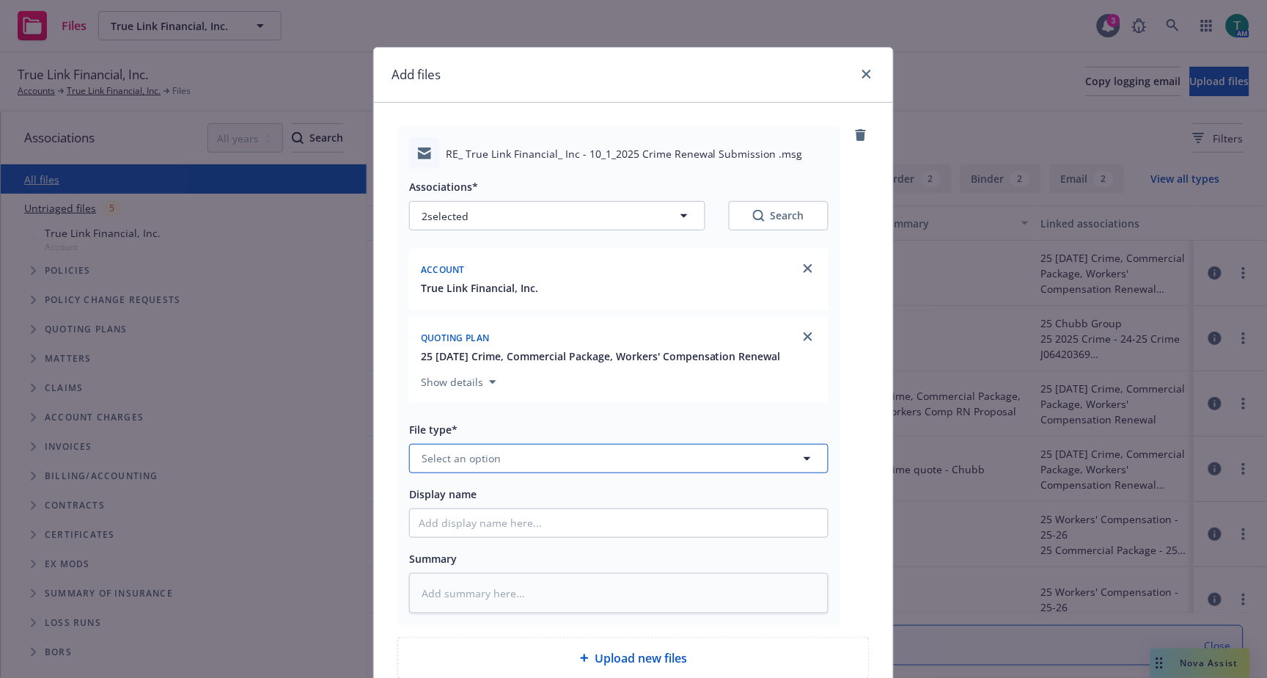
click at [458, 463] on span "Select an option" at bounding box center [461, 457] width 79 height 15
type input "bin"
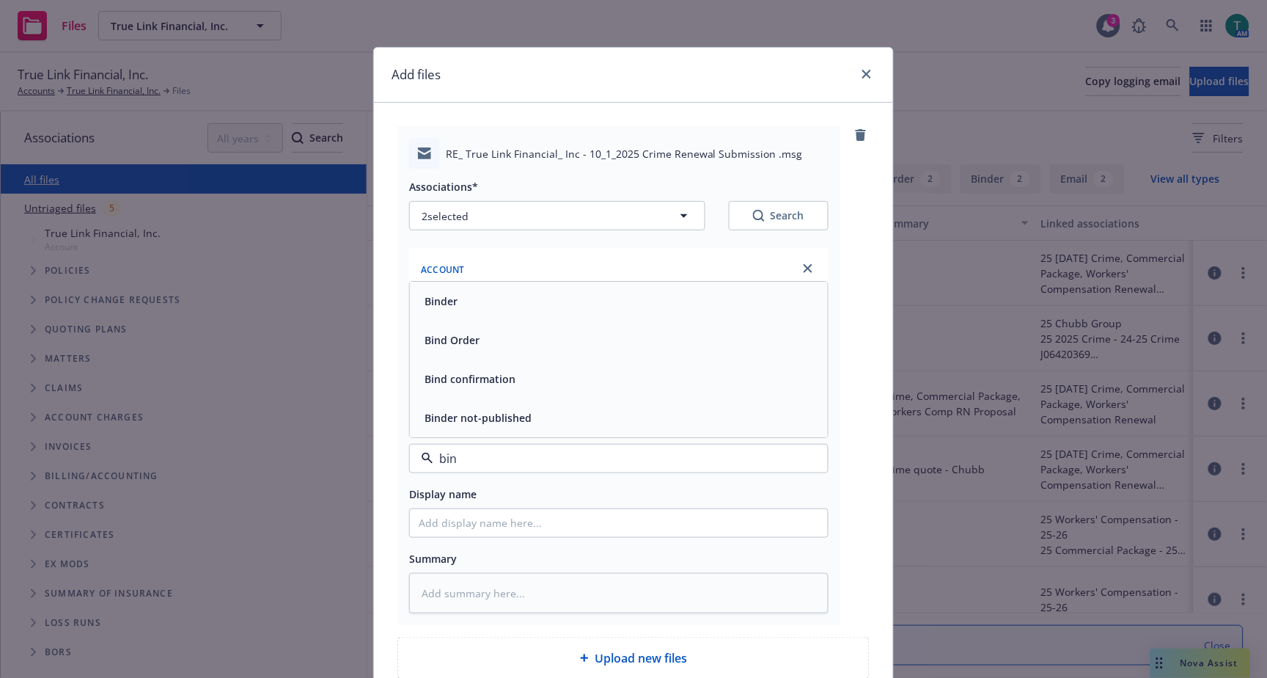
click at [459, 349] on div "Bind Order" at bounding box center [451, 339] width 64 height 21
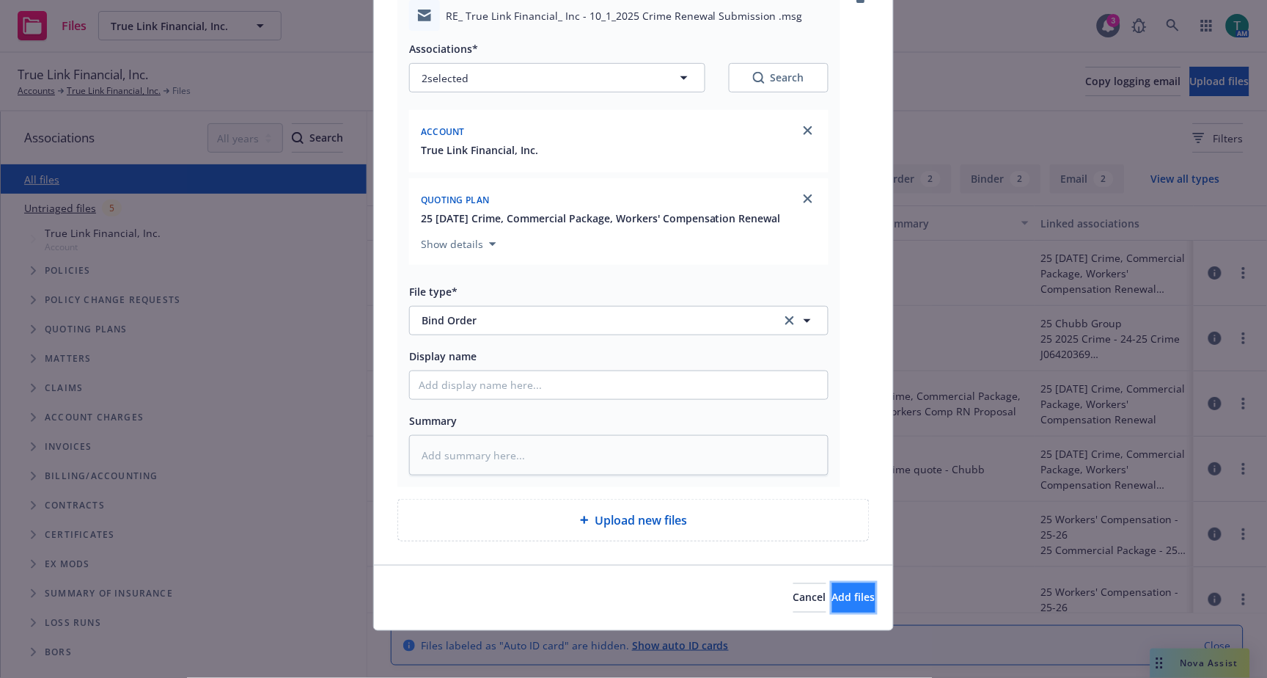
click at [837, 600] on span "Add files" at bounding box center [853, 597] width 43 height 14
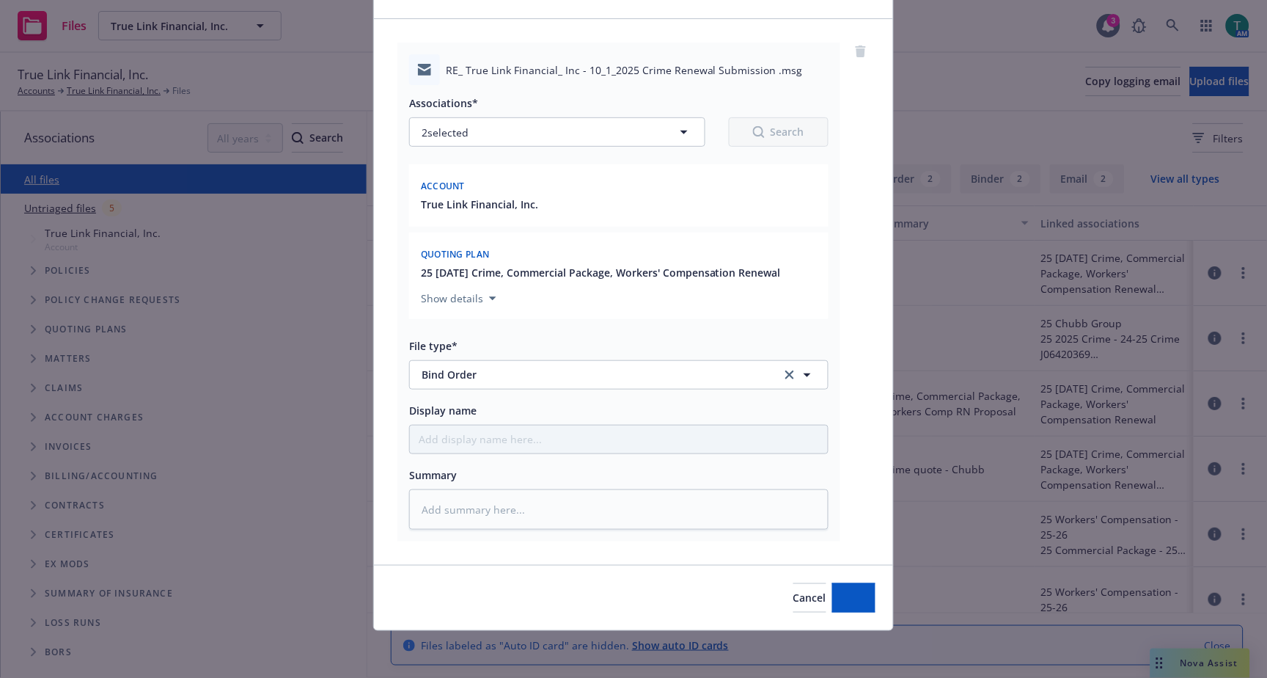
scroll to position [85, 0]
type textarea "x"
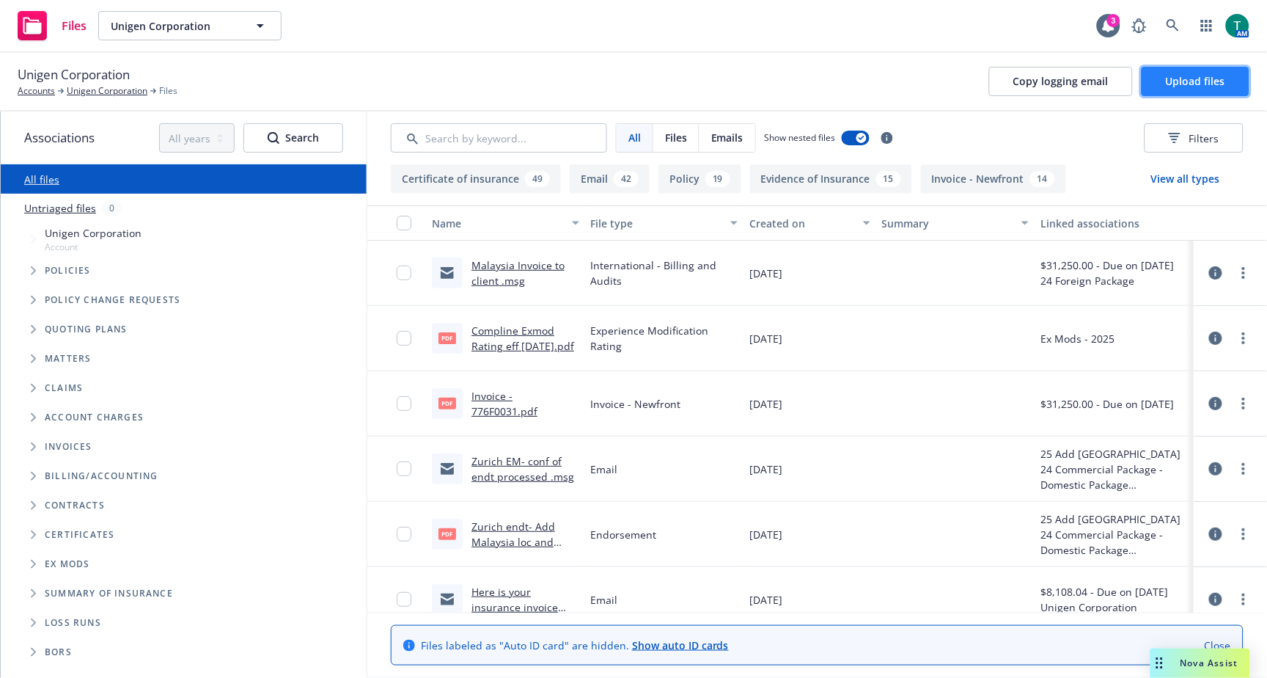
click at [1201, 81] on span "Upload files" at bounding box center [1195, 81] width 59 height 14
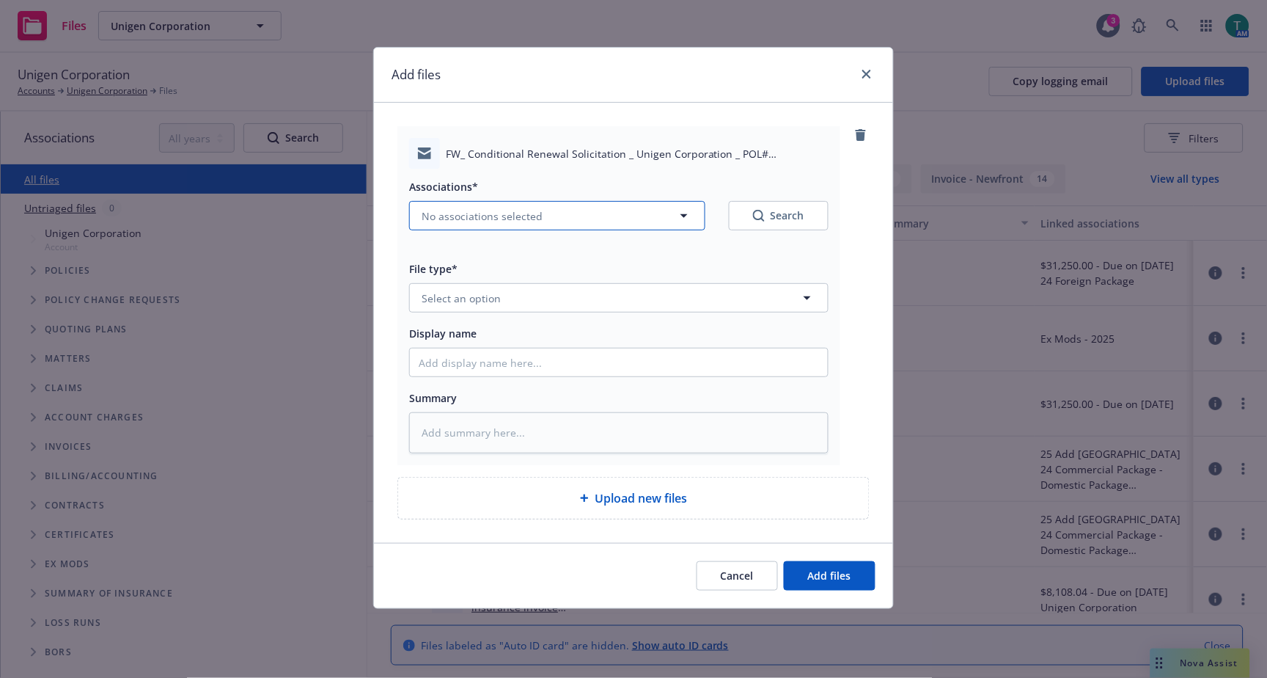
click at [452, 205] on button "No associations selected" at bounding box center [557, 215] width 296 height 29
type textarea "x"
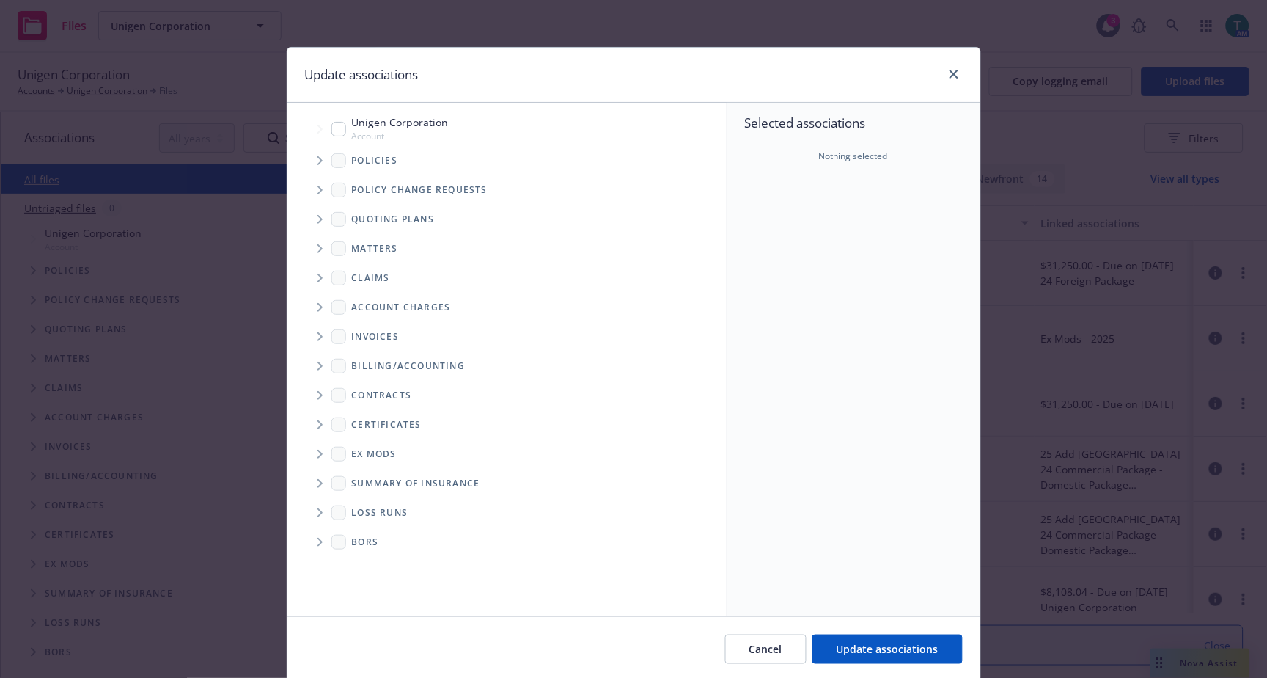
click at [331, 129] on input "Tree Example" at bounding box center [338, 129] width 15 height 15
checkbox input "true"
click at [318, 222] on icon "Tree Example" at bounding box center [321, 219] width 6 height 9
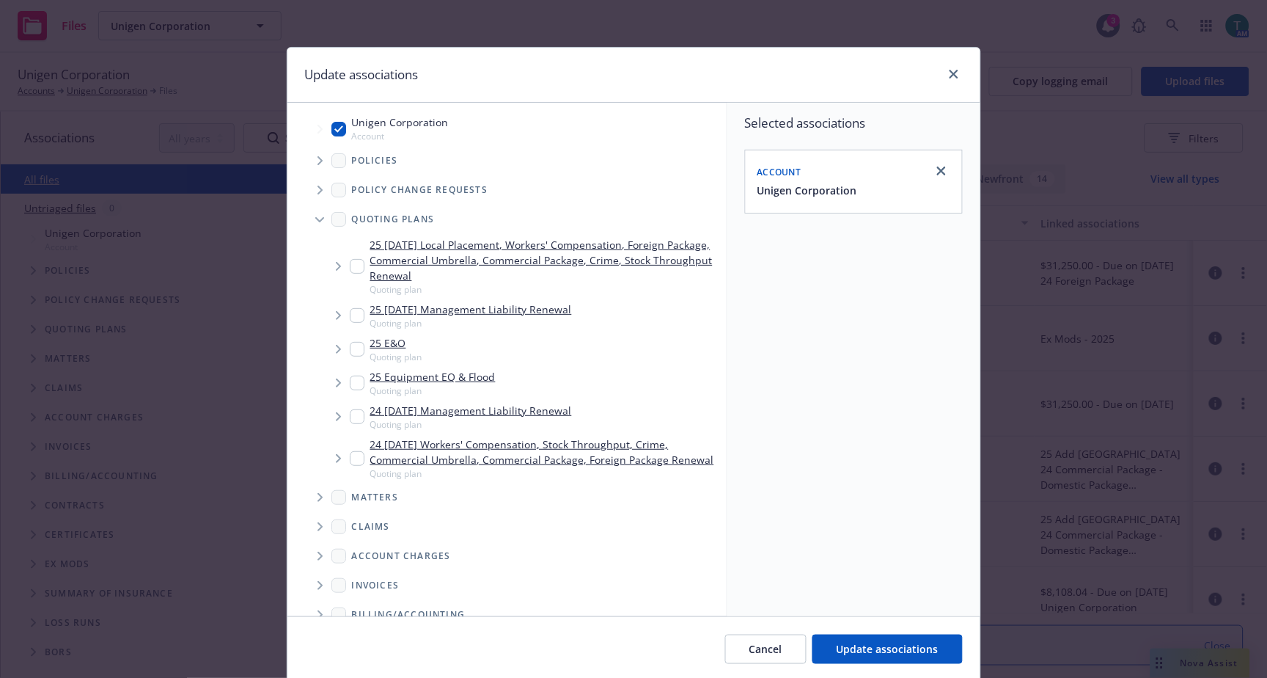
click at [350, 309] on input "Tree Example" at bounding box center [357, 315] width 15 height 15
checkbox input "true"
click at [884, 648] on span "Update associations" at bounding box center [888, 649] width 102 height 14
type textarea "x"
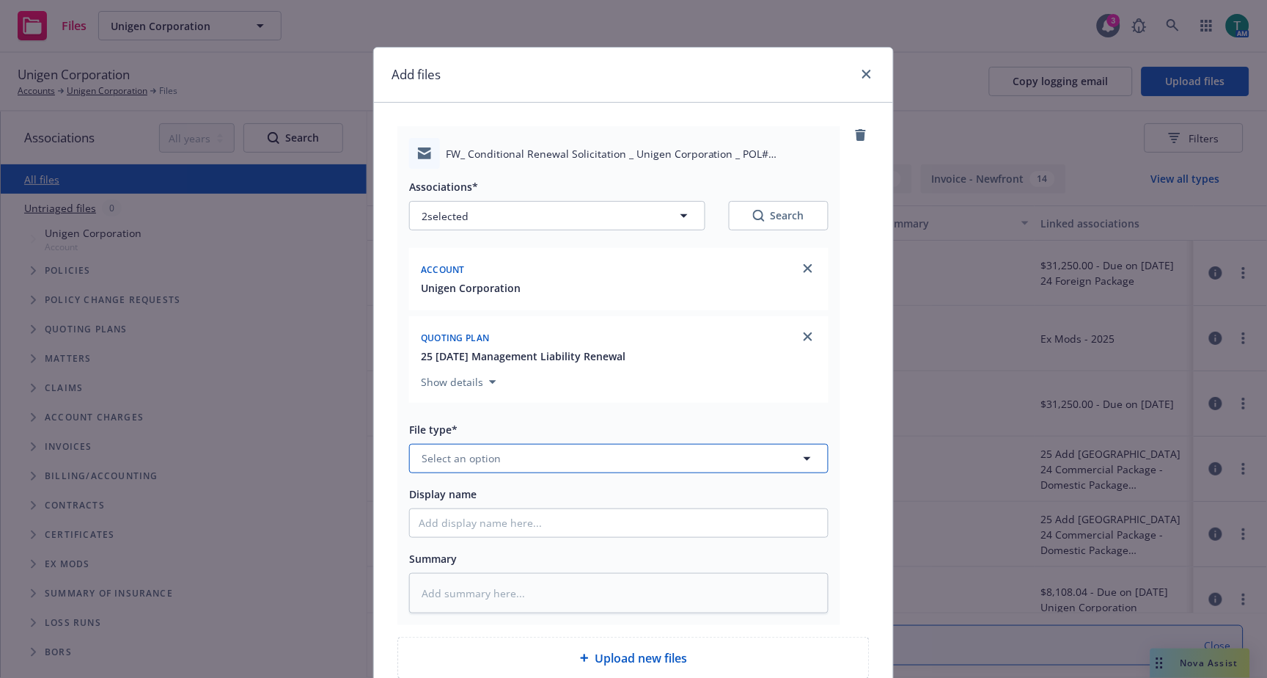
click at [448, 458] on span "Select an option" at bounding box center [461, 457] width 79 height 15
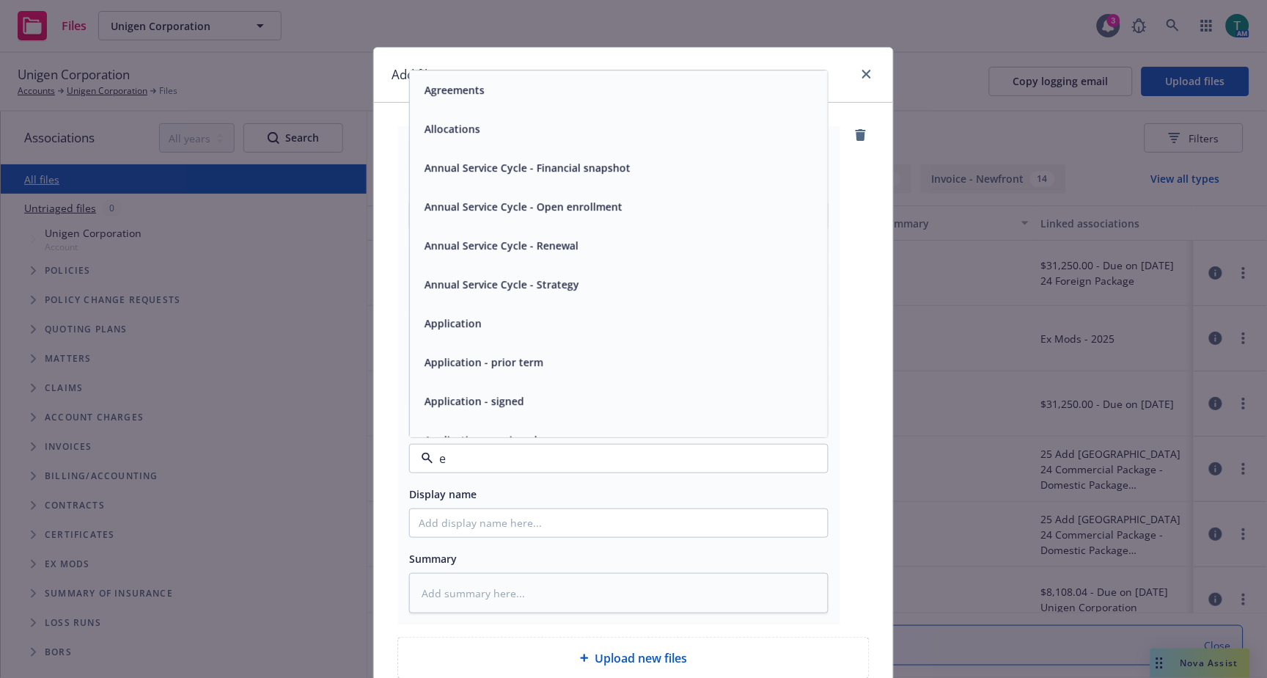
type input "em"
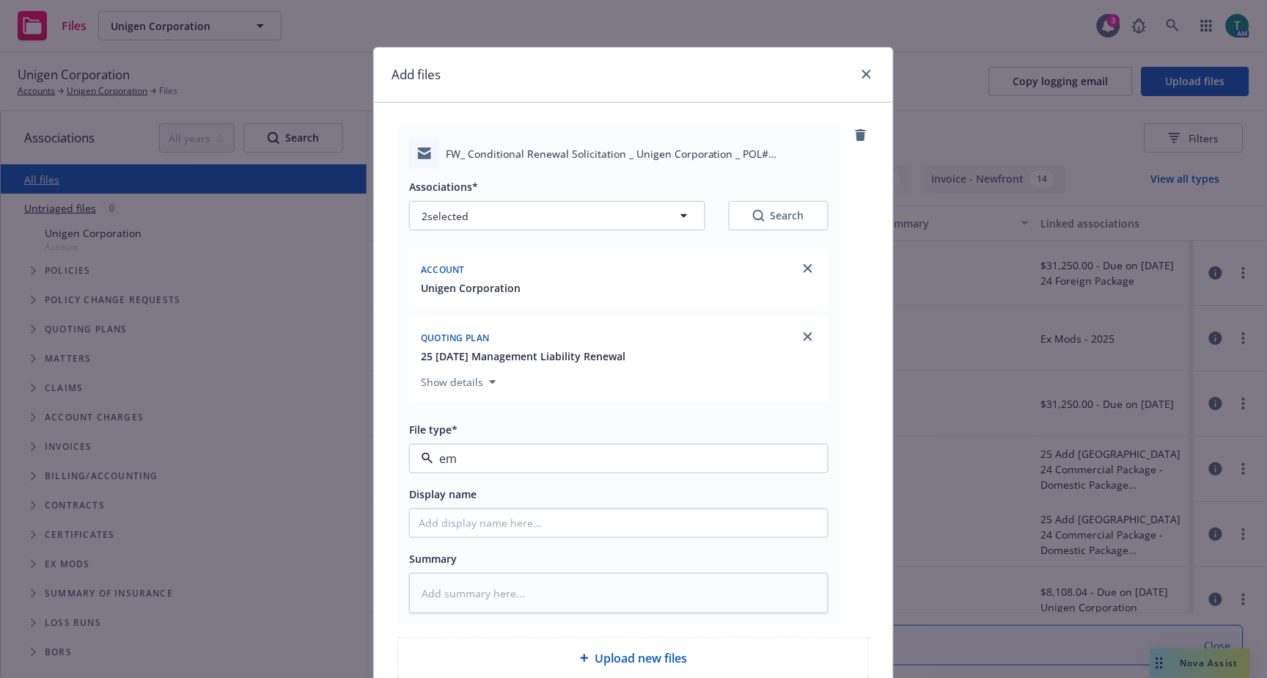
click at [448, 458] on input "em" at bounding box center [615, 459] width 365 height 18
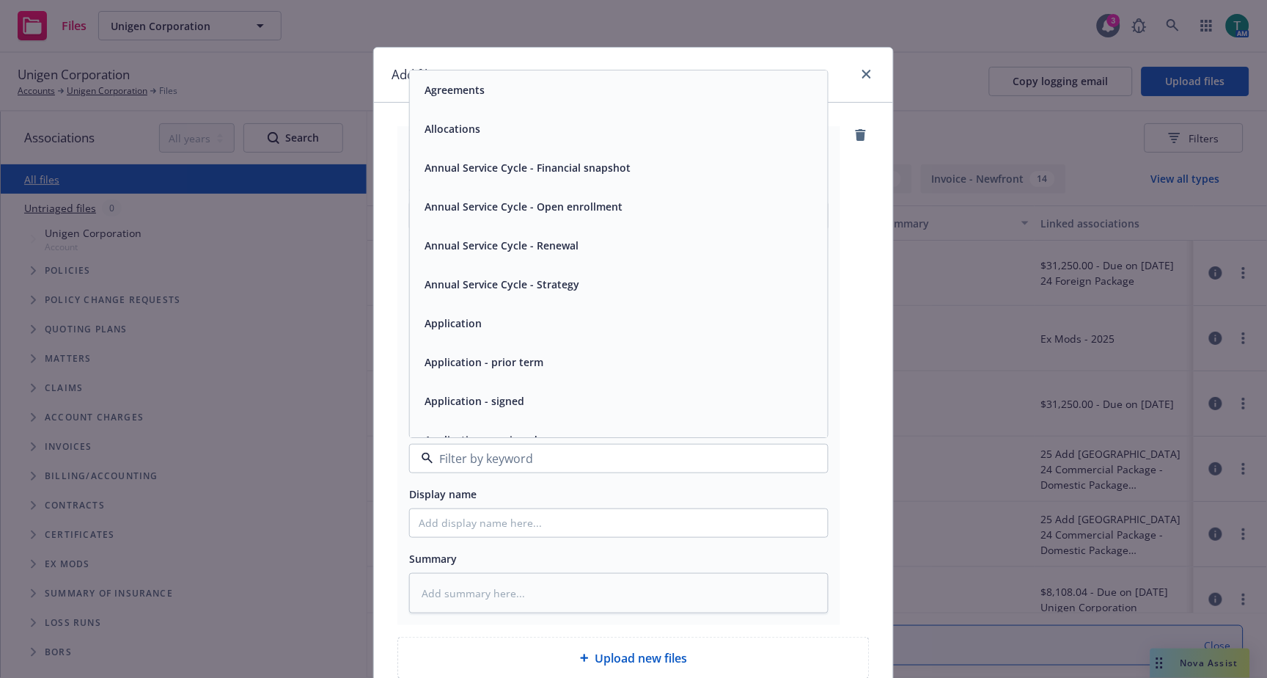
click at [518, 334] on div "Application" at bounding box center [619, 322] width 400 height 21
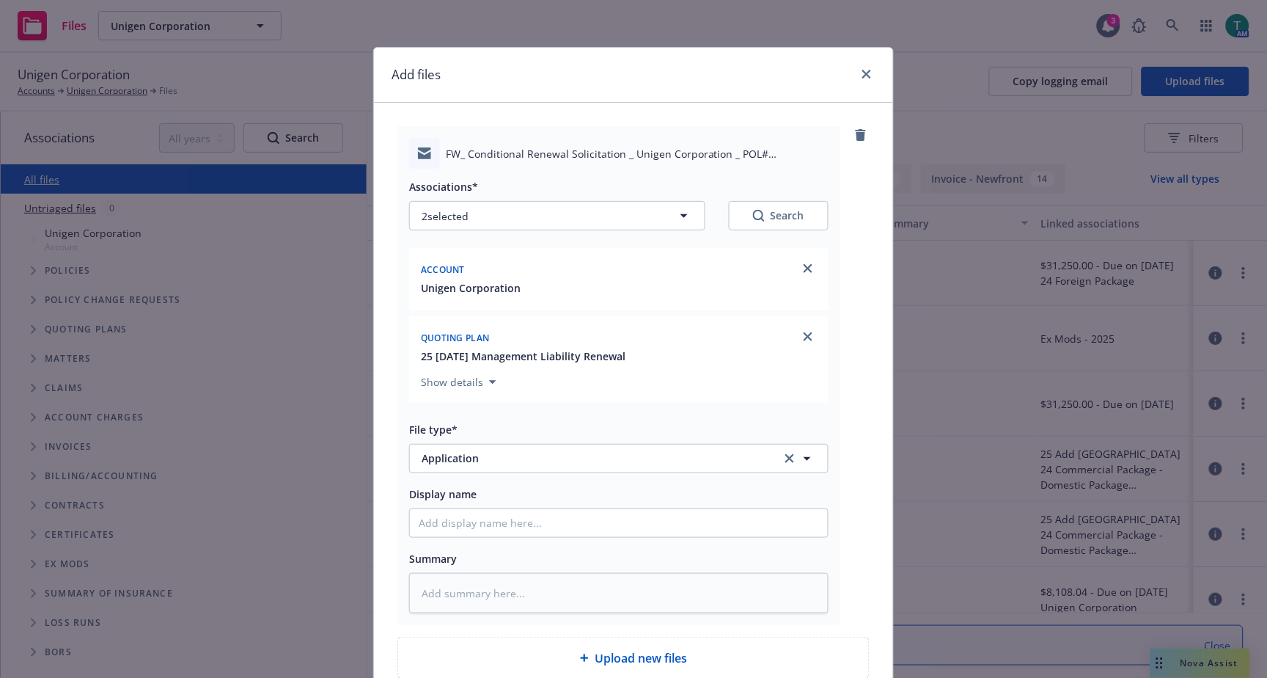
click at [428, 538] on div at bounding box center [618, 522] width 419 height 29
click at [449, 521] on input "Display name" at bounding box center [619, 523] width 418 height 28
type textarea "x"
type input "I"
type textarea "x"
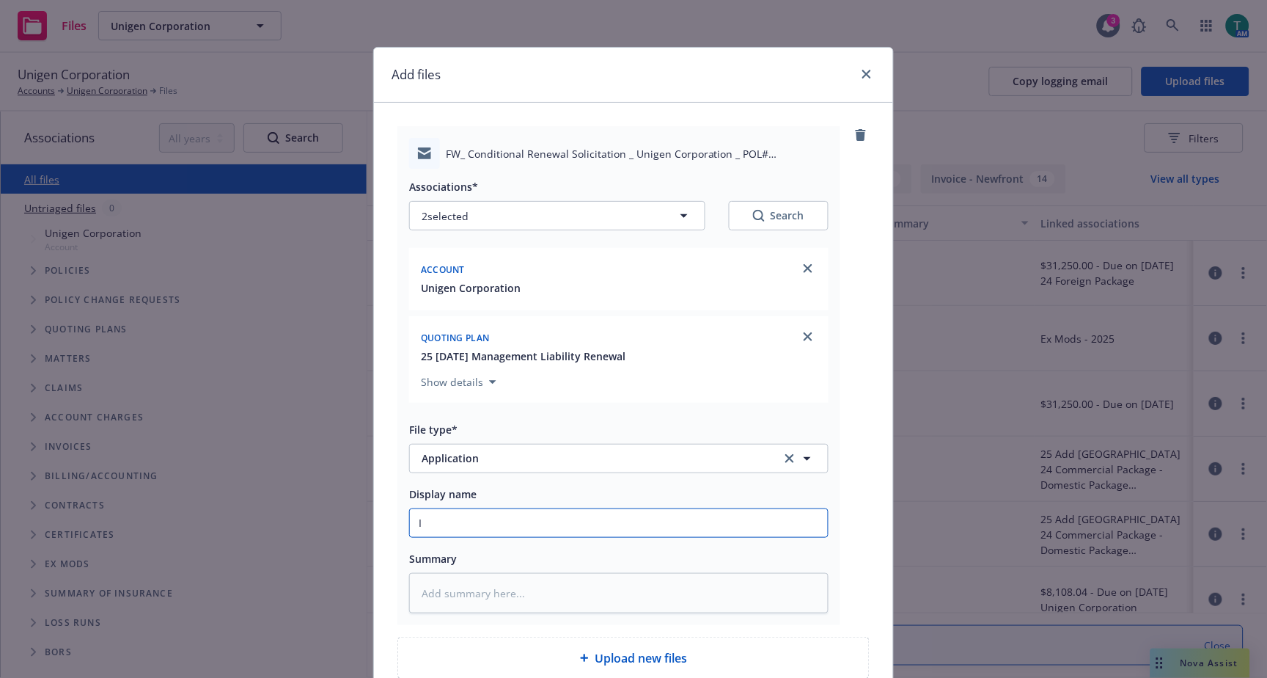
type input "In"
type textarea "x"
type input "Ine"
type textarea "x"
type input "Iner"
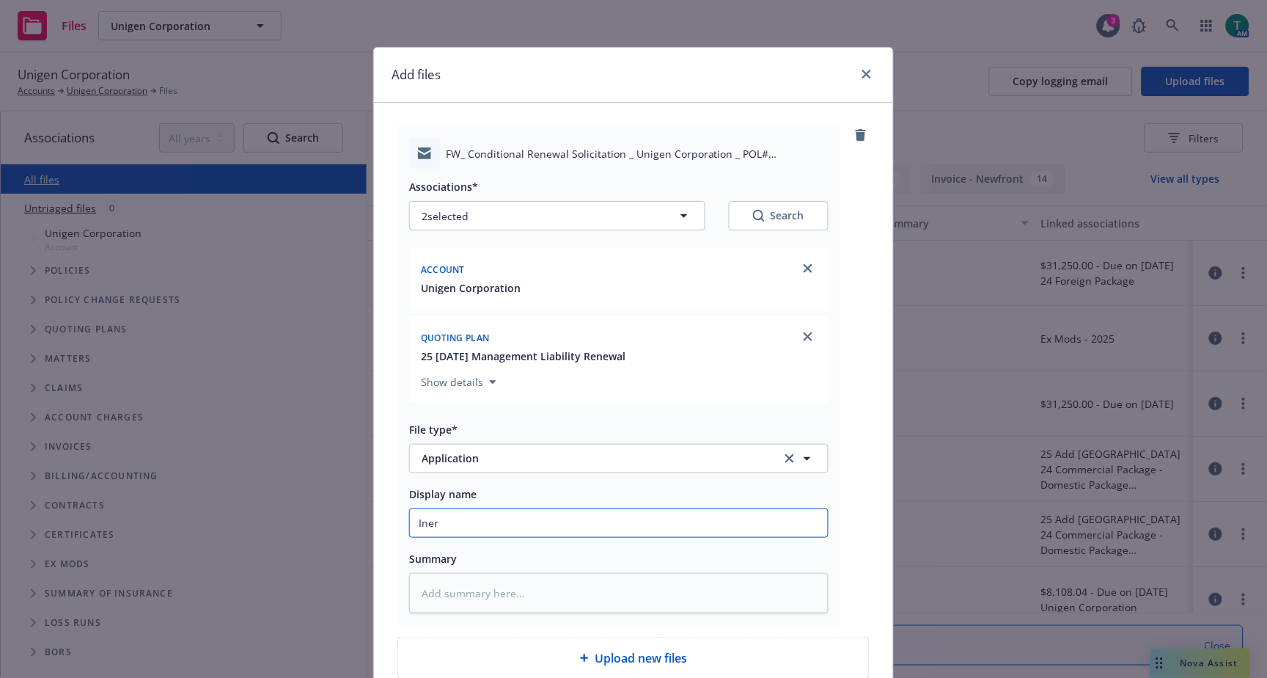
type textarea "x"
type input "Ine"
type textarea "x"
type input "In"
type textarea "x"
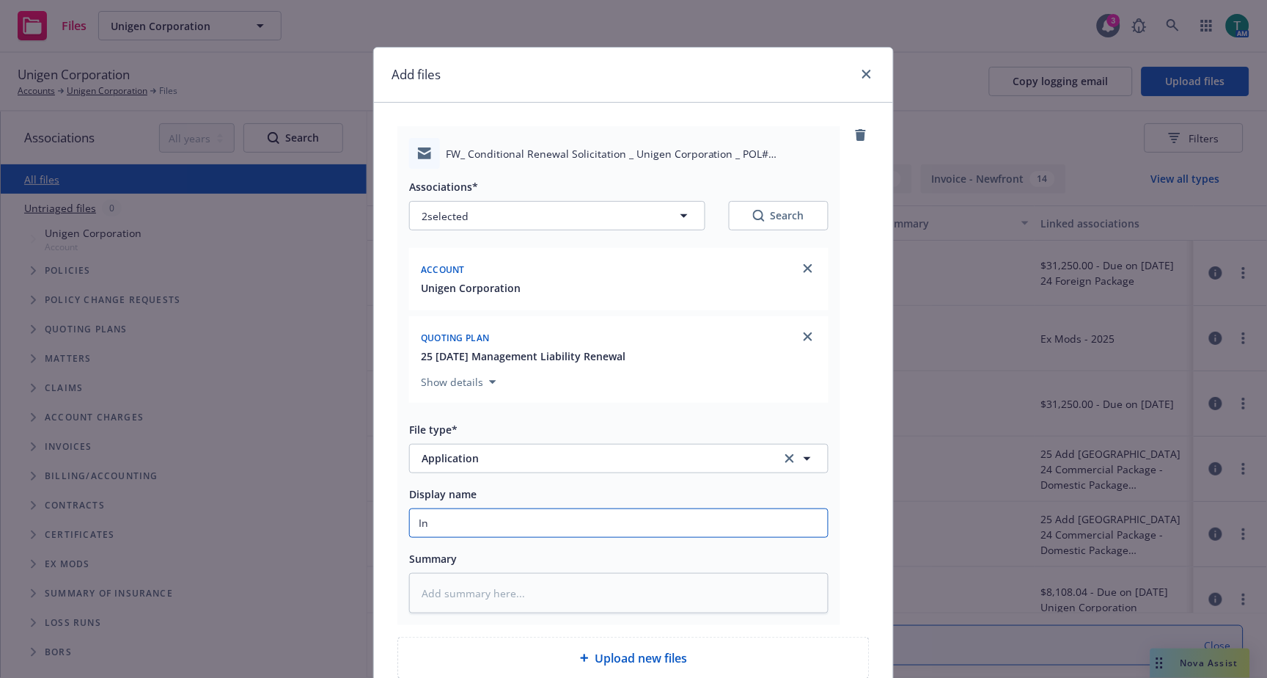
type input "Inn"
type textarea "x"
type input "Innt"
type textarea "x"
type input "Inn"
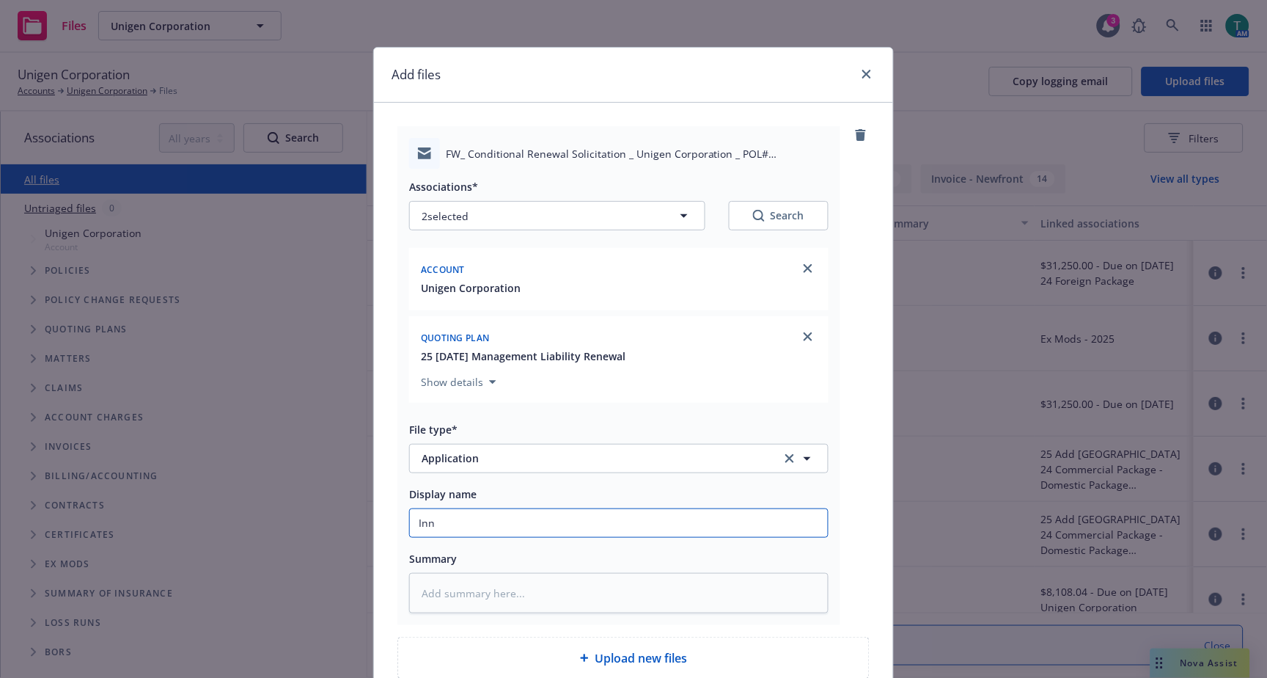
type textarea "x"
type input "In"
type textarea "x"
type input "Inn"
type textarea "x"
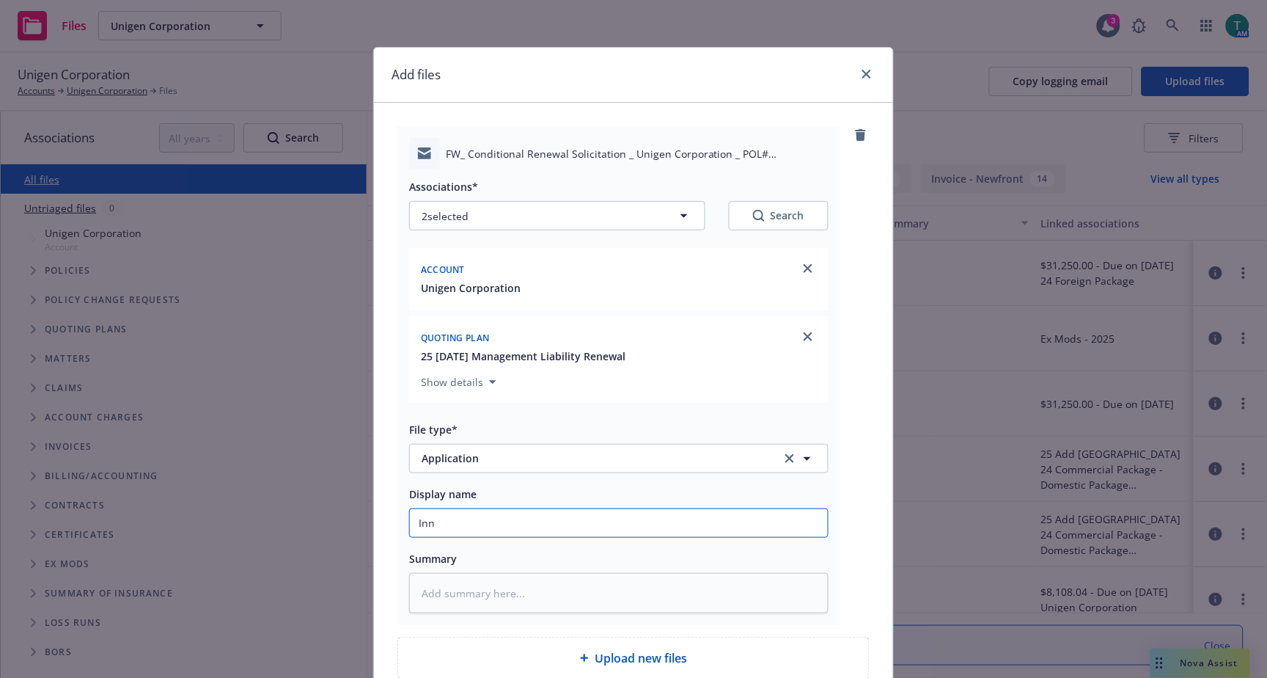
type input "Innt"
type textarea "x"
type input "Innte"
type textarea "x"
type input "Innt"
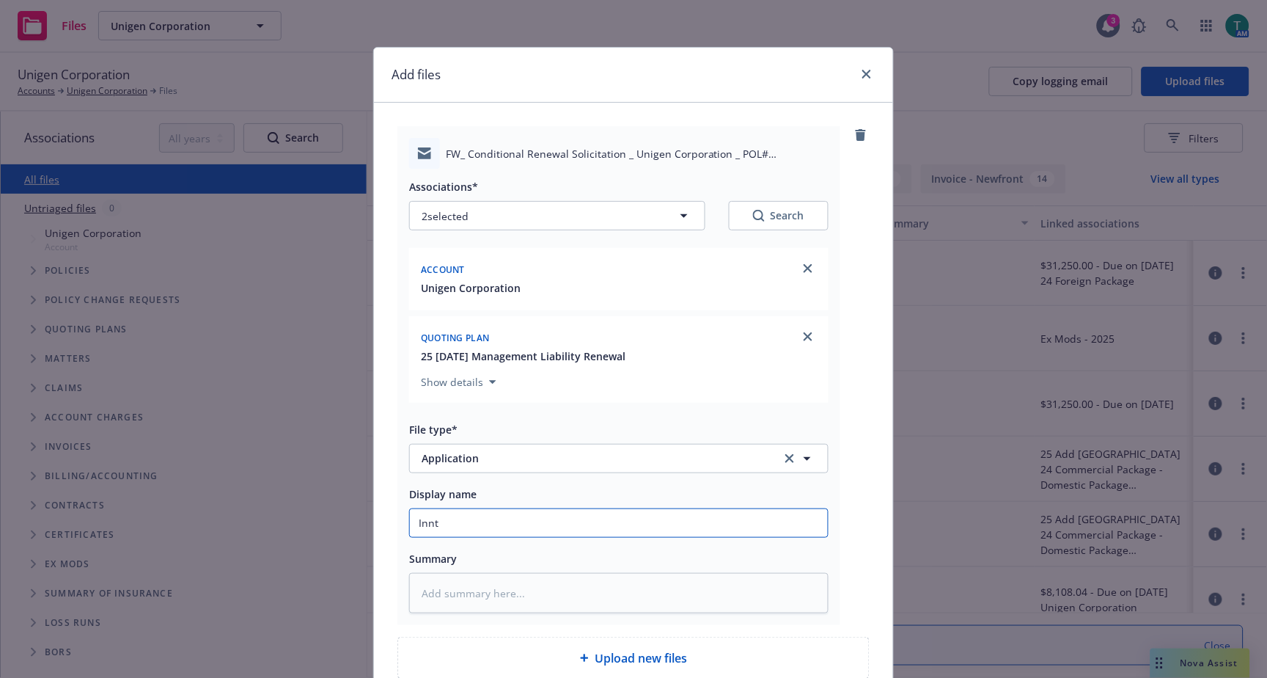
type textarea "x"
type input "Inn"
type textarea "x"
type input "In"
type textarea "x"
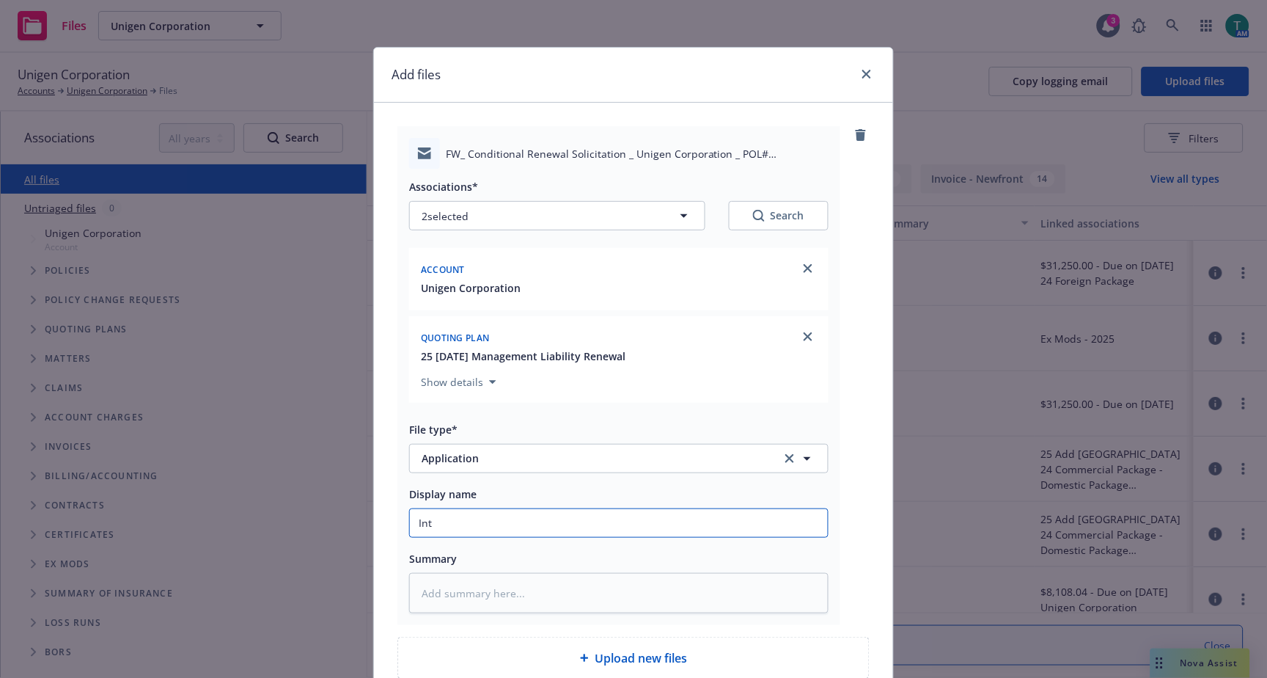
type input "Inte"
type textarea "x"
type input "Inter"
type textarea "x"
type input "Intern"
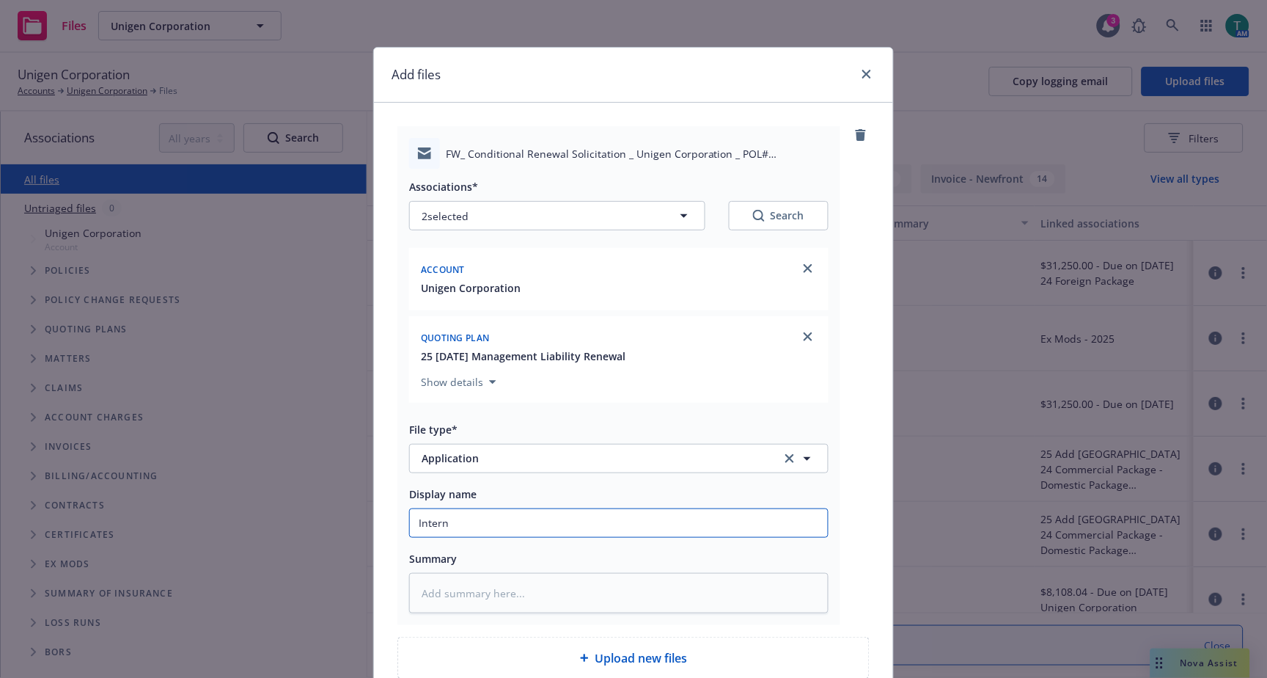
type textarea "x"
type input "Internal"
type textarea "x"
type input "Internal"
type textarea "x"
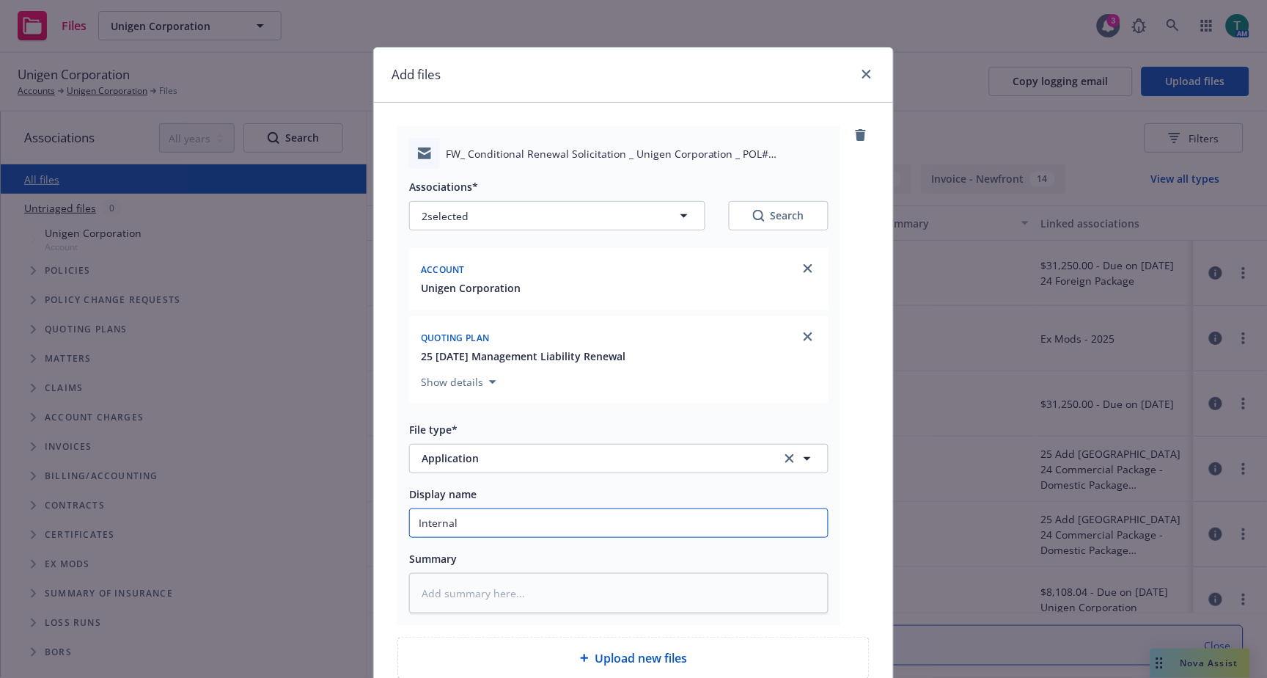
type input "Internal t"
type textarea "x"
type input "Internal tr"
type textarea "x"
type input "Internal tra"
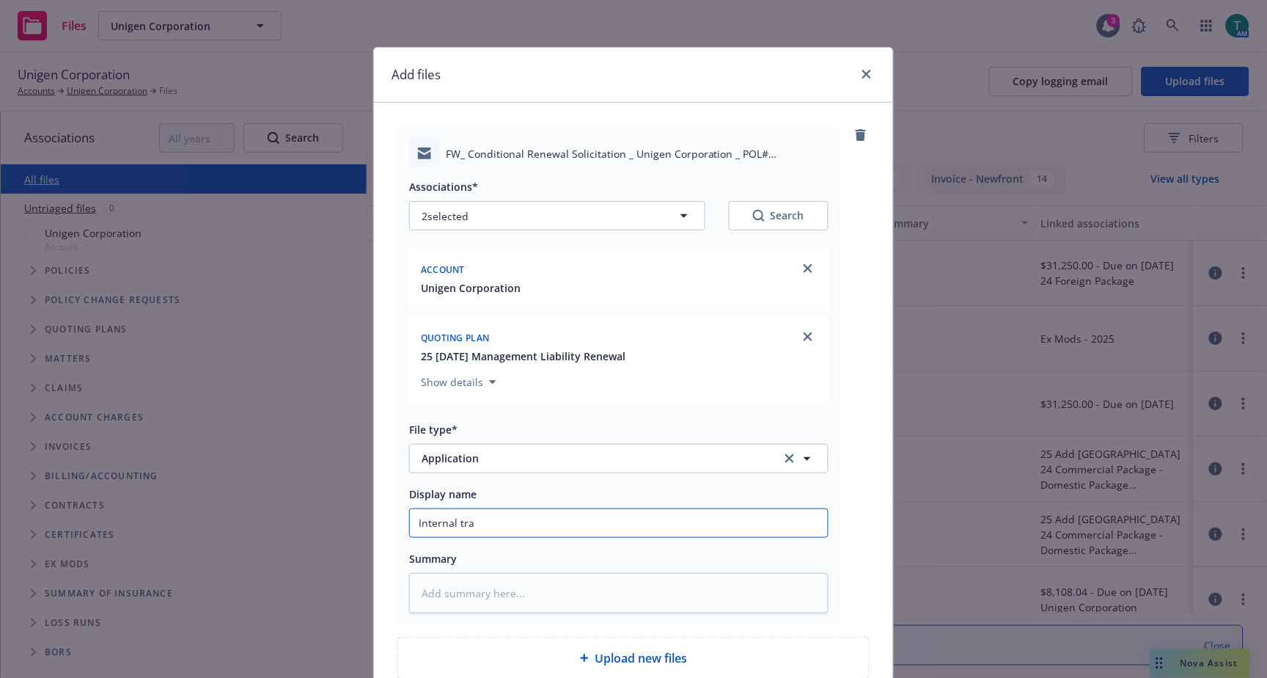
type textarea "x"
type input "Internal [PERSON_NAME]"
type textarea "x"
type input "Internal trans"
type textarea "x"
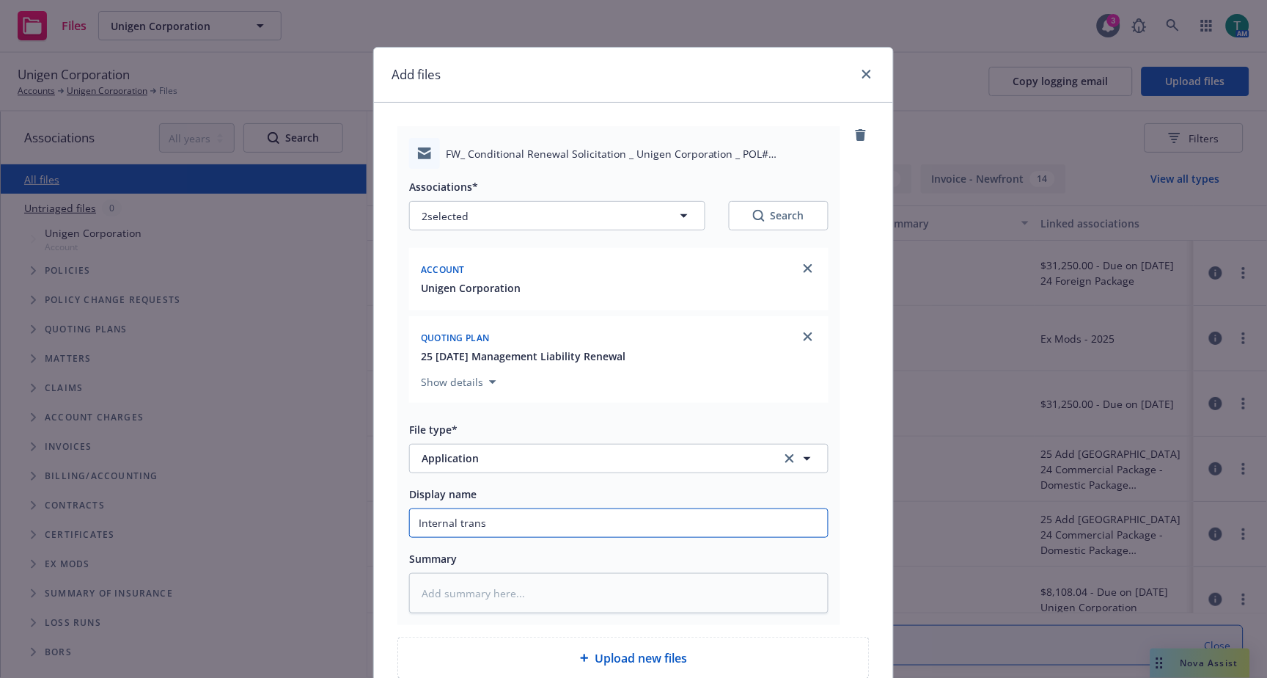
type input "Internal transf"
type textarea "x"
type input "Internal transfe"
type textarea "x"
drag, startPoint x: 522, startPoint y: 522, endPoint x: 320, endPoint y: 526, distance: 201.7
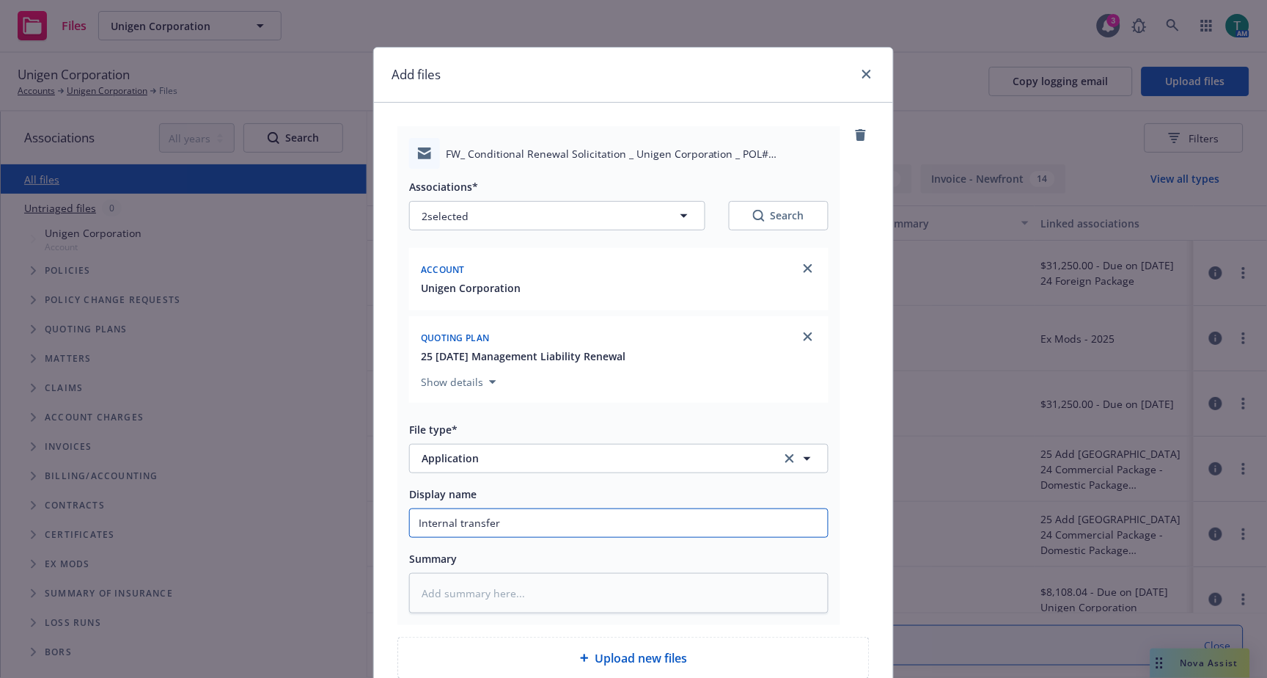
click at [320, 526] on div "Add files FW_ Conditional Renewal Solicitation _ Unigen Corporation _ POL# 14MG…" at bounding box center [633, 339] width 1267 height 678
type input "Internal transfer"
click at [479, 595] on textarea at bounding box center [618, 593] width 419 height 40
paste textarea "Internal transfer"
type textarea "x"
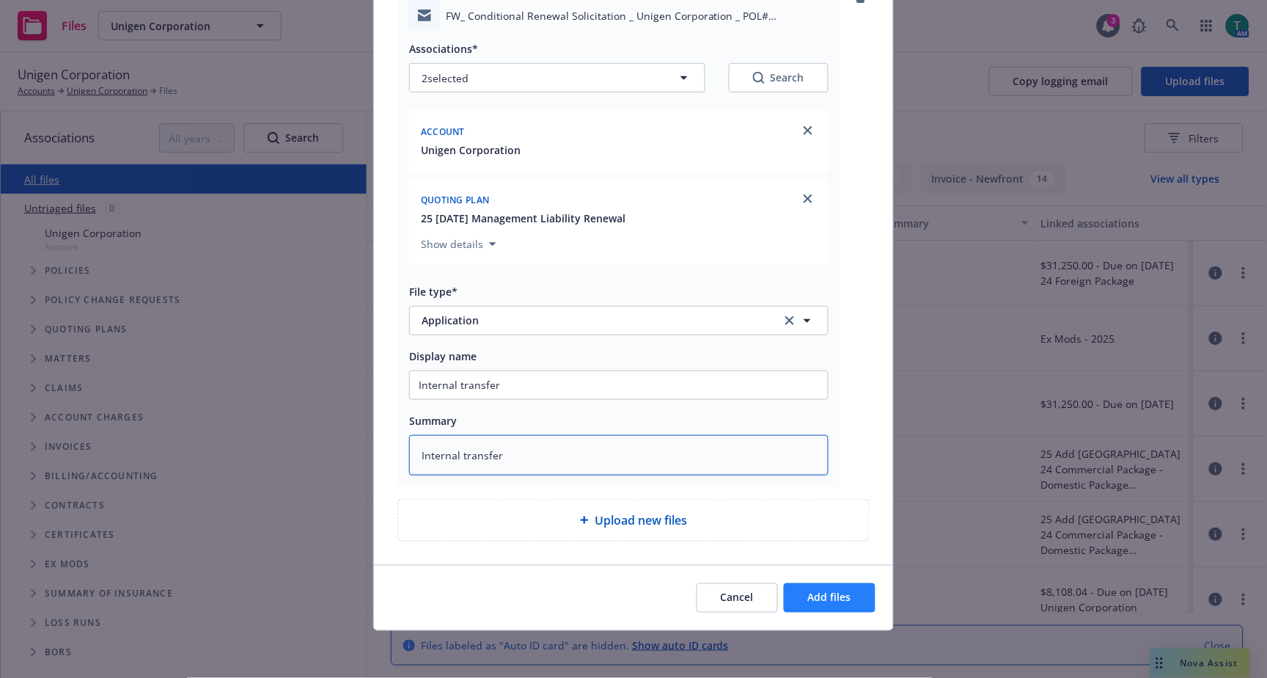
type textarea "Internal transfer"
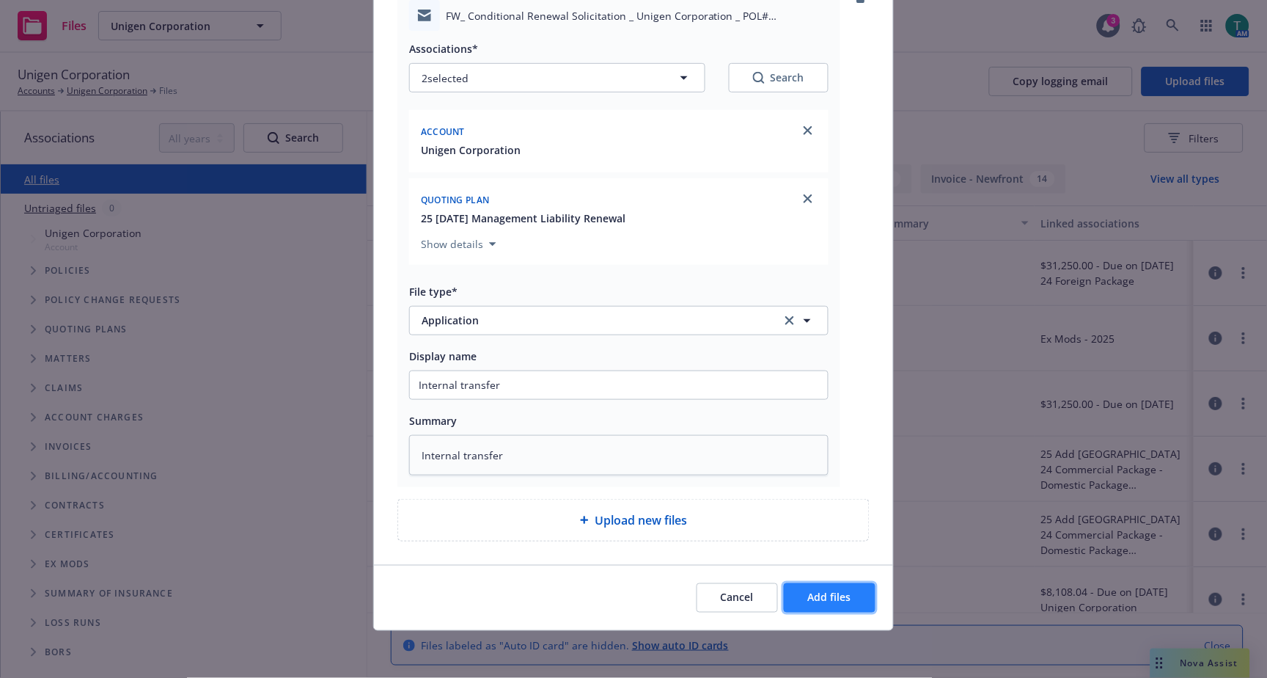
click at [829, 598] on span "Add files" at bounding box center [829, 597] width 43 height 14
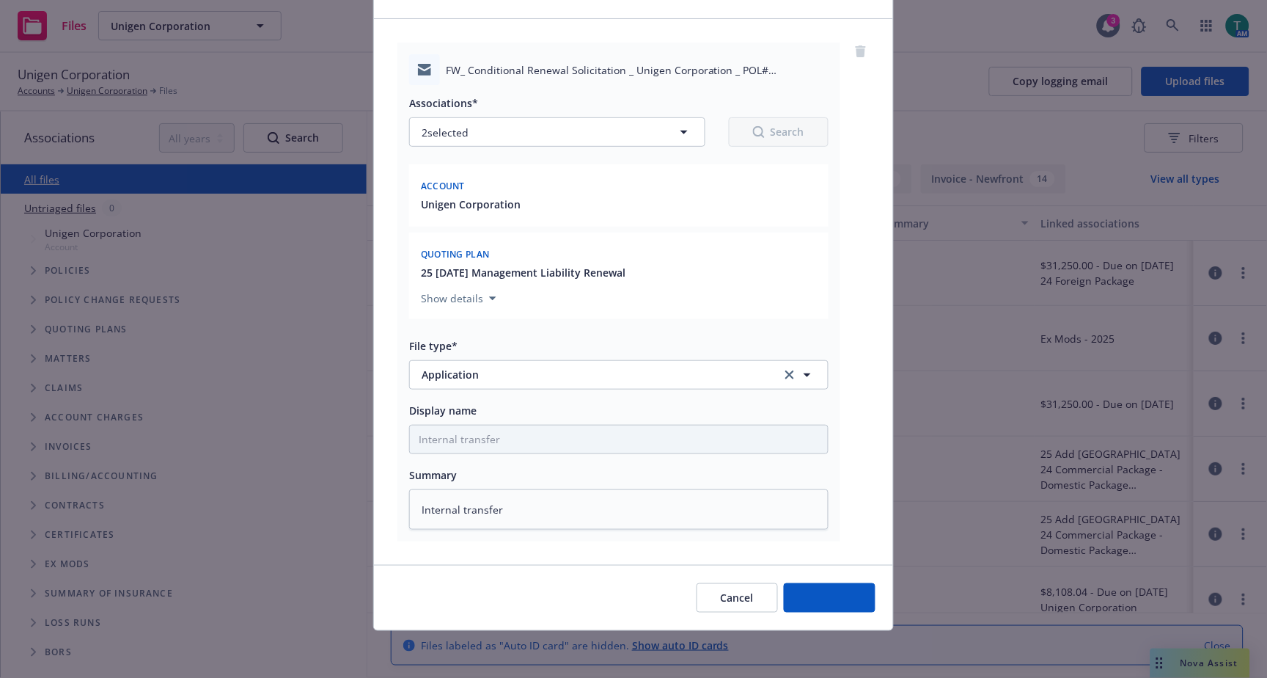
scroll to position [85, 0]
type textarea "x"
